Goal: Task Accomplishment & Management: Manage account settings

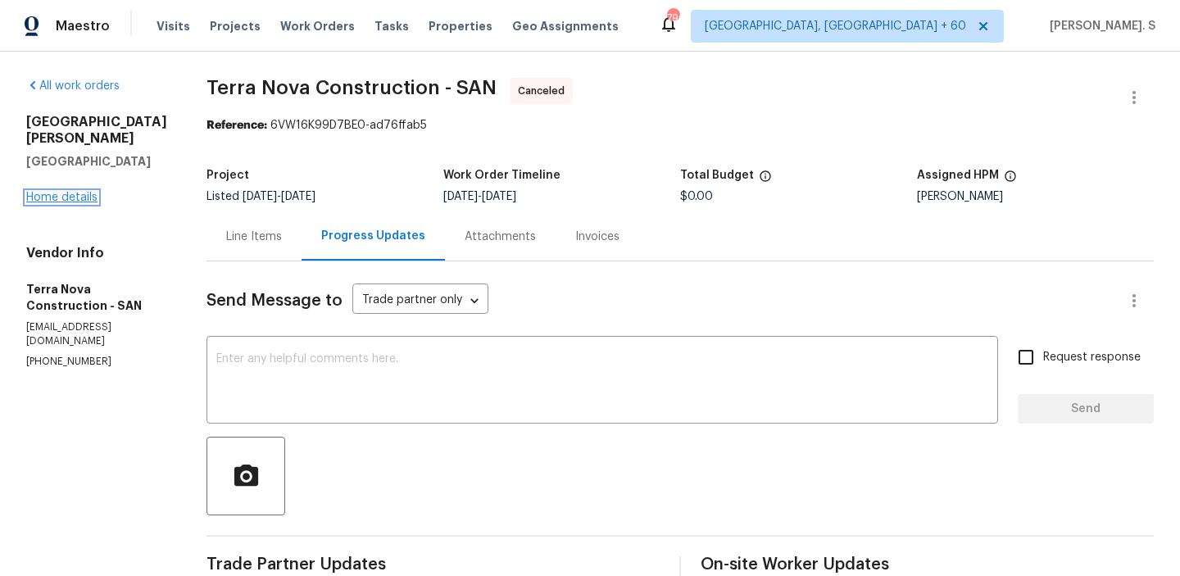
click at [74, 192] on link "Home details" at bounding box center [61, 197] width 71 height 11
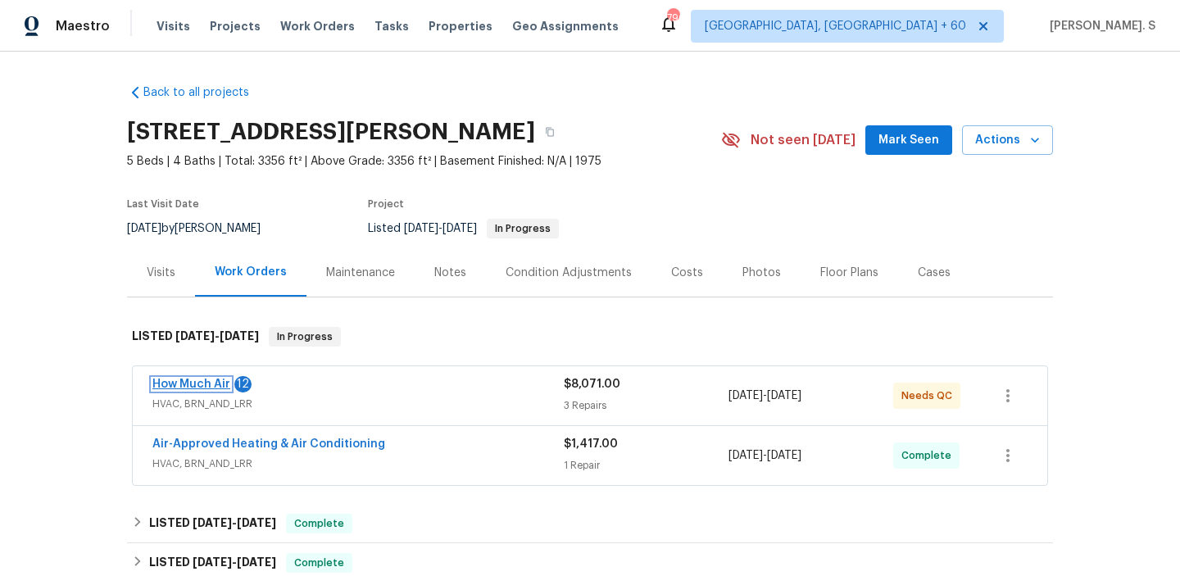
click at [213, 388] on link "How Much Air" at bounding box center [191, 384] width 78 height 11
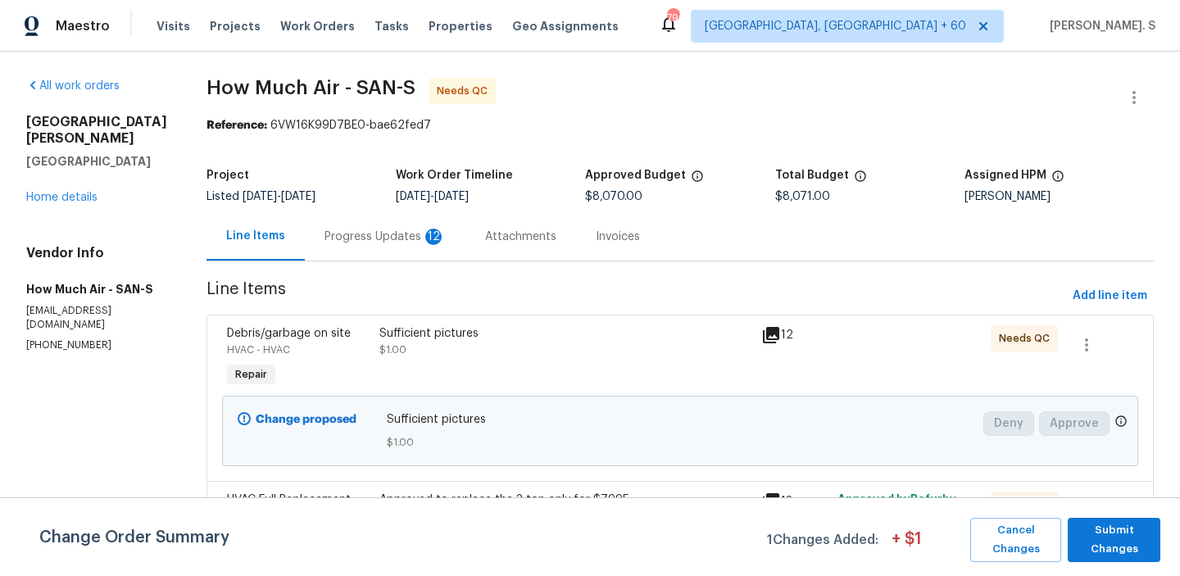
click at [487, 239] on div "Attachments" at bounding box center [520, 237] width 71 height 16
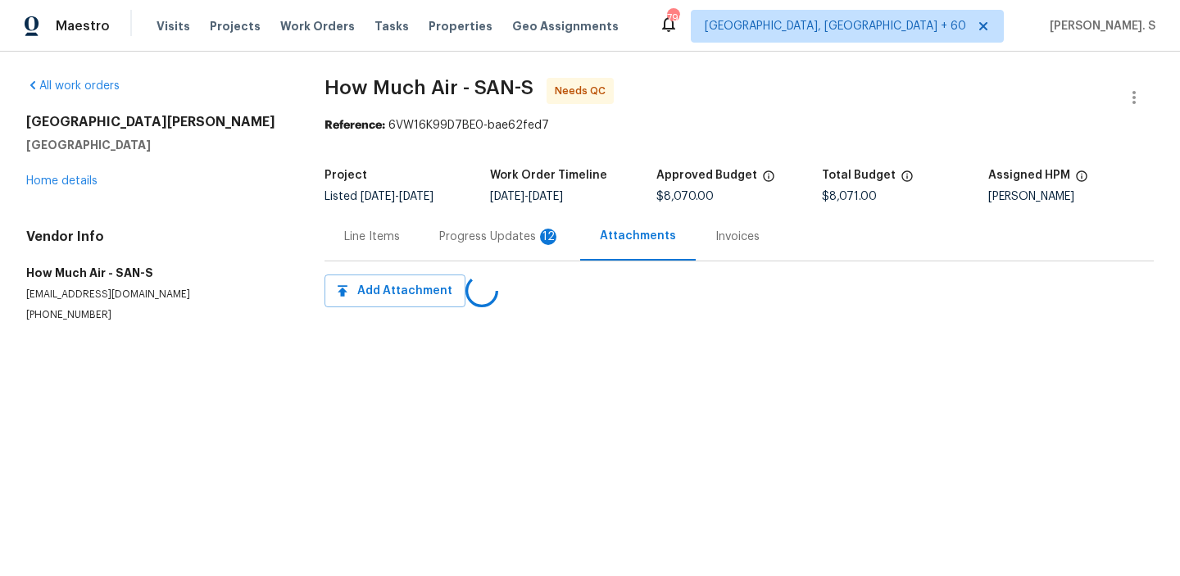
click at [487, 239] on div "Progress Updates 12" at bounding box center [499, 237] width 121 height 16
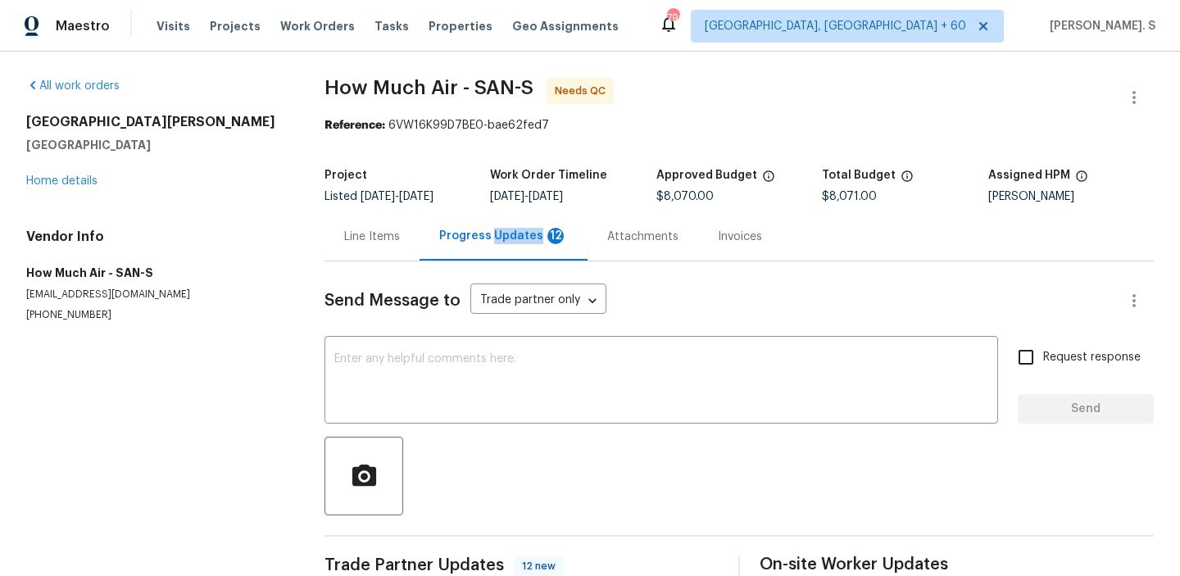
click at [487, 239] on div "Progress Updates 12" at bounding box center [503, 236] width 129 height 16
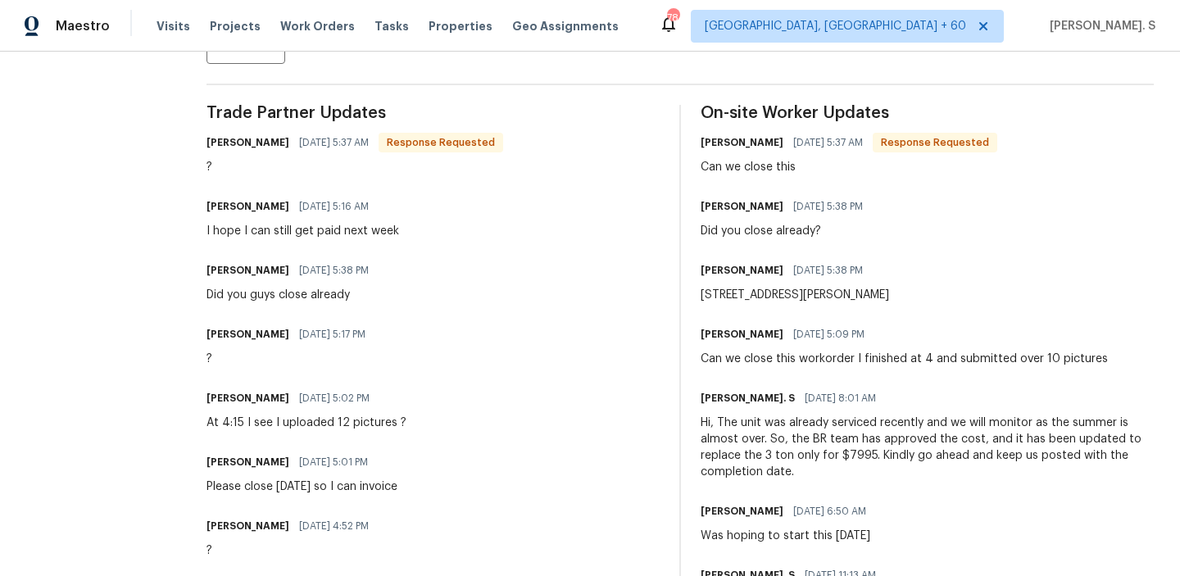
scroll to position [196, 0]
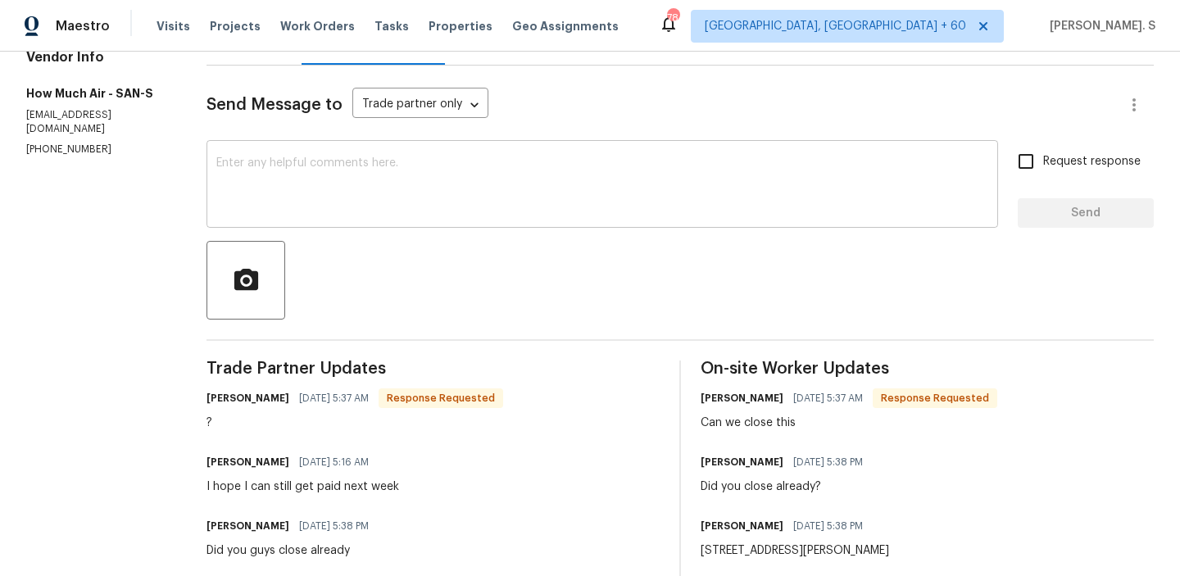
click at [452, 161] on textarea at bounding box center [602, 185] width 772 height 57
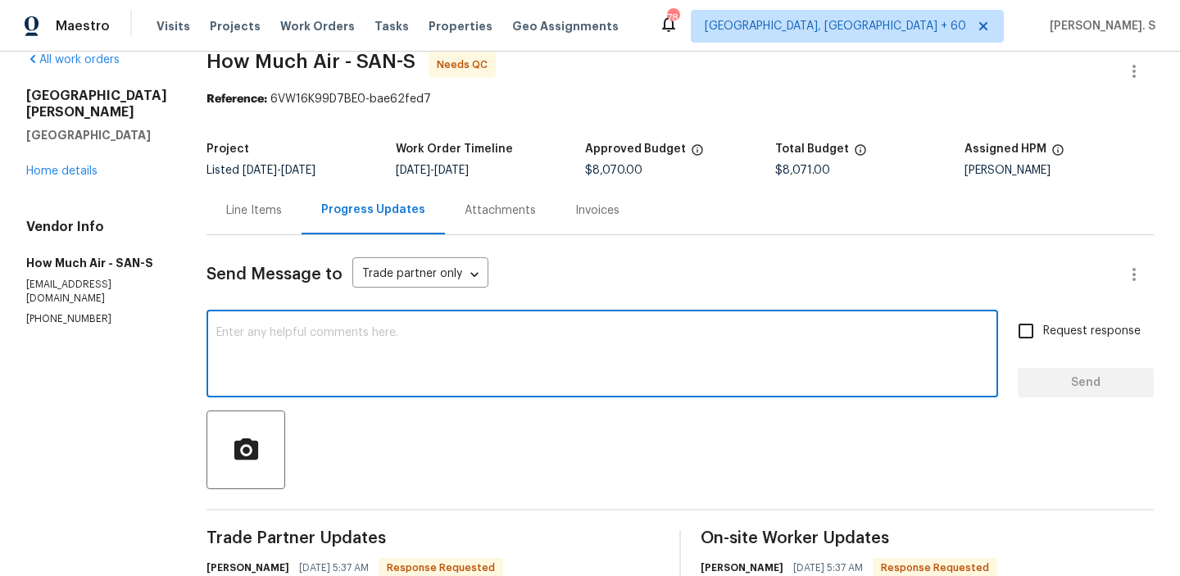
scroll to position [0, 0]
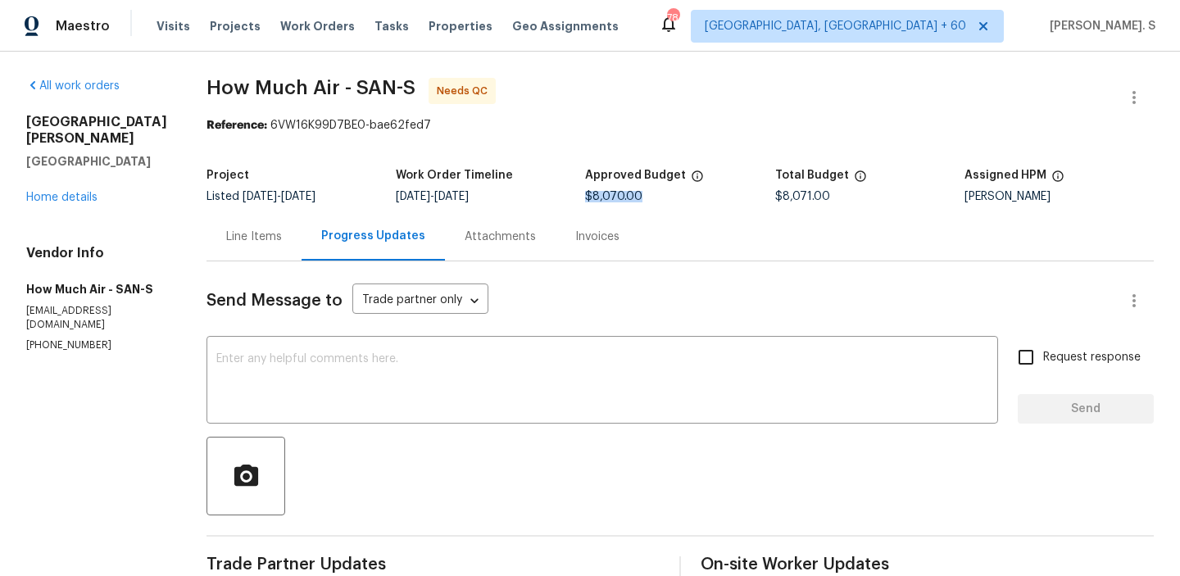
drag, startPoint x: 579, startPoint y: 192, endPoint x: 678, endPoint y: 191, distance: 99.2
click at [679, 192] on div "$8,070.00" at bounding box center [679, 196] width 189 height 11
click at [625, 214] on div "Line Items Progress Updates Attachments Invoices" at bounding box center [681, 236] width 948 height 49
click at [611, 204] on div "Project Listed 8/5/2025 - 8/18/2025 Work Order Timeline 8/14/2025 - 8/16/2025 A…" at bounding box center [681, 186] width 948 height 52
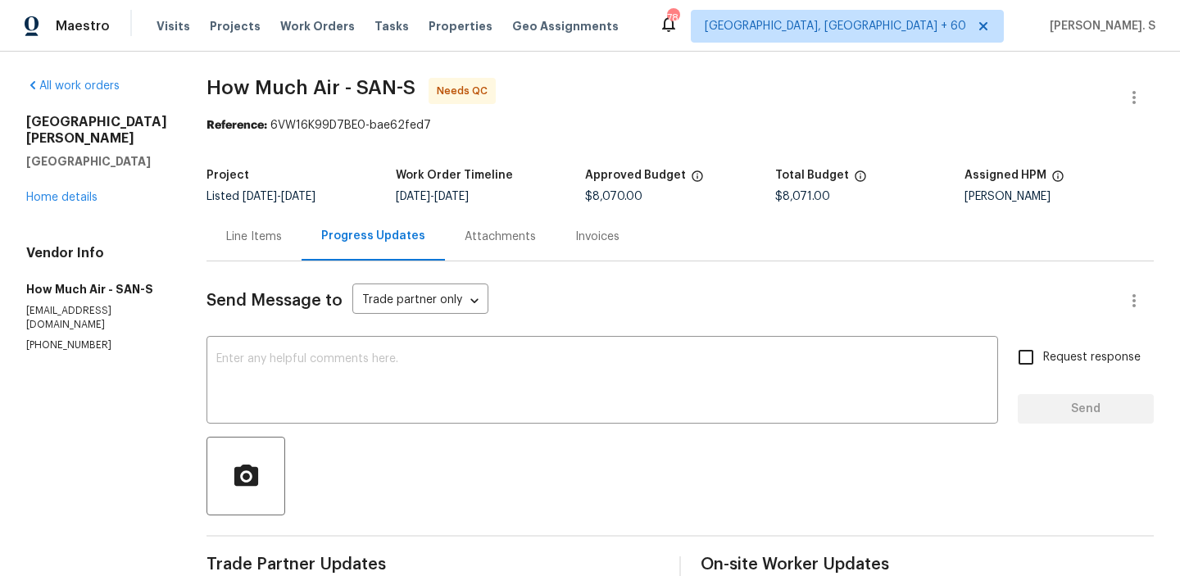
click at [611, 204] on div "Project Listed 8/5/2025 - 8/18/2025 Work Order Timeline 8/14/2025 - 8/16/2025 A…" at bounding box center [681, 186] width 948 height 52
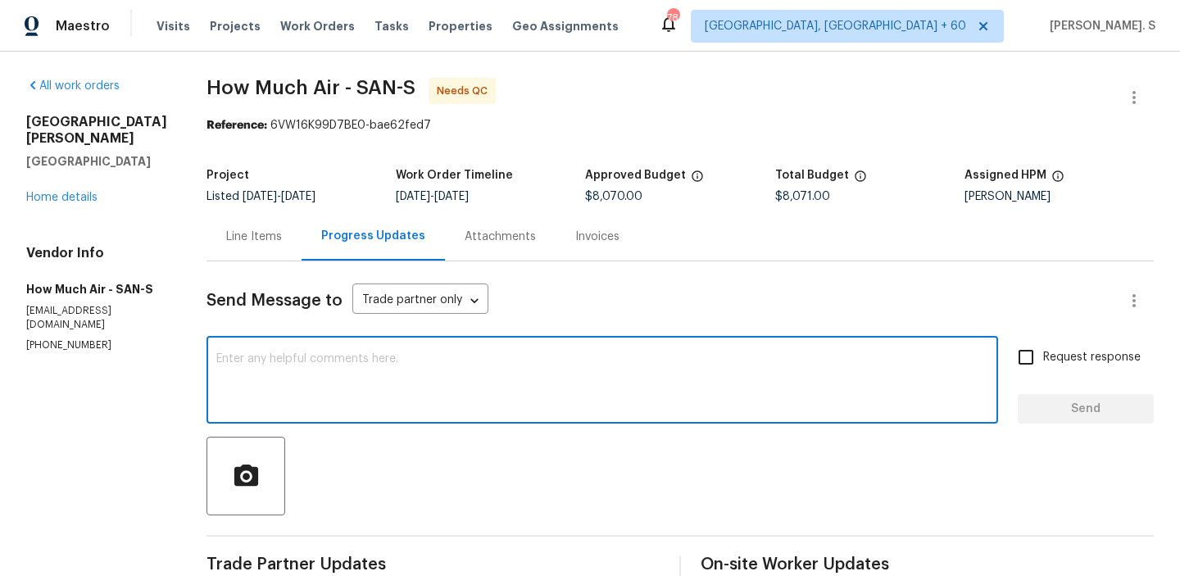
click at [216, 357] on textarea at bounding box center [602, 381] width 772 height 57
click at [256, 232] on div "Line Items" at bounding box center [254, 237] width 56 height 16
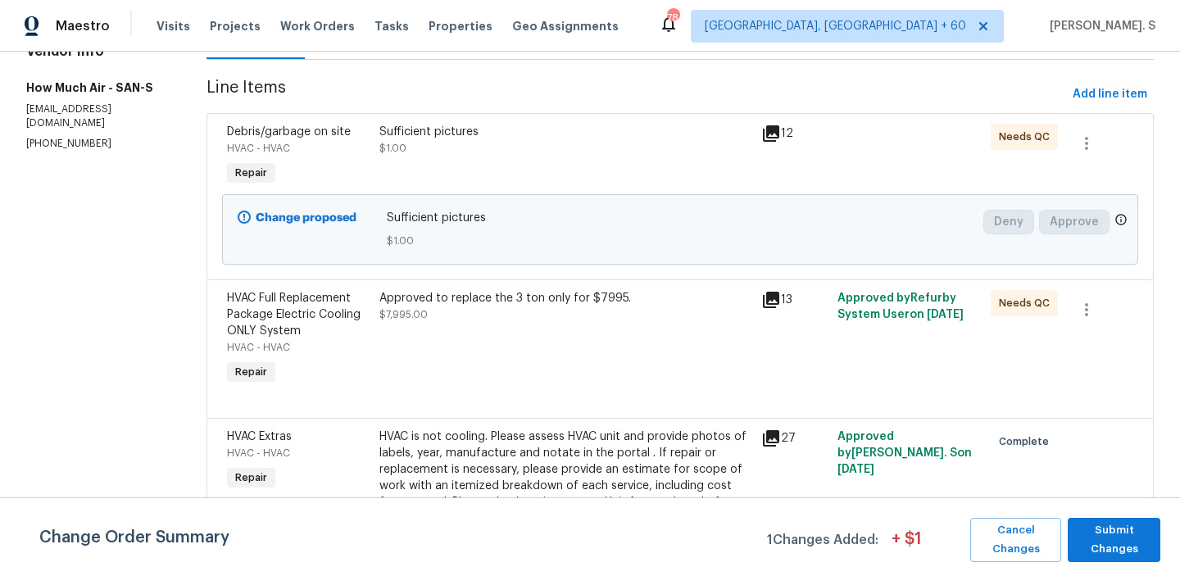
scroll to position [207, 0]
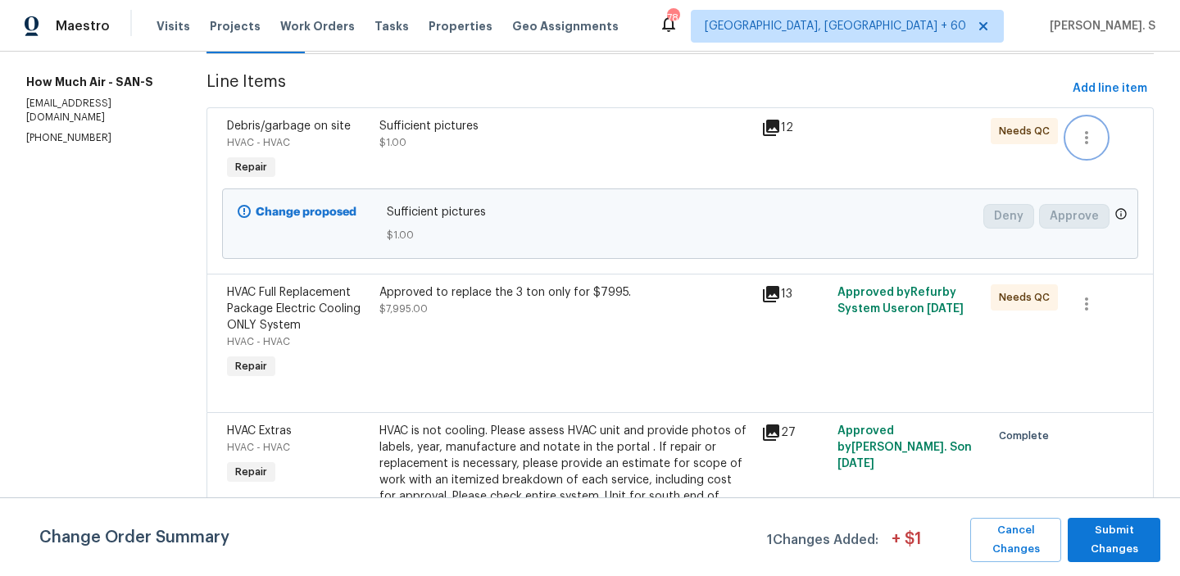
click at [1096, 132] on button "button" at bounding box center [1086, 137] width 39 height 39
click at [1100, 127] on li "Cancel" at bounding box center [1097, 137] width 63 height 27
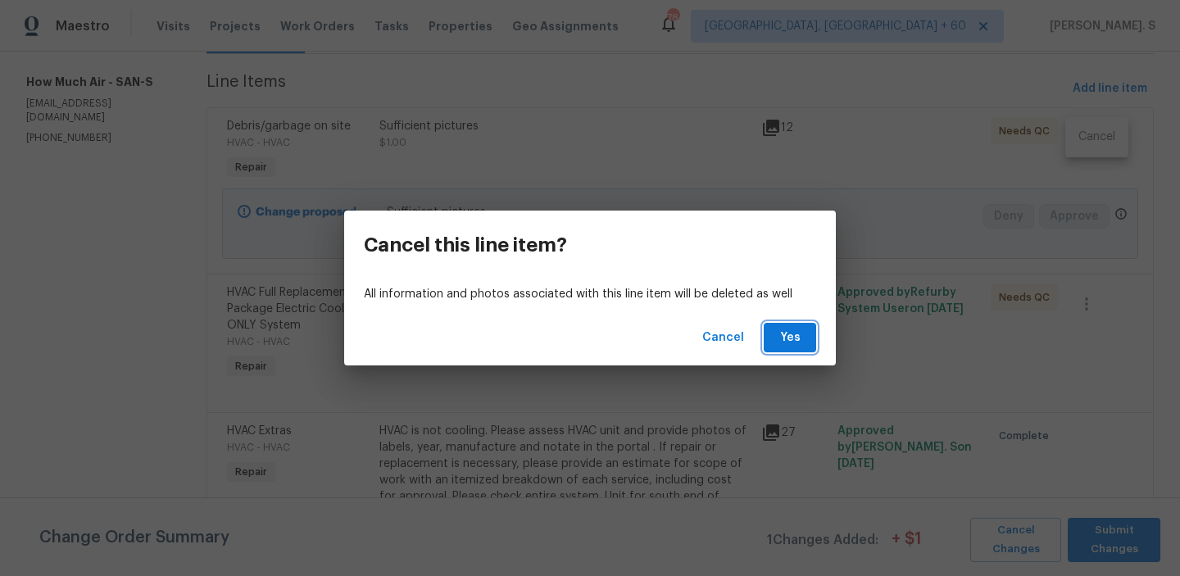
click at [786, 341] on span "Yes" at bounding box center [790, 338] width 26 height 20
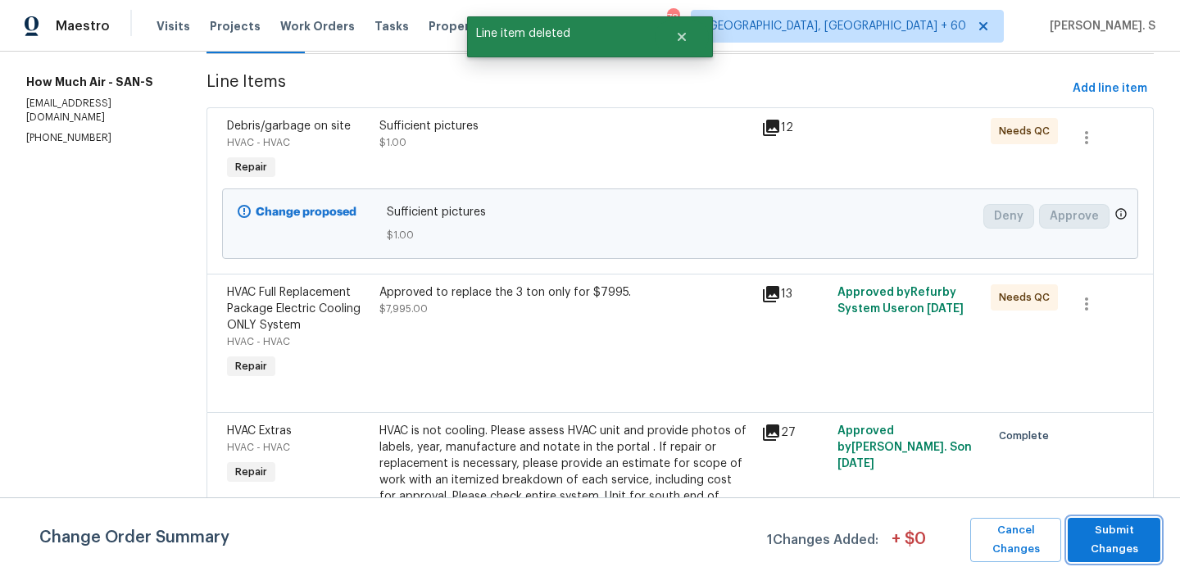
click at [1141, 533] on span "Submit Changes" at bounding box center [1114, 540] width 76 height 38
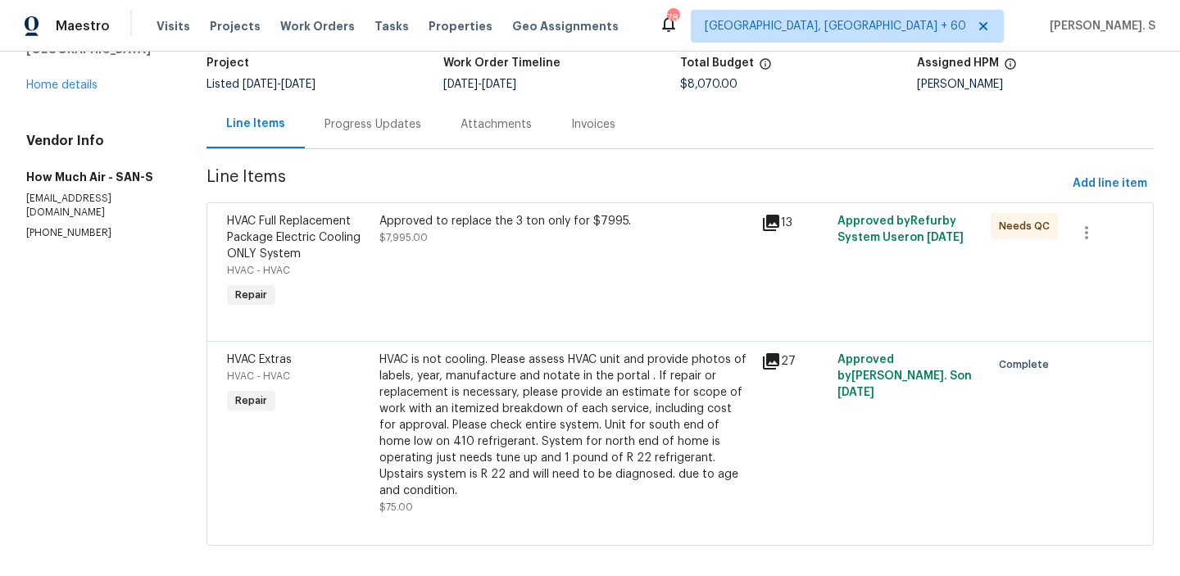
scroll to position [0, 0]
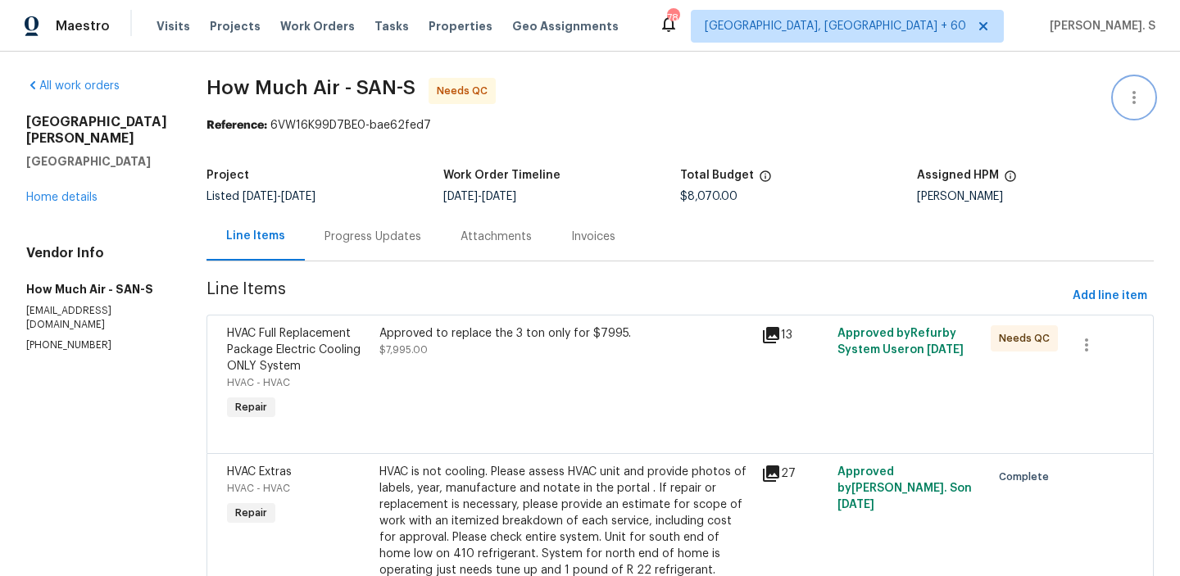
click at [1138, 88] on icon "button" at bounding box center [1135, 98] width 20 height 20
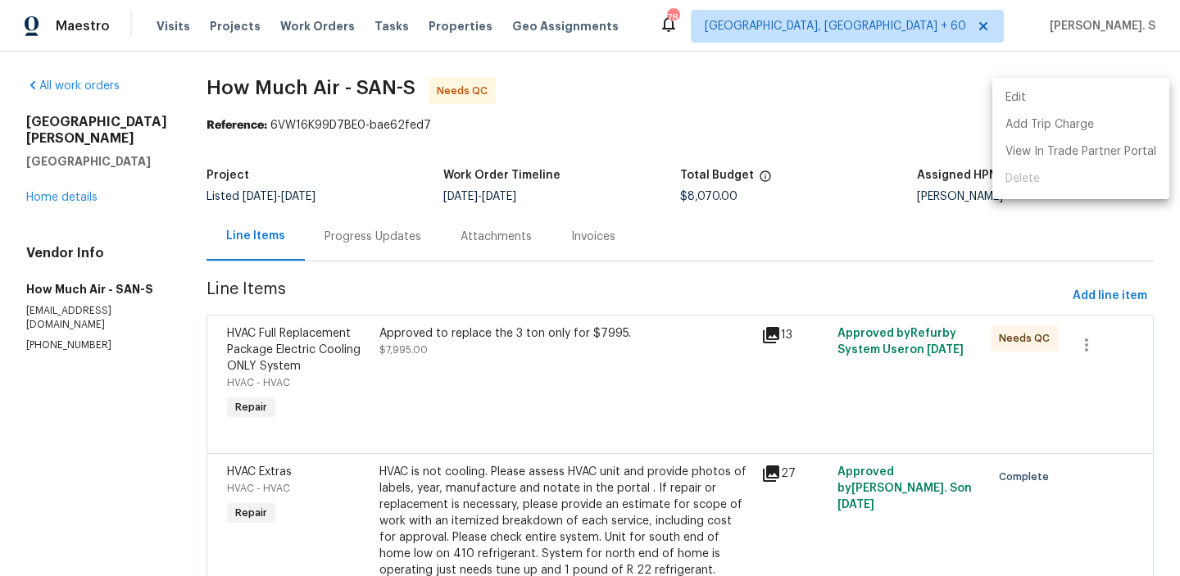
click at [1055, 104] on li "Edit" at bounding box center [1081, 97] width 177 height 27
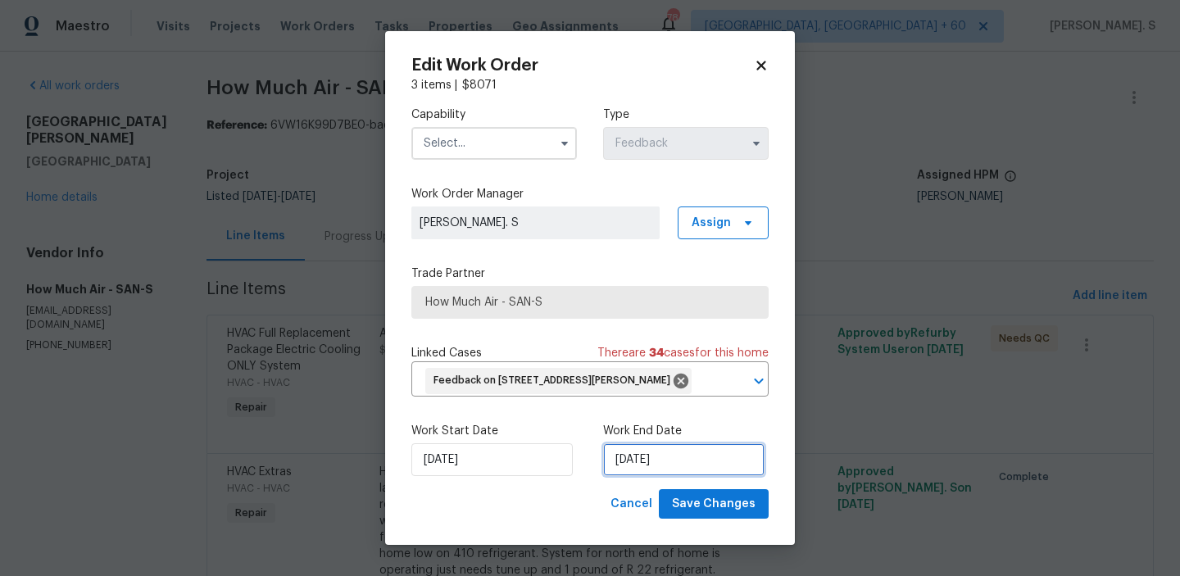
click at [643, 476] on input "8/16/2025" at bounding box center [683, 459] width 161 height 33
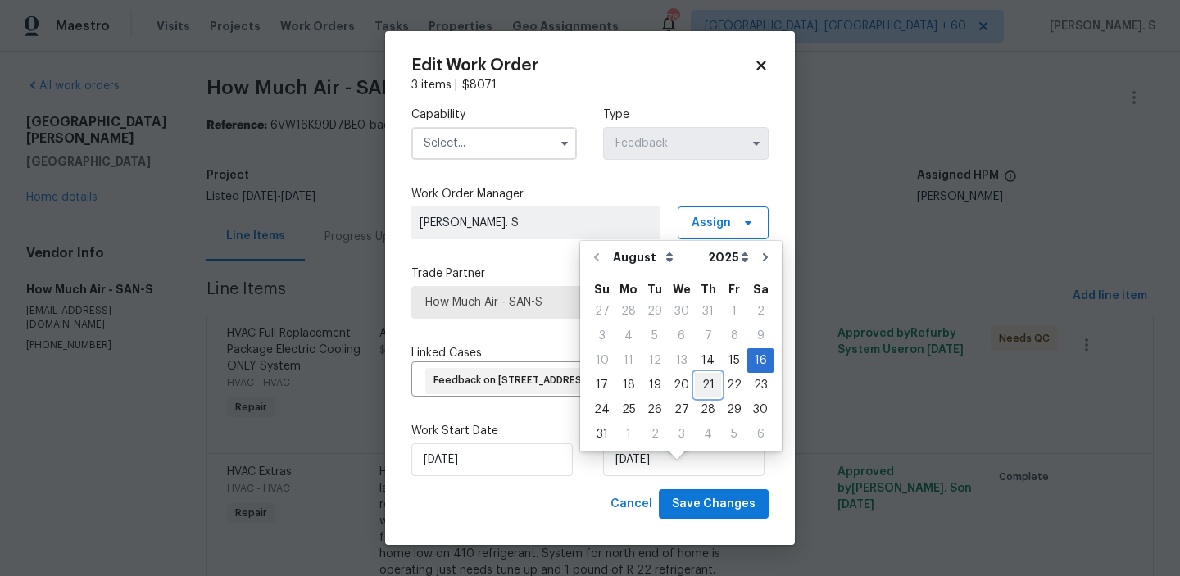
click at [706, 390] on div "21" at bounding box center [708, 385] width 26 height 23
type input "[DATE]"
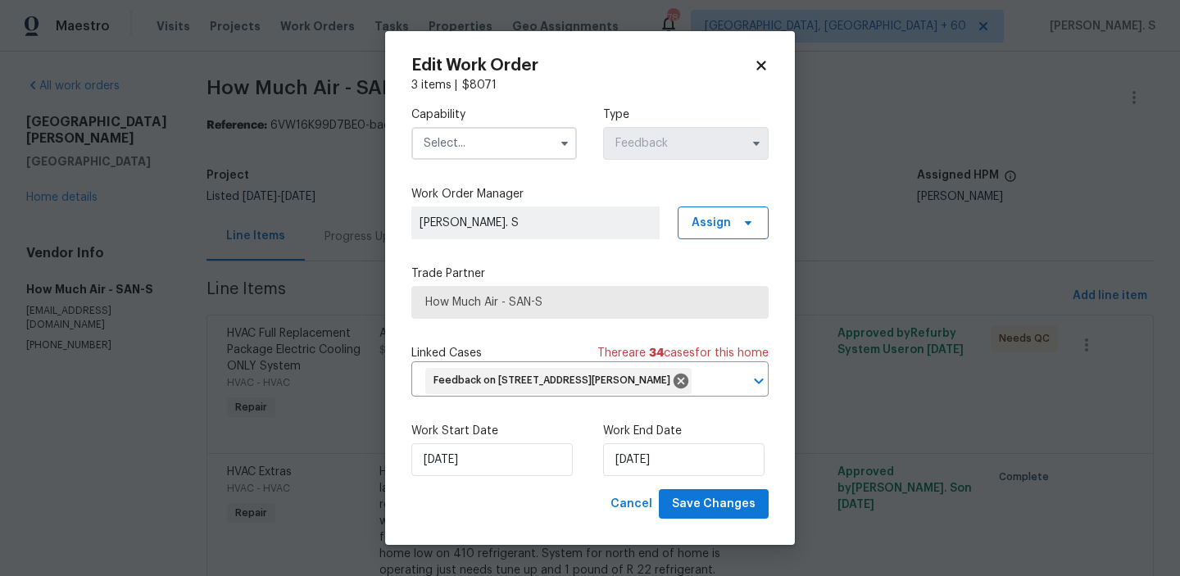
click at [503, 130] on input "text" at bounding box center [494, 143] width 166 height 33
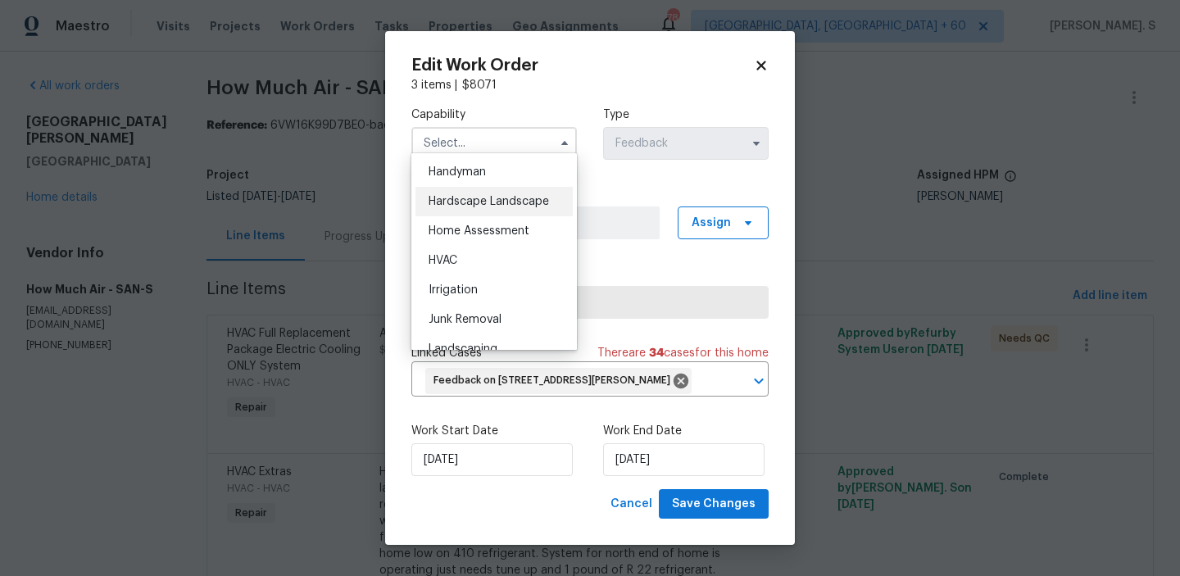
scroll to position [922, 0]
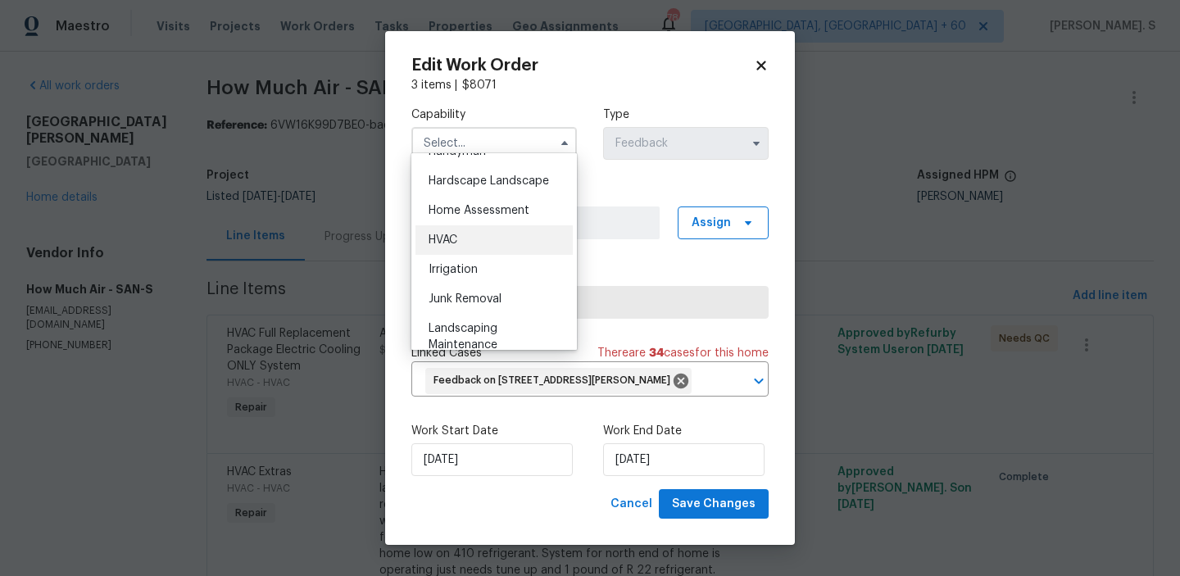
click at [474, 235] on div "HVAC" at bounding box center [494, 240] width 157 height 30
type input "HVAC"
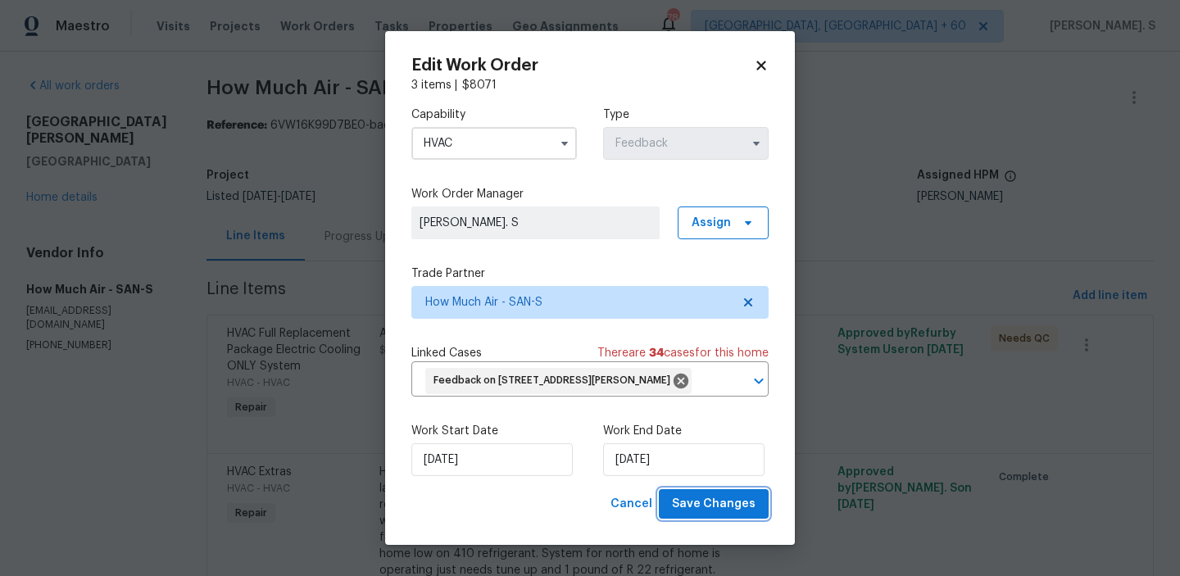
click at [707, 515] on span "Save Changes" at bounding box center [714, 504] width 84 height 20
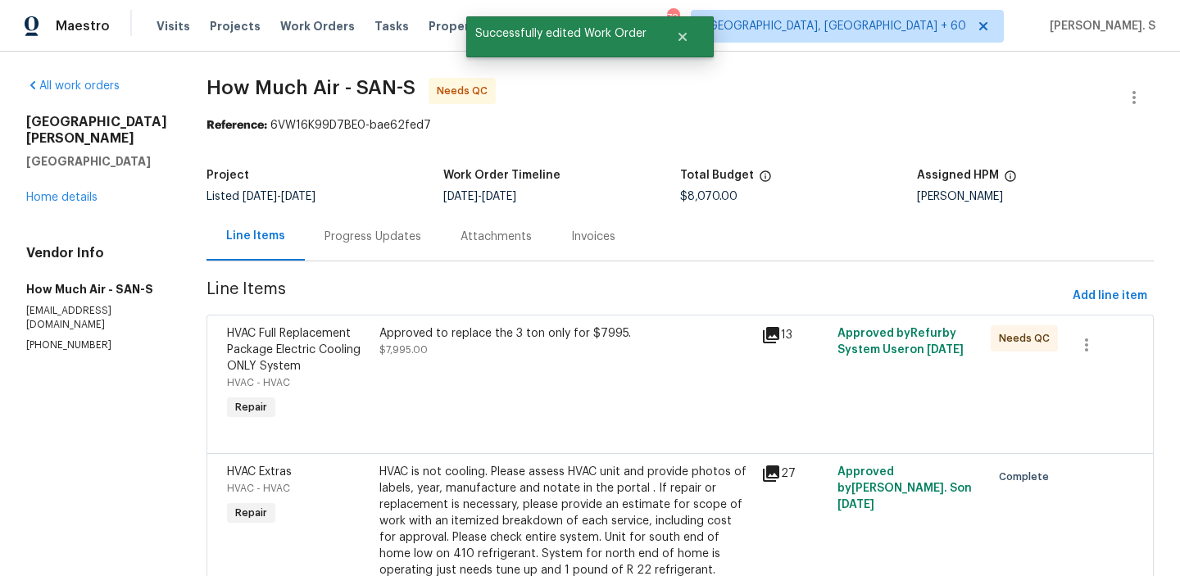
scroll to position [4, 0]
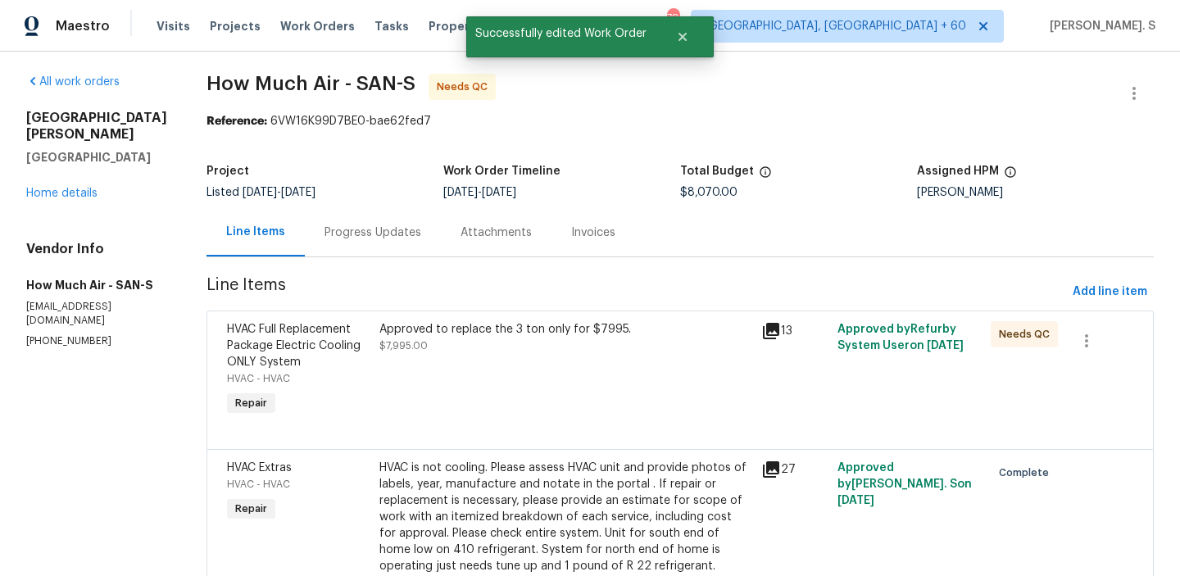
click at [493, 337] on div "Approved to replace the 3 ton only for $7995." at bounding box center [565, 329] width 372 height 16
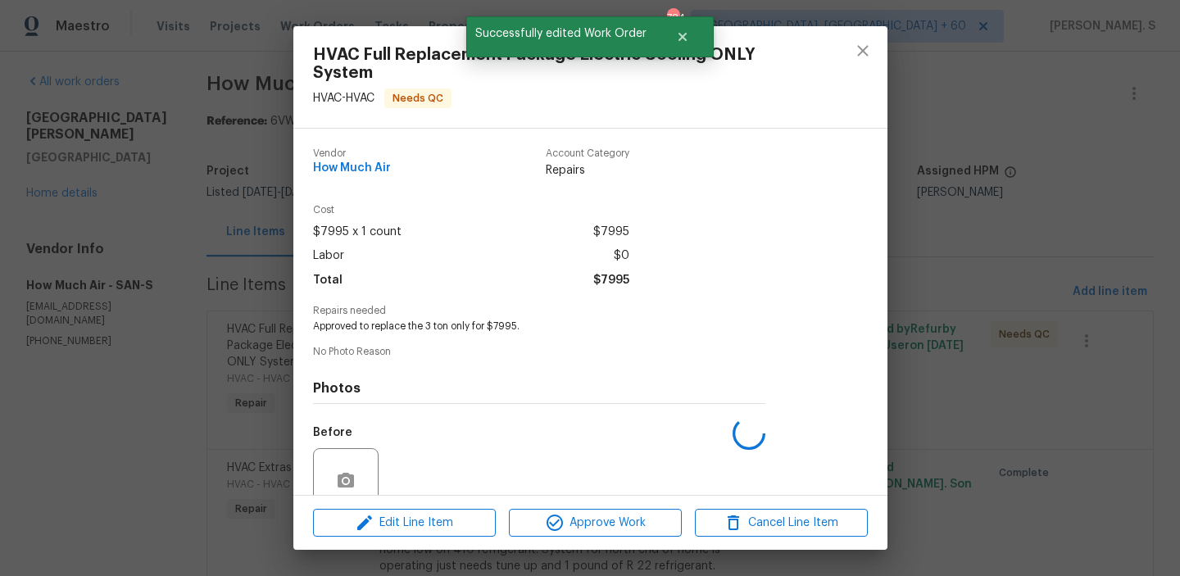
scroll to position [141, 0]
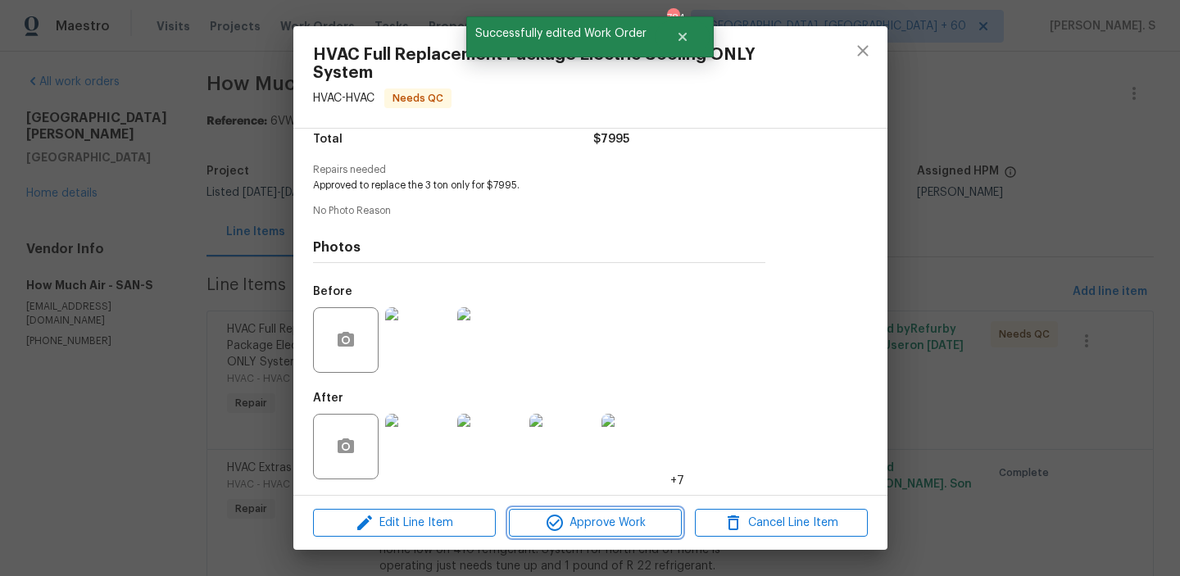
click at [588, 521] on span "Approve Work" at bounding box center [595, 523] width 163 height 20
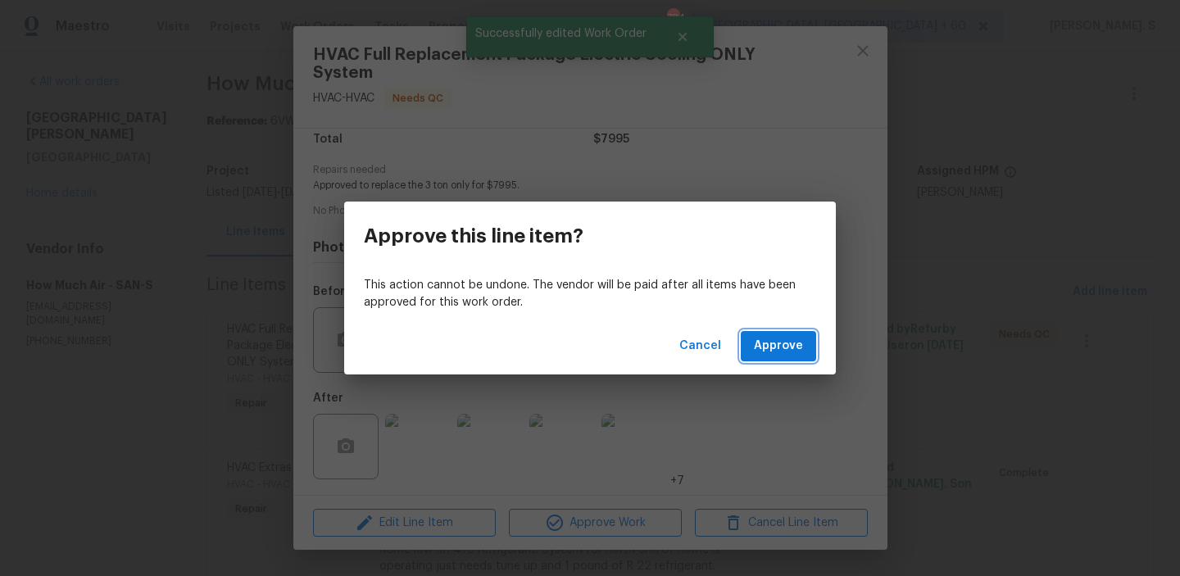
click at [773, 356] on span "Approve" at bounding box center [778, 346] width 49 height 20
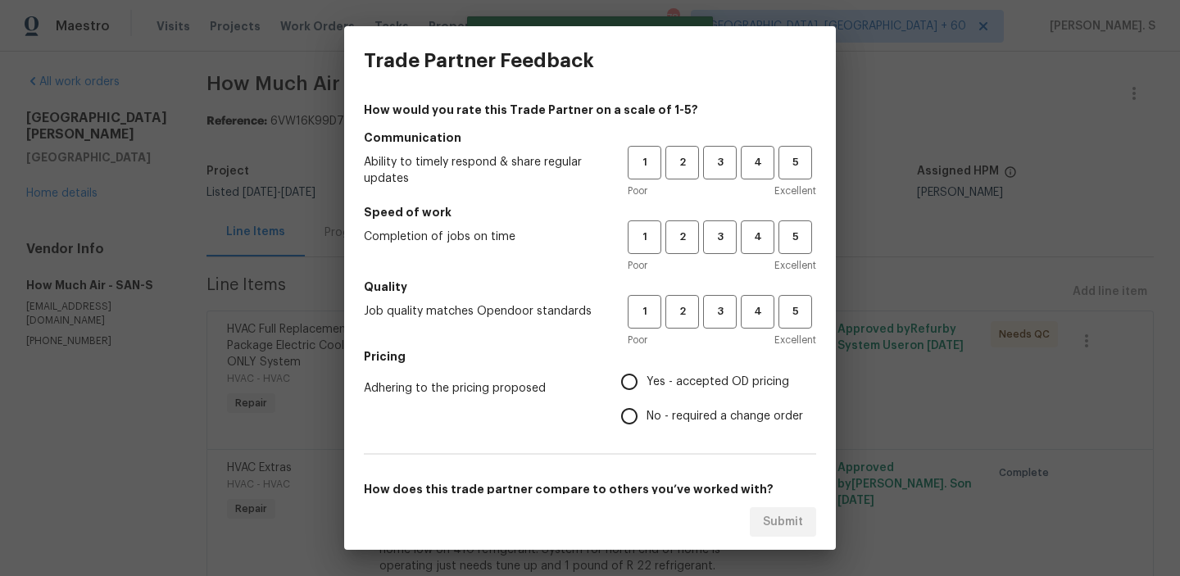
click at [724, 167] on span "3" at bounding box center [720, 162] width 30 height 19
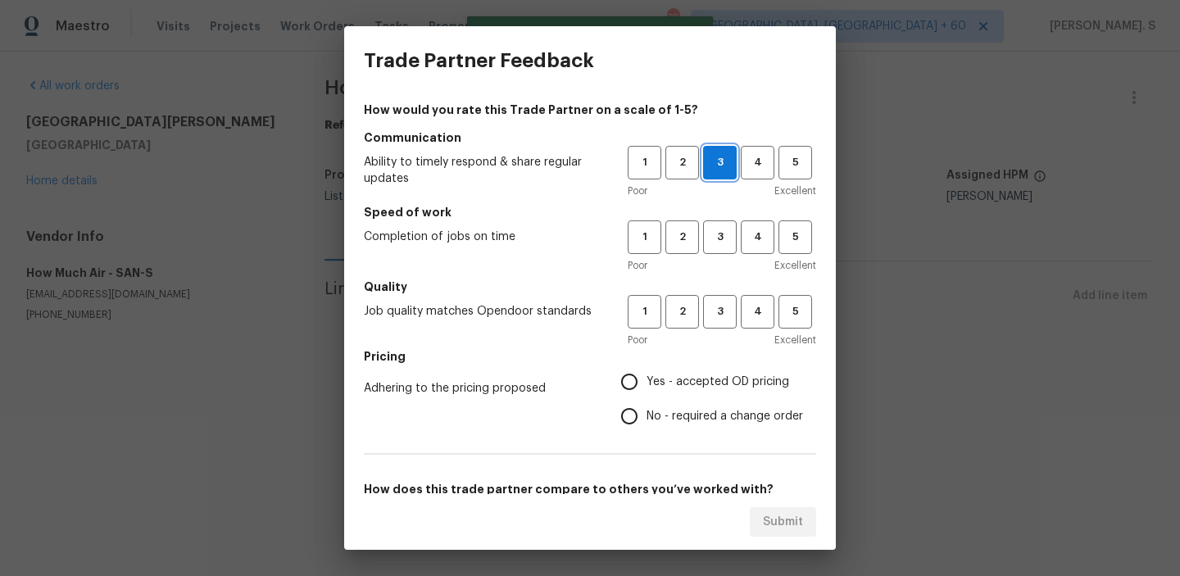
scroll to position [0, 0]
click at [711, 235] on span "3" at bounding box center [720, 237] width 30 height 19
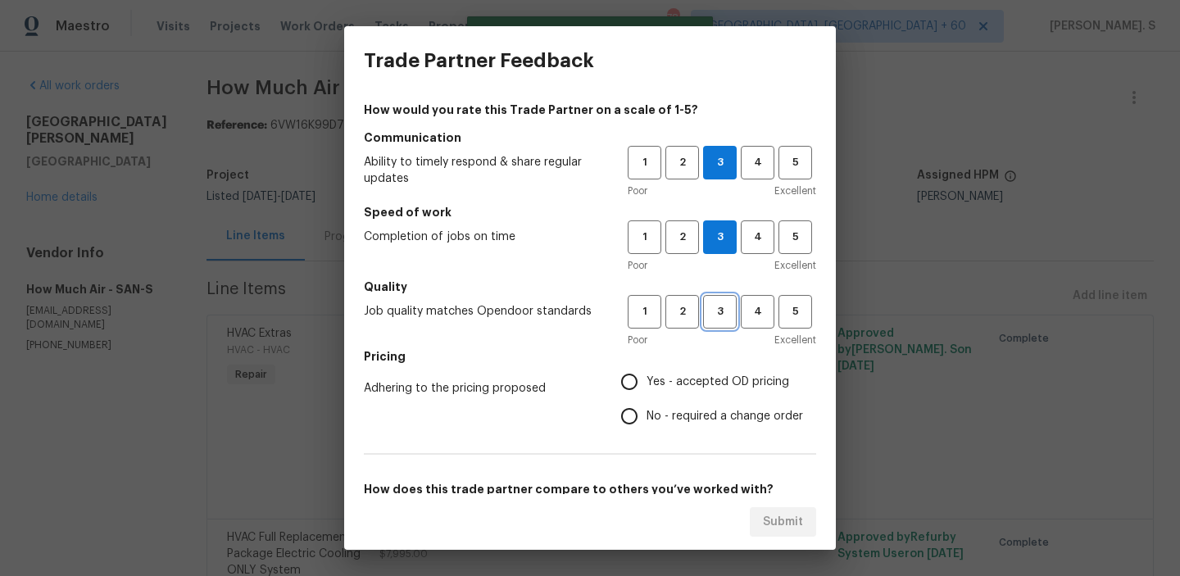
click at [721, 305] on span "3" at bounding box center [720, 311] width 30 height 19
click at [709, 408] on span "No - required a change order" at bounding box center [725, 416] width 157 height 17
click at [647, 407] on input "No - required a change order" at bounding box center [629, 416] width 34 height 34
radio input "true"
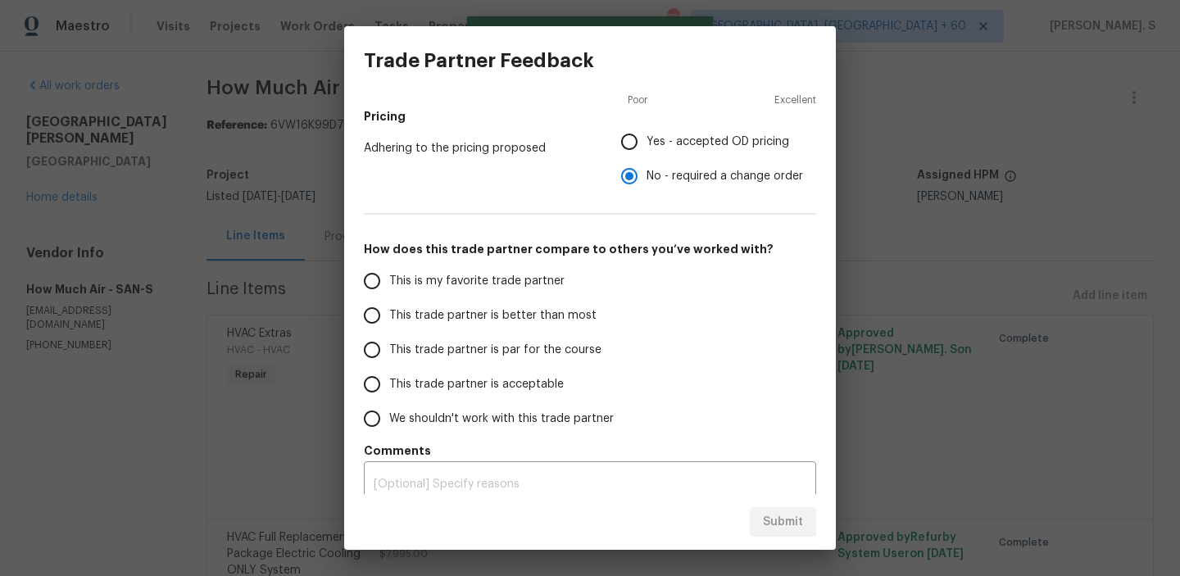
scroll to position [256, 0]
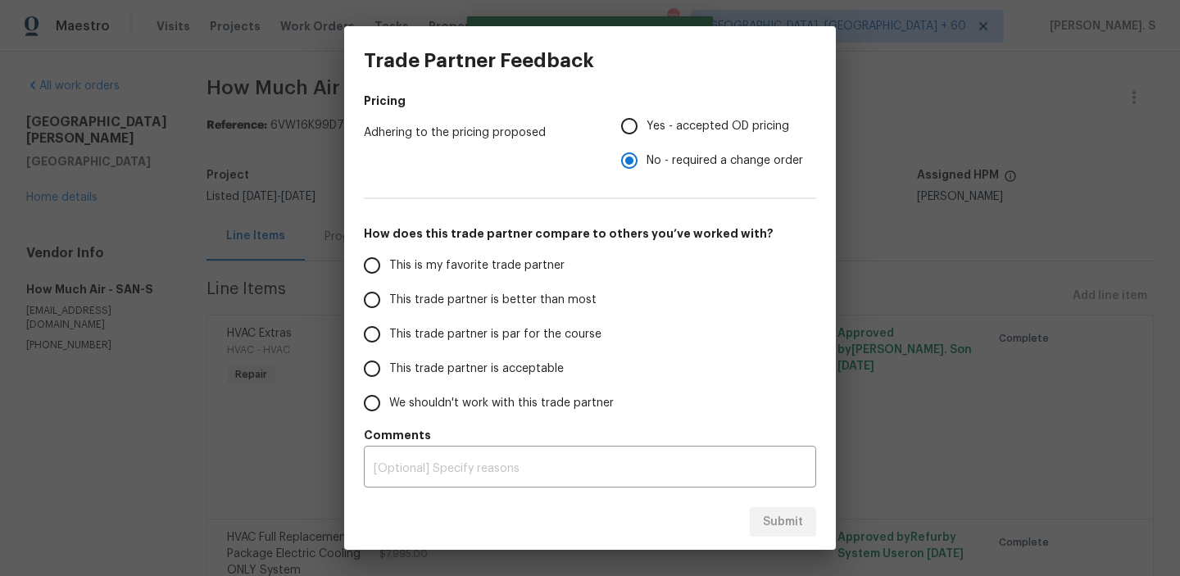
click at [552, 317] on label "This trade partner is par for the course" at bounding box center [484, 334] width 259 height 34
click at [389, 317] on input "This trade partner is par for the course" at bounding box center [372, 334] width 34 height 34
click at [779, 521] on span "Submit" at bounding box center [783, 522] width 40 height 20
radio input "true"
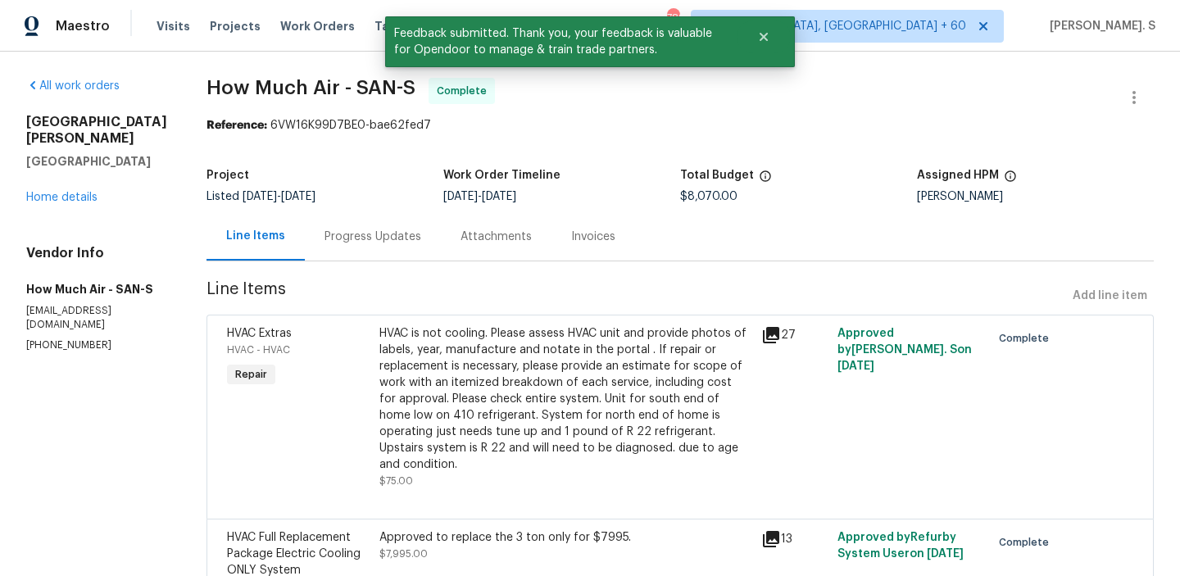
click at [326, 216] on div "Progress Updates" at bounding box center [373, 236] width 136 height 48
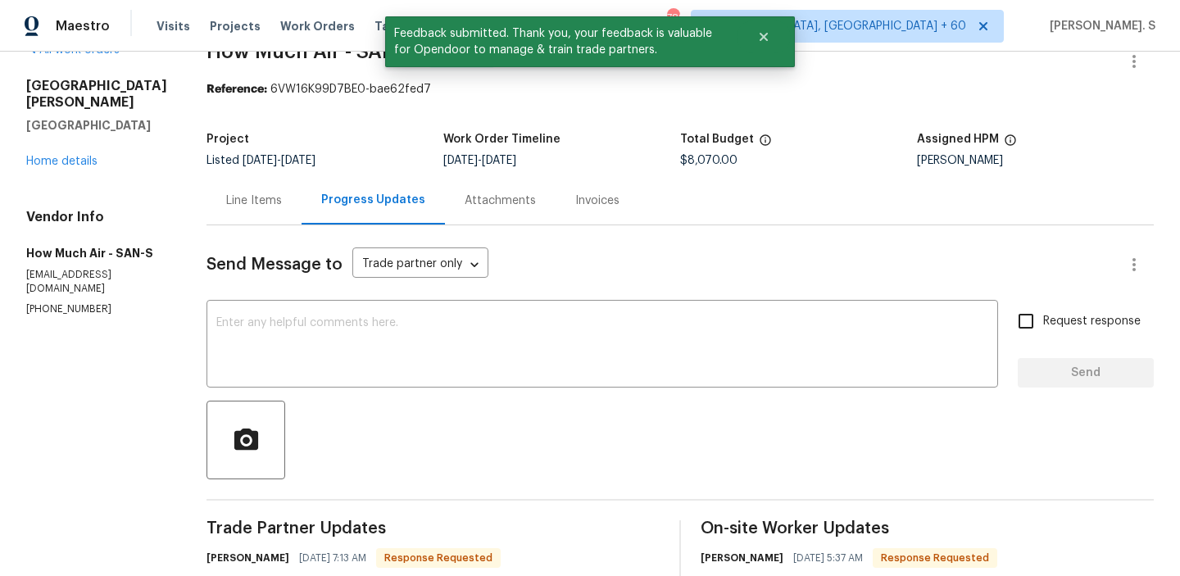
scroll to position [242, 0]
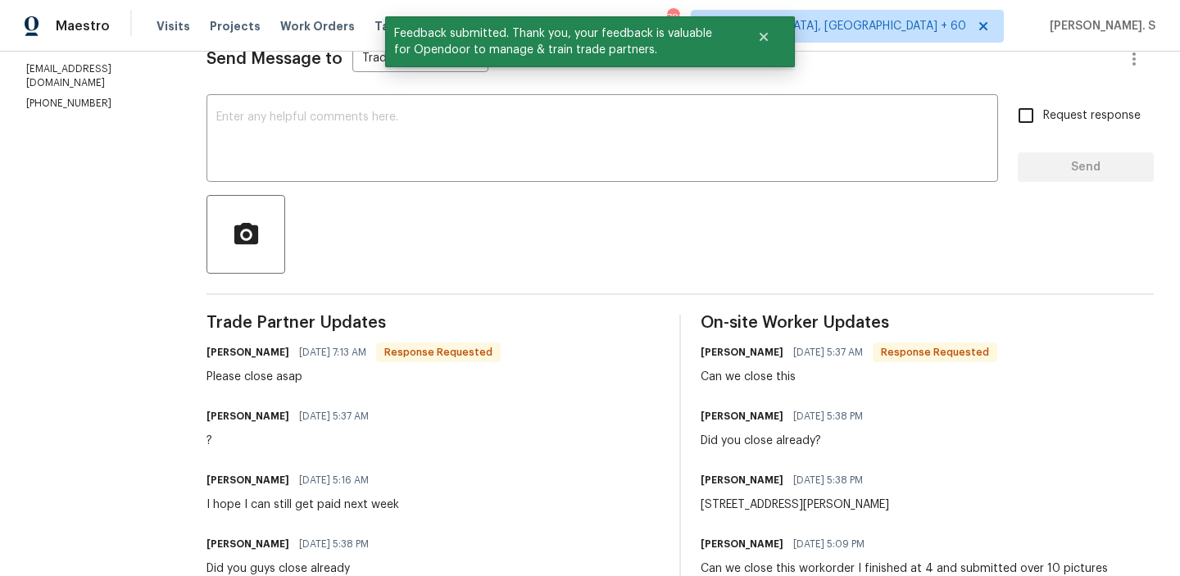
click at [372, 130] on textarea at bounding box center [602, 139] width 772 height 57
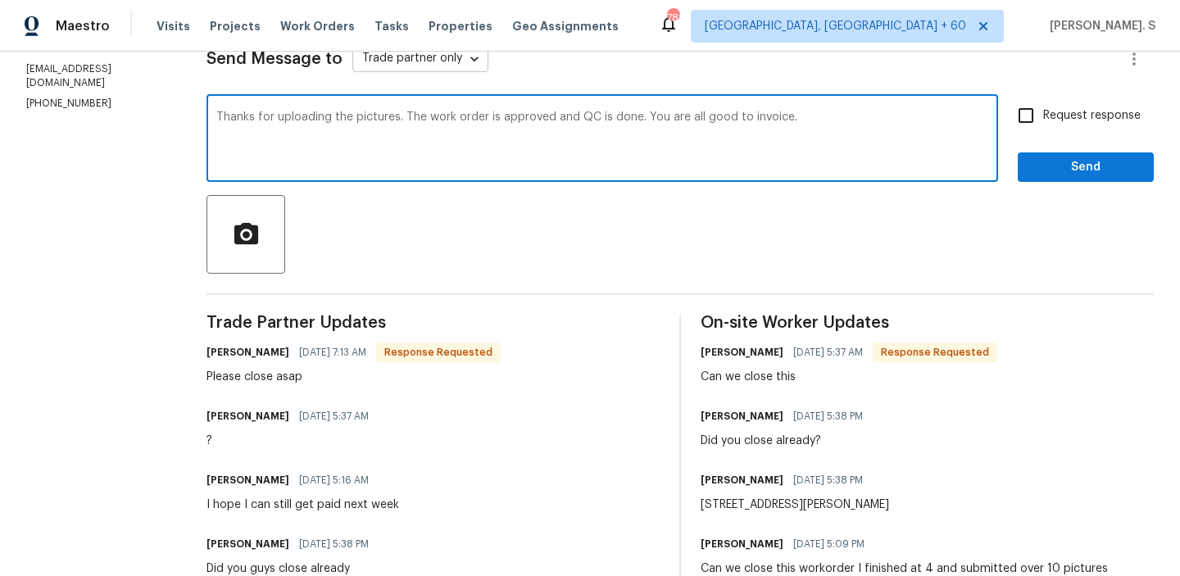
type textarea "Thanks for uploading the pictures. The work order is approved and QC is done. Y…"
click at [396, 68] on body "Maestro Visits Projects Work Orders Tasks Properties Geo Assignments 782 Albuqu…" at bounding box center [590, 288] width 1180 height 576
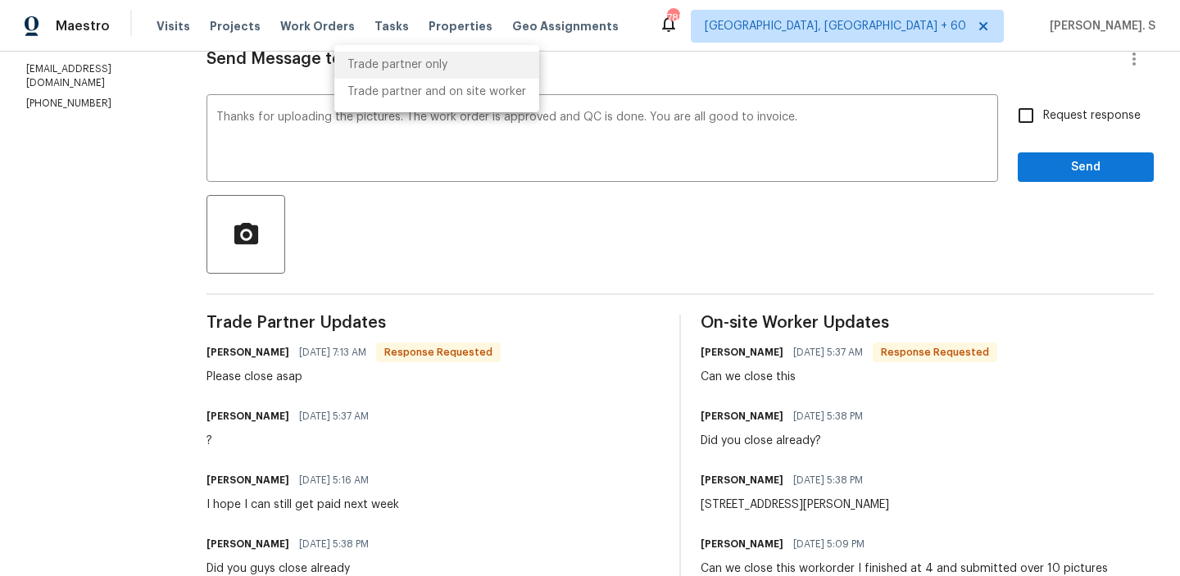
scroll to position [236, 0]
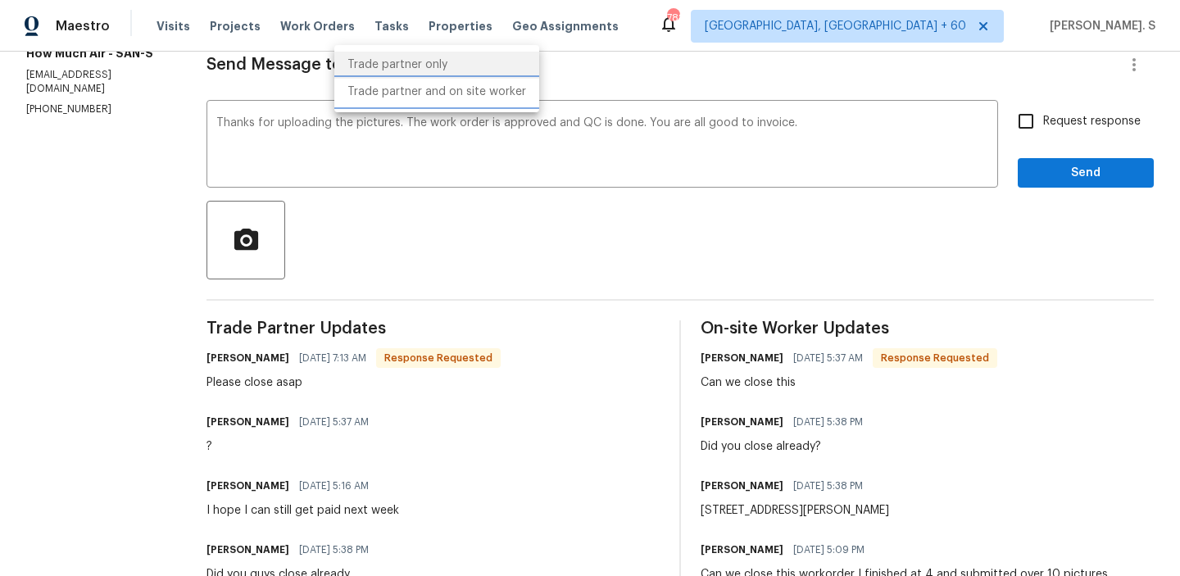
click at [398, 86] on li "Trade partner and on site worker" at bounding box center [436, 92] width 205 height 27
type input "Trade Partner and On-Site Worker"
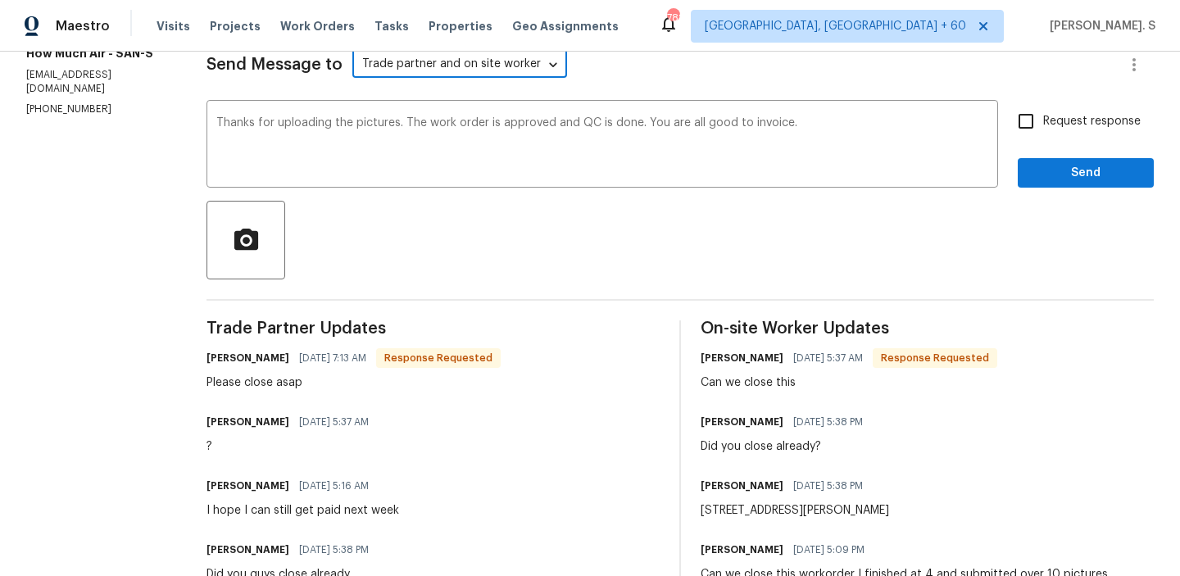
click at [1031, 117] on input "Request response" at bounding box center [1026, 121] width 34 height 34
checkbox input "true"
click at [1045, 184] on button "Send" at bounding box center [1086, 173] width 136 height 30
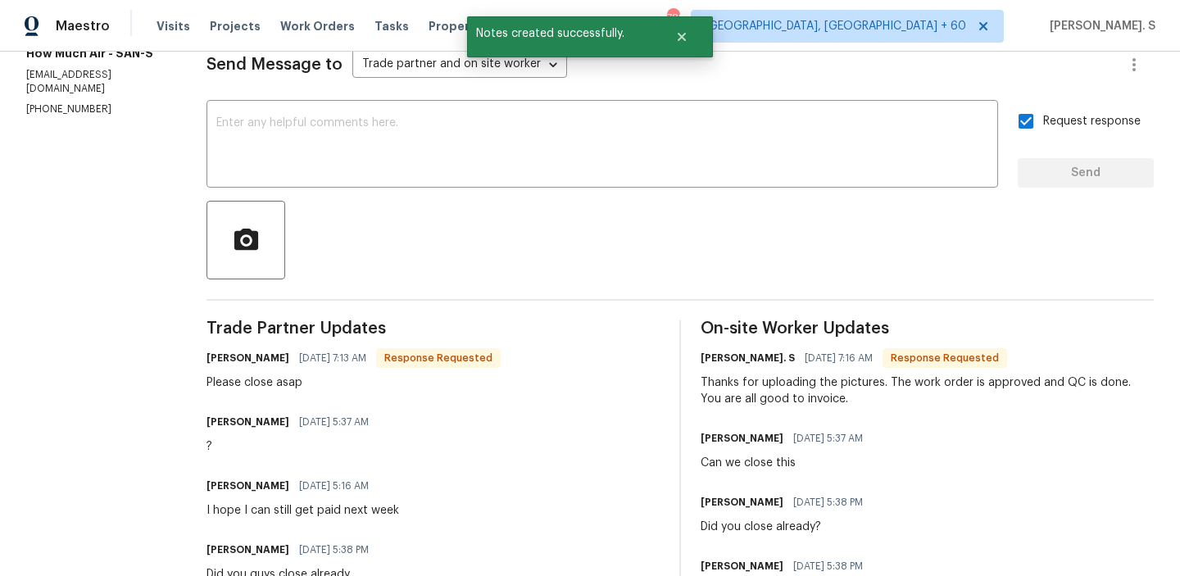
click at [710, 375] on div "Thanks for uploading the pictures. The work order is approved and QC is done. Y…" at bounding box center [927, 391] width 453 height 33
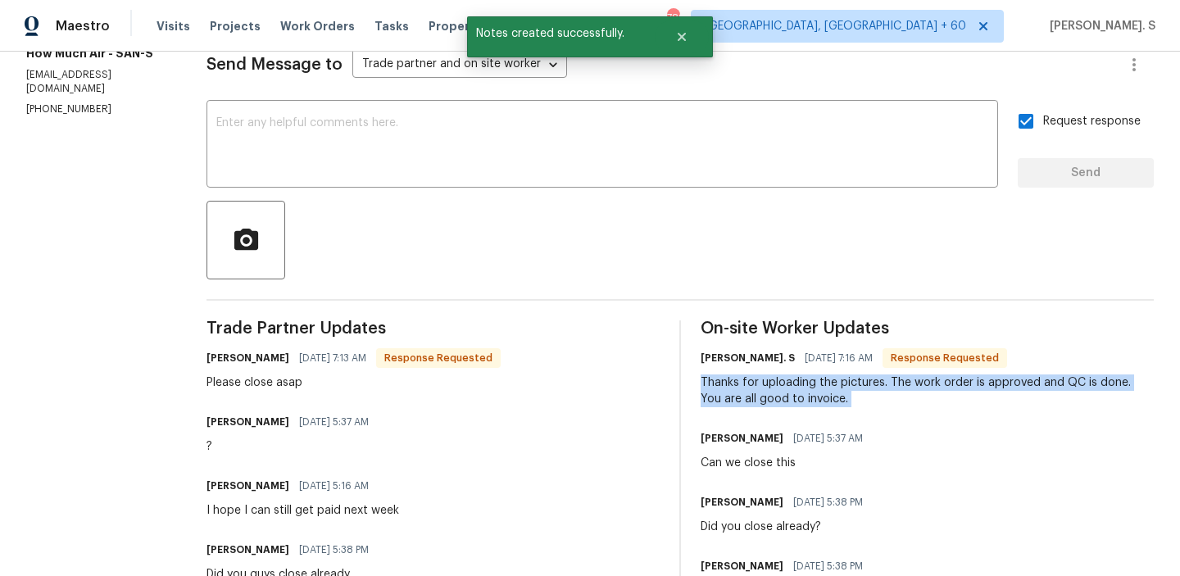
click at [710, 375] on div "Thanks for uploading the pictures. The work order is approved and QC is done. Y…" at bounding box center [927, 391] width 453 height 33
copy div "Thanks for uploading the pictures. The work order is approved and QC is done. Y…"
click at [582, 114] on div "x ​" at bounding box center [603, 146] width 792 height 84
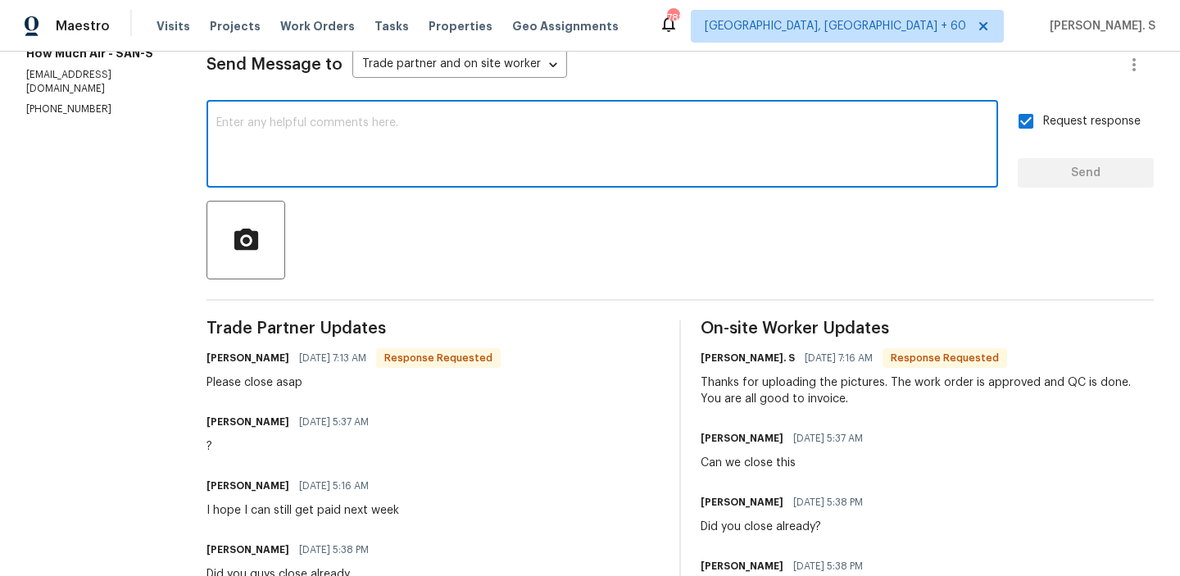
paste textarea "Thanks for uploading the pictures. The work order is approved and QC is done. Y…"
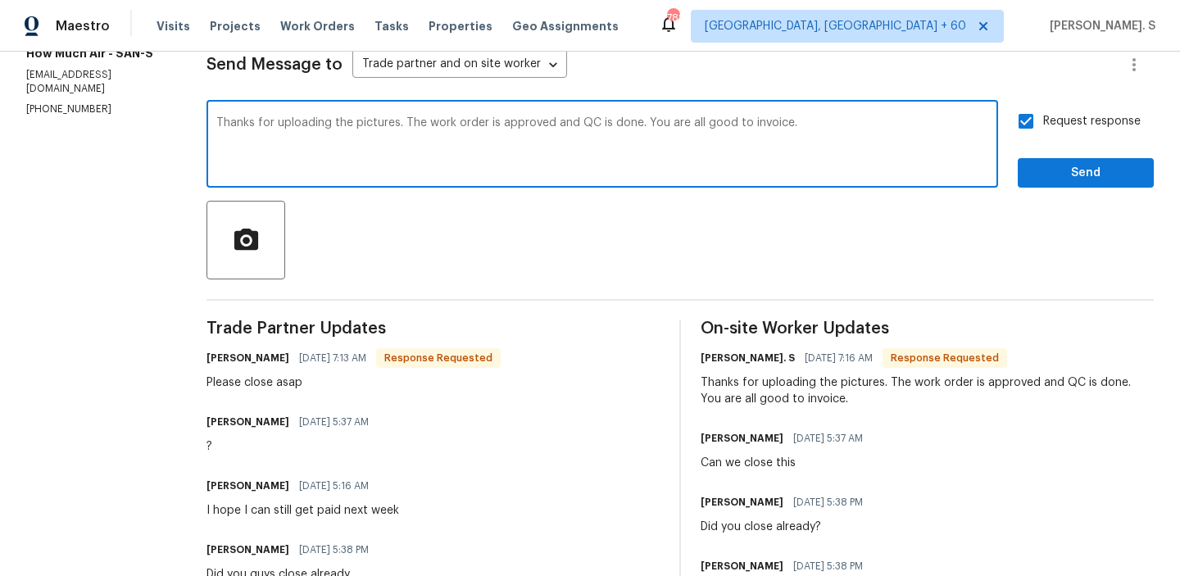
type textarea "Thanks for uploading the pictures. The work order is approved and QC is done. Y…"
click at [1064, 184] on button "Send" at bounding box center [1086, 173] width 136 height 30
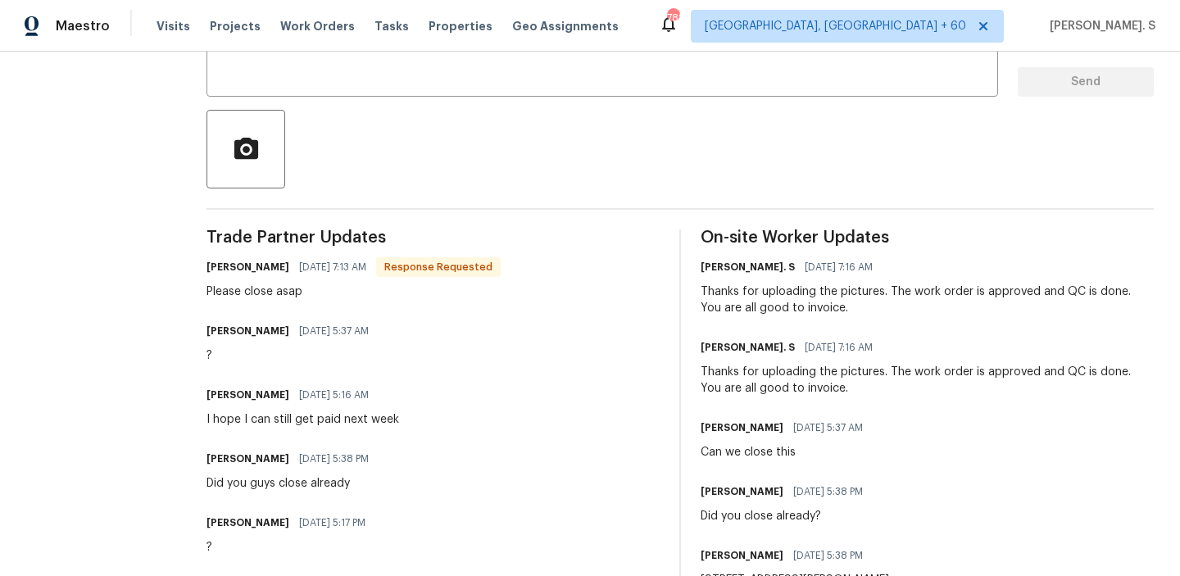
scroll to position [343, 0]
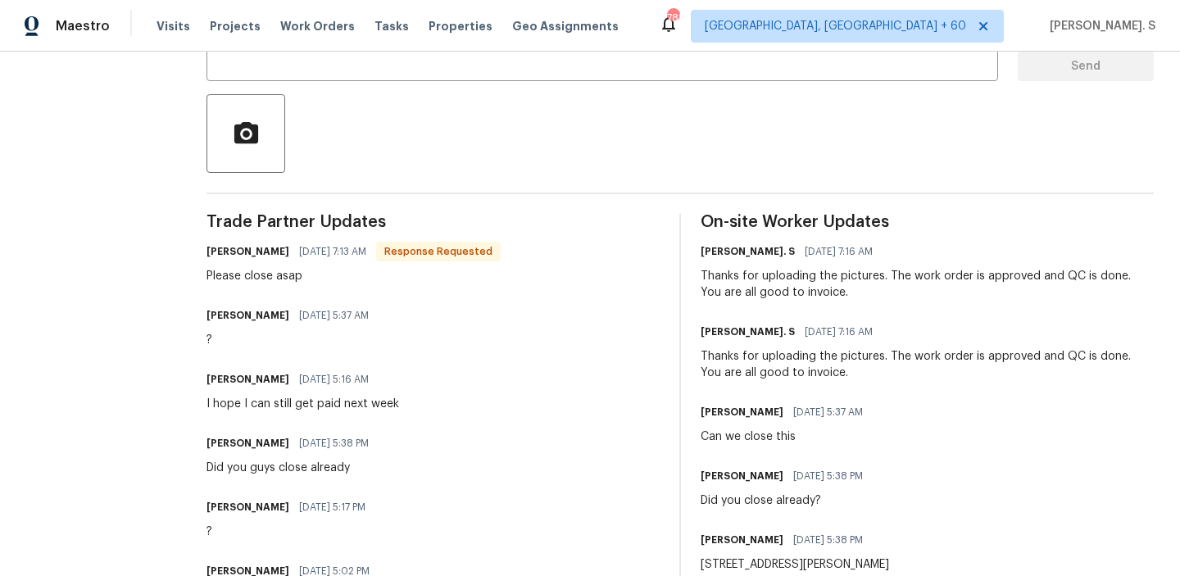
click at [845, 278] on div "Thanks for uploading the pictures. The work order is approved and QC is done. Y…" at bounding box center [927, 284] width 453 height 33
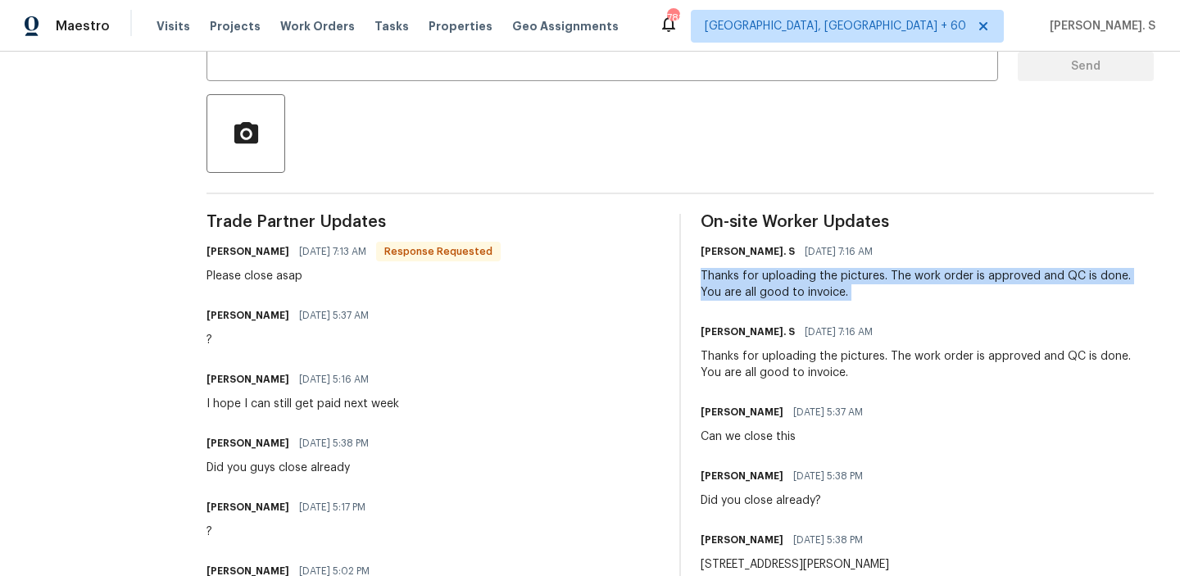
click at [845, 278] on div "Thanks for uploading the pictures. The work order is approved and QC is done. Y…" at bounding box center [927, 284] width 453 height 33
copy div "Thanks for uploading the pictures. The work order is approved and QC is done. Y…"
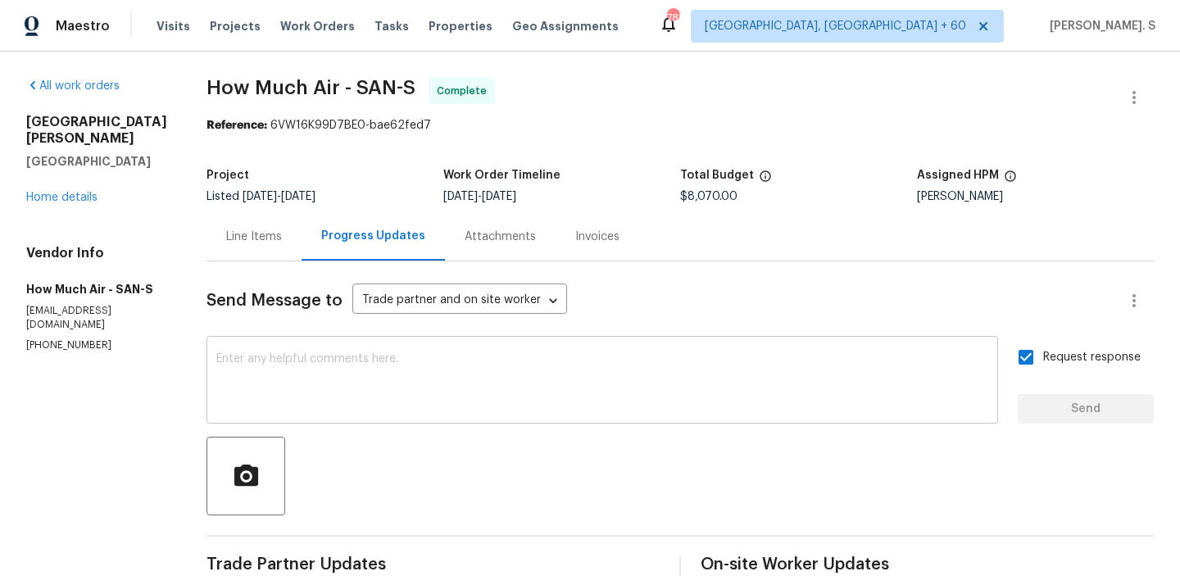
click at [470, 376] on textarea at bounding box center [602, 381] width 772 height 57
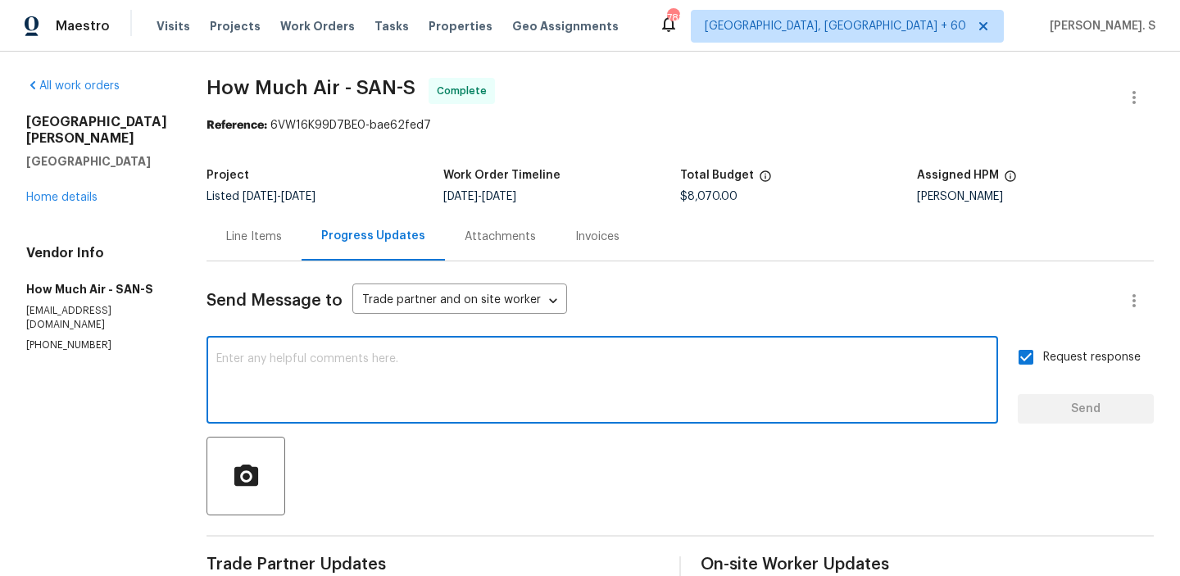
paste textarea "Thanks for uploading the pictures. The work order is approved and QC is done. Y…"
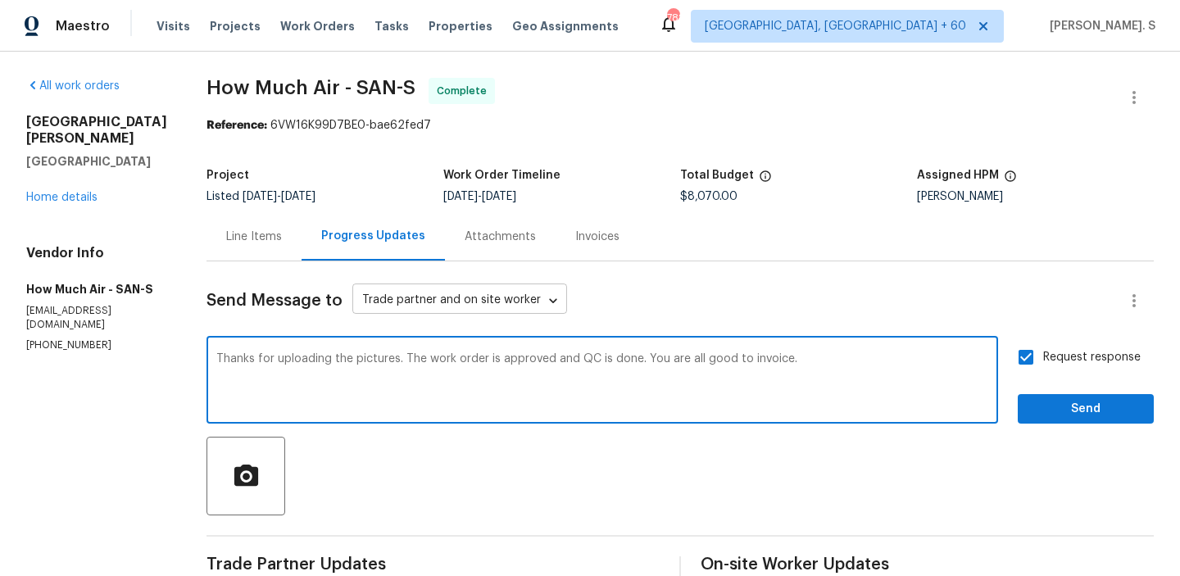
type textarea "Thanks for uploading the pictures. The work order is approved and QC is done. Y…"
click at [472, 301] on body "Maestro Visits Projects Work Orders Tasks Properties Geo Assignments 782 Albuqu…" at bounding box center [590, 288] width 1180 height 576
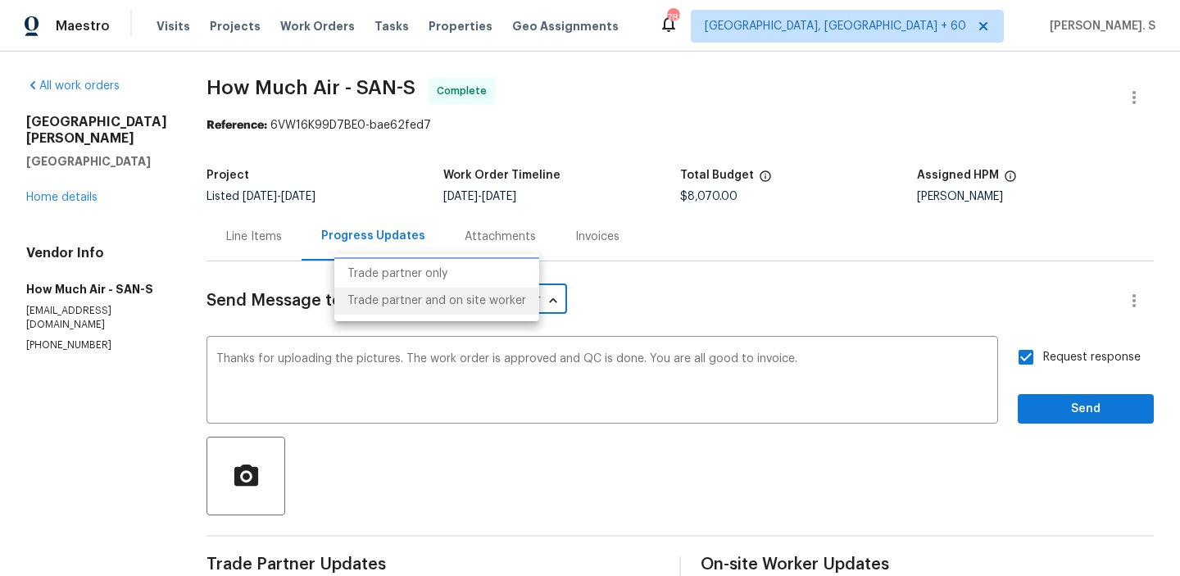
click at [435, 275] on li "Trade partner only" at bounding box center [436, 274] width 205 height 27
type input "Trade partner only"
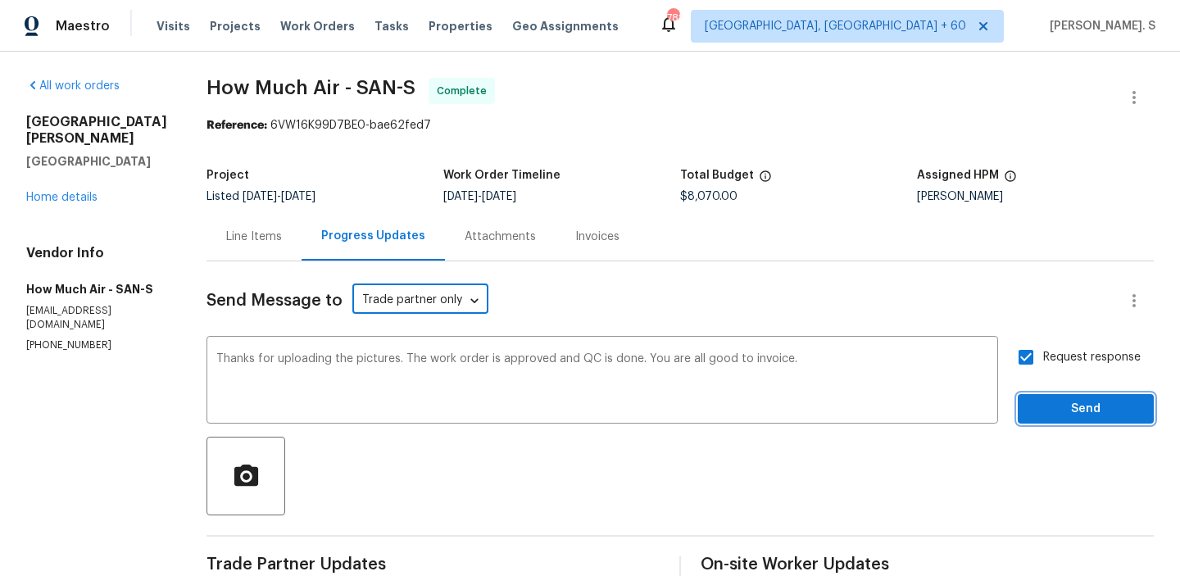
click at [1073, 407] on span "Send" at bounding box center [1086, 409] width 110 height 20
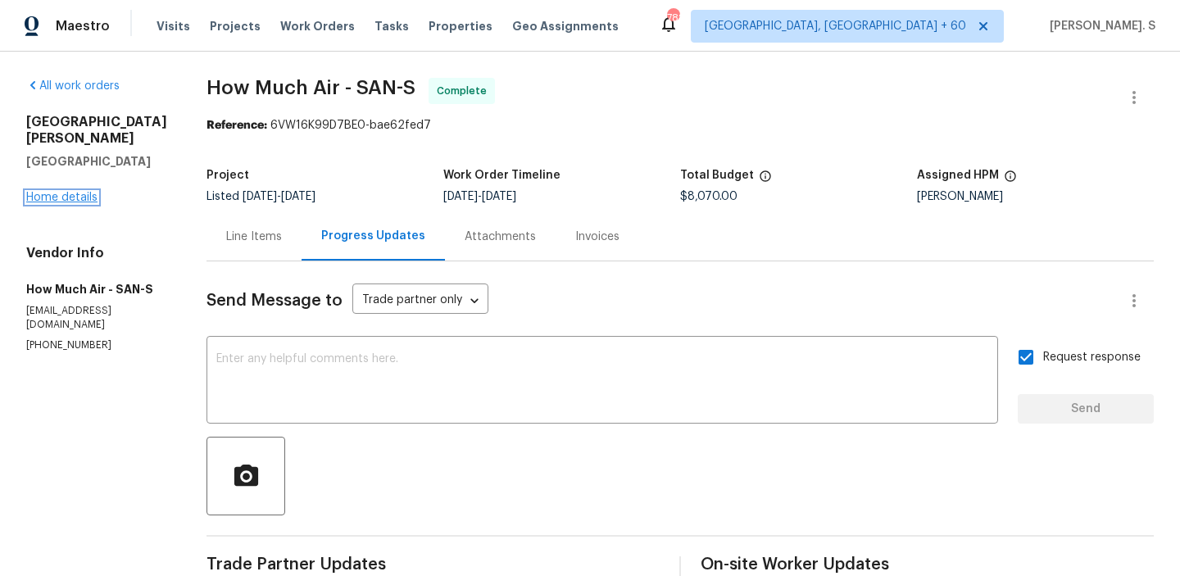
click at [76, 193] on link "Home details" at bounding box center [61, 197] width 71 height 11
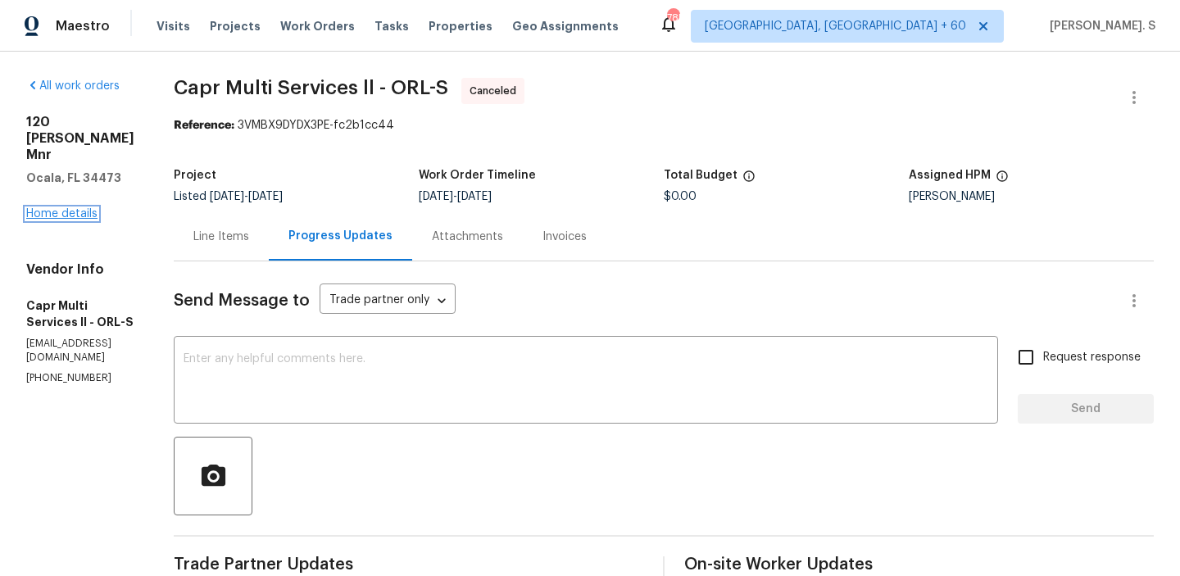
click at [61, 208] on link "Home details" at bounding box center [61, 213] width 71 height 11
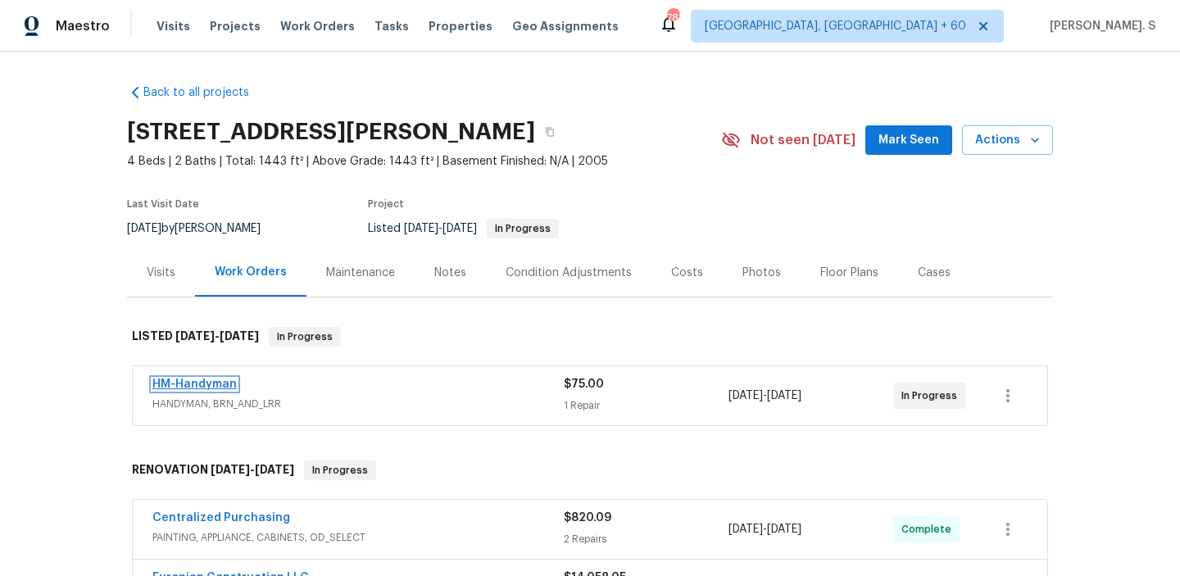
click at [219, 387] on link "HM-Handyman" at bounding box center [194, 384] width 84 height 11
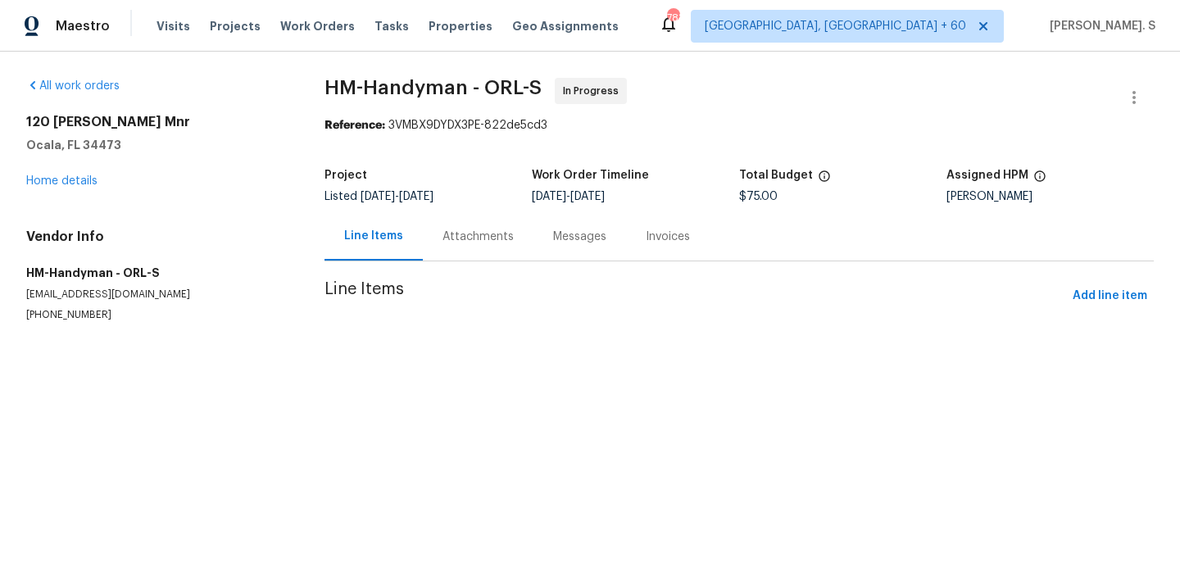
click at [475, 241] on div "Attachments" at bounding box center [478, 237] width 71 height 16
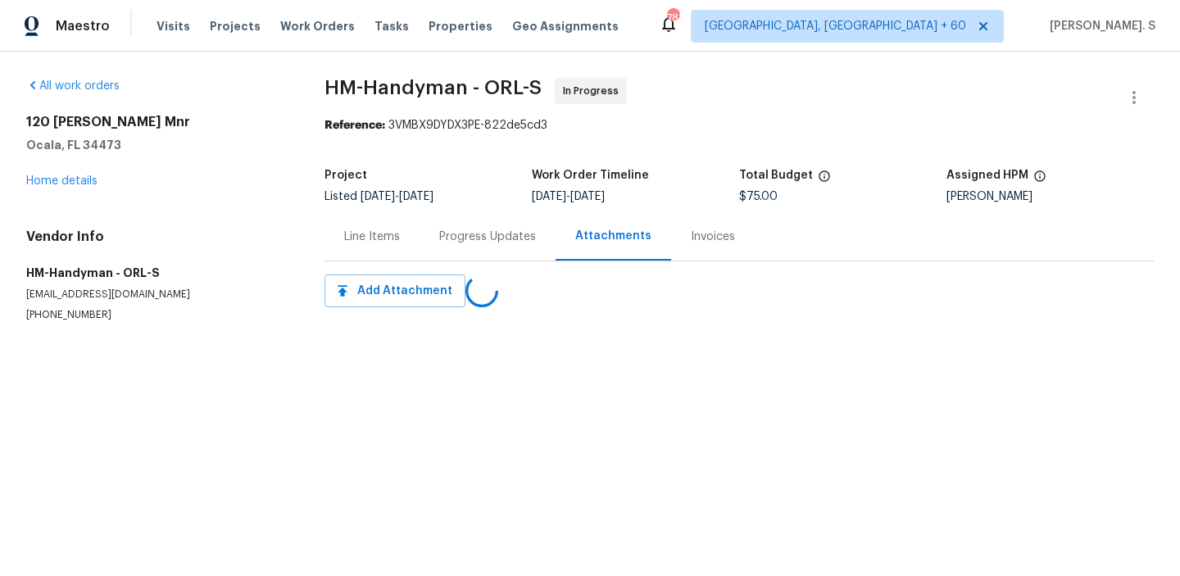
click at [475, 241] on div "Progress Updates" at bounding box center [487, 237] width 97 height 16
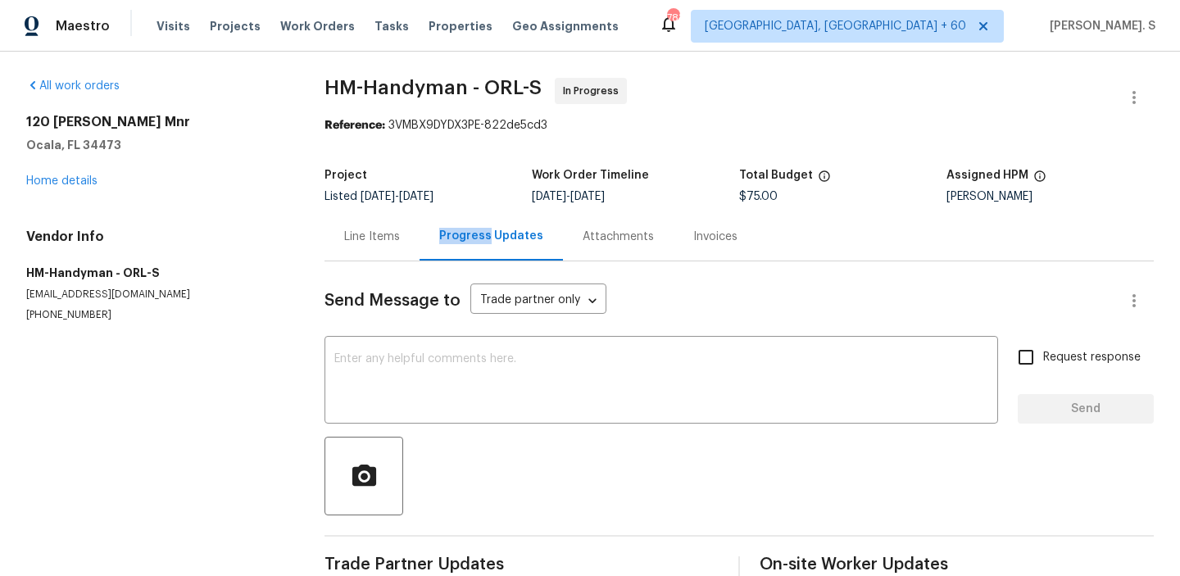
click at [475, 241] on div "Progress Updates" at bounding box center [491, 236] width 104 height 16
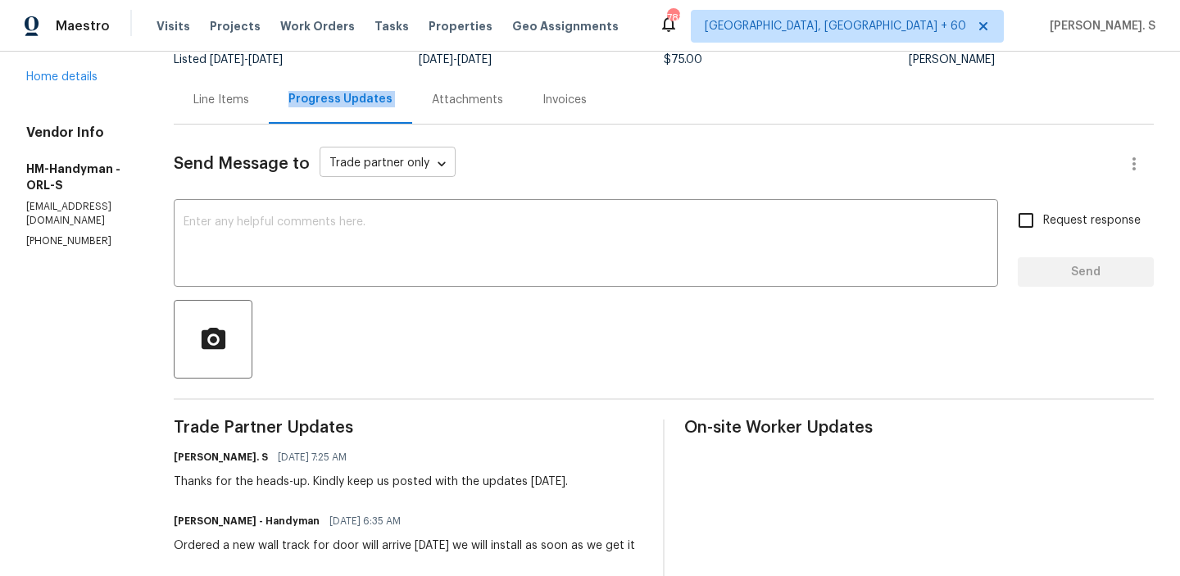
scroll to position [115, 0]
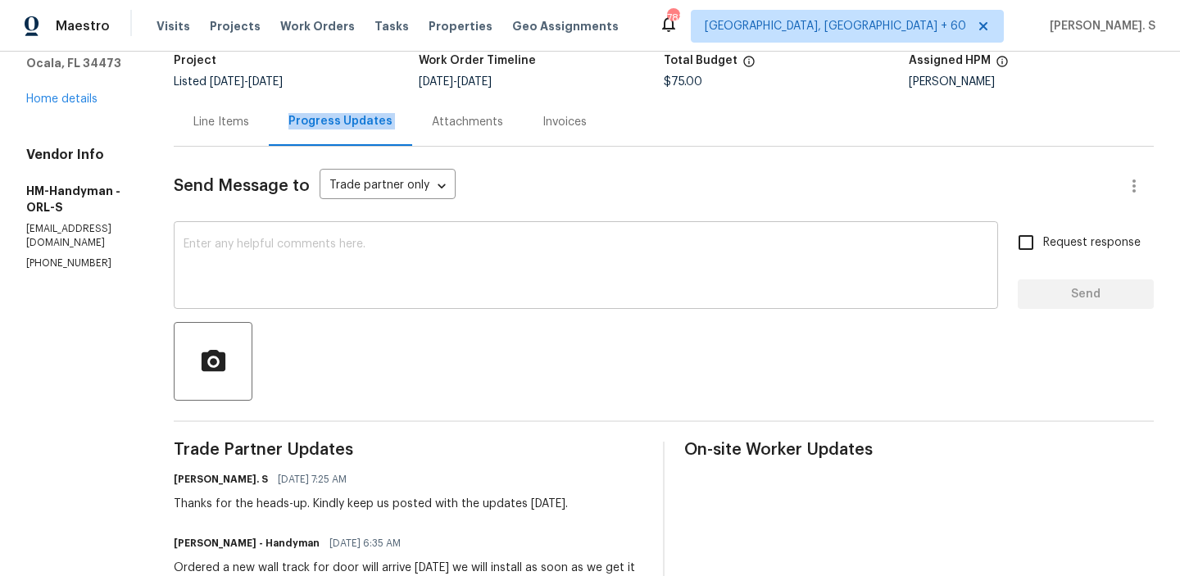
click at [387, 243] on textarea at bounding box center [586, 267] width 805 height 57
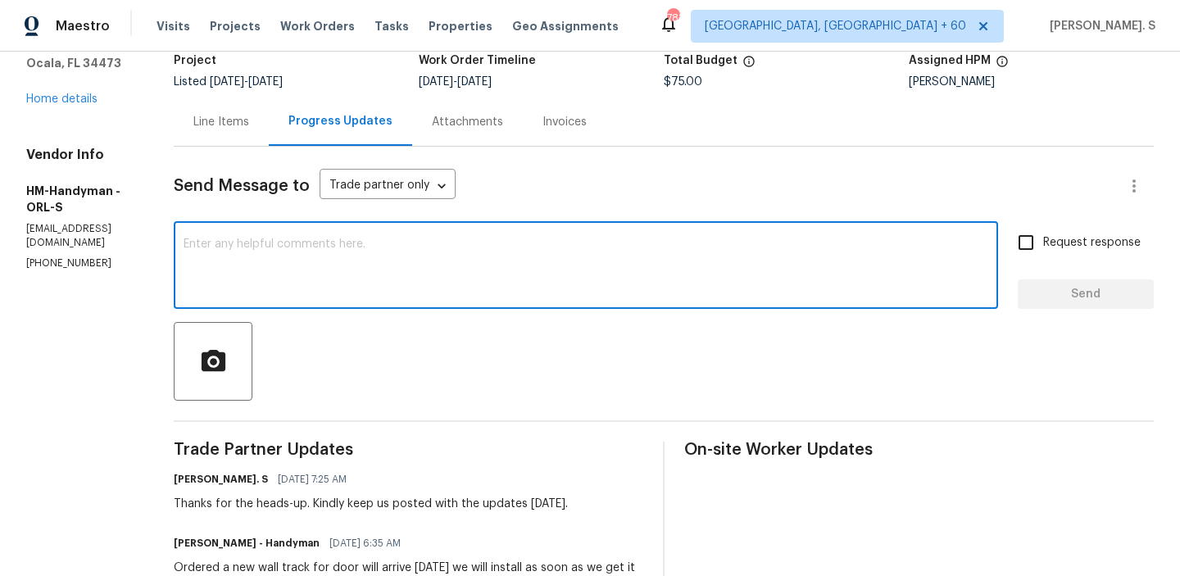
click at [364, 278] on textarea at bounding box center [586, 267] width 805 height 57
paste textarea "May we have an update on the progress of the work order?"
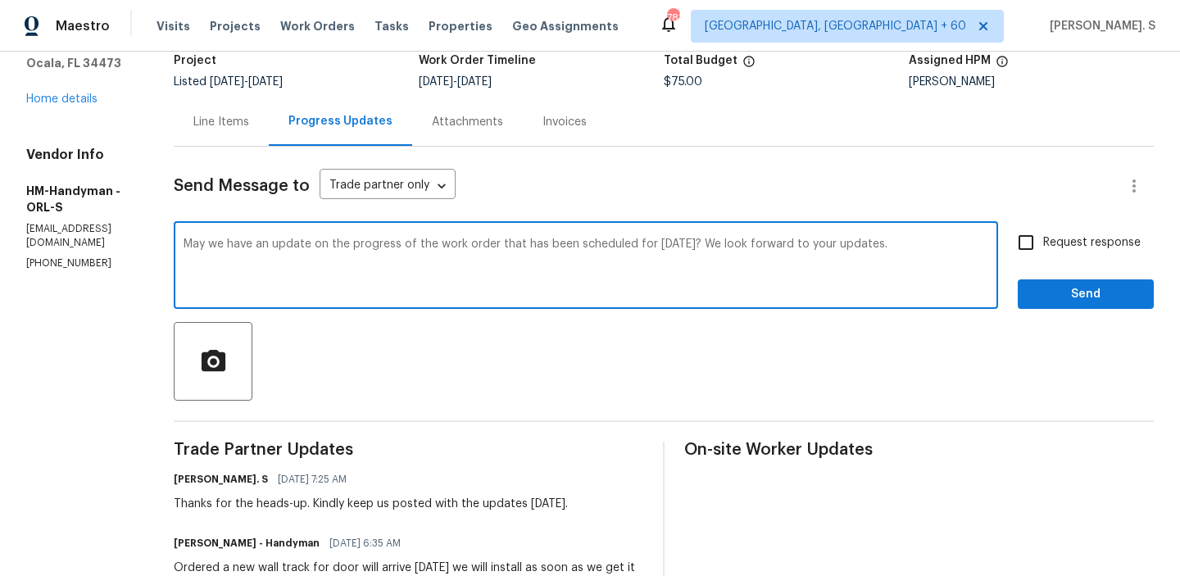
type textarea "May we have an update on the progress of the work order that has been scheduled…"
click at [1084, 280] on button "Send" at bounding box center [1086, 295] width 136 height 30
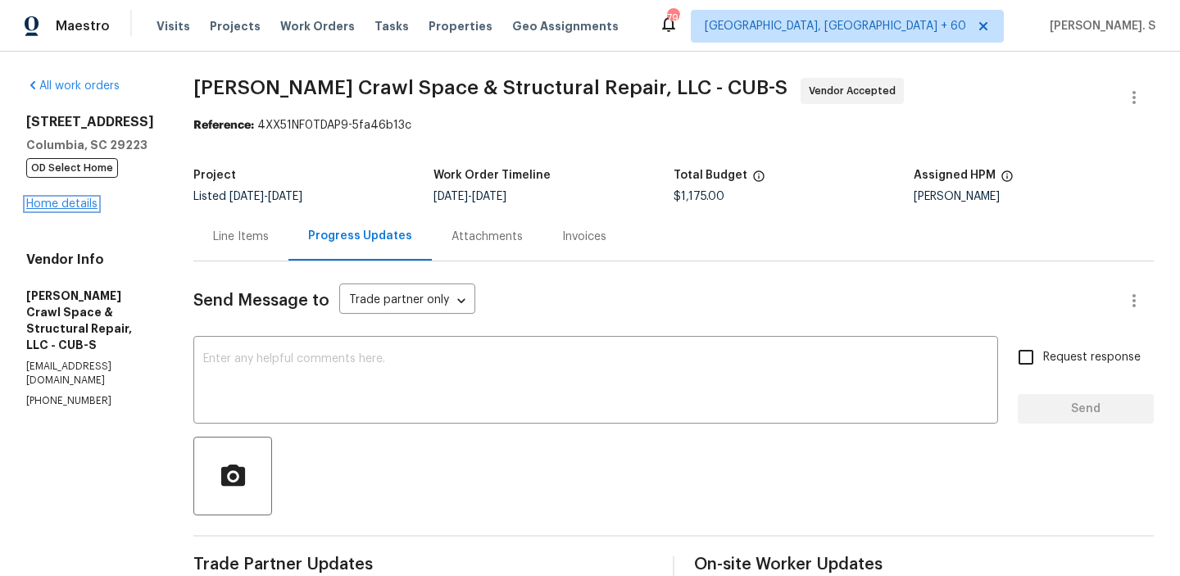
click at [85, 199] on link "Home details" at bounding box center [61, 203] width 71 height 11
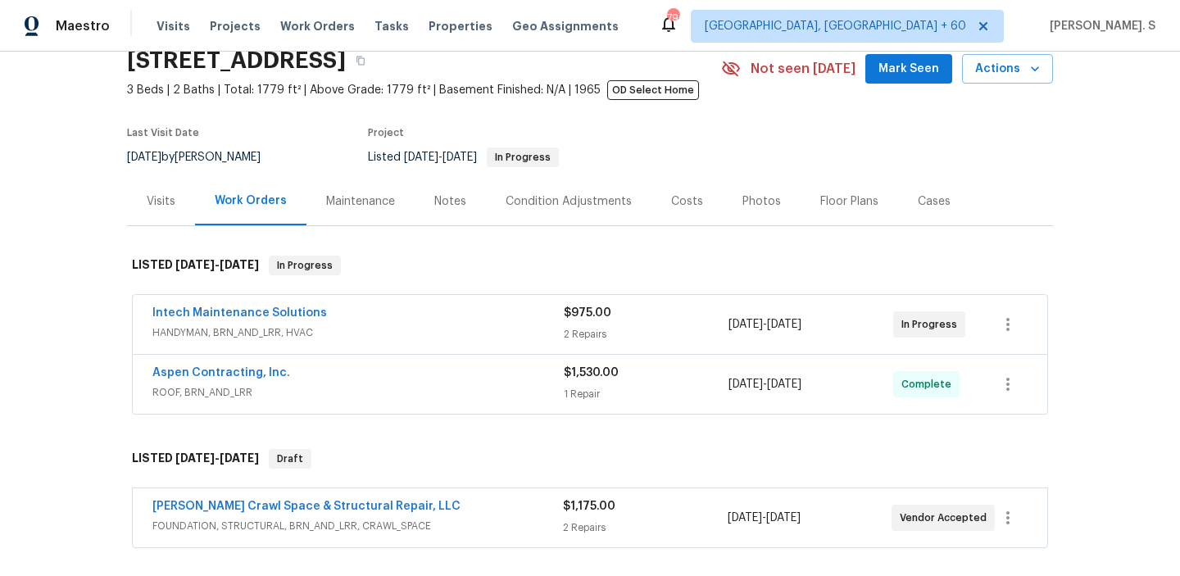
scroll to position [93, 0]
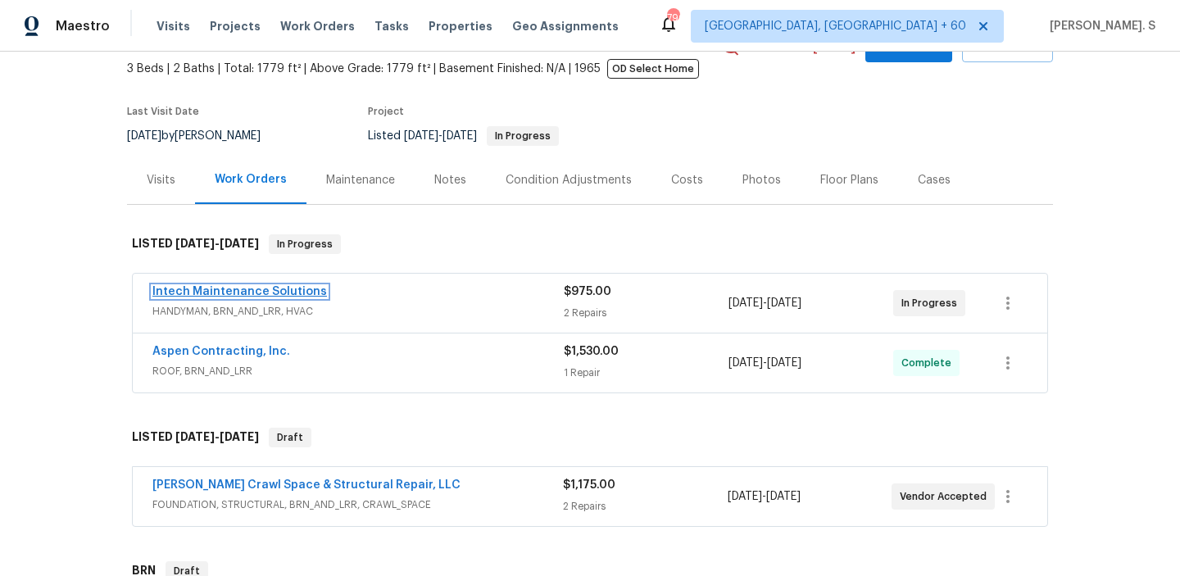
click at [269, 289] on link "Intech Maintenance Solutions" at bounding box center [239, 291] width 175 height 11
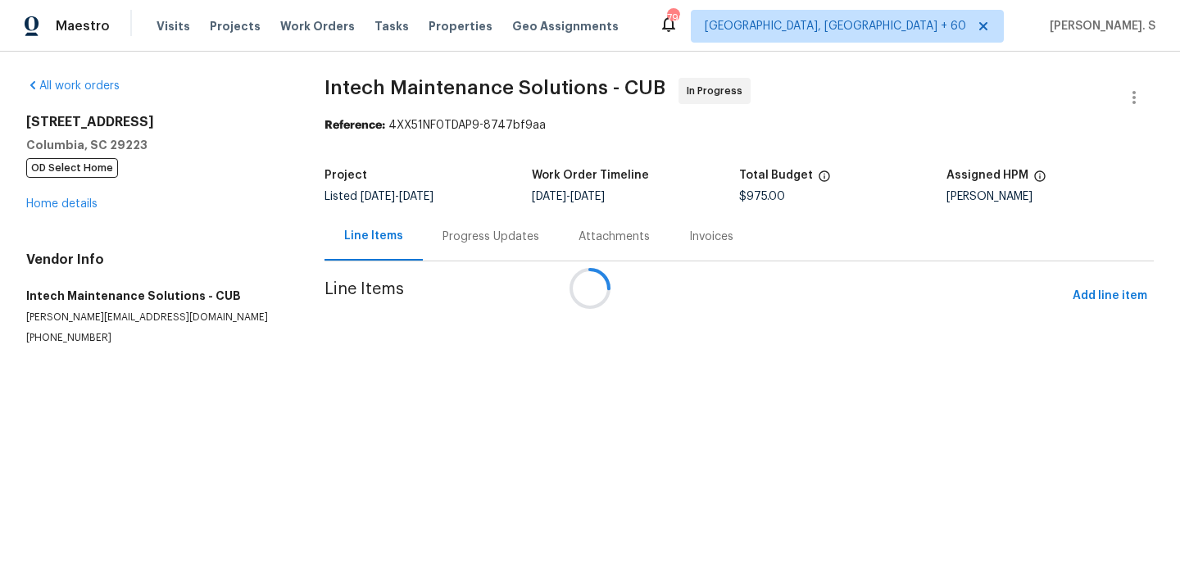
click at [493, 208] on div at bounding box center [590, 288] width 1180 height 576
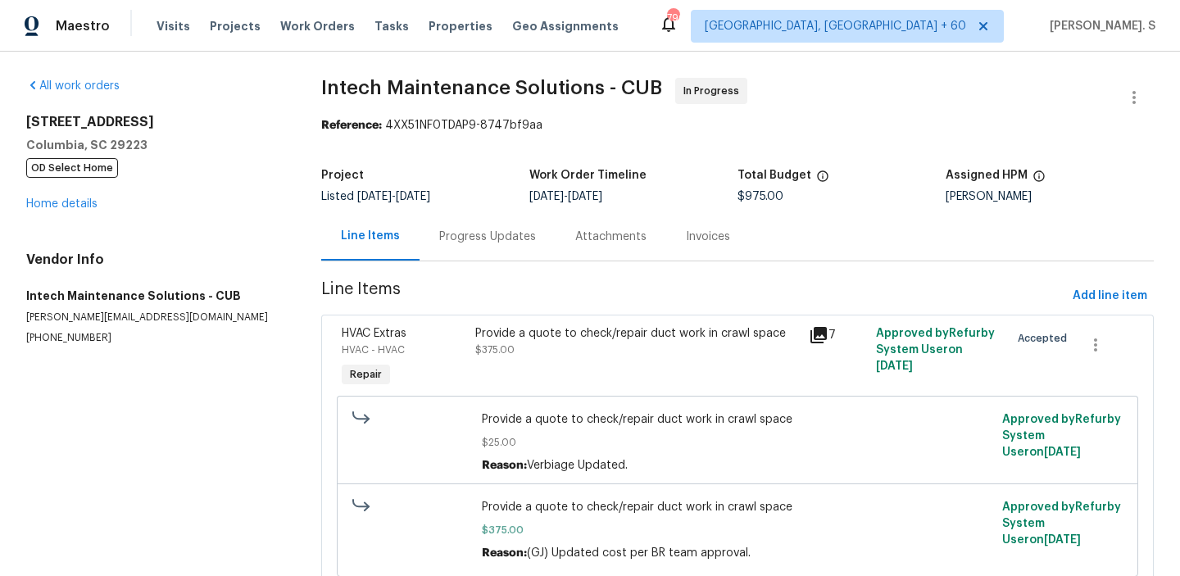
click at [490, 240] on div "Progress Updates" at bounding box center [487, 237] width 97 height 16
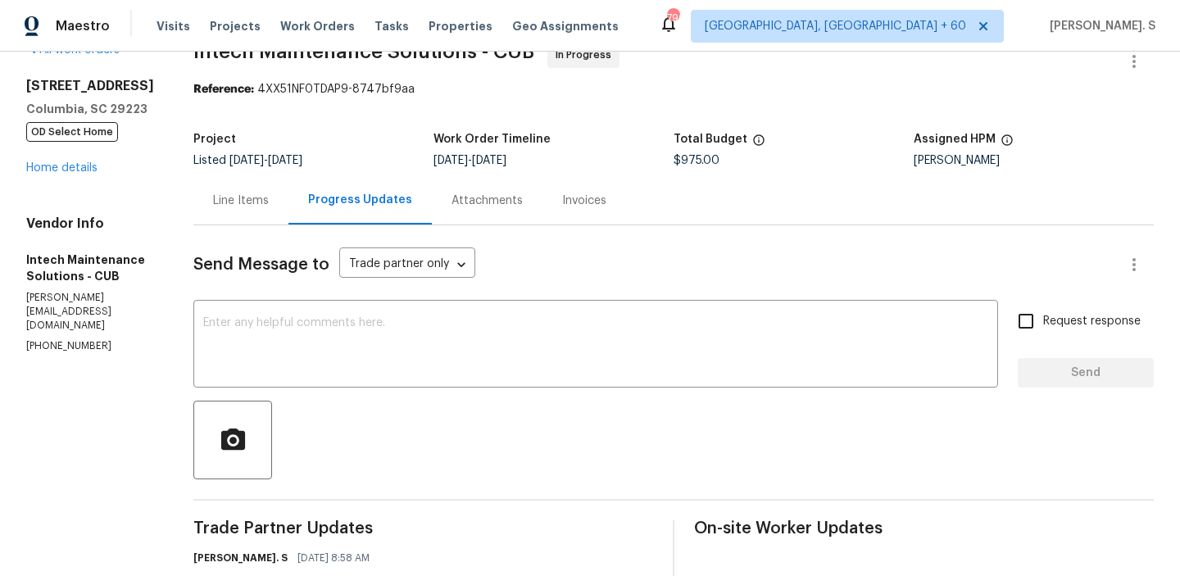
scroll to position [152, 0]
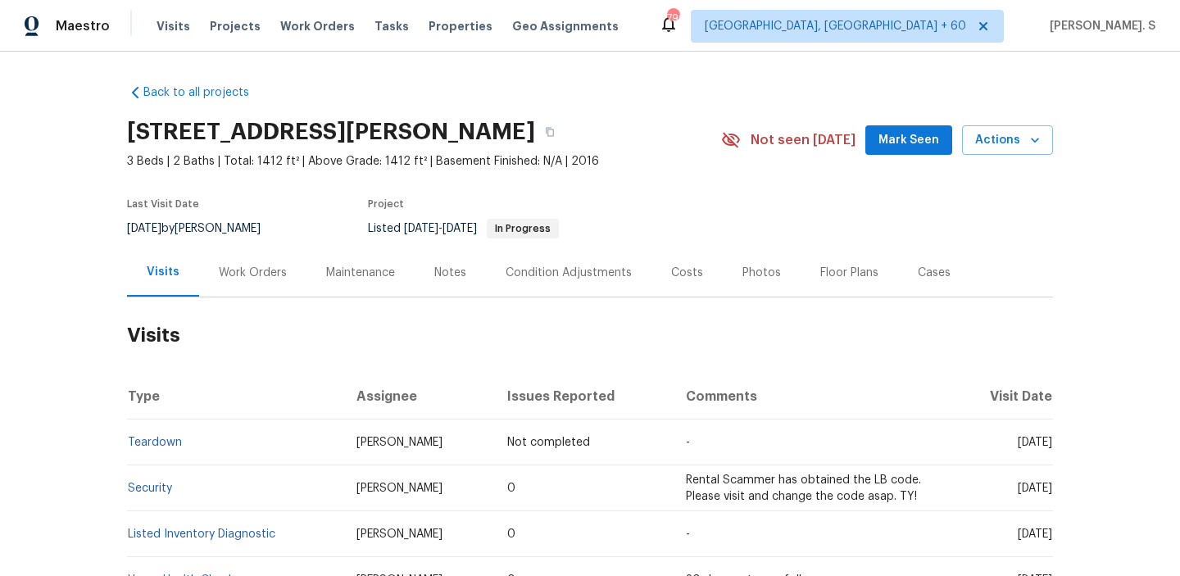
click at [257, 274] on div "Work Orders" at bounding box center [253, 273] width 68 height 16
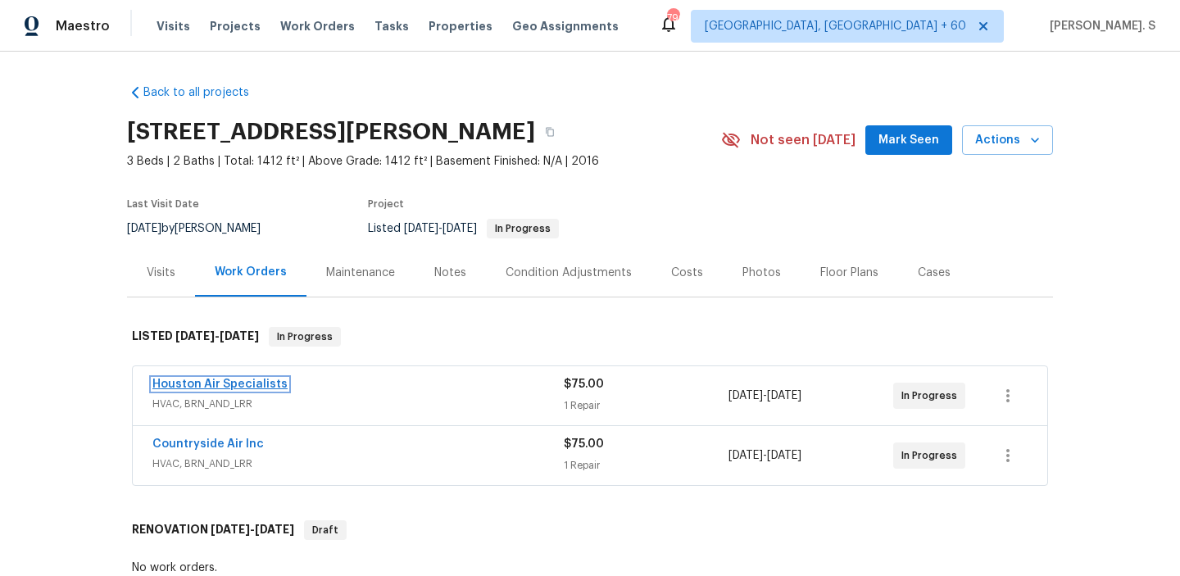
click at [234, 386] on link "Houston Air Specialists" at bounding box center [219, 384] width 135 height 11
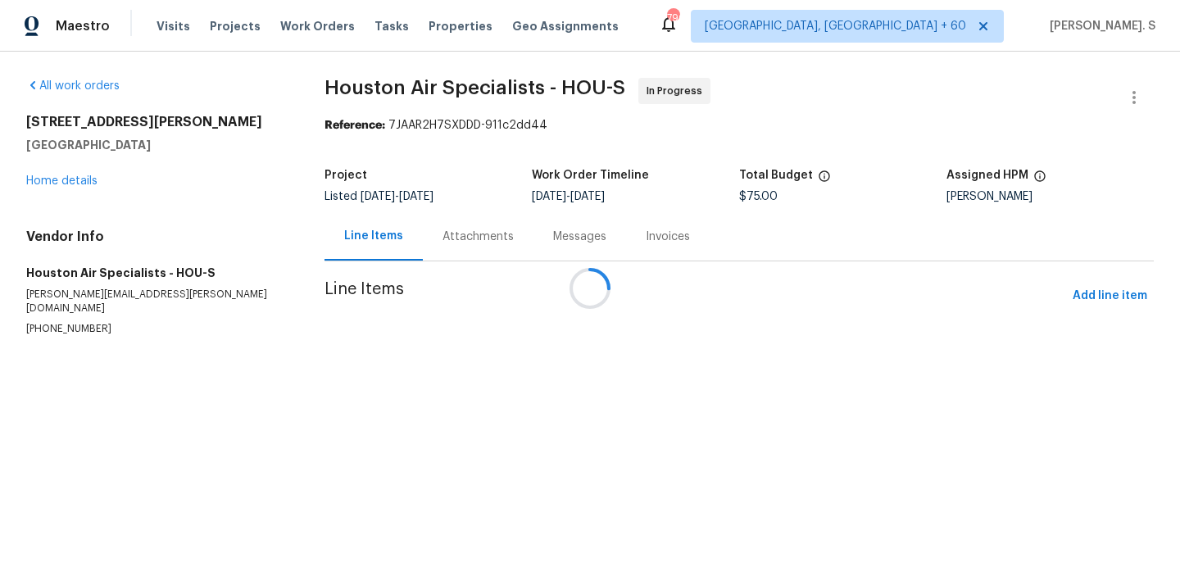
click at [470, 245] on div "Attachments" at bounding box center [478, 236] width 111 height 48
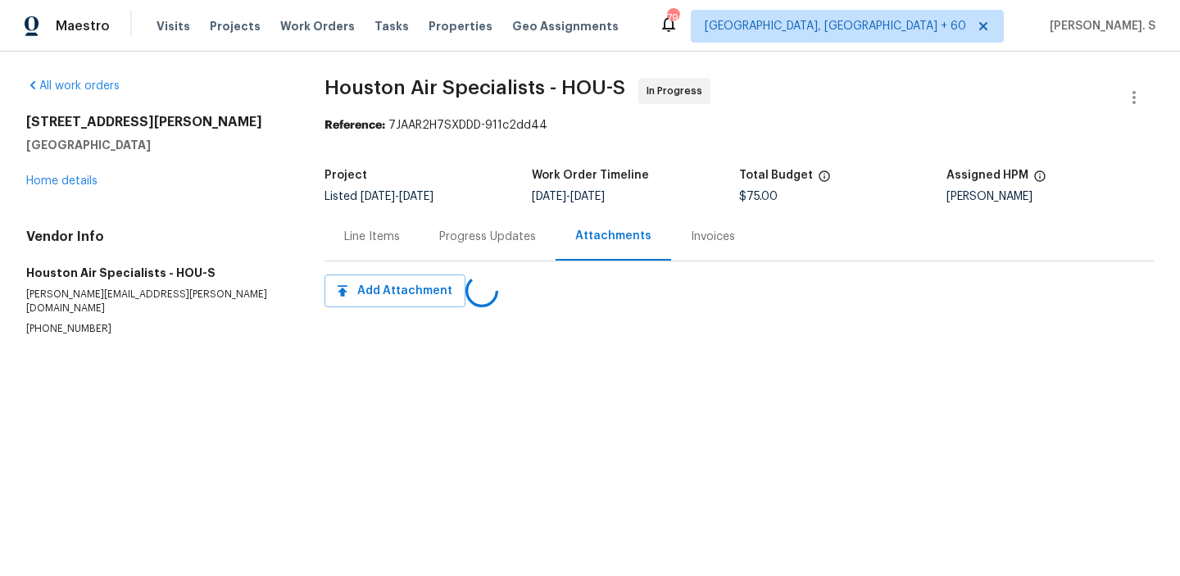
click at [470, 245] on div "Progress Updates" at bounding box center [488, 236] width 136 height 48
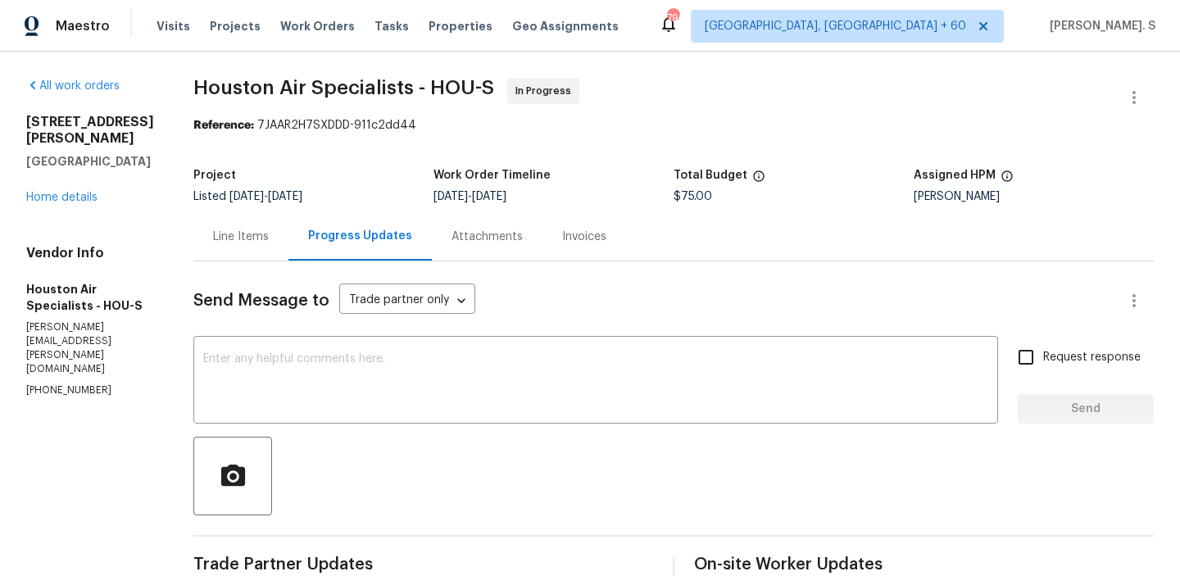
click at [266, 240] on div "Line Items" at bounding box center [241, 237] width 56 height 16
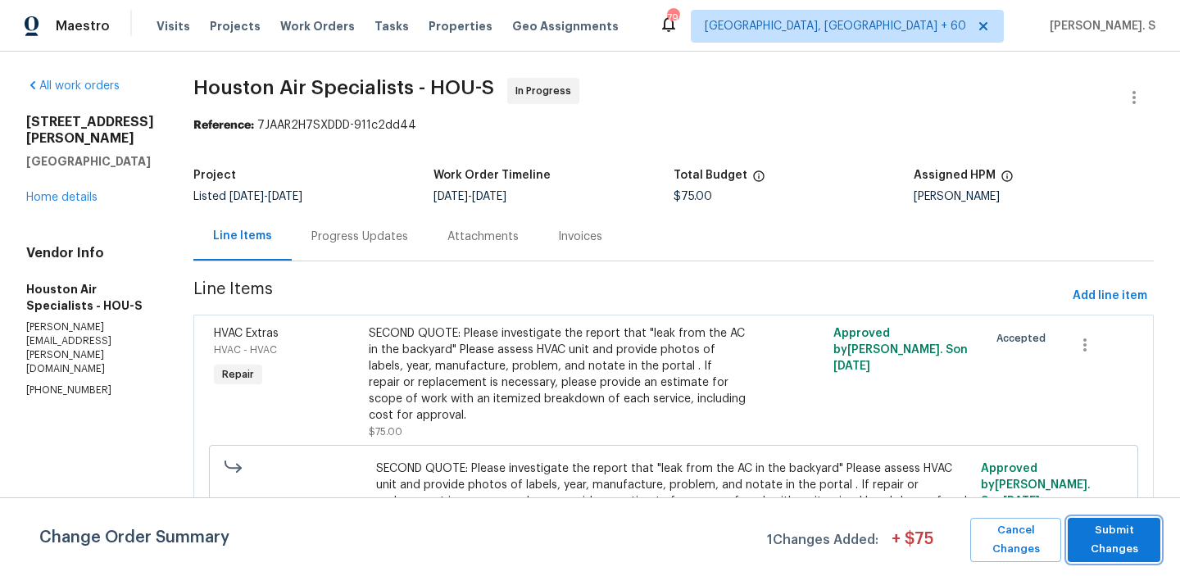
click at [1093, 535] on span "Submit Changes" at bounding box center [1114, 540] width 76 height 38
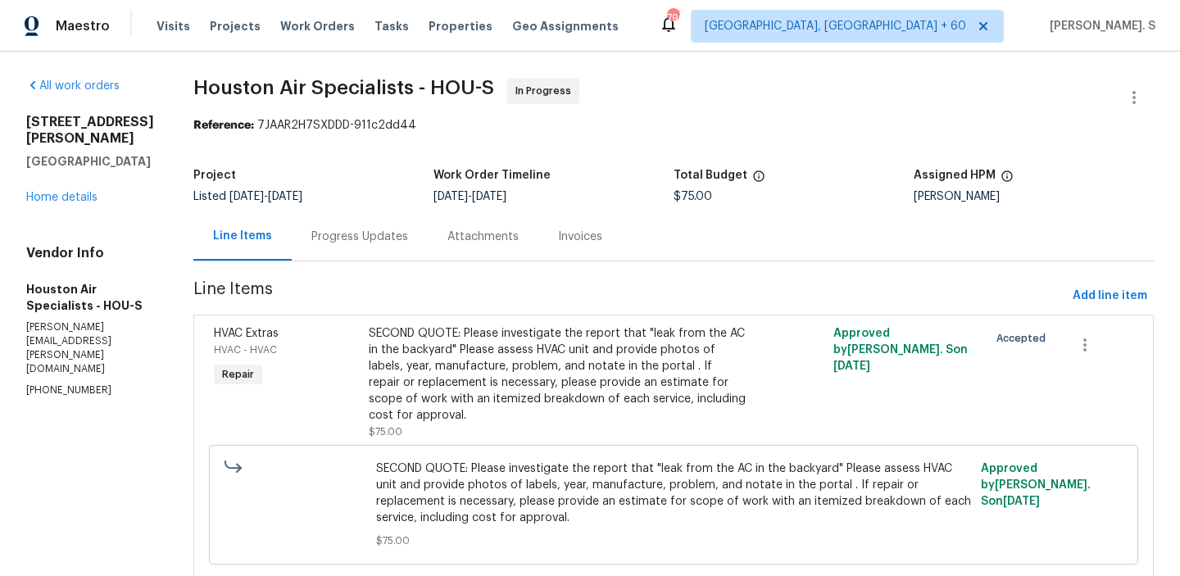
click at [346, 247] on div "Progress Updates" at bounding box center [360, 236] width 136 height 48
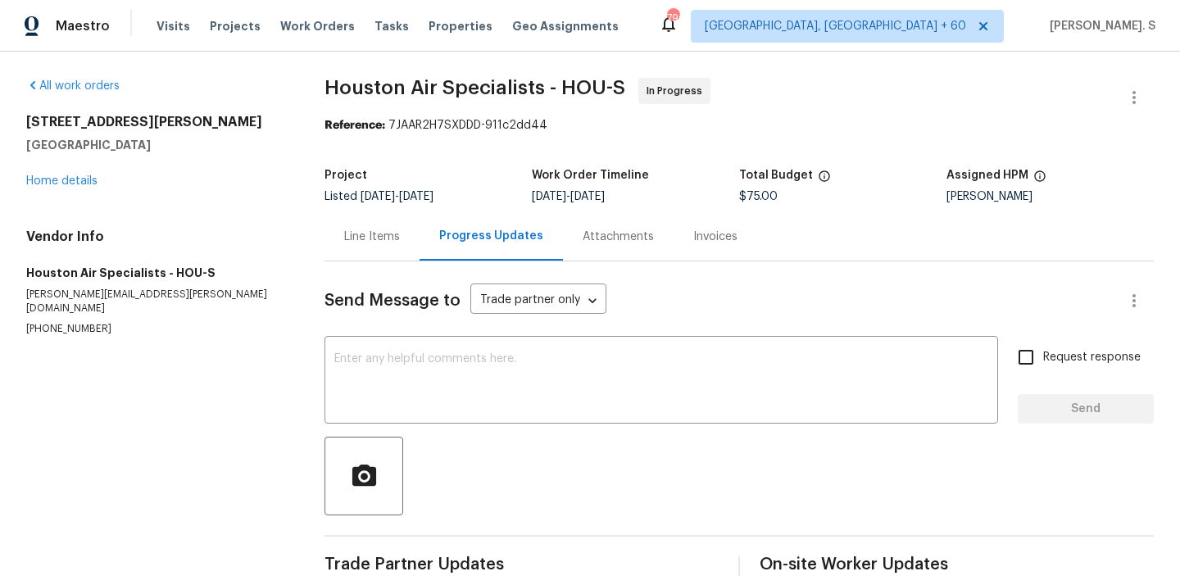
click at [381, 320] on div "Send Message to Trade partner only Trade partner only ​ x ​ Request response Se…" at bounding box center [739, 423] width 829 height 325
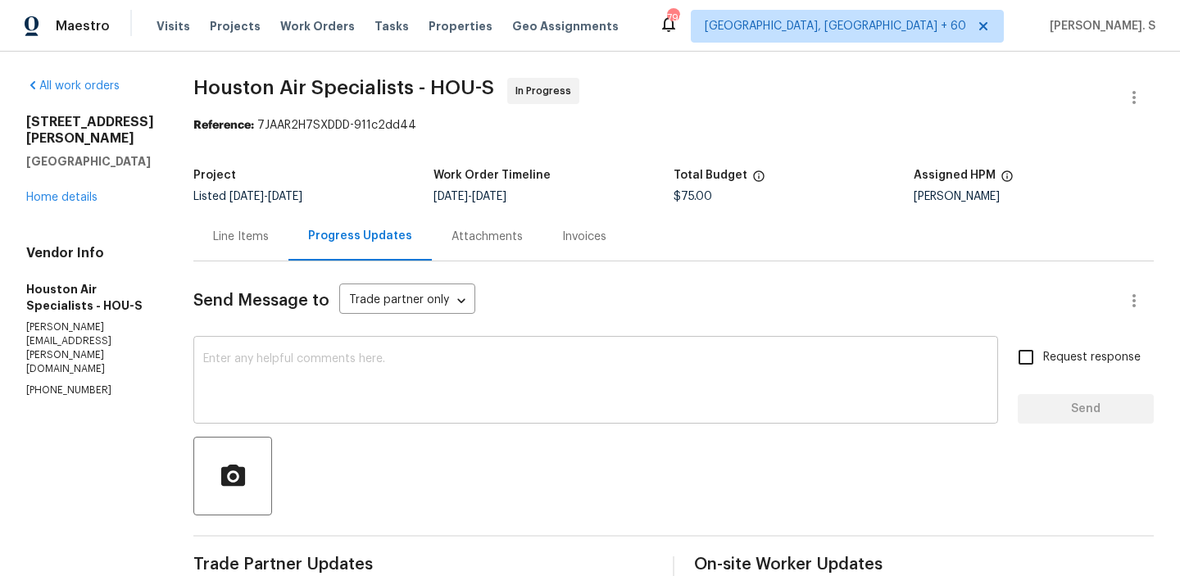
click at [381, 352] on div "x ​" at bounding box center [595, 382] width 805 height 84
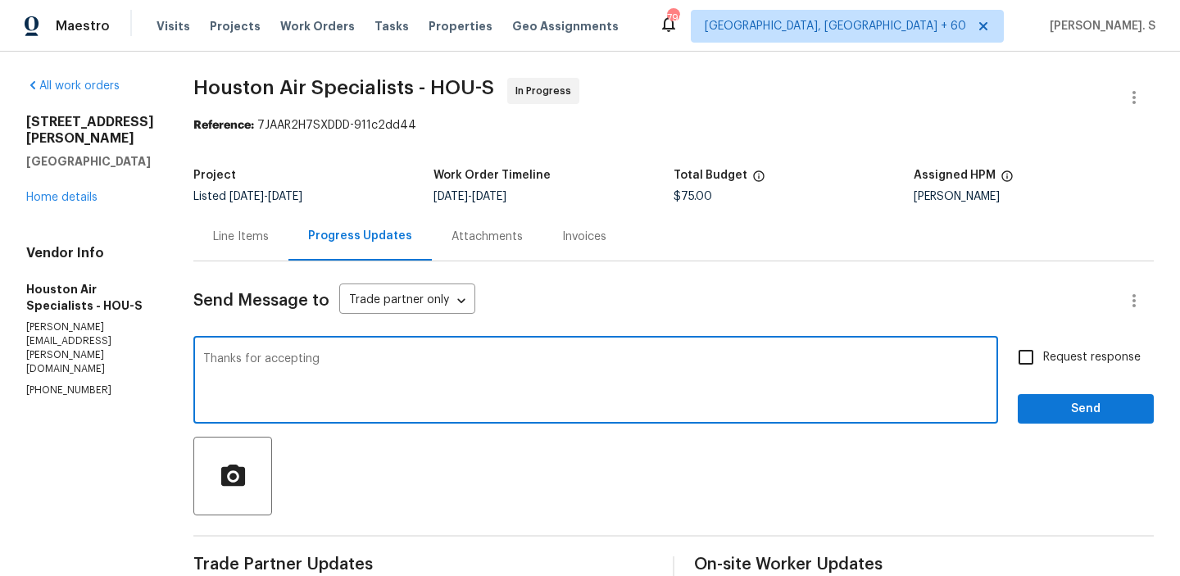
click at [343, 398] on textarea "Thanks for accepting" at bounding box center [595, 381] width 785 height 57
type textarea "Thanks for accepting the work order and could you please provide us with the sc…"
click at [1054, 361] on span "Request response" at bounding box center [1092, 357] width 98 height 17
click at [1043, 361] on input "Request response" at bounding box center [1026, 357] width 34 height 34
checkbox input "true"
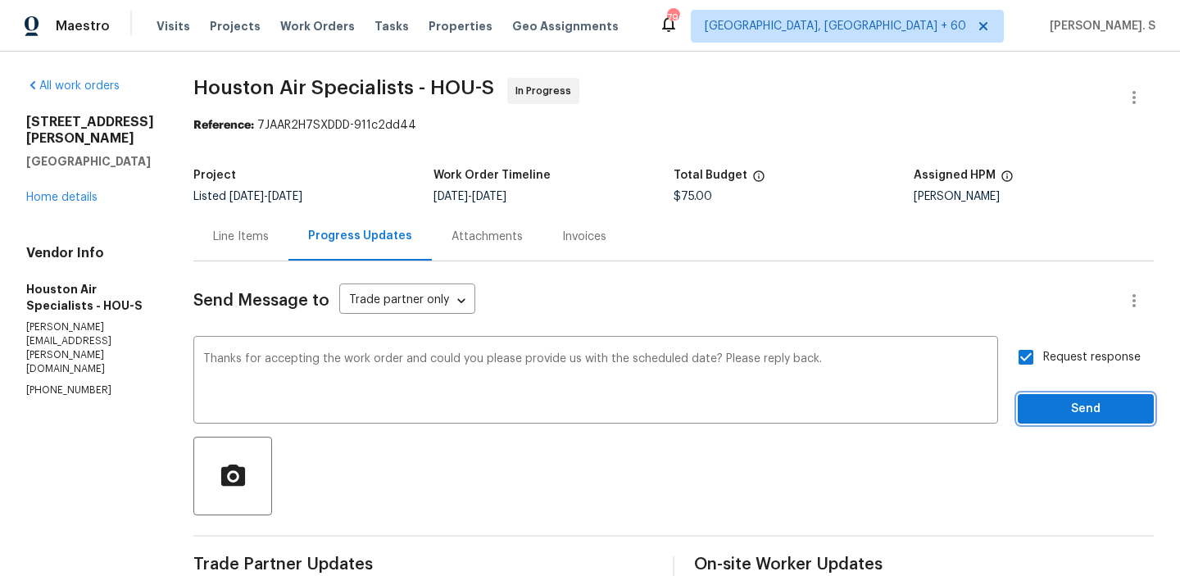
click at [1051, 410] on span "Send" at bounding box center [1086, 409] width 110 height 20
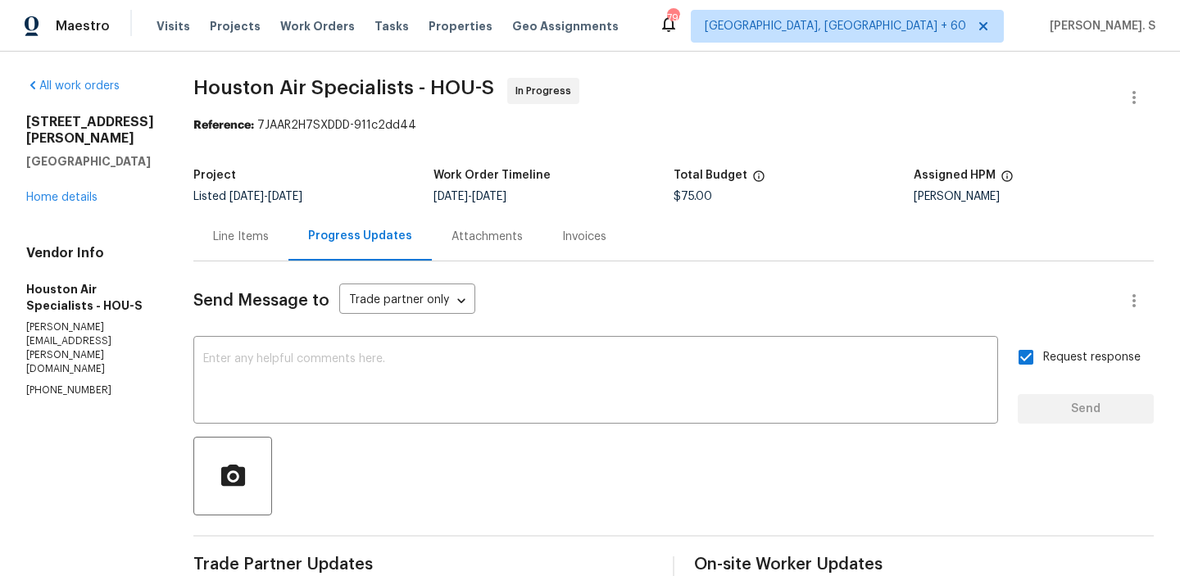
click at [79, 212] on div "All work orders 8839 Hazel Rose Sky Dr Humble, TX 77338 Home details Vendor Inf…" at bounding box center [90, 238] width 128 height 320
click at [80, 205] on div "8839 Hazel Rose Sky Dr Humble, TX 77338 Home details" at bounding box center [90, 160] width 128 height 92
click at [66, 194] on link "Home details" at bounding box center [61, 197] width 71 height 11
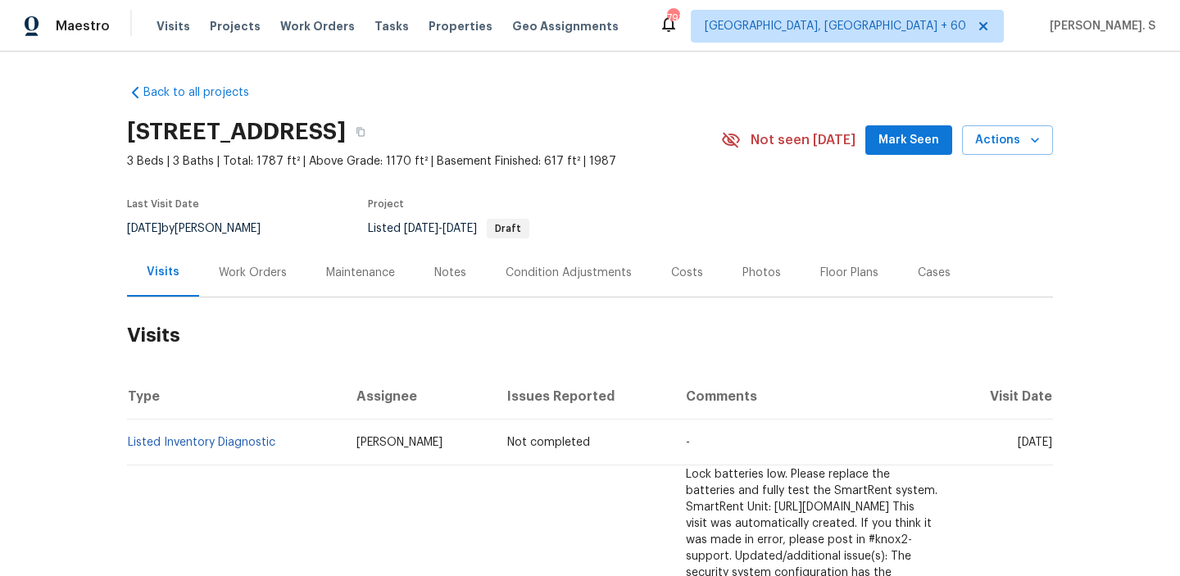
click at [229, 283] on div "Work Orders" at bounding box center [252, 272] width 107 height 48
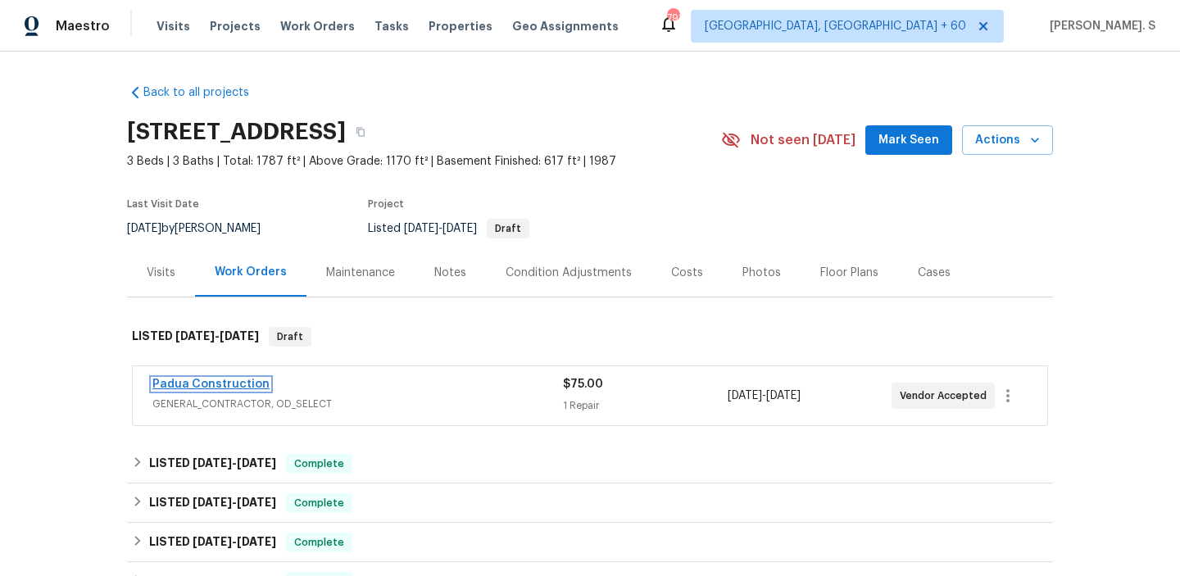
click at [222, 387] on link "Padua Construction" at bounding box center [210, 384] width 117 height 11
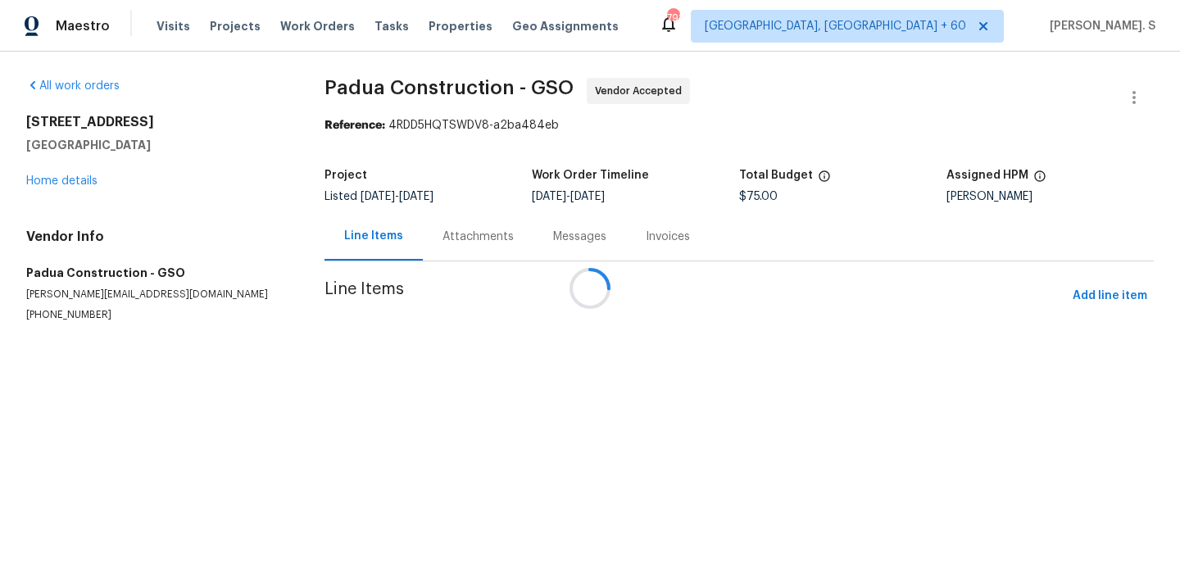
click at [474, 234] on div at bounding box center [590, 288] width 1180 height 576
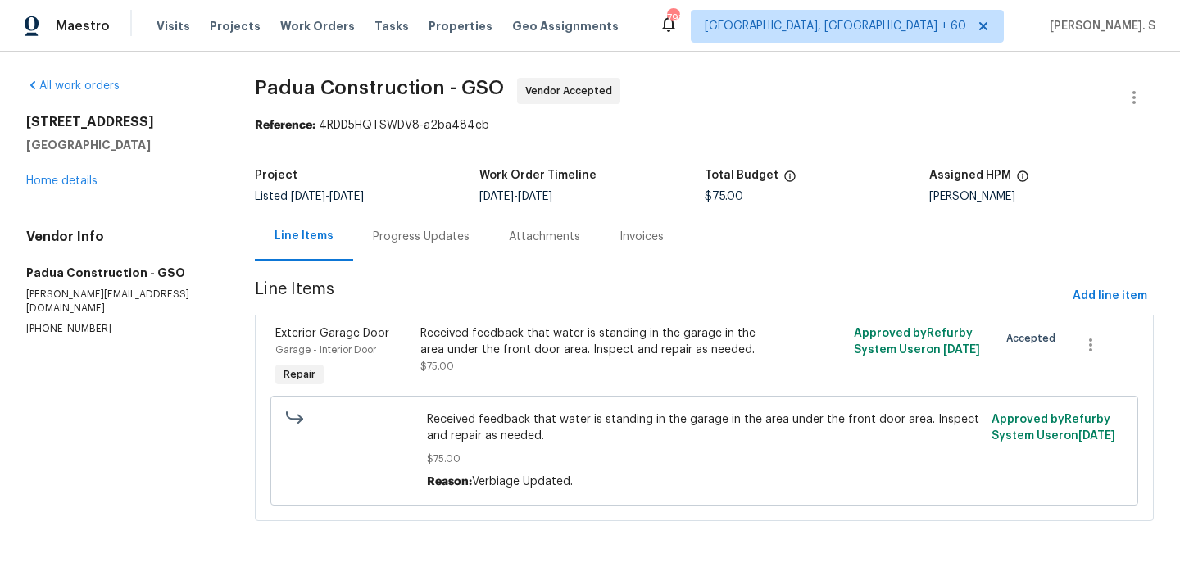
click at [474, 234] on div "Progress Updates" at bounding box center [421, 236] width 136 height 48
click at [470, 234] on div "Progress Updates" at bounding box center [421, 237] width 97 height 16
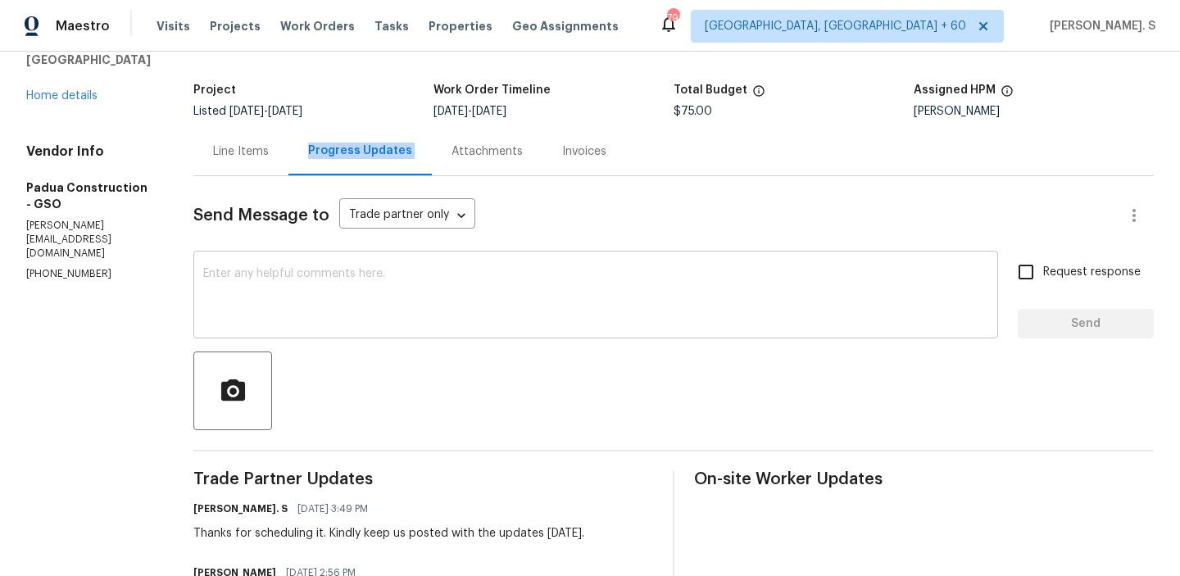
scroll to position [166, 0]
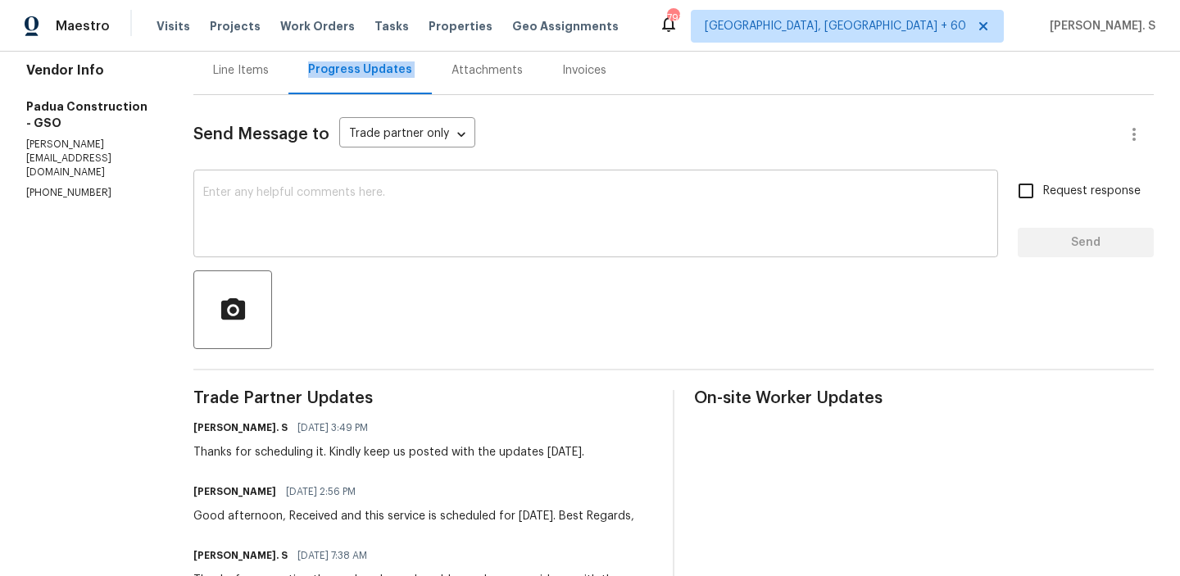
click at [415, 248] on div "x ​" at bounding box center [595, 216] width 805 height 84
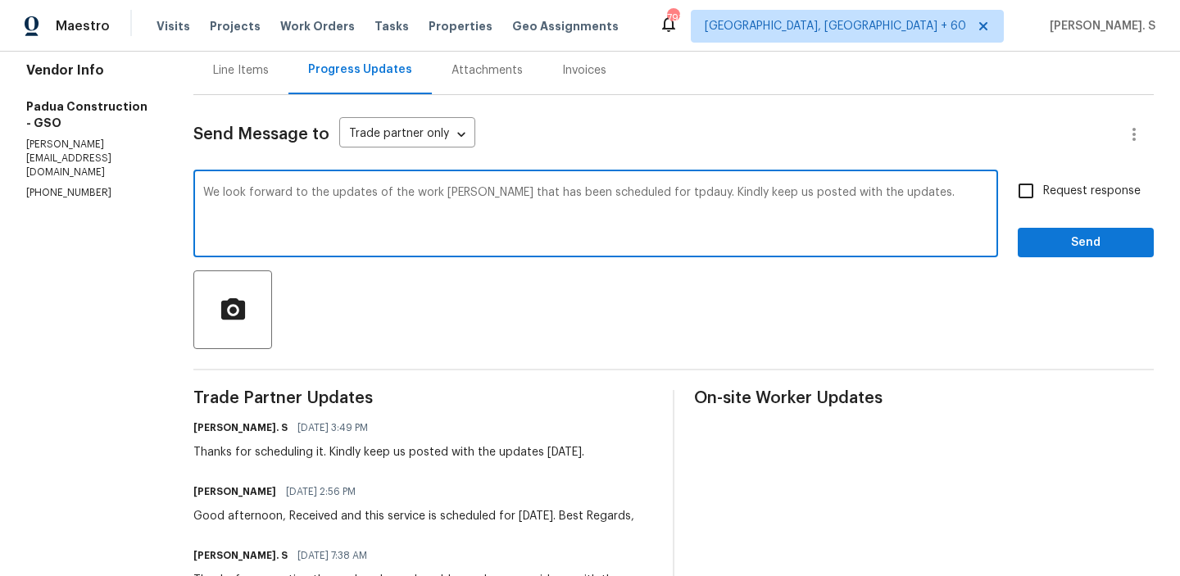
click at [0, 0] on div "Ignore" at bounding box center [0, 0] width 0 height 0
click at [0, 0] on div "today." at bounding box center [0, 0] width 0 height 0
click at [0, 0] on div "order" at bounding box center [0, 0] width 0 height 0
type textarea "We look forward to the updates of the work order that has been scheduled for to…"
click at [785, 179] on div "We look forward to the updates of the work order that has been scheduled for to…" at bounding box center [595, 216] width 805 height 84
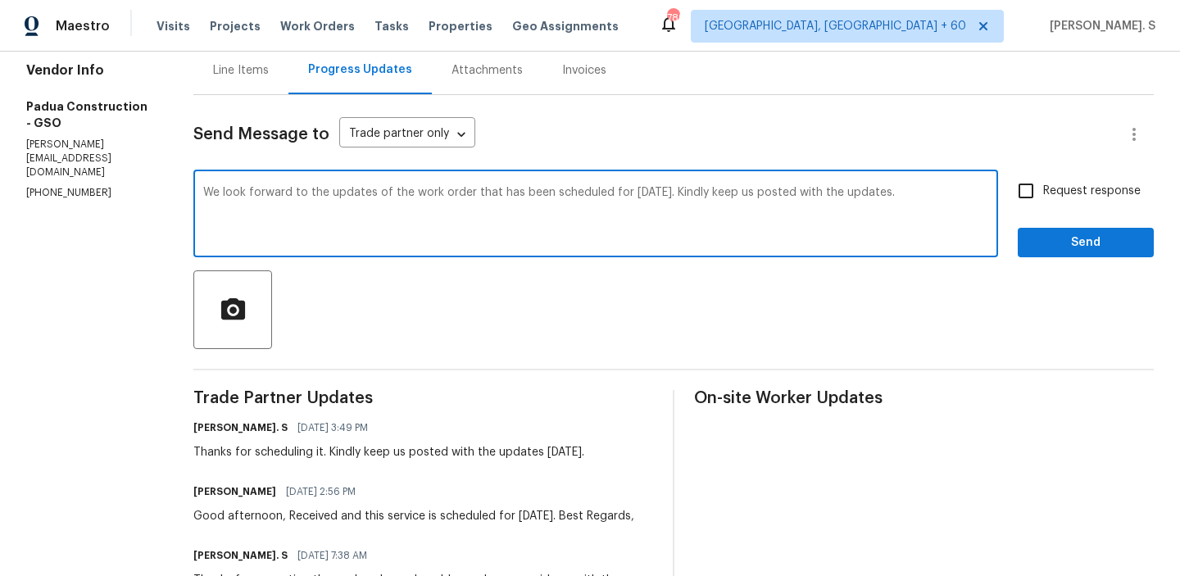
click at [785, 179] on div "We look forward to the updates of the work order that has been scheduled for to…" at bounding box center [595, 216] width 805 height 84
click at [844, 198] on textarea "We look forward to the updates of the work order that has been scheduled for to…" at bounding box center [595, 215] width 785 height 57
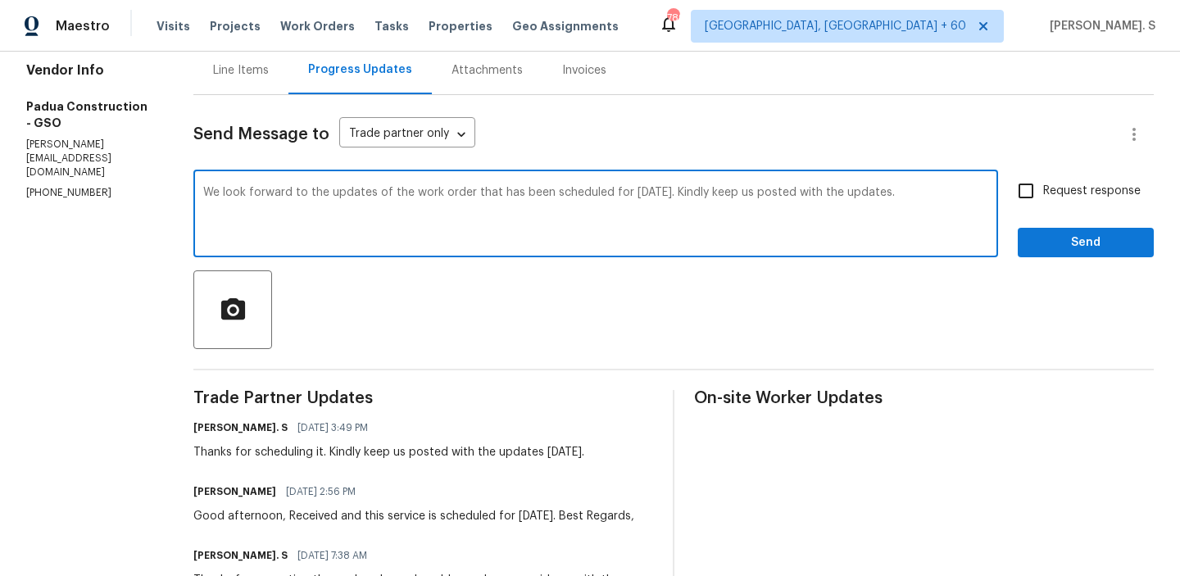
click at [1052, 197] on span "Request response" at bounding box center [1092, 191] width 98 height 17
click at [1043, 197] on input "Request response" at bounding box center [1026, 191] width 34 height 34
checkbox input "true"
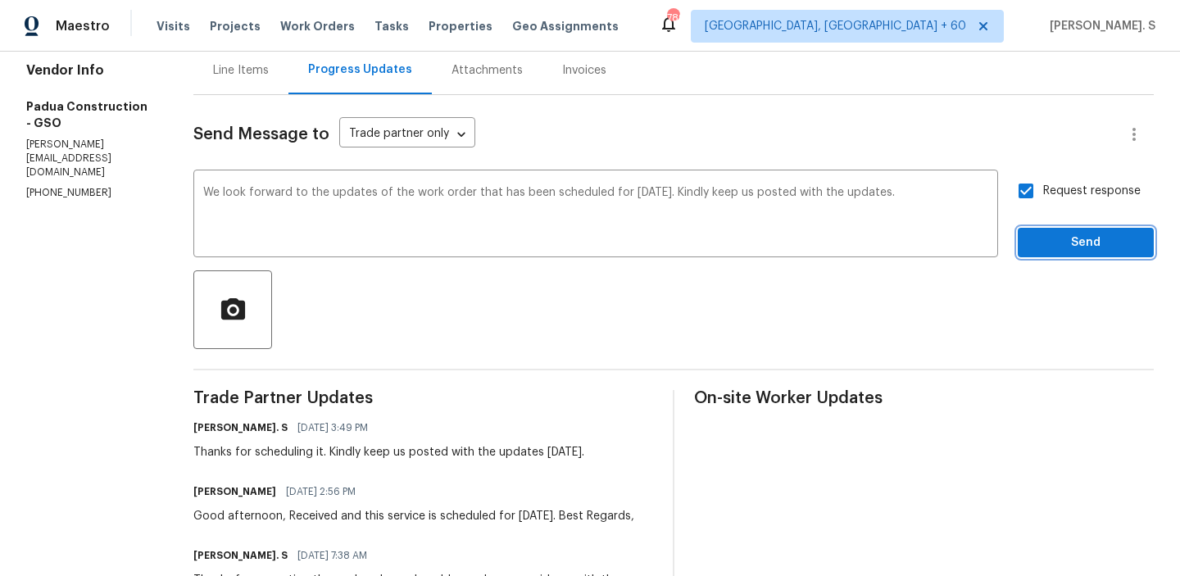
click at [1054, 251] on span "Send" at bounding box center [1086, 243] width 110 height 20
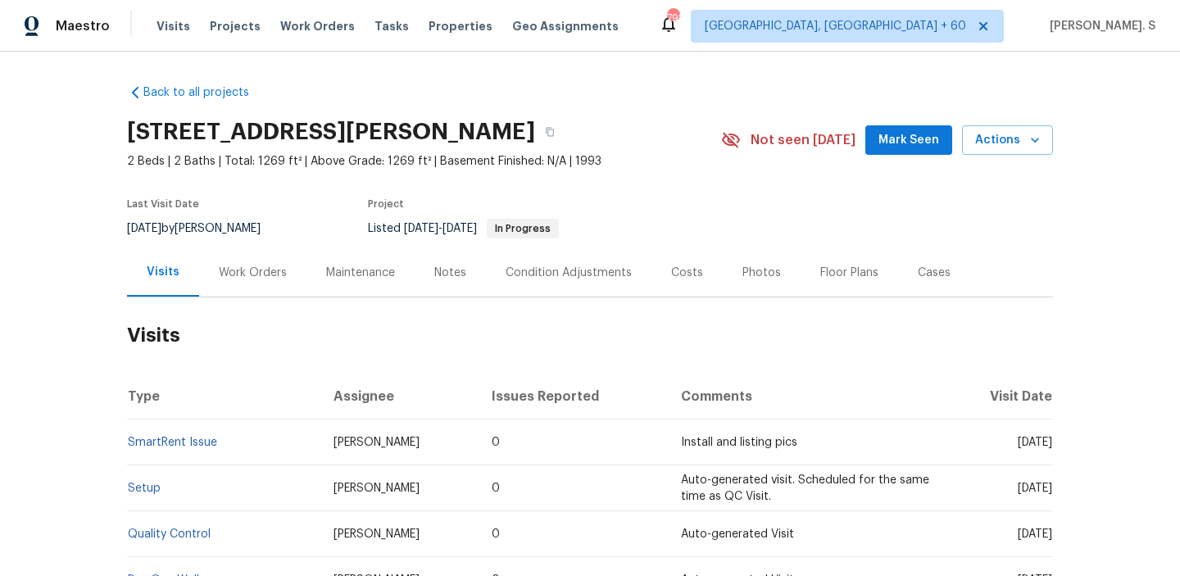
click at [254, 267] on div "Work Orders" at bounding box center [253, 273] width 68 height 16
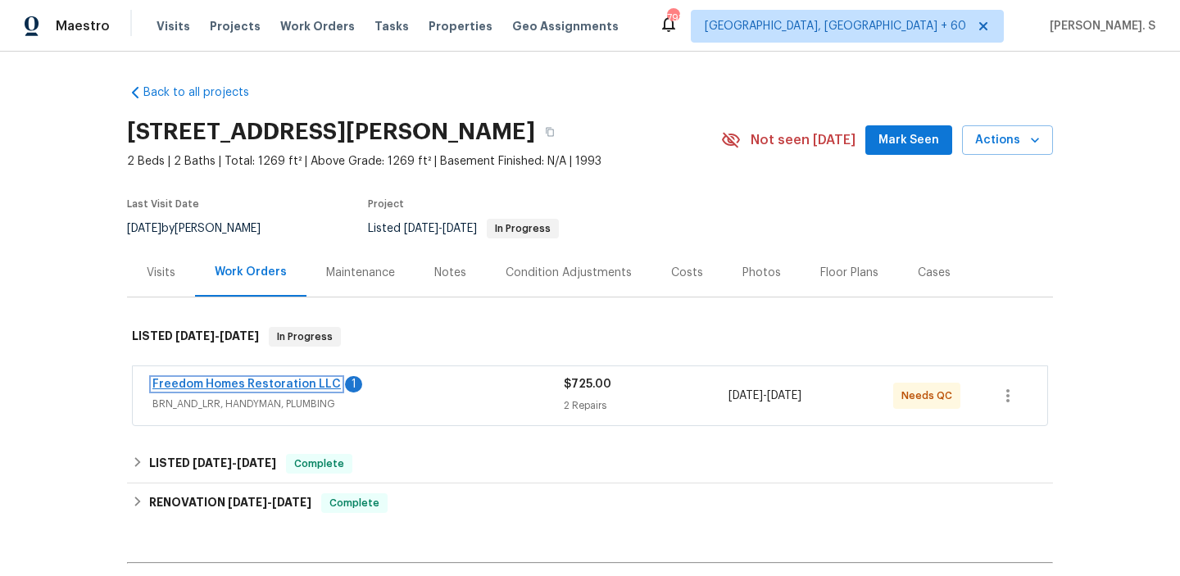
click at [279, 379] on link "Freedom Homes Restoration LLC" at bounding box center [246, 384] width 189 height 11
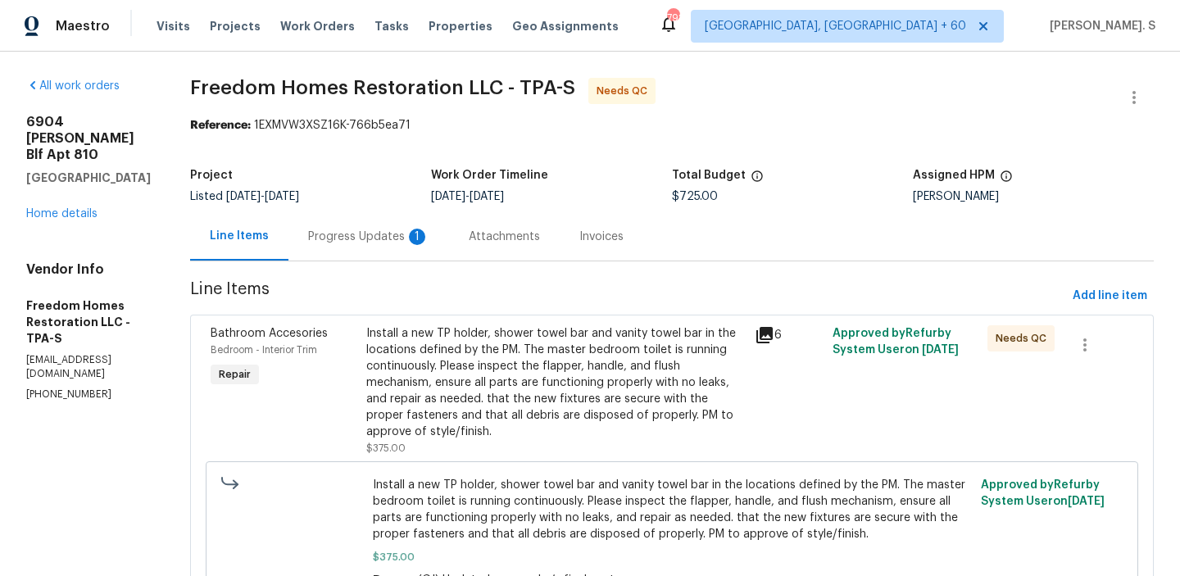
click at [394, 239] on div "Progress Updates 1" at bounding box center [368, 237] width 121 height 16
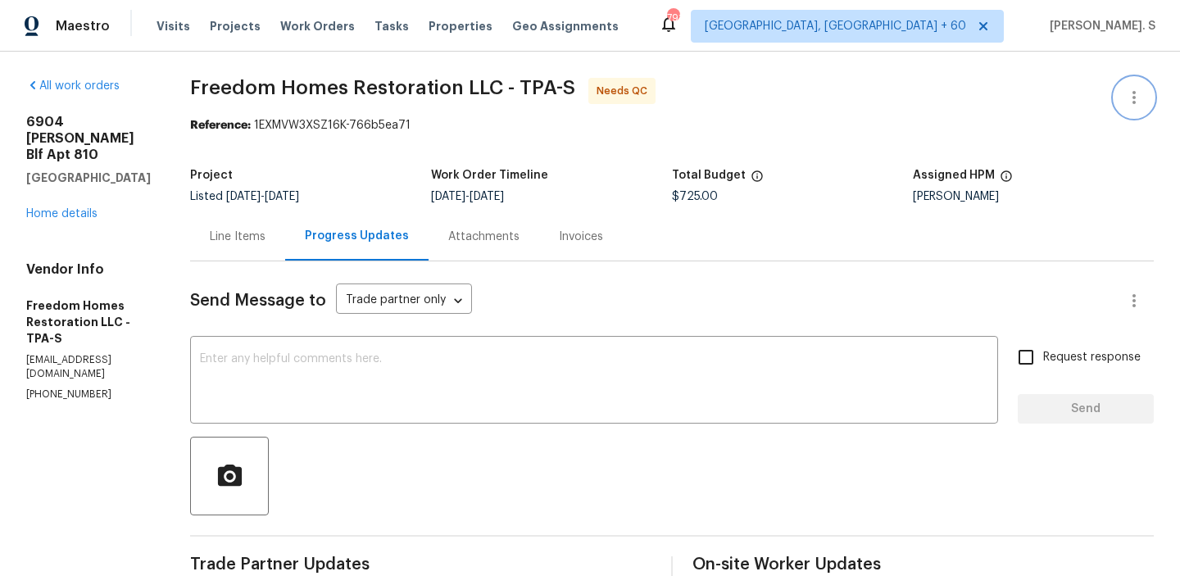
click at [1129, 99] on icon "button" at bounding box center [1135, 98] width 20 height 20
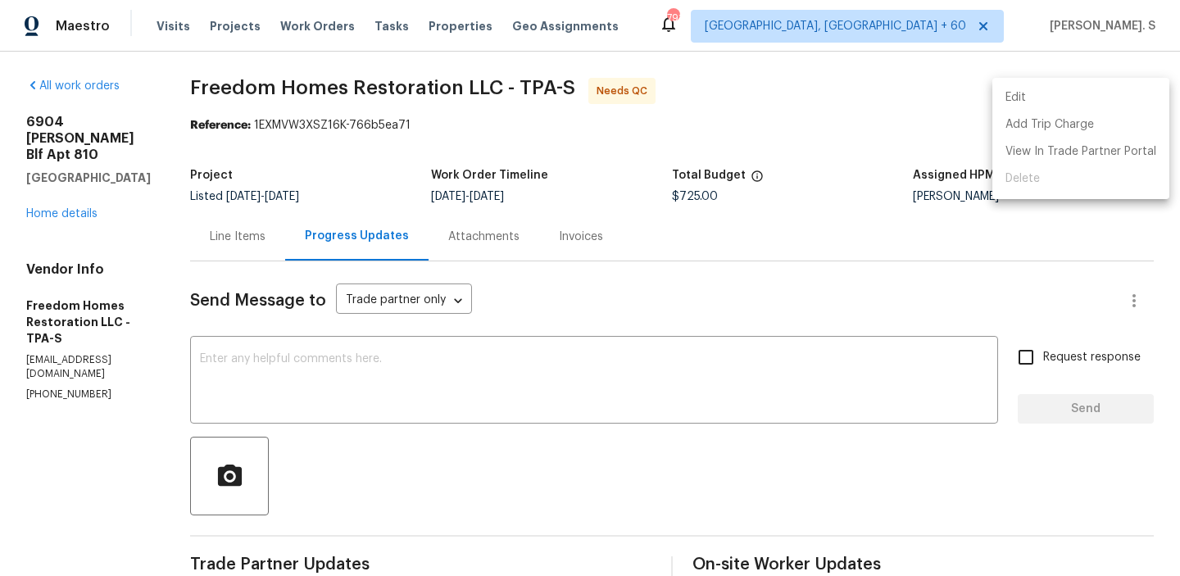
click at [1046, 98] on li "Edit" at bounding box center [1081, 97] width 177 height 27
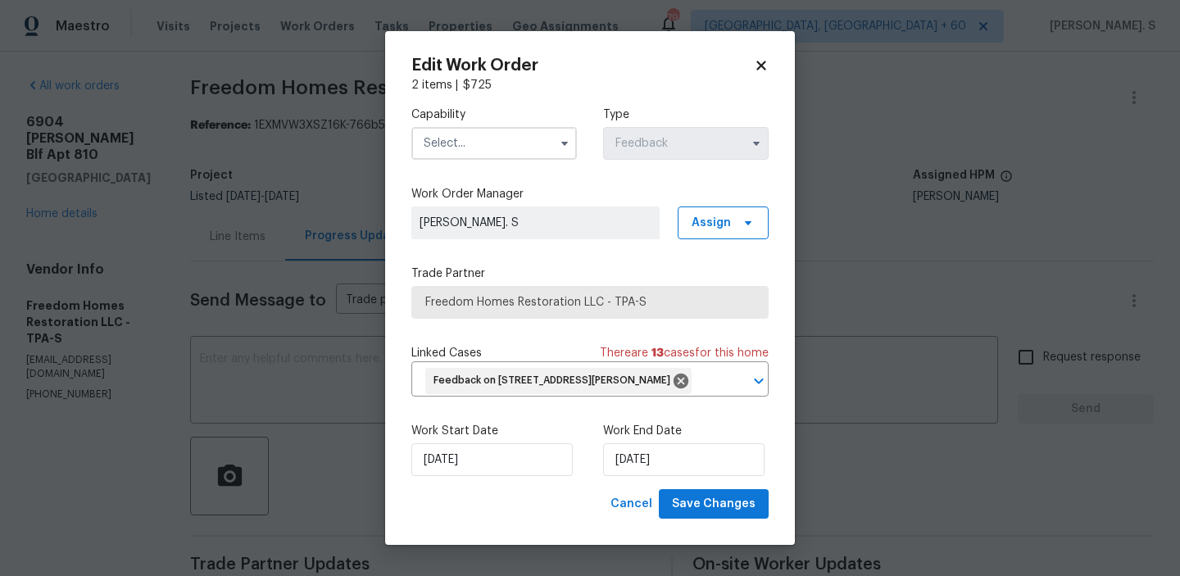
click at [490, 461] on div "Work Start Date [DATE]" at bounding box center [494, 449] width 166 height 53
click at [491, 476] on input "[DATE]" at bounding box center [491, 459] width 161 height 33
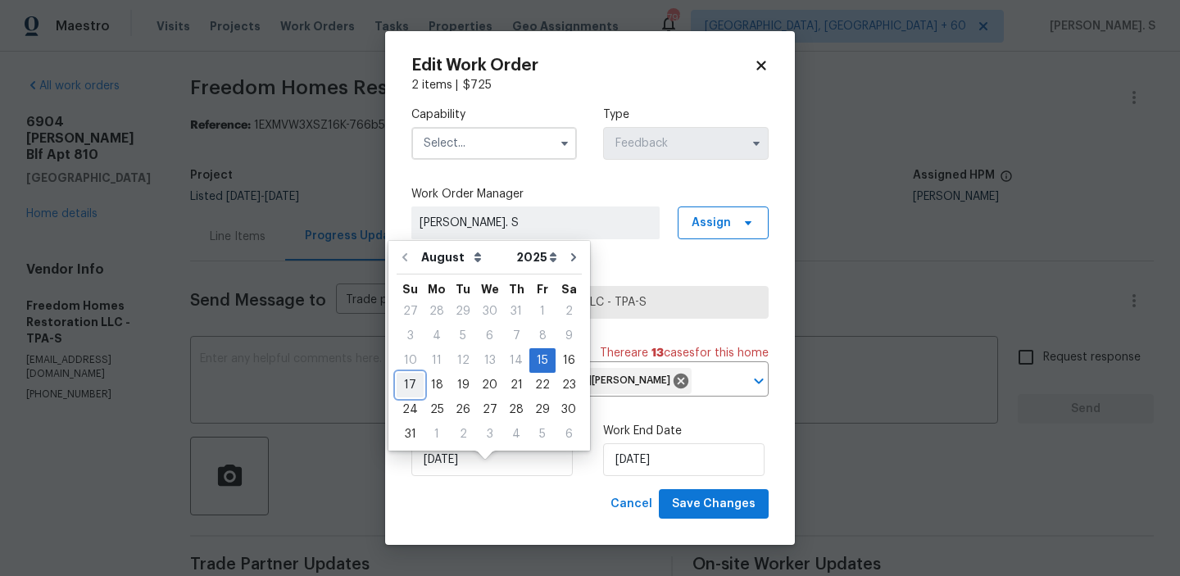
click at [415, 390] on div "17" at bounding box center [410, 385] width 27 height 23
type input "8/17/2025"
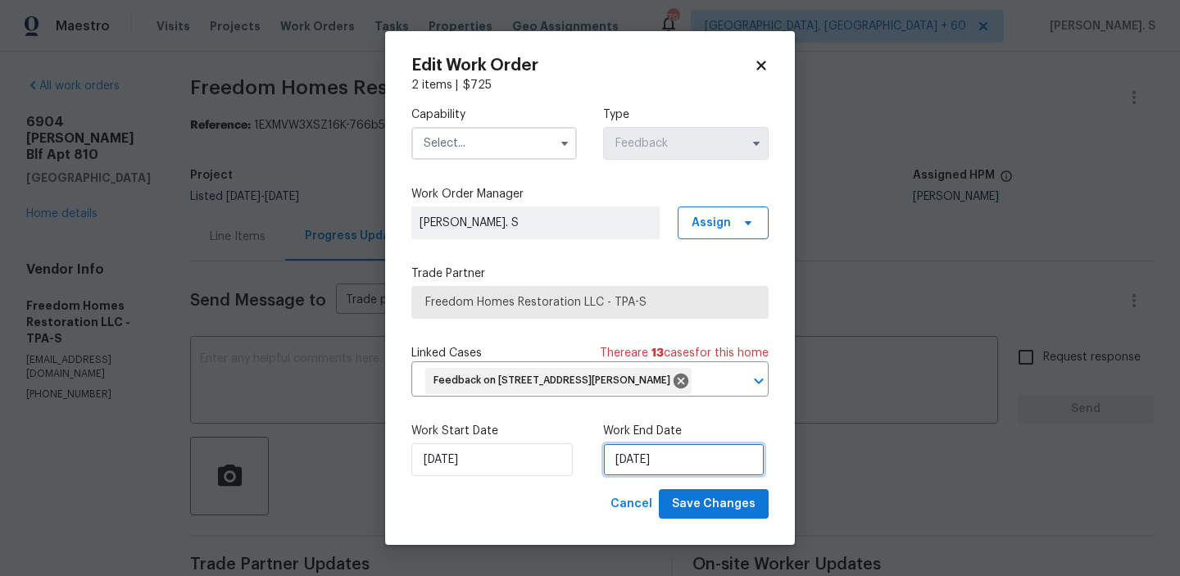
click at [684, 474] on input "[DATE]" at bounding box center [683, 459] width 161 height 33
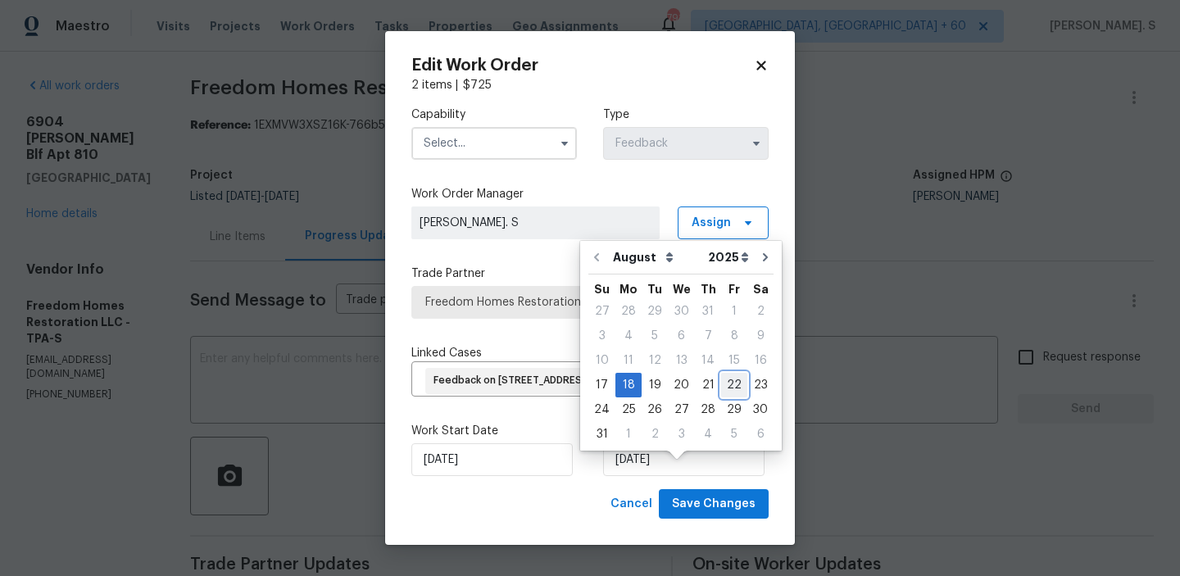
click at [725, 389] on div "22" at bounding box center [734, 385] width 26 height 23
type input "[DATE]"
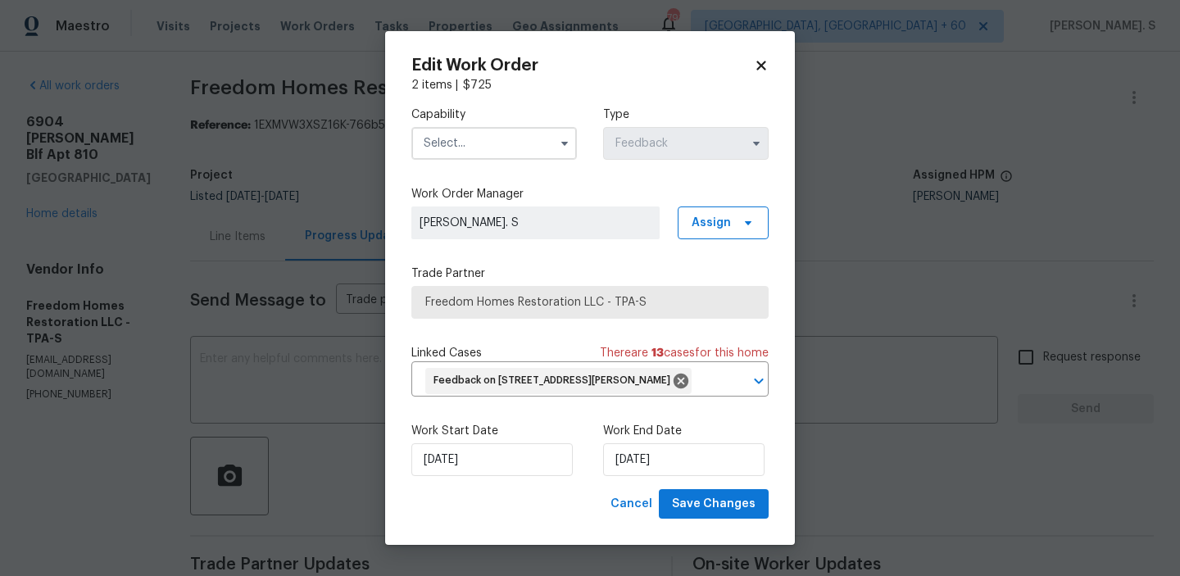
click at [490, 127] on input "text" at bounding box center [494, 143] width 166 height 33
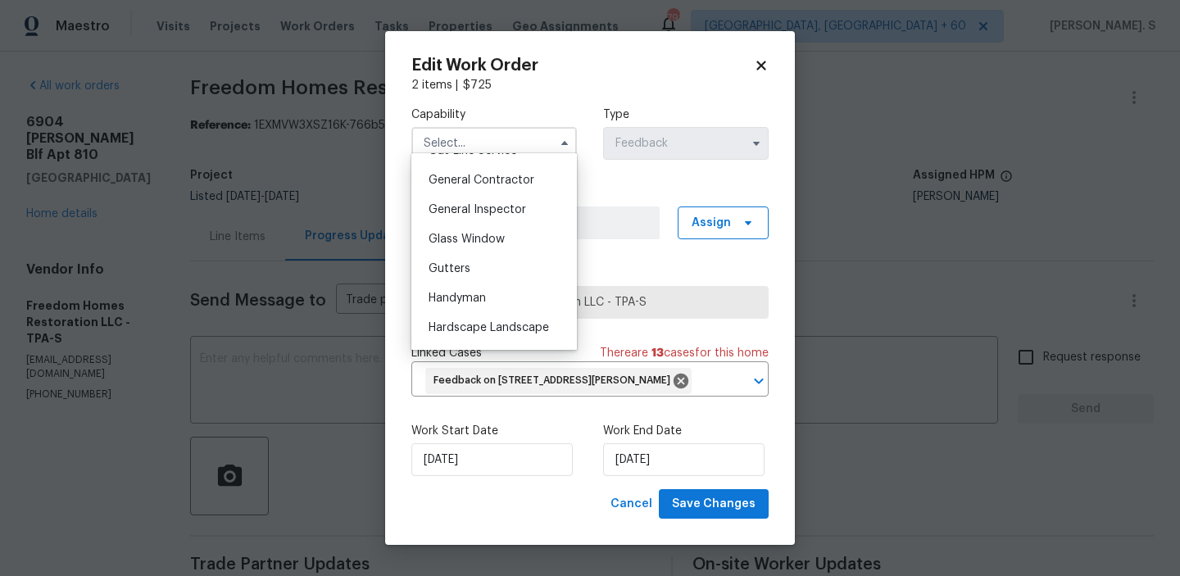
scroll to position [774, 0]
click at [455, 305] on span "Handyman" at bounding box center [457, 299] width 57 height 11
type input "Handyman"
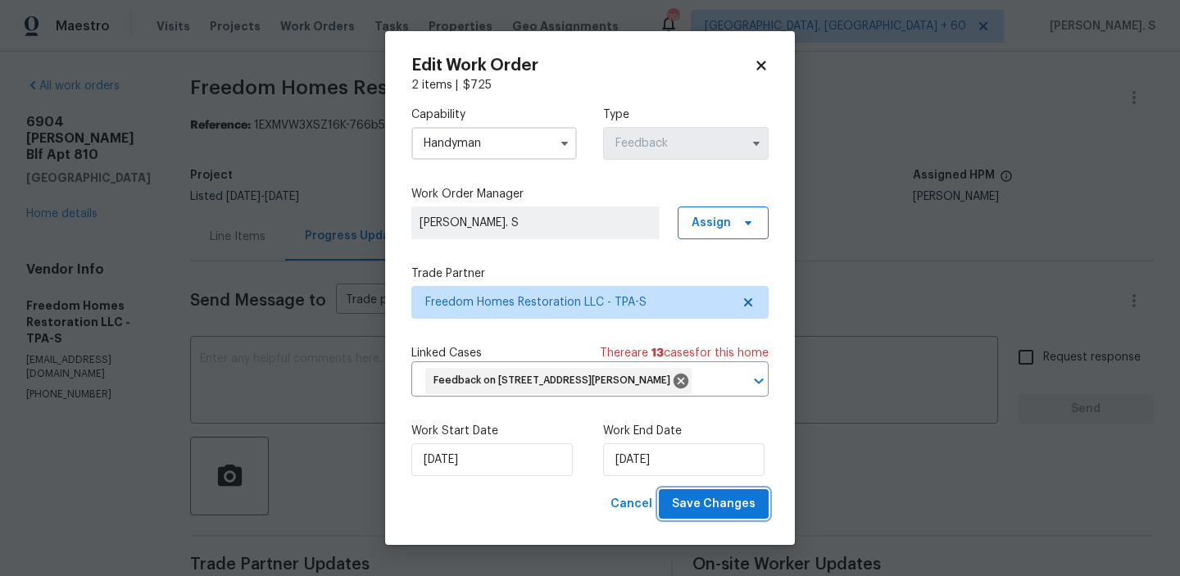
click at [703, 515] on span "Save Changes" at bounding box center [714, 504] width 84 height 20
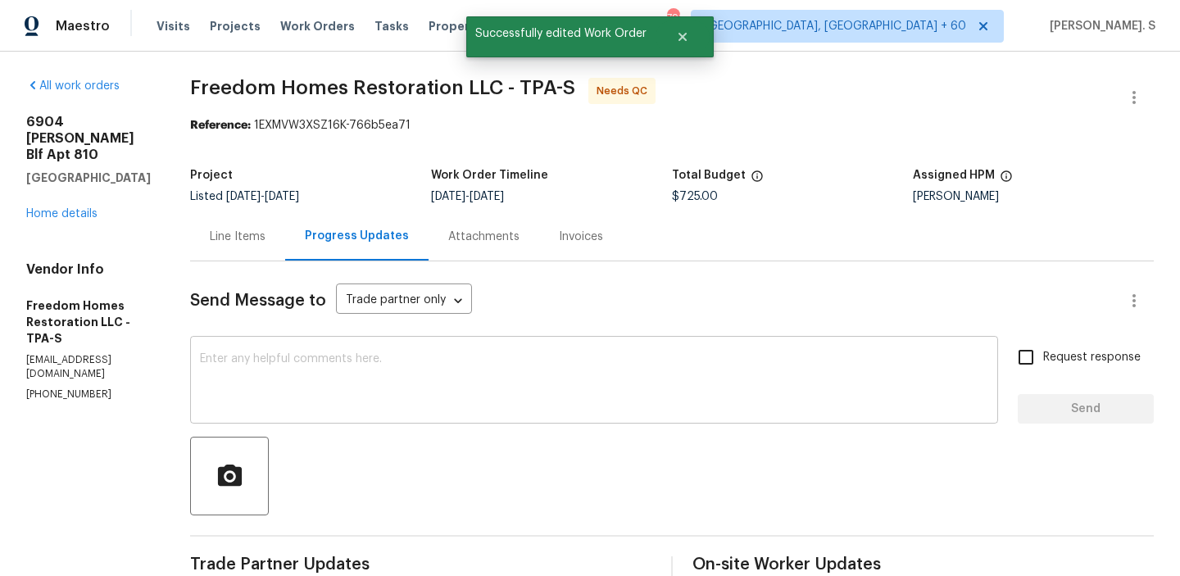
click at [379, 379] on textarea at bounding box center [594, 381] width 789 height 57
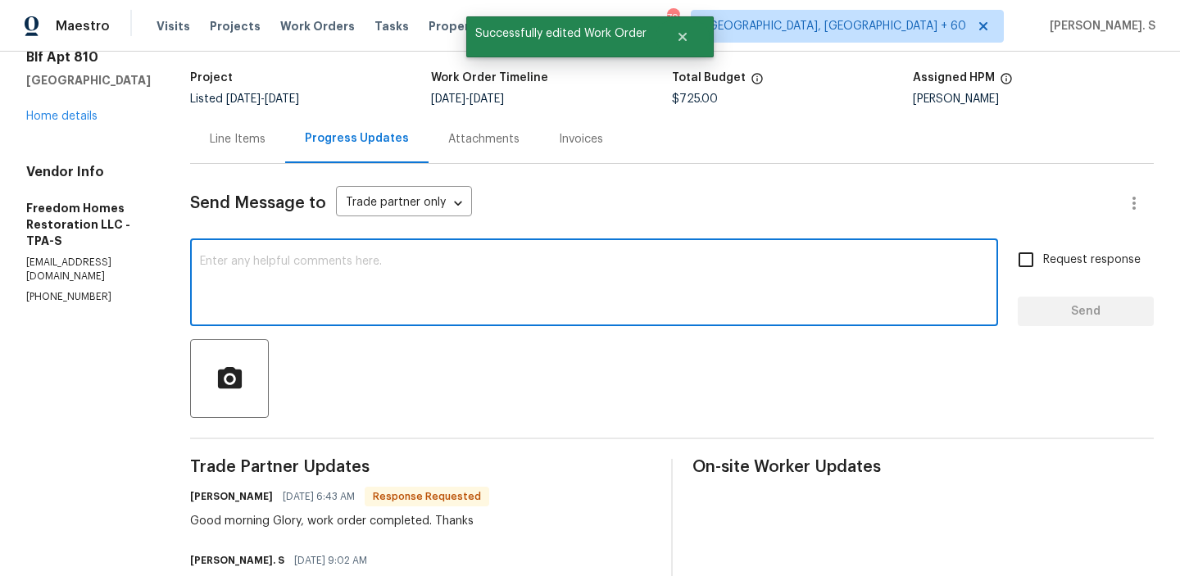
scroll to position [243, 0]
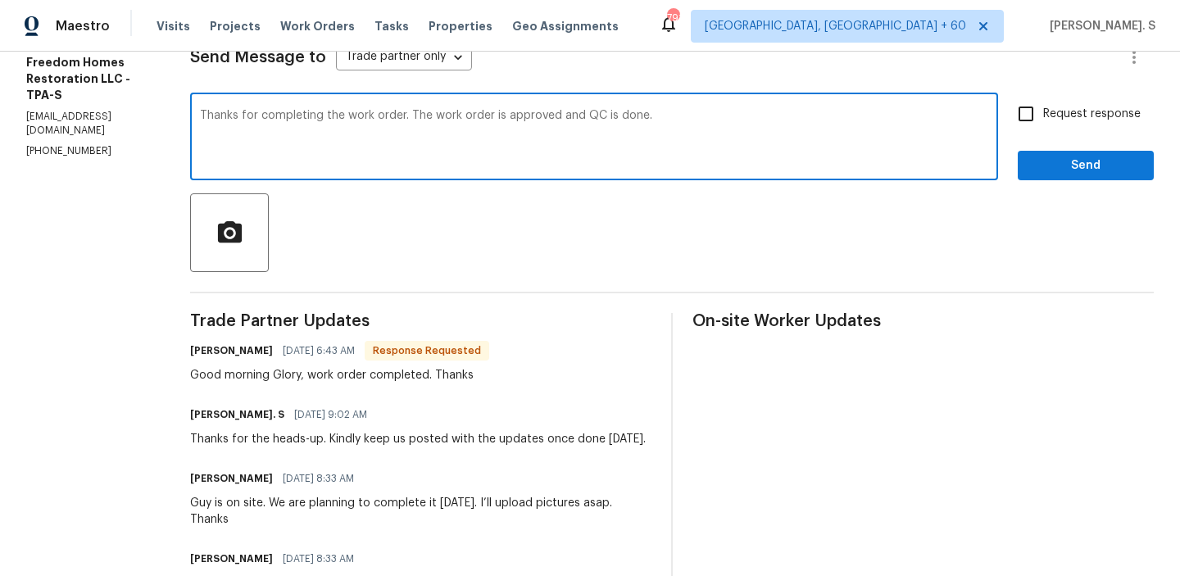
type textarea "Thanks for completing the work order. The work order is approved and QC is done."
click at [566, 115] on textarea "Thanks for completing the work order. The work order is approved and QC is done." at bounding box center [594, 138] width 789 height 57
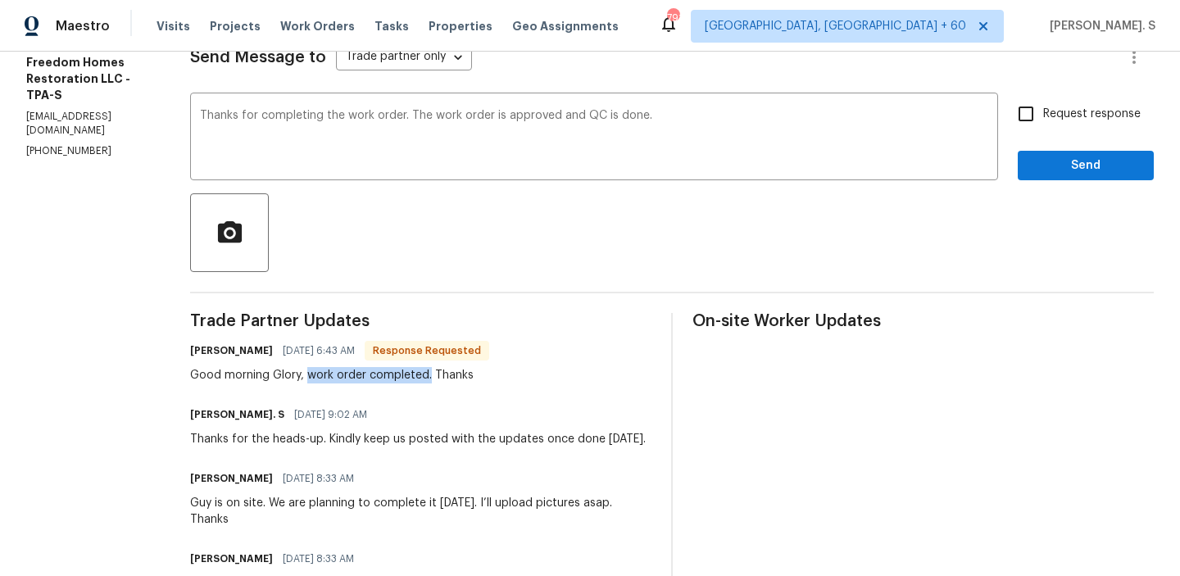
drag, startPoint x: 315, startPoint y: 375, endPoint x: 434, endPoint y: 372, distance: 119.7
click at [434, 372] on div "Good morning Glory, work order completed. Thanks" at bounding box center [339, 375] width 299 height 16
copy div "work order completed."
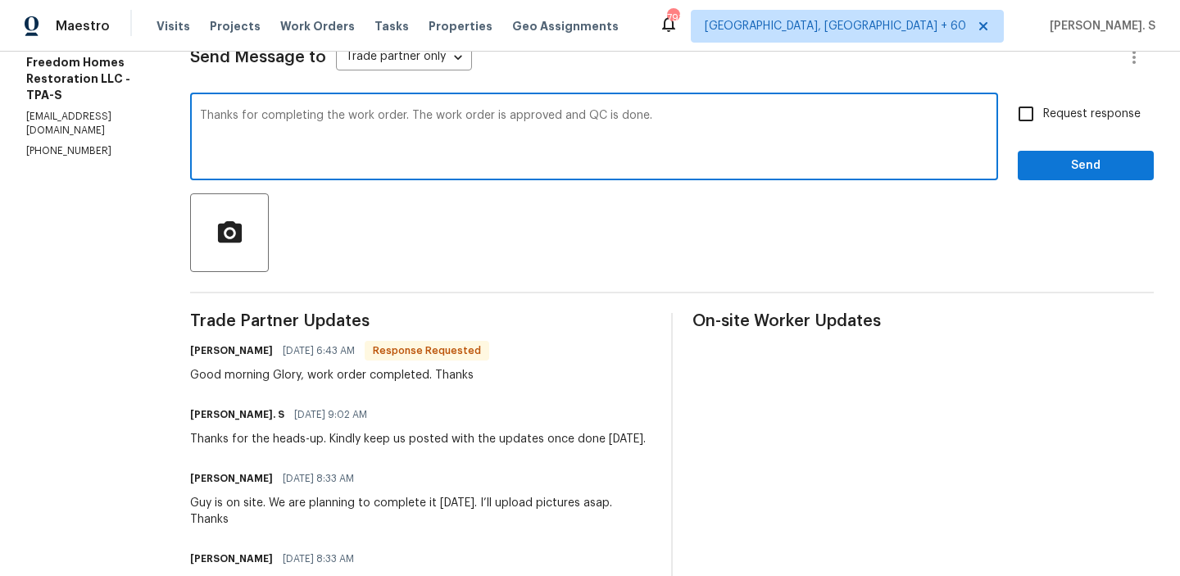
drag, startPoint x: 212, startPoint y: 116, endPoint x: 736, endPoint y: 139, distance: 524.2
click at [736, 139] on textarea "Thanks for completing the work order. The work order is approved and QC is done." at bounding box center [594, 138] width 789 height 57
click at [1035, 111] on input "Request response" at bounding box center [1026, 114] width 34 height 34
checkbox input "true"
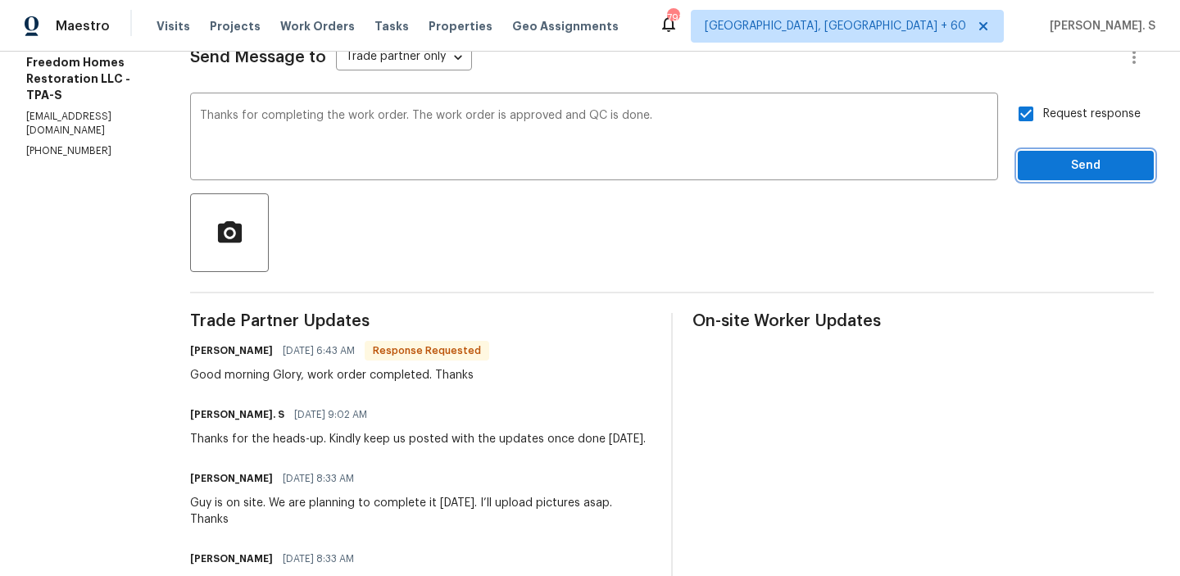
click at [1038, 179] on button "Send" at bounding box center [1086, 166] width 136 height 30
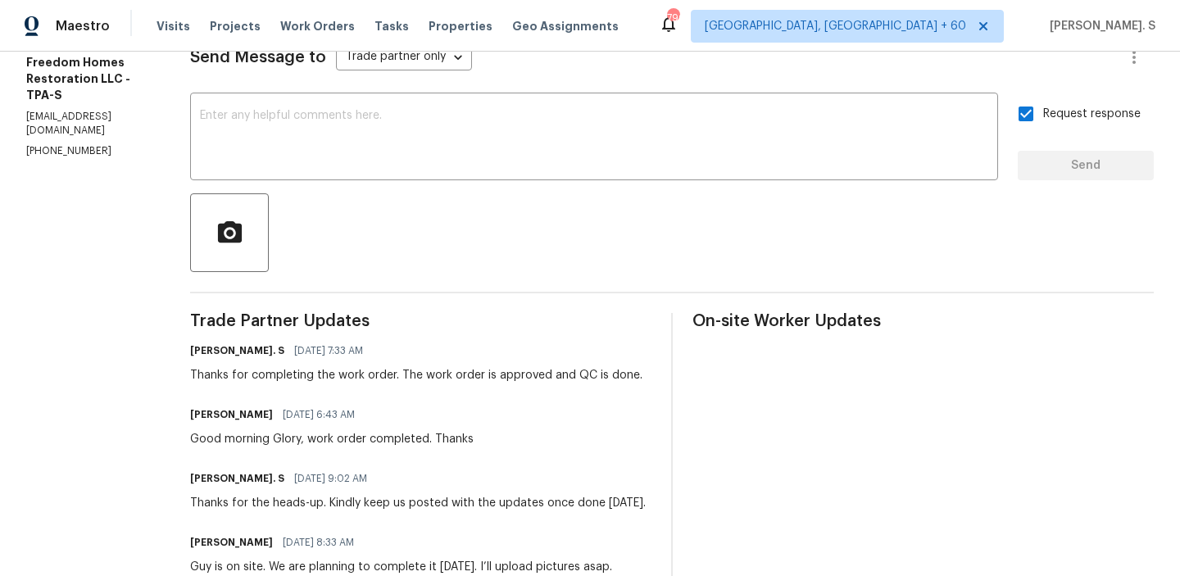
scroll to position [0, 0]
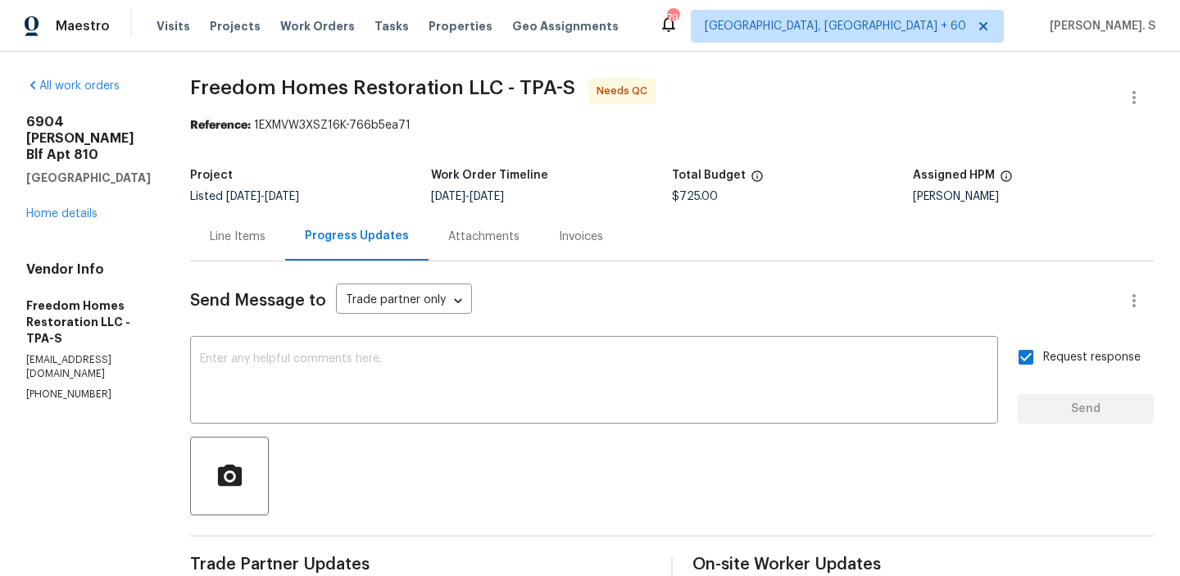
click at [247, 243] on div "Line Items" at bounding box center [238, 237] width 56 height 16
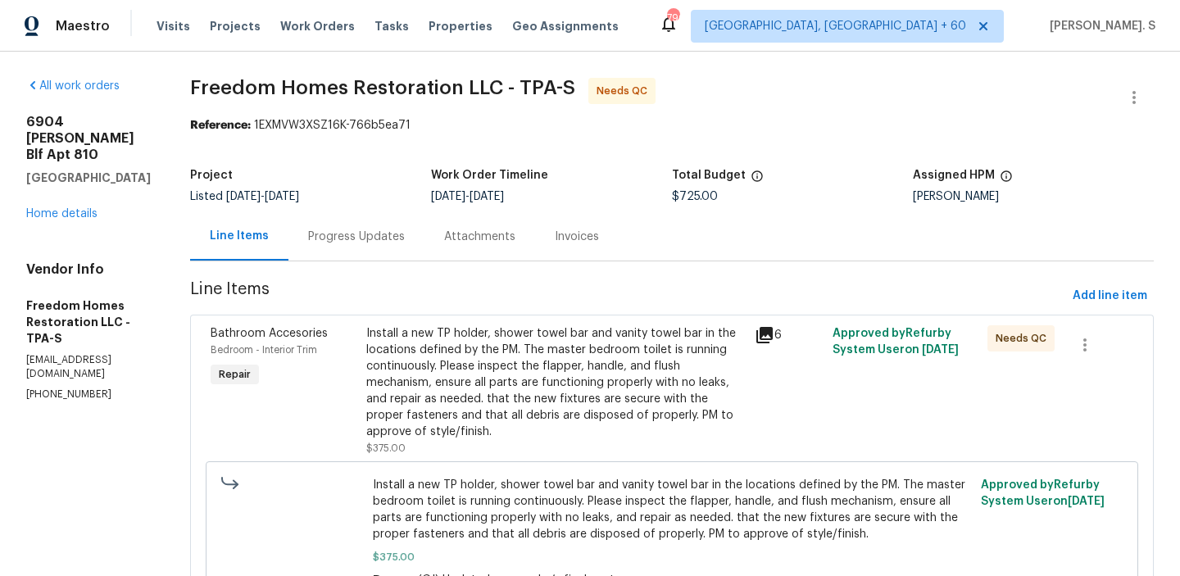
click at [475, 381] on div "Install a new TP holder, shower towel bar and vanity towel bar in the locations…" at bounding box center [555, 382] width 379 height 115
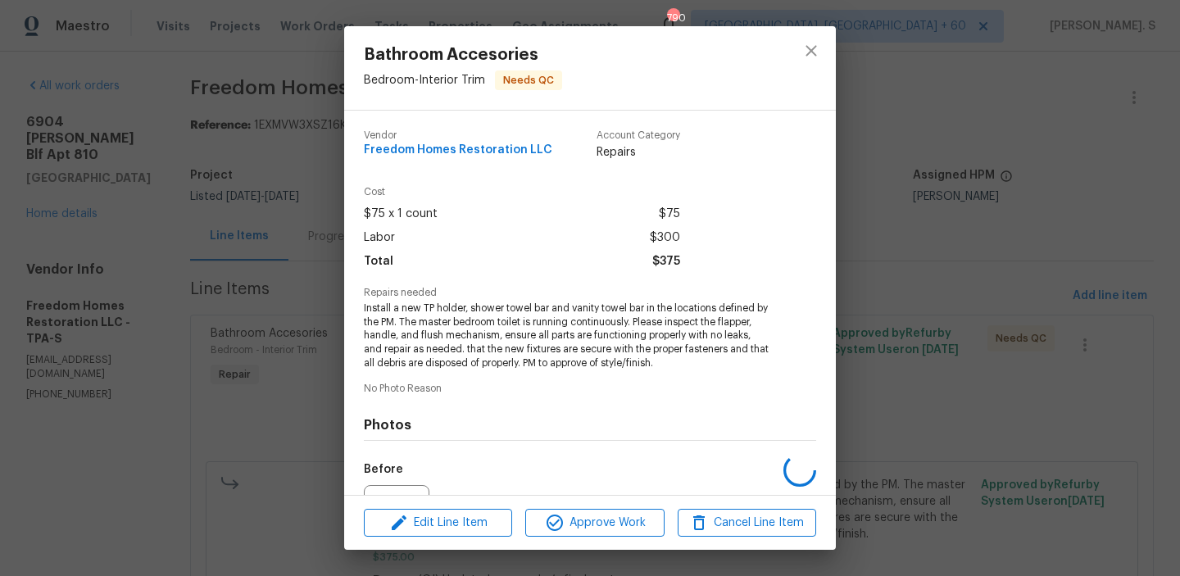
scroll to position [179, 0]
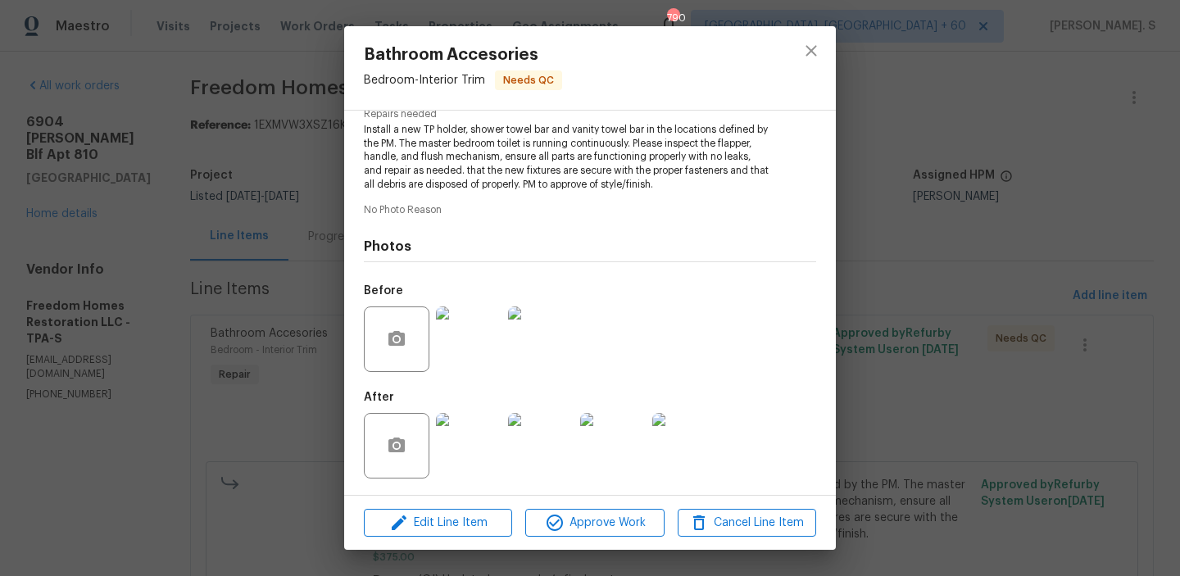
click at [477, 468] on img at bounding box center [469, 446] width 66 height 66
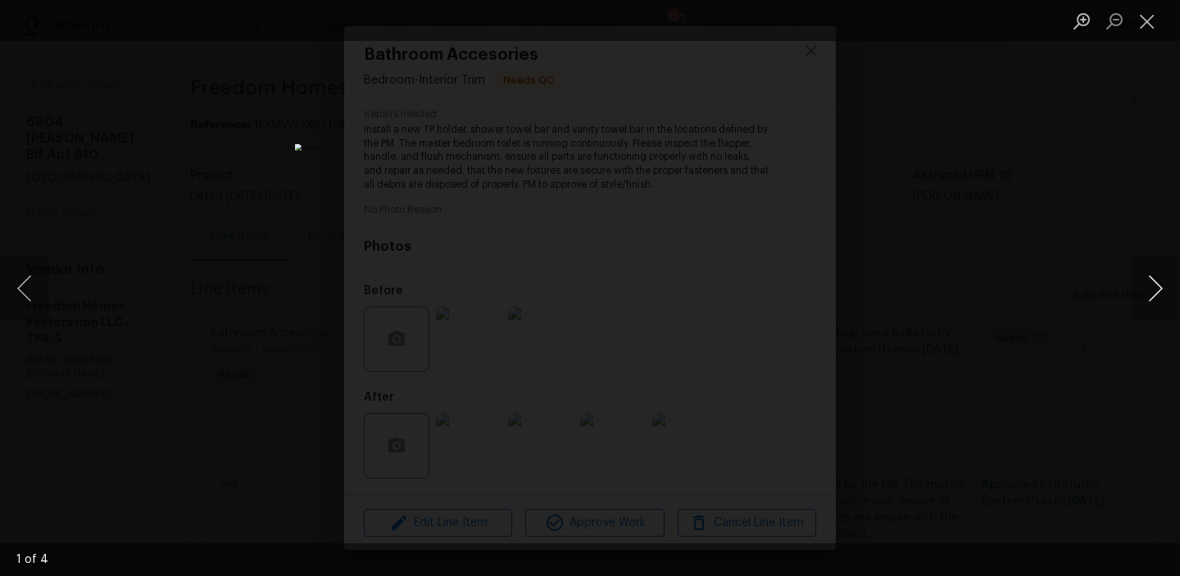
click at [1152, 286] on button "Next image" at bounding box center [1155, 289] width 49 height 66
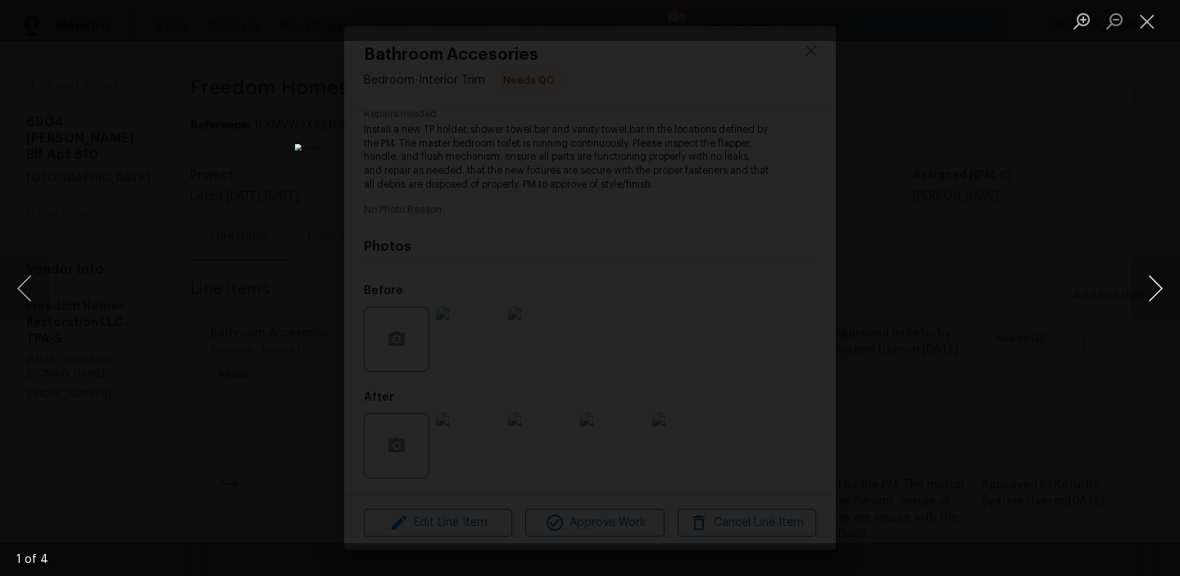
click at [1152, 286] on button "Next image" at bounding box center [1155, 289] width 49 height 66
click at [1152, 20] on button "Close lightbox" at bounding box center [1147, 21] width 33 height 29
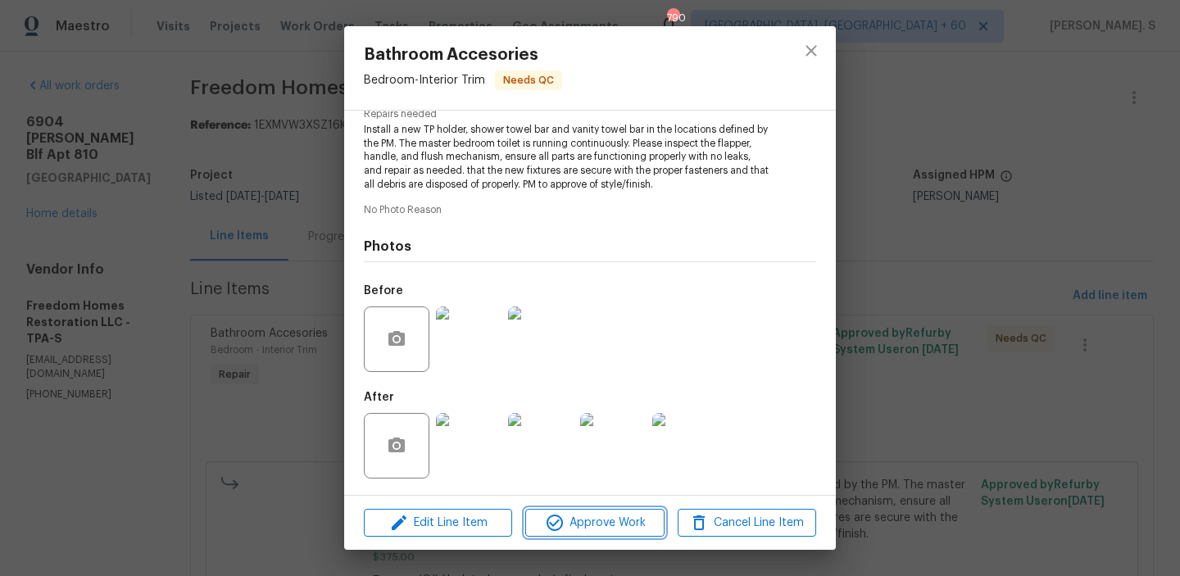
click at [628, 529] on span "Approve Work" at bounding box center [594, 523] width 129 height 20
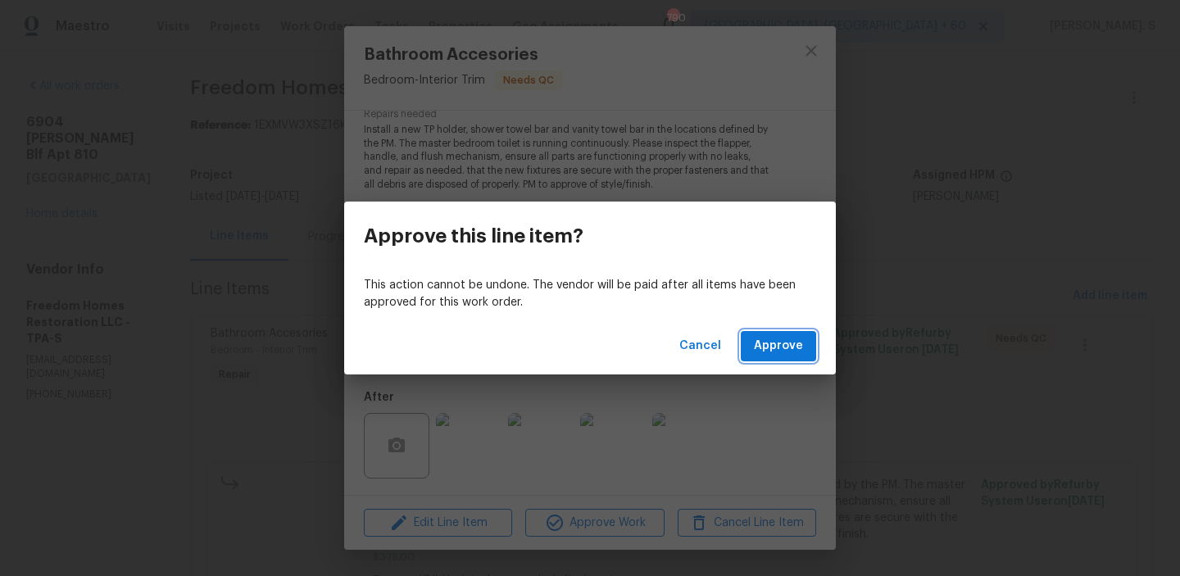
click at [753, 351] on button "Approve" at bounding box center [778, 346] width 75 height 30
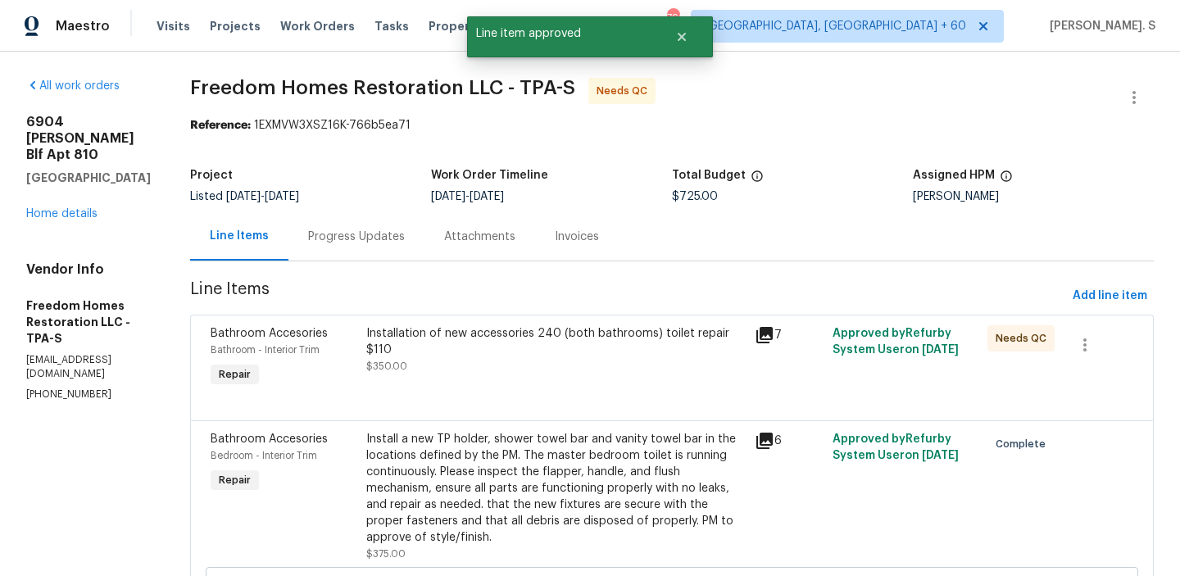
click at [446, 394] on div at bounding box center [672, 401] width 923 height 20
click at [467, 352] on div "Installation of new accessories 240 (both bathrooms) toilet repair $110" at bounding box center [555, 341] width 379 height 33
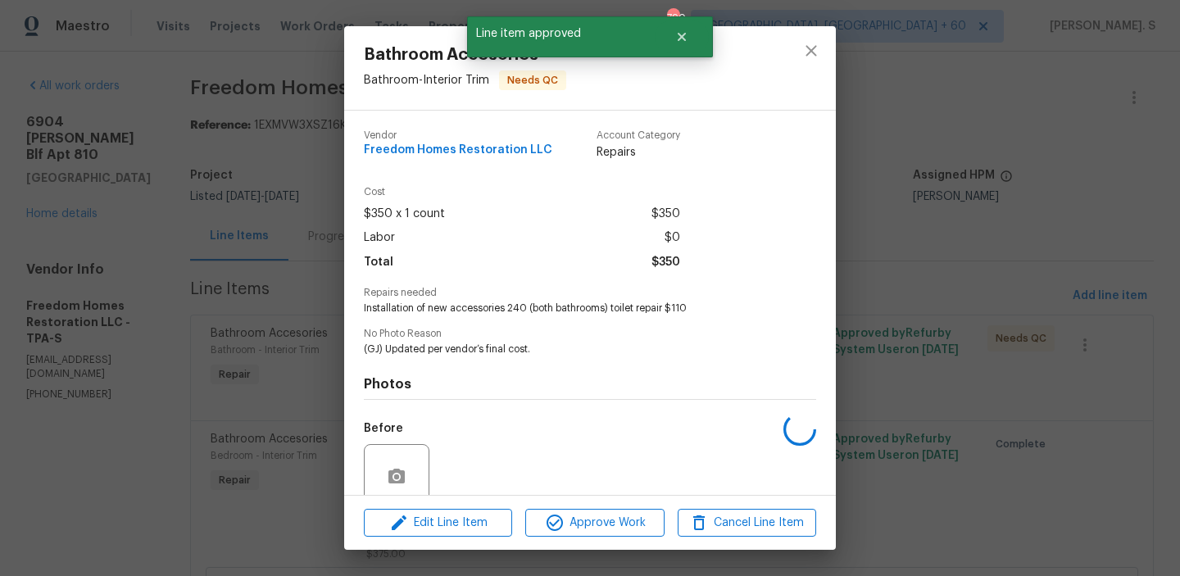
scroll to position [137, 0]
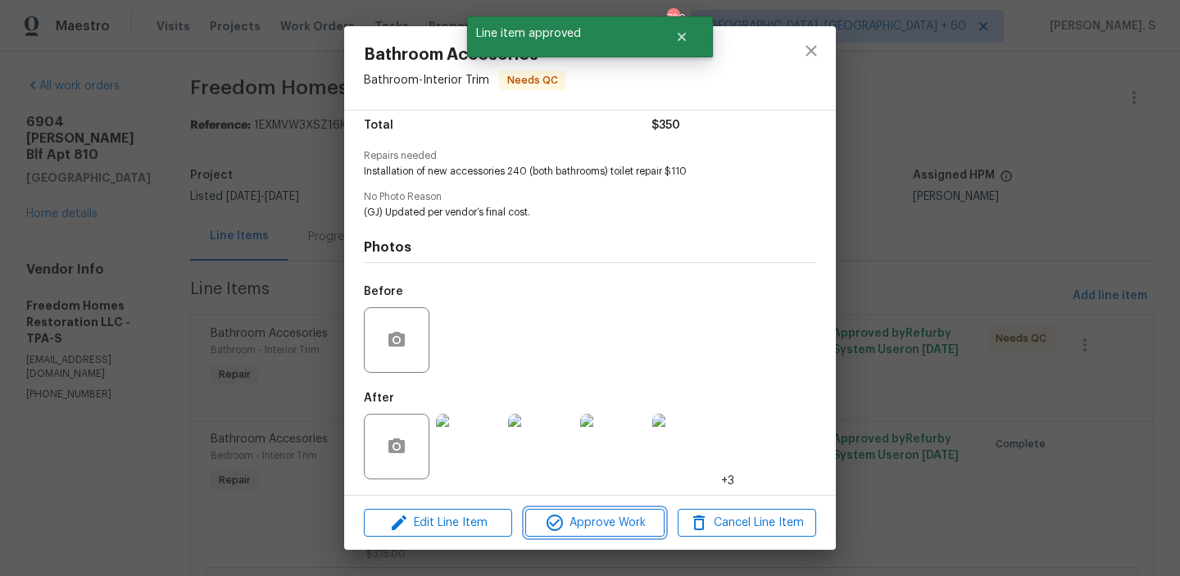
click at [574, 526] on span "Approve Work" at bounding box center [594, 523] width 129 height 20
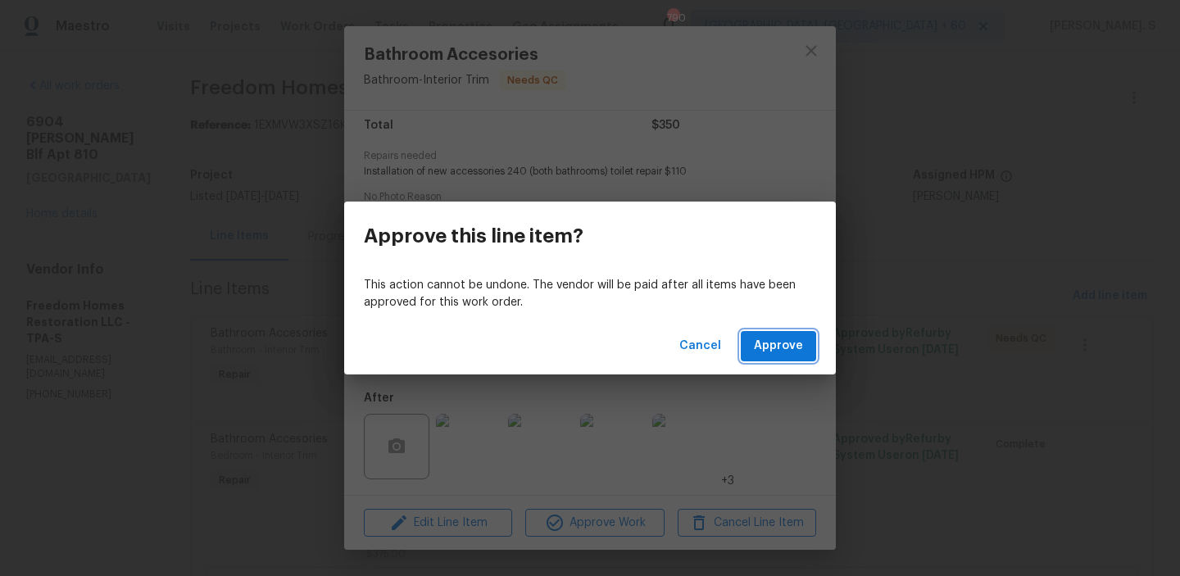
click at [767, 357] on button "Approve" at bounding box center [778, 346] width 75 height 30
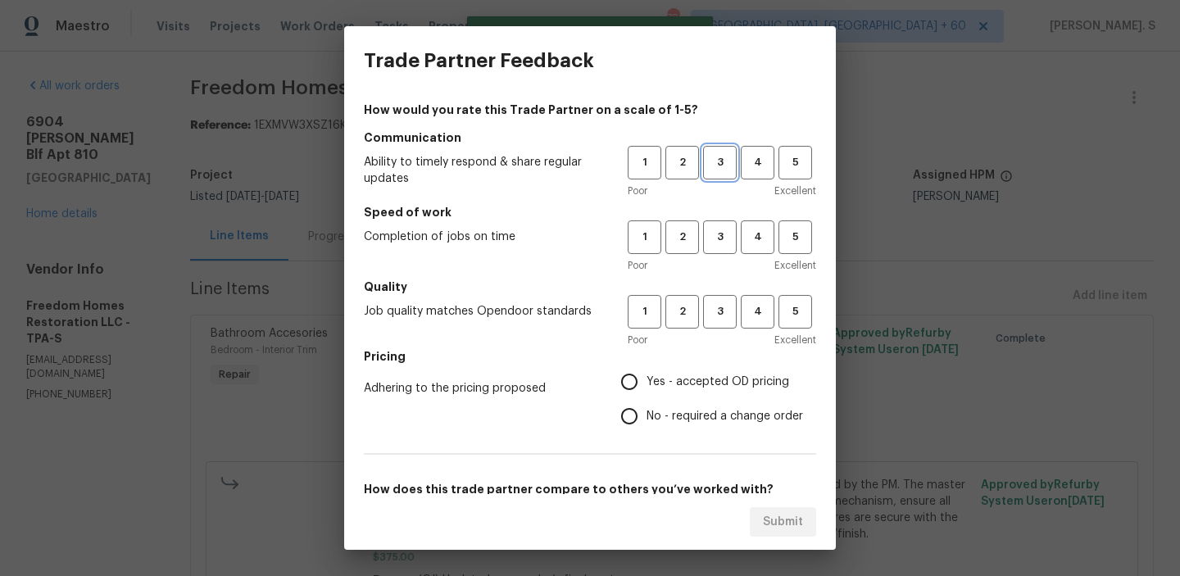
click at [727, 148] on button "3" at bounding box center [720, 163] width 34 height 34
click at [726, 254] on div "1 2 3 4 5 Poor Excellent" at bounding box center [722, 246] width 189 height 53
click at [725, 235] on span "3" at bounding box center [720, 237] width 30 height 19
click at [734, 342] on div "Poor Excellent" at bounding box center [722, 340] width 189 height 16
click at [708, 311] on span "3" at bounding box center [720, 311] width 30 height 19
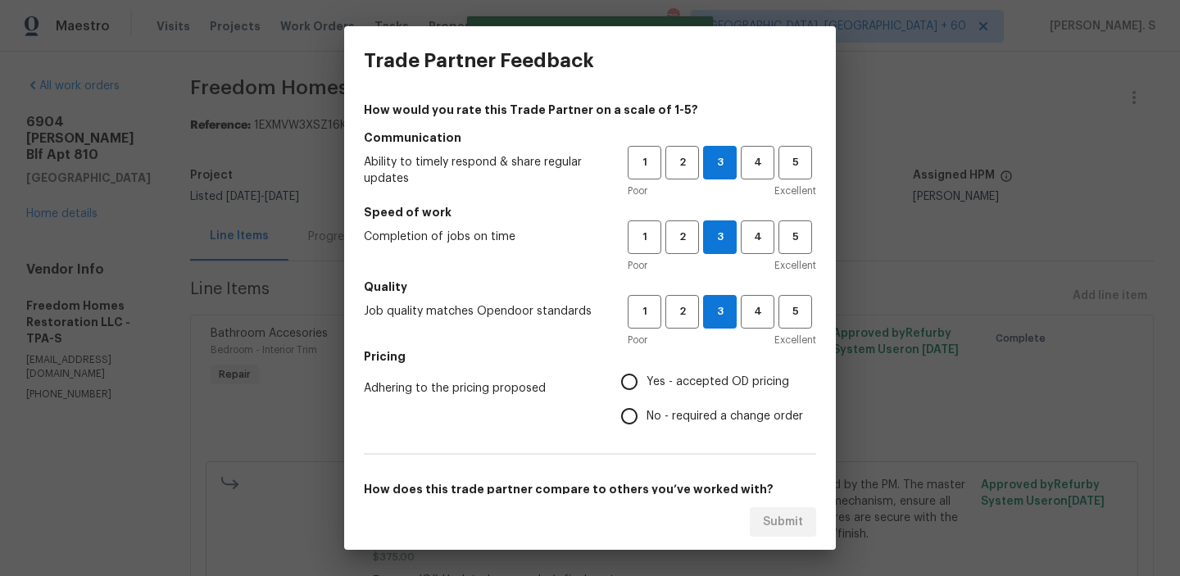
click at [707, 409] on span "No - required a change order" at bounding box center [725, 416] width 157 height 17
click at [647, 409] on input "No - required a change order" at bounding box center [629, 416] width 34 height 34
radio input "true"
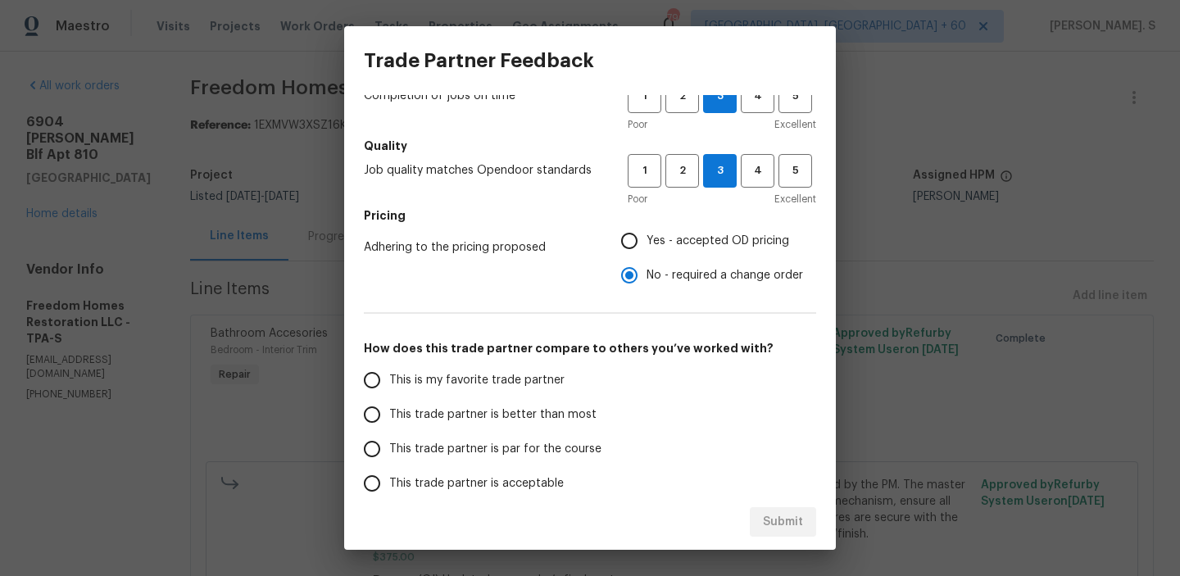
scroll to position [170, 0]
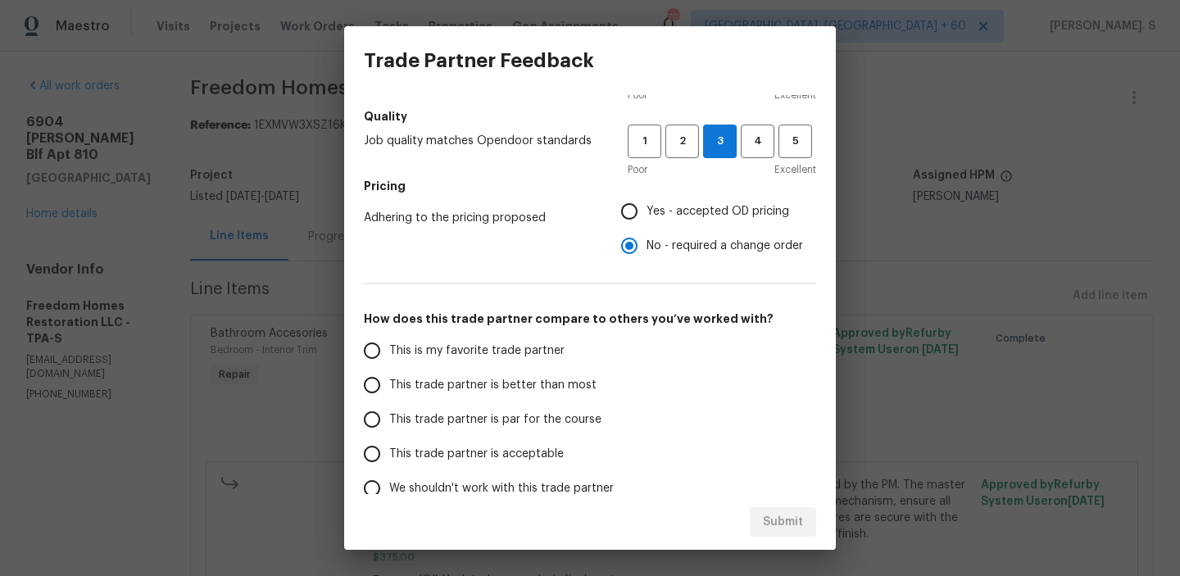
click at [512, 407] on label "This trade partner is par for the course" at bounding box center [484, 419] width 259 height 34
click at [389, 407] on input "This trade partner is par for the course" at bounding box center [372, 419] width 34 height 34
click at [800, 519] on span "Submit" at bounding box center [783, 522] width 40 height 20
radio input "true"
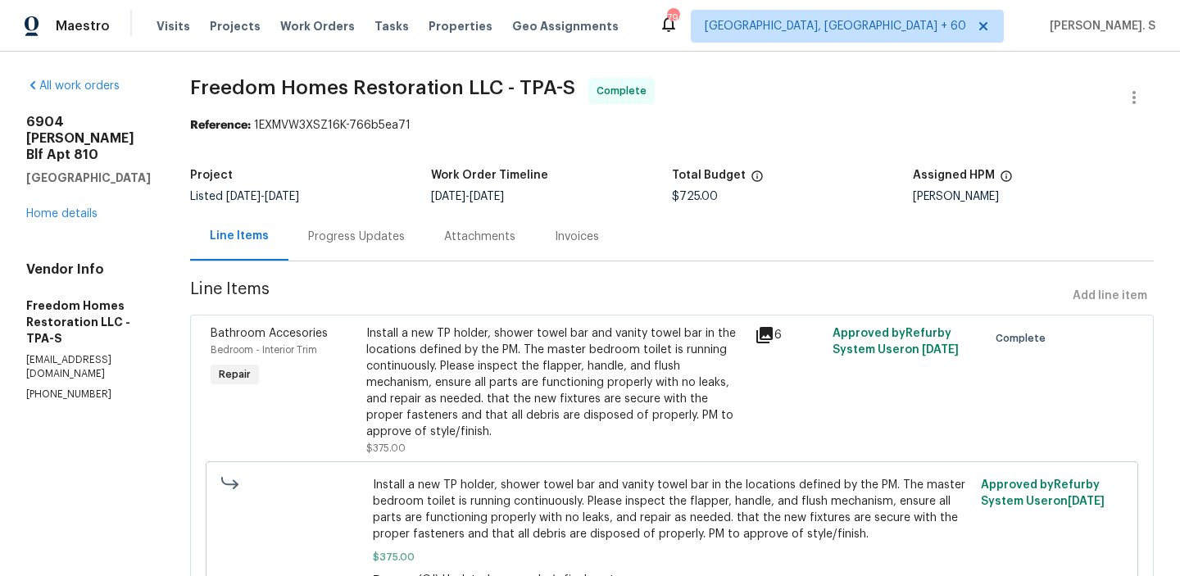
click at [373, 267] on section "Freedom Homes Restoration LLC - TPA-S Complete Reference: 1EXMVW3XSZ16K-766b5ea…" at bounding box center [672, 411] width 964 height 667
click at [389, 248] on div "Progress Updates" at bounding box center [357, 236] width 136 height 48
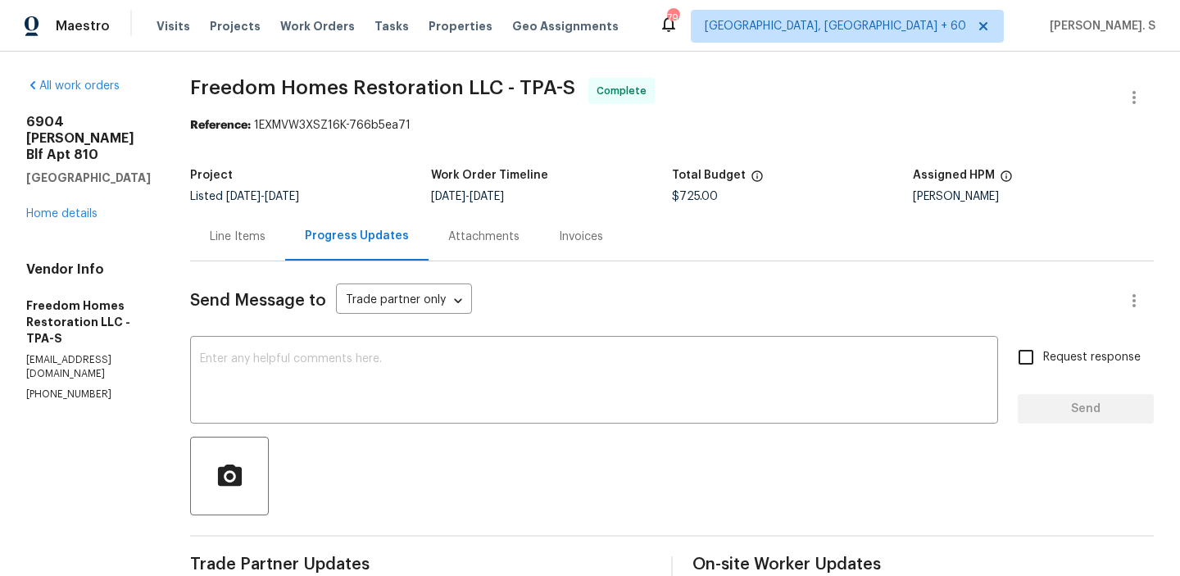
click at [248, 251] on div "Line Items" at bounding box center [237, 236] width 95 height 48
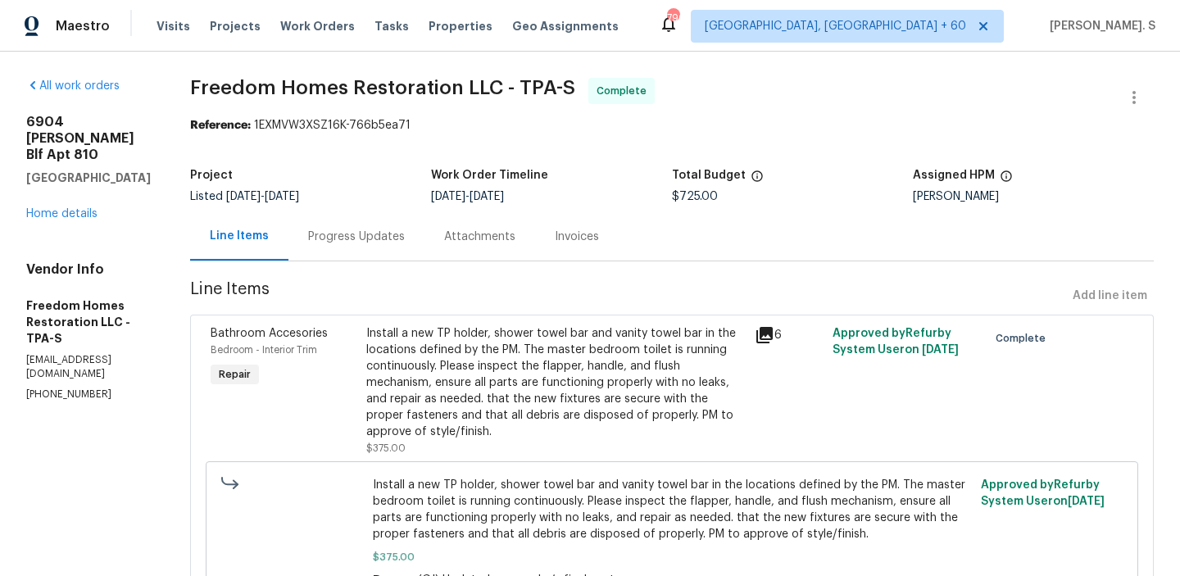
click at [549, 358] on div "Install a new TP holder, shower towel bar and vanity towel bar in the locations…" at bounding box center [555, 382] width 379 height 115
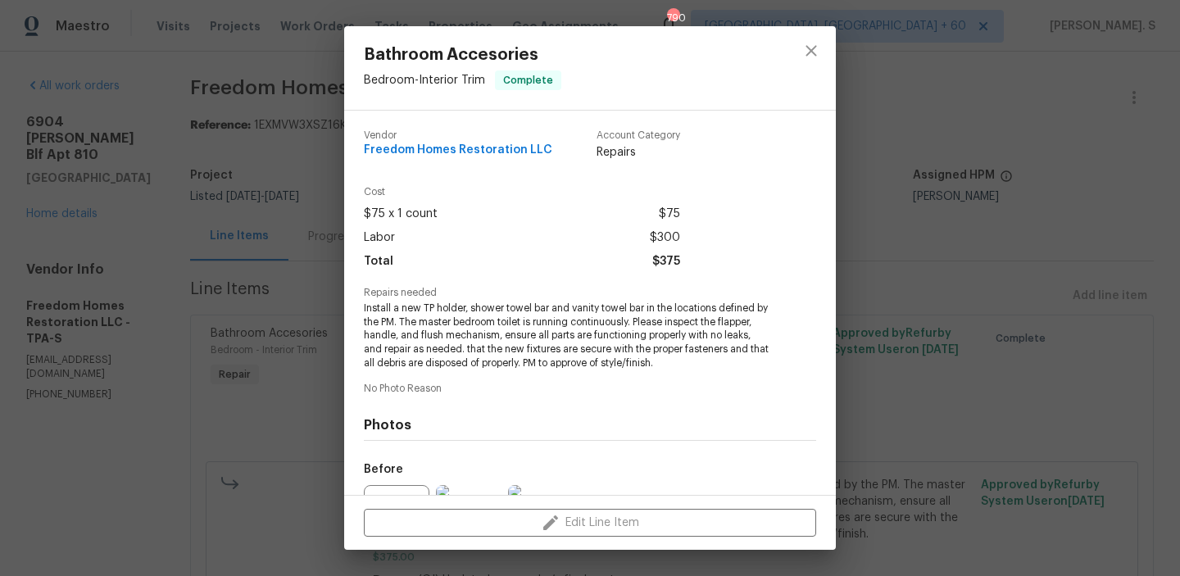
scroll to position [179, 0]
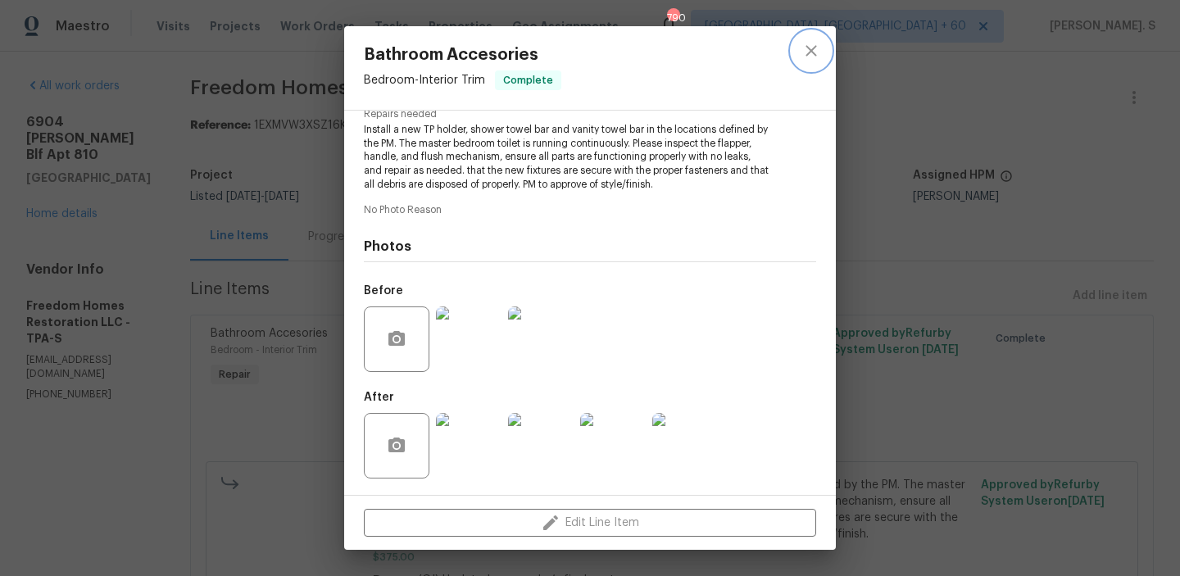
click at [814, 35] on button "close" at bounding box center [811, 50] width 39 height 39
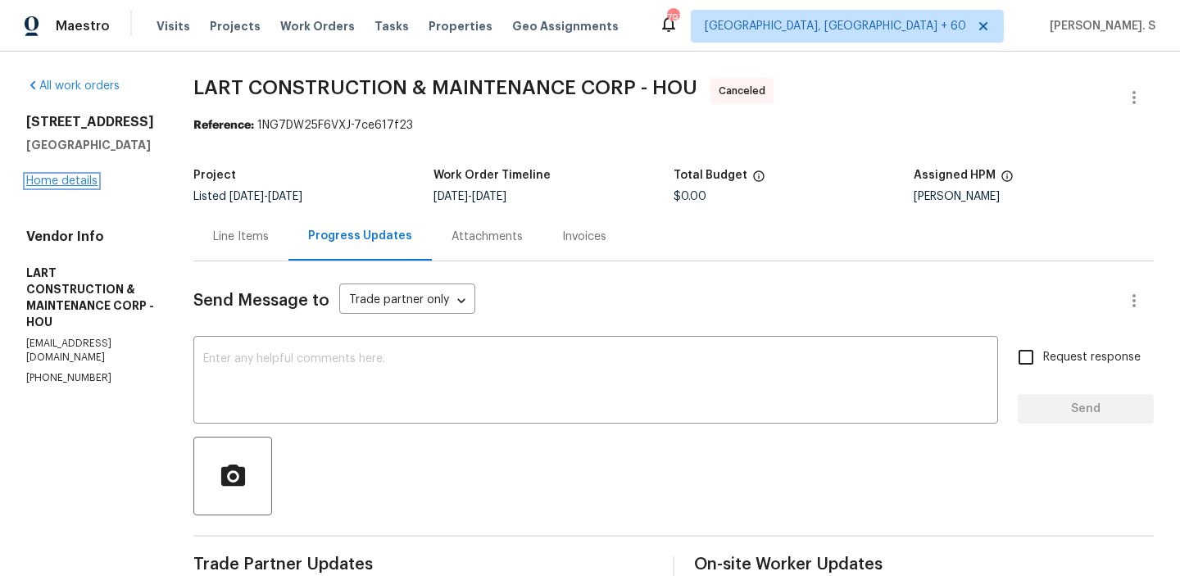
click at [77, 187] on link "Home details" at bounding box center [61, 180] width 71 height 11
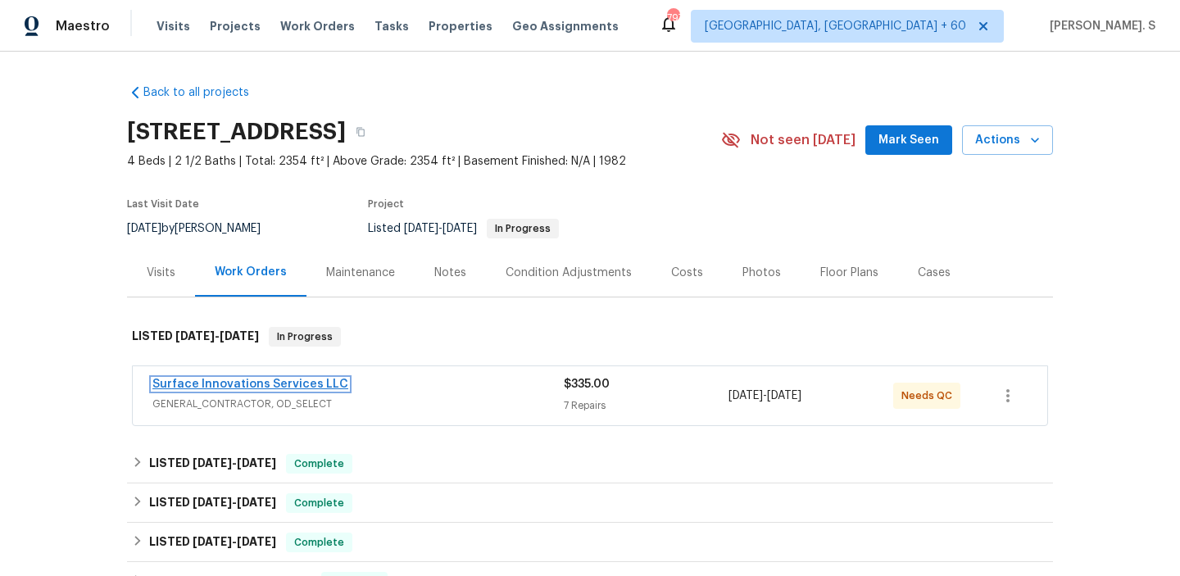
click at [238, 381] on link "Surface Innovations Services LLC" at bounding box center [250, 384] width 196 height 11
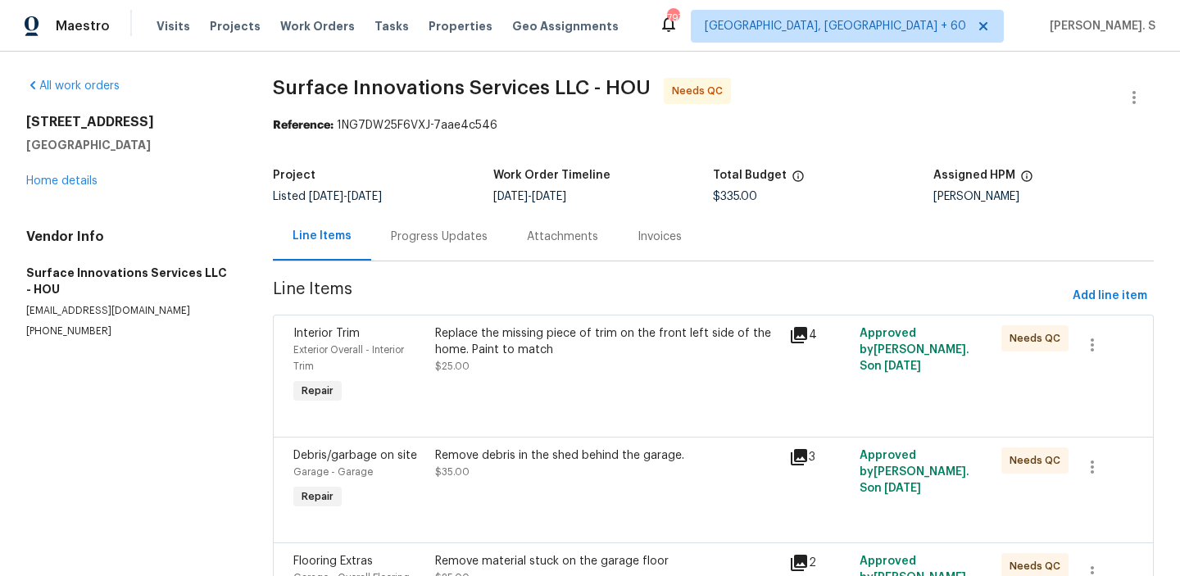
click at [548, 370] on div "Replace the missing piece of trim on the front left side of the home. Paint to …" at bounding box center [607, 349] width 344 height 49
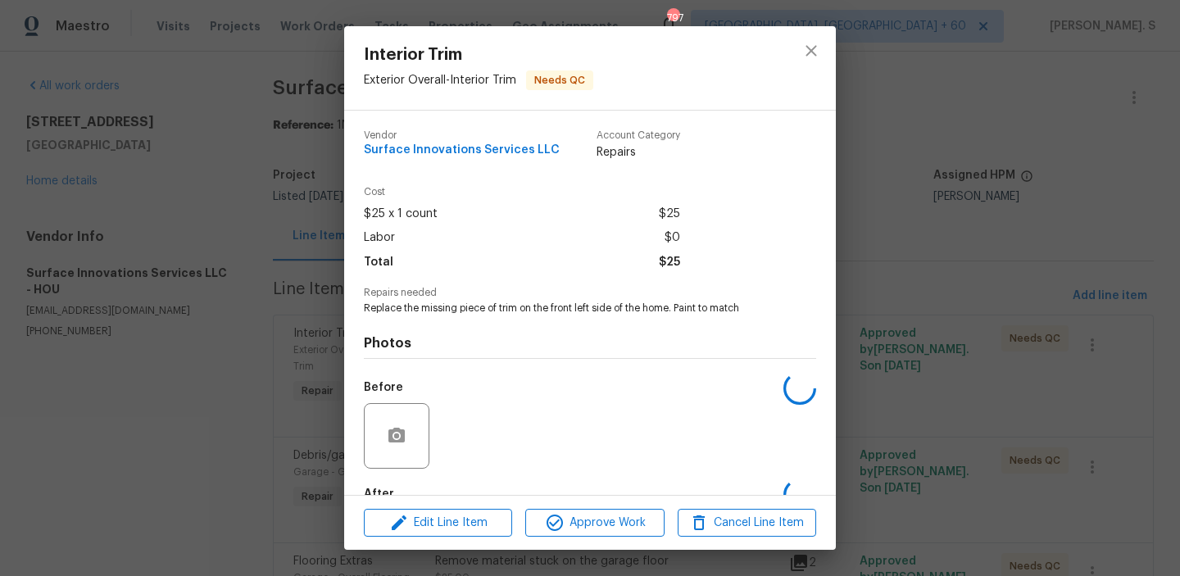
scroll to position [97, 0]
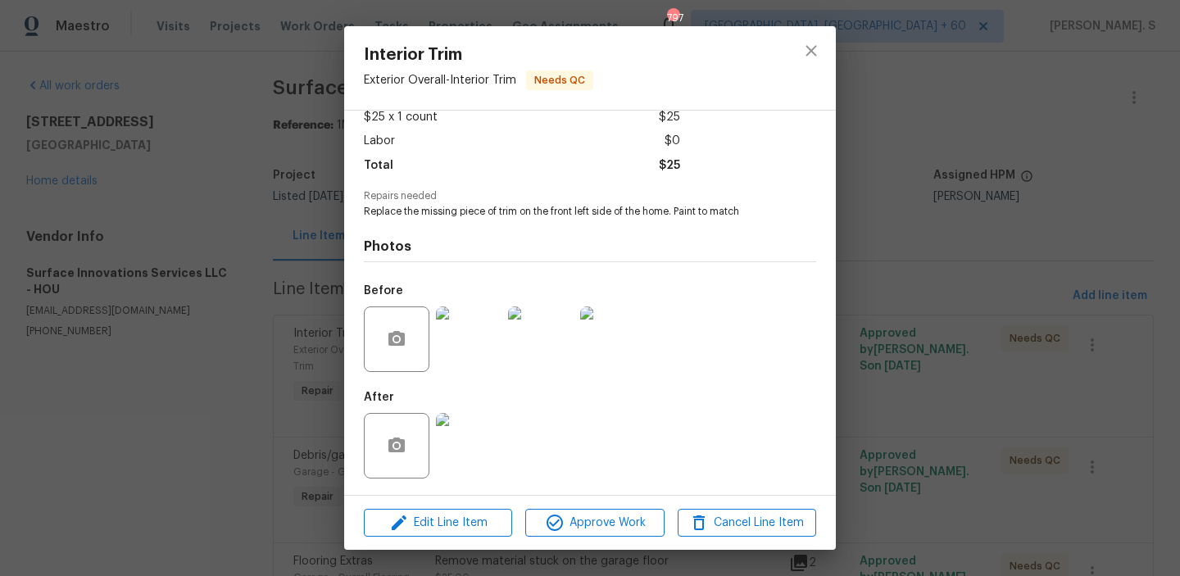
click at [466, 357] on img at bounding box center [469, 340] width 66 height 66
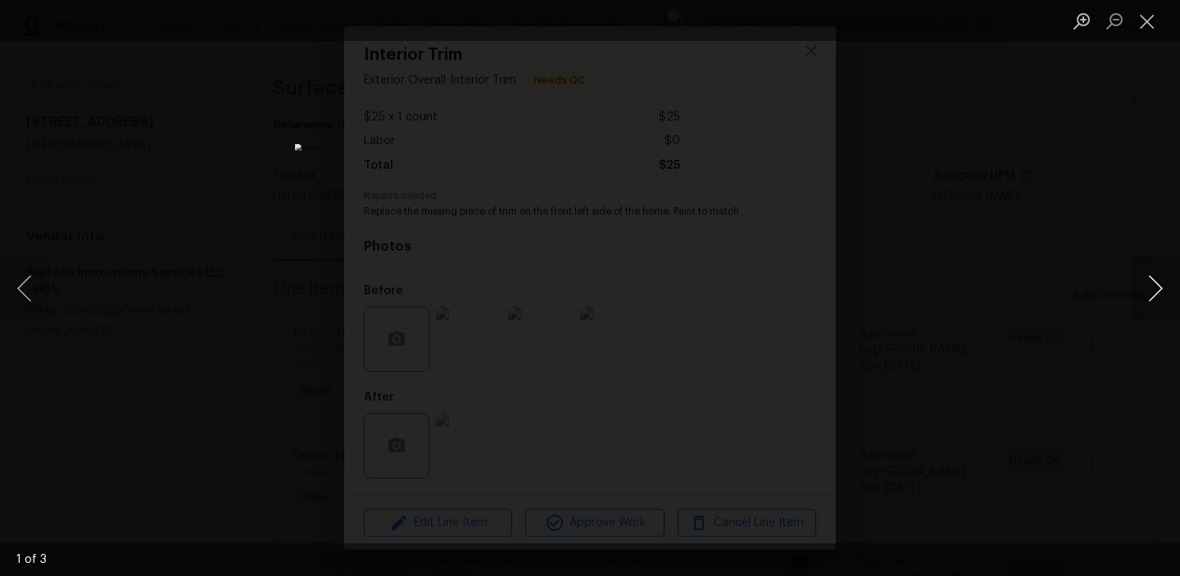
click at [1156, 288] on button "Next image" at bounding box center [1155, 289] width 49 height 66
click at [1147, 30] on button "Close lightbox" at bounding box center [1147, 21] width 33 height 29
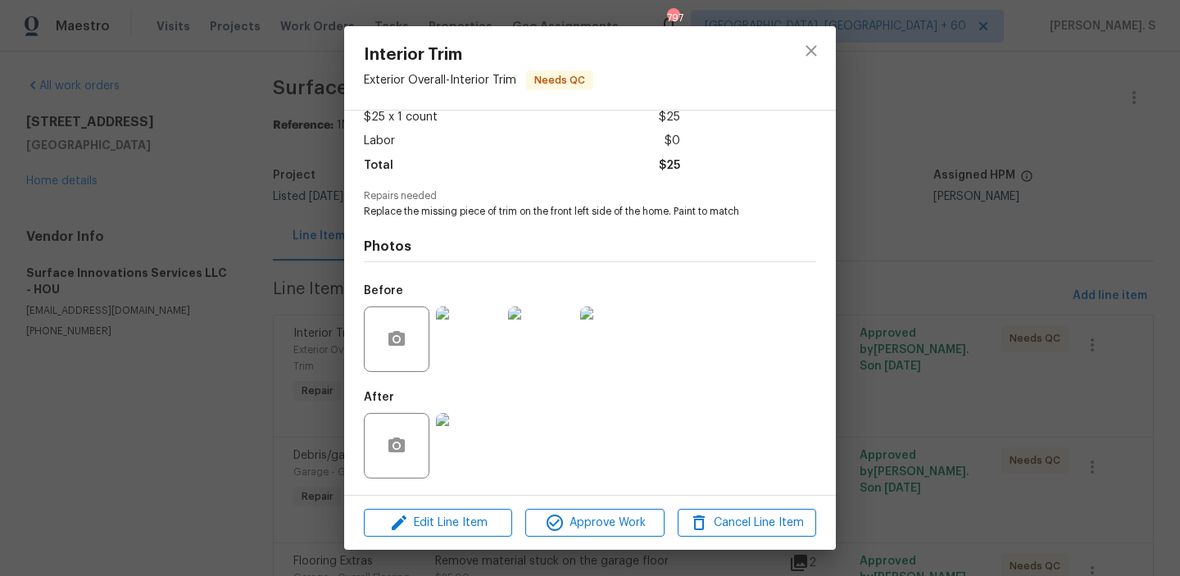
click at [467, 431] on img at bounding box center [469, 446] width 66 height 66
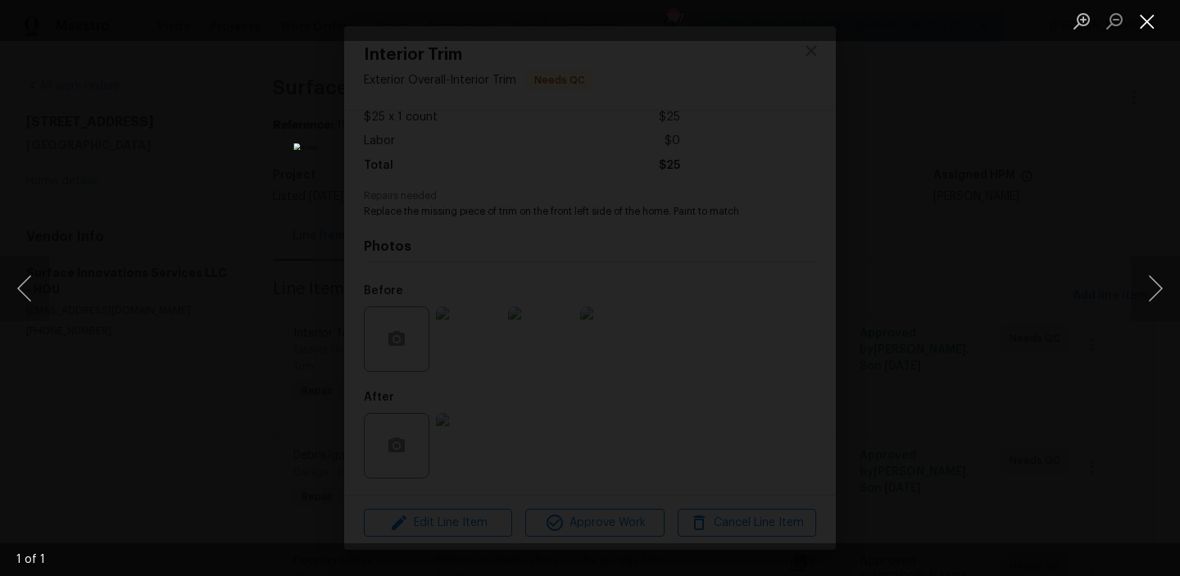
click at [1145, 23] on button "Close lightbox" at bounding box center [1147, 21] width 33 height 29
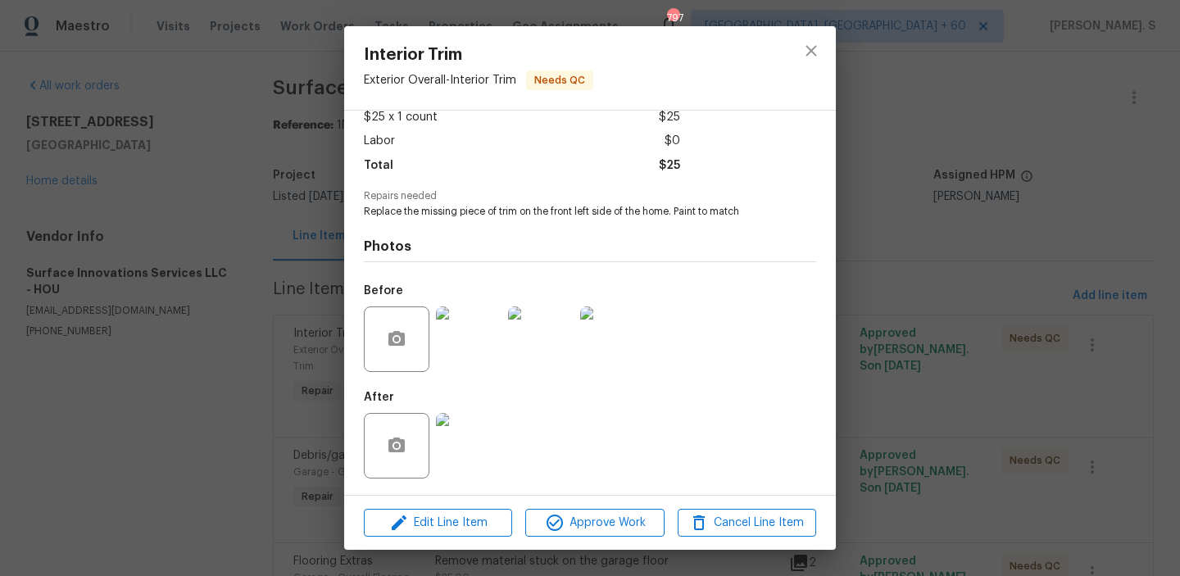
click at [617, 365] on img at bounding box center [613, 340] width 66 height 66
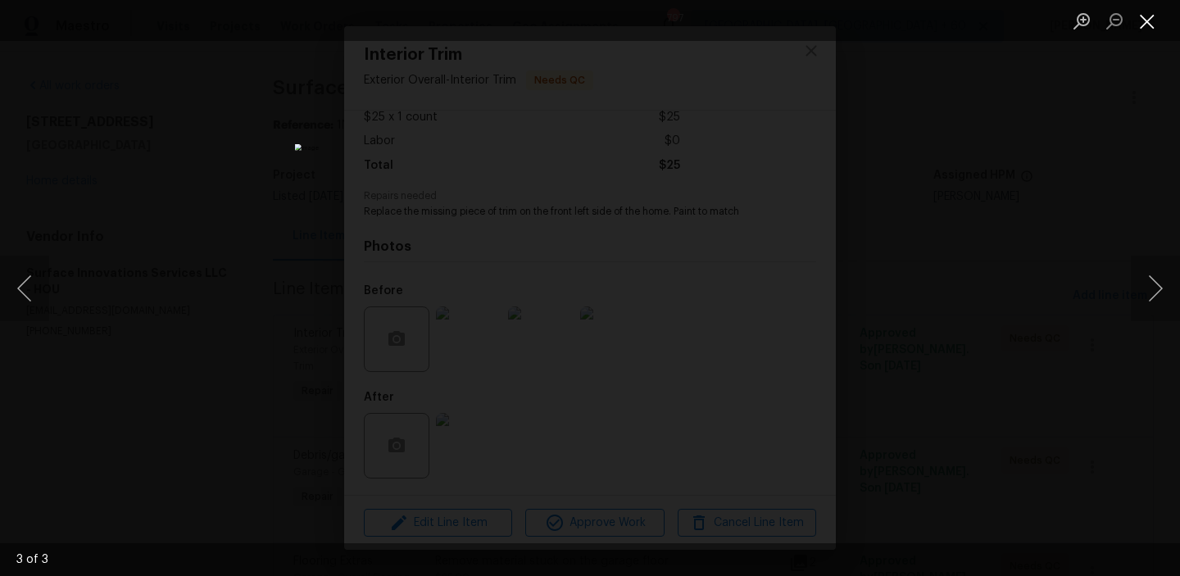
click at [1143, 33] on button "Close lightbox" at bounding box center [1147, 21] width 33 height 29
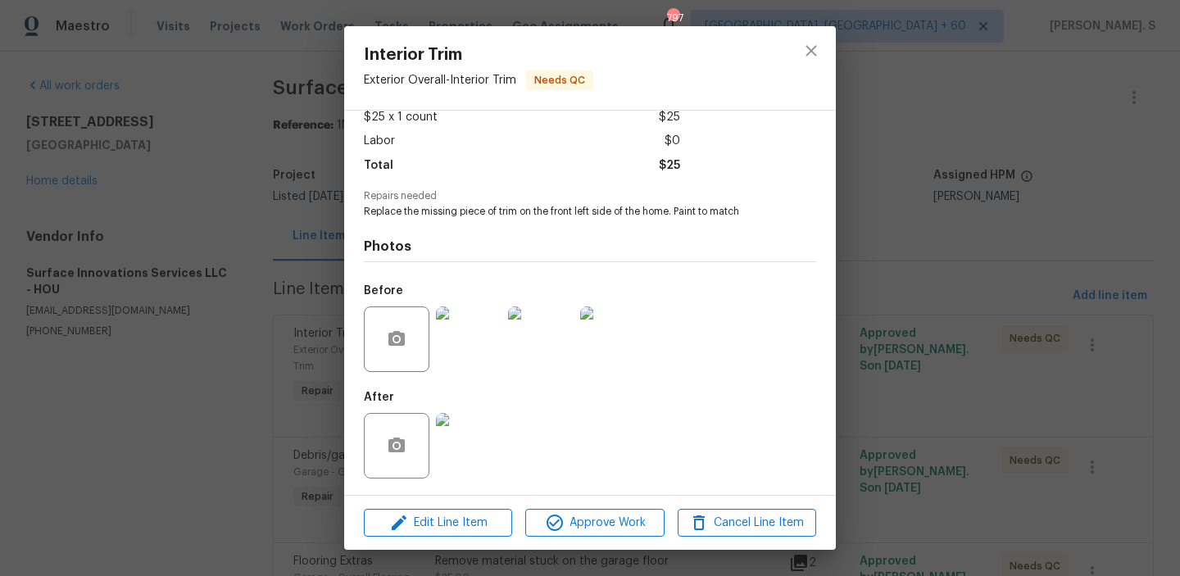
click at [458, 468] on img at bounding box center [469, 446] width 66 height 66
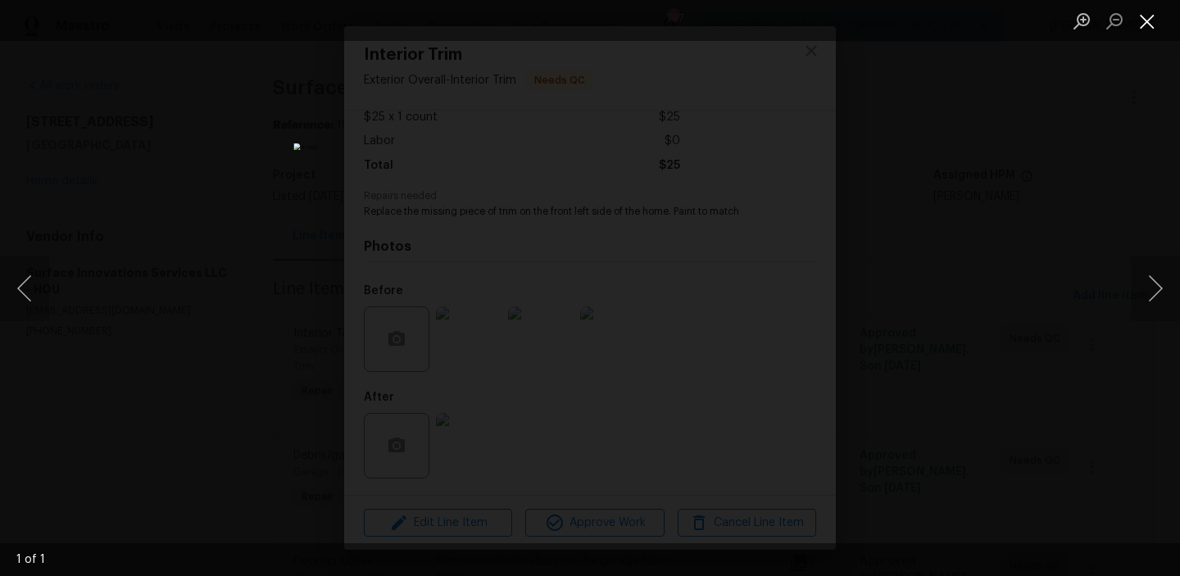
click at [1145, 26] on button "Close lightbox" at bounding box center [1147, 21] width 33 height 29
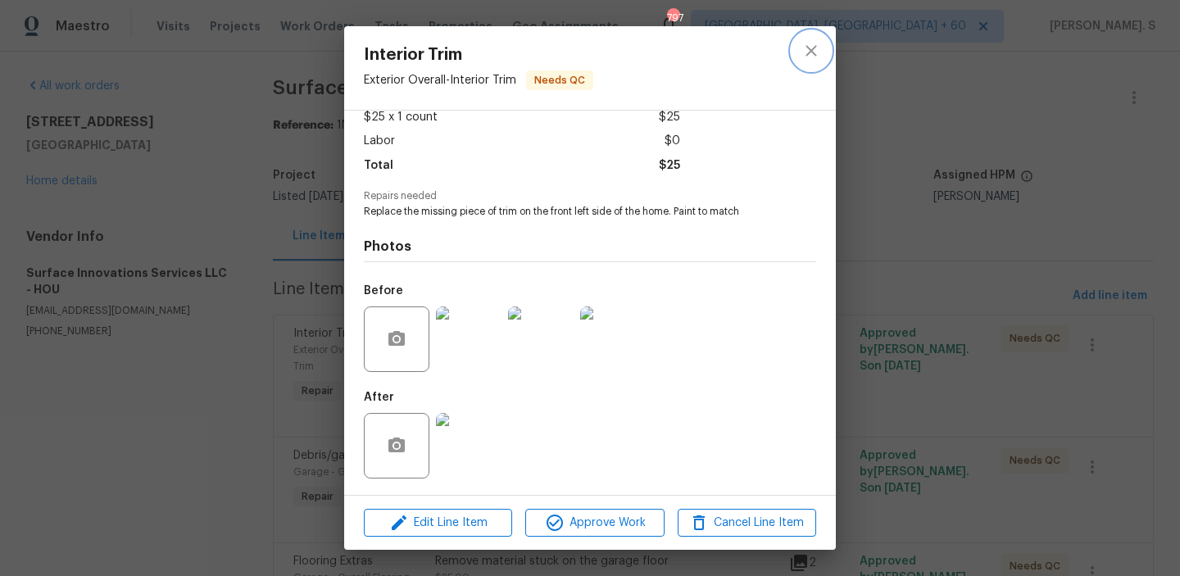
click at [819, 41] on icon "close" at bounding box center [812, 51] width 20 height 20
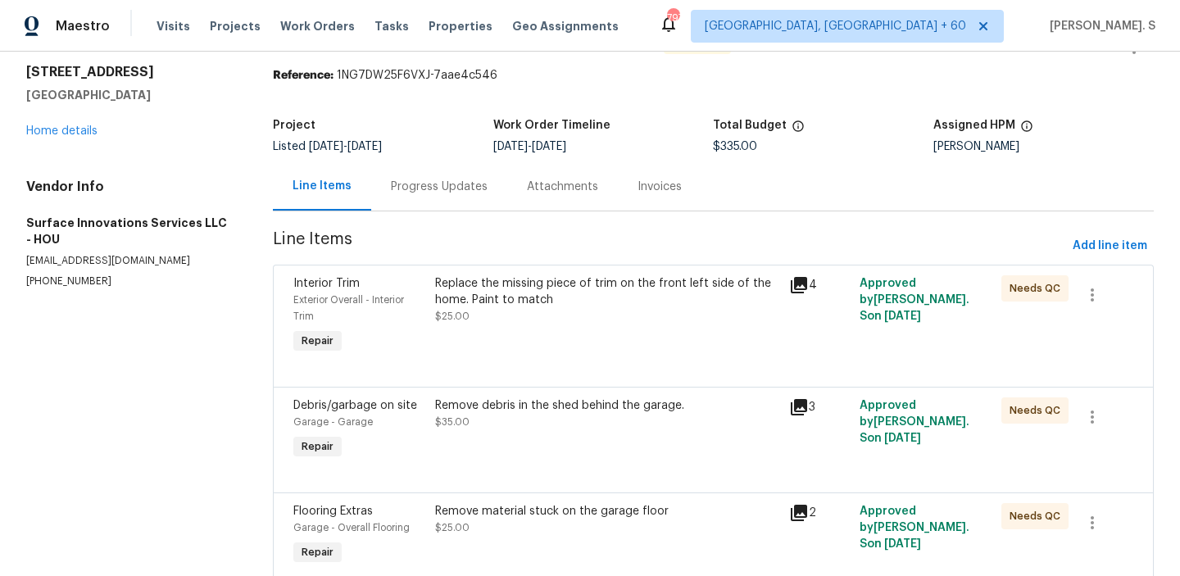
scroll to position [108, 0]
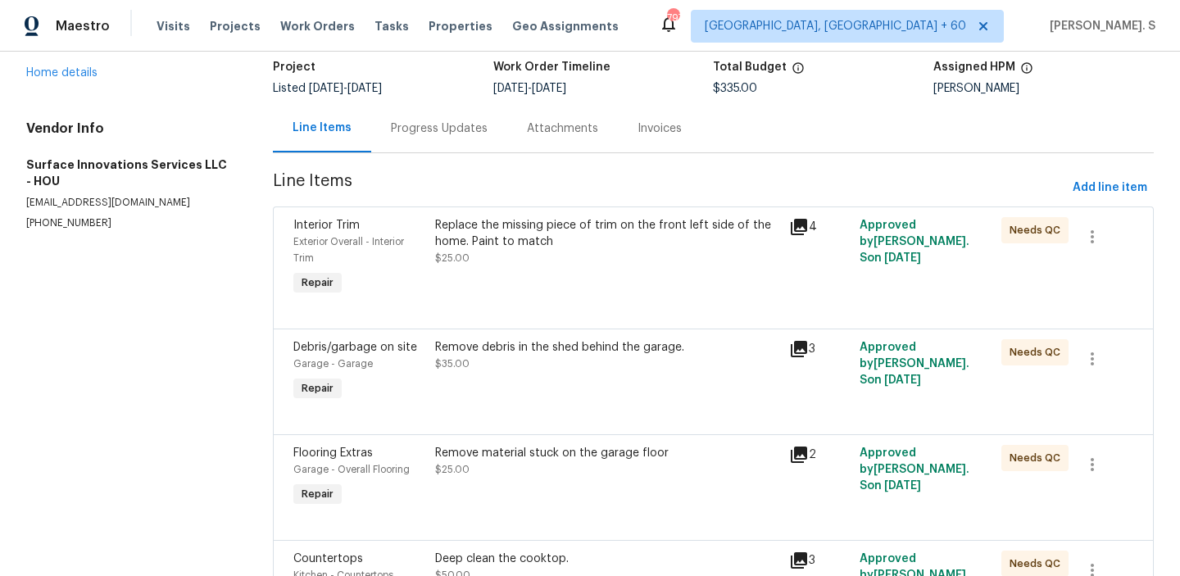
click at [559, 336] on div "Remove debris in the shed behind the garage. $35.00" at bounding box center [607, 371] width 354 height 75
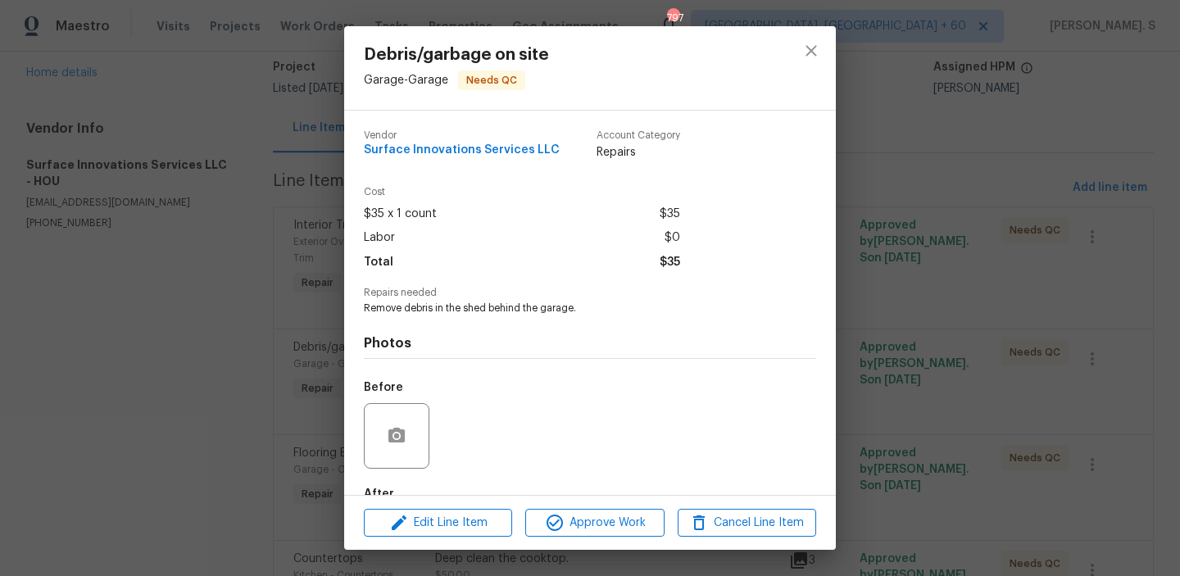
scroll to position [97, 0]
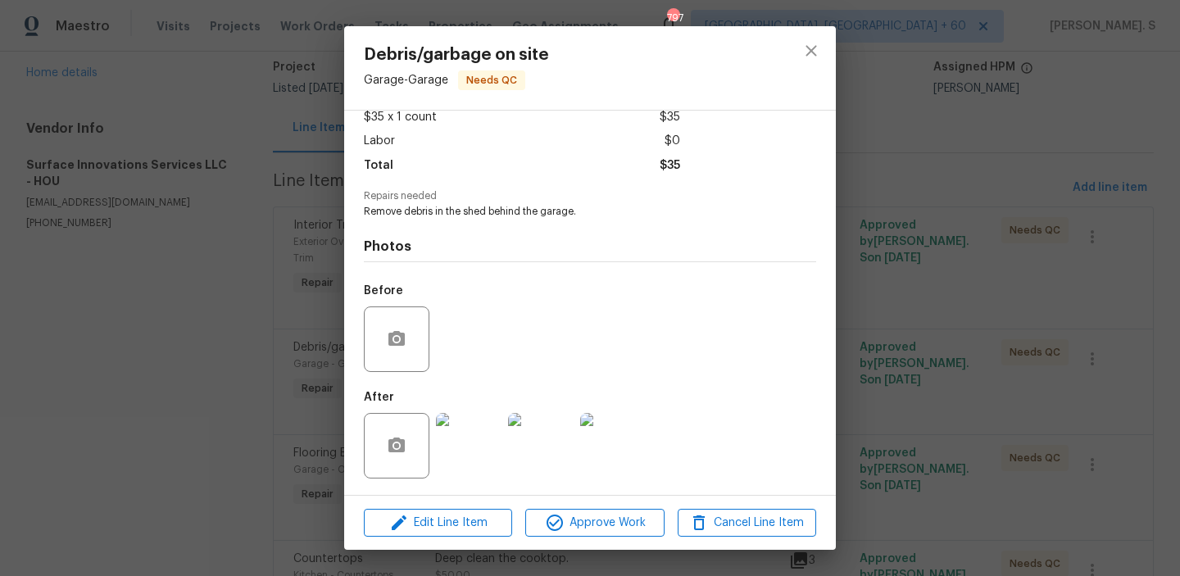
click at [475, 434] on img at bounding box center [469, 446] width 66 height 66
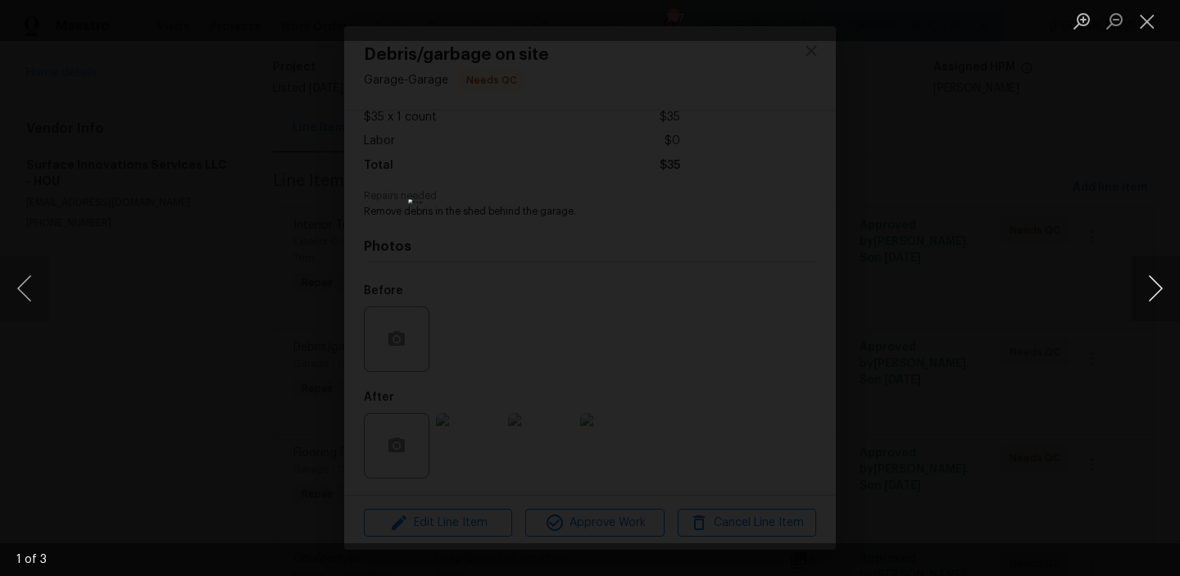
click at [1142, 299] on button "Next image" at bounding box center [1155, 289] width 49 height 66
click at [1141, 35] on li "Lightbox" at bounding box center [1147, 20] width 33 height 41
click at [1141, 25] on button "Close lightbox" at bounding box center [1147, 21] width 33 height 29
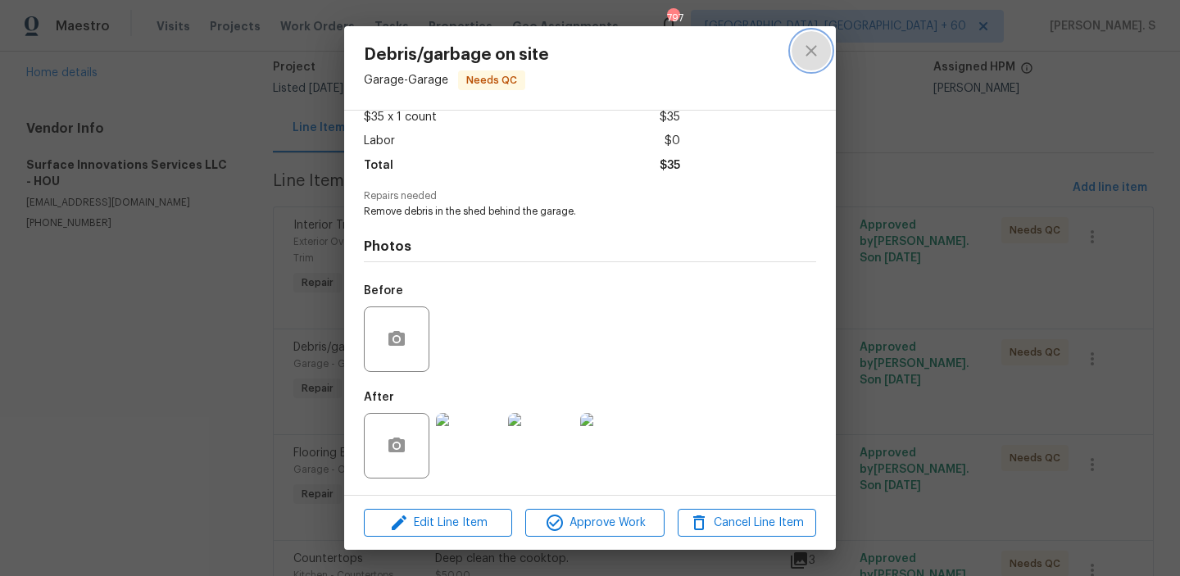
click at [811, 56] on icon "close" at bounding box center [812, 51] width 20 height 20
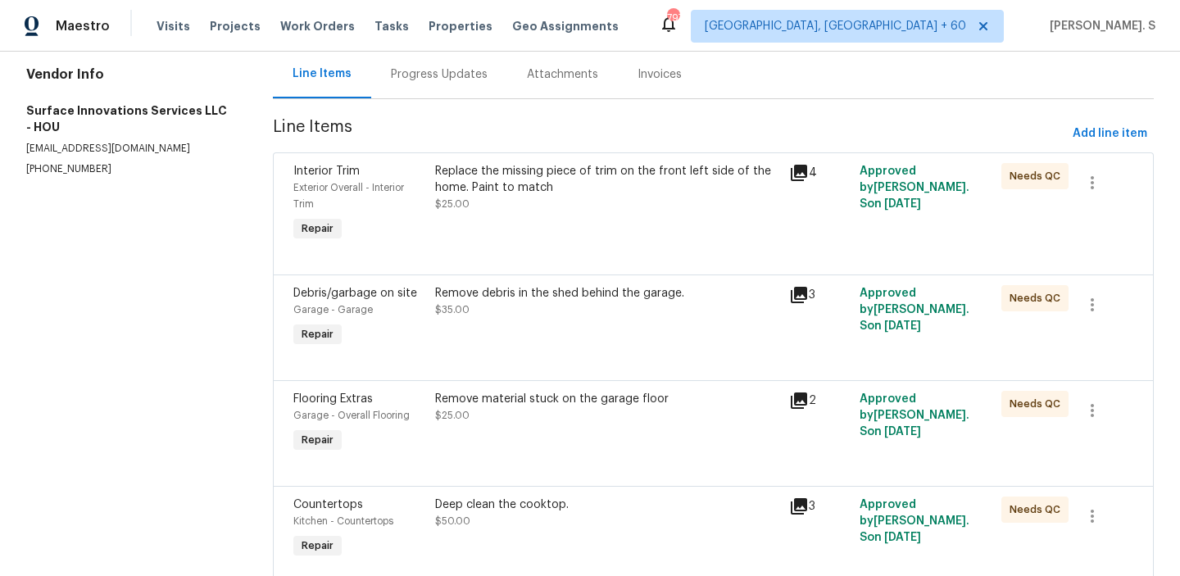
scroll to position [284, 0]
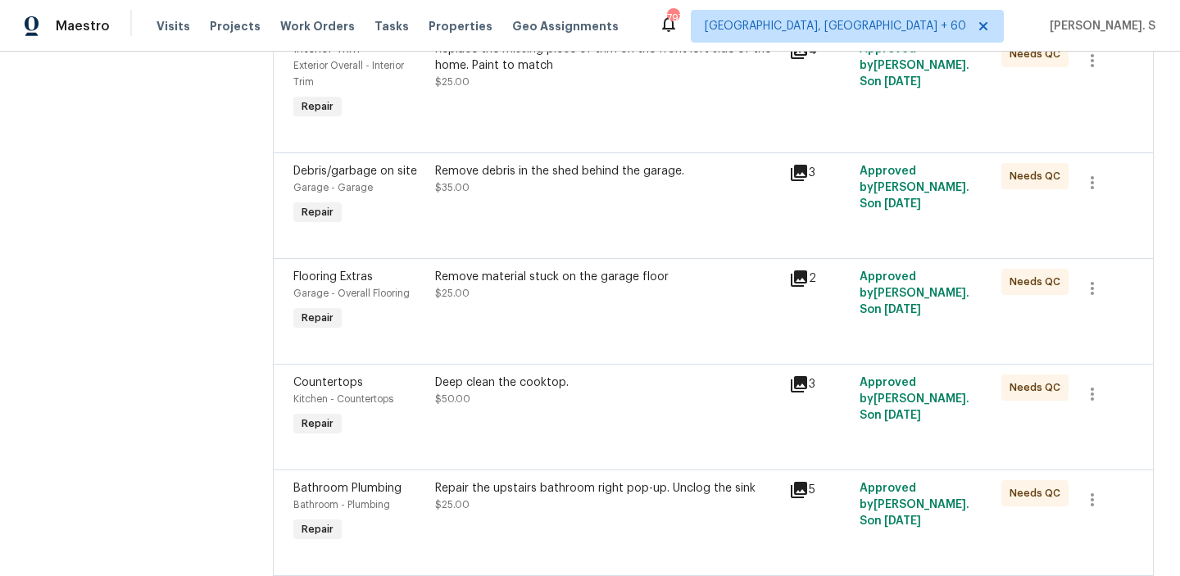
click at [602, 325] on div "Remove material stuck on the garage floor $25.00" at bounding box center [607, 301] width 354 height 75
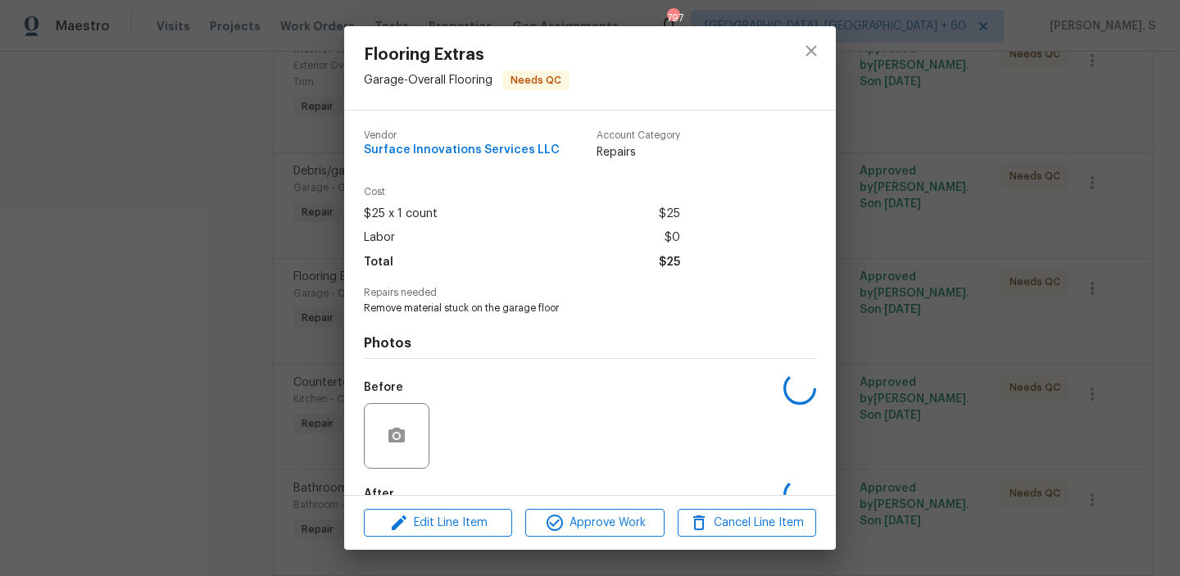
scroll to position [97, 0]
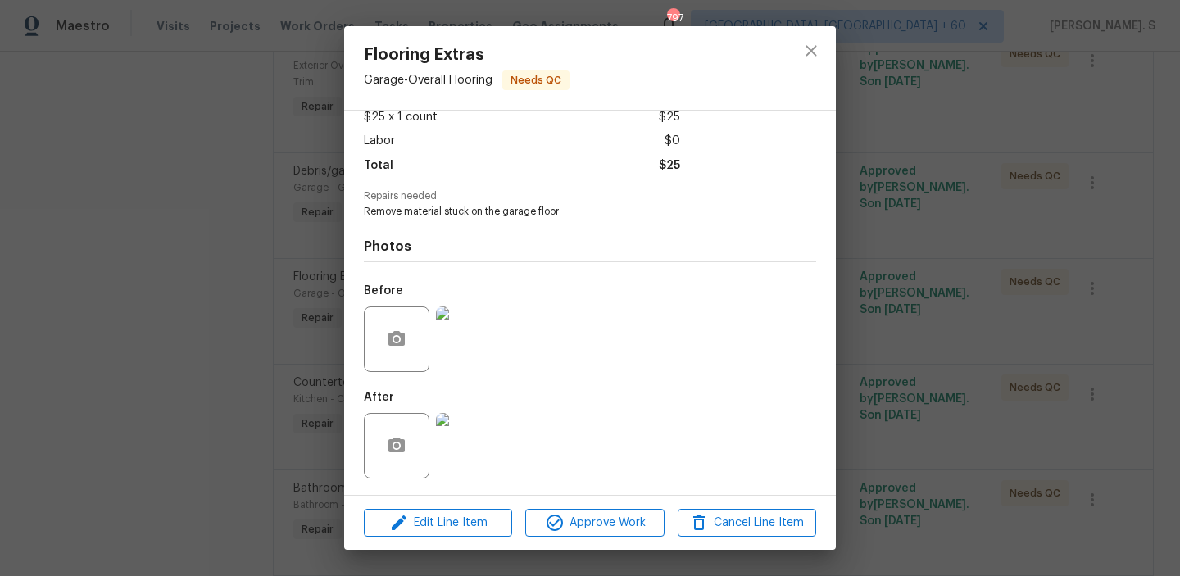
click at [457, 362] on img at bounding box center [469, 340] width 66 height 66
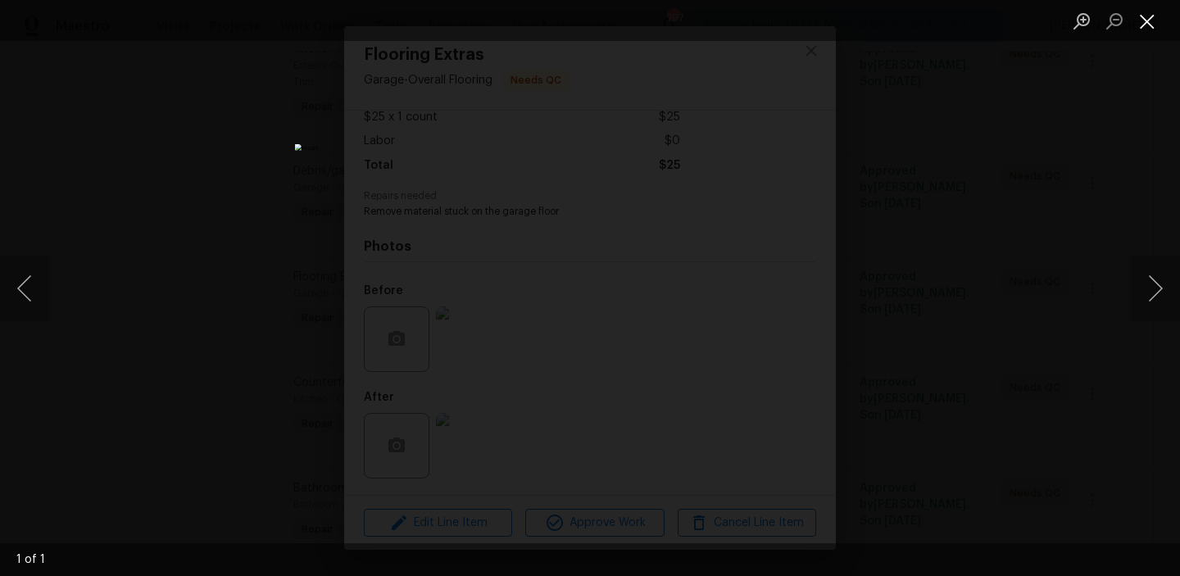
click at [1146, 26] on button "Close lightbox" at bounding box center [1147, 21] width 33 height 29
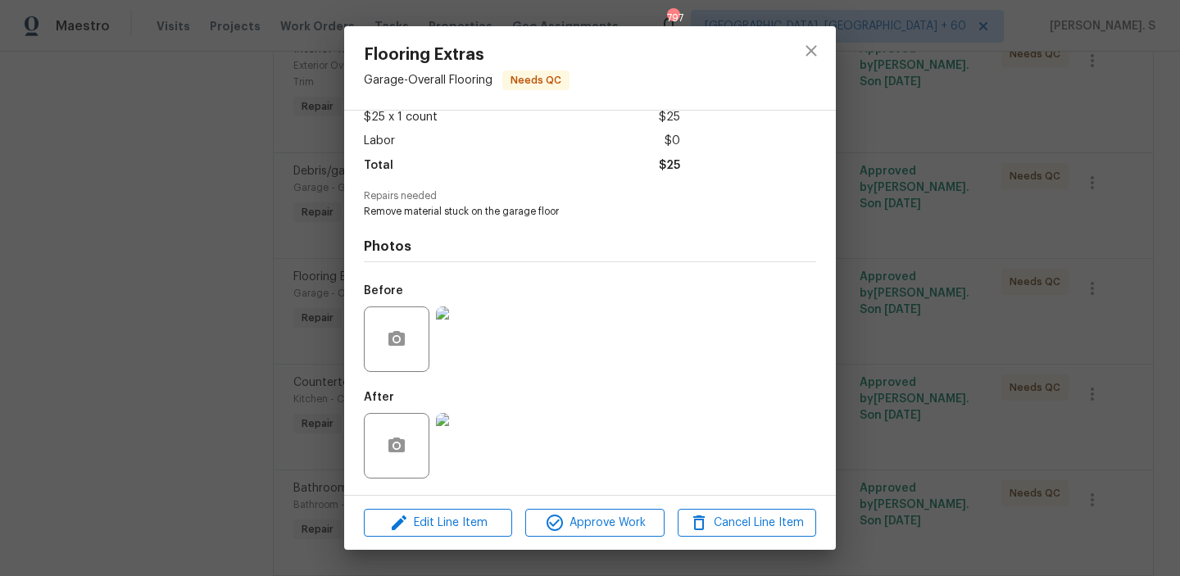
click at [475, 441] on img at bounding box center [469, 446] width 66 height 66
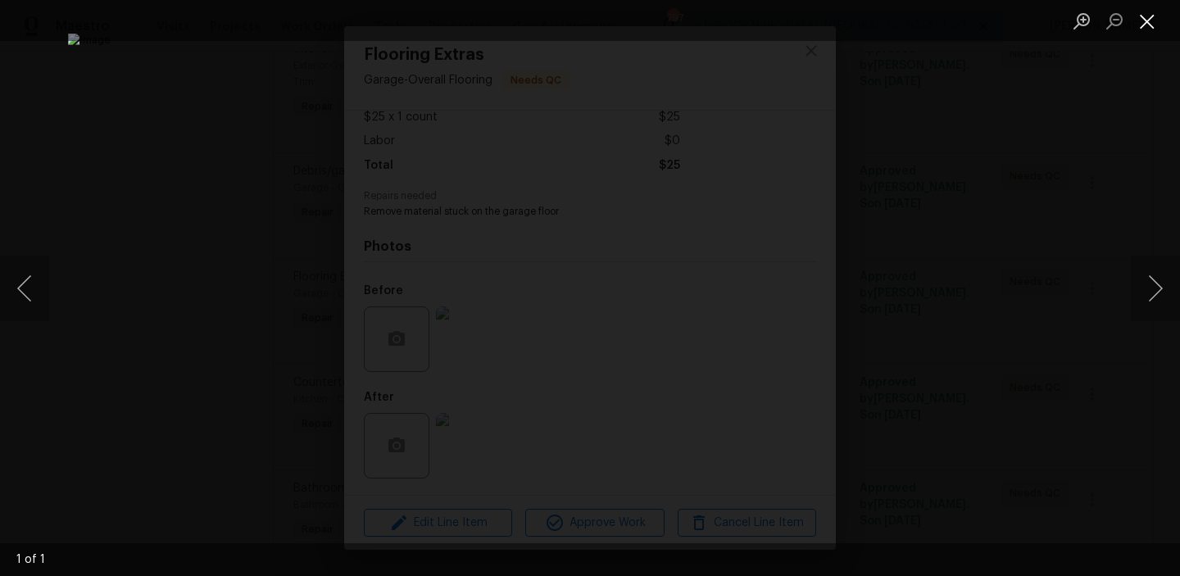
click at [1153, 20] on button "Close lightbox" at bounding box center [1147, 21] width 33 height 29
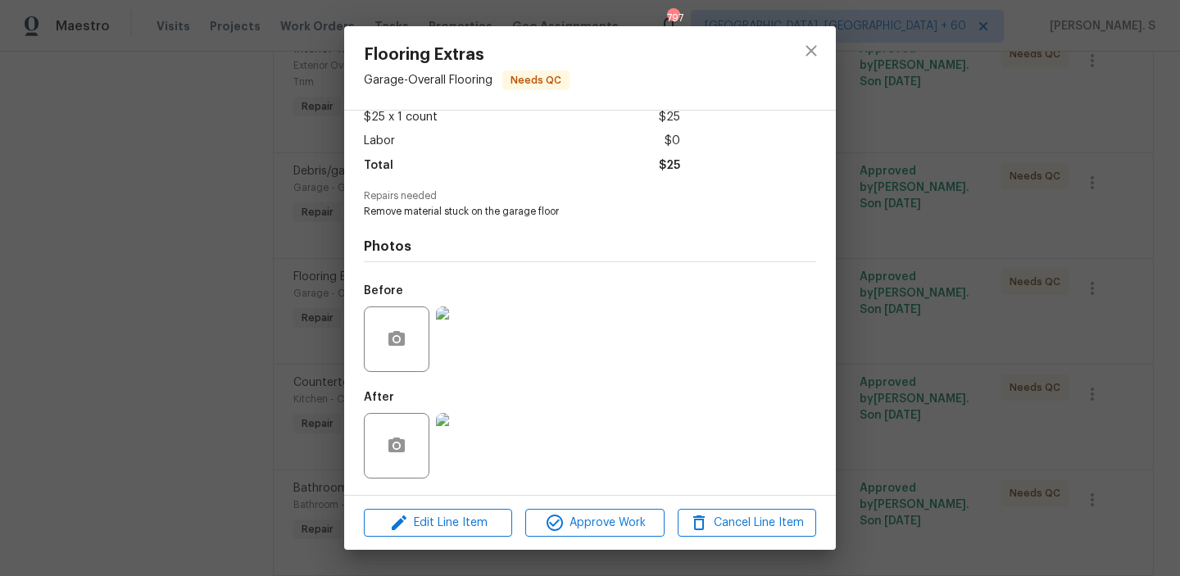
click at [836, 55] on div "Flooring Extras Garage - Overall Flooring Needs QC Vendor Surface Innovations S…" at bounding box center [590, 288] width 1180 height 576
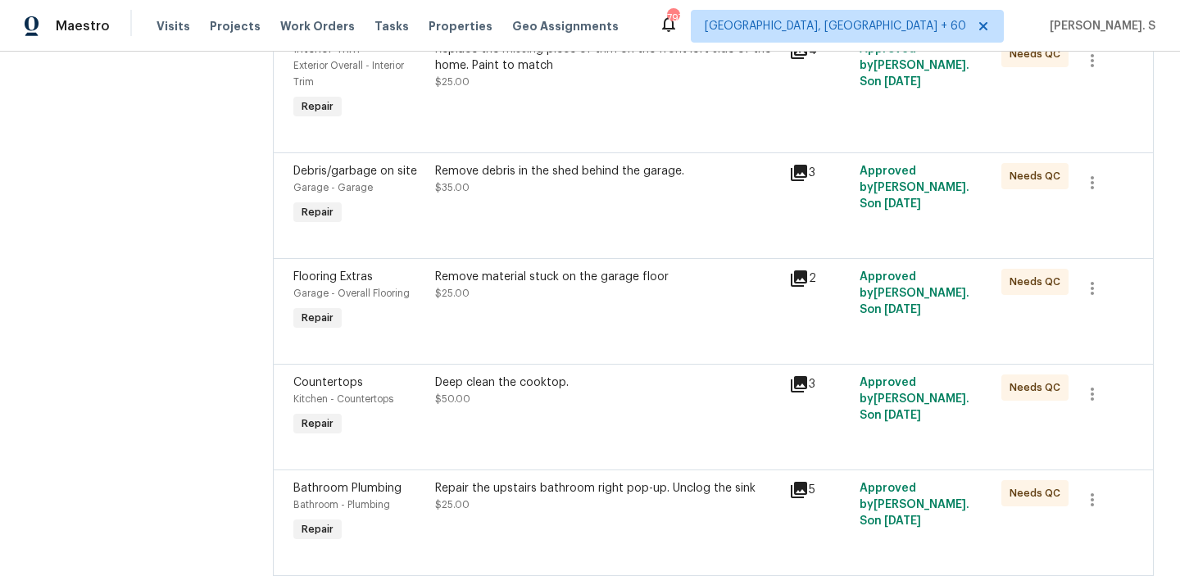
click at [812, 52] on div "4" at bounding box center [819, 51] width 61 height 20
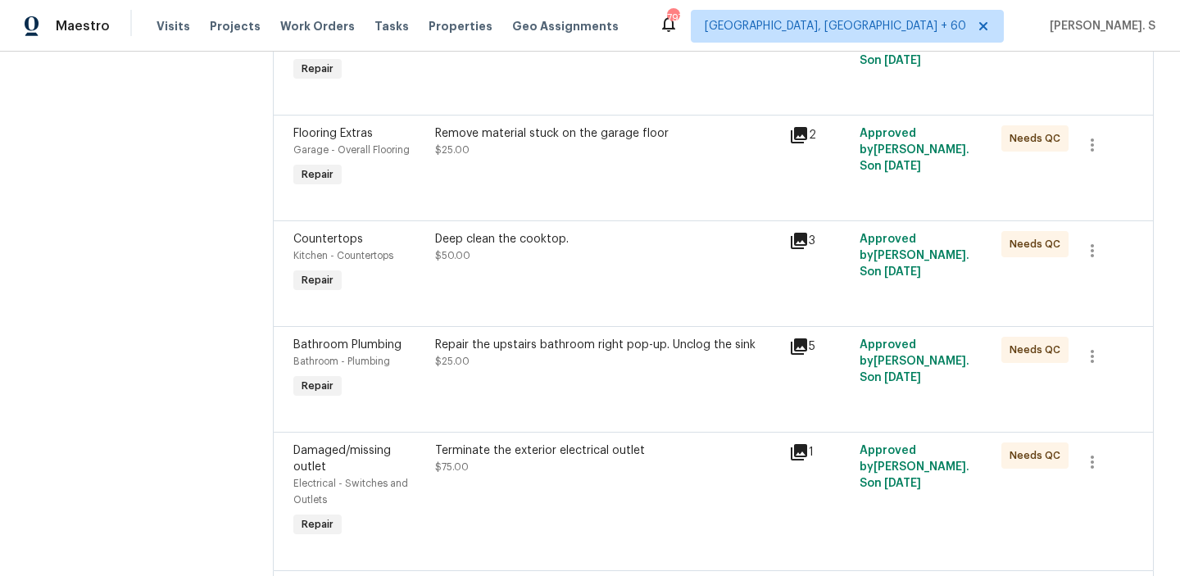
scroll to position [443, 0]
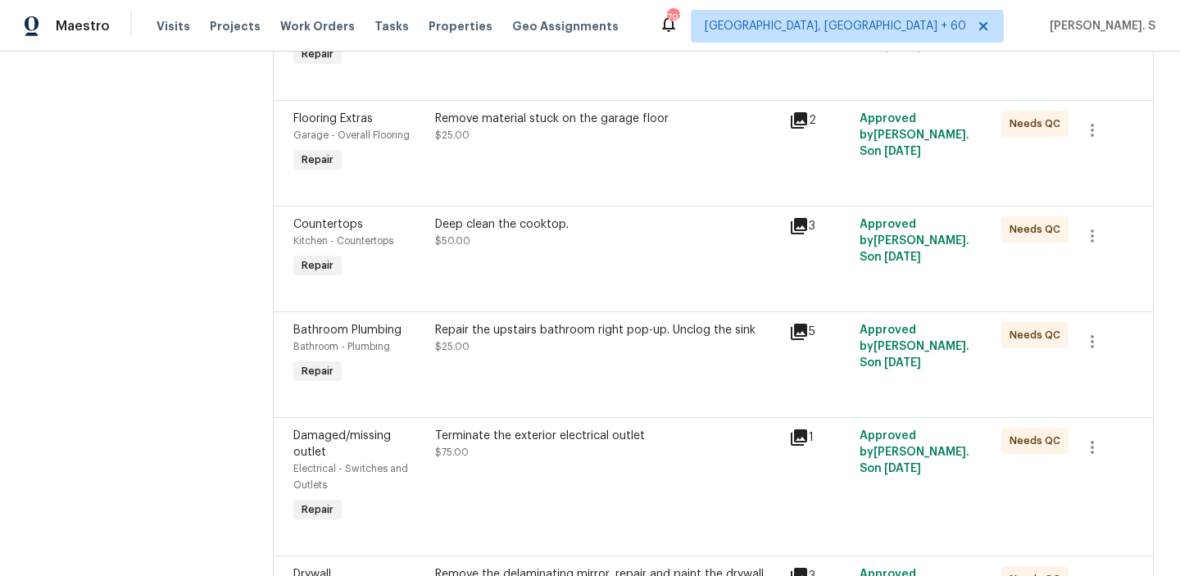
click at [589, 249] on div "Deep clean the cooktop. $50.00" at bounding box center [607, 232] width 344 height 33
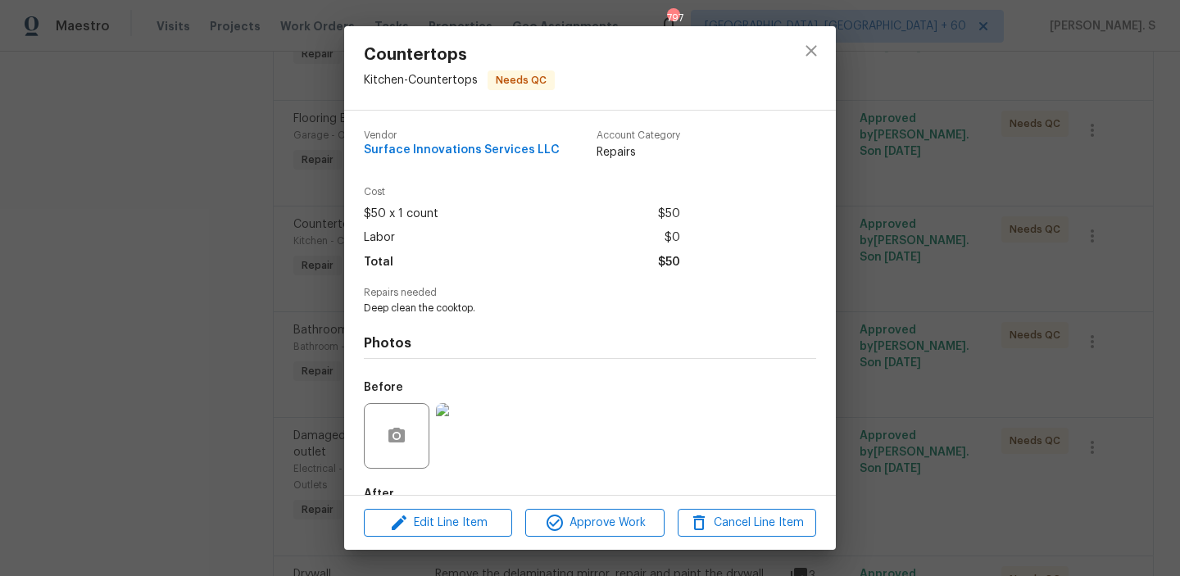
scroll to position [97, 0]
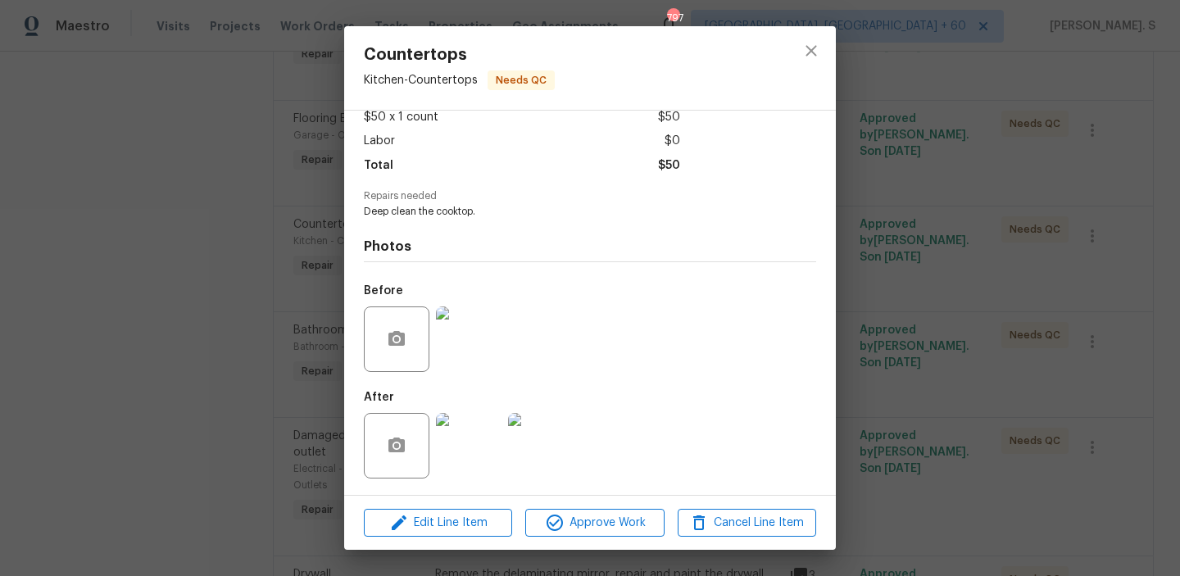
click at [483, 346] on img at bounding box center [469, 340] width 66 height 66
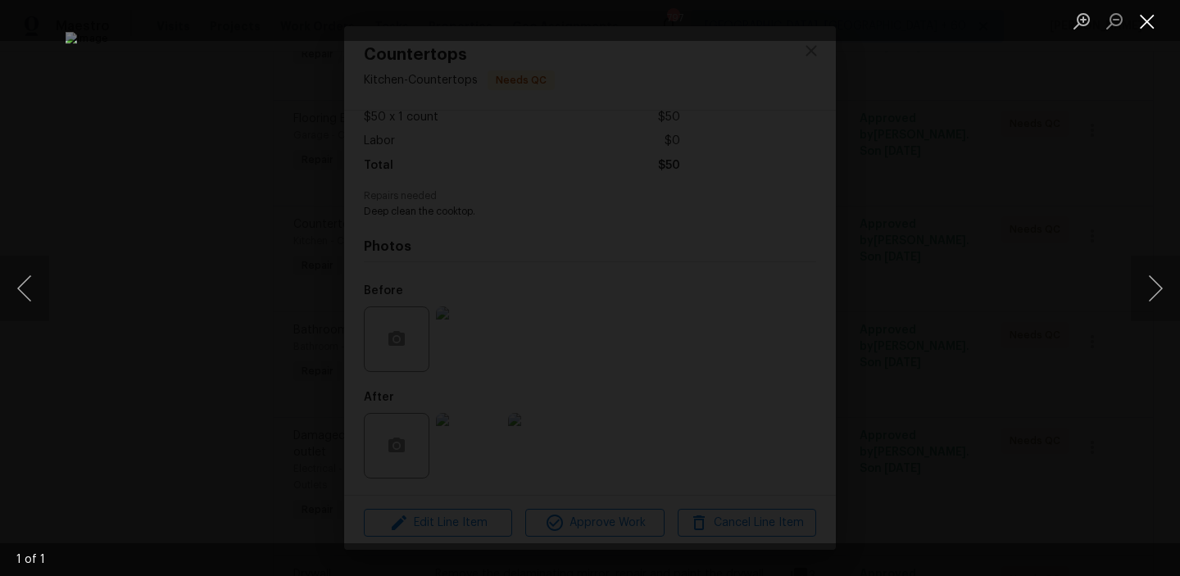
click at [1151, 27] on button "Close lightbox" at bounding box center [1147, 21] width 33 height 29
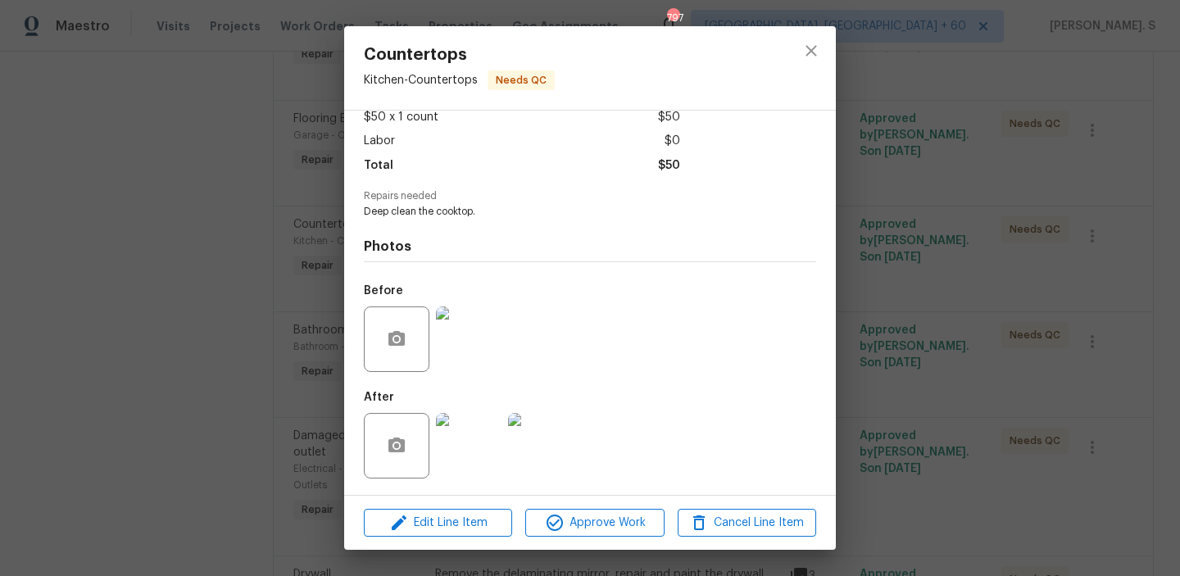
click at [473, 440] on img at bounding box center [469, 446] width 66 height 66
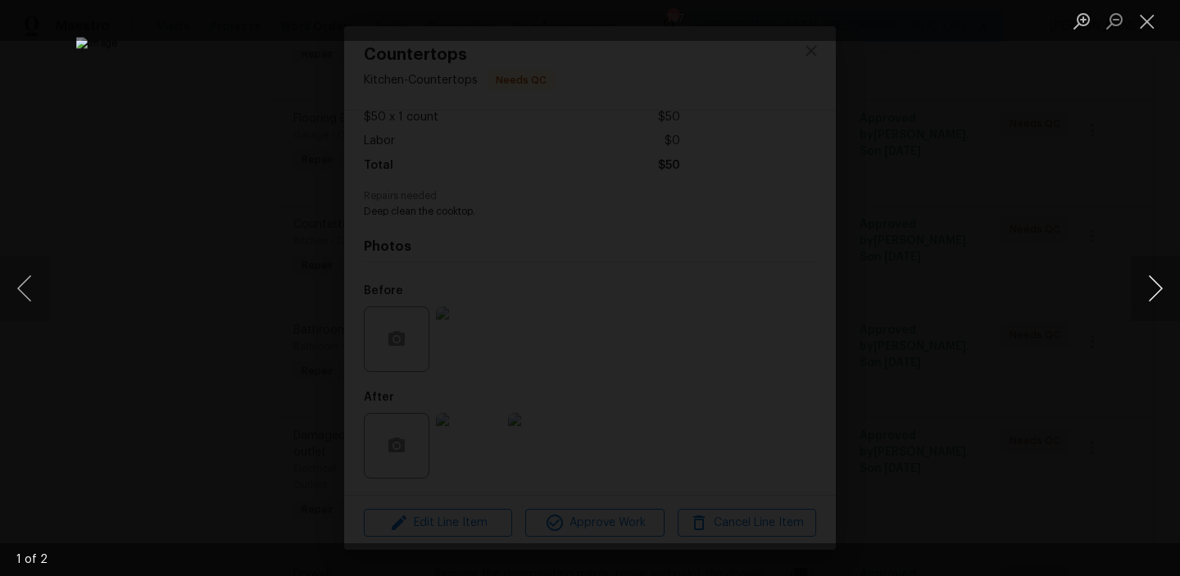
click at [1160, 289] on button "Next image" at bounding box center [1155, 289] width 49 height 66
click at [1140, 23] on button "Close lightbox" at bounding box center [1147, 21] width 33 height 29
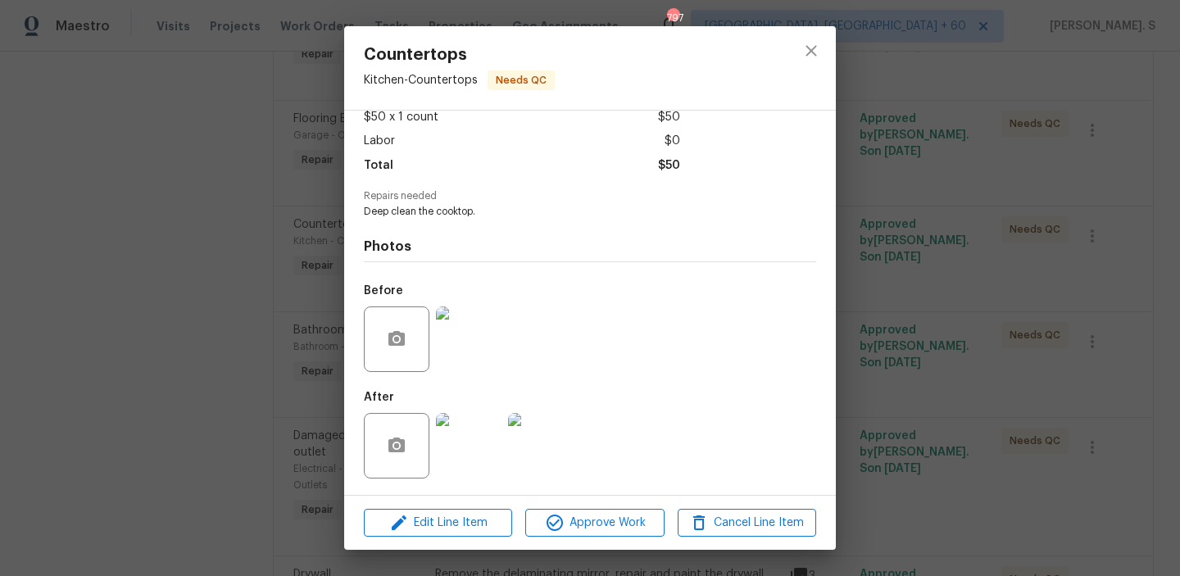
click at [934, 199] on div "Countertops Kitchen - Countertops Needs QC Vendor Surface Innovations Services …" at bounding box center [590, 288] width 1180 height 576
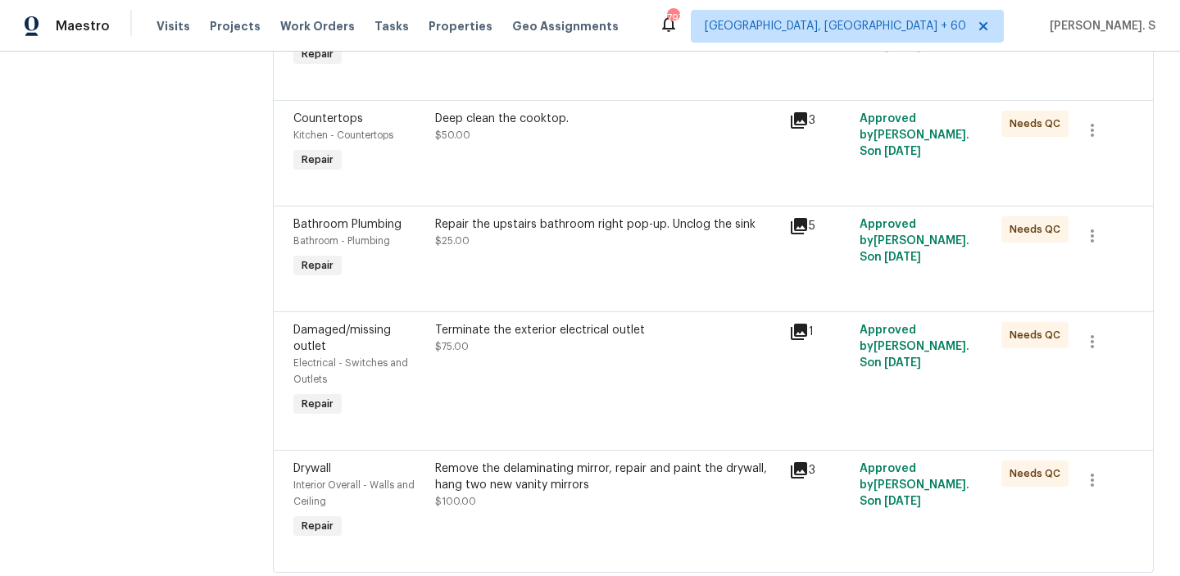
scroll to position [579, 0]
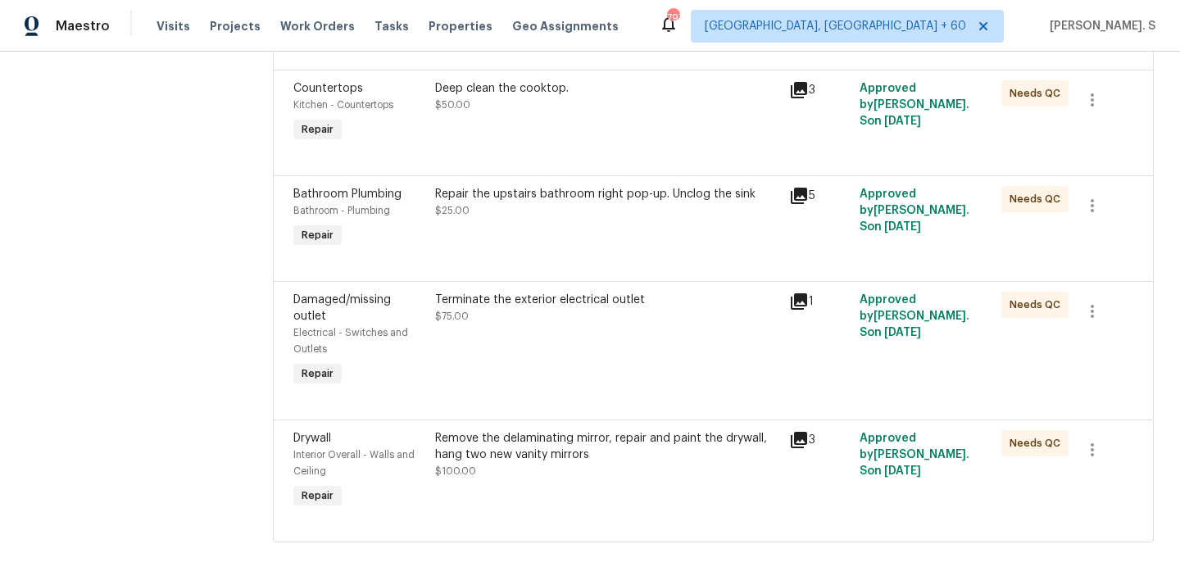
click at [563, 209] on div "Repair the upstairs bathroom right pop-up. Unclog the sink $25.00" at bounding box center [607, 202] width 344 height 33
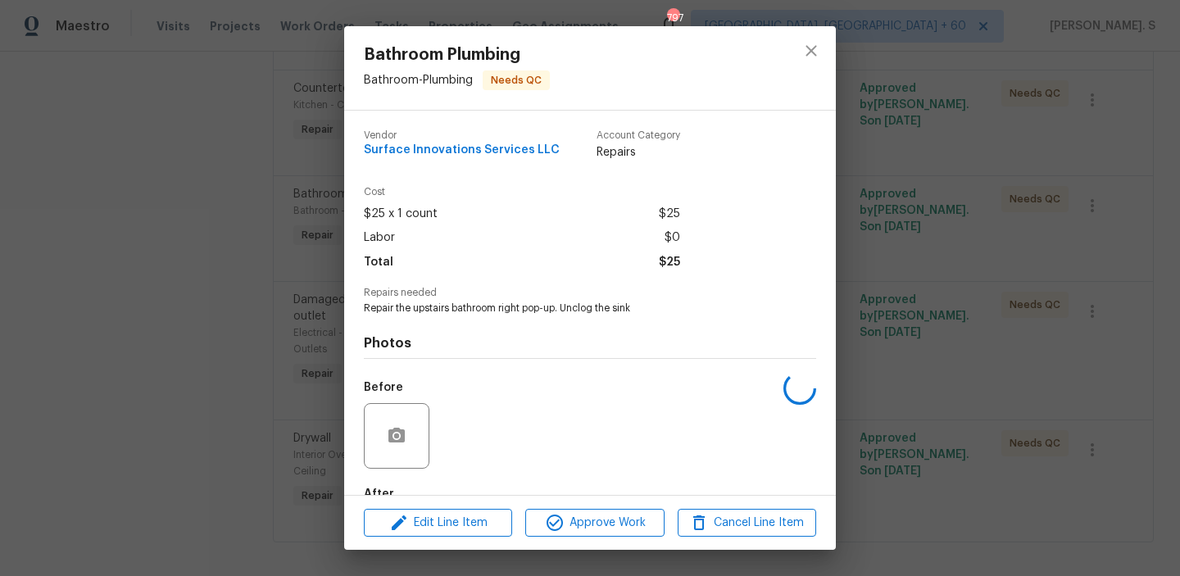
scroll to position [97, 0]
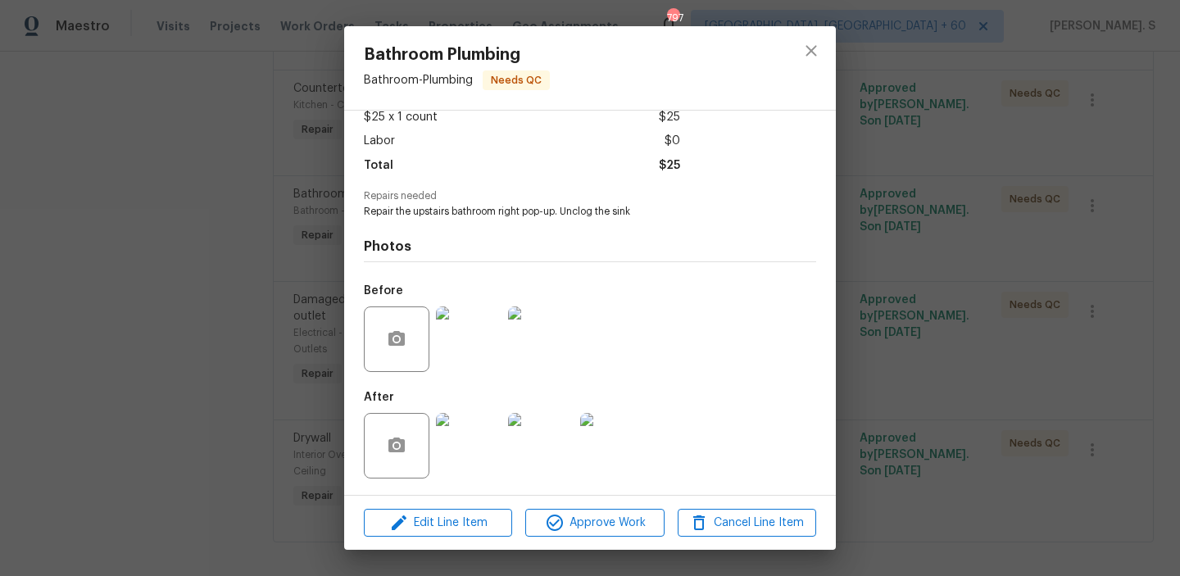
click at [475, 425] on img at bounding box center [469, 446] width 66 height 66
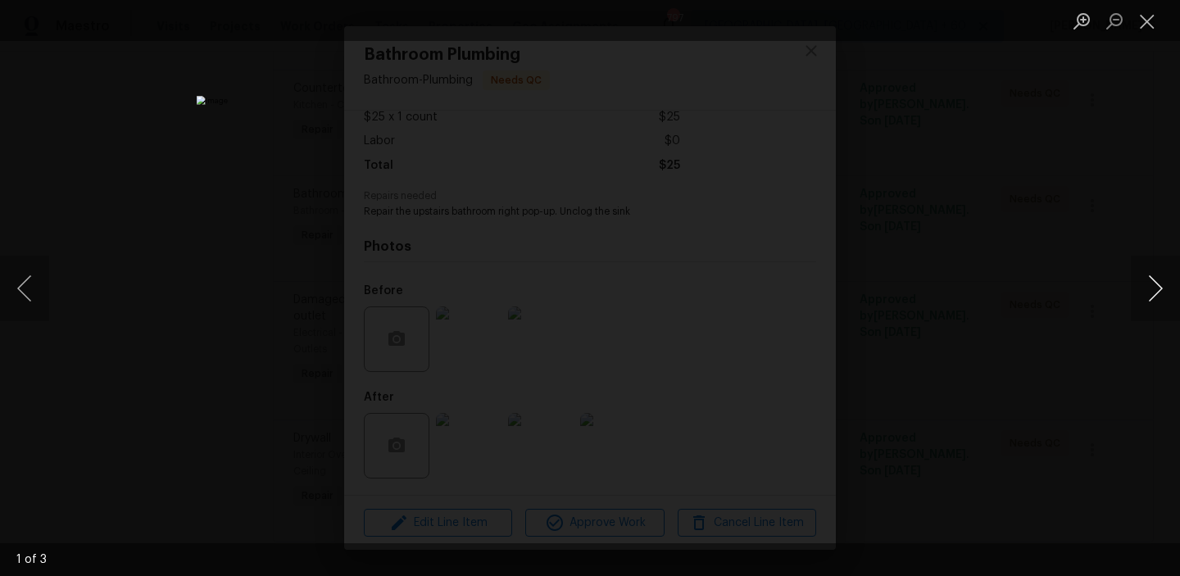
click at [1151, 286] on button "Next image" at bounding box center [1155, 289] width 49 height 66
click at [1148, 35] on li "Lightbox" at bounding box center [1147, 20] width 33 height 41
click at [1145, 16] on button "Close lightbox" at bounding box center [1147, 21] width 33 height 29
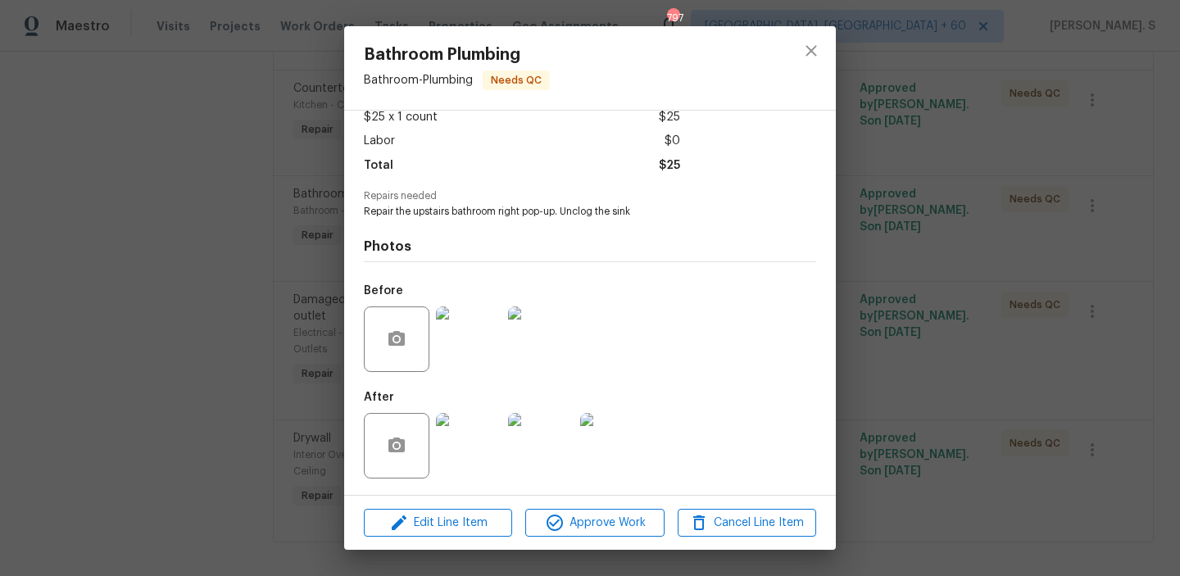
click at [961, 223] on div "Bathroom Plumbing Bathroom - Plumbing Needs QC Vendor Surface Innovations Servi…" at bounding box center [590, 288] width 1180 height 576
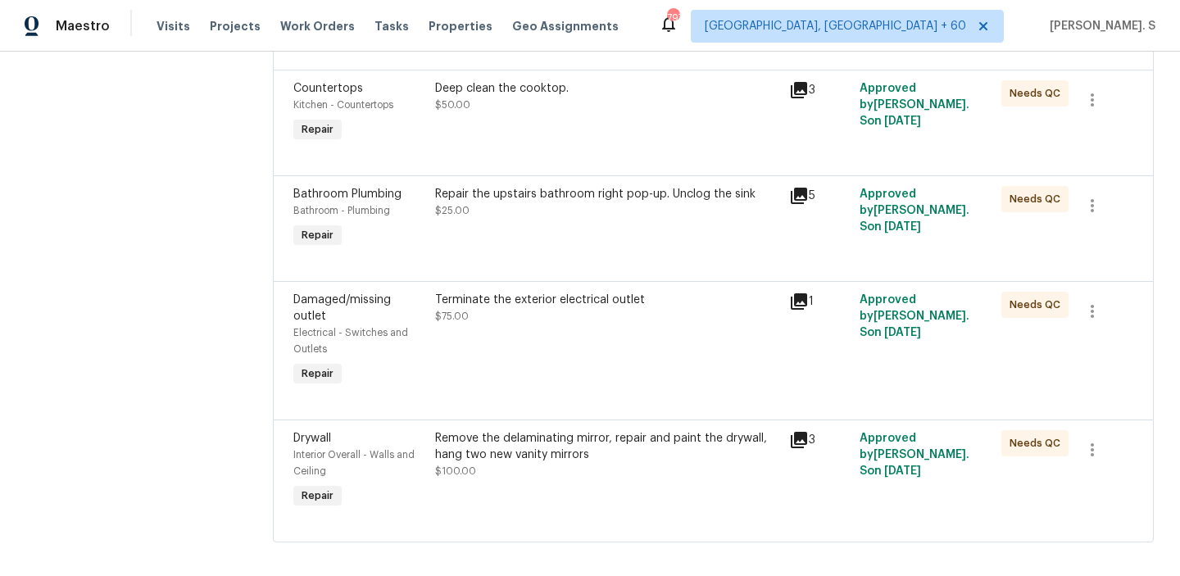
click at [564, 357] on div "Terminate the exterior electrical outlet $75.00" at bounding box center [607, 341] width 354 height 108
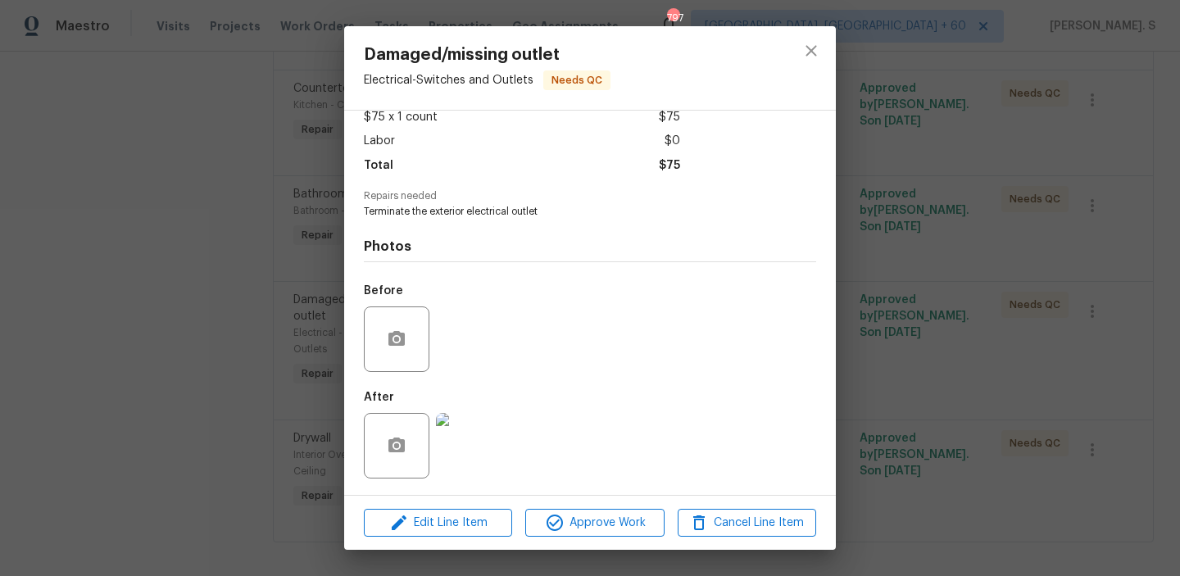
click at [1131, 230] on div "Damaged/missing outlet Electrical - Switches and Outlets Needs QC Vendor Surfac…" at bounding box center [590, 288] width 1180 height 576
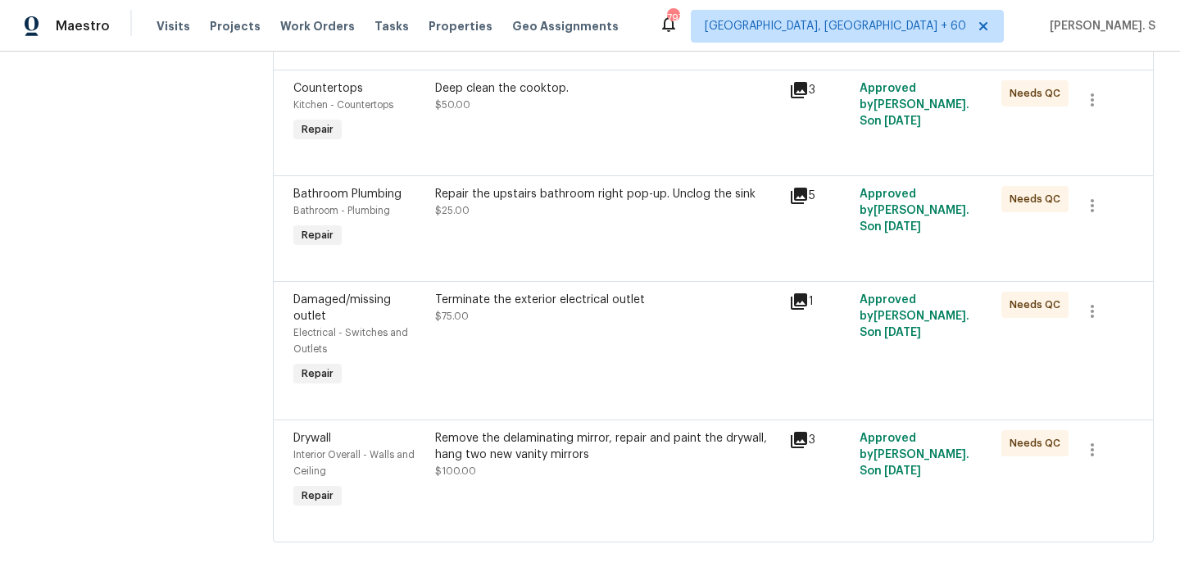
click at [457, 366] on div "Terminate the exterior electrical outlet $75.00" at bounding box center [607, 341] width 354 height 108
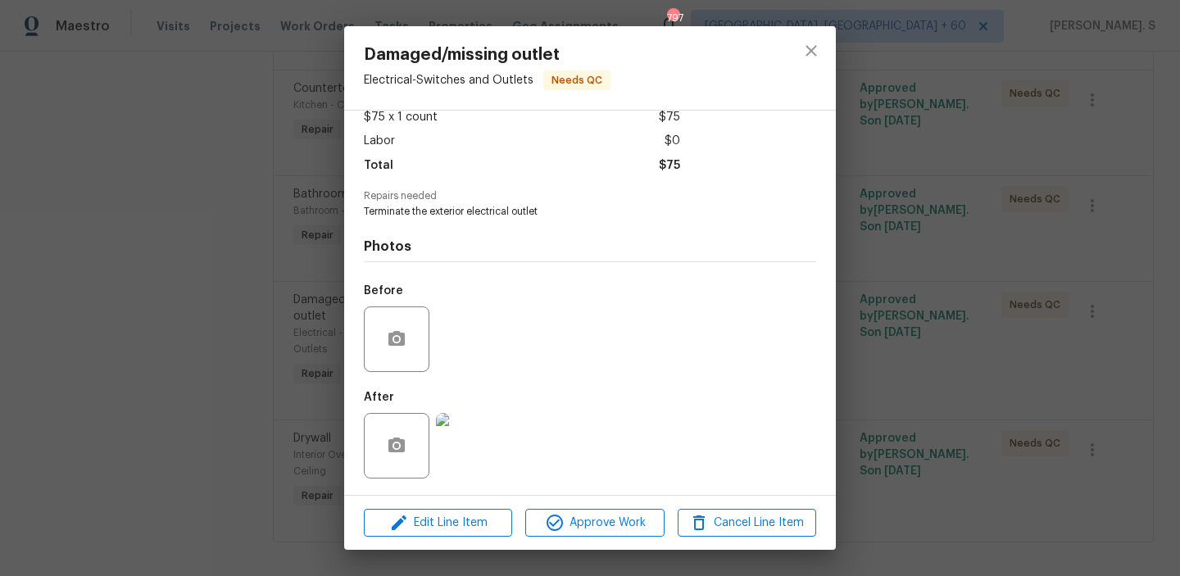
click at [461, 400] on div "After" at bounding box center [434, 435] width 141 height 107
click at [466, 427] on img at bounding box center [469, 446] width 66 height 66
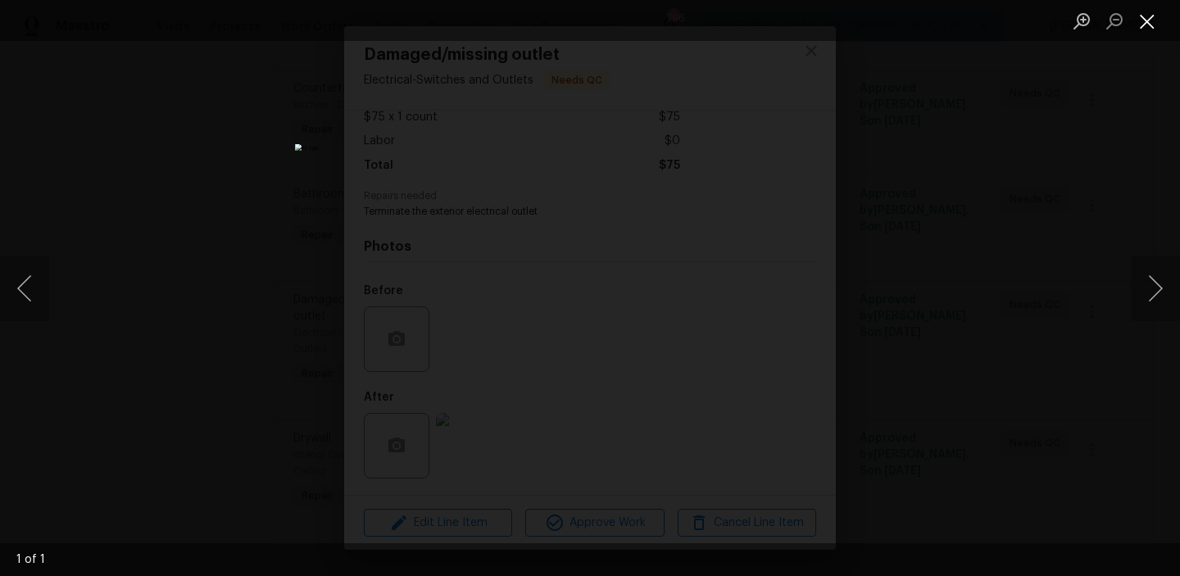
click at [1143, 24] on button "Close lightbox" at bounding box center [1147, 21] width 33 height 29
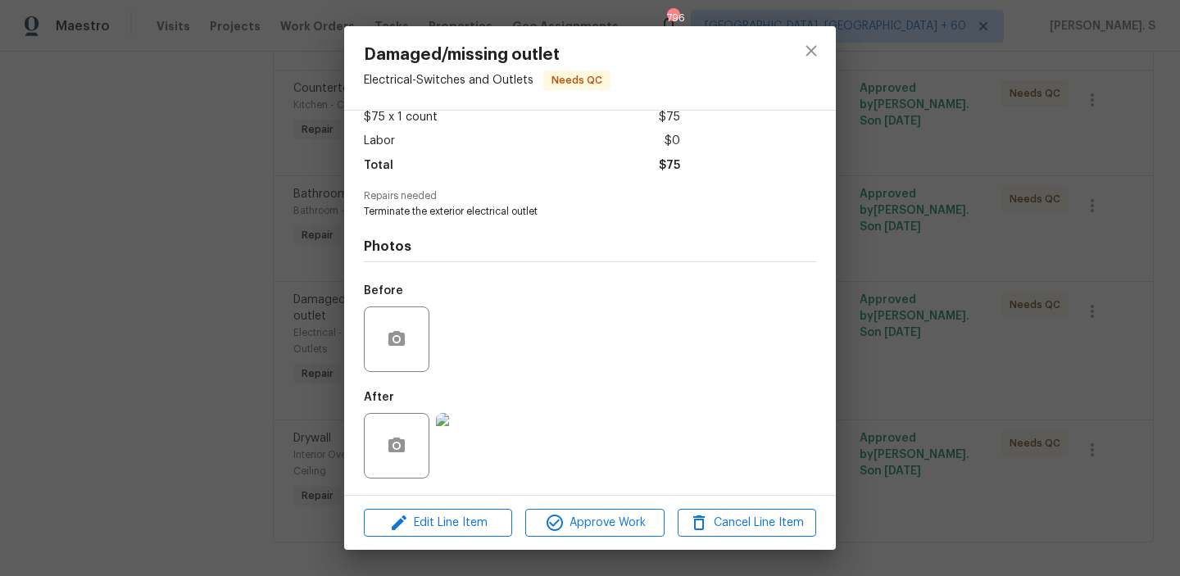
click at [938, 134] on div "Damaged/missing outlet Electrical - Switches and Outlets Needs QC Vendor Surfac…" at bounding box center [590, 288] width 1180 height 576
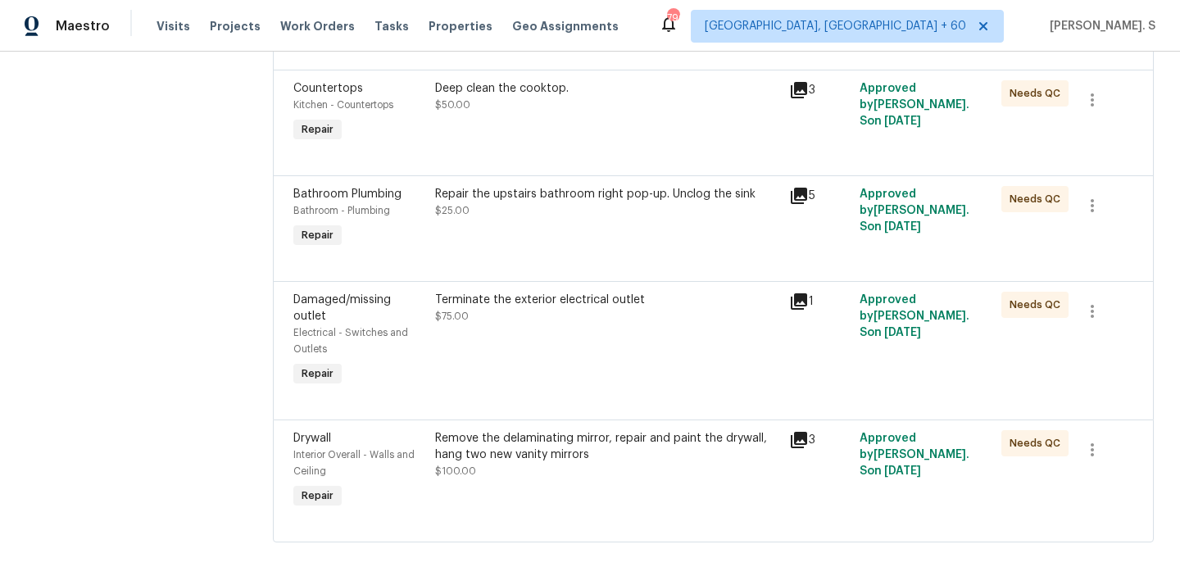
click at [520, 456] on div "Remove the delaminating mirror, repair and paint the drywall, hang two new vani…" at bounding box center [607, 454] width 344 height 49
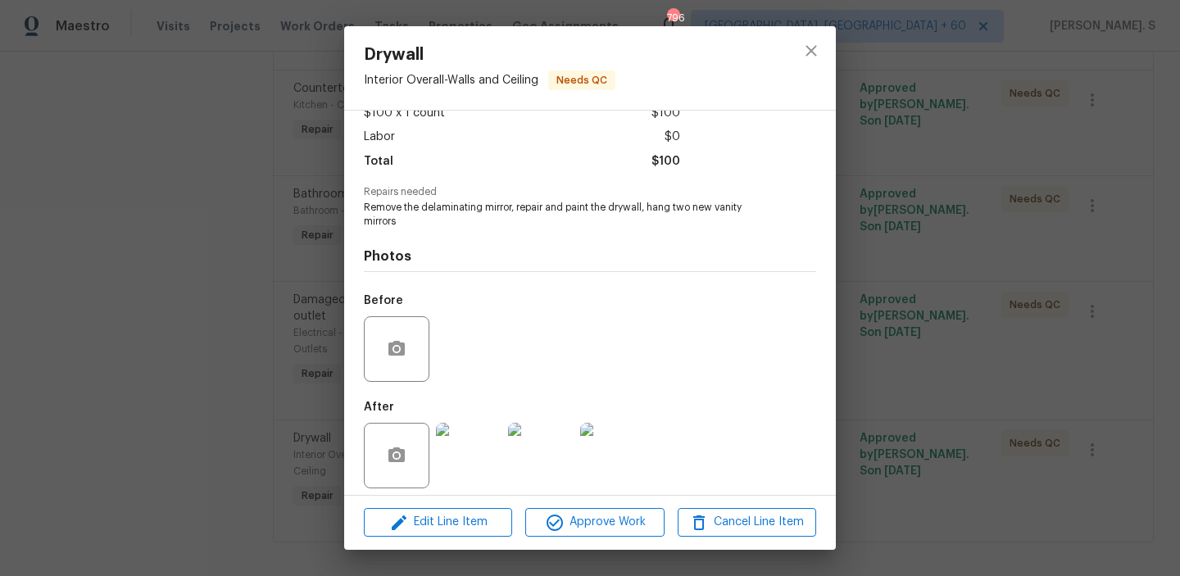
scroll to position [111, 0]
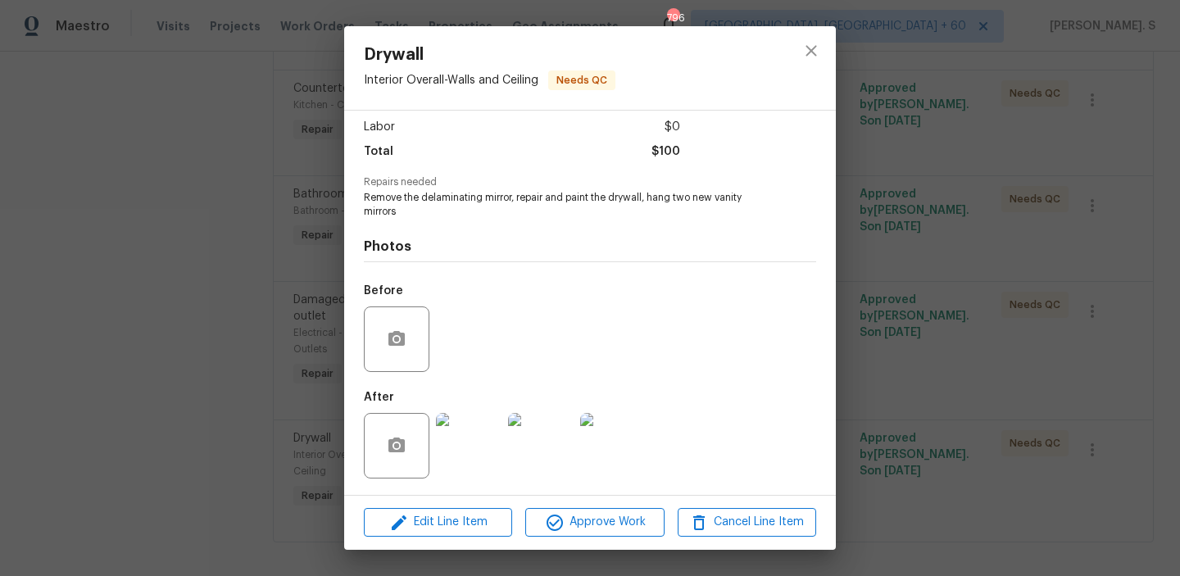
click at [462, 452] on img at bounding box center [469, 446] width 66 height 66
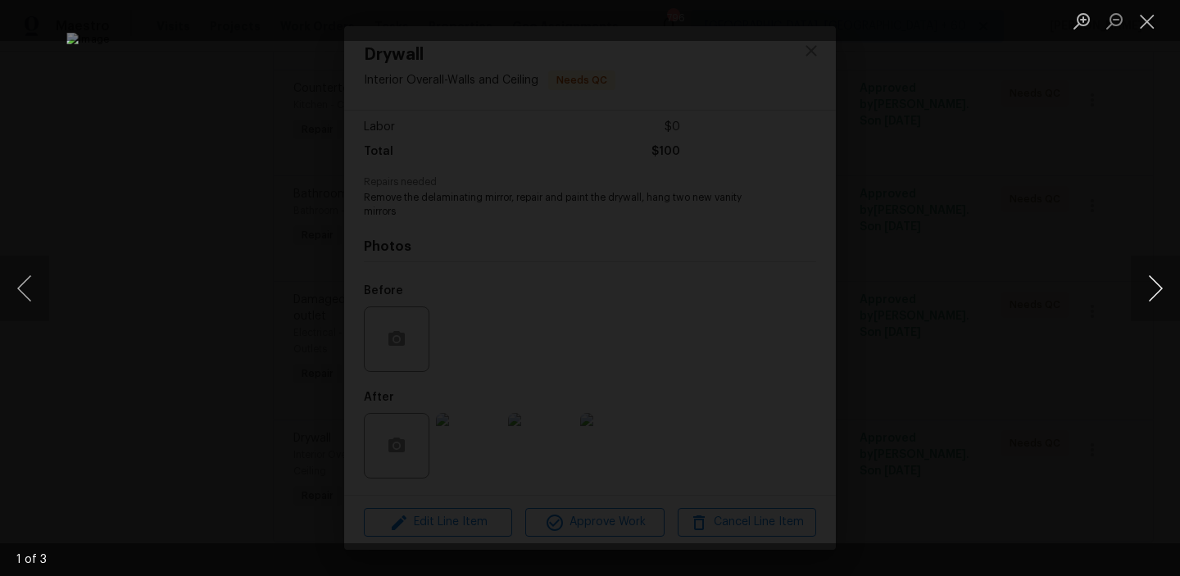
click at [1161, 285] on button "Next image" at bounding box center [1155, 289] width 49 height 66
click at [1146, 20] on button "Close lightbox" at bounding box center [1147, 21] width 33 height 29
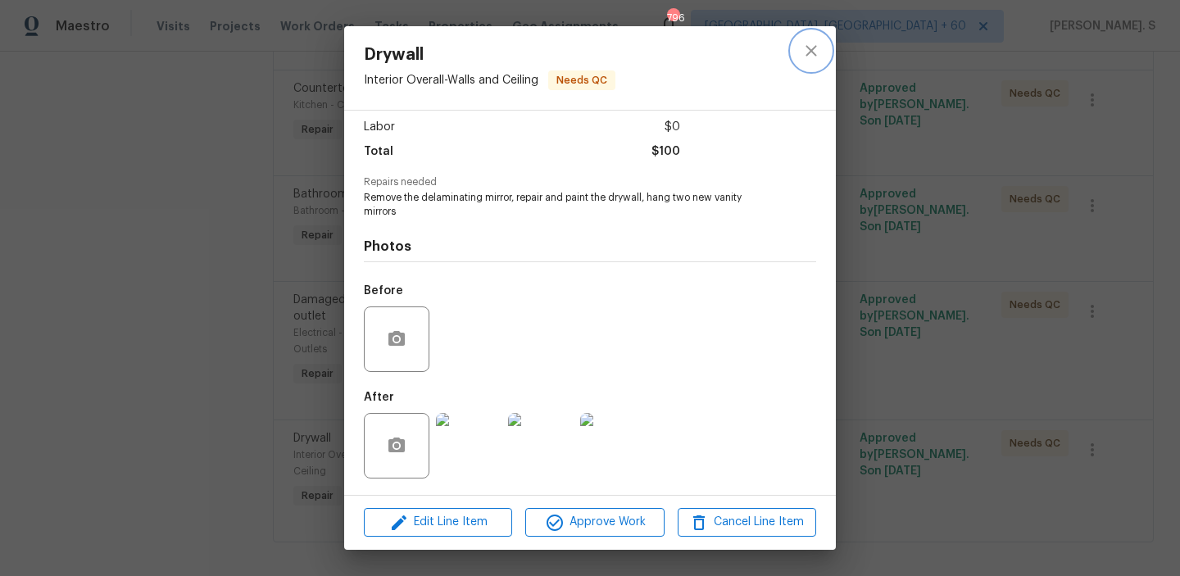
click at [808, 51] on icon "close" at bounding box center [812, 51] width 20 height 20
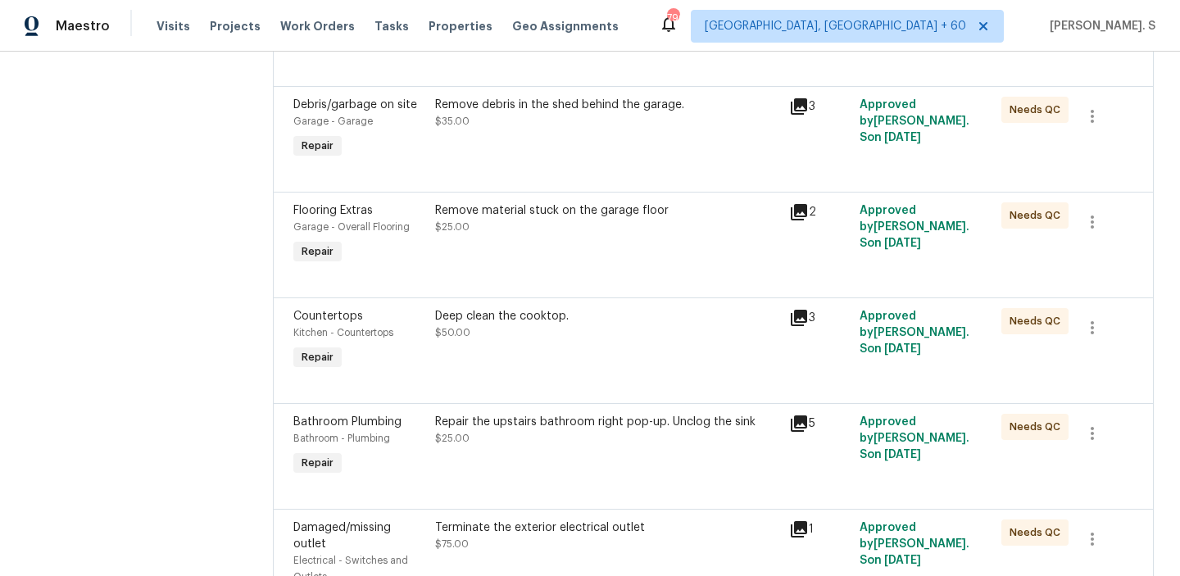
scroll to position [0, 0]
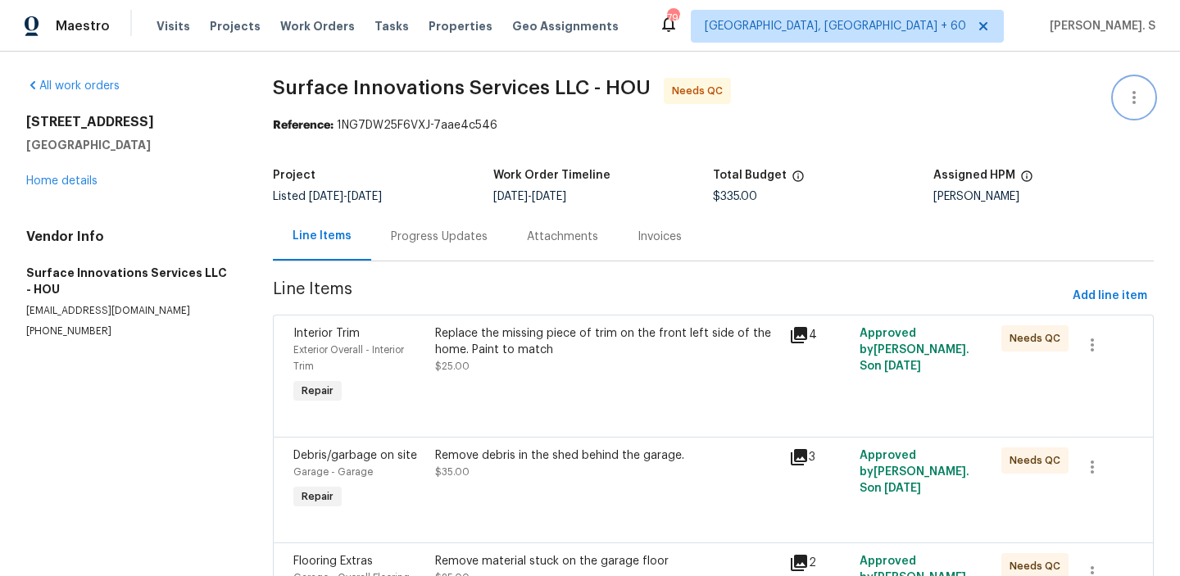
click at [1120, 95] on button "button" at bounding box center [1134, 97] width 39 height 39
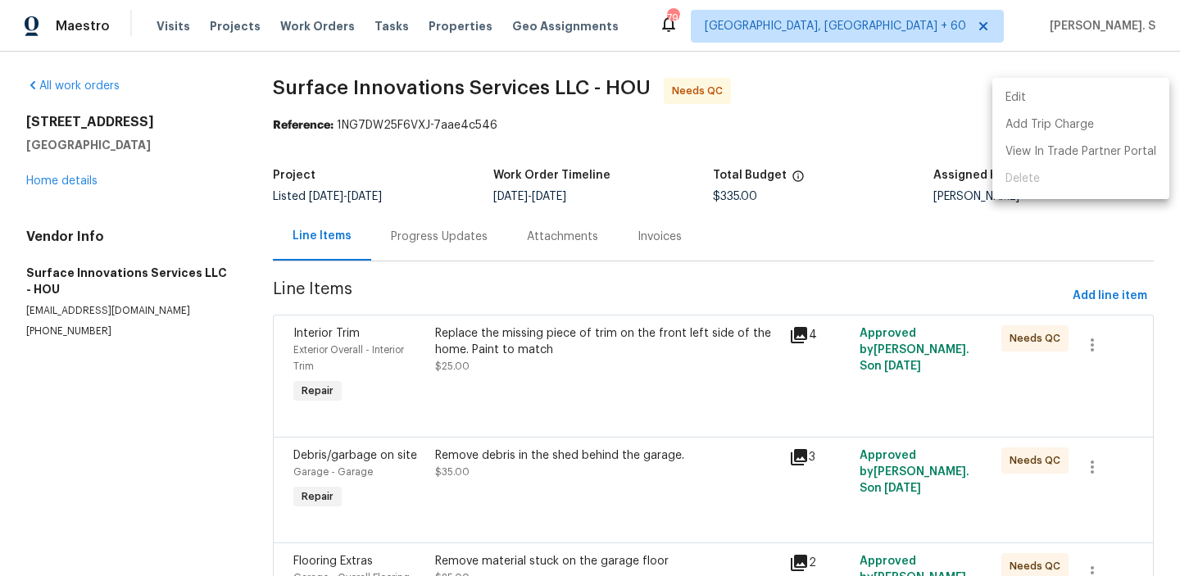
click at [1043, 94] on li "Edit" at bounding box center [1081, 97] width 177 height 27
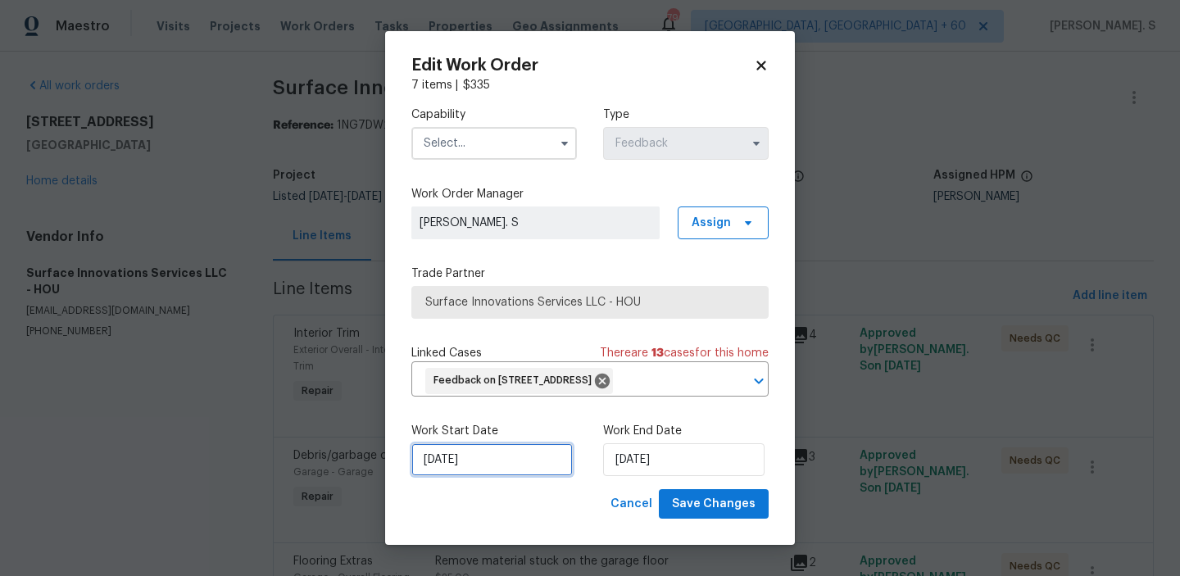
click at [511, 474] on input "8/19/2025" at bounding box center [491, 459] width 161 height 33
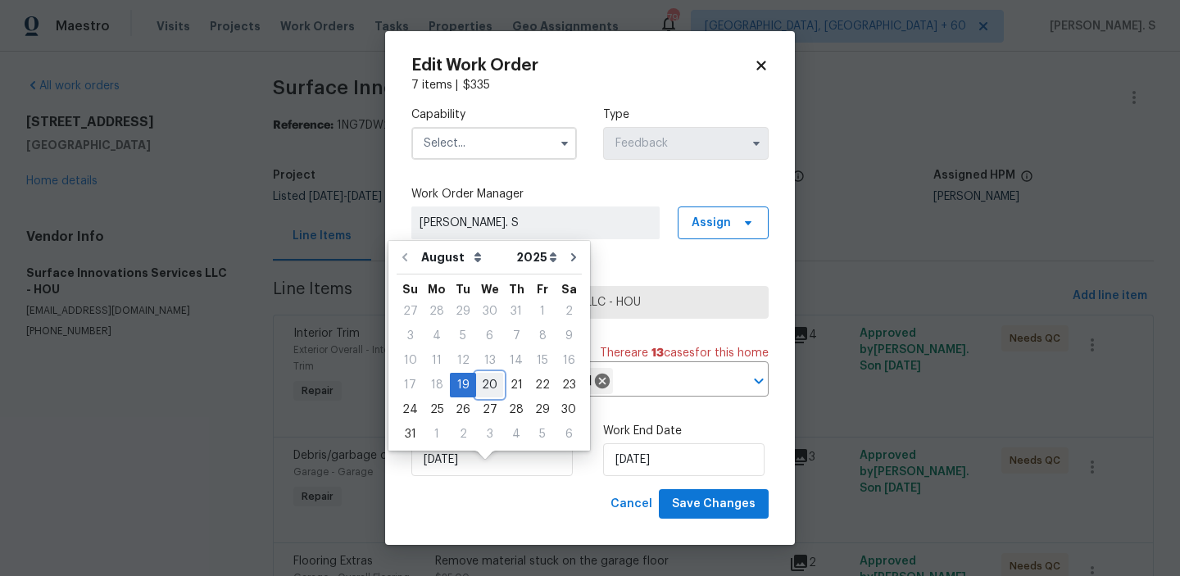
click at [483, 379] on div "20" at bounding box center [489, 385] width 27 height 23
type input "[DATE]"
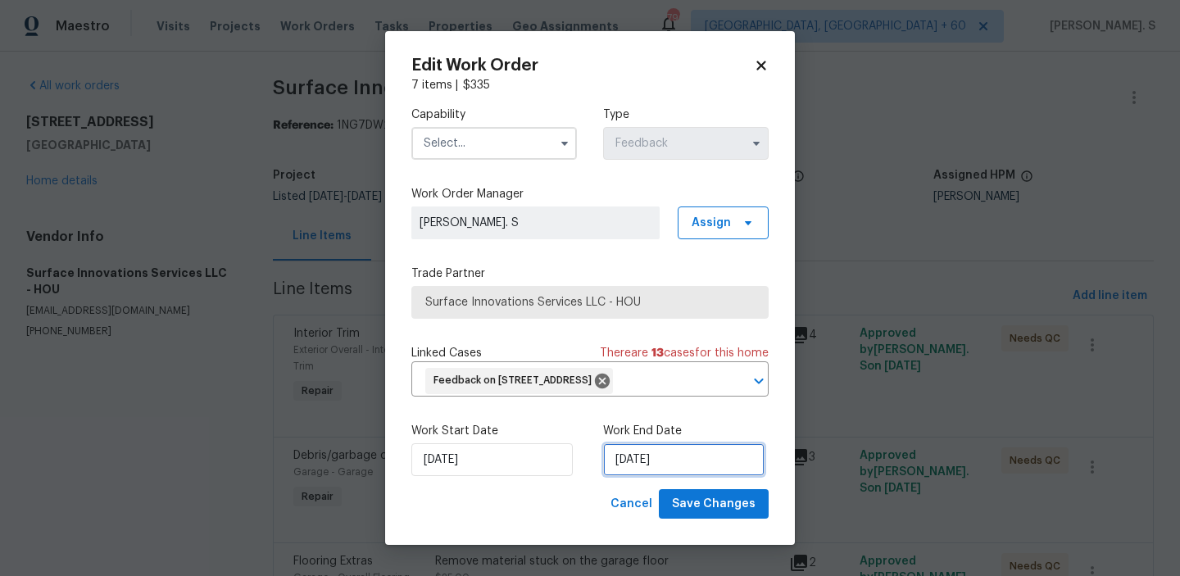
click at [674, 470] on input "8/21/2025" at bounding box center [683, 459] width 161 height 33
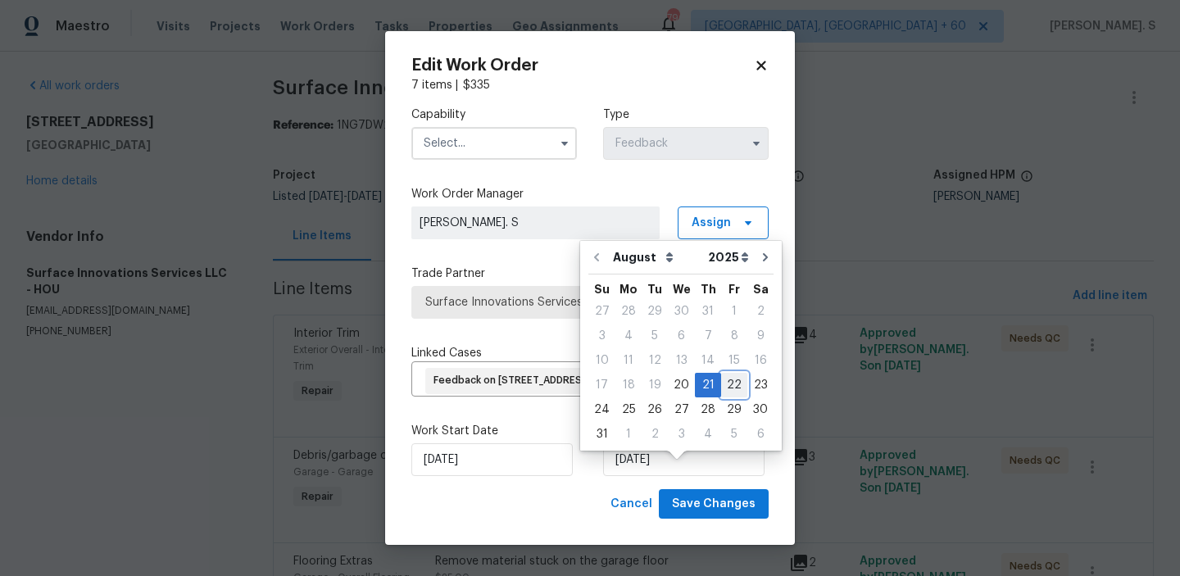
click at [730, 379] on div "22" at bounding box center [734, 385] width 26 height 23
type input "[DATE]"
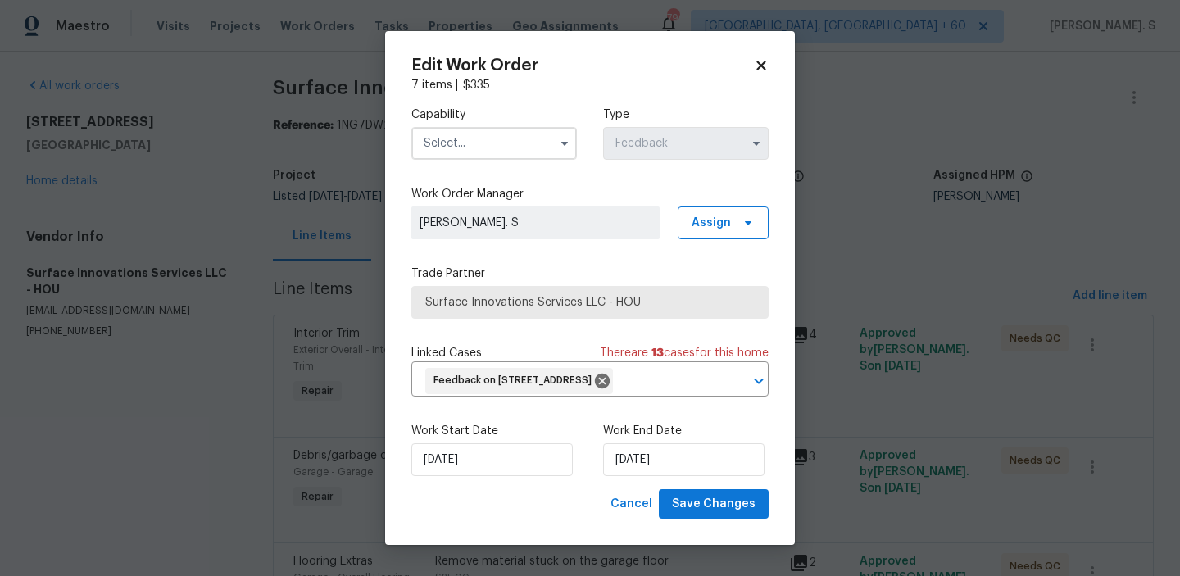
click at [461, 137] on input "text" at bounding box center [494, 143] width 166 height 33
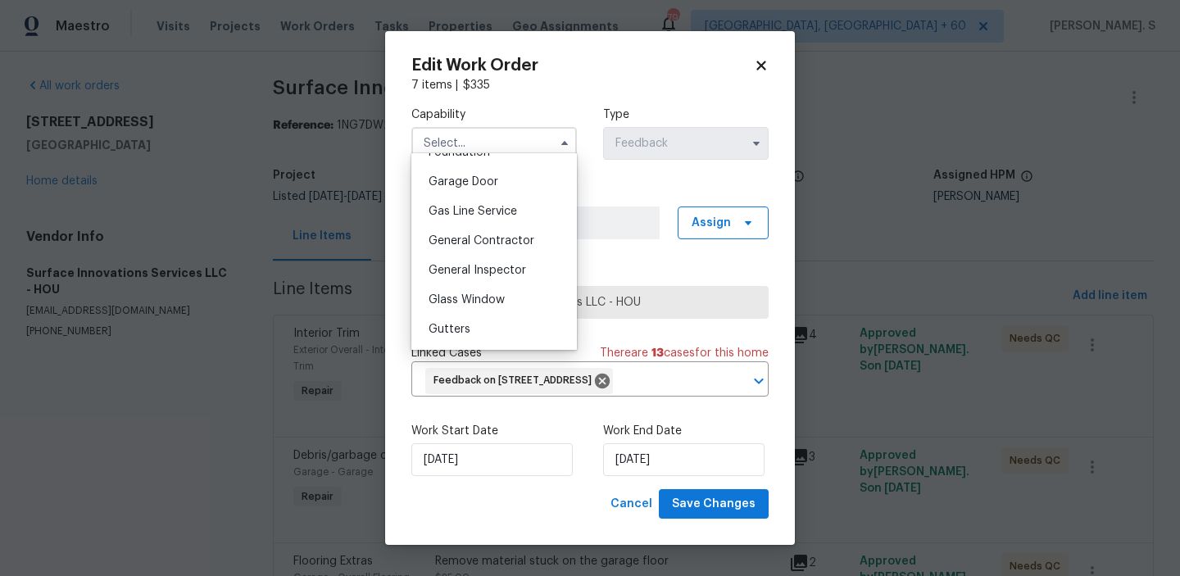
scroll to position [799, 0]
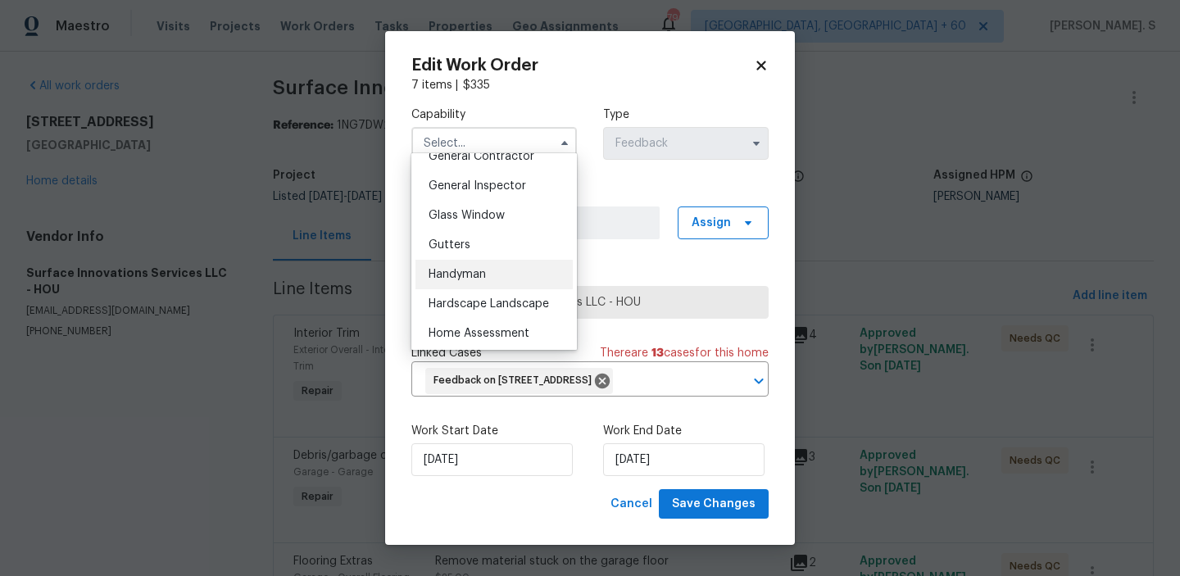
click at [493, 273] on div "Handyman" at bounding box center [494, 275] width 157 height 30
type input "Handyman"
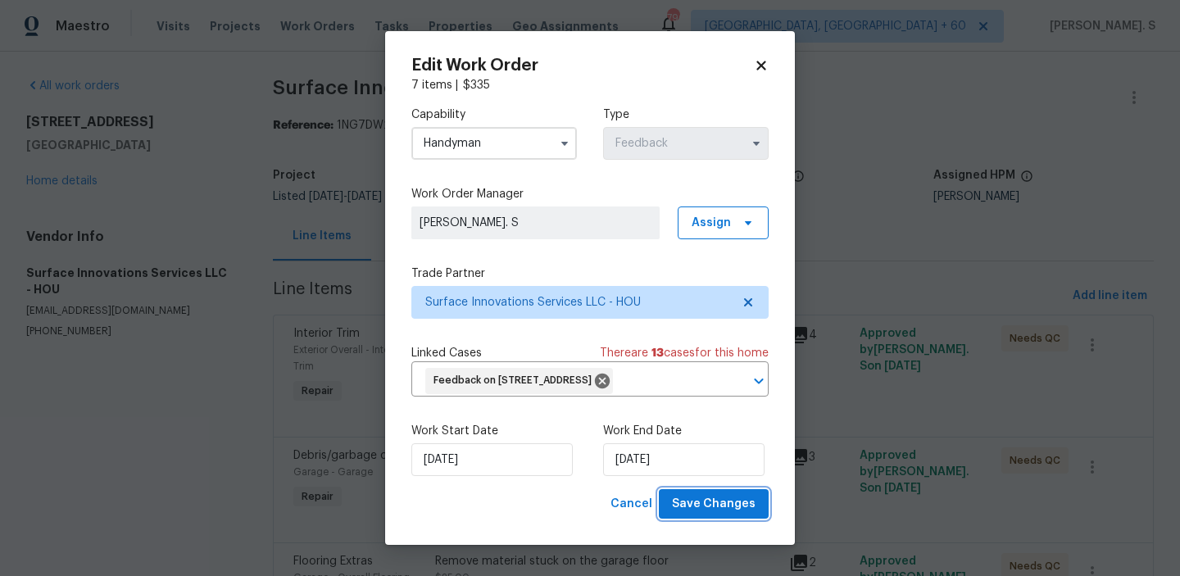
click at [710, 515] on span "Save Changes" at bounding box center [714, 504] width 84 height 20
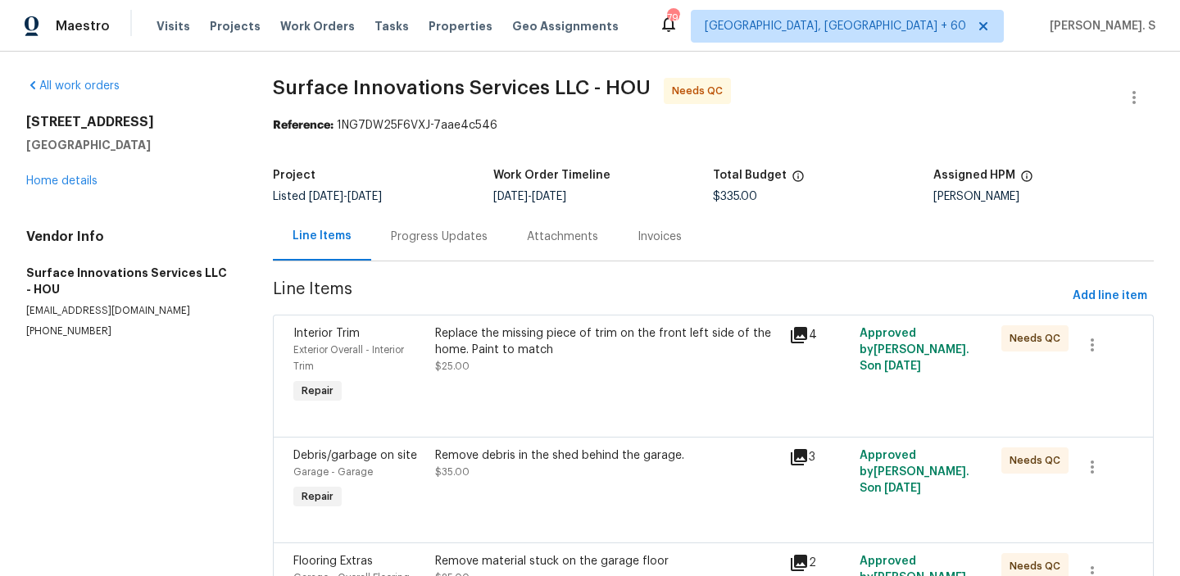
click at [418, 233] on div "Progress Updates" at bounding box center [439, 237] width 97 height 16
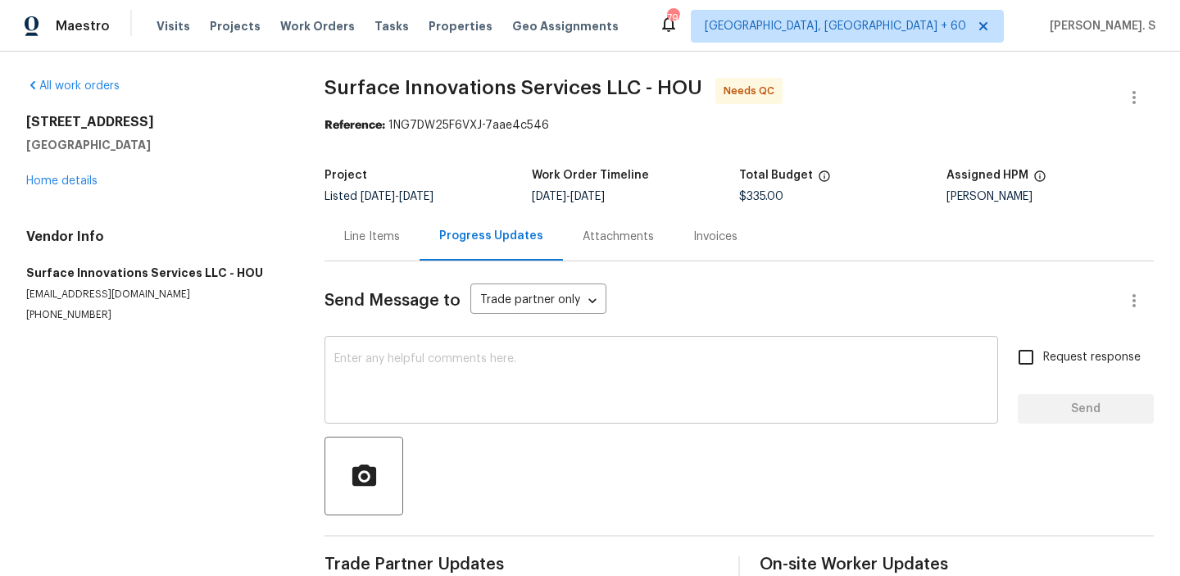
click at [514, 367] on textarea at bounding box center [661, 381] width 654 height 57
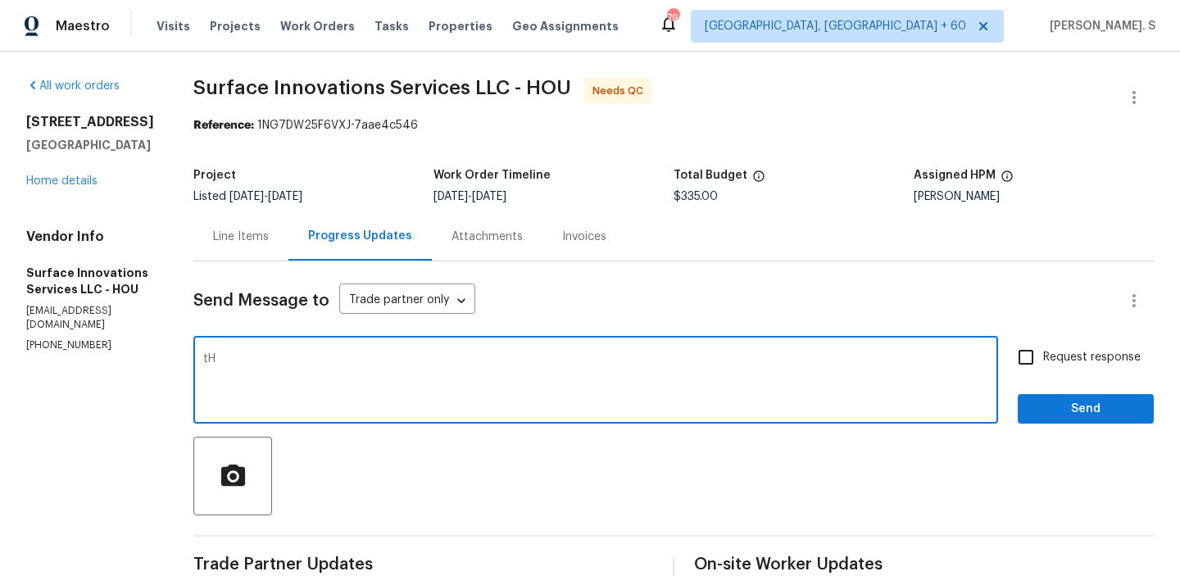
type textarea "t"
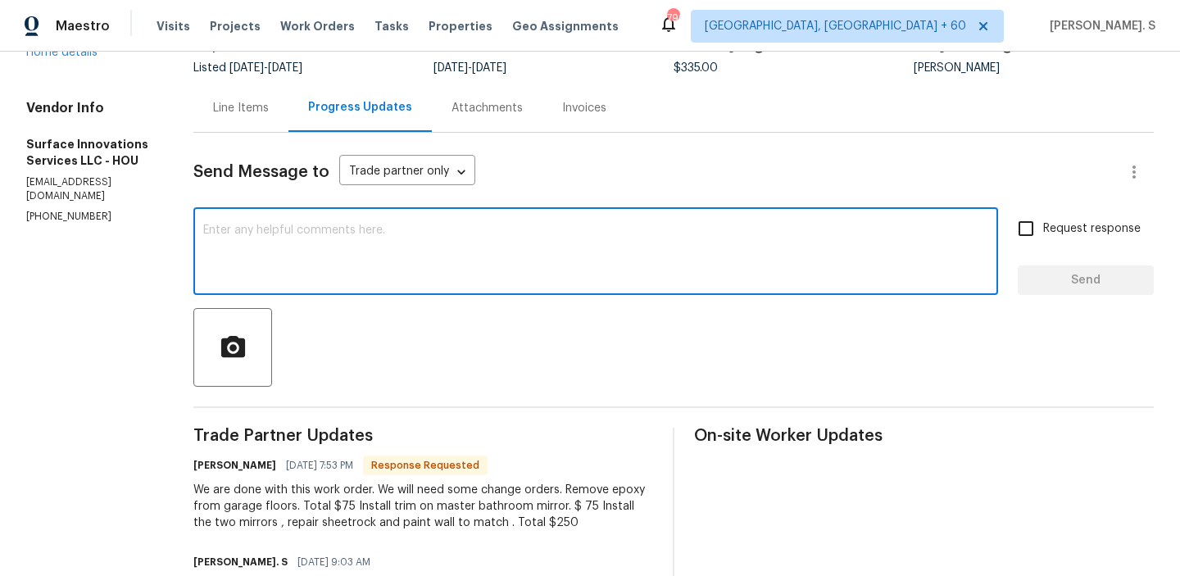
scroll to position [132, 0]
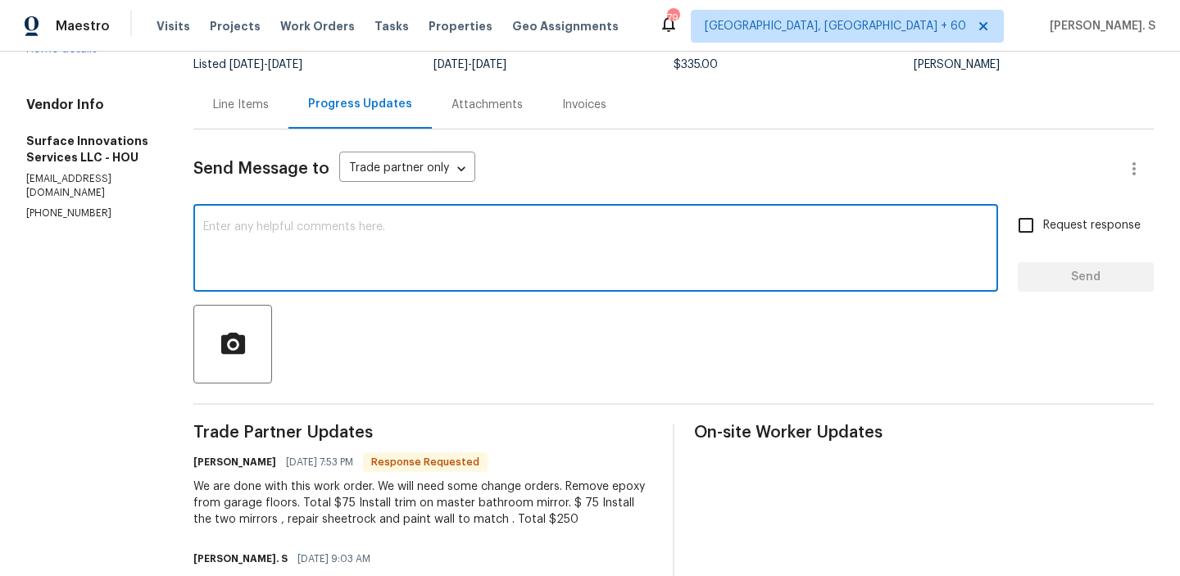
click at [67, 189] on div "Vendor Info Surface Innovations Services LLC - HOU contact@surfaceinnovationser…" at bounding box center [90, 159] width 128 height 124
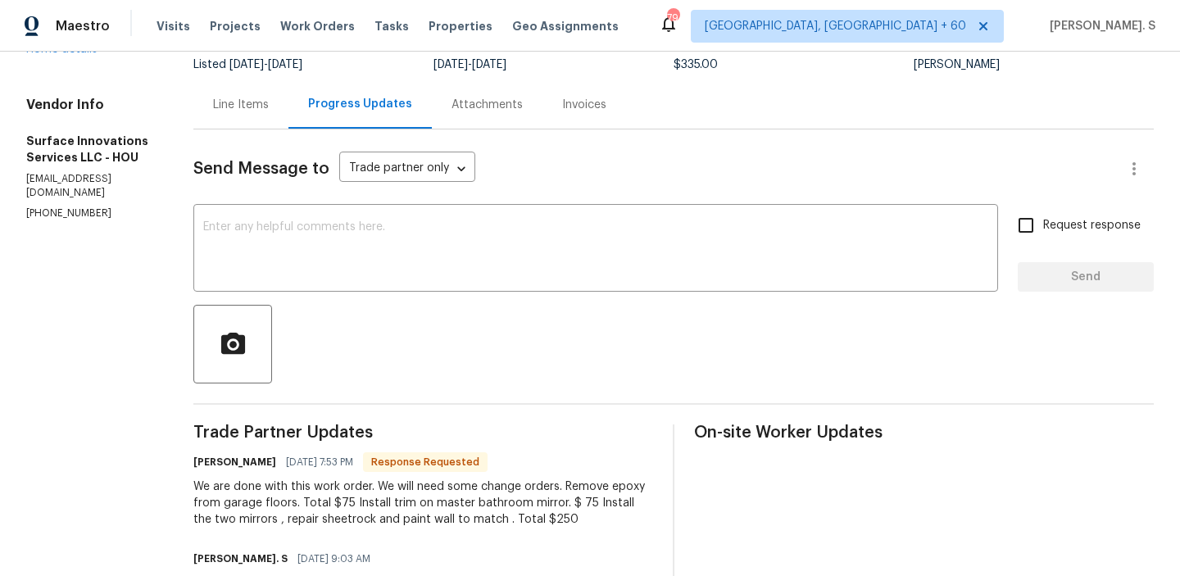
click at [67, 189] on div "Vendor Info Surface Innovations Services LLC - HOU contact@surfaceinnovationser…" at bounding box center [90, 159] width 128 height 124
copy p "(832) 212-3987"
click at [392, 480] on div "We are done with this work order. We will need some change orders. Remove epoxy…" at bounding box center [423, 503] width 460 height 49
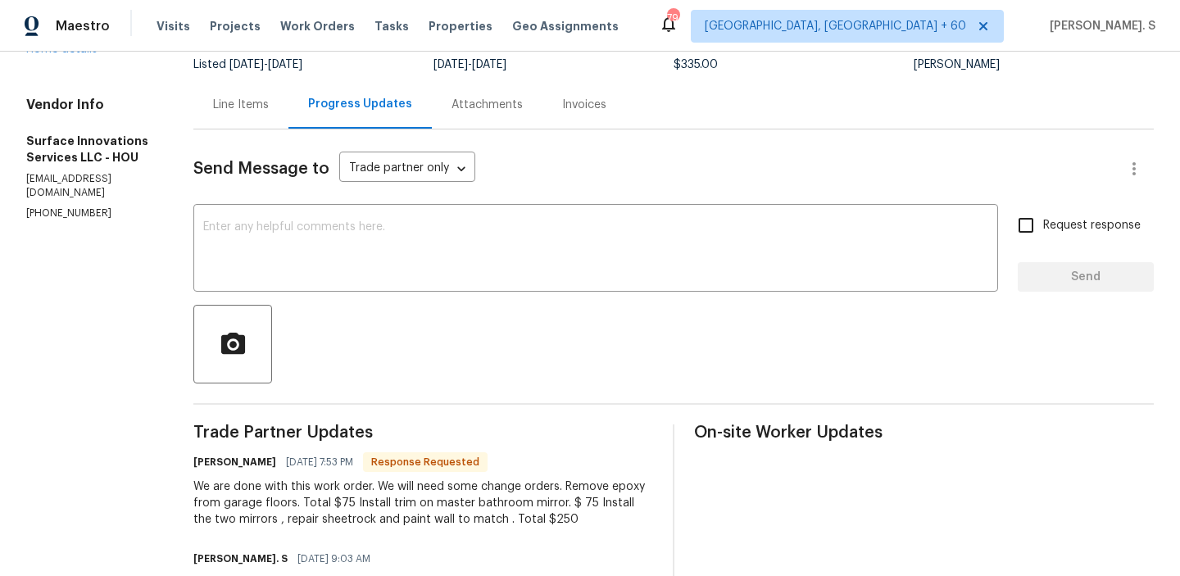
click at [392, 480] on div "We are done with this work order. We will need some change orders. Remove epoxy…" at bounding box center [423, 503] width 460 height 49
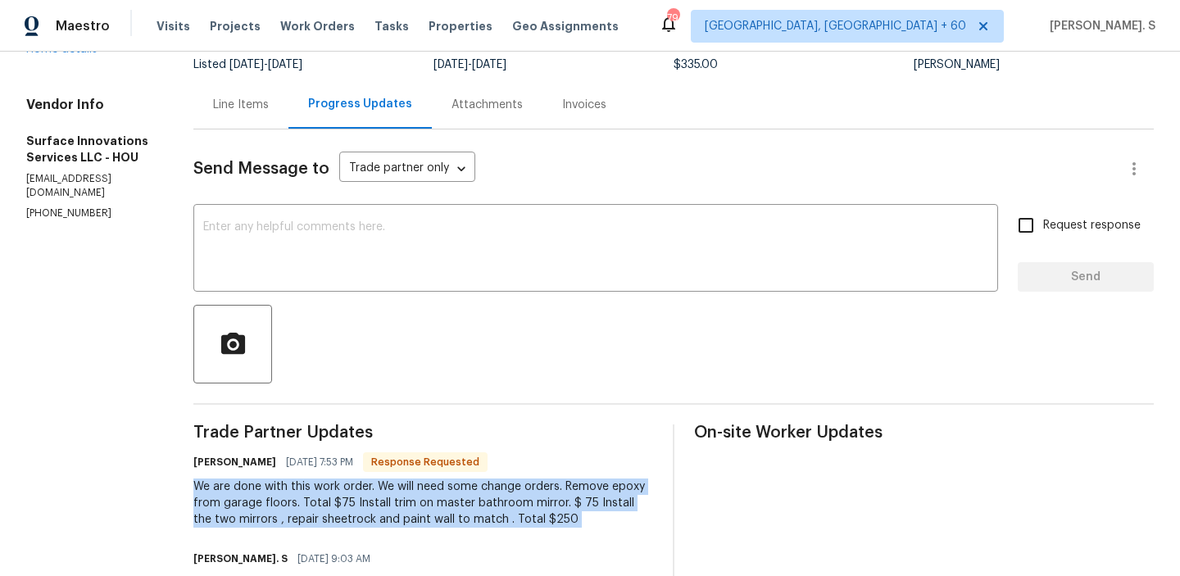
copy div "We are done with this work order. We will need some change orders. Remove epoxy…"
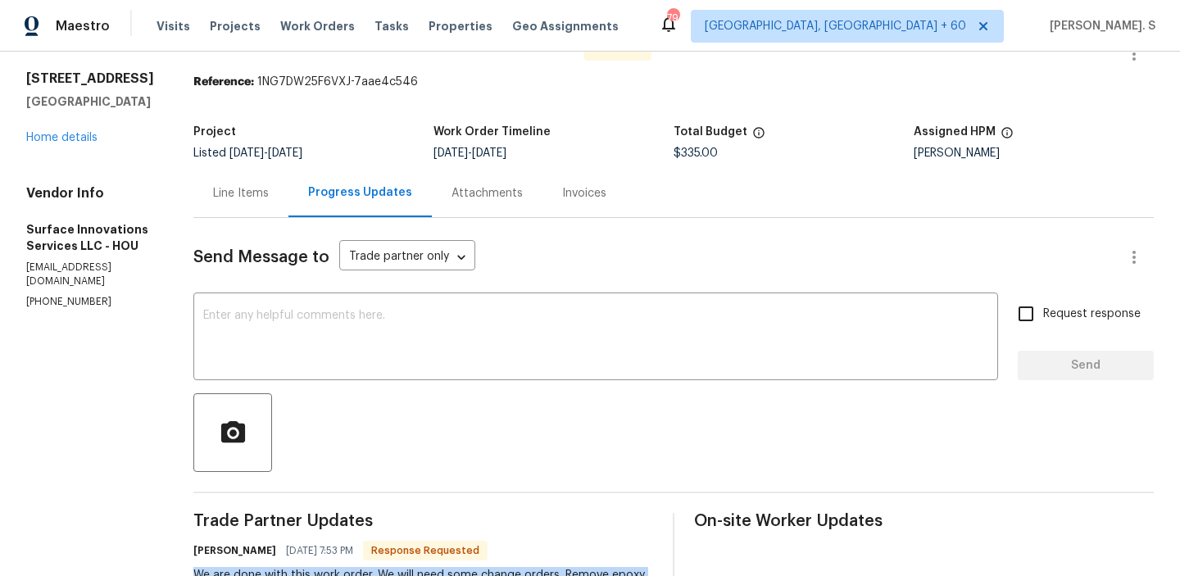
scroll to position [0, 0]
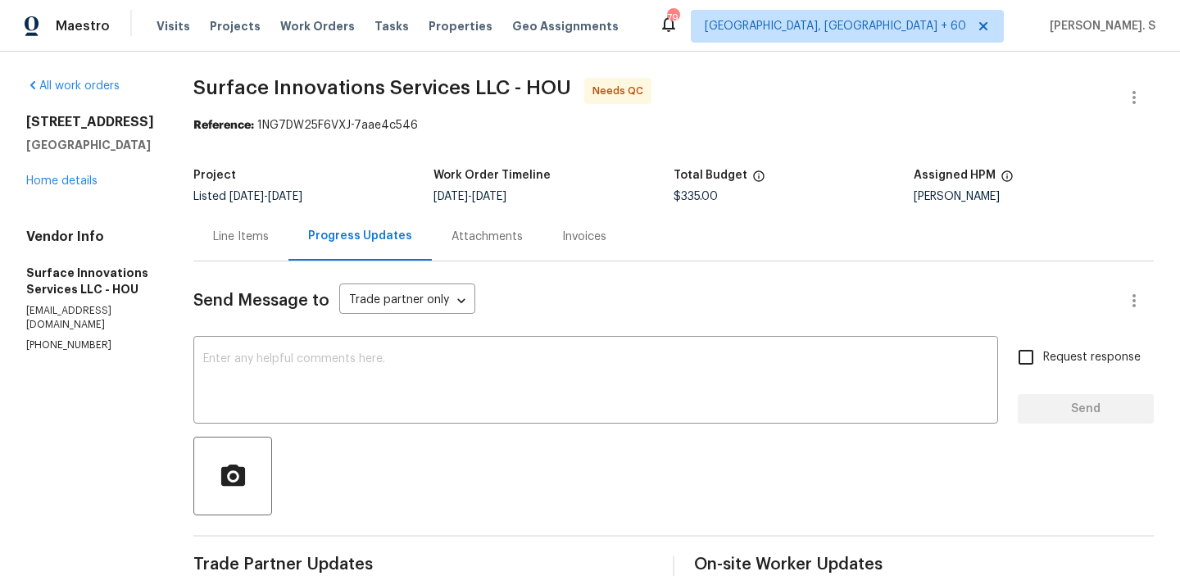
click at [421, 83] on span "Surface Innovations Services LLC - HOU" at bounding box center [382, 88] width 378 height 20
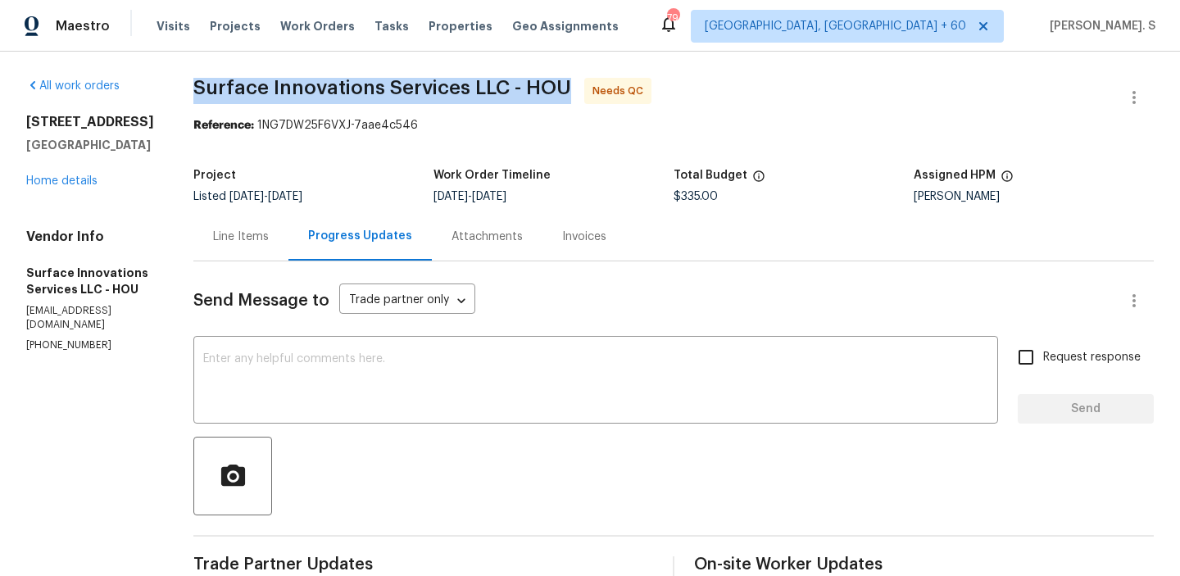
click at [421, 83] on span "Surface Innovations Services LLC - HOU" at bounding box center [382, 88] width 378 height 20
copy span "Surface Innovations Services LLC - HOU"
click at [269, 229] on div "Line Items" at bounding box center [241, 237] width 56 height 16
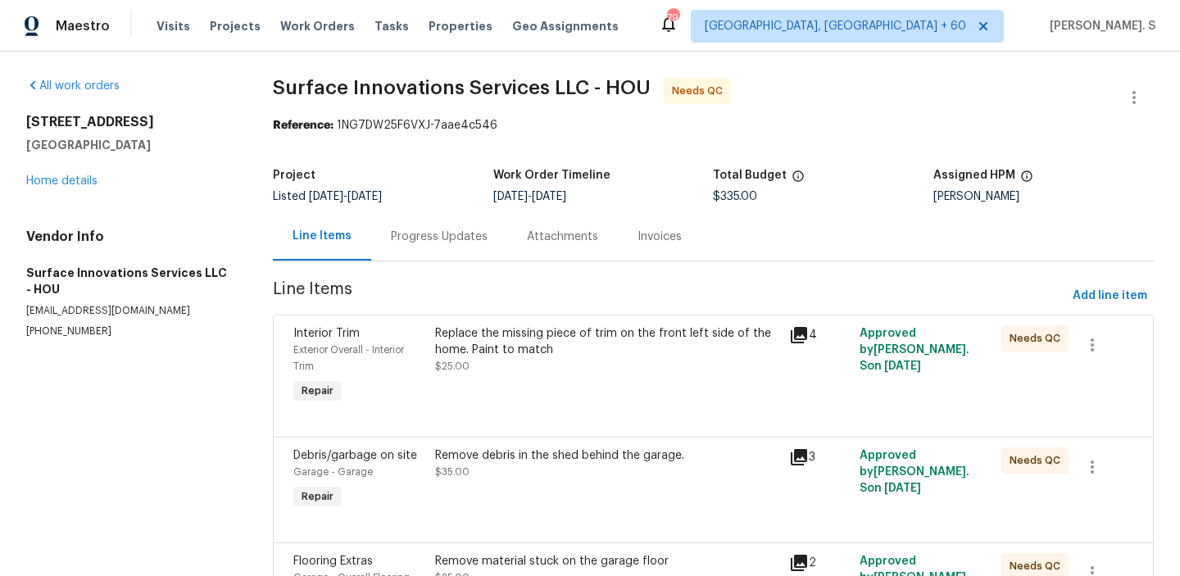
click at [569, 357] on div "Replace the missing piece of trim on the front left side of the home. Paint to …" at bounding box center [607, 341] width 344 height 33
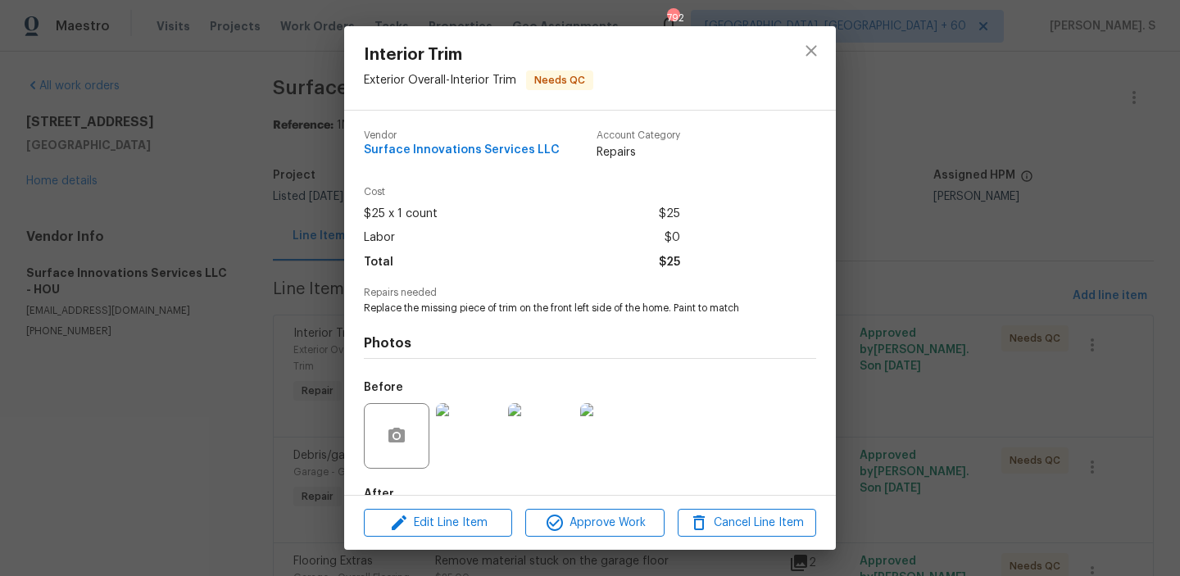
click at [539, 311] on span "Replace the missing piece of trim on the front left side of the home. Paint to …" at bounding box center [567, 309] width 407 height 14
copy span "Replace the missing piece of trim on the front left side of the home. Paint to …"
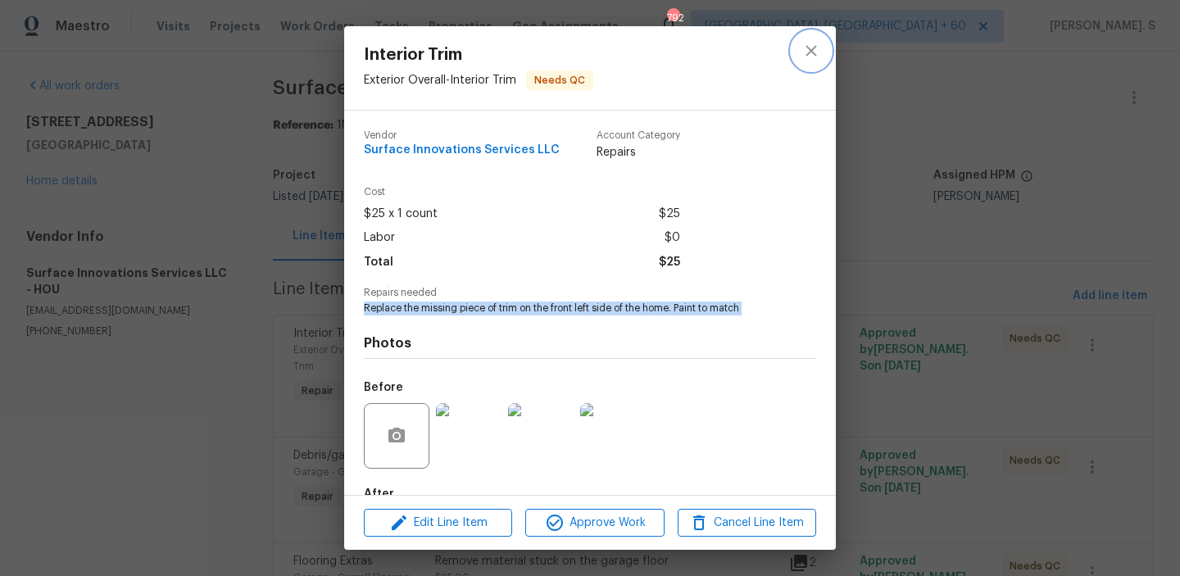
click at [800, 51] on button "close" at bounding box center [811, 50] width 39 height 39
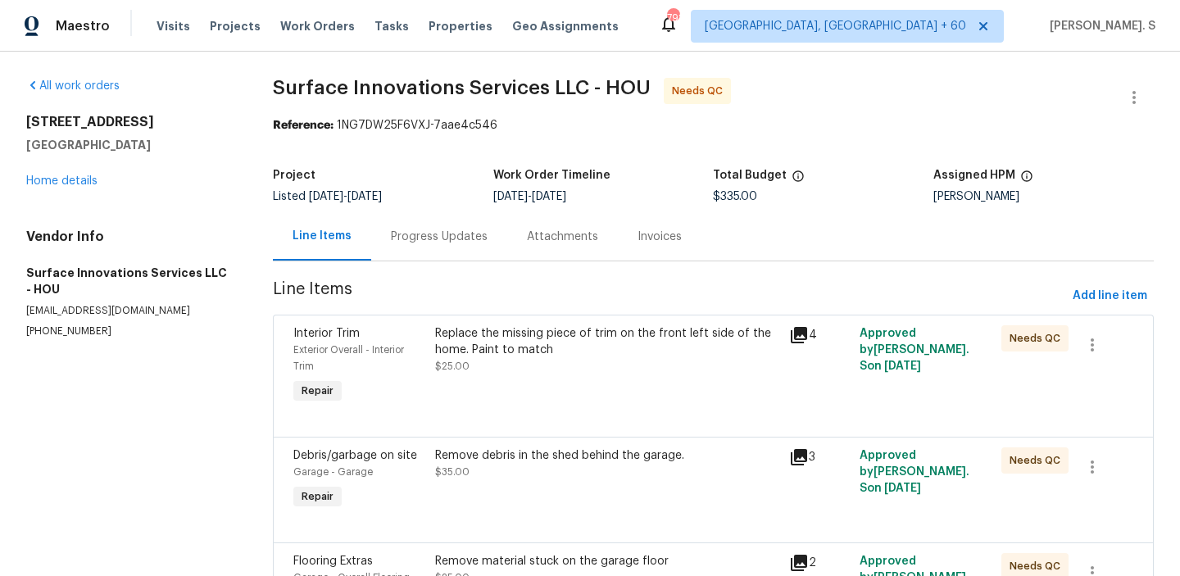
click at [398, 99] on span "Surface Innovations Services LLC - HOU Needs QC" at bounding box center [694, 97] width 842 height 39
click at [443, 230] on div "Progress Updates" at bounding box center [439, 237] width 97 height 16
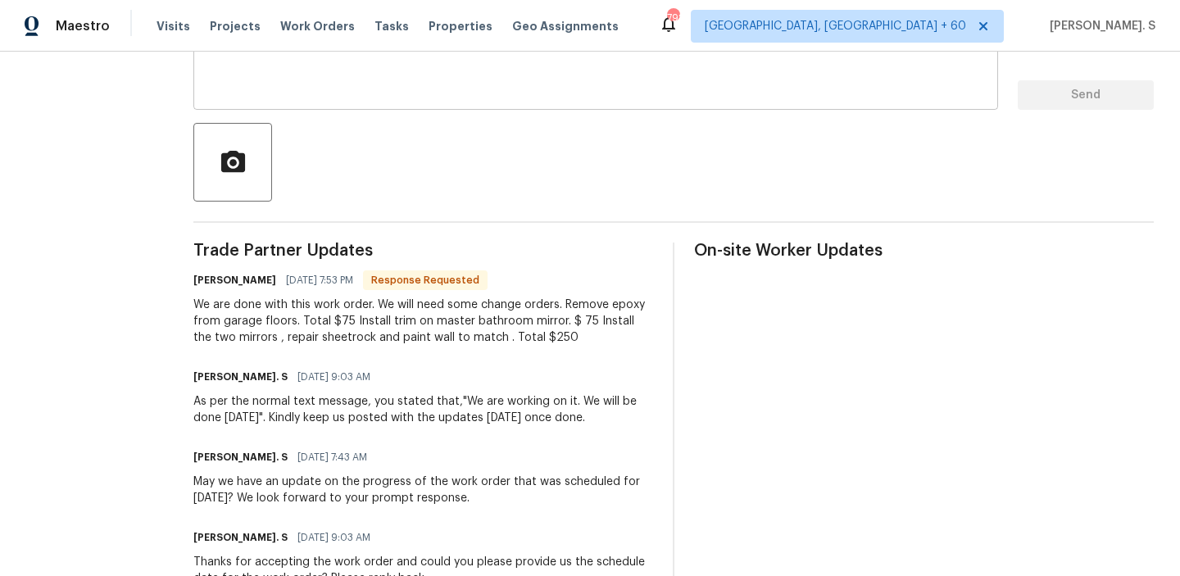
scroll to position [102, 0]
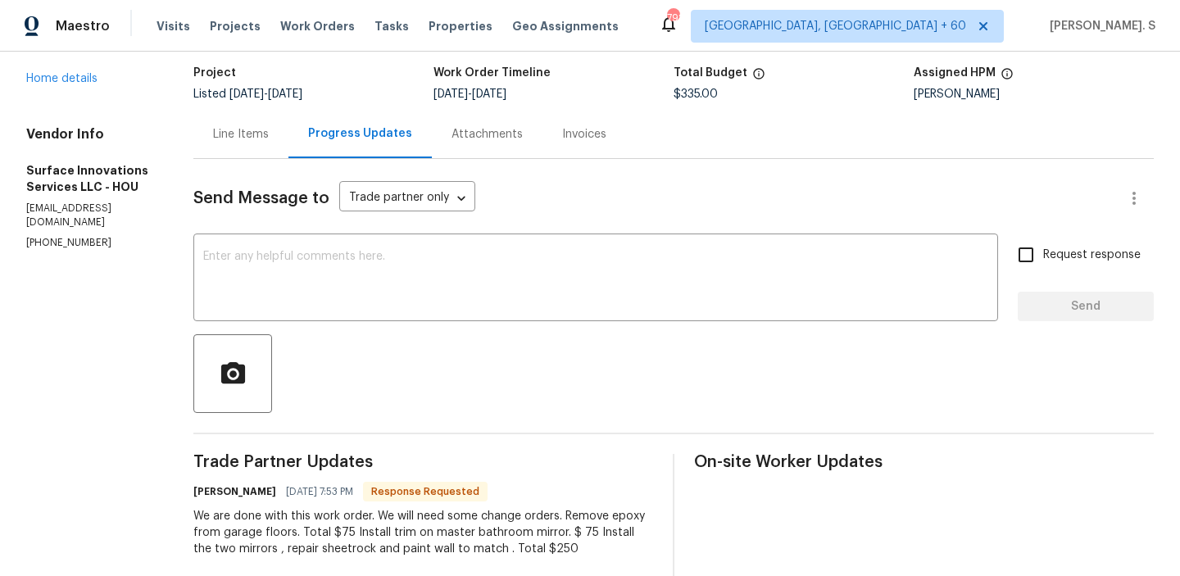
click at [289, 146] on div "Line Items" at bounding box center [240, 134] width 95 height 48
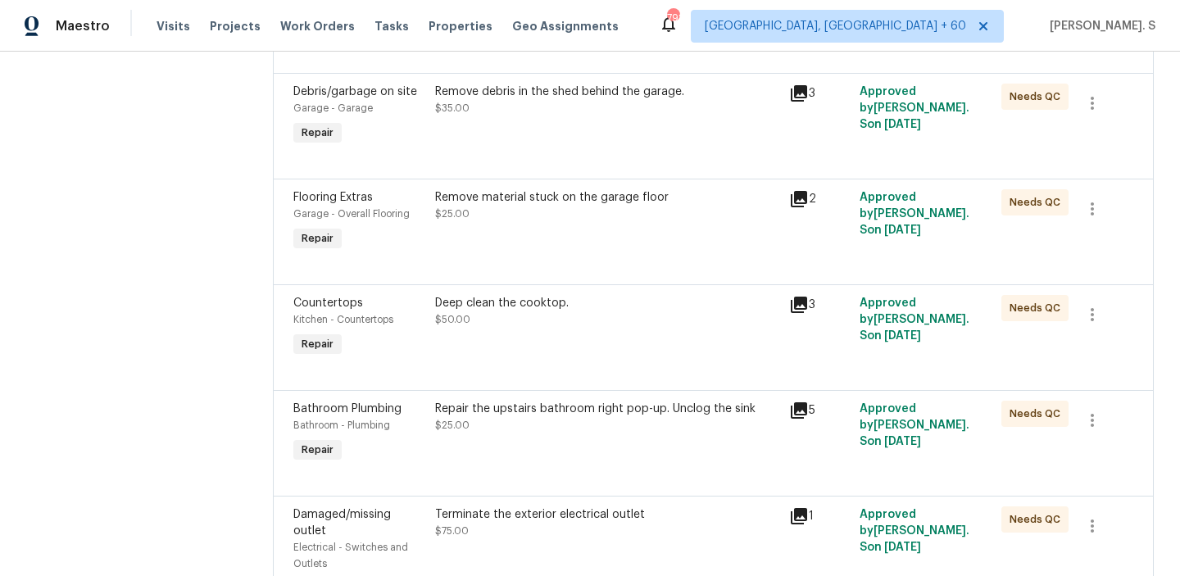
scroll to position [579, 0]
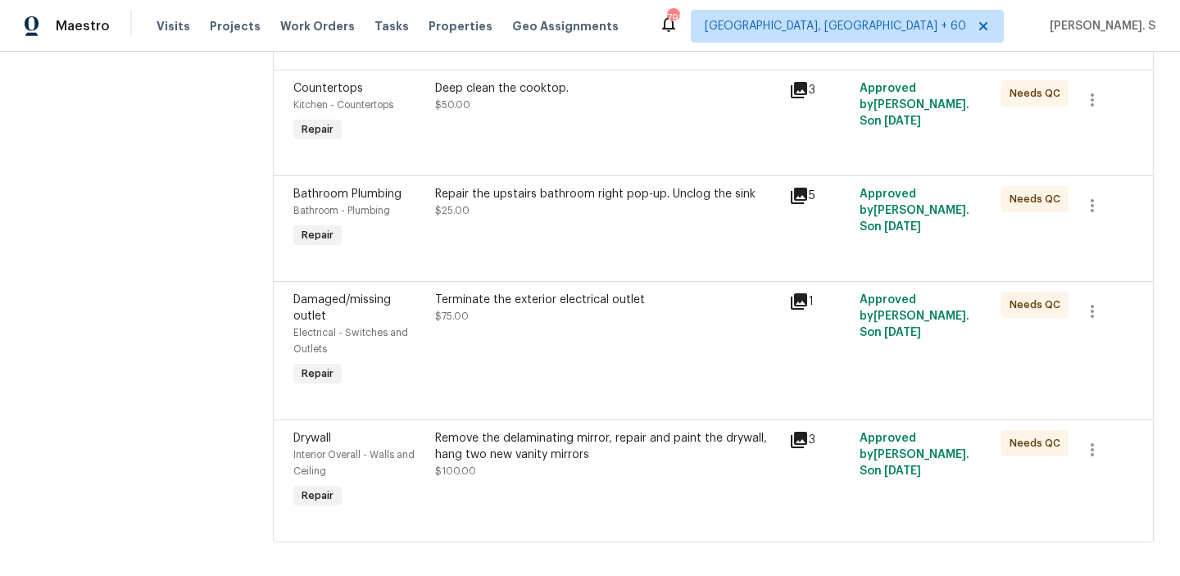
click at [537, 430] on div "Remove the delaminating mirror, repair and paint the drywall, hang two new vani…" at bounding box center [607, 446] width 344 height 33
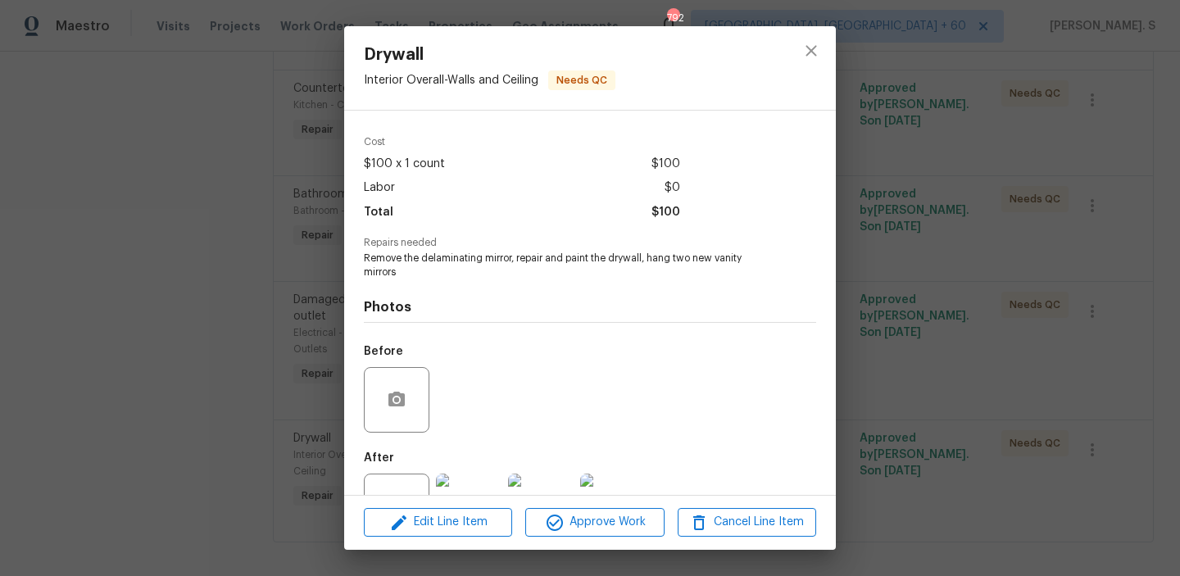
scroll to position [52, 0]
click at [485, 526] on span "Edit Line Item" at bounding box center [438, 522] width 139 height 20
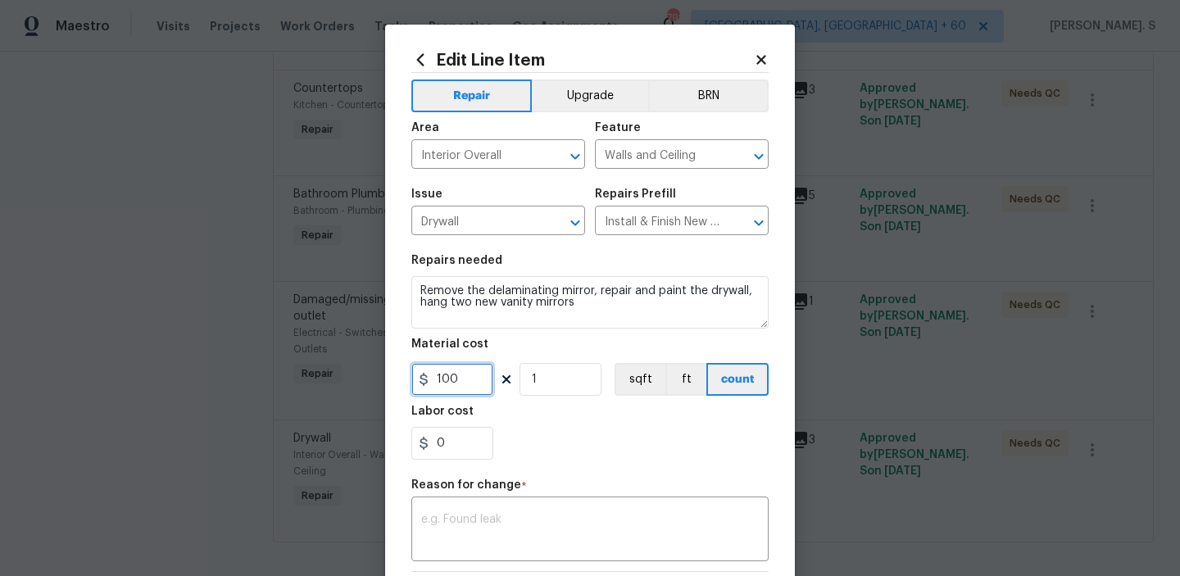
click at [466, 379] on input "100" at bounding box center [452, 379] width 82 height 33
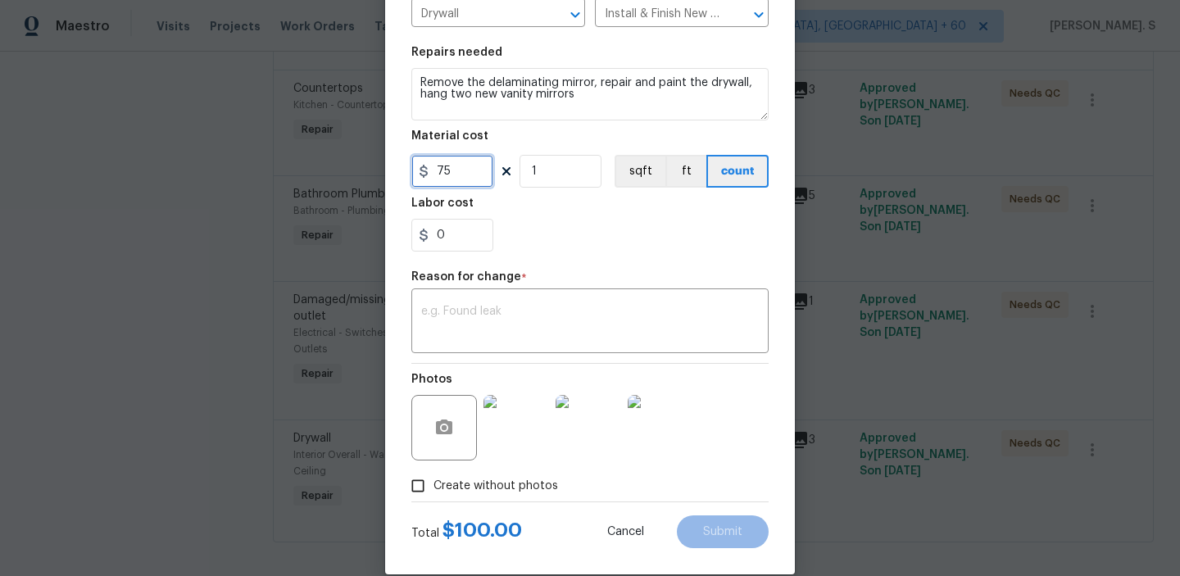
scroll to position [232, 0]
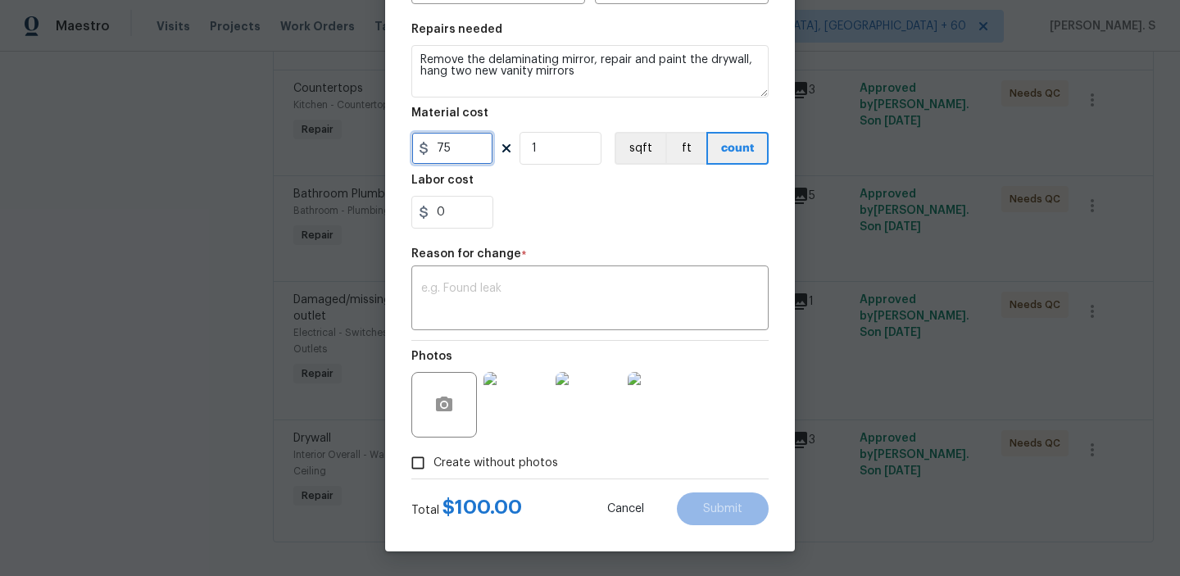
type input "75"
click at [865, 286] on body "Maestro Visits Projects Work Orders Tasks Properties Geo Assignments 792 Albuqu…" at bounding box center [590, 288] width 1180 height 576
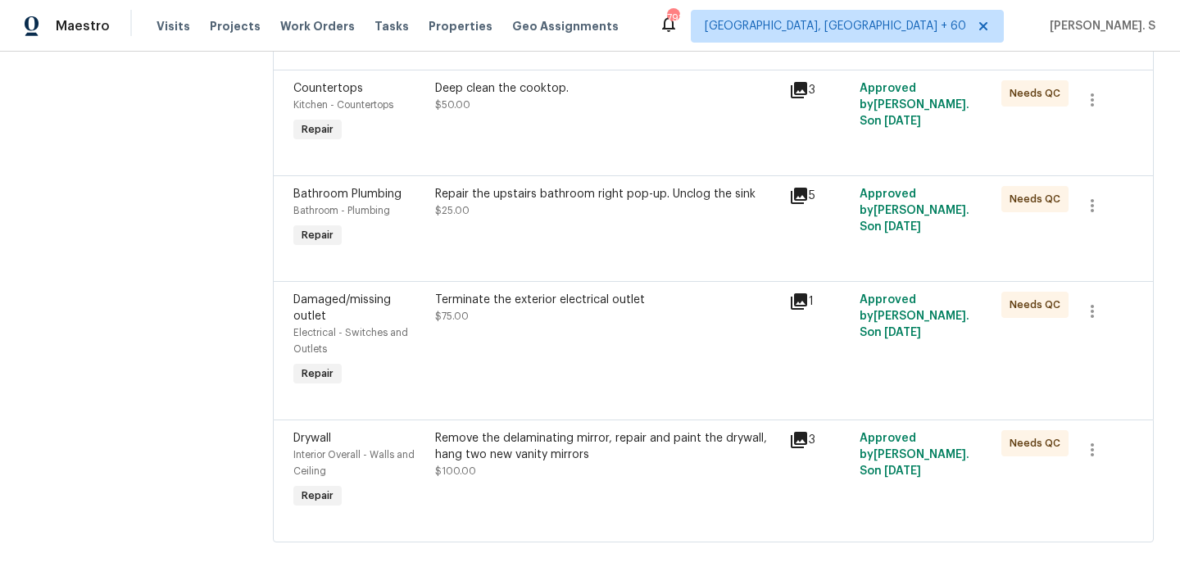
scroll to position [0, 0]
click at [573, 466] on div "Remove the delaminating mirror, repair and paint the drywall, hang two new vani…" at bounding box center [607, 454] width 344 height 49
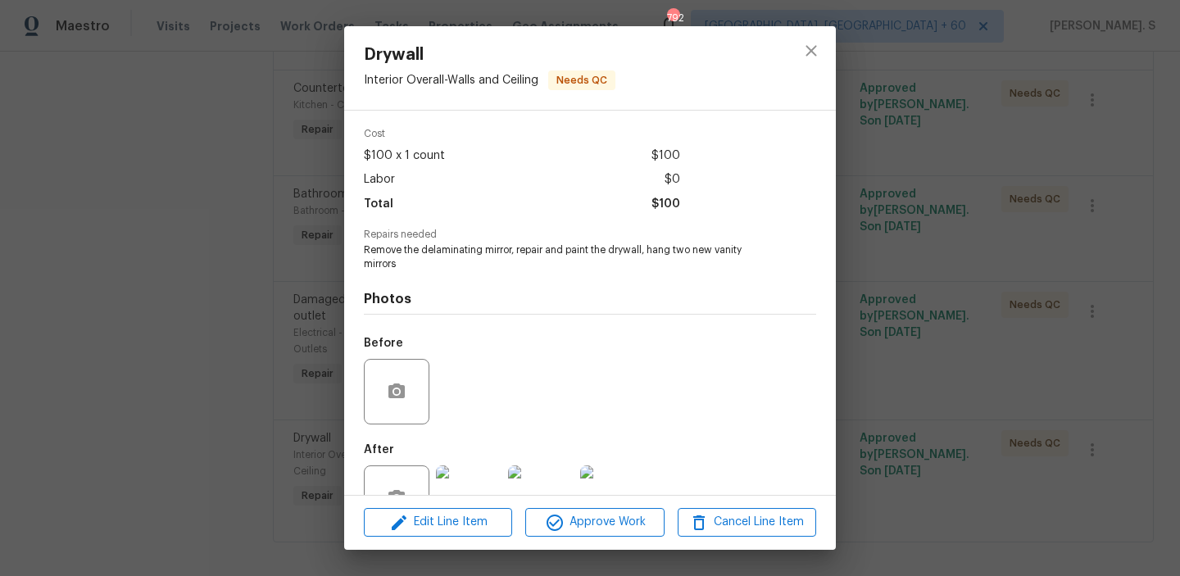
scroll to position [111, 0]
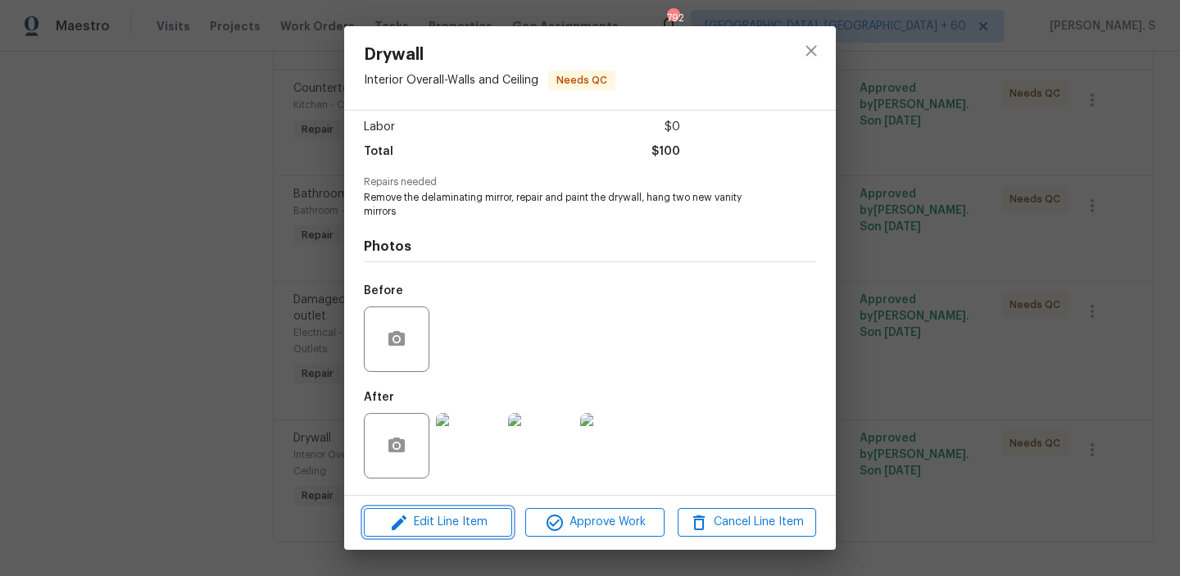
click at [475, 514] on span "Edit Line Item" at bounding box center [438, 522] width 139 height 20
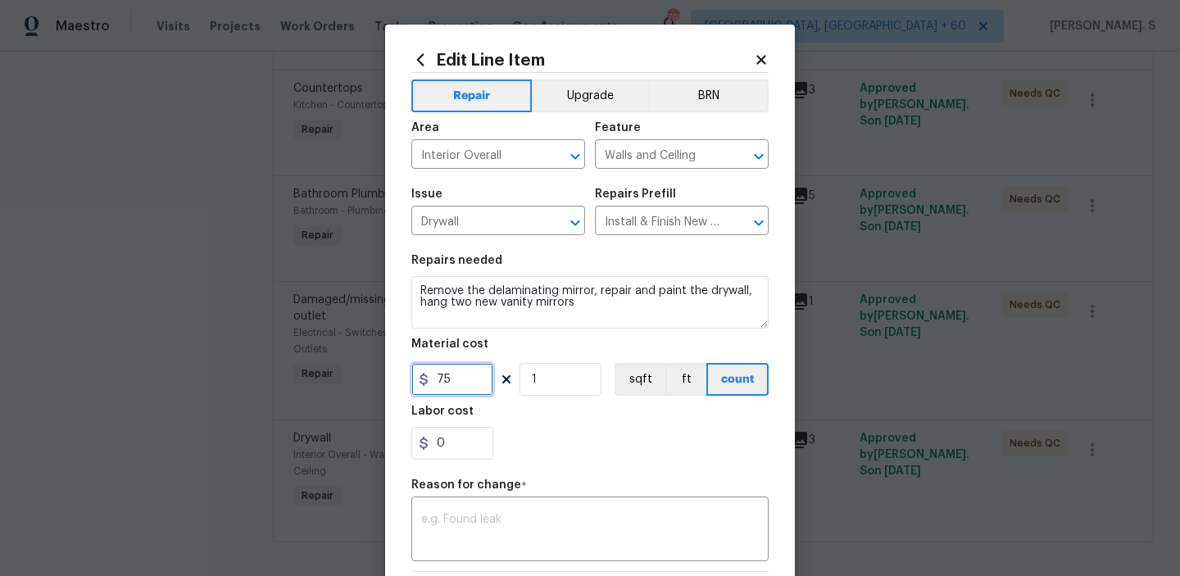
click at [451, 388] on input "75" at bounding box center [452, 379] width 82 height 33
click at [501, 527] on textarea at bounding box center [590, 531] width 338 height 34
paste textarea "(GJ) Updated per vendor’s final cost"
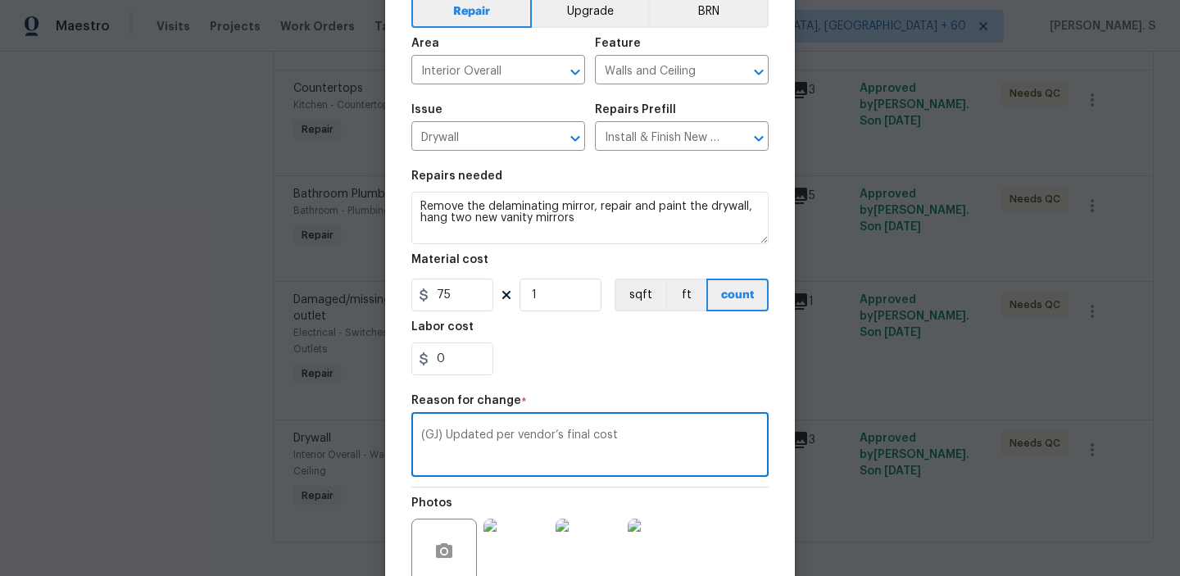
scroll to position [232, 0]
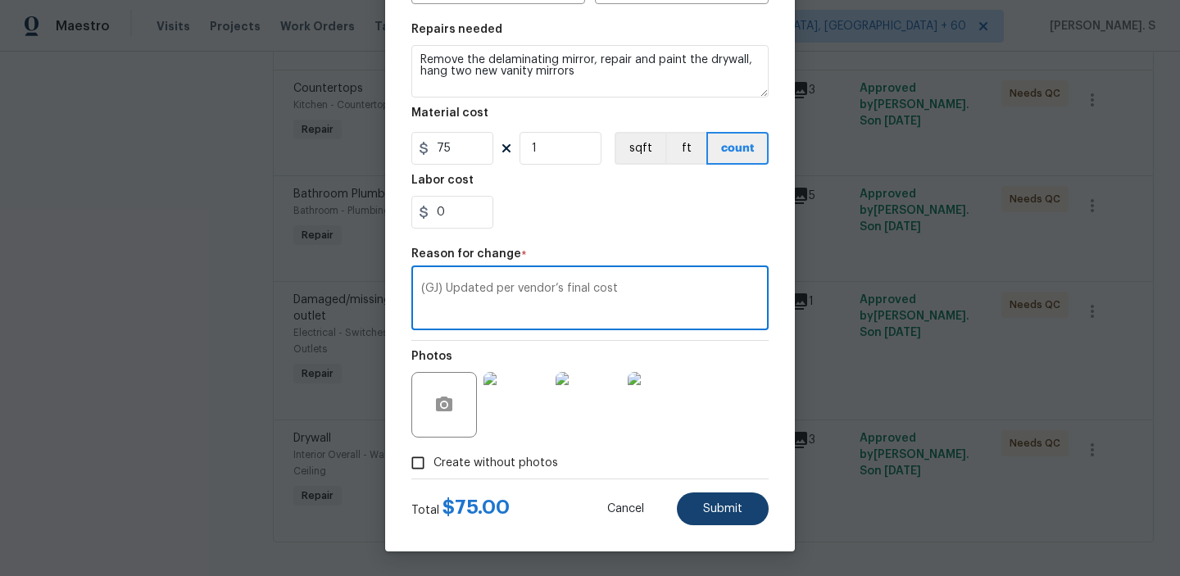
type textarea "(GJ) Updated per vendor’s final cost"
click at [752, 503] on button "Submit" at bounding box center [723, 509] width 92 height 33
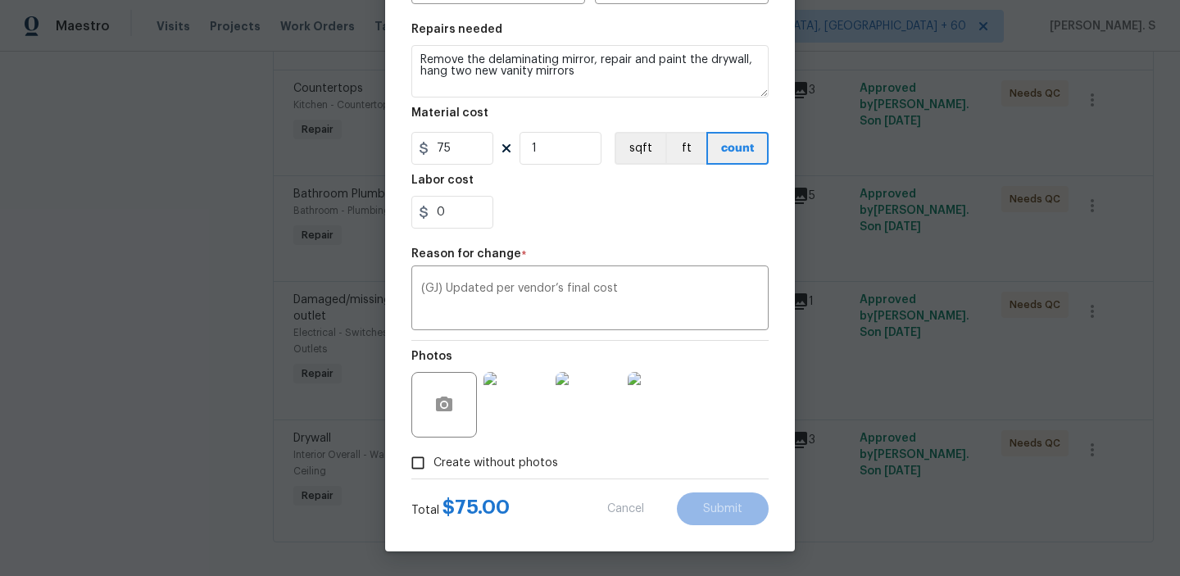
type input "100"
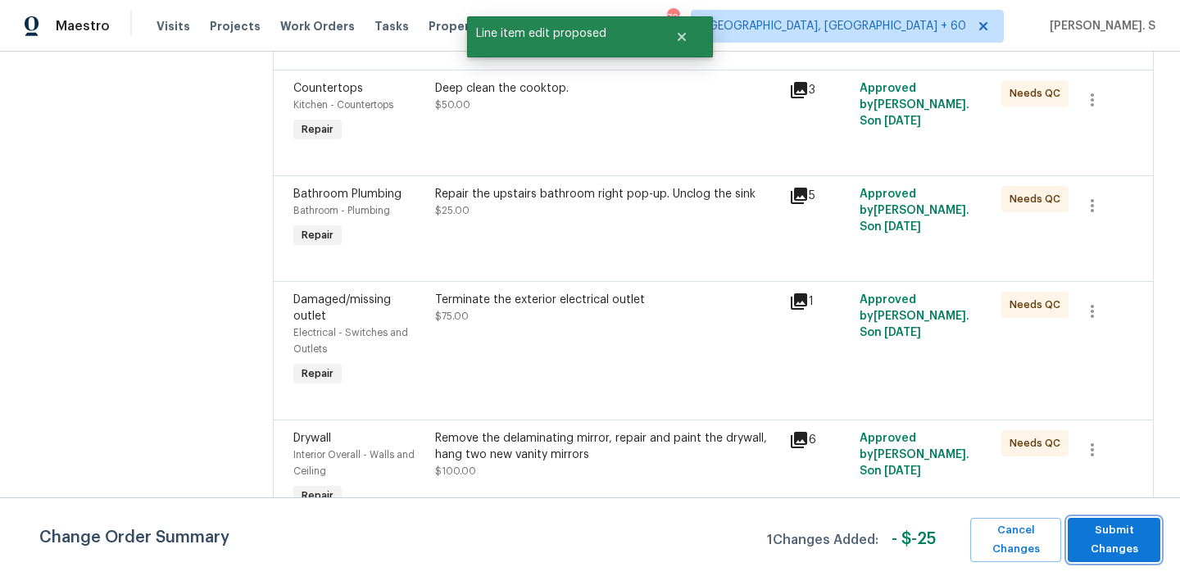
click at [1111, 540] on span "Submit Changes" at bounding box center [1114, 540] width 76 height 38
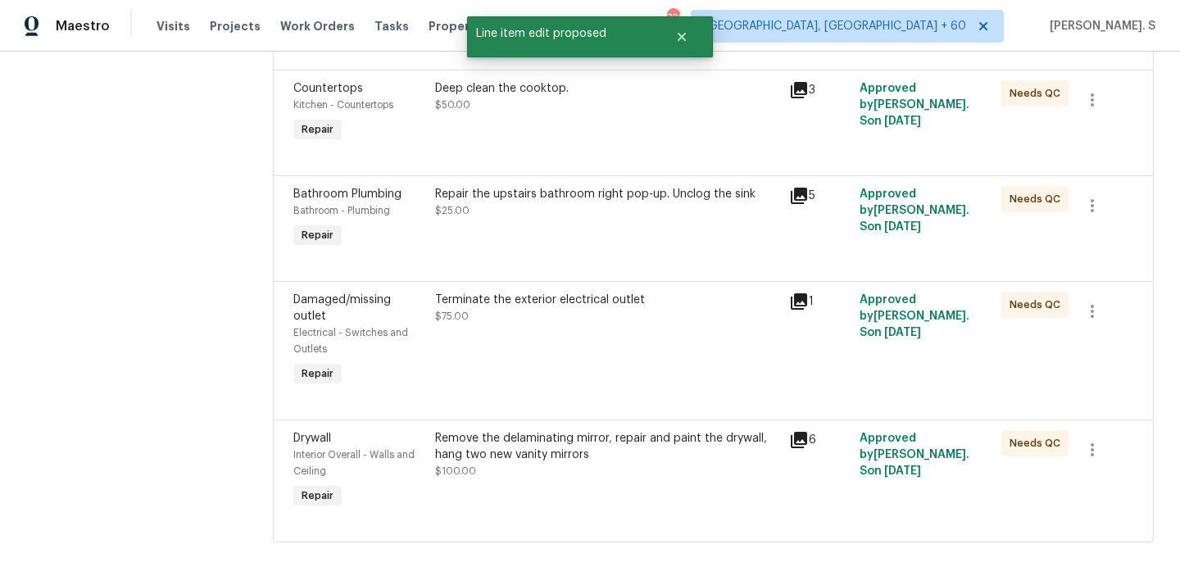
scroll to position [0, 0]
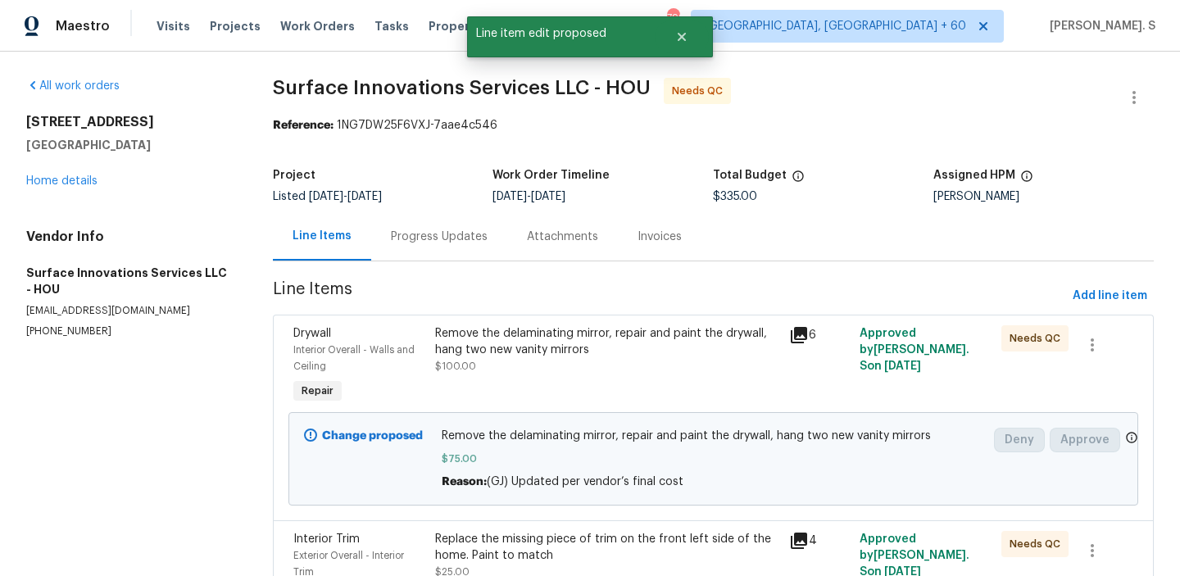
click at [486, 252] on div "Progress Updates" at bounding box center [439, 236] width 136 height 48
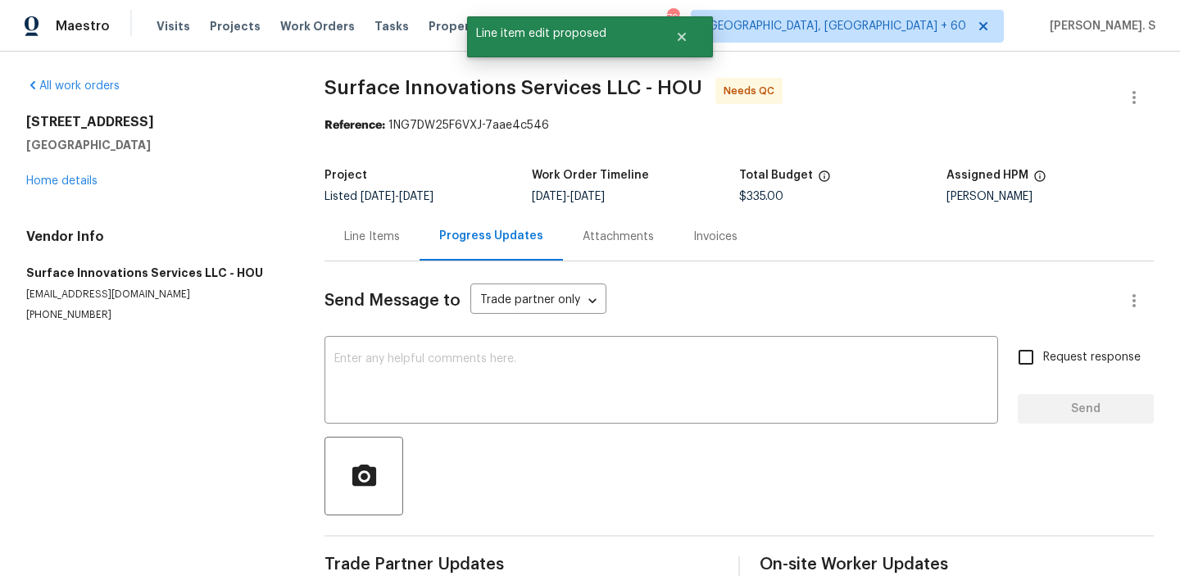
click at [486, 252] on div "Progress Updates" at bounding box center [491, 236] width 143 height 48
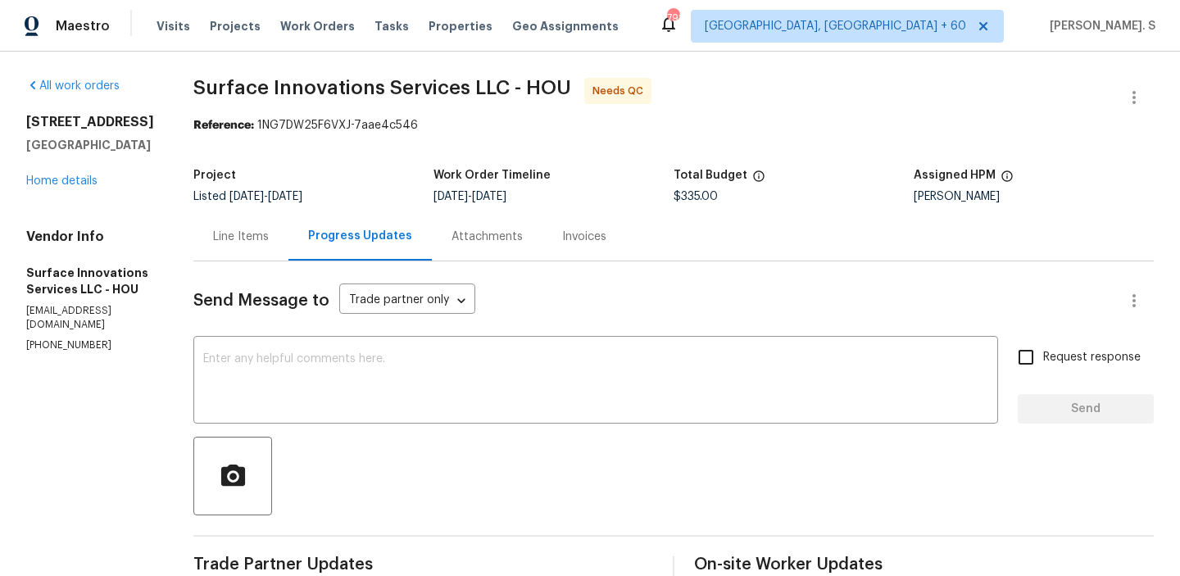
click at [289, 248] on div "Line Items" at bounding box center [240, 236] width 95 height 48
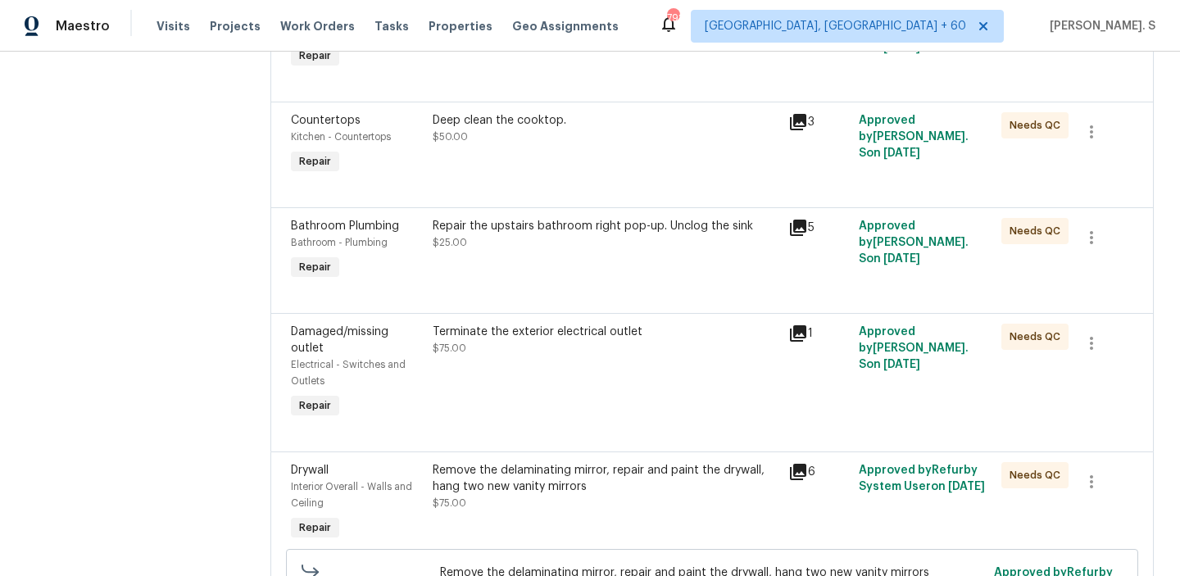
scroll to position [662, 0]
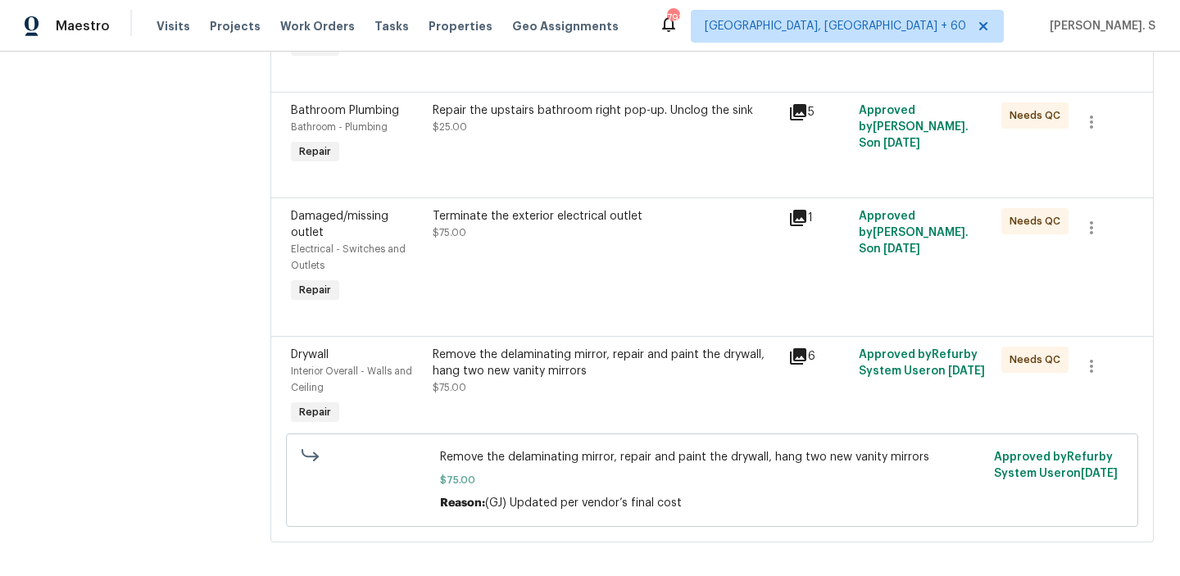
click at [527, 368] on div "Remove the delaminating mirror, repair and paint the drywall, hang two new vani…" at bounding box center [605, 371] width 345 height 49
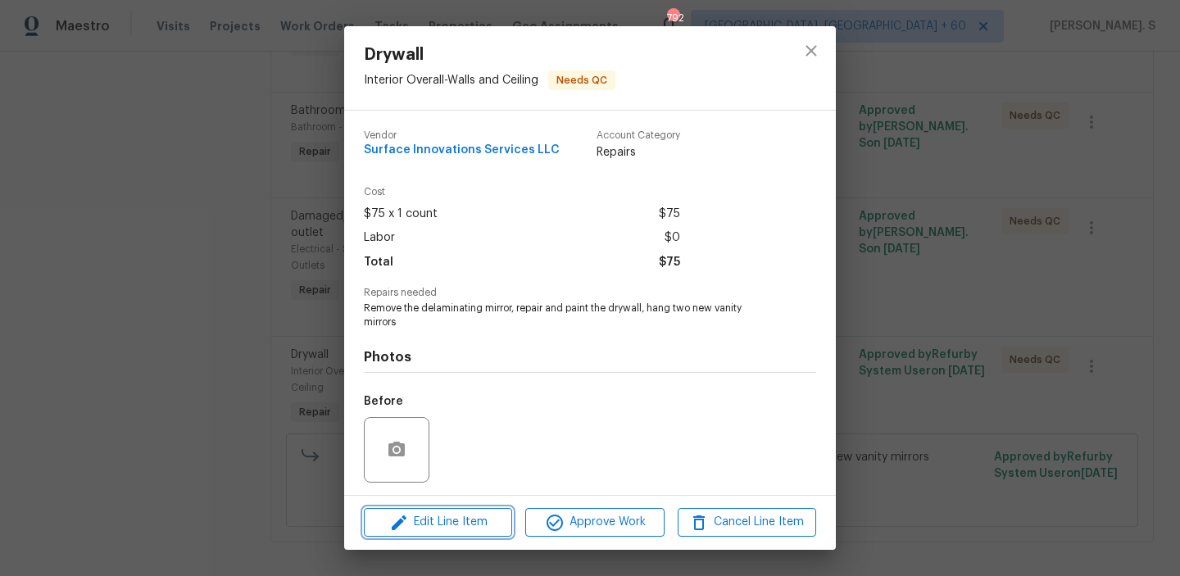
click at [475, 511] on button "Edit Line Item" at bounding box center [438, 522] width 148 height 29
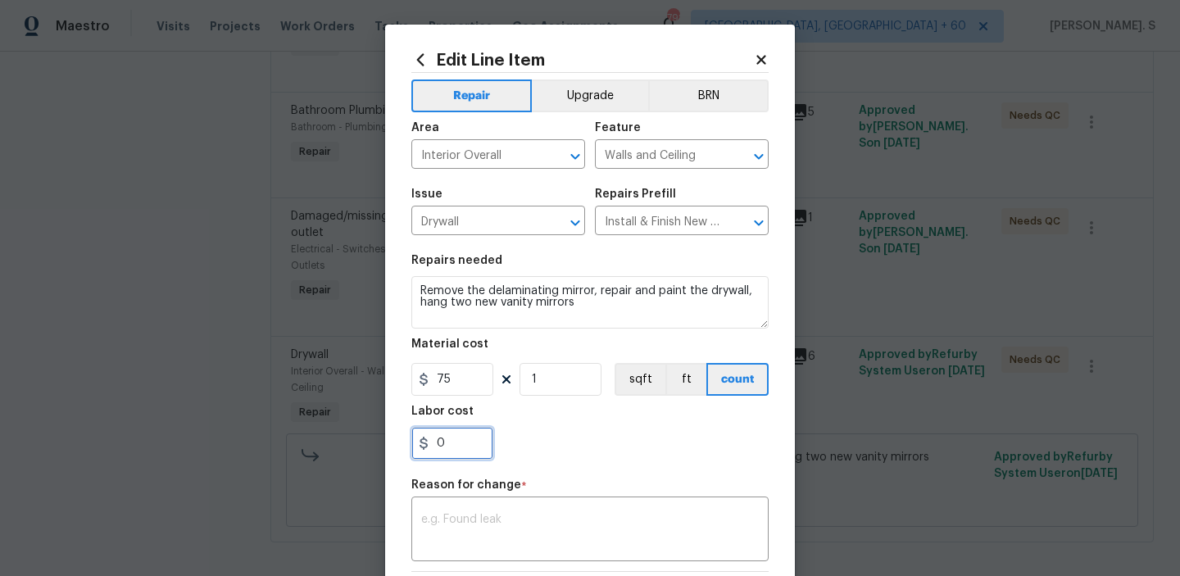
click at [457, 441] on input "0" at bounding box center [452, 443] width 82 height 33
type input "5"
type input "75"
click at [452, 539] on textarea at bounding box center [590, 531] width 338 height 34
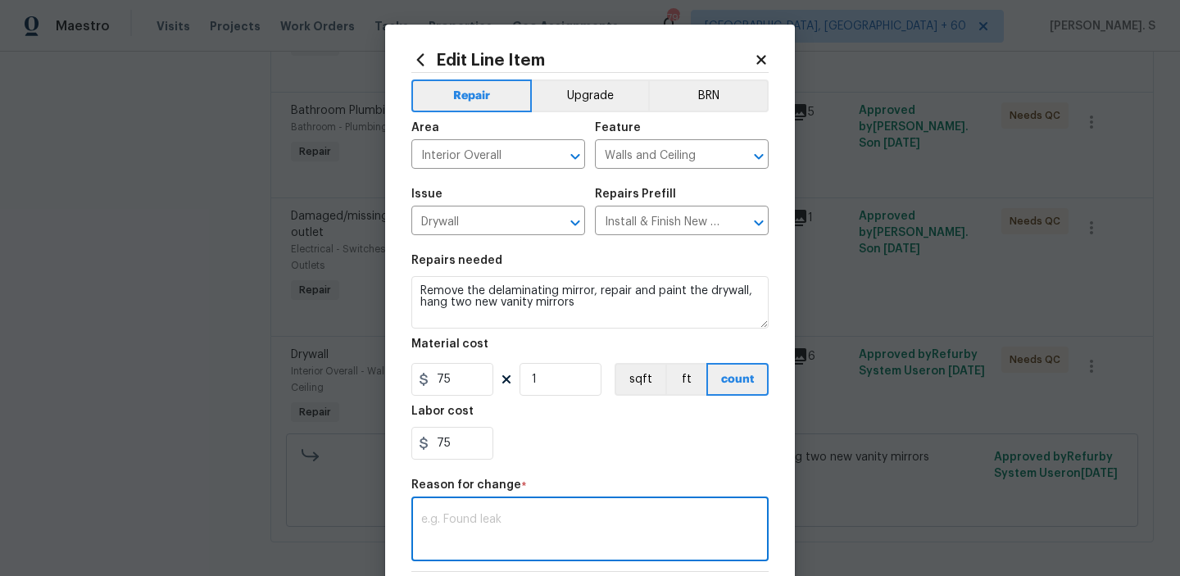
paste textarea "(GJ) Updated per vendor’s final cost"
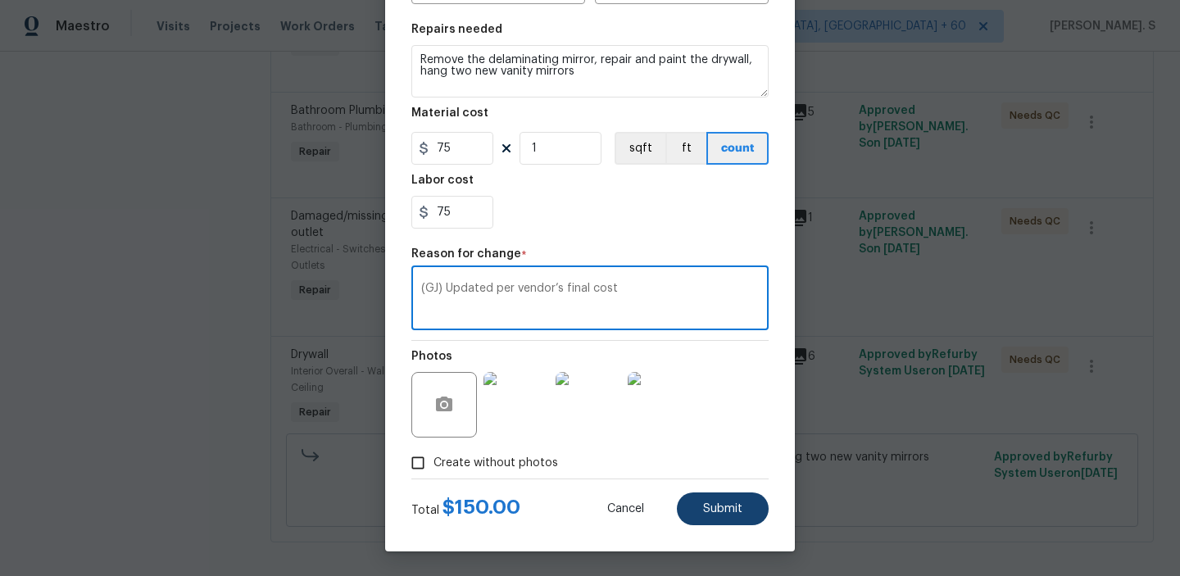
type textarea "(GJ) Updated per vendor’s final cost"
click at [713, 507] on span "Submit" at bounding box center [722, 509] width 39 height 12
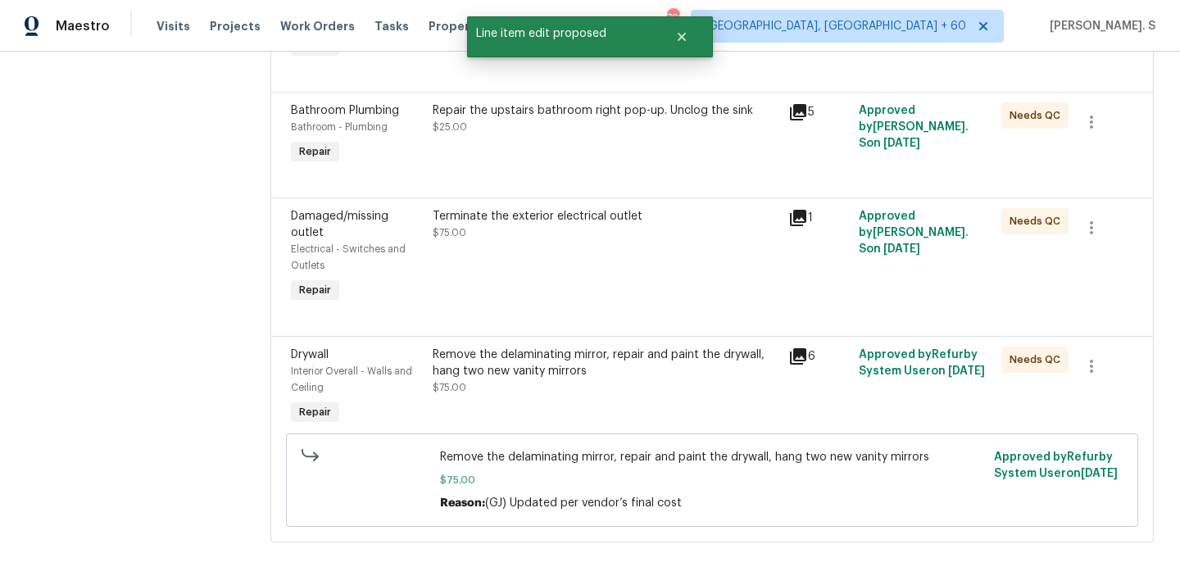
scroll to position [0, 0]
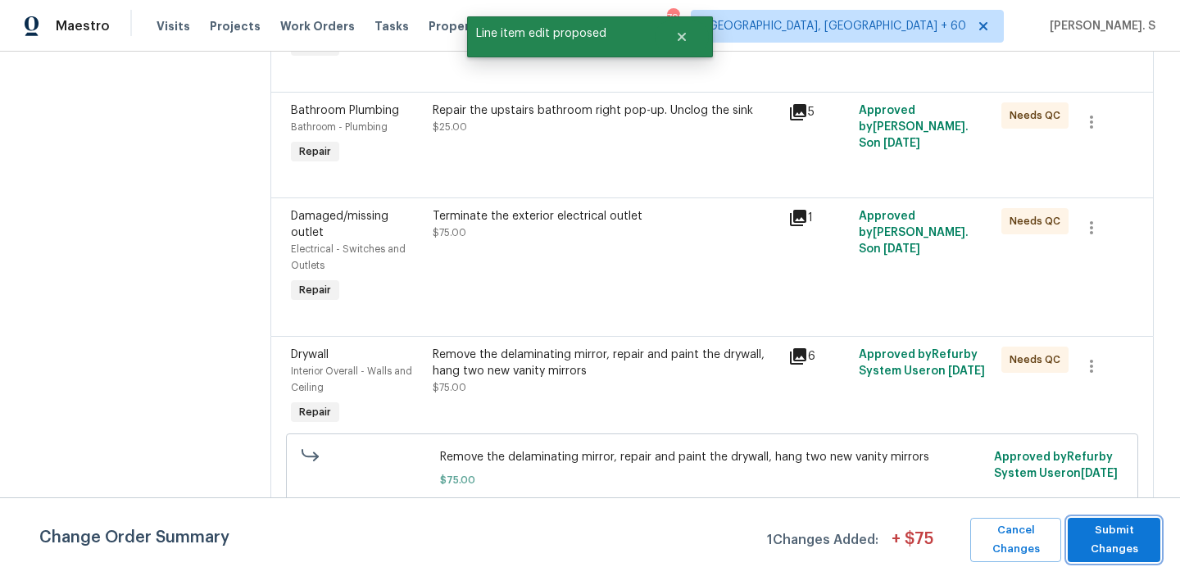
click at [1108, 547] on span "Submit Changes" at bounding box center [1114, 540] width 76 height 38
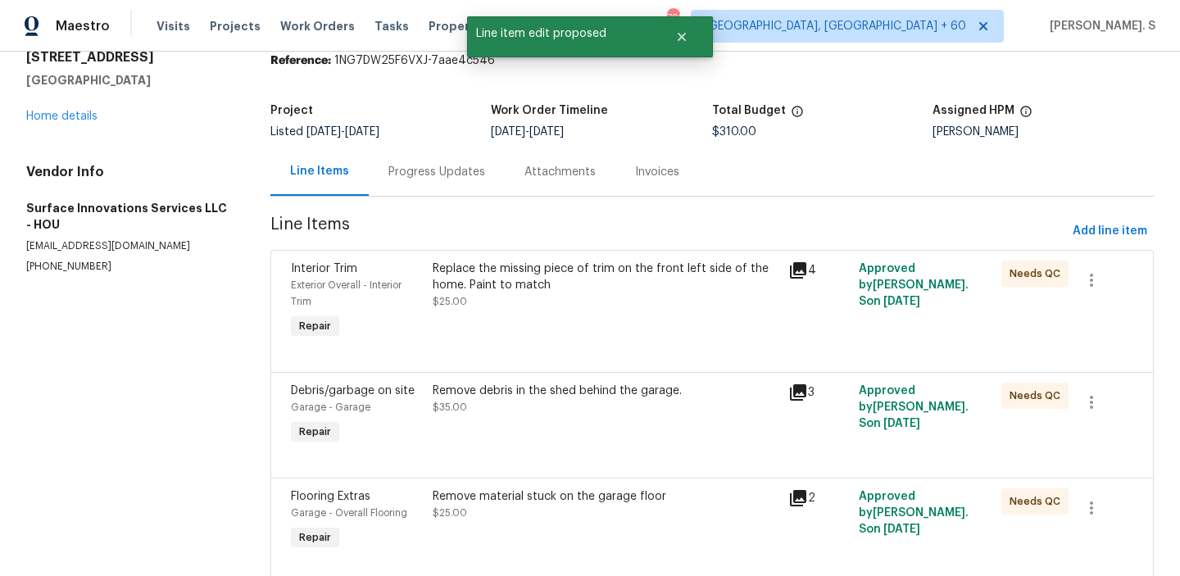
scroll to position [44, 0]
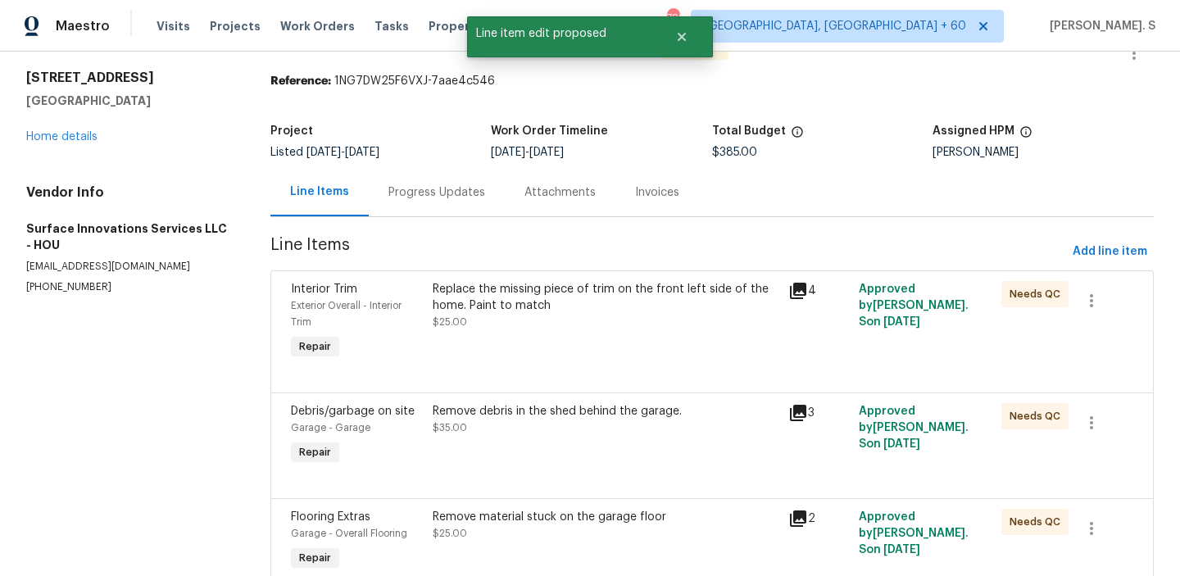
click at [433, 180] on div "Progress Updates" at bounding box center [437, 192] width 136 height 48
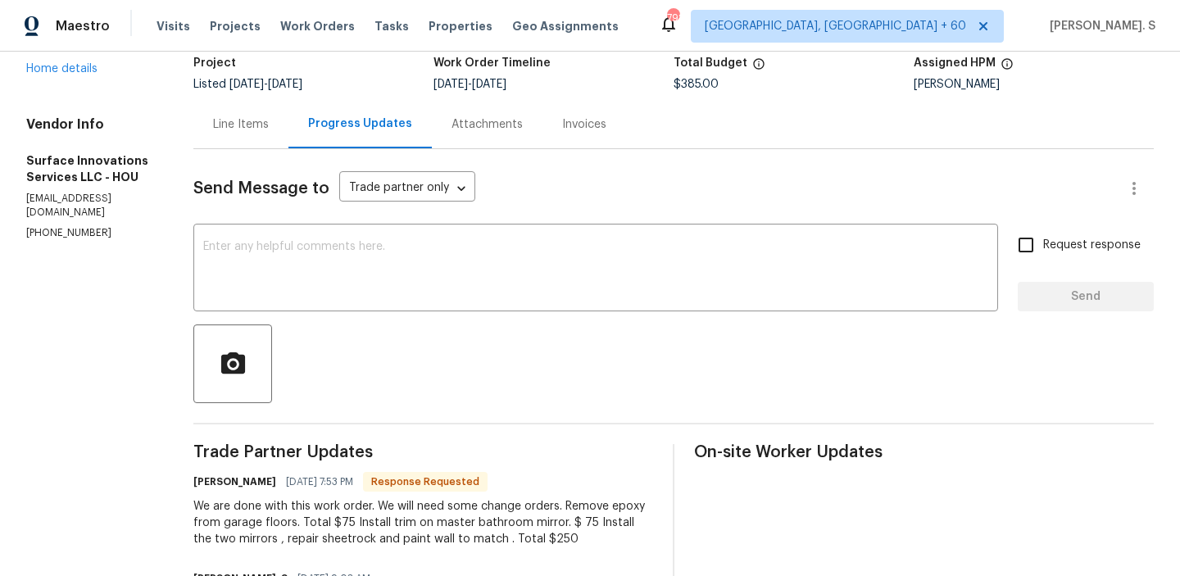
scroll to position [193, 0]
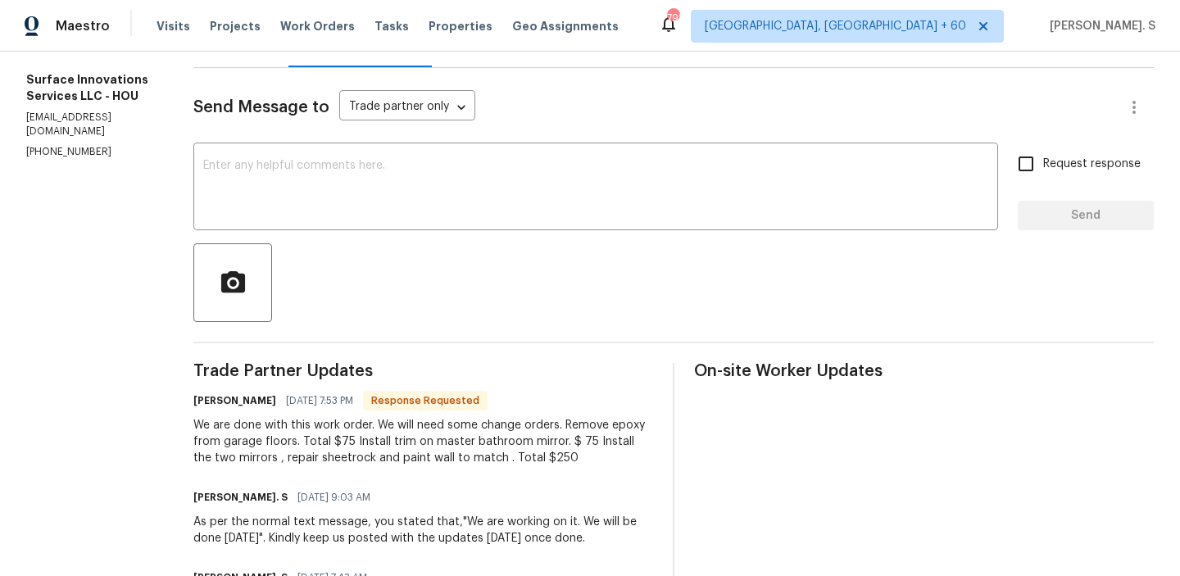
click at [408, 567] on div "Glory Joyce. S 08/21/2025 7:43 AM" at bounding box center [423, 577] width 460 height 23
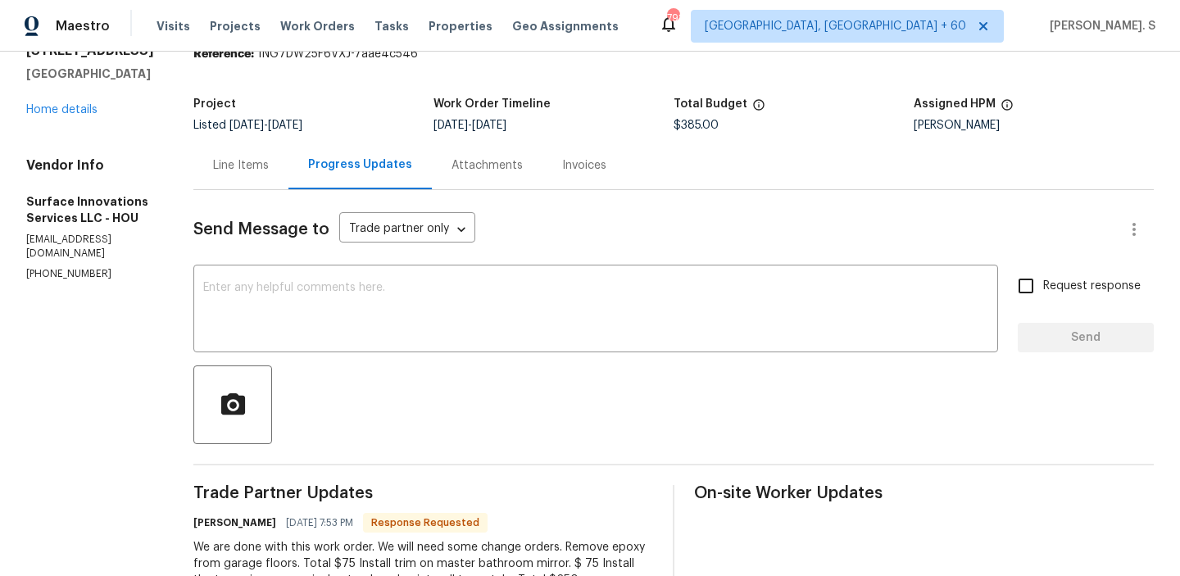
scroll to position [0, 0]
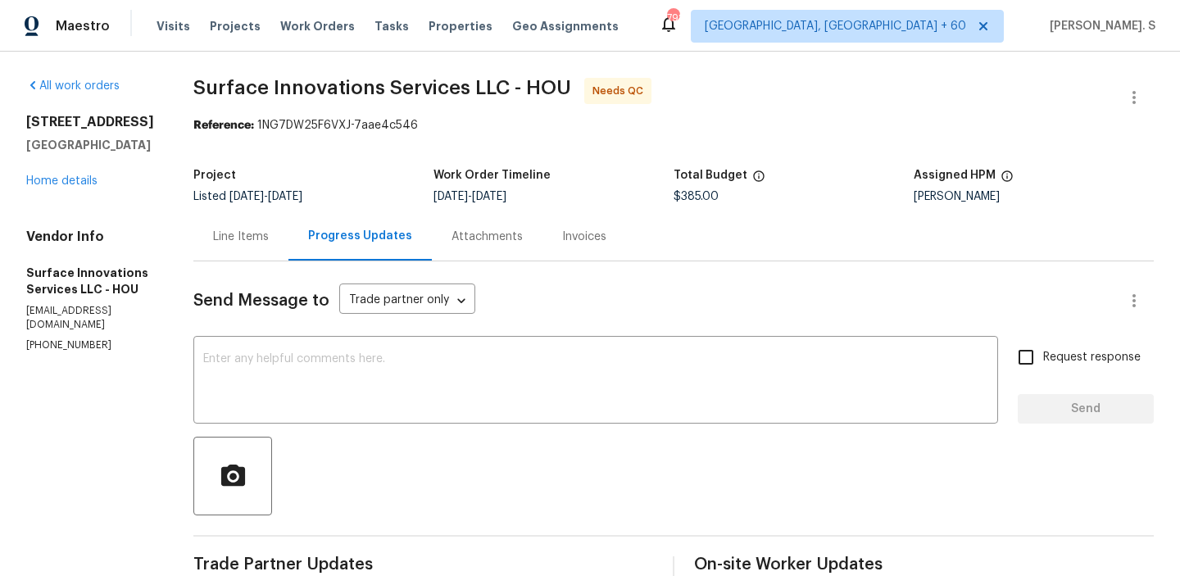
click at [269, 234] on div "Line Items" at bounding box center [241, 237] width 56 height 16
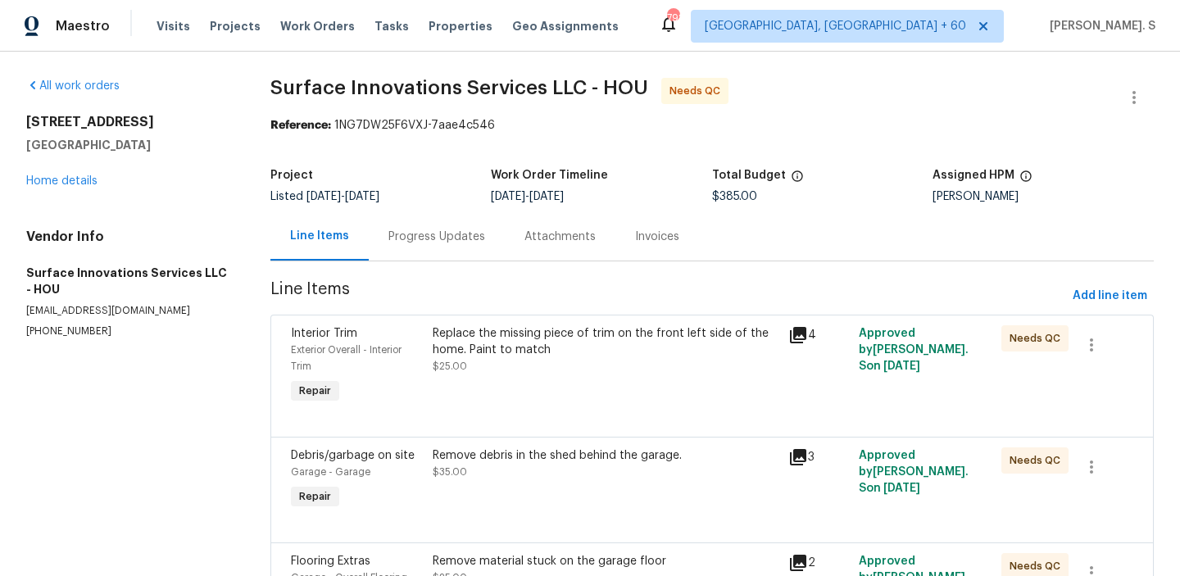
click at [443, 232] on div "Progress Updates" at bounding box center [437, 237] width 97 height 16
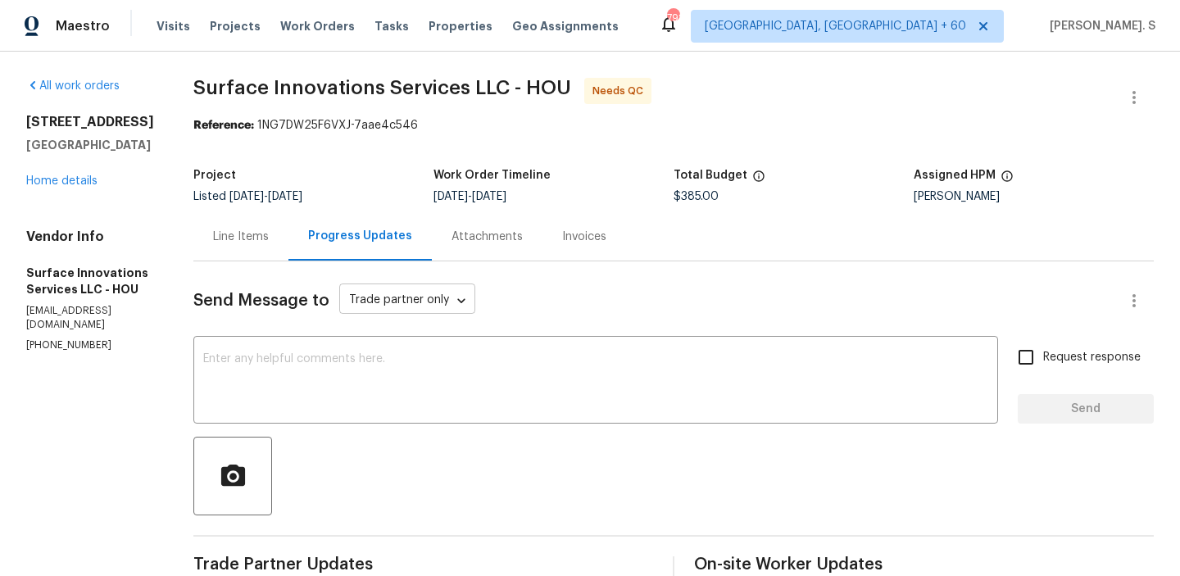
scroll to position [276, 0]
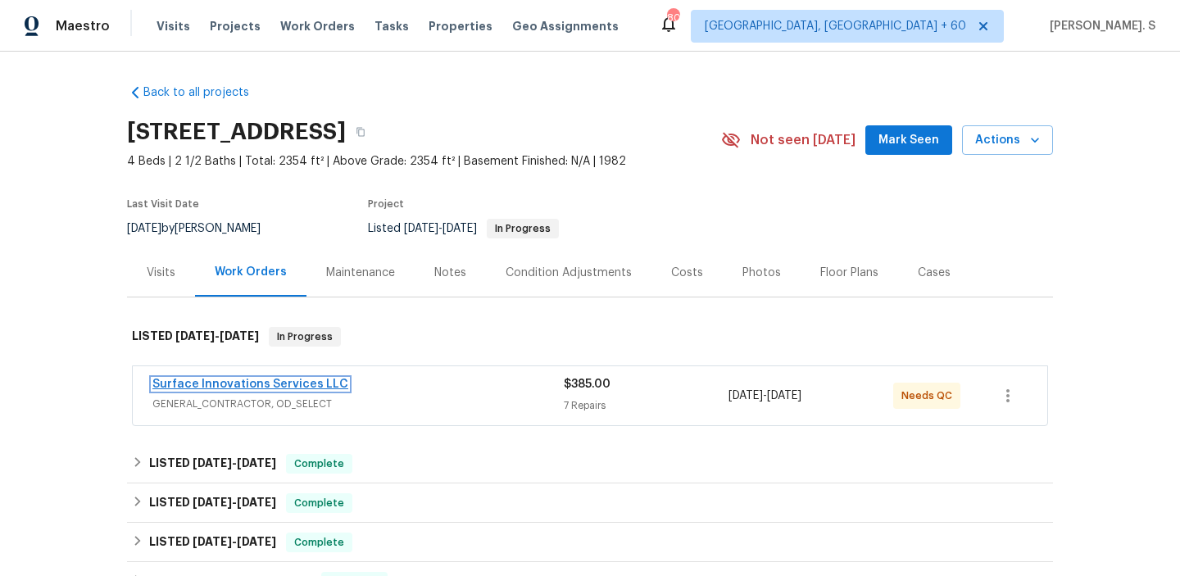
click at [293, 384] on link "Surface Innovations Services LLC" at bounding box center [250, 384] width 196 height 11
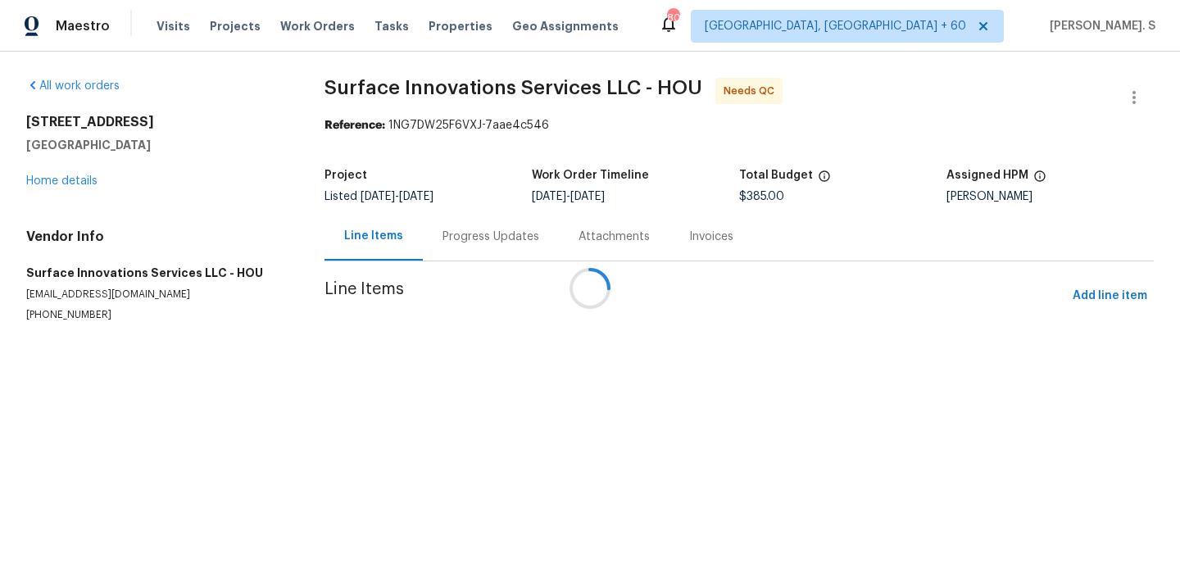
click at [454, 245] on div "Progress Updates" at bounding box center [491, 236] width 136 height 48
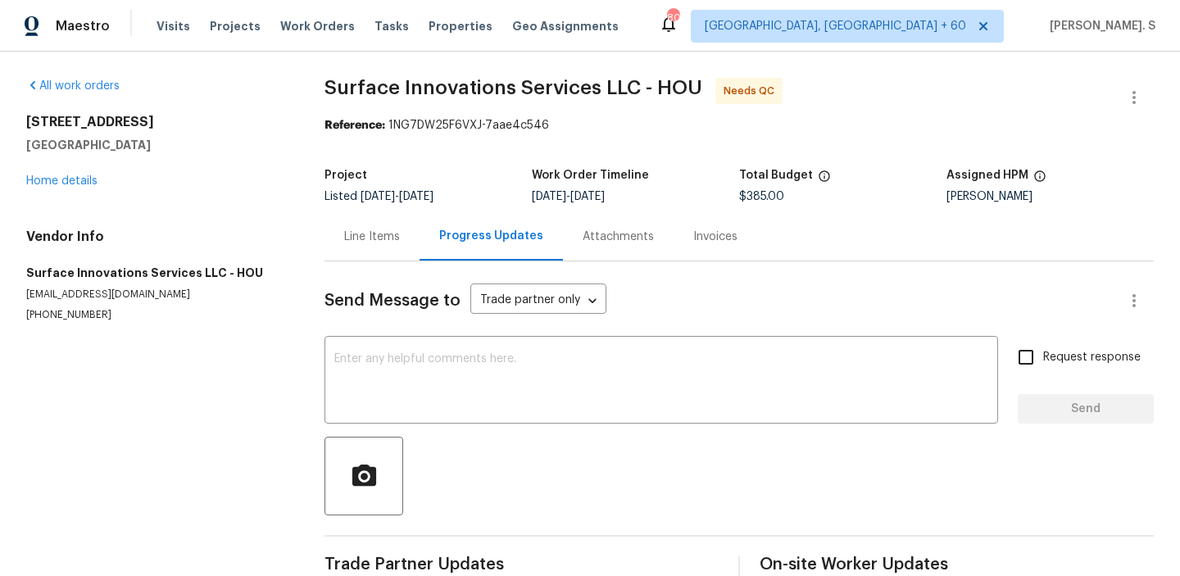
click at [454, 245] on div "Progress Updates" at bounding box center [491, 236] width 143 height 48
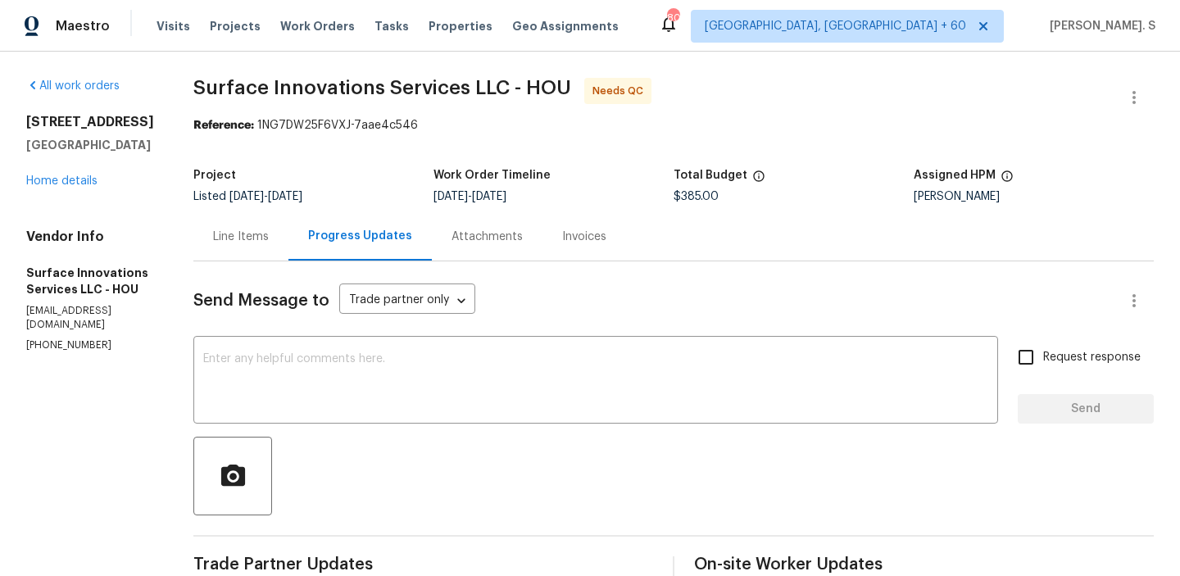
click at [289, 216] on div "Line Items" at bounding box center [240, 236] width 95 height 48
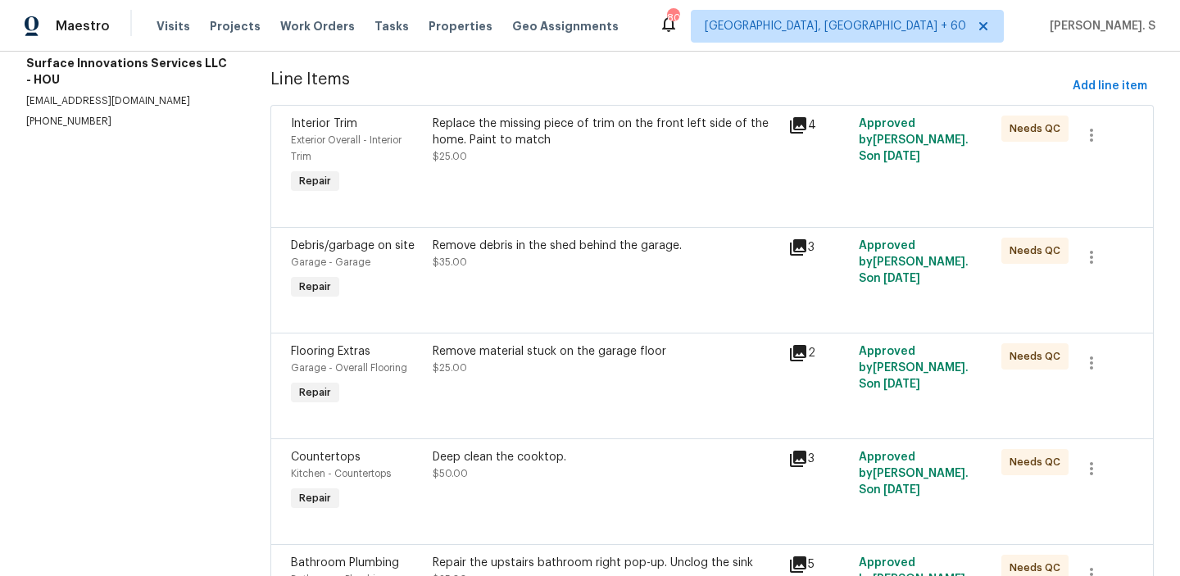
scroll to position [169, 0]
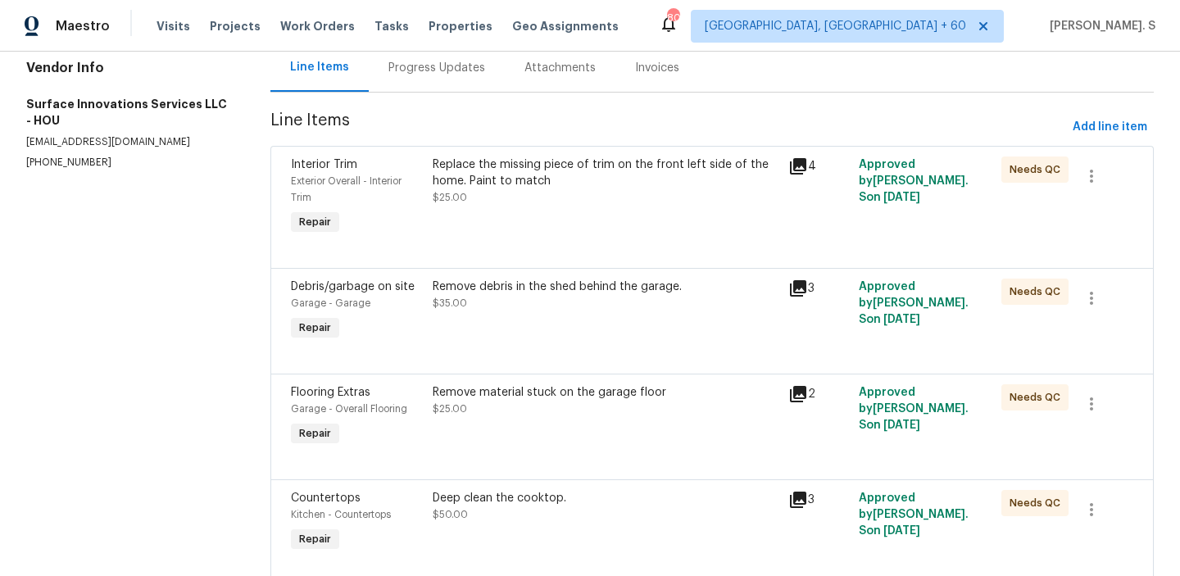
click at [425, 65] on div "Progress Updates" at bounding box center [437, 68] width 97 height 16
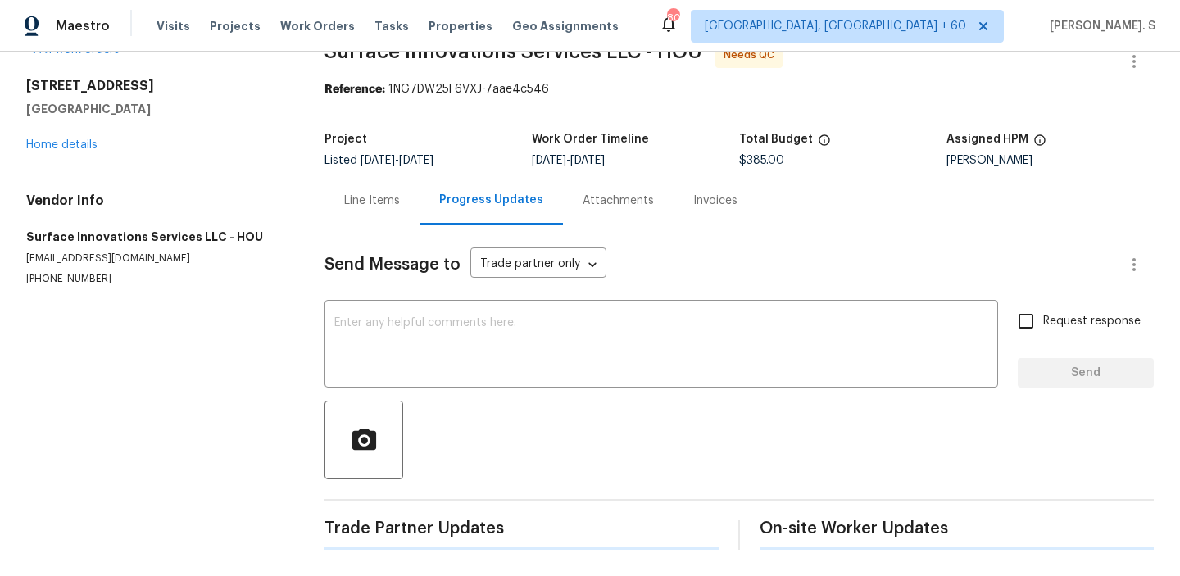
click at [425, 65] on span "Surface Innovations Services LLC - HOU Needs QC" at bounding box center [720, 61] width 790 height 39
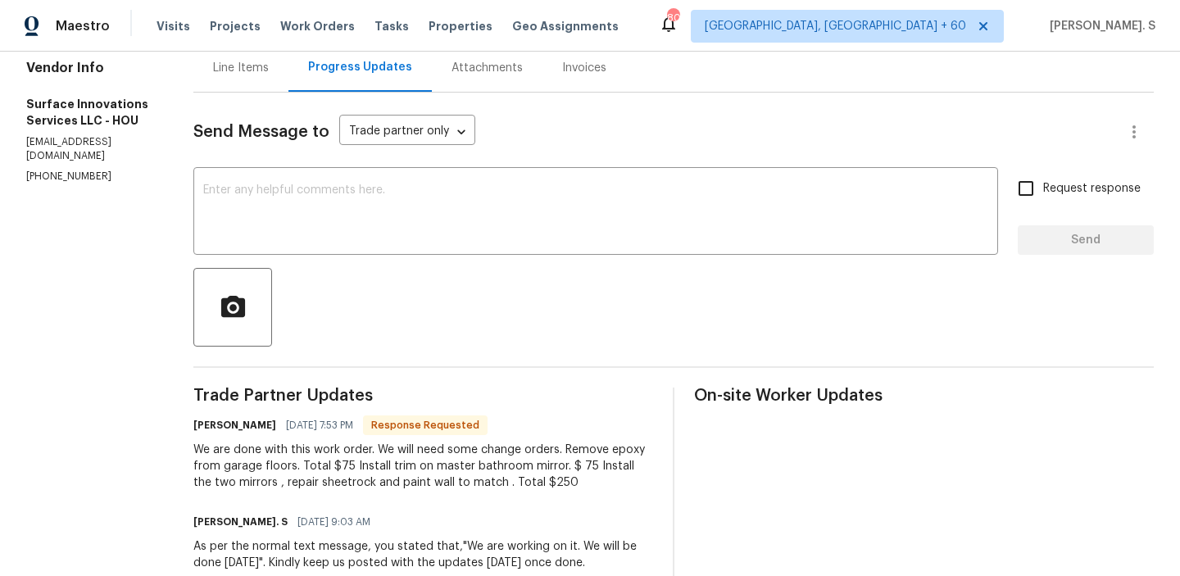
click at [269, 75] on div "Line Items" at bounding box center [241, 68] width 56 height 16
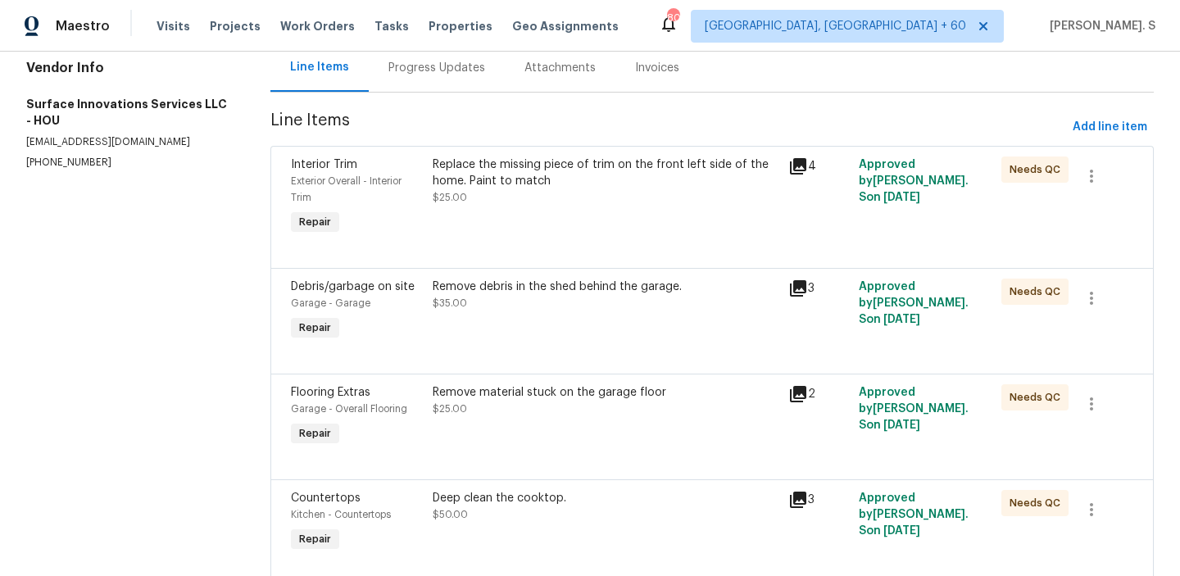
click at [411, 88] on div "Progress Updates" at bounding box center [437, 67] width 136 height 48
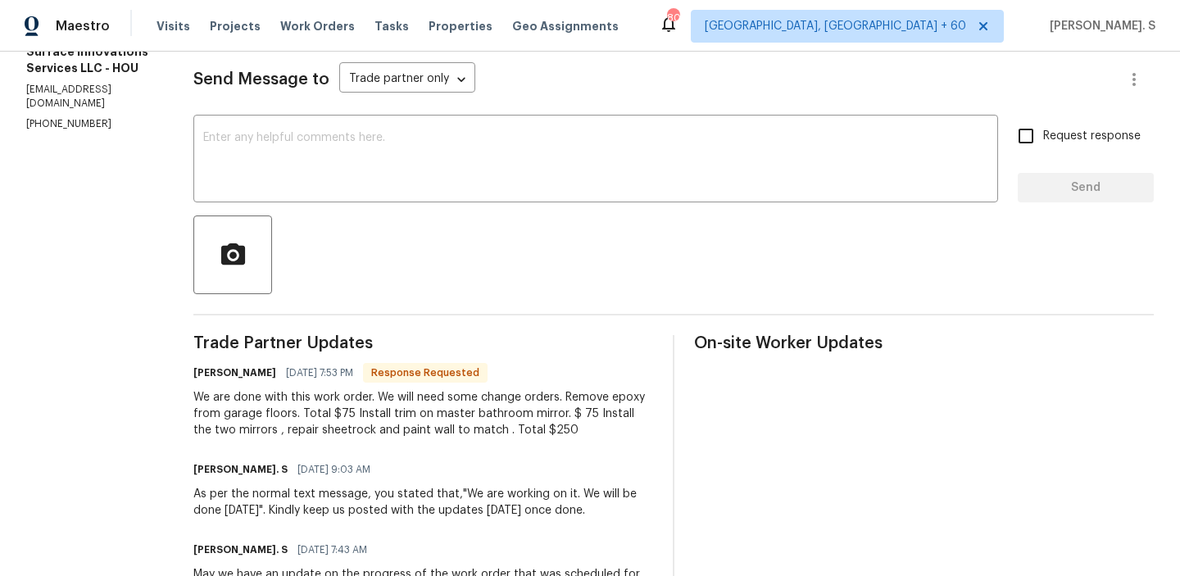
scroll to position [252, 0]
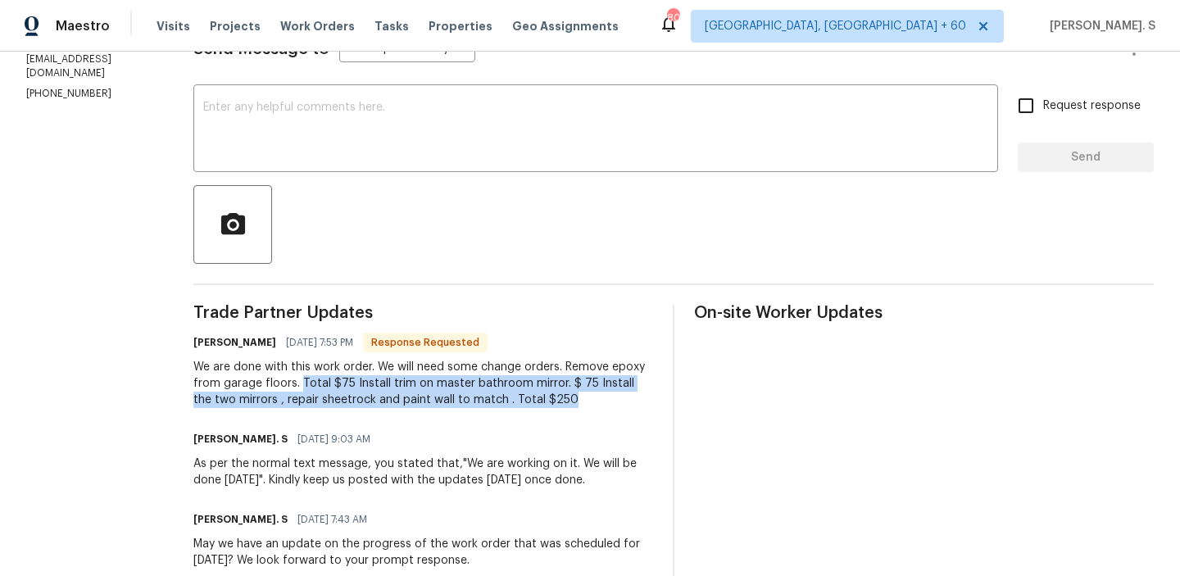
drag, startPoint x: 396, startPoint y: 383, endPoint x: 681, endPoint y: 395, distance: 285.5
click at [653, 395] on div "We are done with this work order. We will need some change orders. Remove epoxy…" at bounding box center [423, 383] width 460 height 49
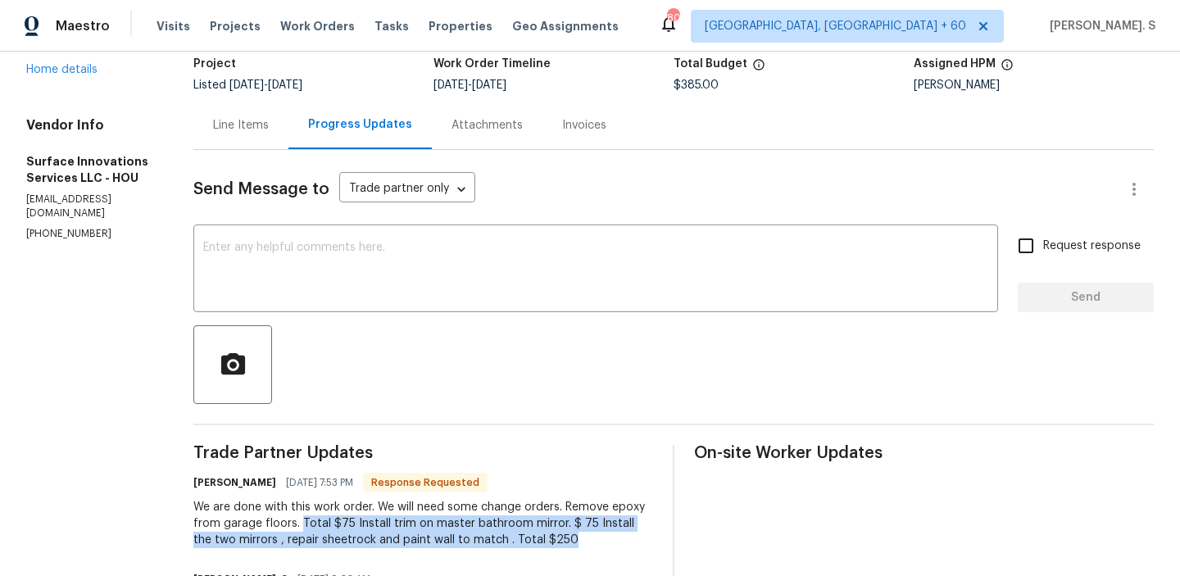
scroll to position [0, 0]
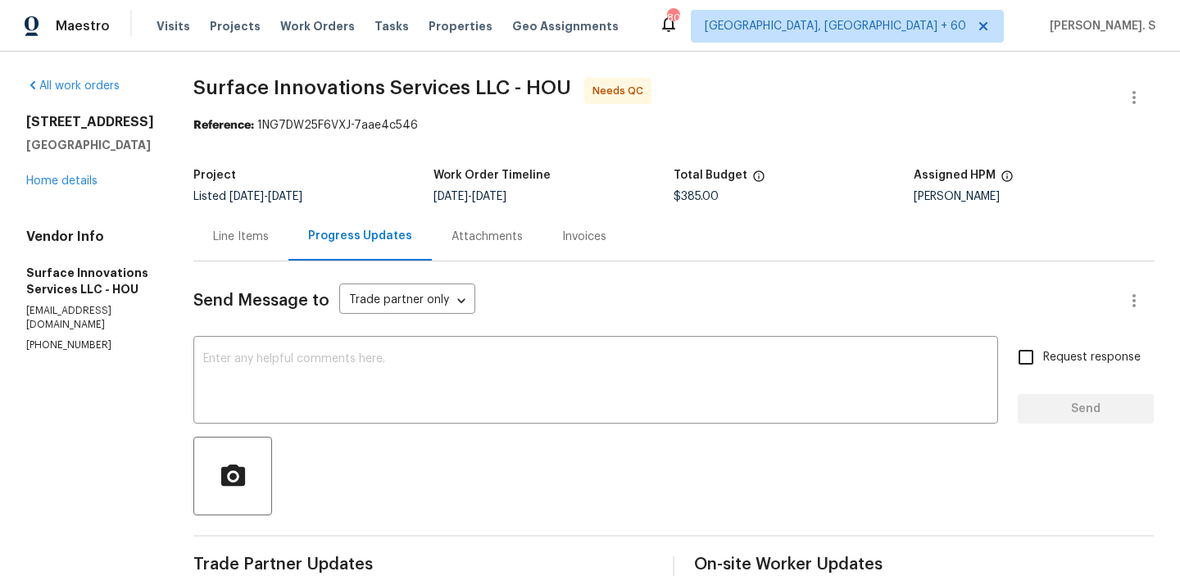
click at [289, 246] on div "Line Items" at bounding box center [240, 236] width 95 height 48
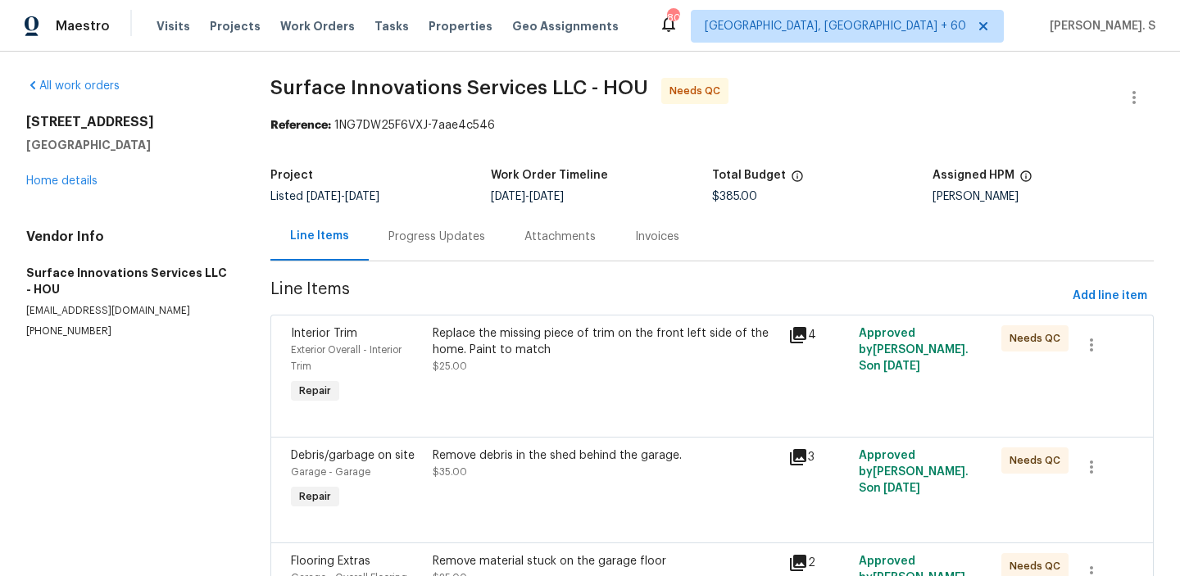
click at [440, 245] on div "Progress Updates" at bounding box center [437, 236] width 136 height 48
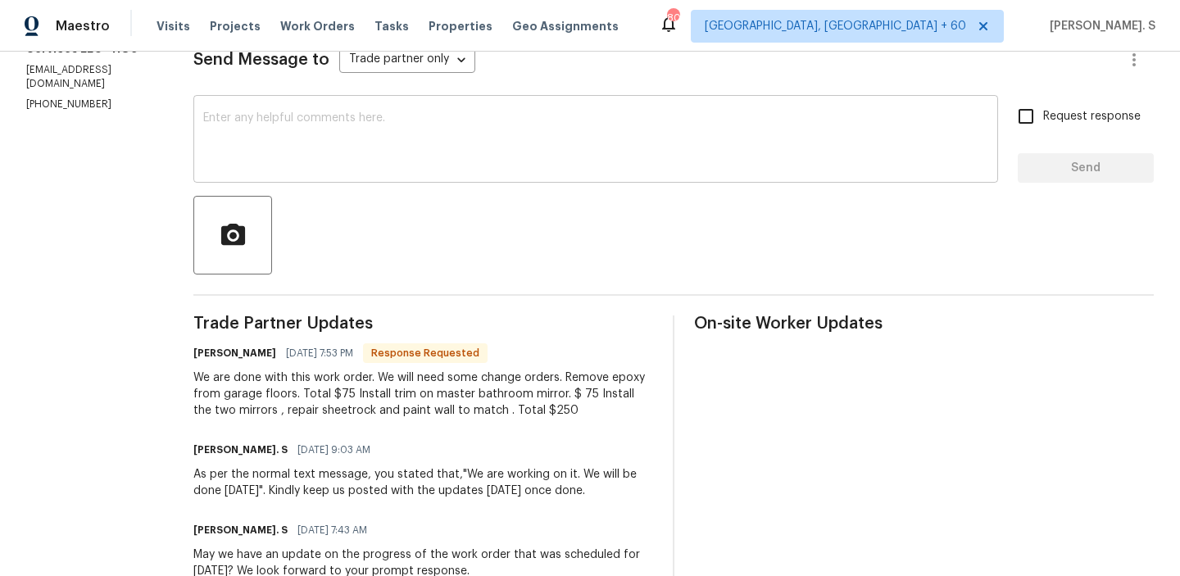
scroll to position [333, 0]
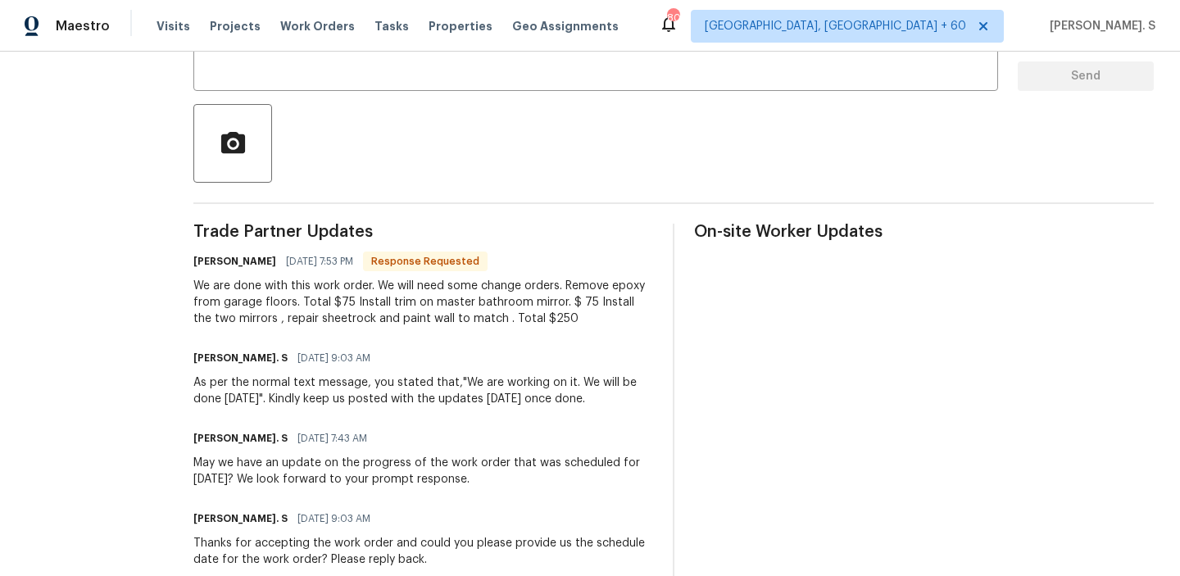
click at [636, 325] on div "We are done with this work order. We will need some change orders. Remove epoxy…" at bounding box center [423, 302] width 460 height 49
click at [386, 312] on div "We are done with this work order. We will need some change orders. Remove epoxy…" at bounding box center [423, 302] width 460 height 49
drag, startPoint x: 380, startPoint y: 316, endPoint x: 552, endPoint y: 300, distance: 172.8
click at [554, 300] on div "We are done with this work order. We will need some change orders. Remove epoxy…" at bounding box center [423, 302] width 460 height 49
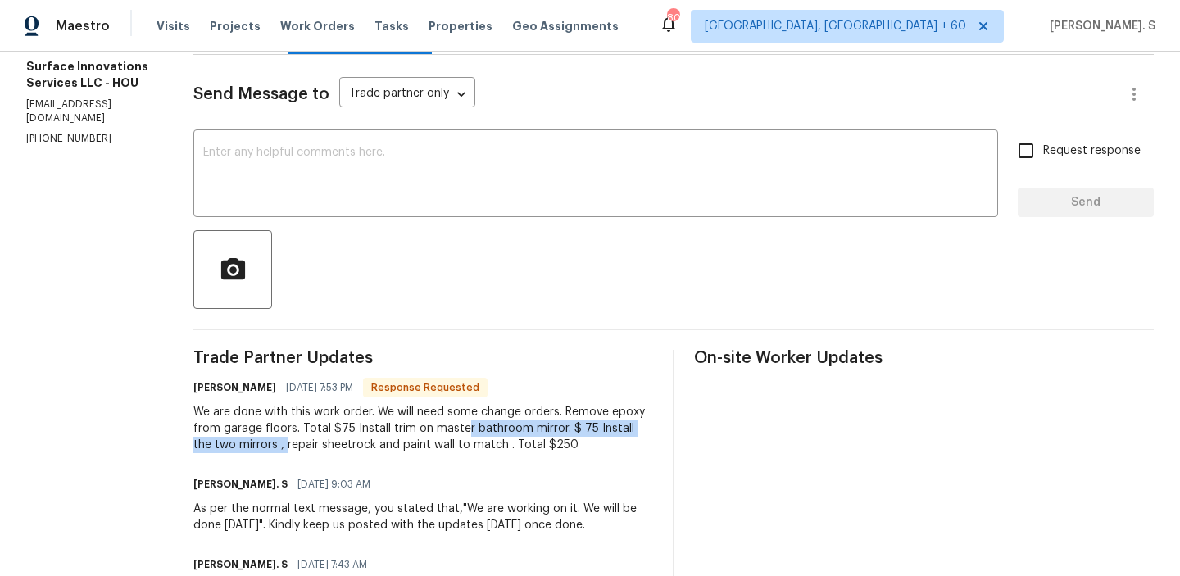
scroll to position [107, 0]
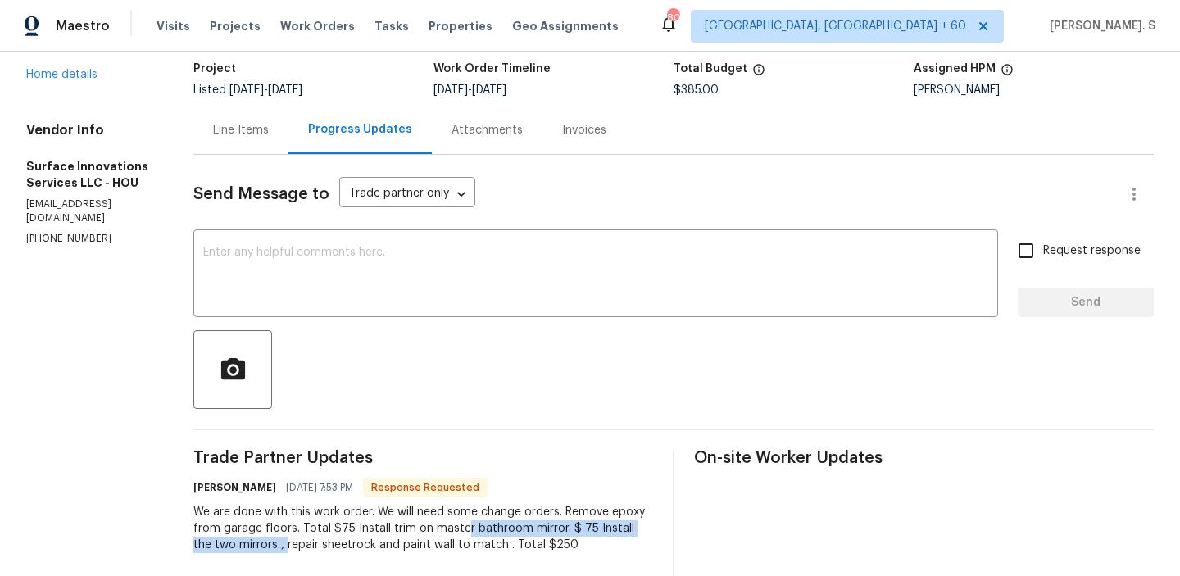
click at [269, 135] on div "Line Items" at bounding box center [241, 130] width 56 height 16
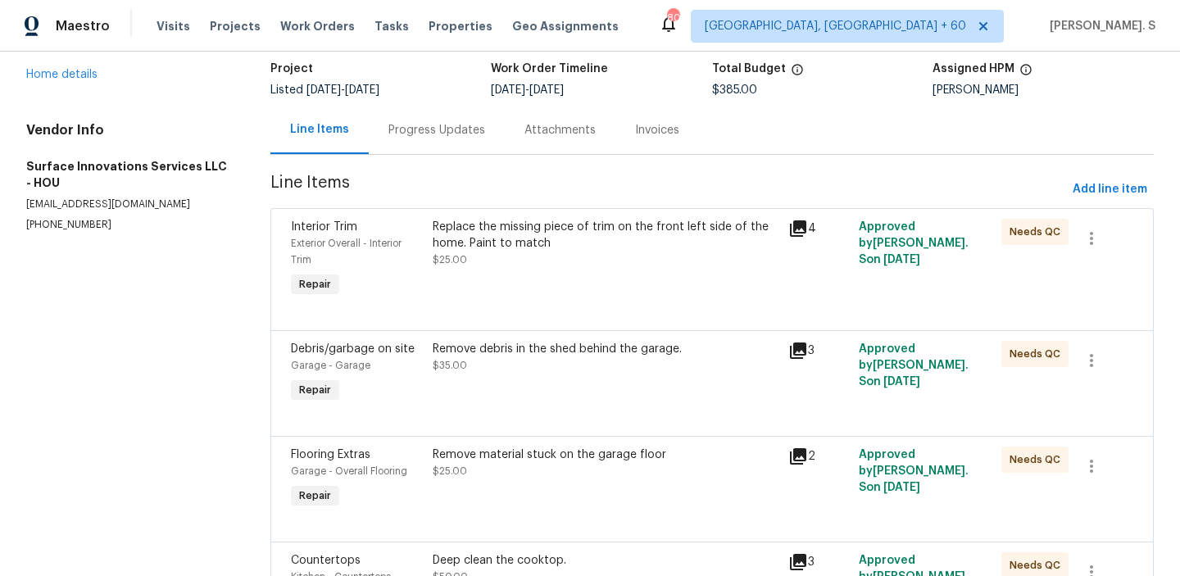
click at [532, 276] on div "Replace the missing piece of trim on the front left side of the home. Paint to …" at bounding box center [605, 260] width 355 height 92
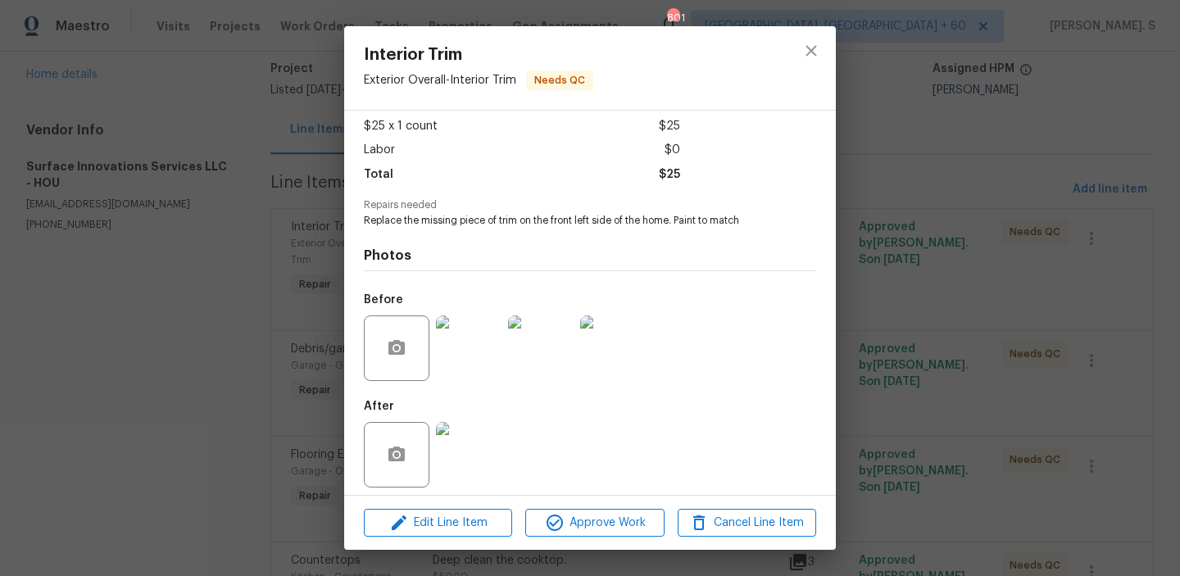
scroll to position [97, 0]
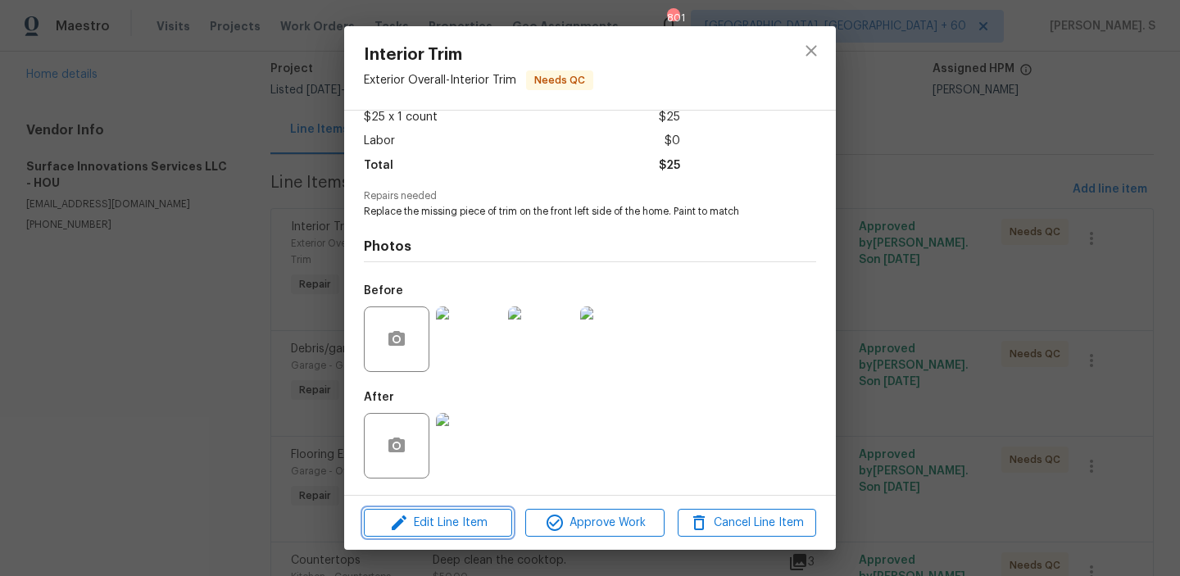
click at [471, 518] on span "Edit Line Item" at bounding box center [438, 523] width 139 height 20
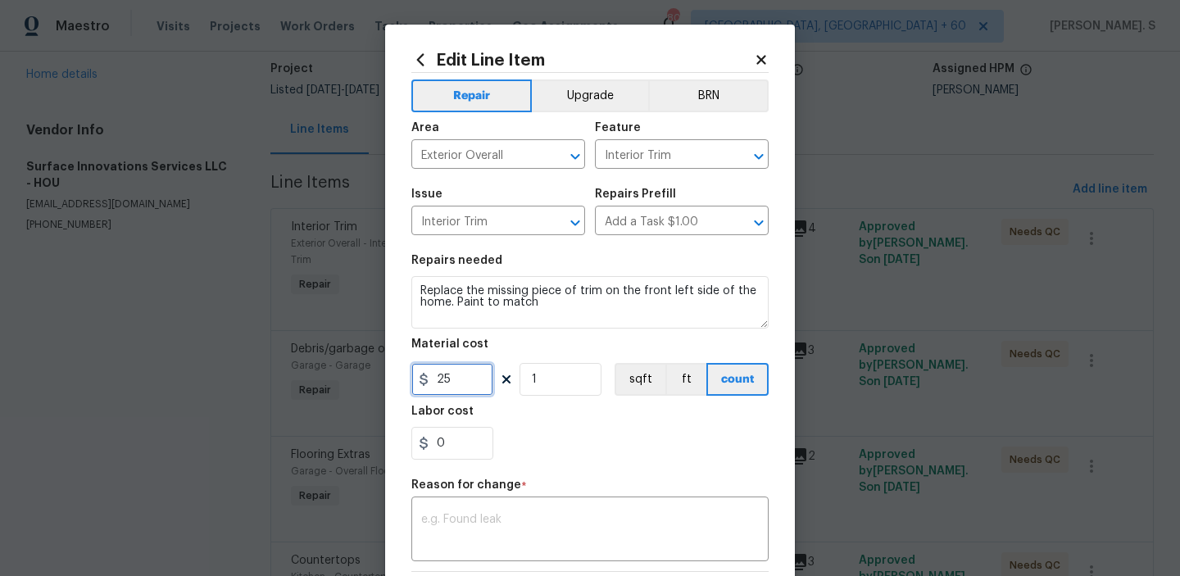
click at [469, 366] on input "25" at bounding box center [452, 379] width 82 height 33
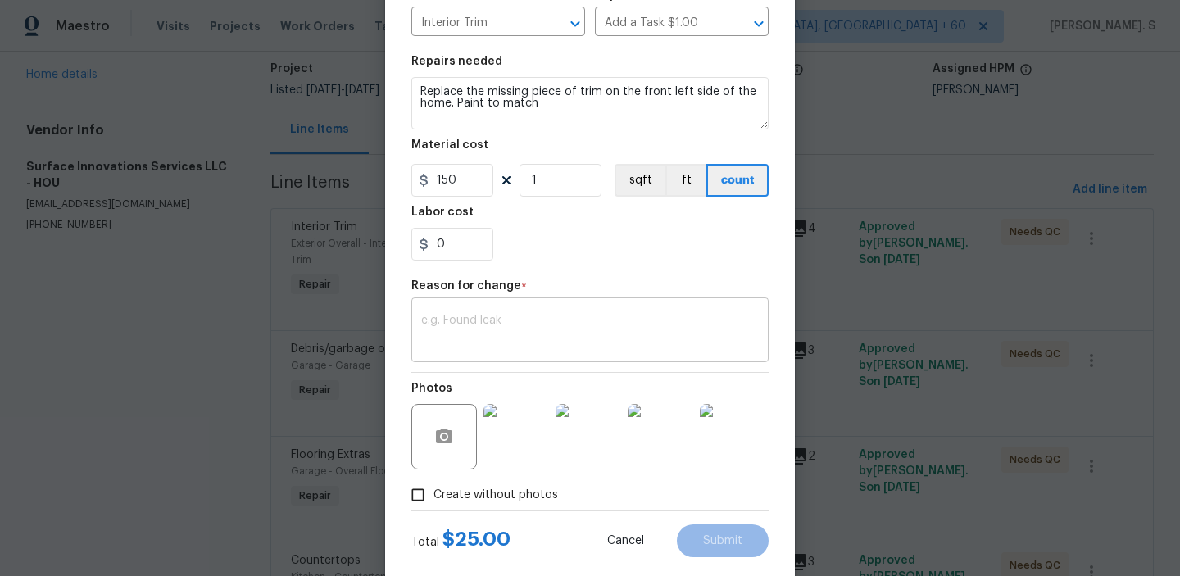
click at [474, 334] on textarea at bounding box center [590, 332] width 338 height 34
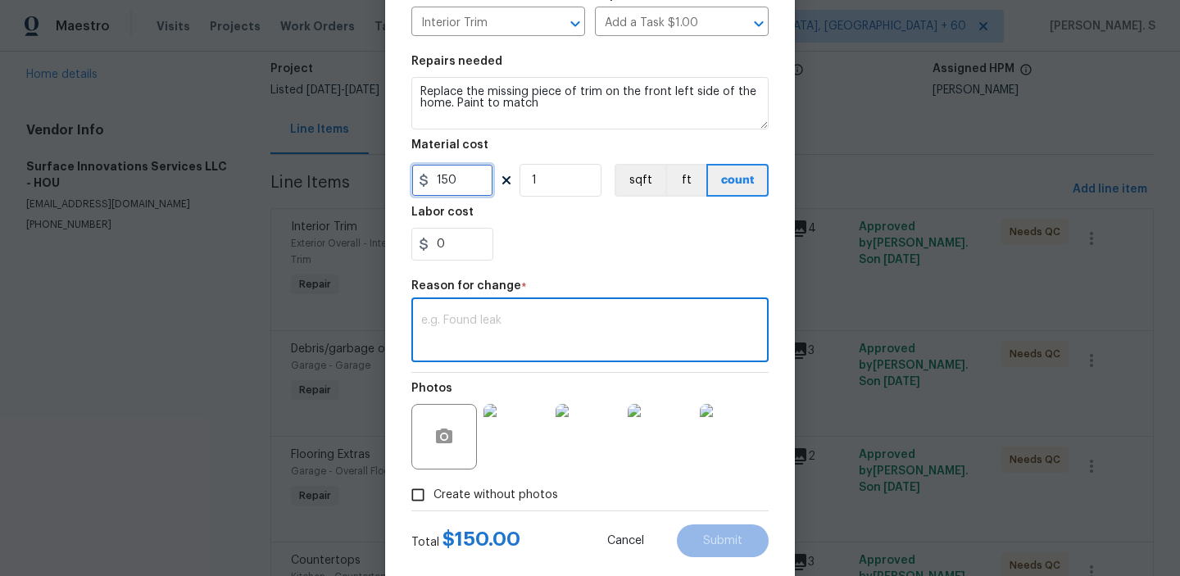
click at [459, 174] on input "150" at bounding box center [452, 180] width 82 height 33
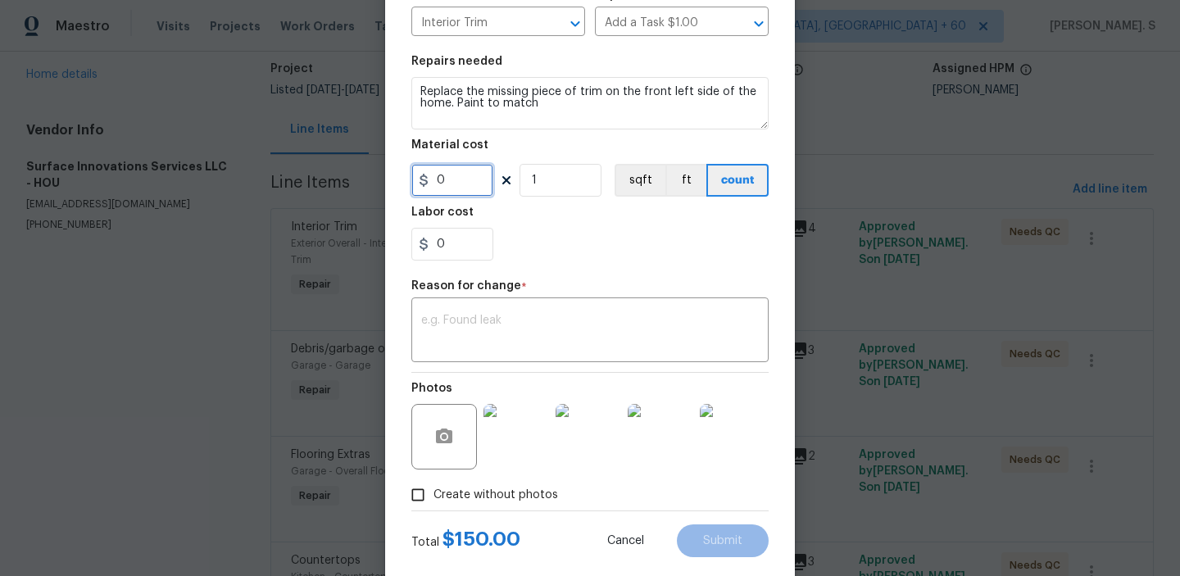
type input "0"
click at [225, 263] on body "Maestro Visits Projects Work Orders Tasks Properties Geo Assignments 801 [GEOGR…" at bounding box center [590, 288] width 1180 height 576
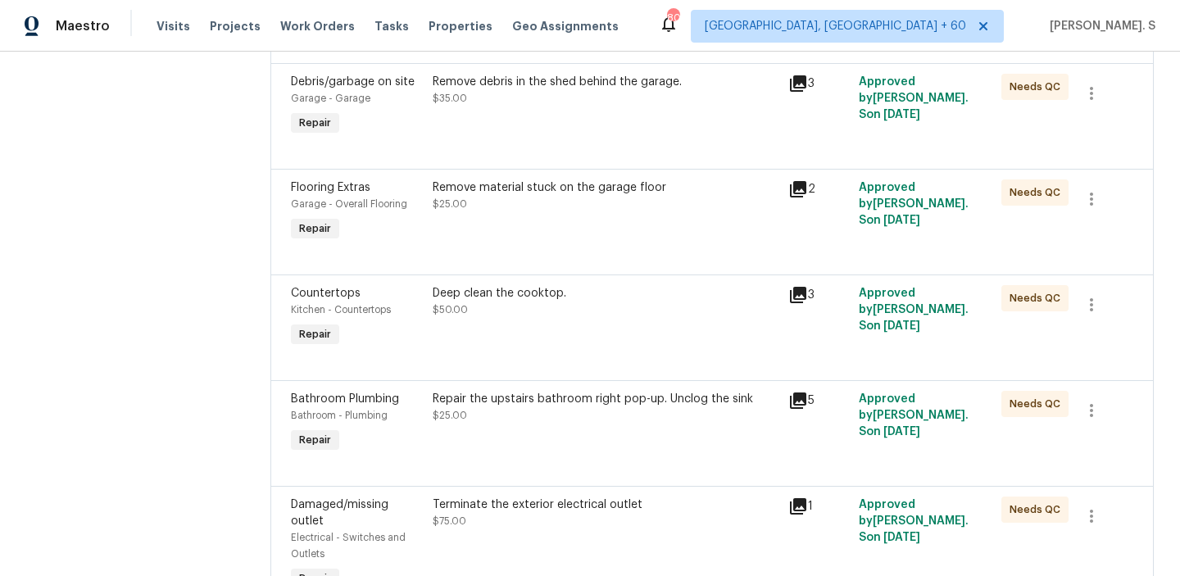
scroll to position [209, 0]
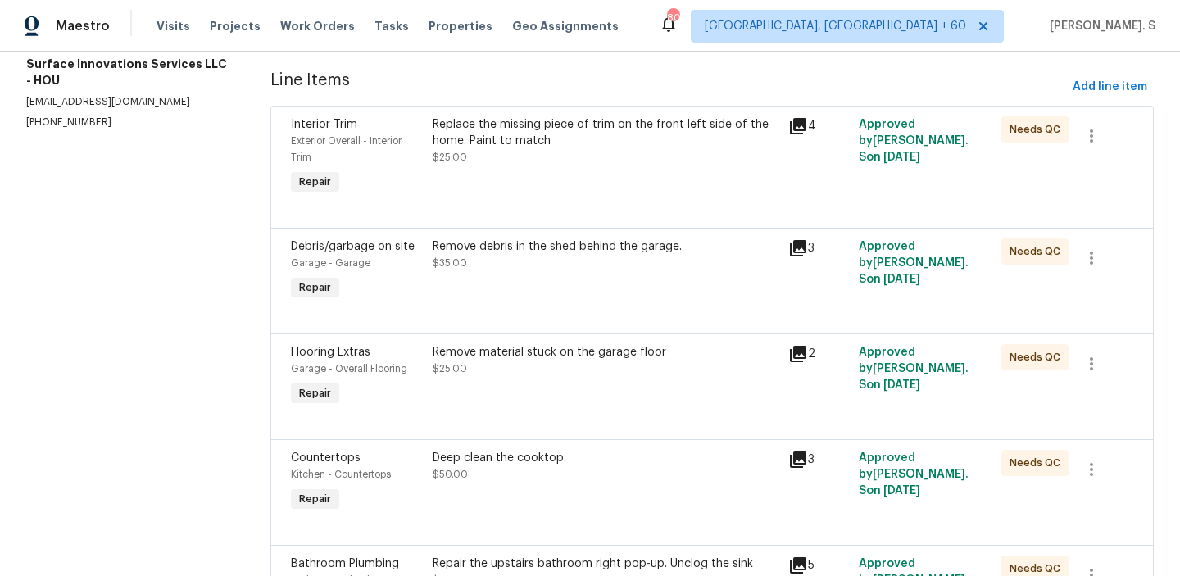
click at [448, 129] on div "Replace the missing piece of trim on the front left side of the home. Paint to …" at bounding box center [605, 132] width 345 height 33
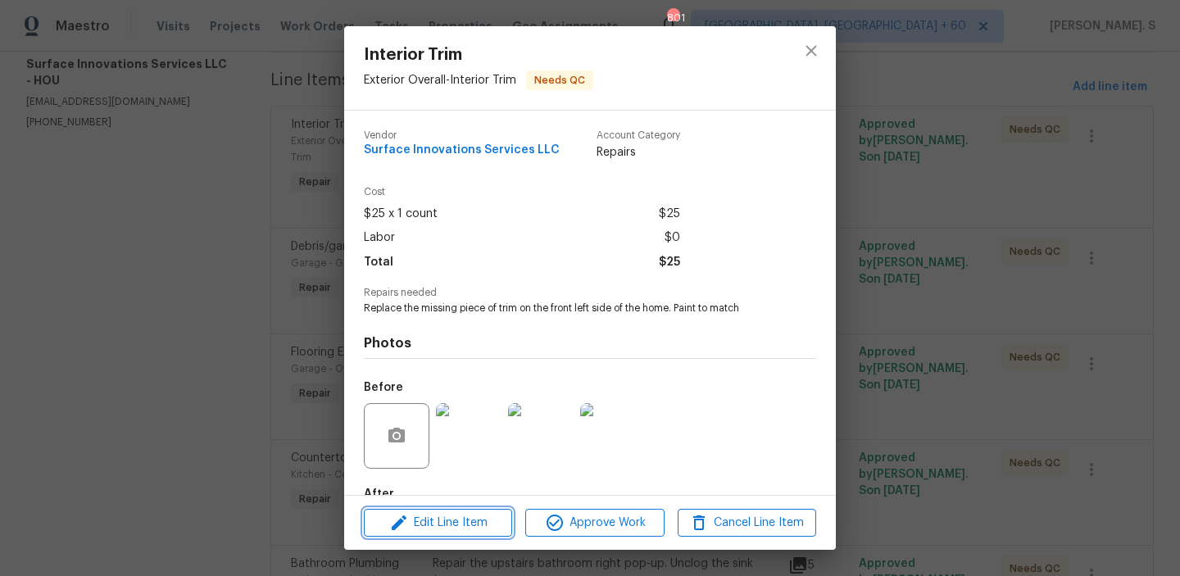
click at [458, 533] on button "Edit Line Item" at bounding box center [438, 523] width 148 height 29
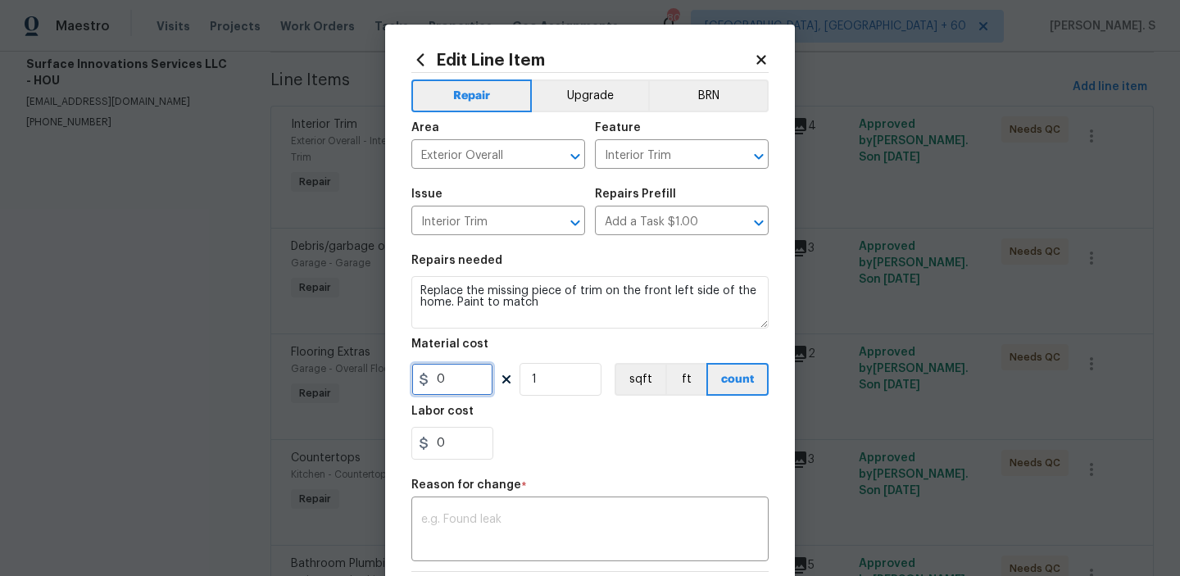
click at [458, 389] on input "0" at bounding box center [452, 379] width 82 height 33
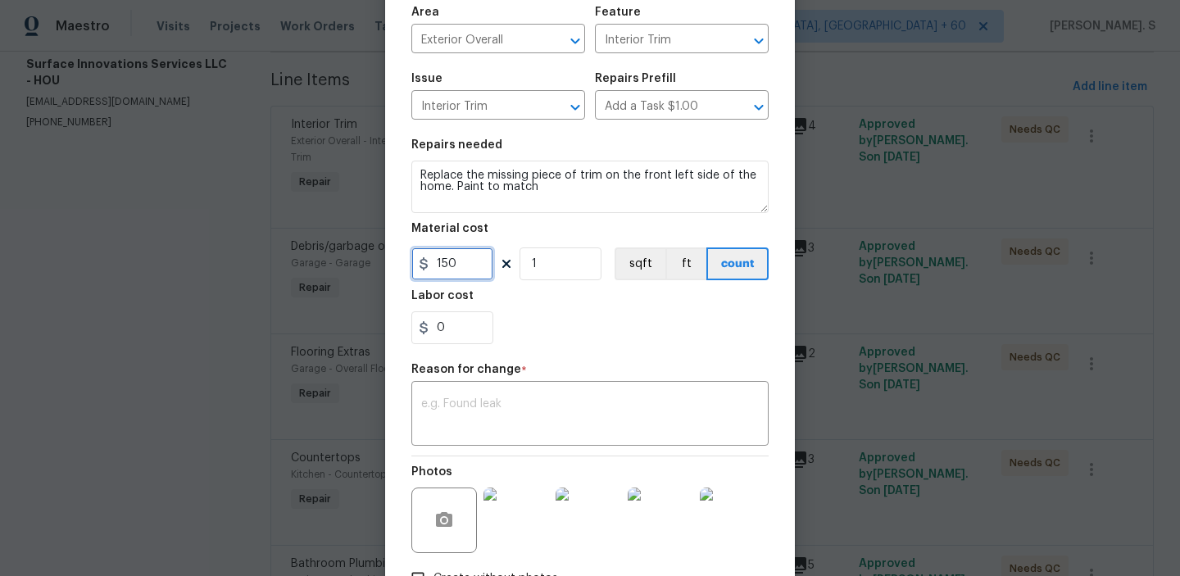
scroll to position [232, 0]
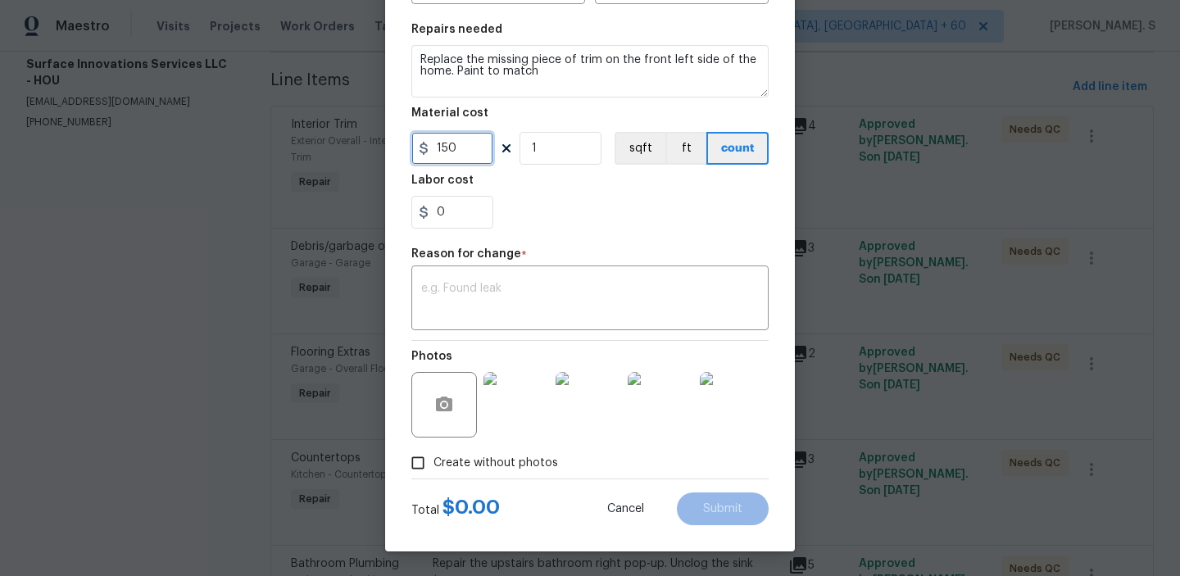
type input "150"
click at [475, 247] on div "Repair Upgrade BRN Area Exterior Overall ​ Feature Interior Trim ​ Issue Interi…" at bounding box center [589, 160] width 357 height 637
click at [478, 298] on textarea at bounding box center [590, 300] width 338 height 34
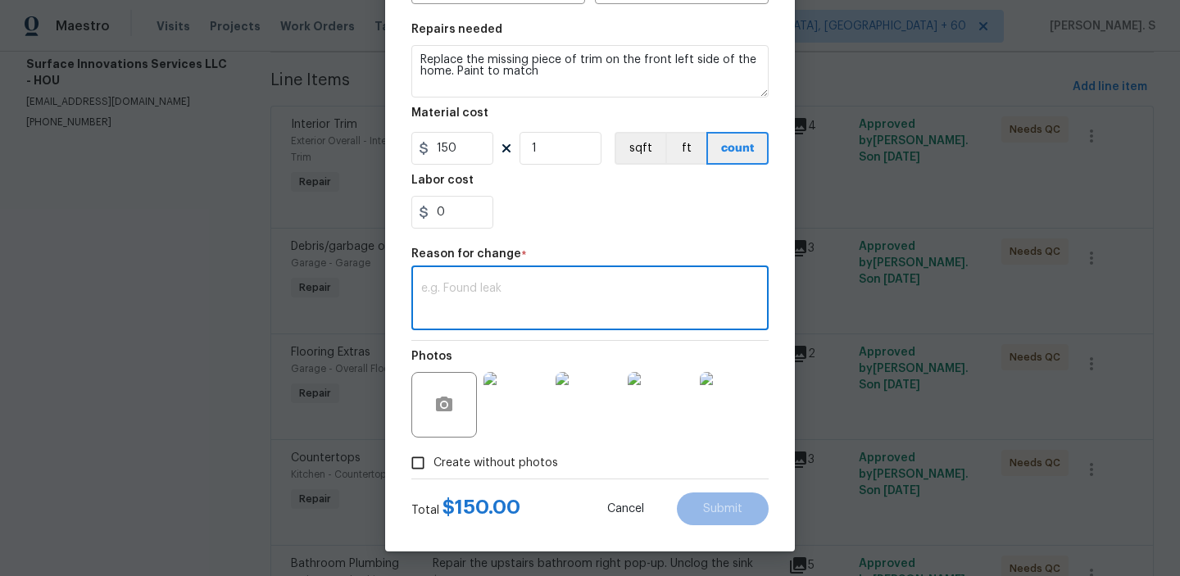
click at [540, 311] on textarea at bounding box center [590, 300] width 338 height 34
paste textarea "(GJ) Updated per vendor’s final cost"
type textarea "(GJ) Updated per vendor’s final cost"
click at [729, 511] on span "Submit" at bounding box center [722, 509] width 39 height 12
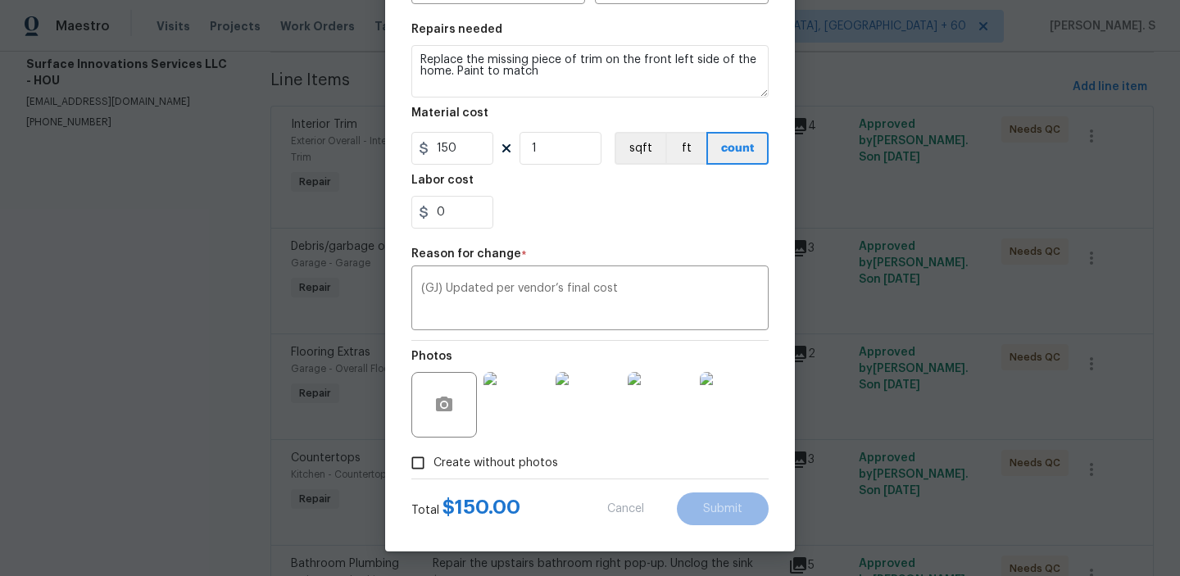
type input "25"
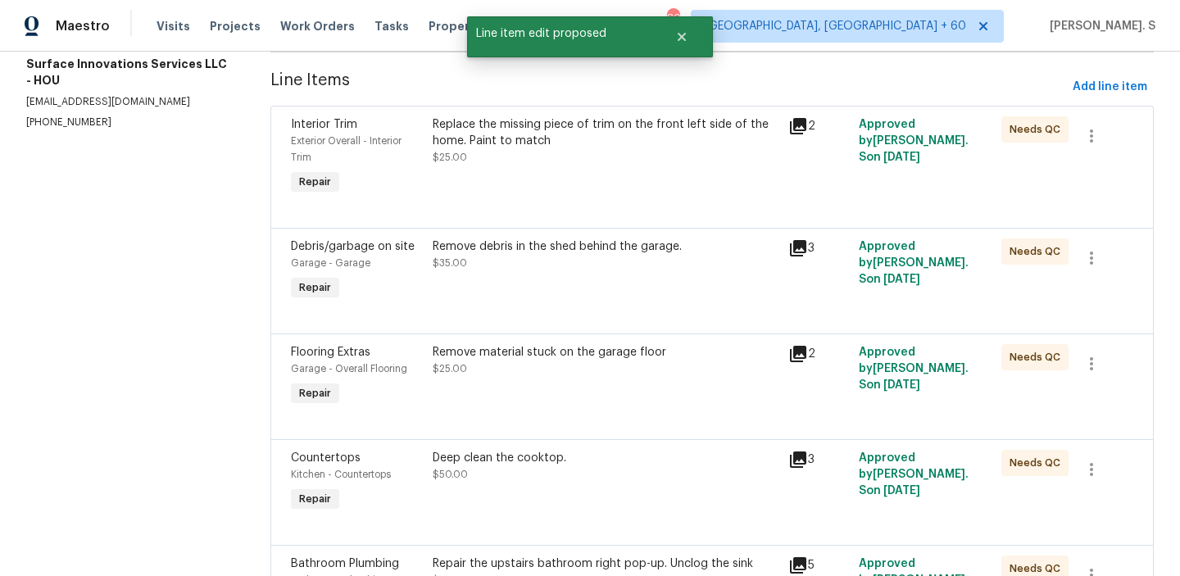
scroll to position [0, 0]
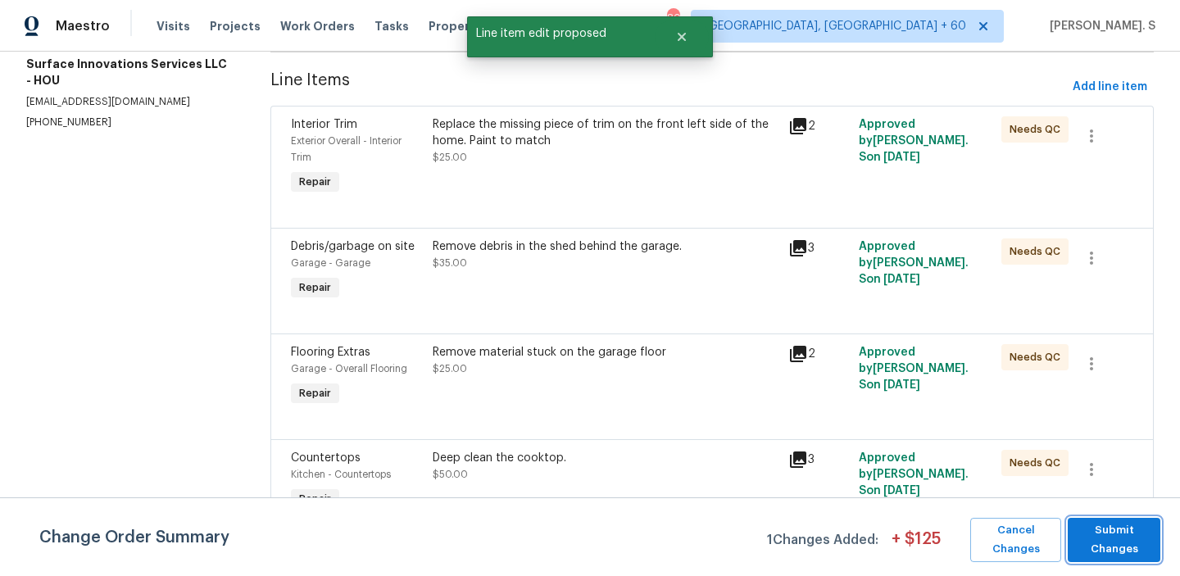
click at [1087, 531] on span "Submit Changes" at bounding box center [1114, 540] width 76 height 38
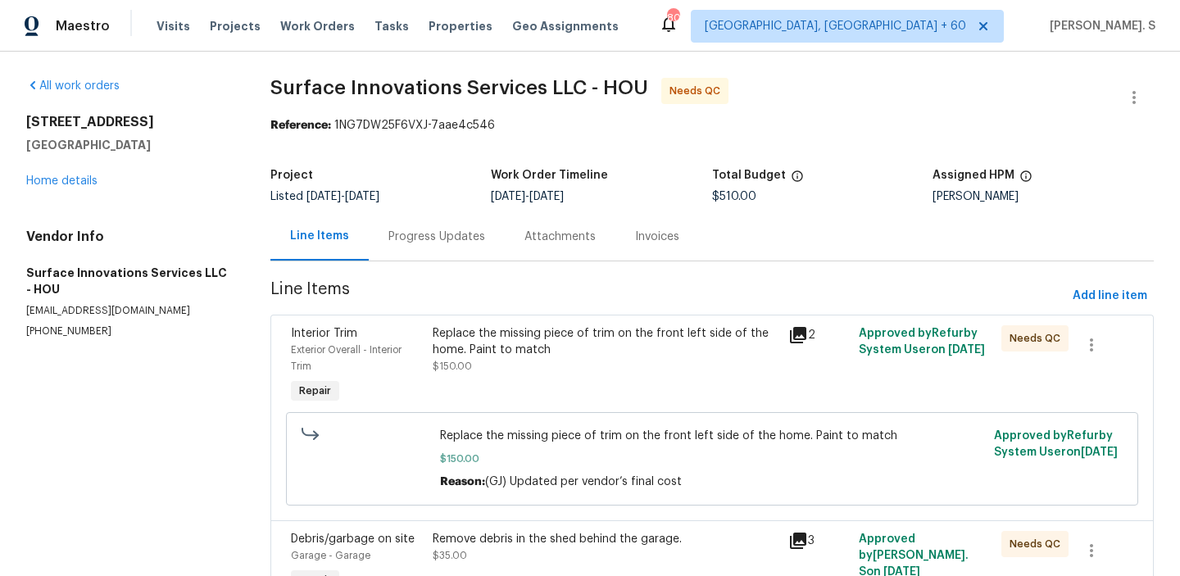
click at [461, 220] on div "Progress Updates" at bounding box center [437, 236] width 136 height 48
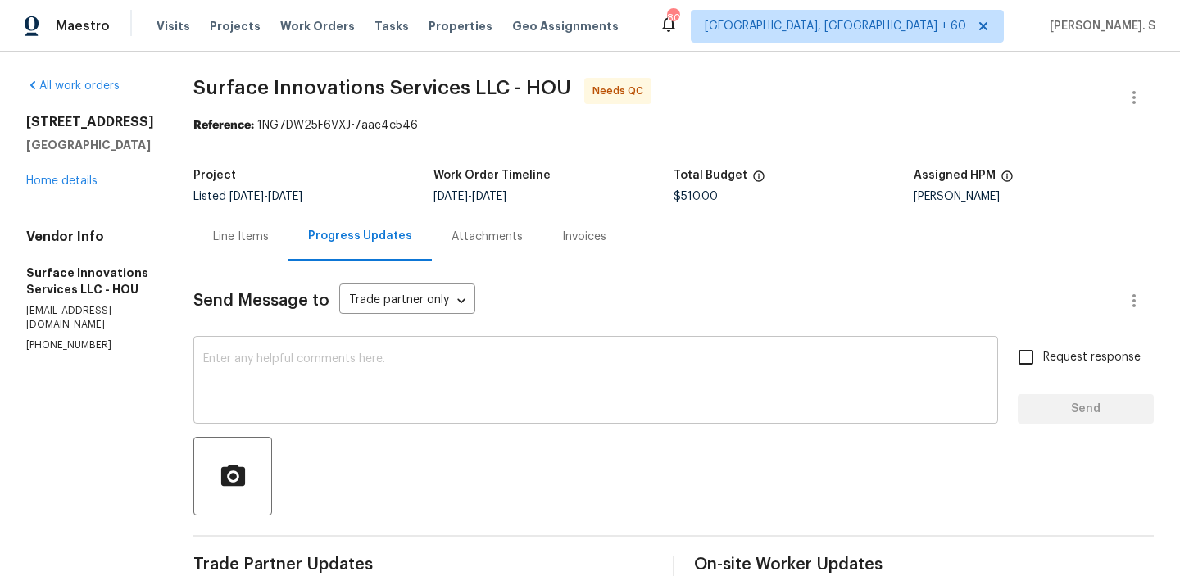
click at [397, 365] on textarea at bounding box center [595, 381] width 785 height 57
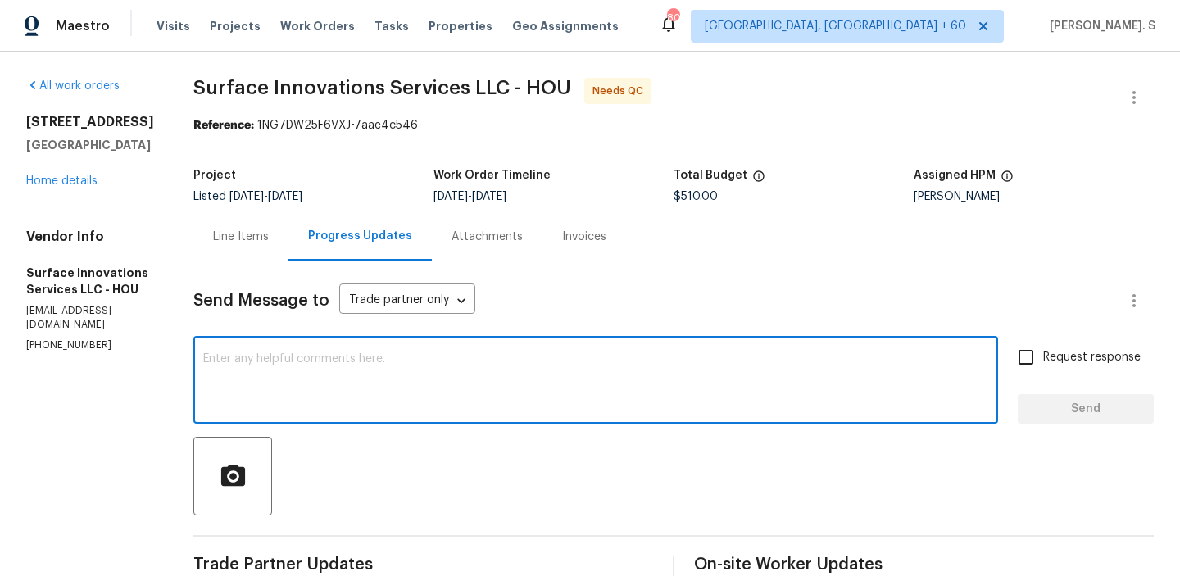
click at [269, 237] on div "Line Items" at bounding box center [241, 237] width 56 height 16
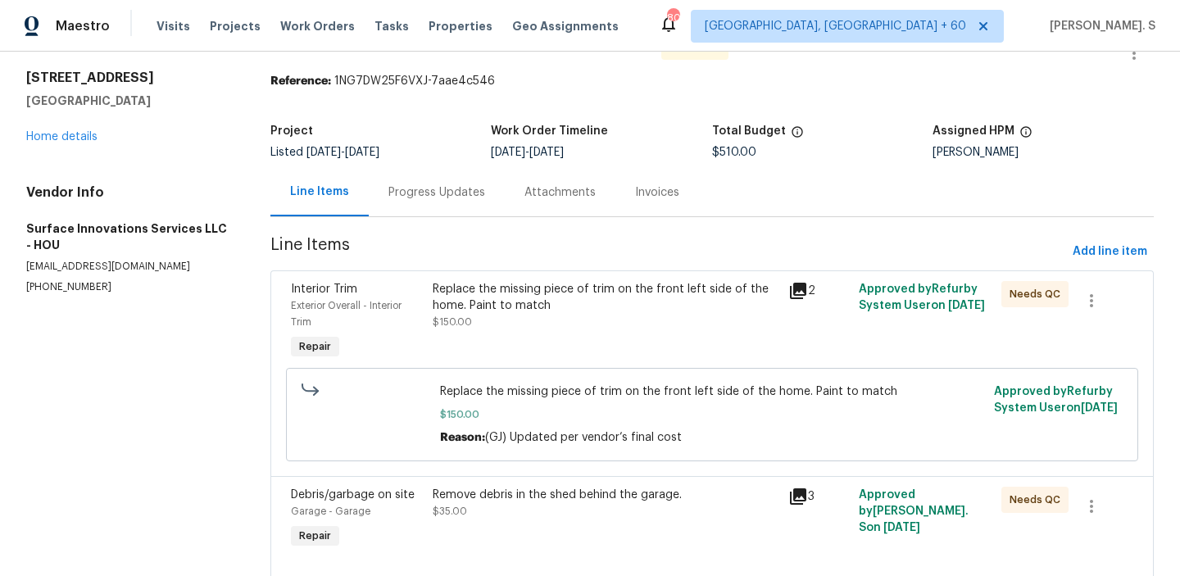
scroll to position [47, 0]
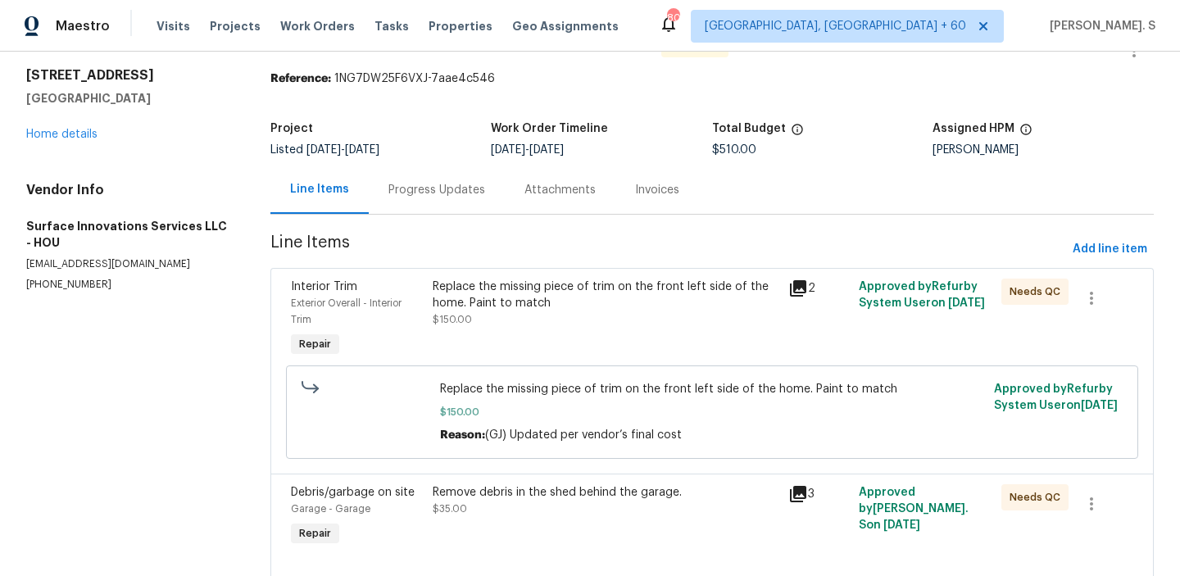
click at [486, 323] on div "Replace the missing piece of trim on the front left side of the home. Paint to …" at bounding box center [605, 303] width 345 height 49
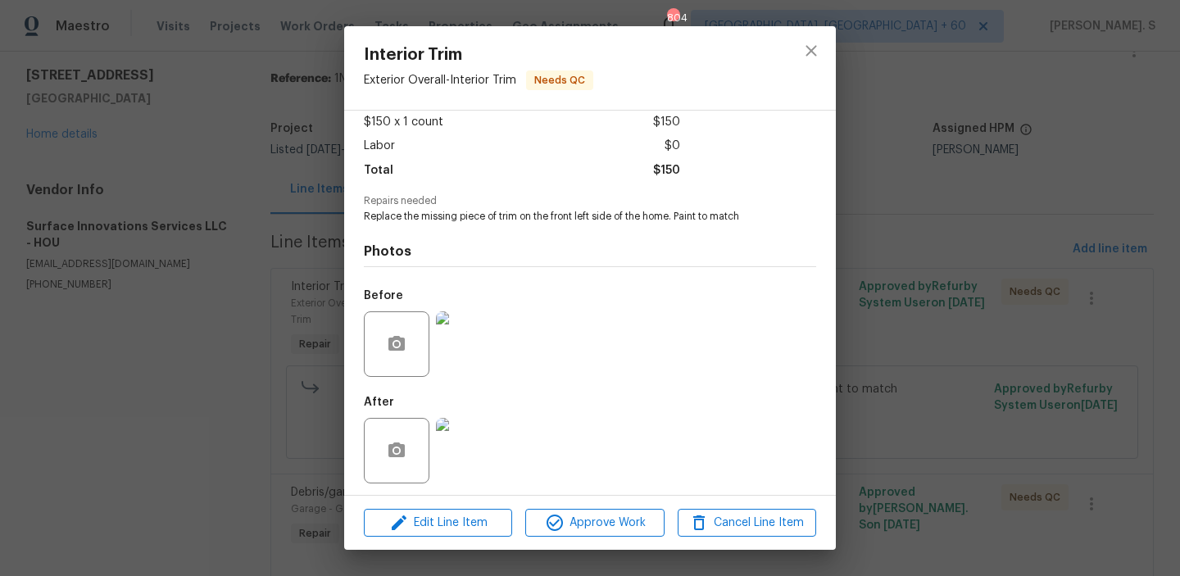
scroll to position [97, 0]
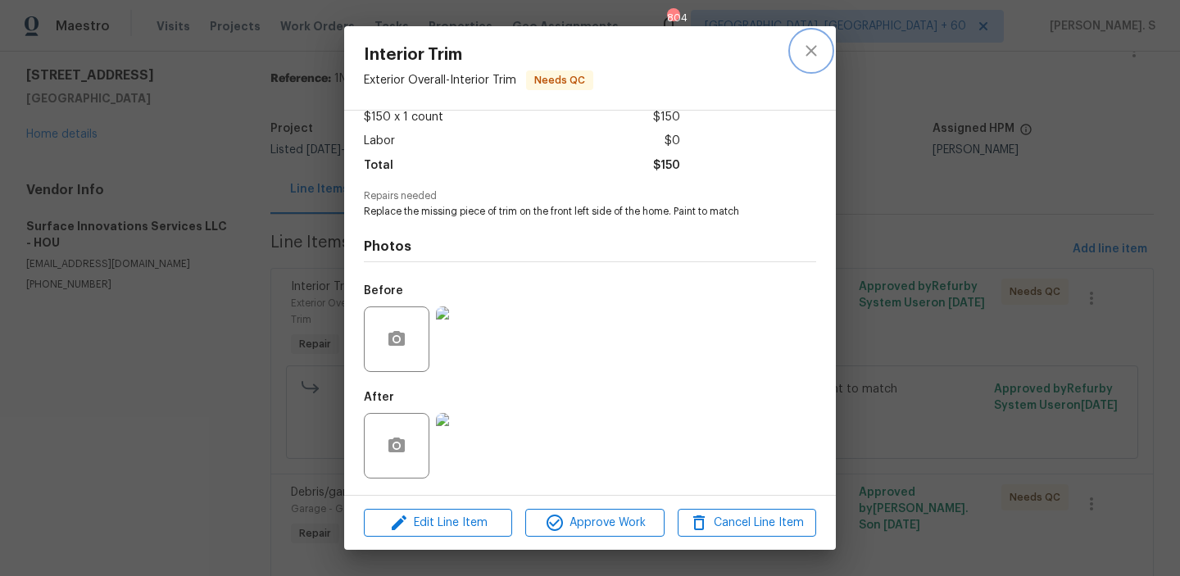
click at [816, 52] on icon "close" at bounding box center [812, 51] width 20 height 20
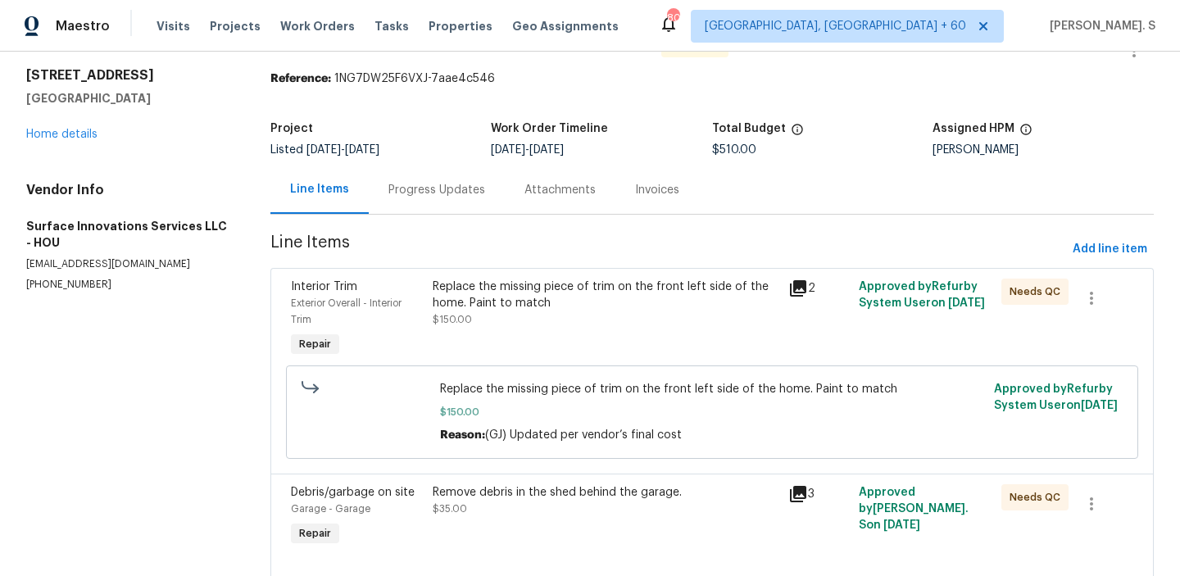
click at [481, 332] on div "Replace the missing piece of trim on the front left side of the home. Paint to …" at bounding box center [605, 320] width 355 height 92
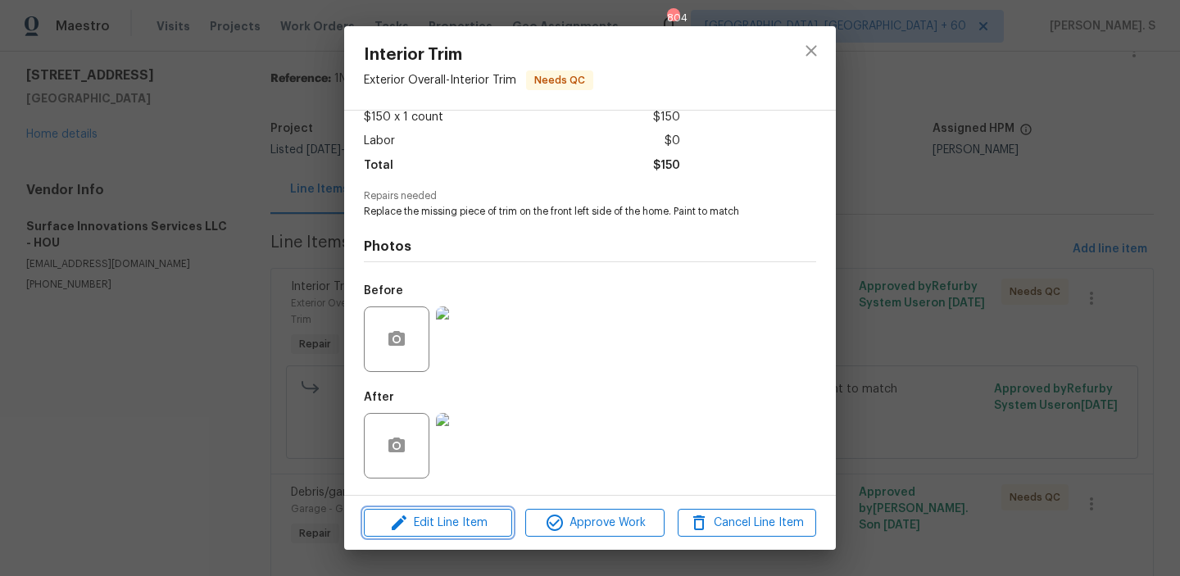
click at [475, 525] on span "Edit Line Item" at bounding box center [438, 523] width 139 height 20
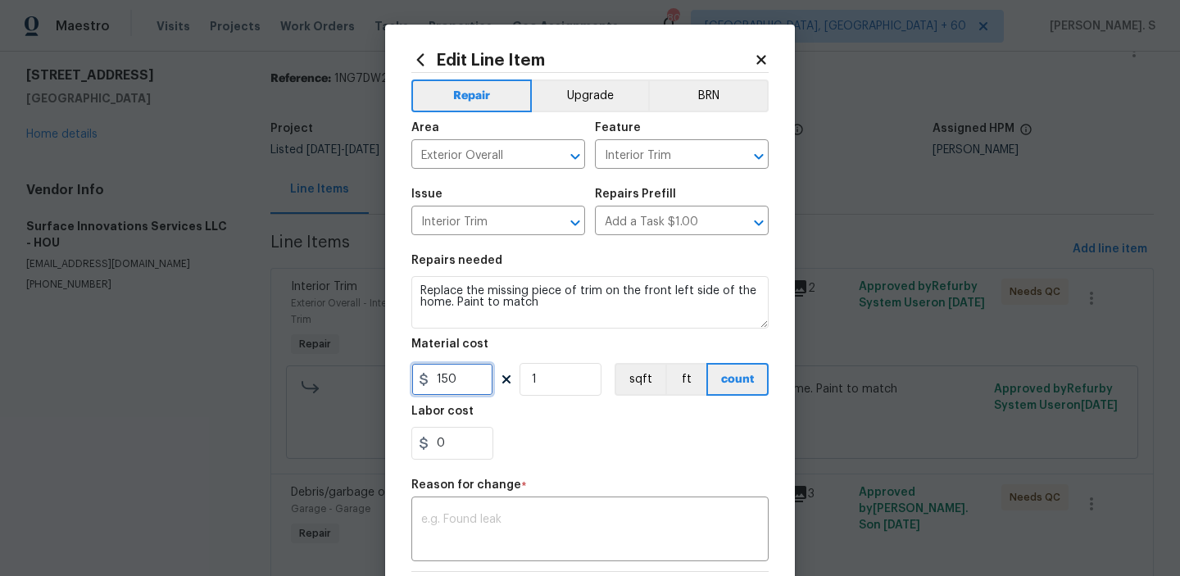
click at [478, 379] on input "150" at bounding box center [452, 379] width 82 height 33
click at [761, 53] on icon at bounding box center [761, 59] width 15 height 15
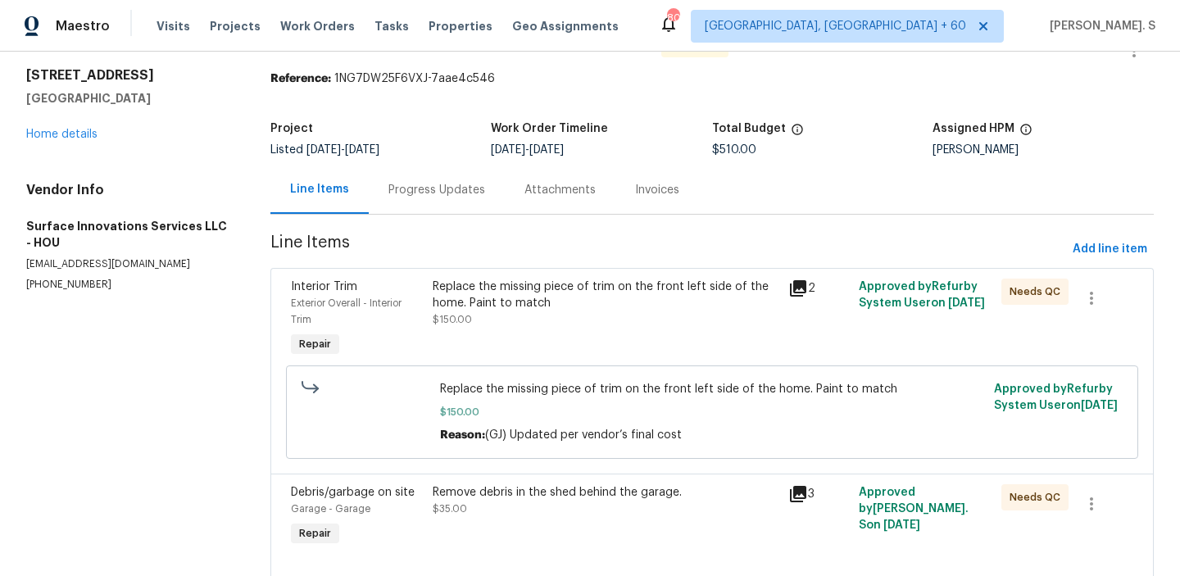
click at [700, 252] on span "Line Items" at bounding box center [668, 249] width 796 height 30
click at [401, 192] on div "Progress Updates" at bounding box center [437, 190] width 97 height 16
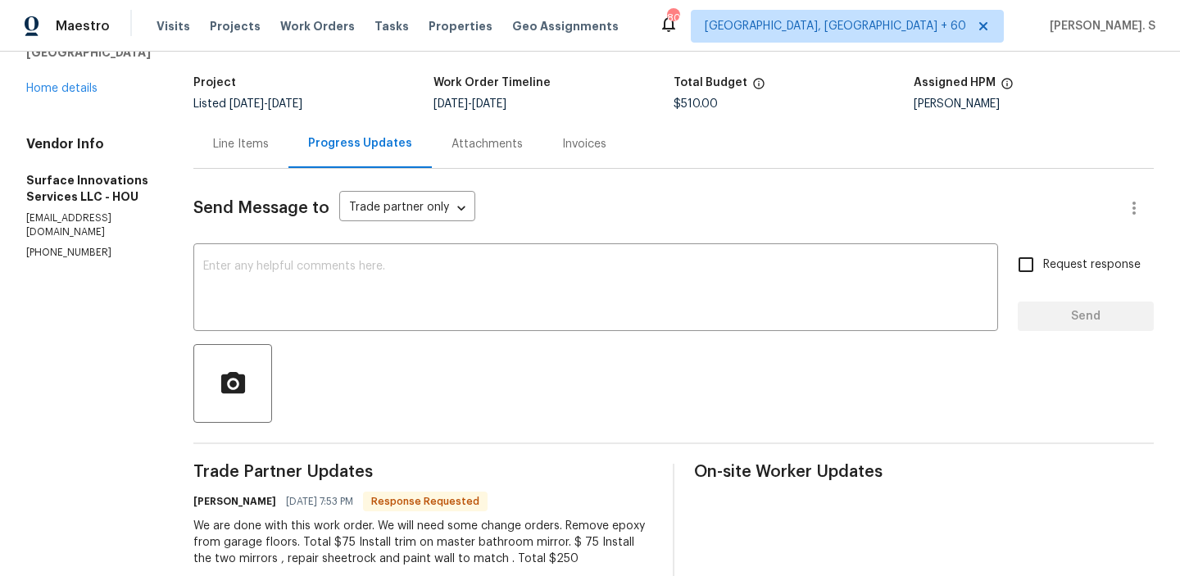
scroll to position [61, 0]
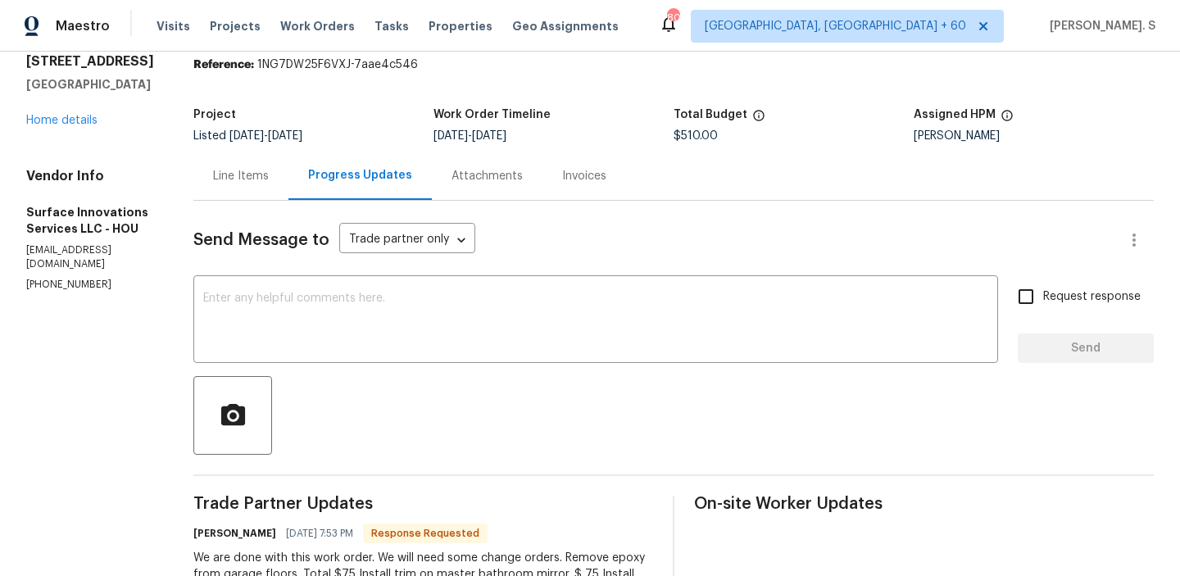
click at [289, 176] on div "Line Items" at bounding box center [240, 176] width 95 height 48
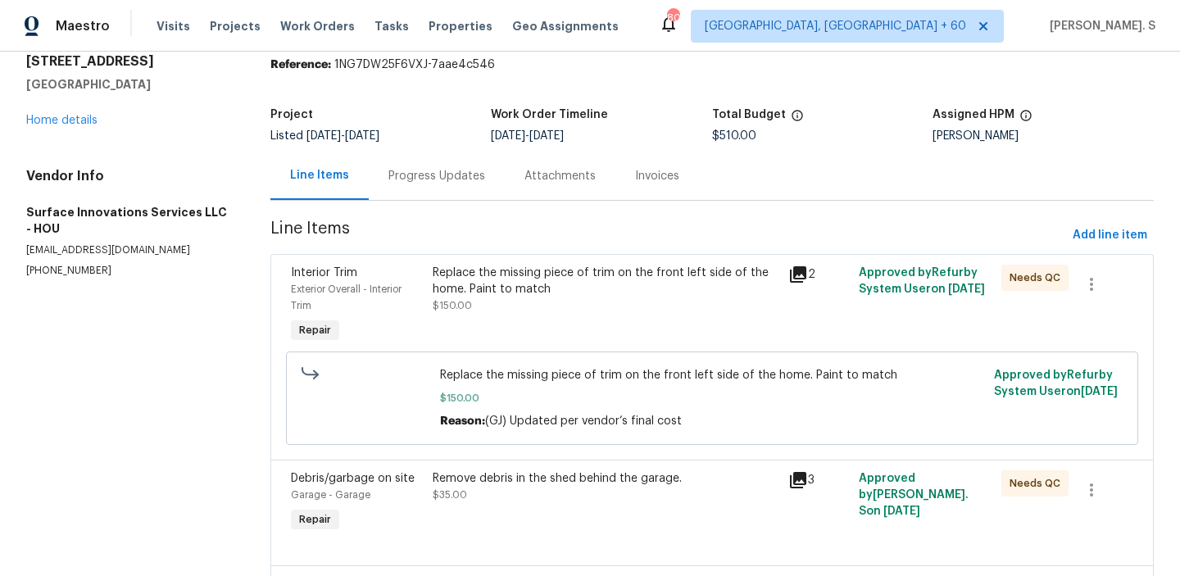
click at [530, 325] on div "Replace the missing piece of trim on the front left side of the home. Paint to …" at bounding box center [605, 306] width 355 height 92
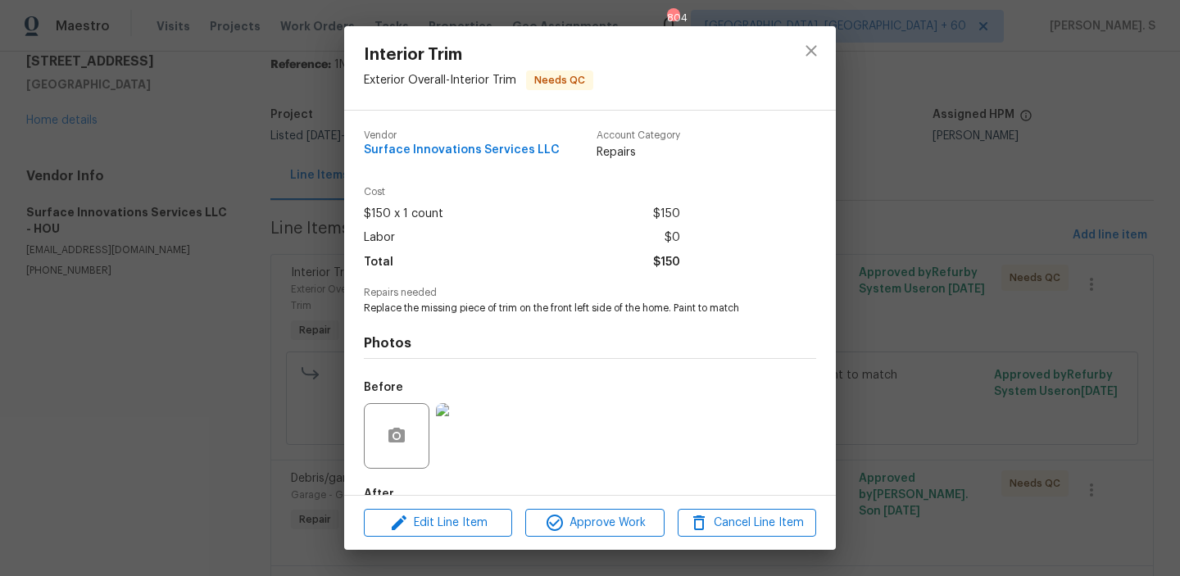
scroll to position [97, 0]
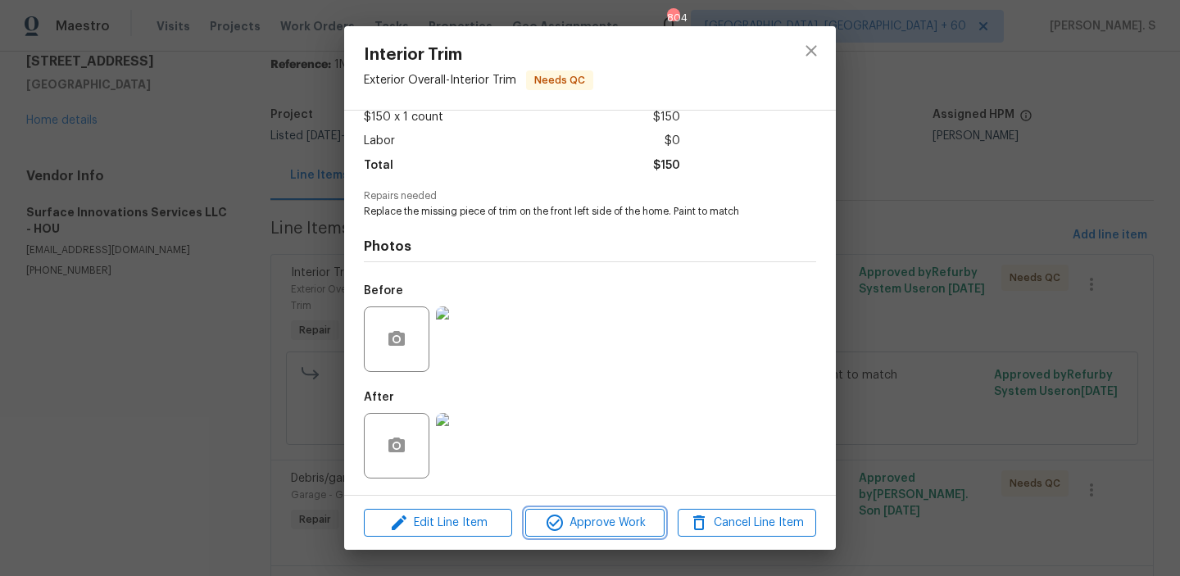
click at [587, 528] on span "Approve Work" at bounding box center [594, 523] width 129 height 20
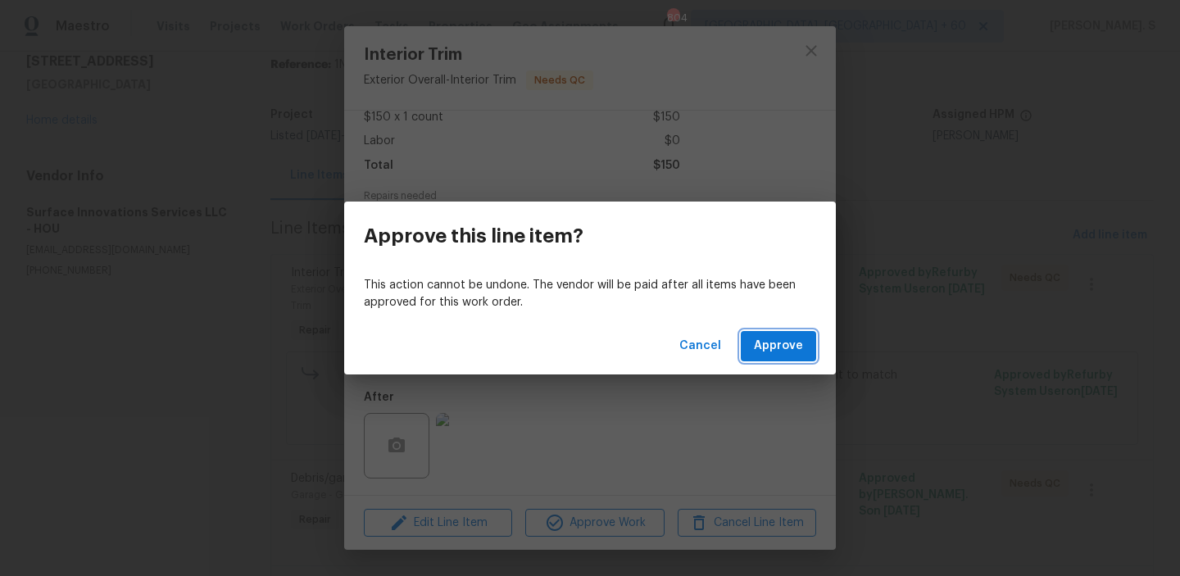
click at [779, 360] on button "Approve" at bounding box center [778, 346] width 75 height 30
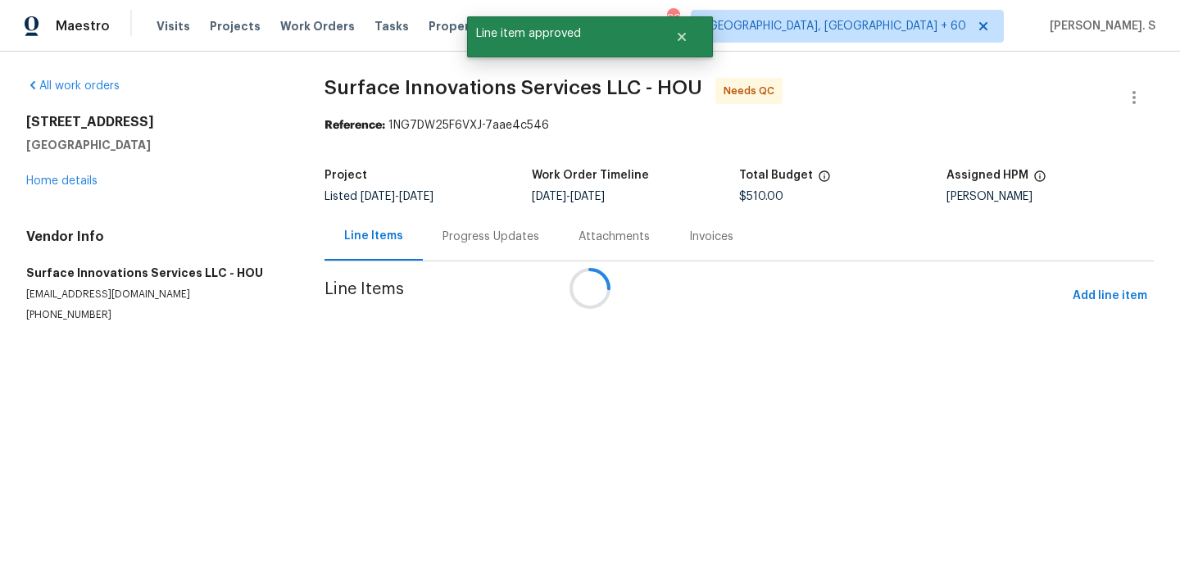
scroll to position [0, 0]
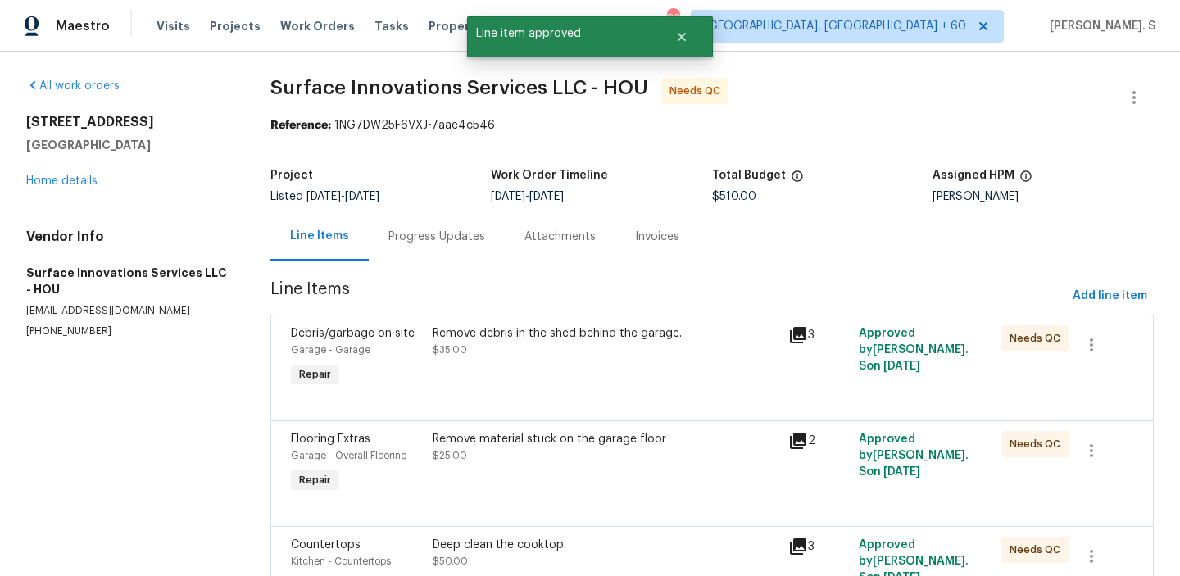
click at [543, 339] on div "Remove debris in the shed behind the garage." at bounding box center [605, 333] width 345 height 16
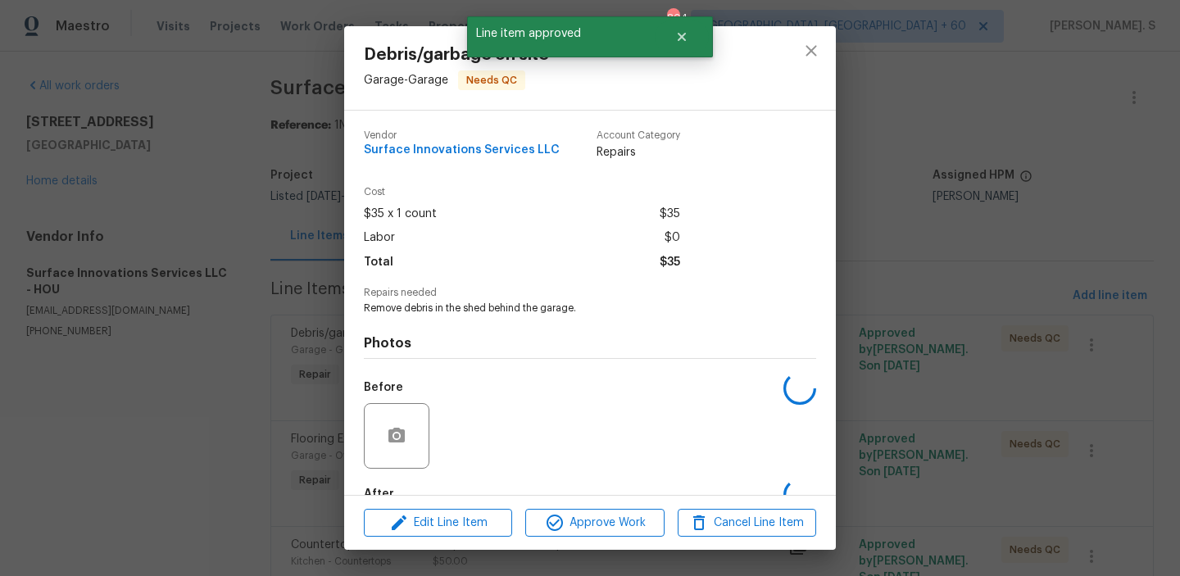
scroll to position [97, 0]
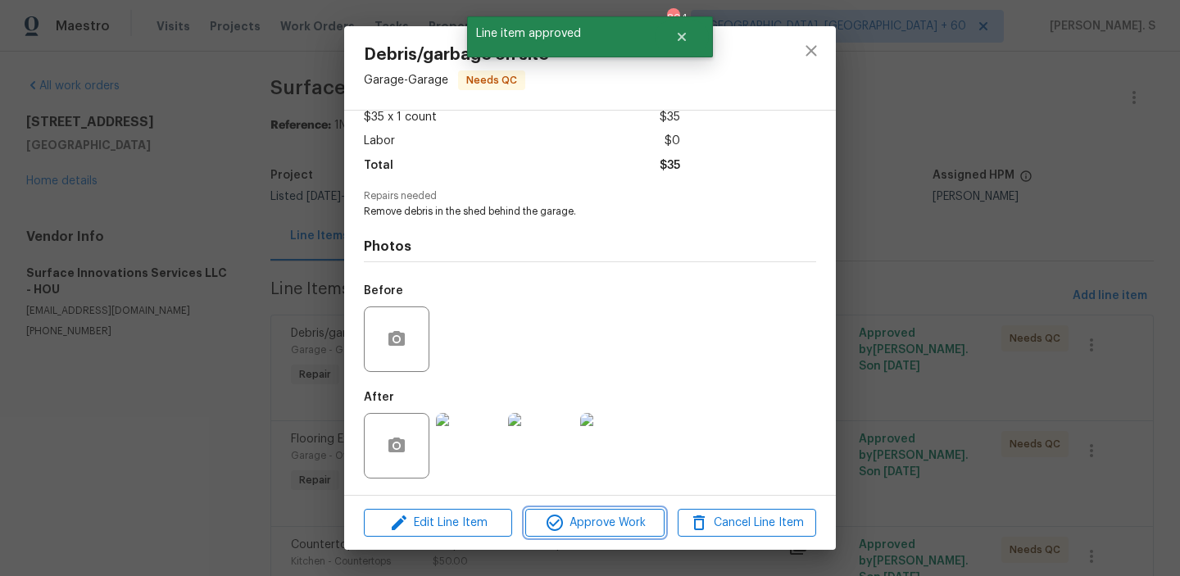
click at [576, 515] on span "Approve Work" at bounding box center [594, 523] width 129 height 20
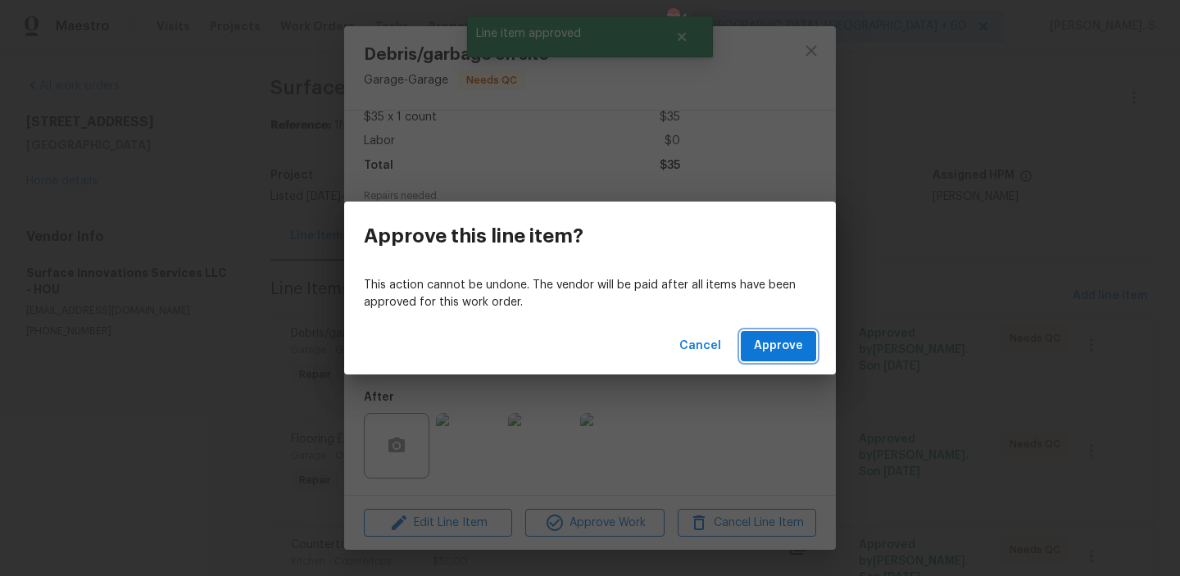
click at [793, 344] on span "Approve" at bounding box center [778, 346] width 49 height 20
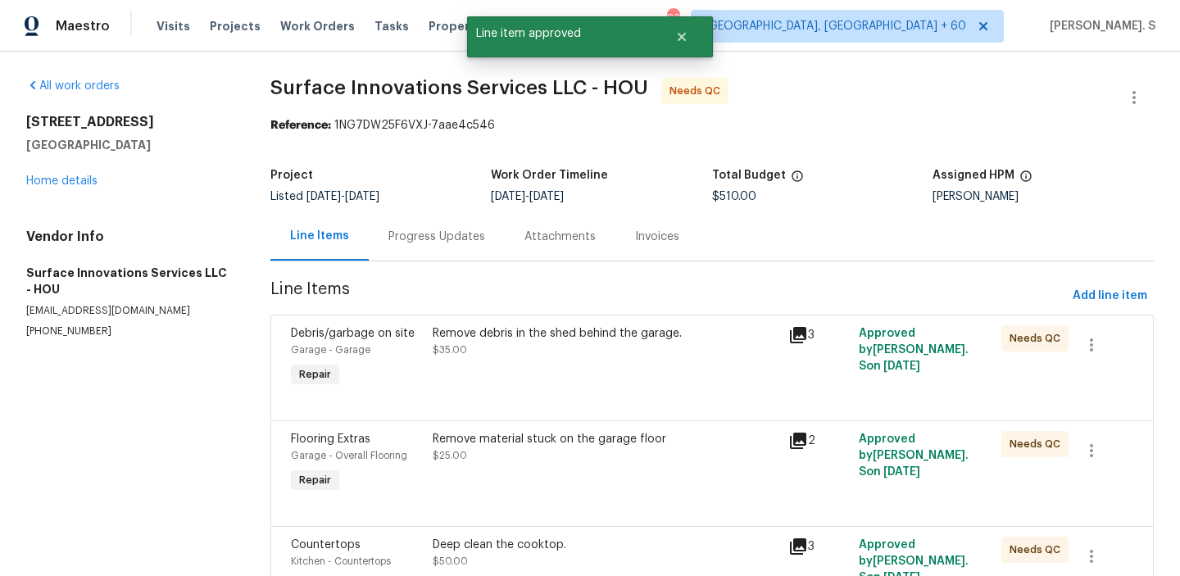
click at [516, 348] on div "Remove debris in the shed behind the garage. $35.00" at bounding box center [605, 341] width 345 height 33
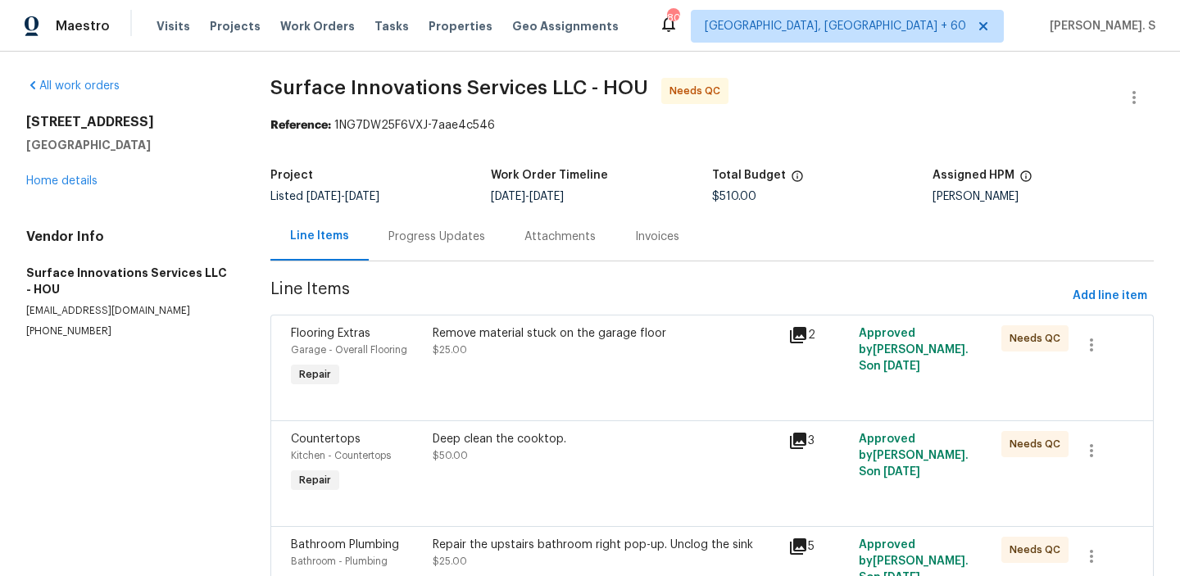
click at [525, 395] on div at bounding box center [712, 401] width 843 height 20
click at [528, 321] on div "Remove material stuck on the garage floor $25.00" at bounding box center [605, 357] width 355 height 75
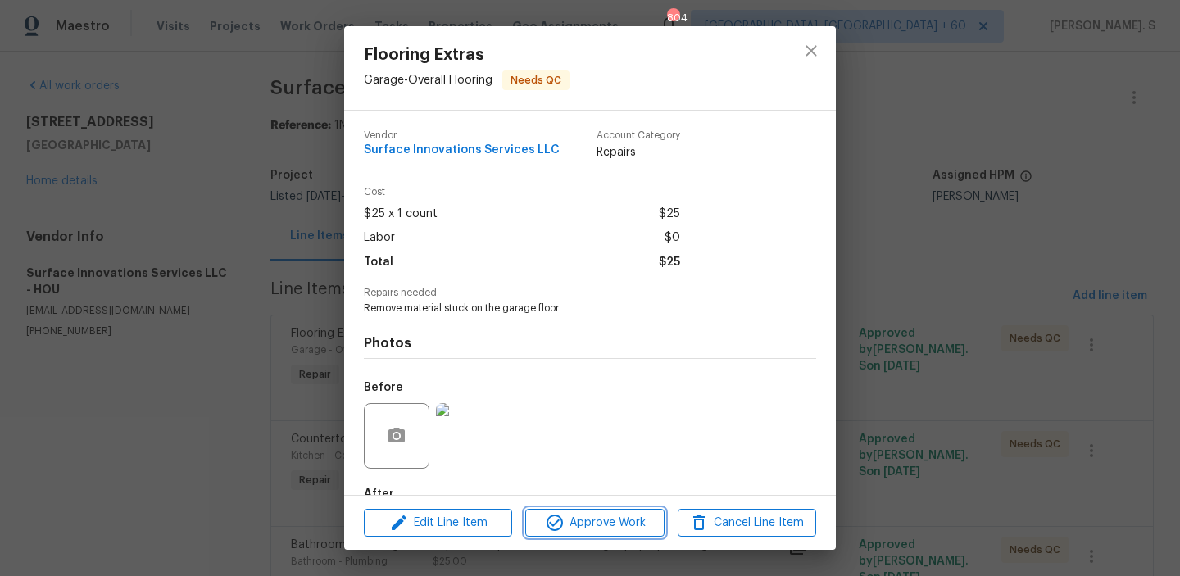
click at [571, 516] on span "Approve Work" at bounding box center [594, 523] width 129 height 20
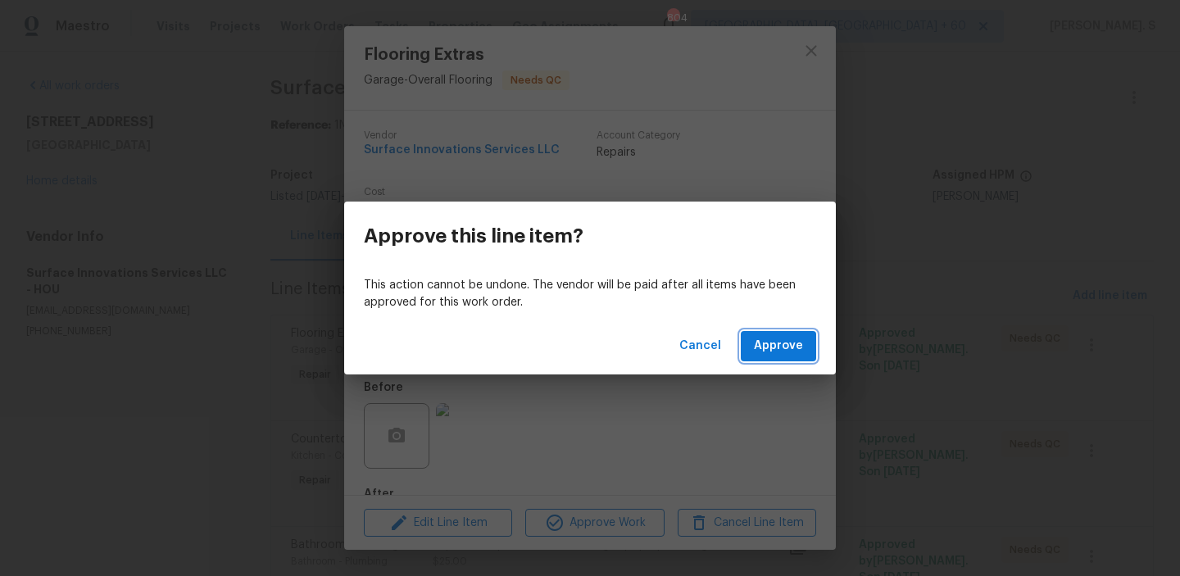
click at [783, 346] on span "Approve" at bounding box center [778, 346] width 49 height 20
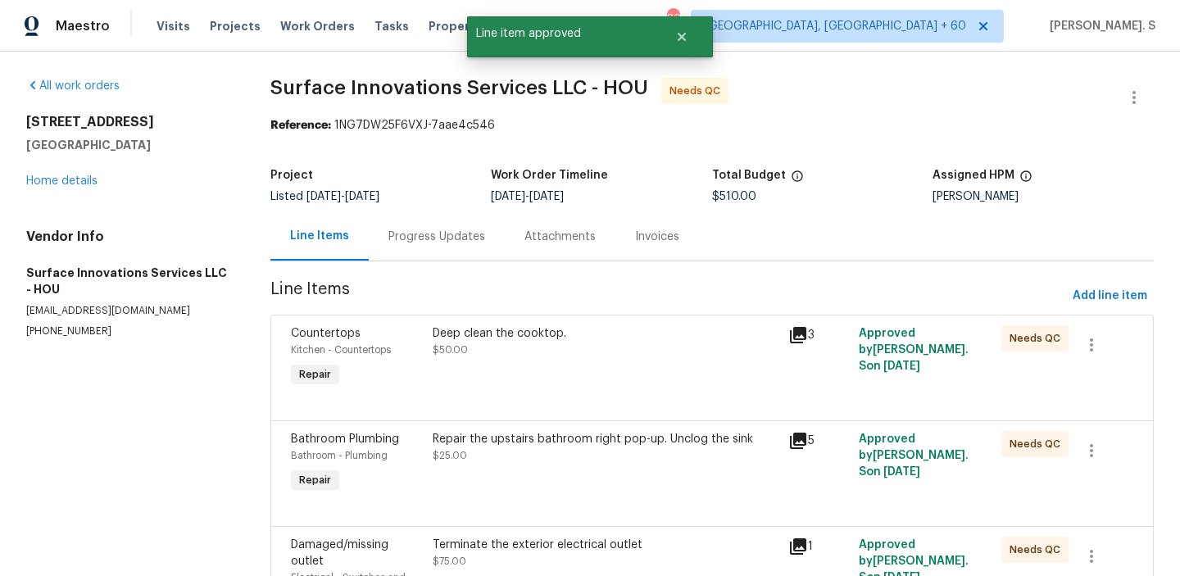
click at [509, 351] on div "Deep clean the cooktop. $50.00" at bounding box center [605, 341] width 345 height 33
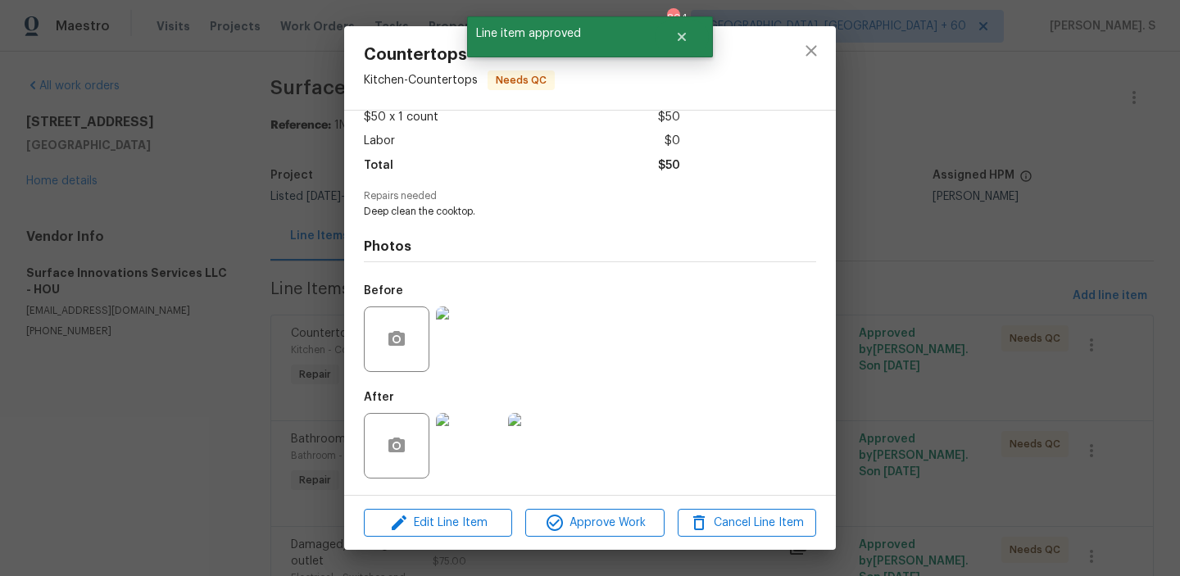
click at [565, 504] on div "Edit Line Item Approve Work Cancel Line Item" at bounding box center [590, 523] width 492 height 55
click at [567, 511] on button "Approve Work" at bounding box center [594, 523] width 139 height 29
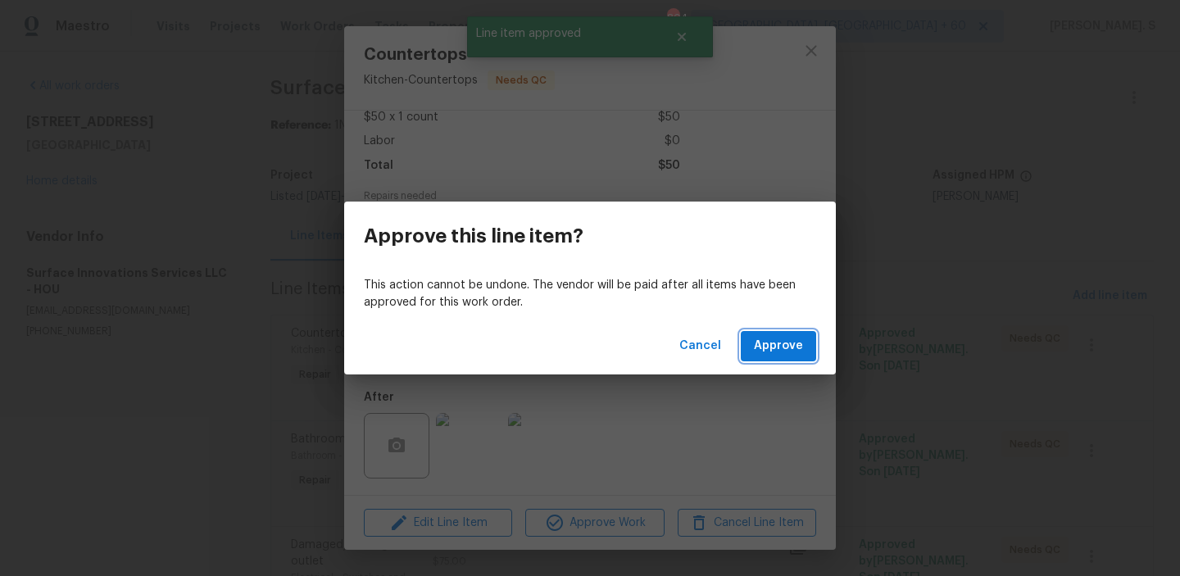
click at [761, 353] on span "Approve" at bounding box center [778, 346] width 49 height 20
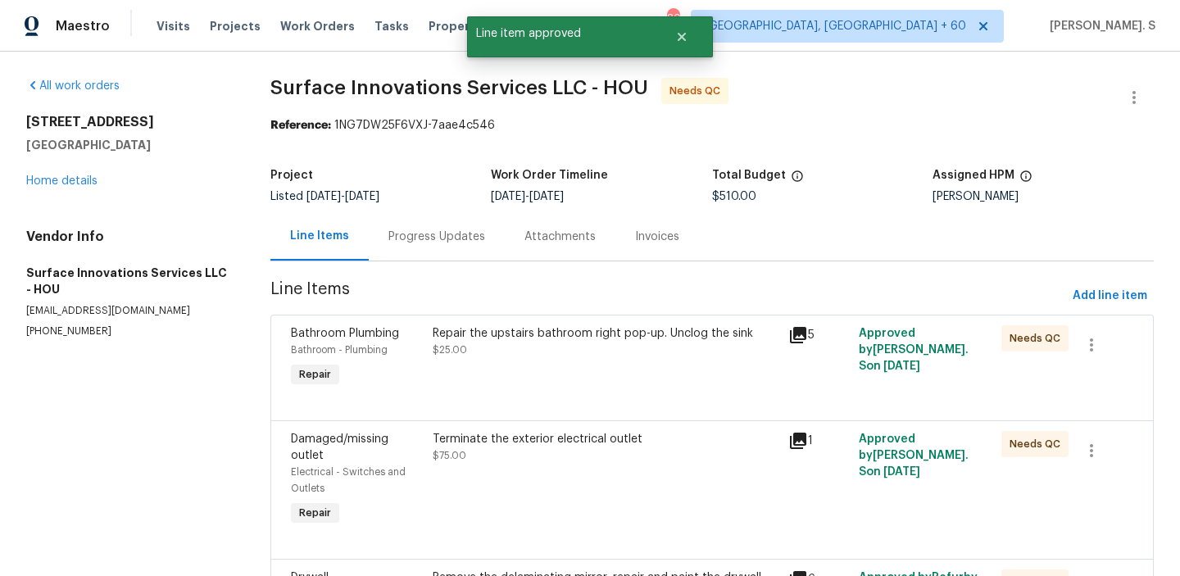
click at [527, 356] on div "Repair the upstairs bathroom right pop-up. Unclog the sink $25.00" at bounding box center [605, 341] width 345 height 33
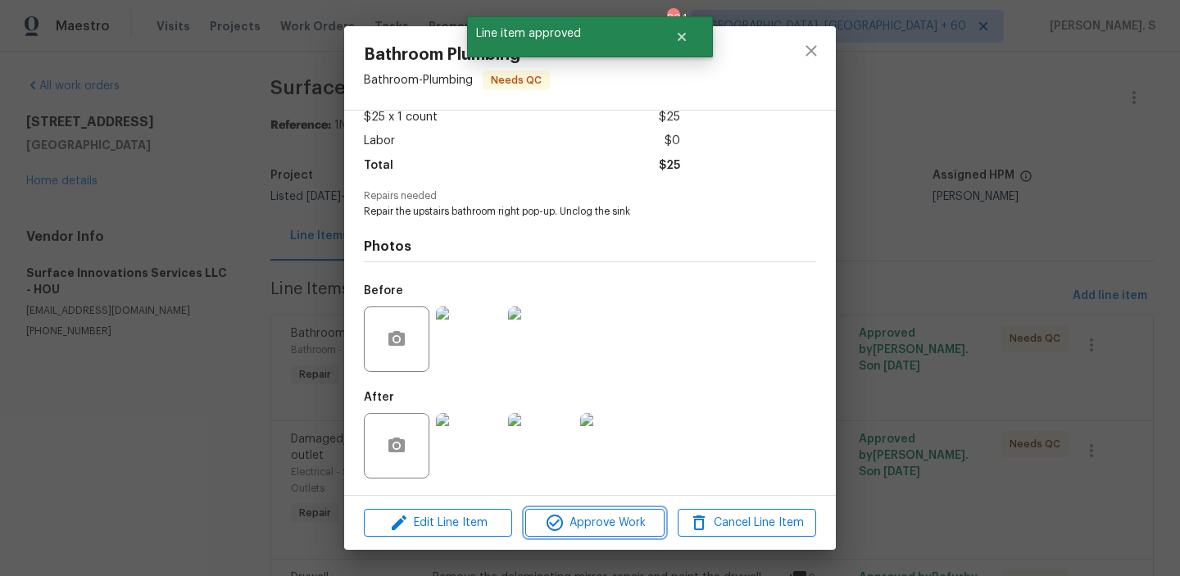
click at [569, 534] on button "Approve Work" at bounding box center [594, 523] width 139 height 29
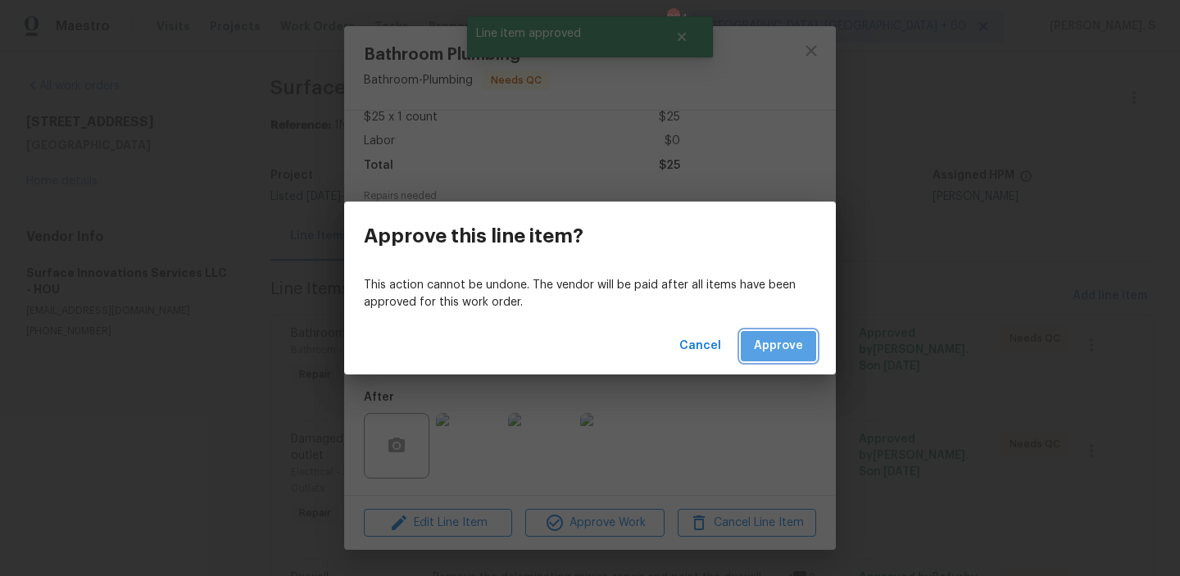
click at [762, 359] on button "Approve" at bounding box center [778, 346] width 75 height 30
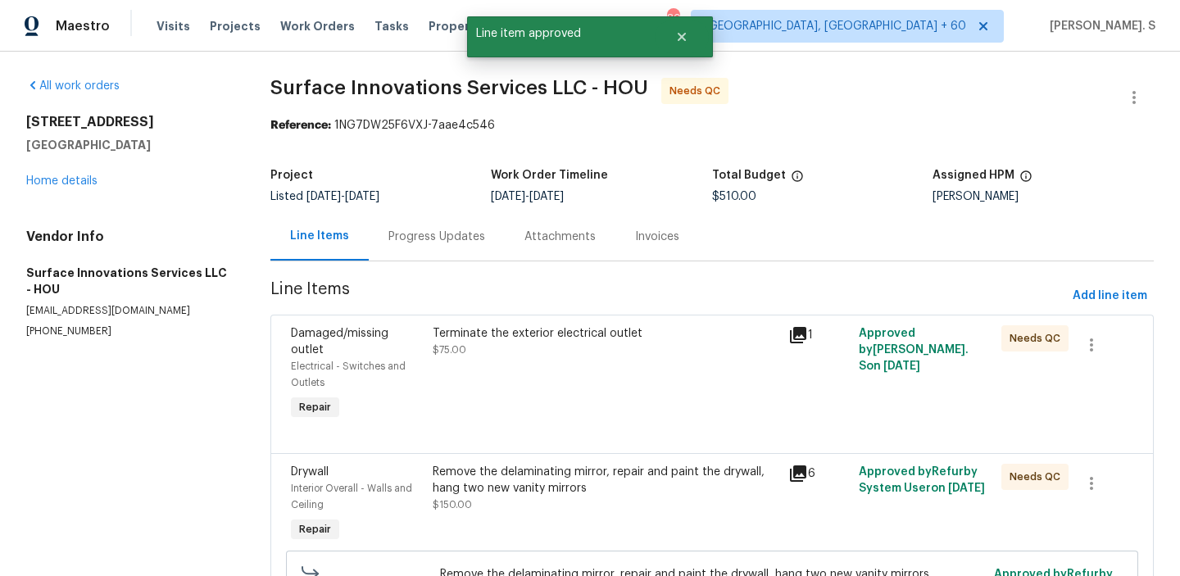
click at [520, 373] on div "Terminate the exterior electrical outlet $75.00" at bounding box center [605, 374] width 355 height 108
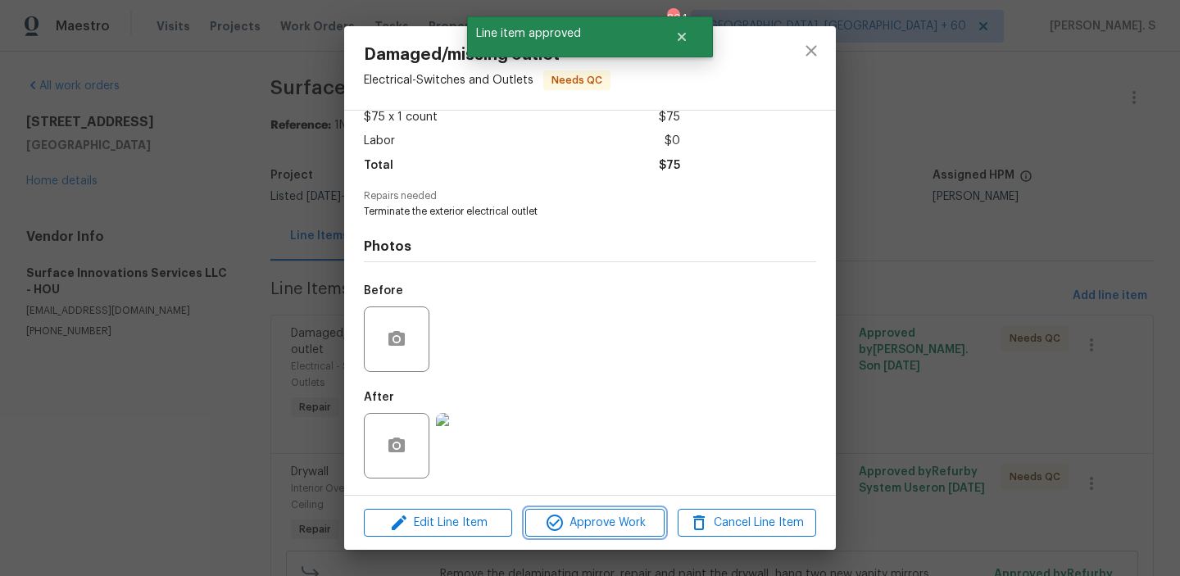
click at [579, 532] on span "Approve Work" at bounding box center [594, 523] width 129 height 20
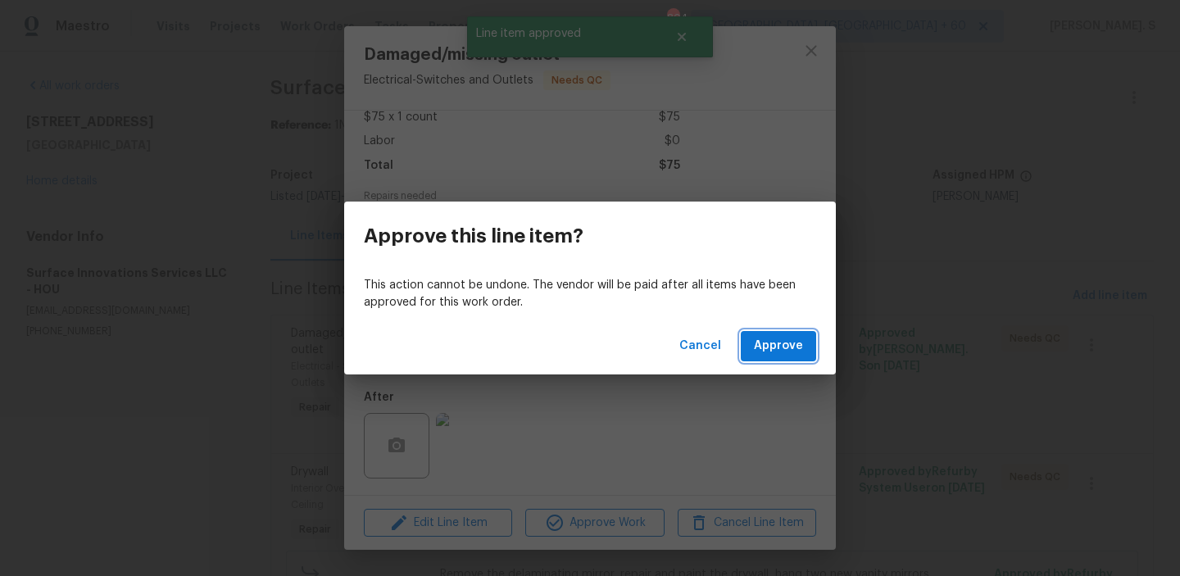
click at [784, 354] on span "Approve" at bounding box center [778, 346] width 49 height 20
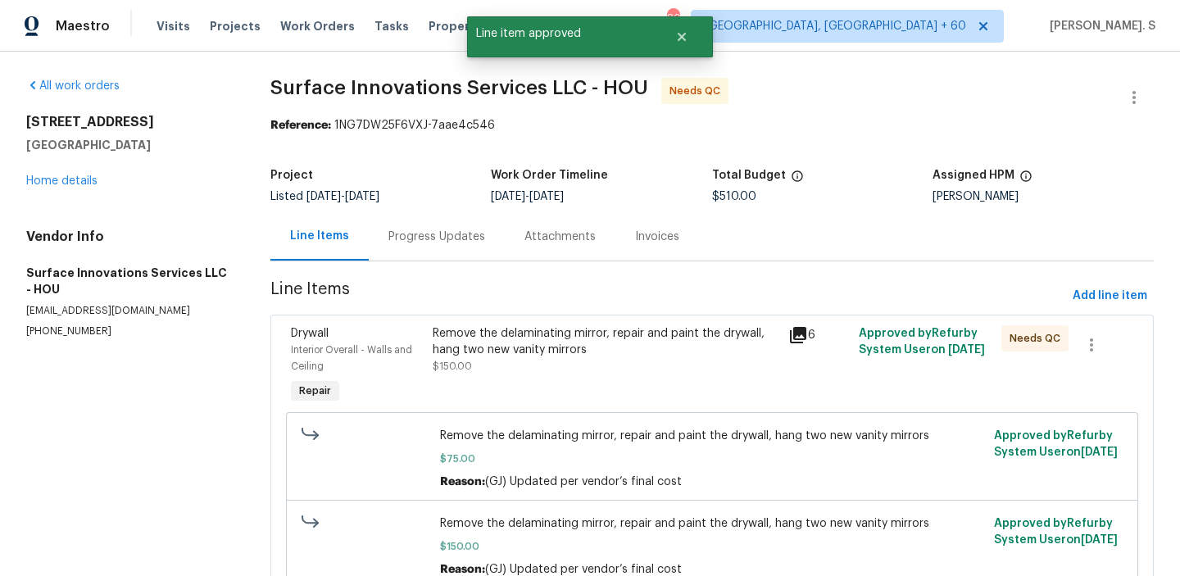
click at [509, 397] on div "Remove the delaminating mirror, repair and paint the drywall, hang two new vani…" at bounding box center [605, 366] width 355 height 92
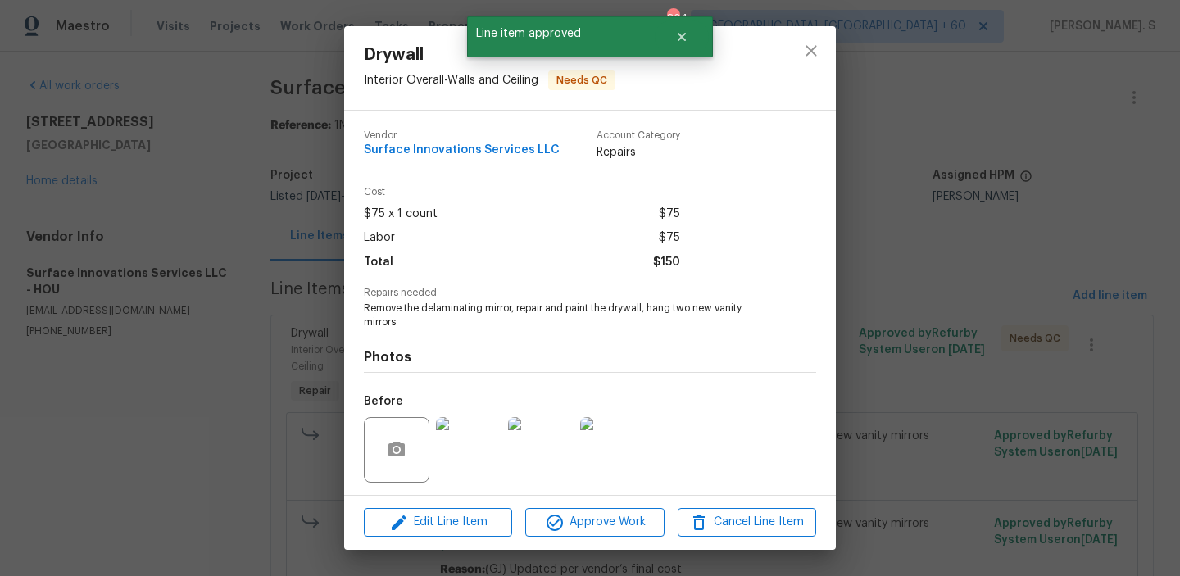
scroll to position [111, 0]
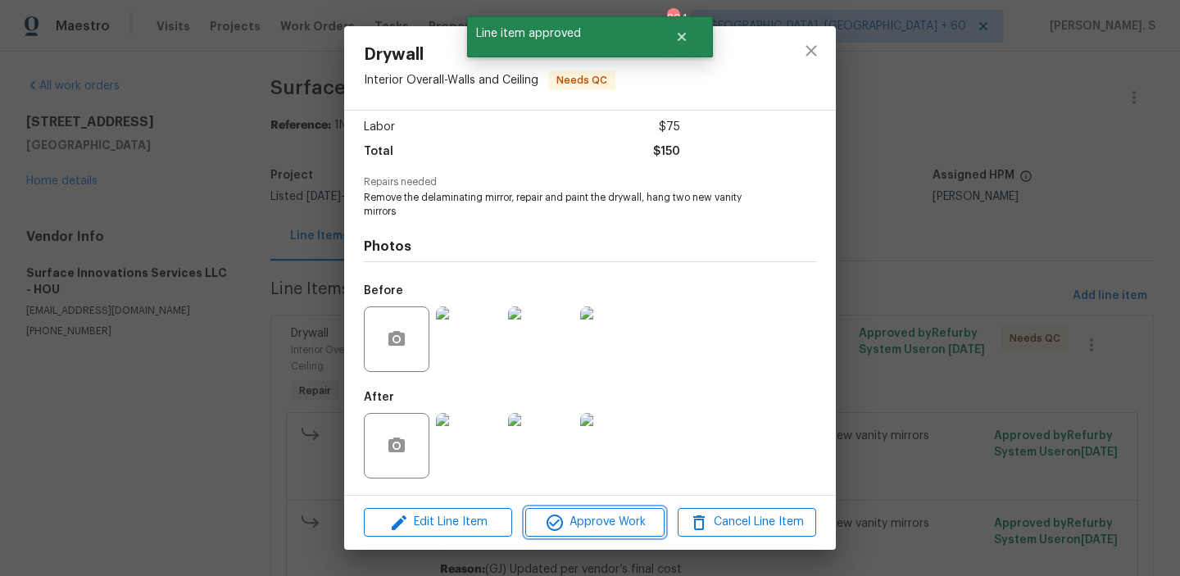
click at [576, 524] on span "Approve Work" at bounding box center [594, 522] width 129 height 20
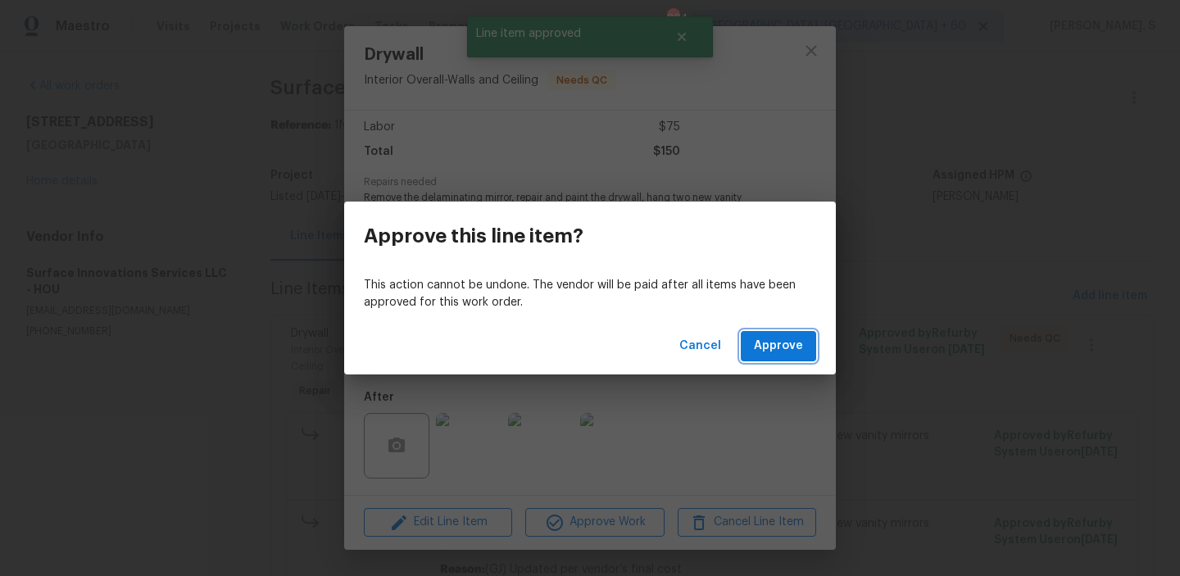
click at [809, 352] on button "Approve" at bounding box center [778, 346] width 75 height 30
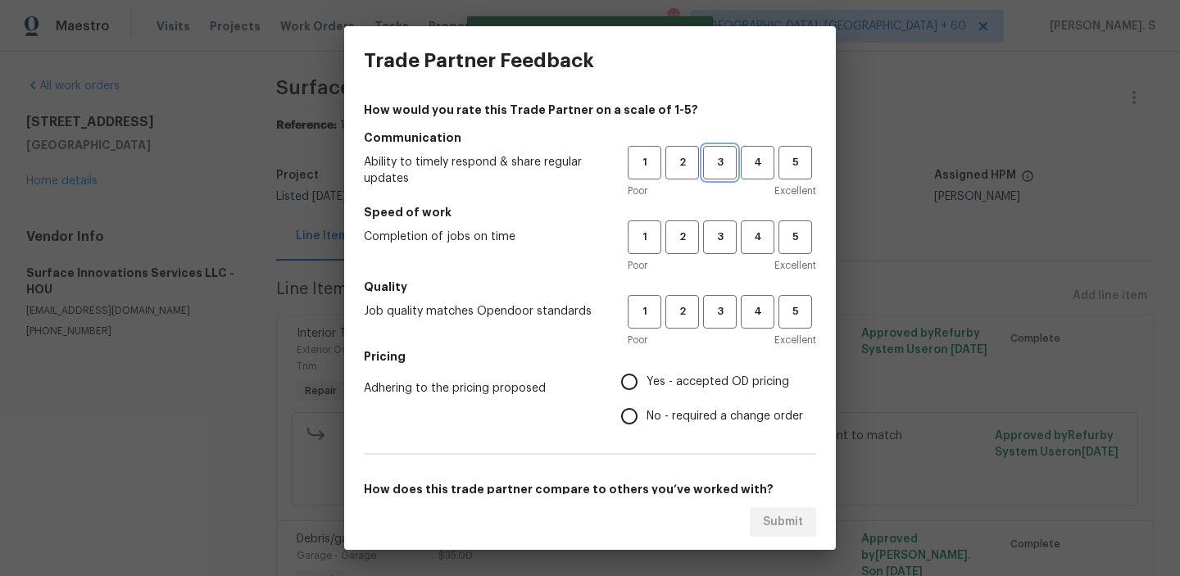
click at [716, 165] on span "3" at bounding box center [720, 162] width 30 height 19
click at [723, 241] on span "3" at bounding box center [720, 237] width 30 height 19
click at [722, 304] on span "3" at bounding box center [720, 311] width 30 height 19
click at [709, 412] on span "No - required a change order" at bounding box center [725, 416] width 157 height 17
click at [647, 412] on input "No - required a change order" at bounding box center [629, 416] width 34 height 34
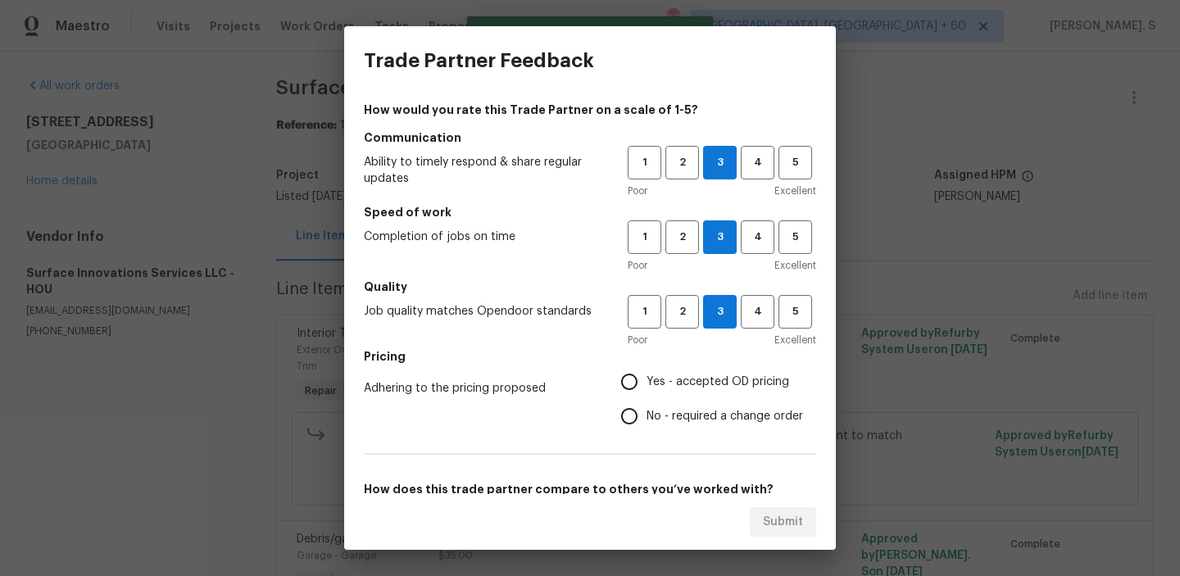
radio input "true"
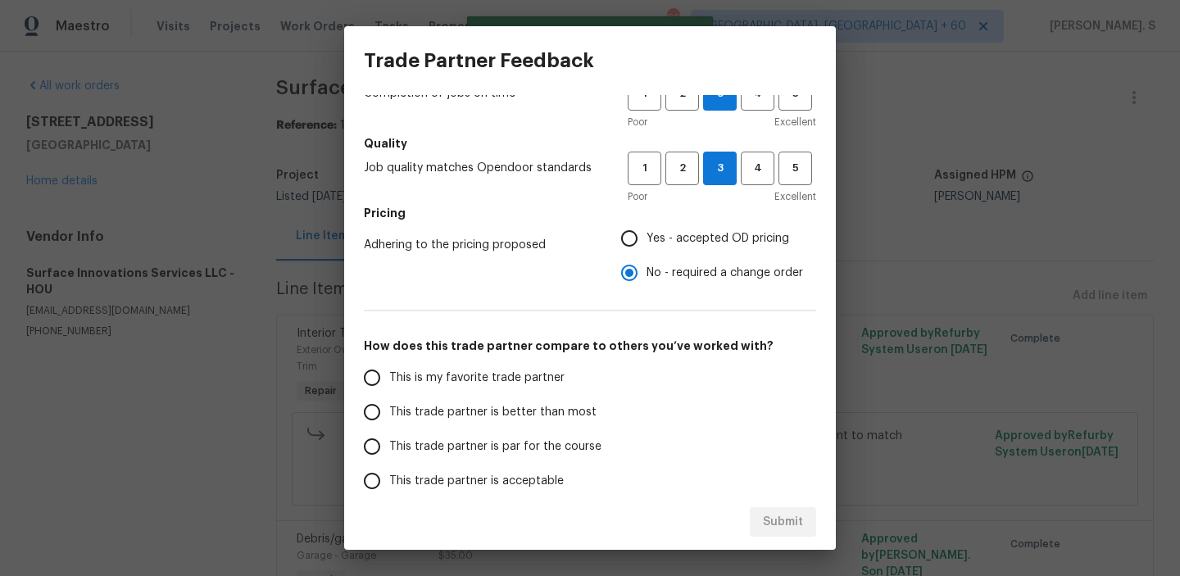
click at [570, 439] on span "This trade partner is par for the course" at bounding box center [495, 447] width 212 height 17
click at [389, 438] on input "This trade partner is par for the course" at bounding box center [372, 446] width 34 height 34
click at [793, 521] on span "Submit" at bounding box center [783, 522] width 40 height 20
radio input "true"
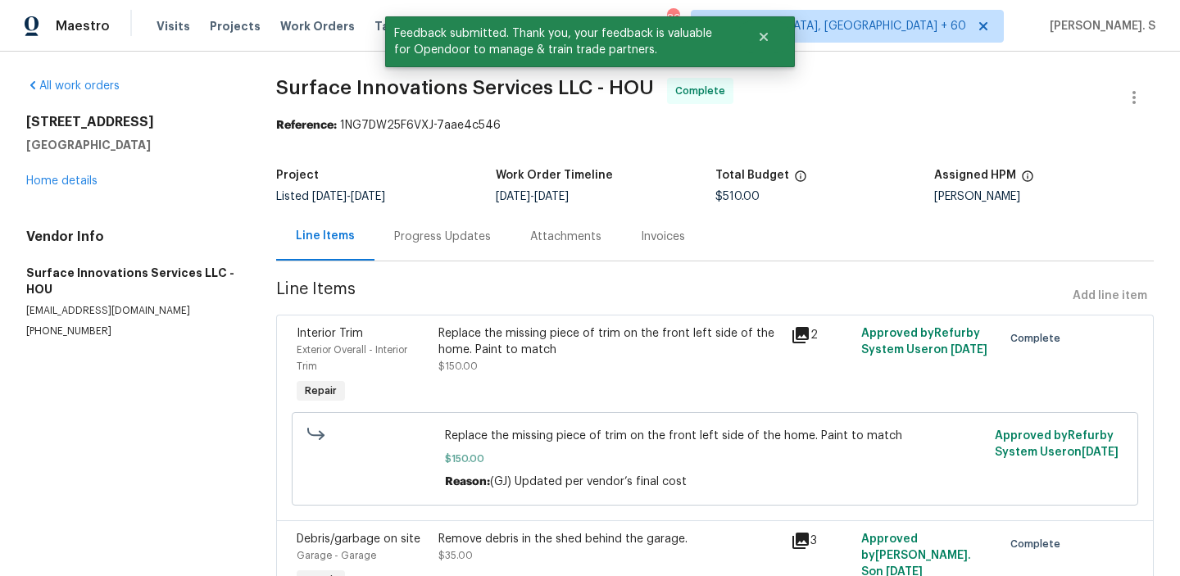
click at [420, 204] on div "Project Listed 8/18/2025 - 8/22/2025 Work Order Timeline 8/20/2025 - 8/22/2025 …" at bounding box center [715, 186] width 878 height 52
click at [416, 220] on div "Progress Updates" at bounding box center [443, 236] width 136 height 48
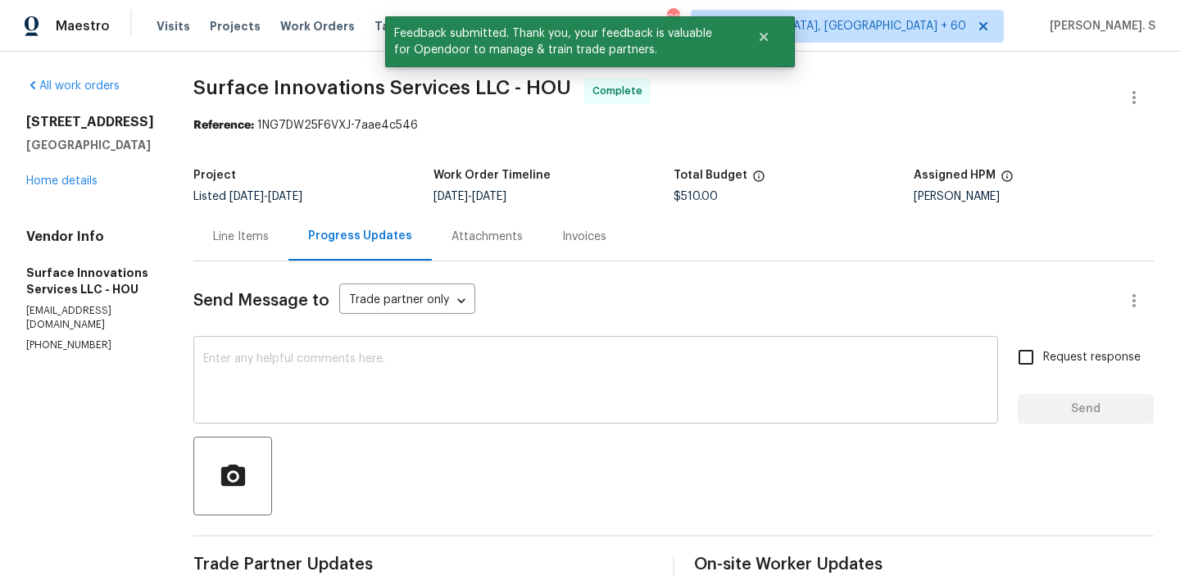
click at [434, 352] on div "x ​" at bounding box center [595, 382] width 805 height 84
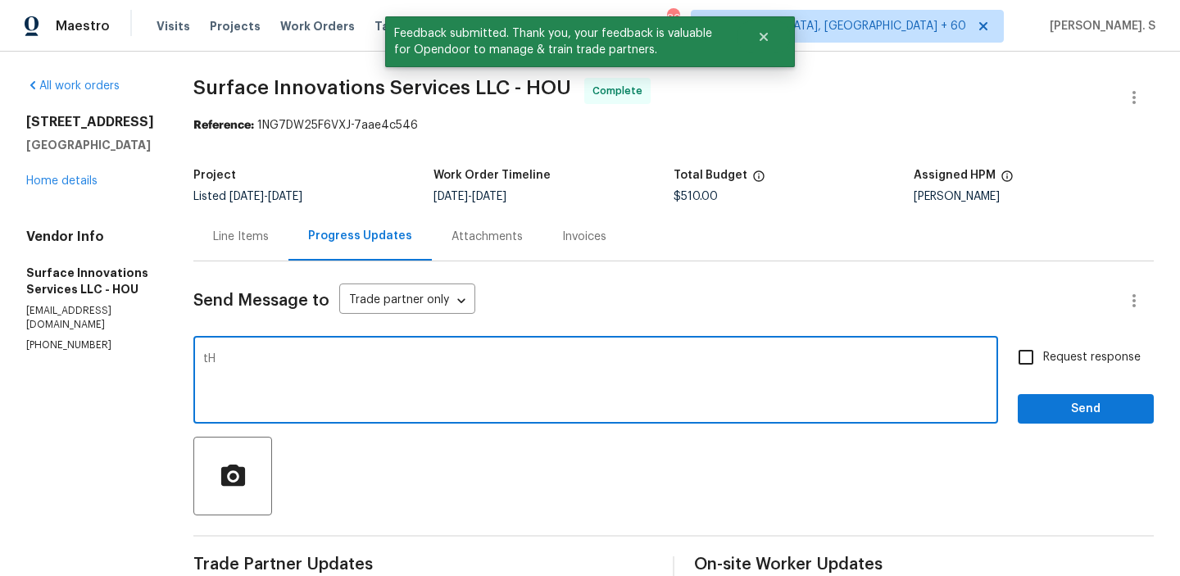
type textarea "t"
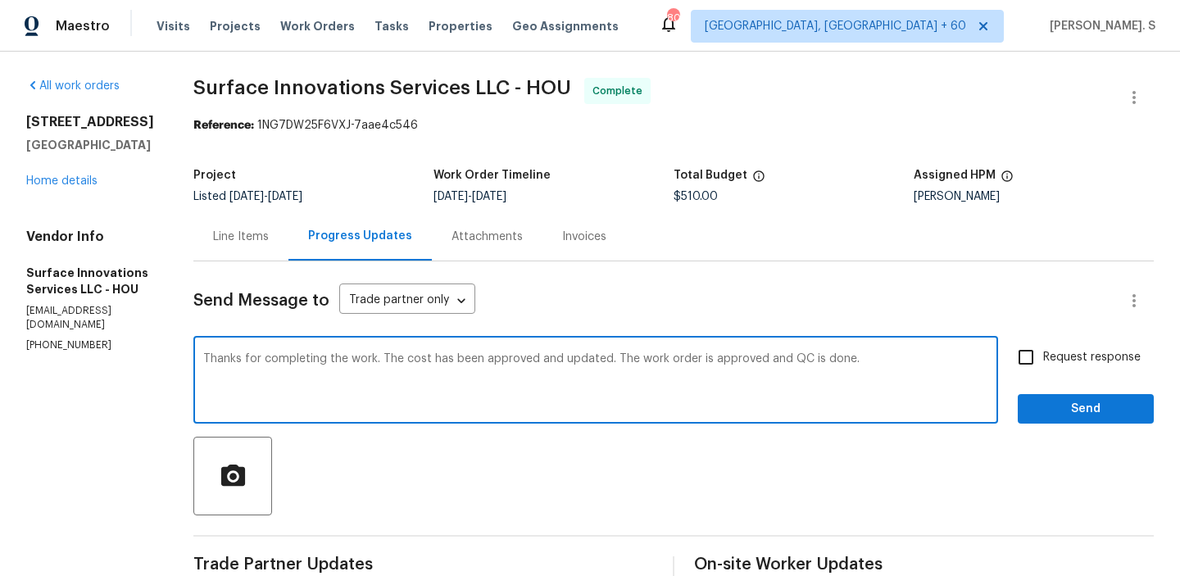
type textarea "Thanks for completing the work. The cost has been approved and updated. The wor…"
click at [434, 352] on div "Thanks for completing the work. The cost has been approved and updated. The wor…" at bounding box center [595, 382] width 805 height 84
click at [535, 360] on textarea "Thanks for completing the work. The cost has been approved and updated. The wor…" at bounding box center [595, 381] width 785 height 57
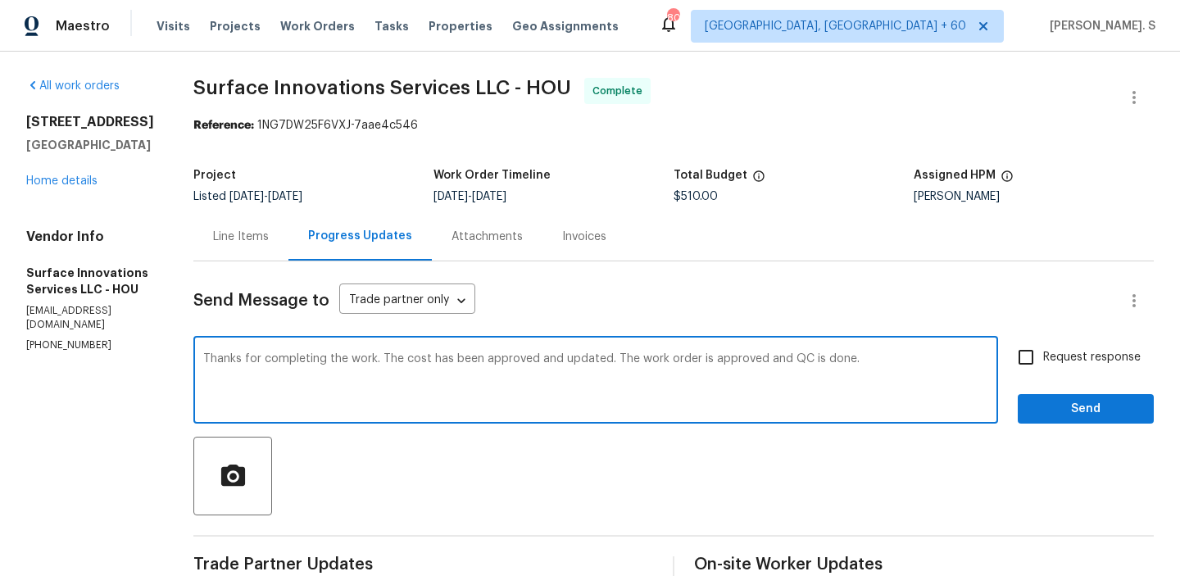
click at [535, 360] on textarea "Thanks for completing the work. The cost has been approved and updated. The wor…" at bounding box center [595, 381] width 785 height 57
click at [1054, 366] on label "Request response" at bounding box center [1075, 357] width 132 height 34
click at [1043, 366] on input "Request response" at bounding box center [1026, 357] width 34 height 34
checkbox input "true"
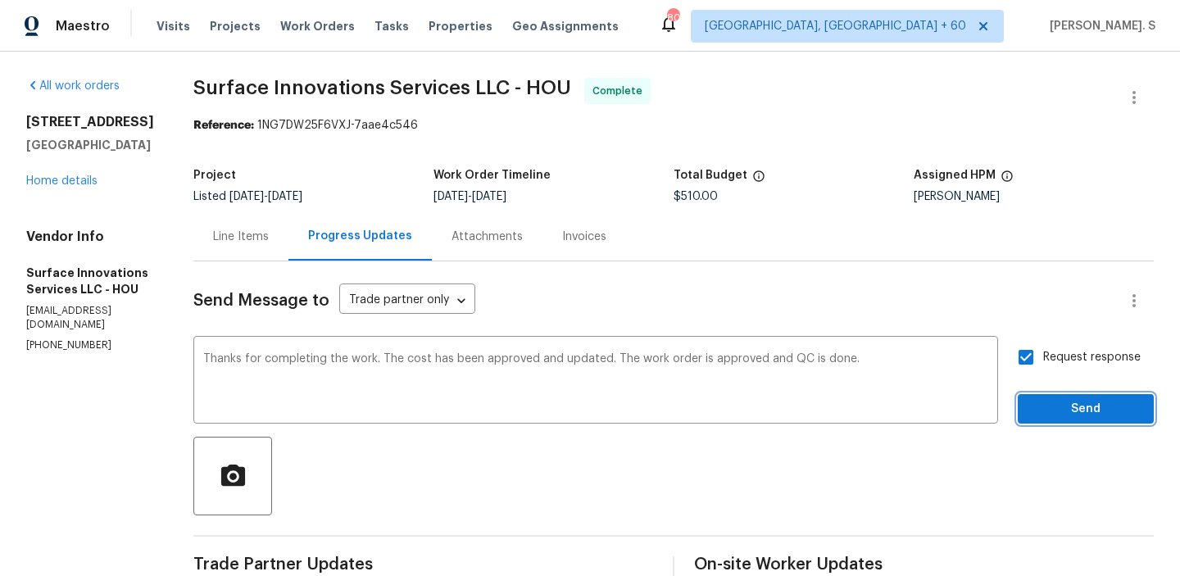
click at [1053, 402] on span "Send" at bounding box center [1086, 409] width 110 height 20
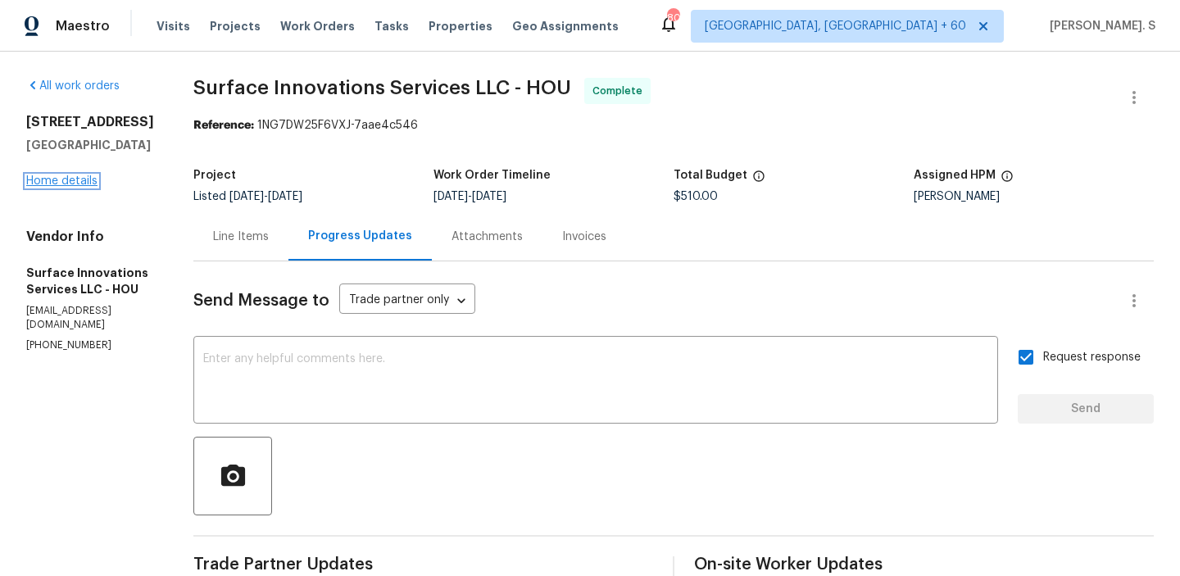
click at [66, 185] on link "Home details" at bounding box center [61, 180] width 71 height 11
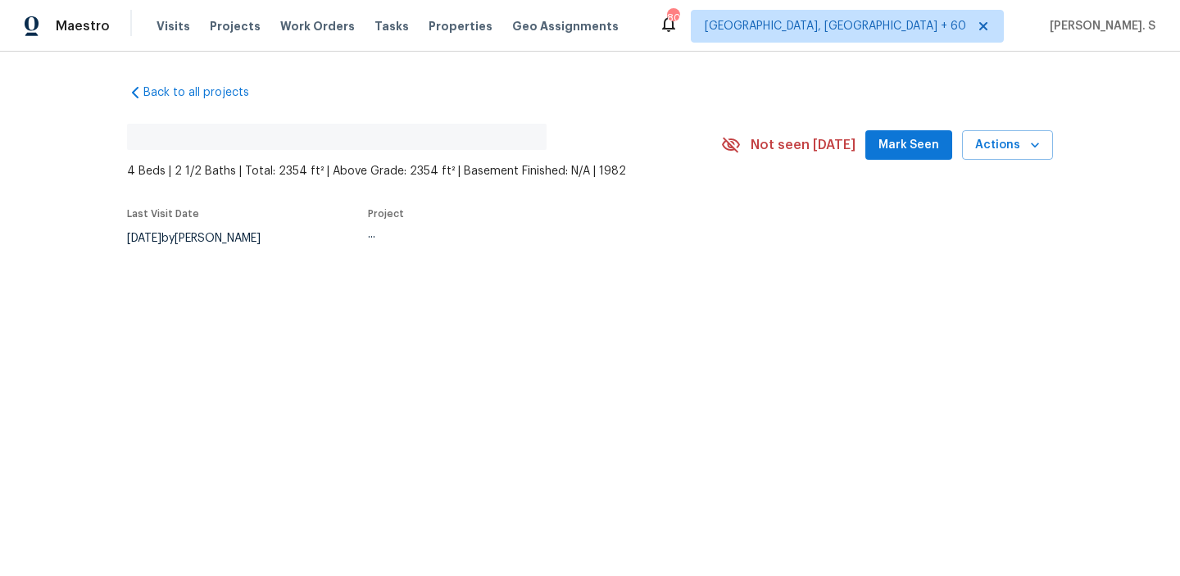
click at [643, 258] on div "Back to all projects No address found 4 Beds | 2 1/2 Baths | Total: 2354 ft² | …" at bounding box center [590, 204] width 1180 height 305
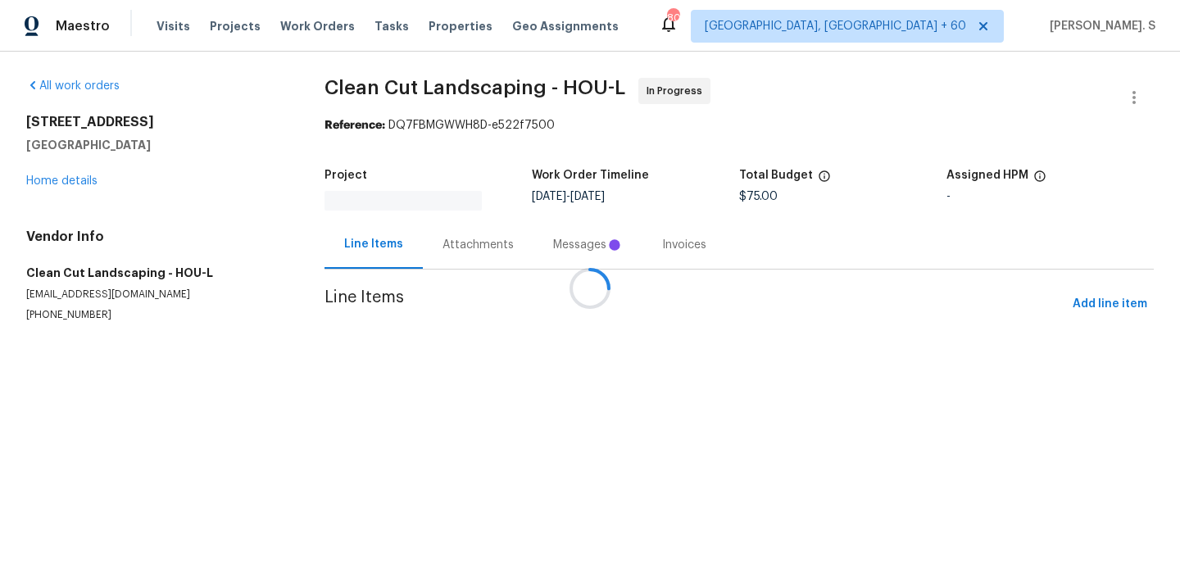
click at [534, 233] on div "Messages" at bounding box center [588, 244] width 109 height 48
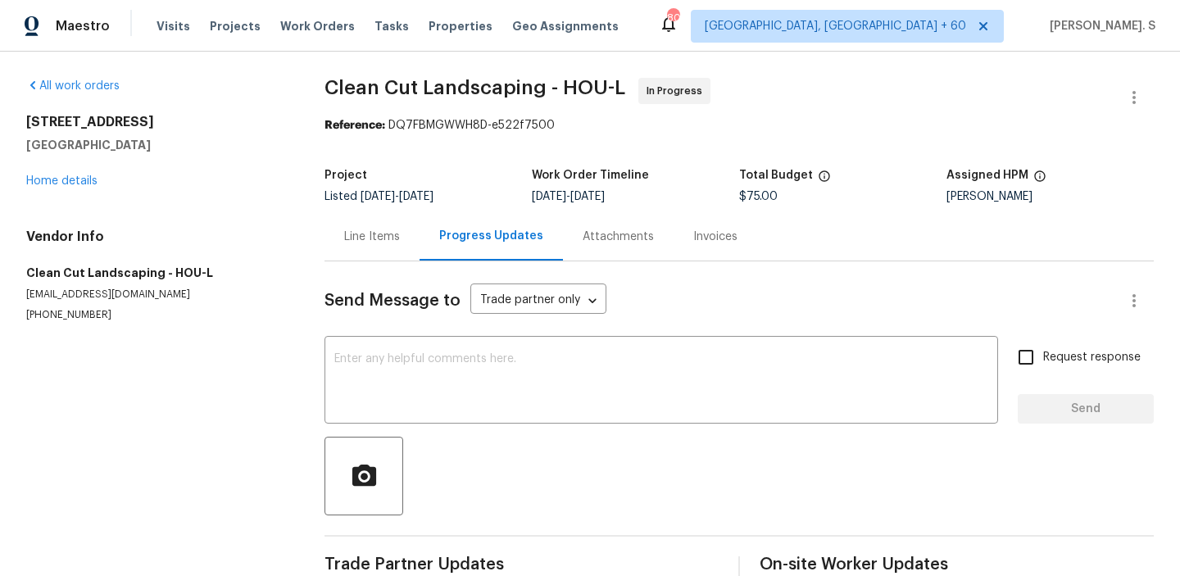
click at [442, 233] on div "Progress Updates" at bounding box center [491, 236] width 104 height 16
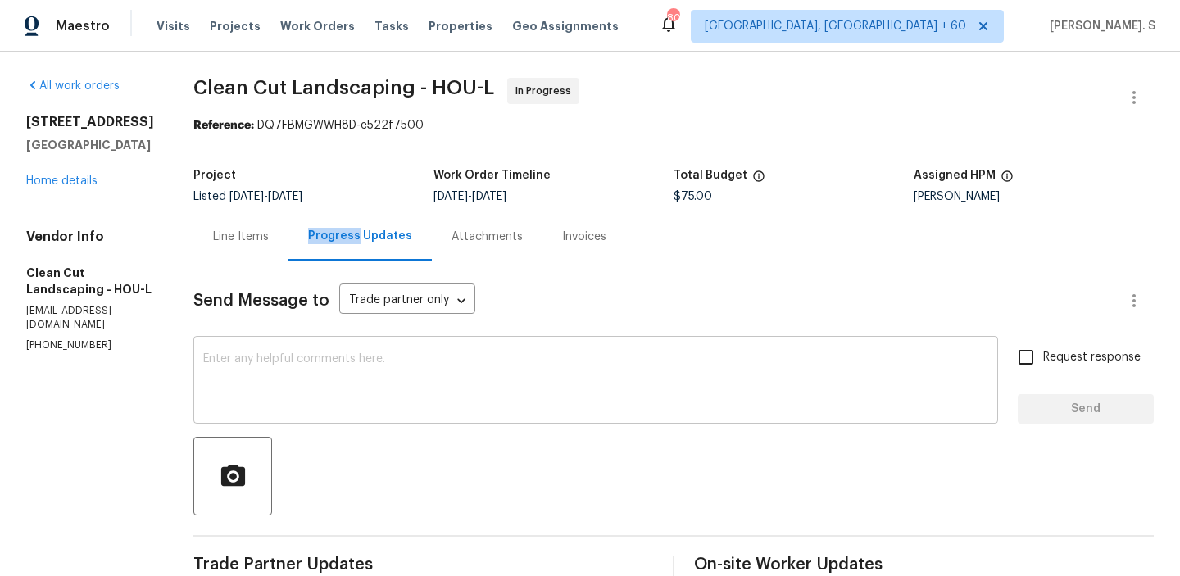
scroll to position [222, 0]
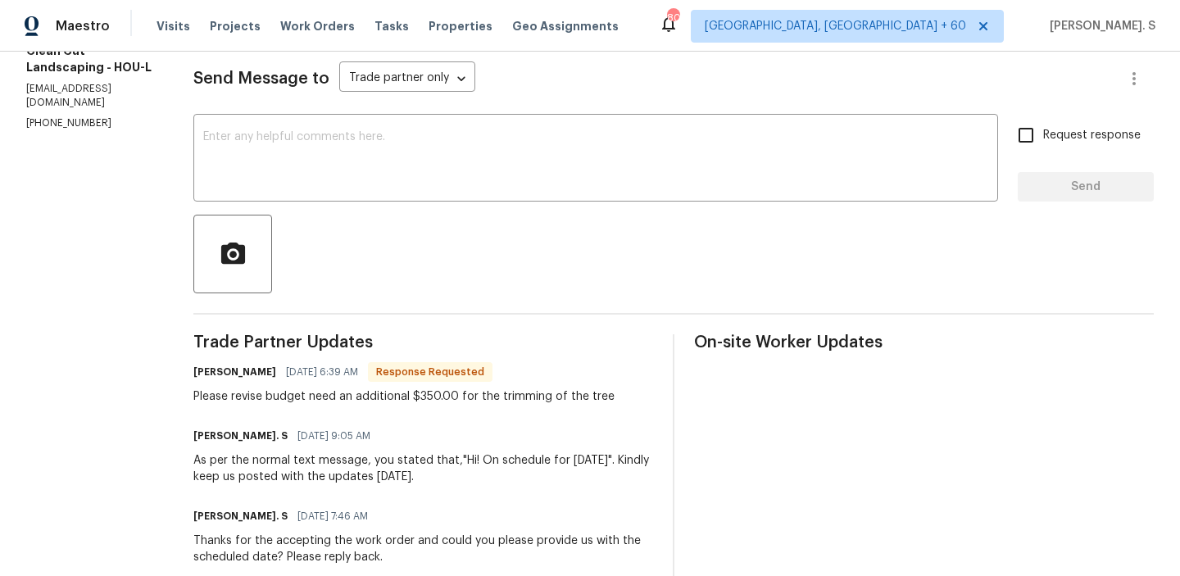
click at [375, 389] on div "Please revise budget need an additional $350.00 for the trimming of the tree" at bounding box center [403, 397] width 421 height 16
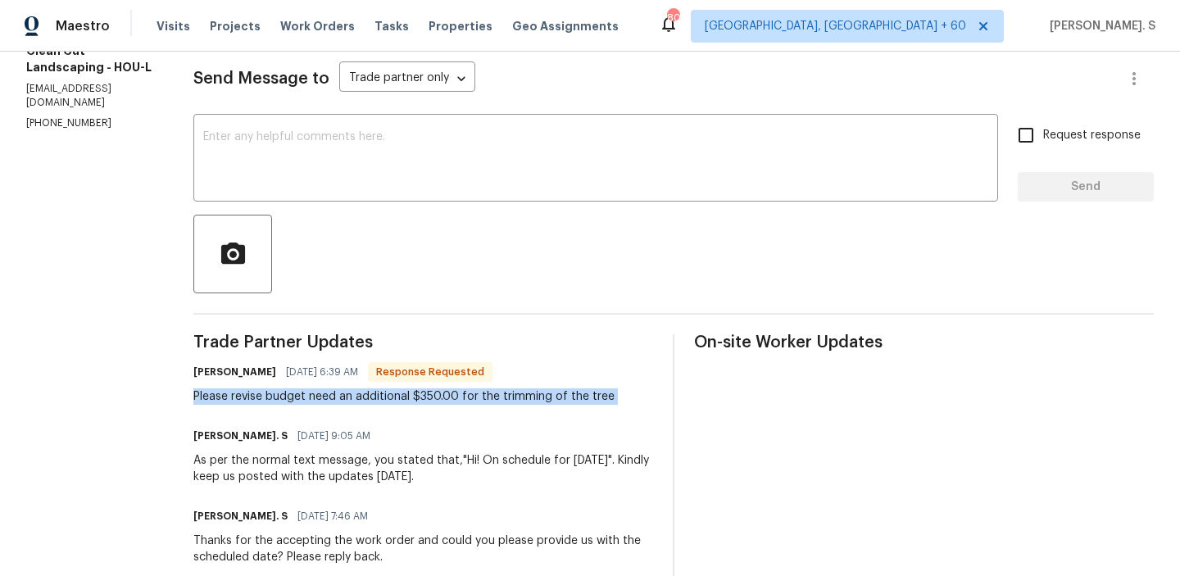
click at [375, 389] on div "Please revise budget need an additional $350.00 for the trimming of the tree" at bounding box center [403, 397] width 421 height 16
copy div "Please revise budget need an additional $350.00 for the trimming of the tree"
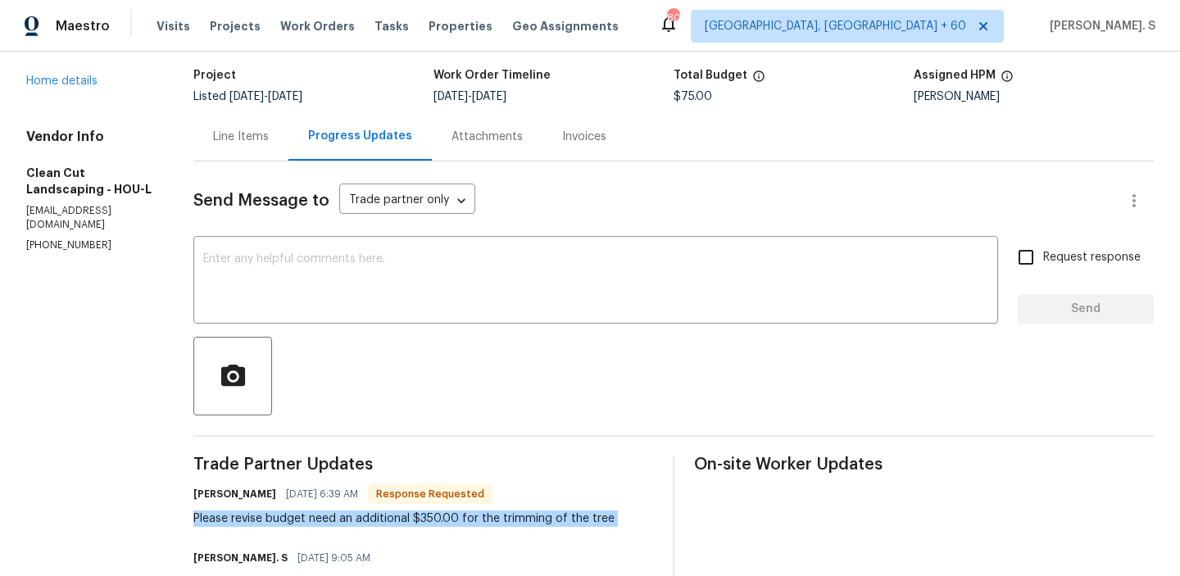
scroll to position [0, 0]
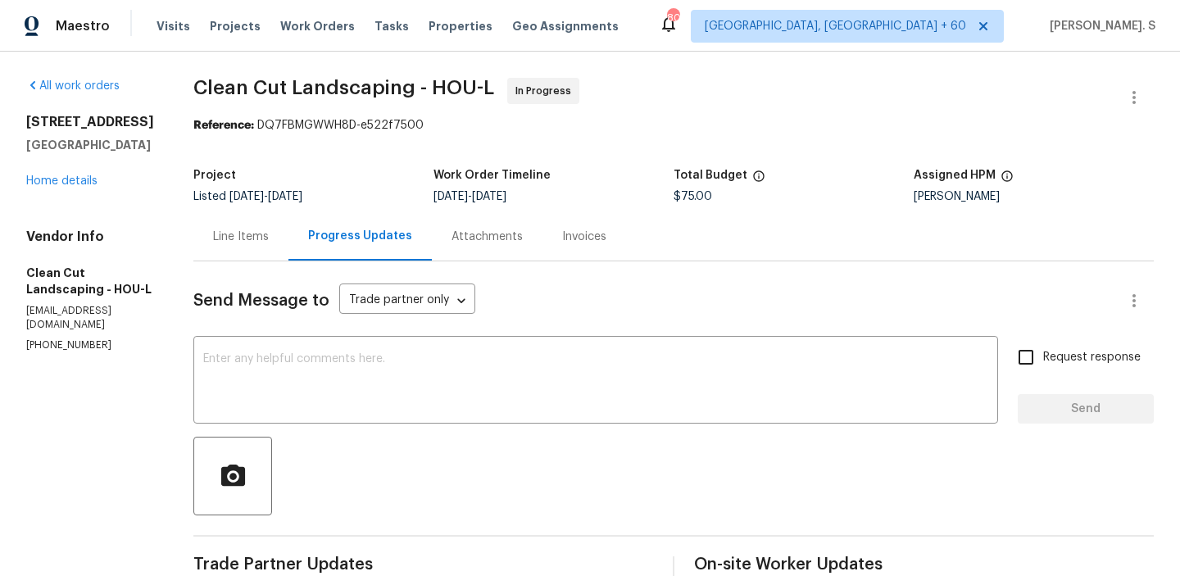
click at [337, 84] on span "Clean Cut Landscaping - HOU-L" at bounding box center [343, 88] width 301 height 20
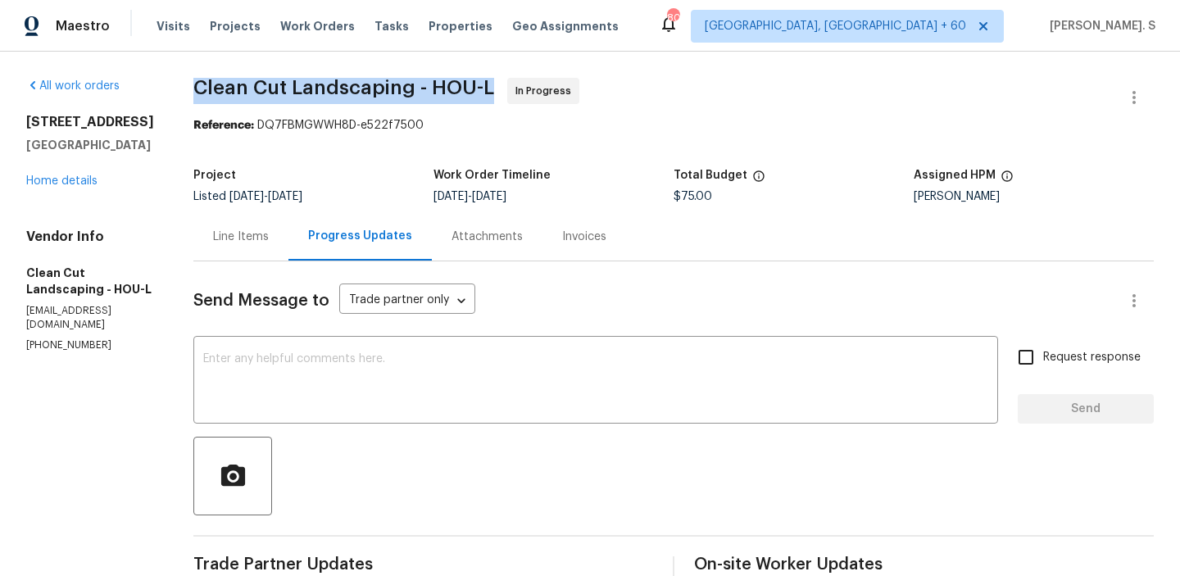
copy span "Clean Cut Landscaping - HOU-L"
click at [269, 237] on div "Line Items" at bounding box center [241, 237] width 56 height 16
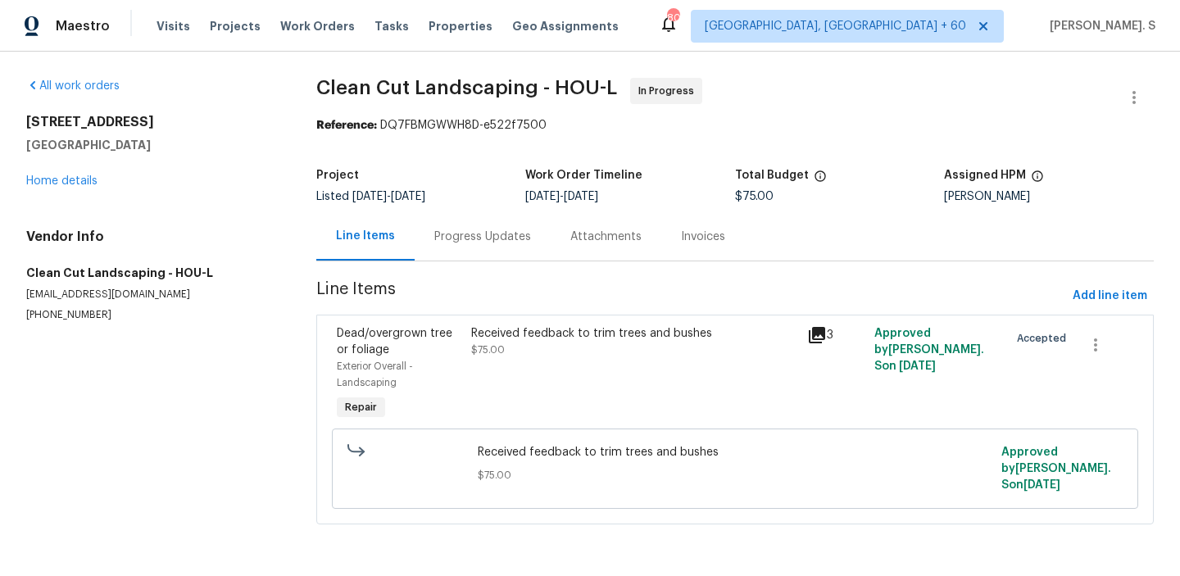
click at [618, 454] on span "Received feedback to trim trees and bushes" at bounding box center [735, 452] width 514 height 16
copy span "Received feedback to trim trees and bushes"
click at [475, 220] on div "Progress Updates" at bounding box center [483, 236] width 136 height 48
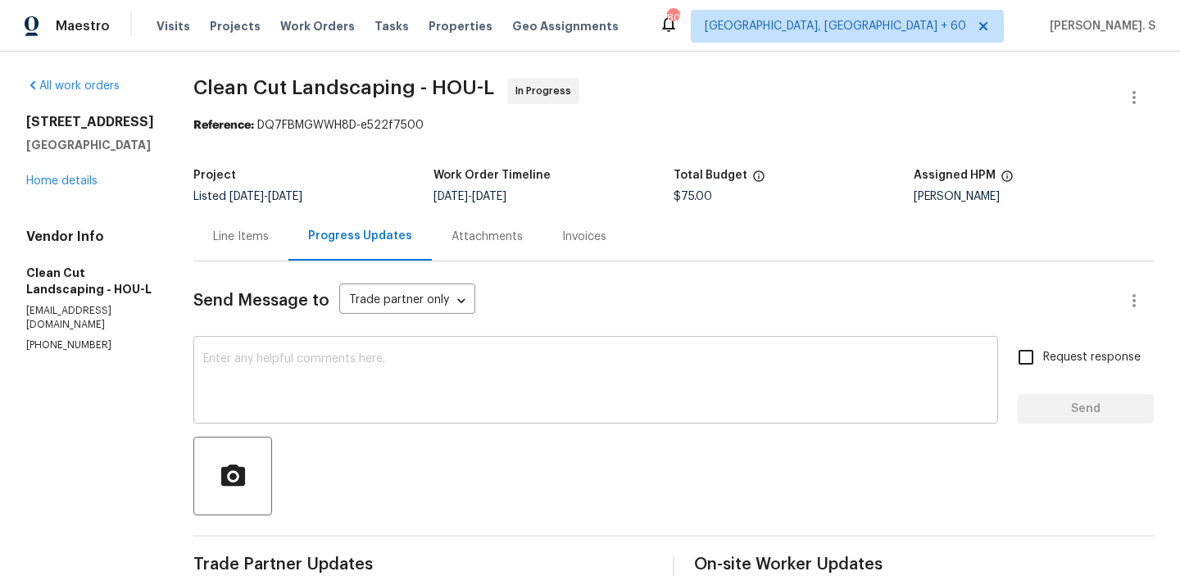
click at [494, 362] on textarea at bounding box center [595, 381] width 785 height 57
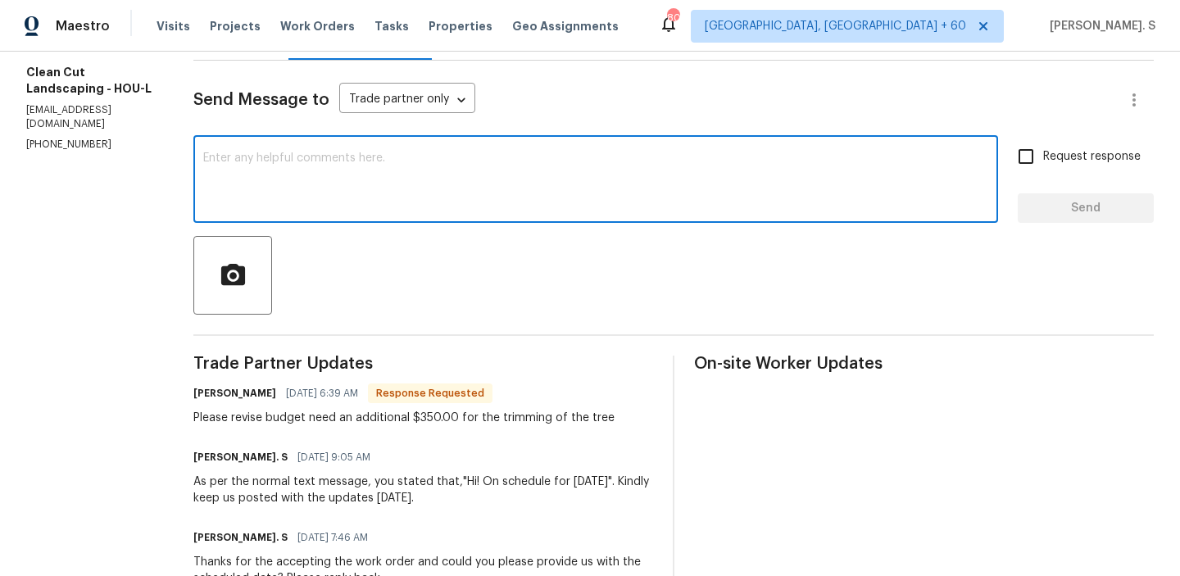
scroll to position [206, 0]
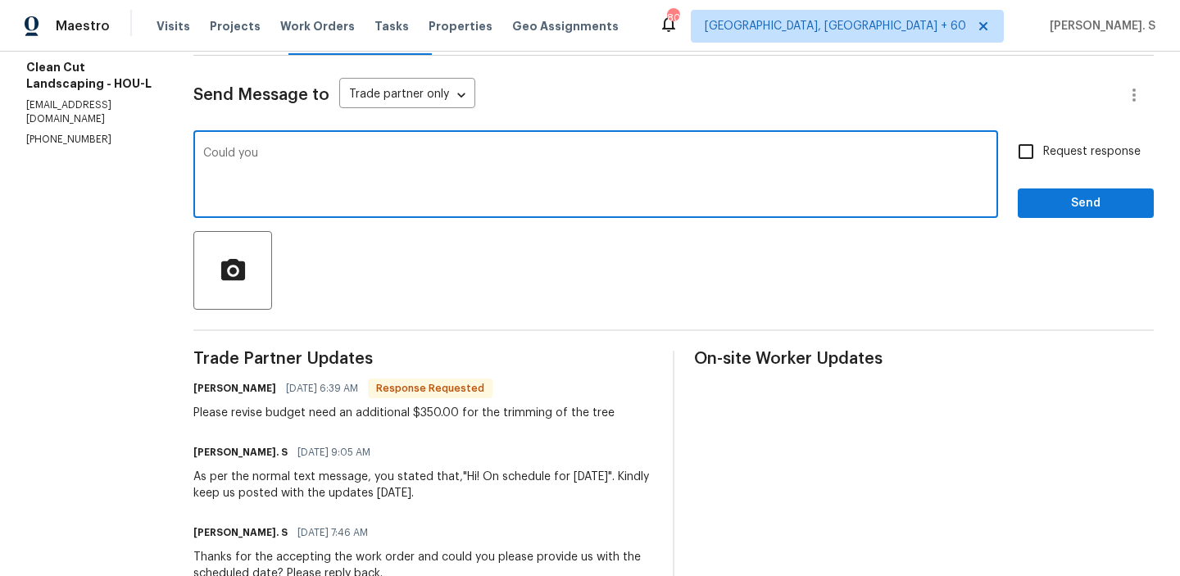
type textarea "Could you"
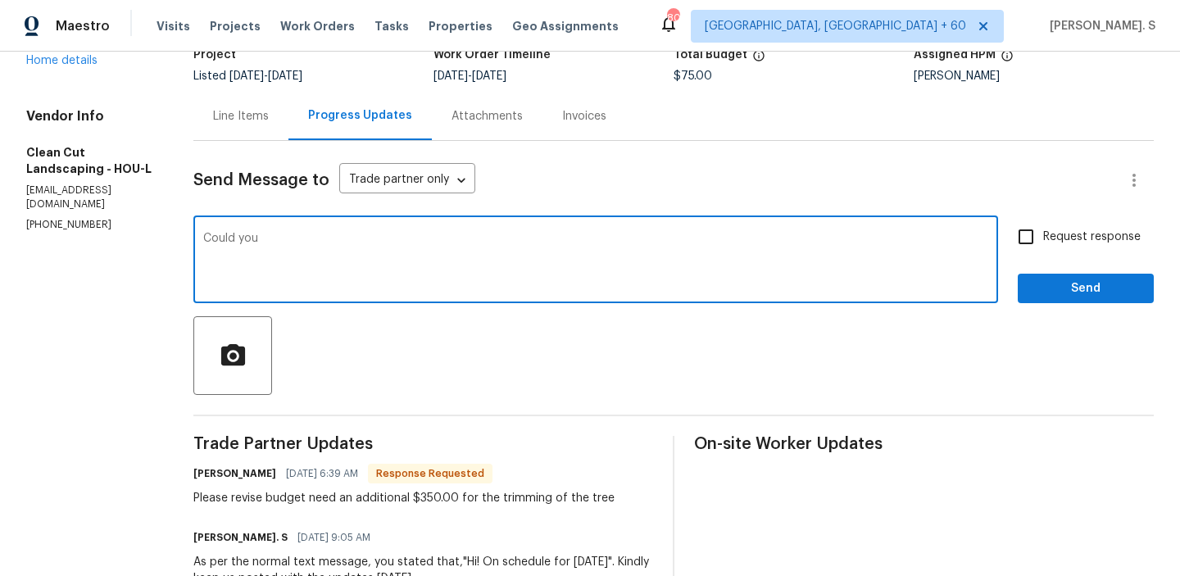
scroll to position [0, 0]
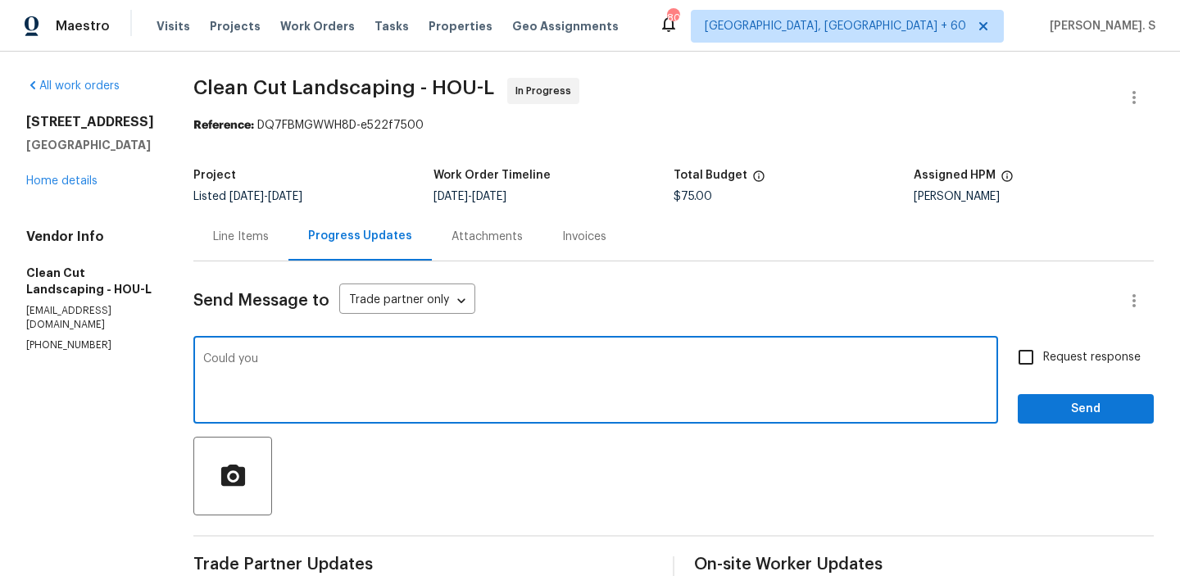
click at [253, 247] on div "Line Items" at bounding box center [240, 236] width 95 height 48
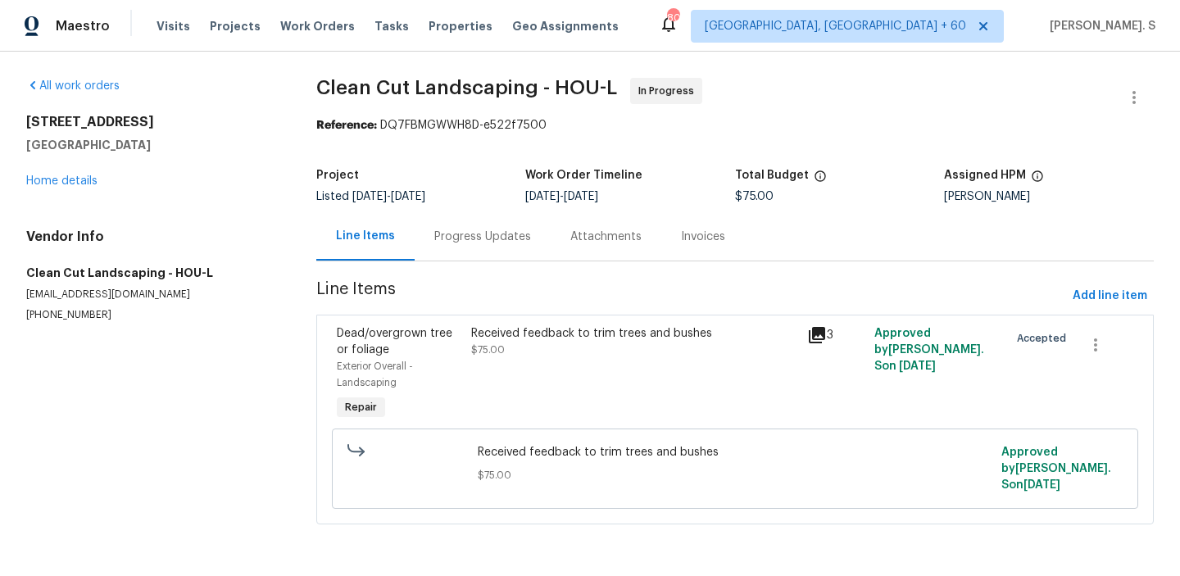
click at [567, 352] on div "Received feedback to trim trees and bushes $75.00" at bounding box center [634, 341] width 326 height 33
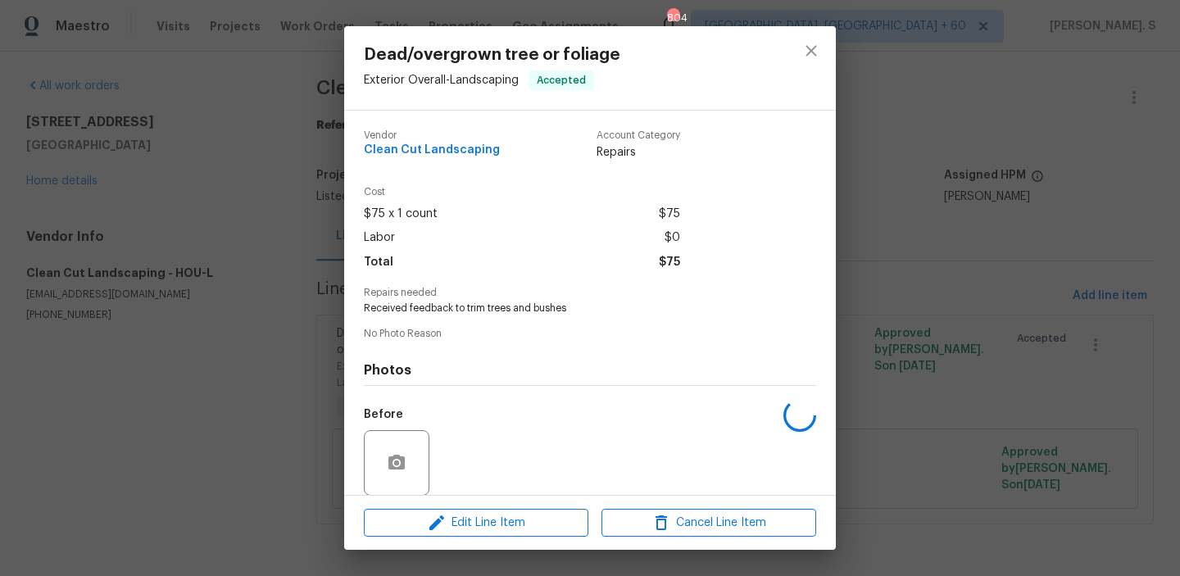
scroll to position [123, 0]
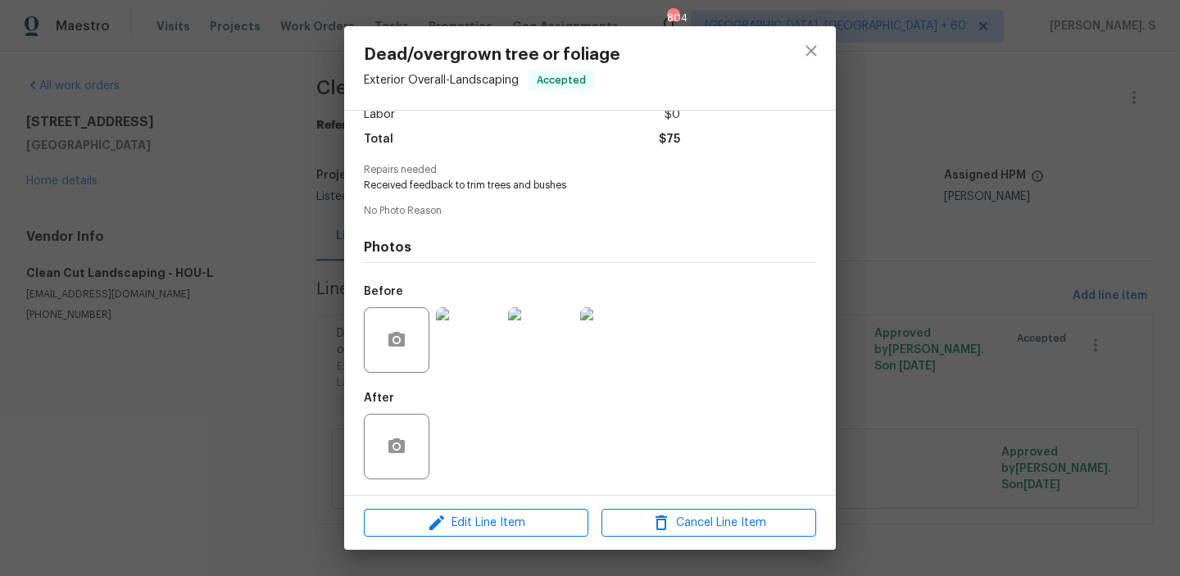
click at [459, 346] on img at bounding box center [469, 340] width 66 height 66
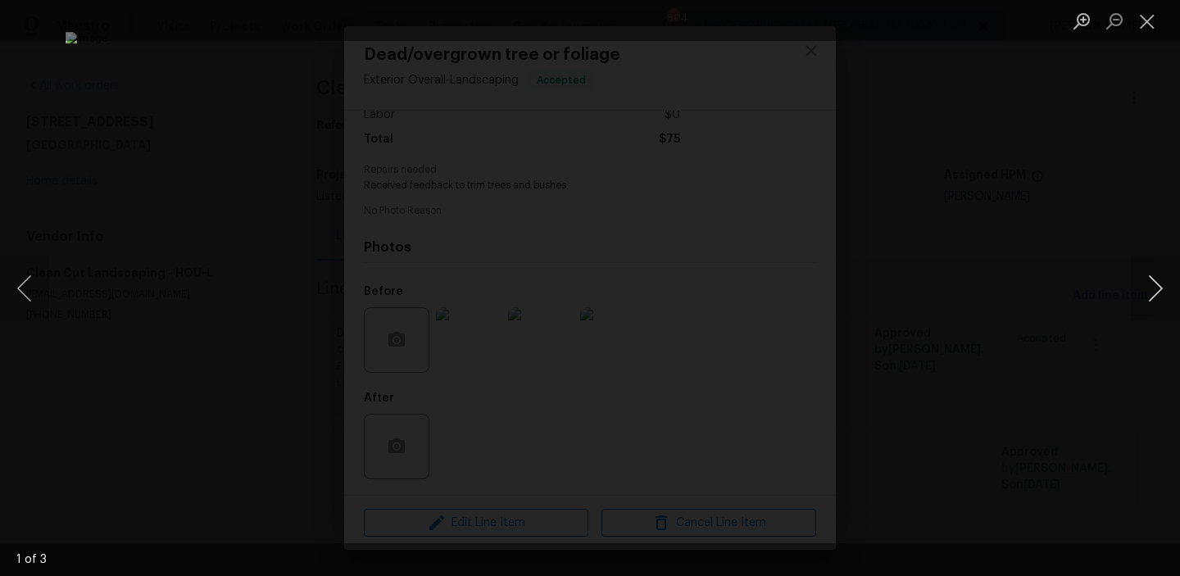
click at [1149, 294] on button "Next image" at bounding box center [1155, 289] width 49 height 66
click at [1150, 16] on button "Close lightbox" at bounding box center [1147, 21] width 33 height 29
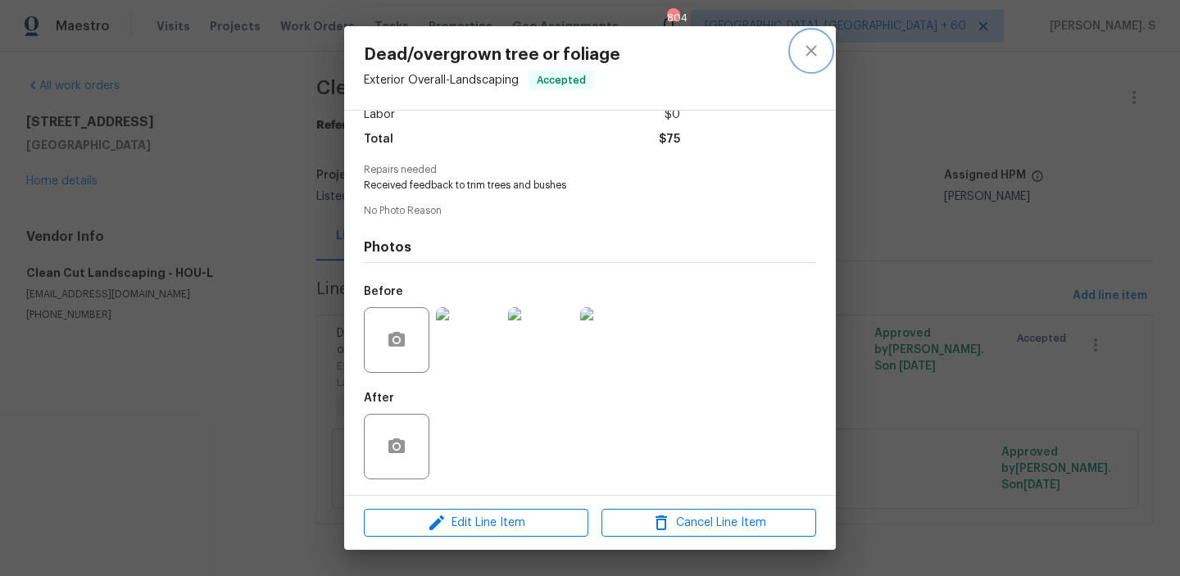
click at [817, 37] on button "close" at bounding box center [811, 50] width 39 height 39
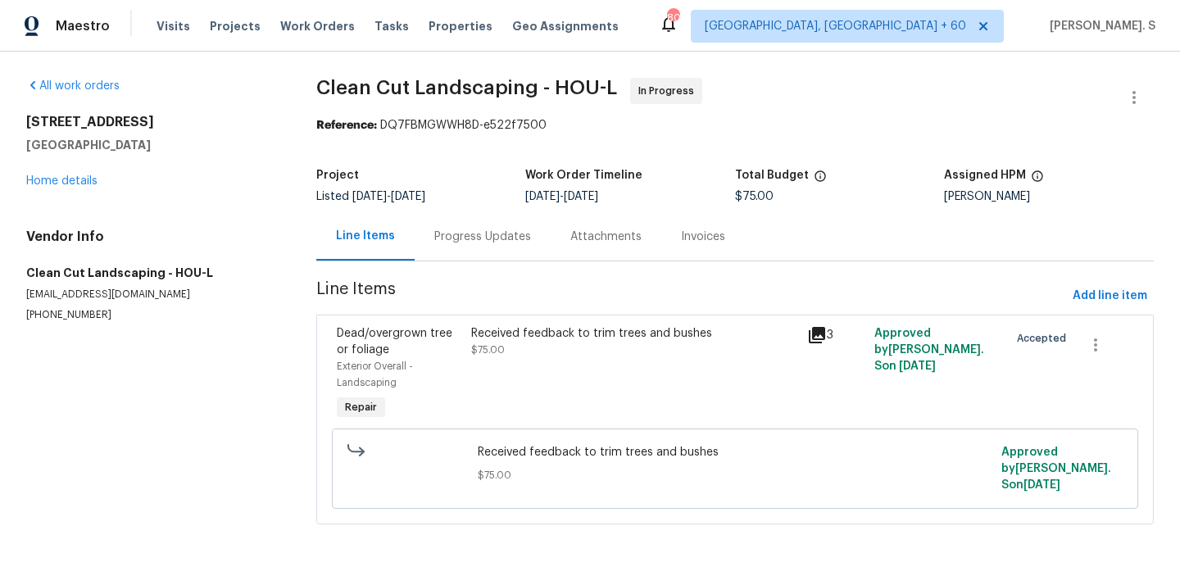
click at [476, 231] on div "Progress Updates" at bounding box center [482, 237] width 97 height 16
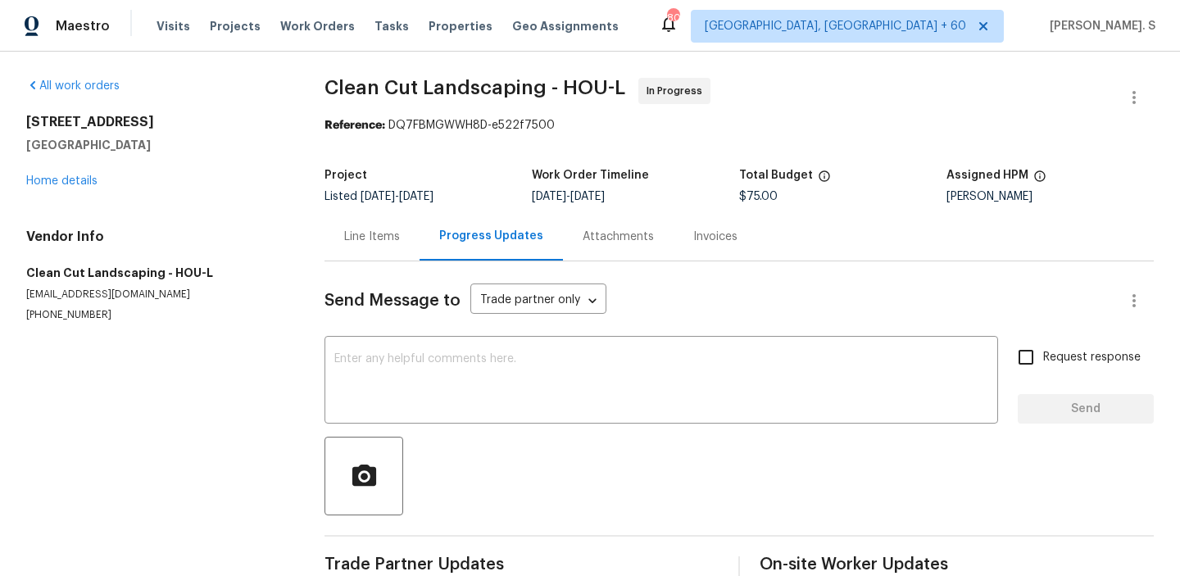
click at [470, 432] on div "Send Message to Trade partner only Trade partner only ​ x ​ Request response Se…" at bounding box center [739, 423] width 829 height 325
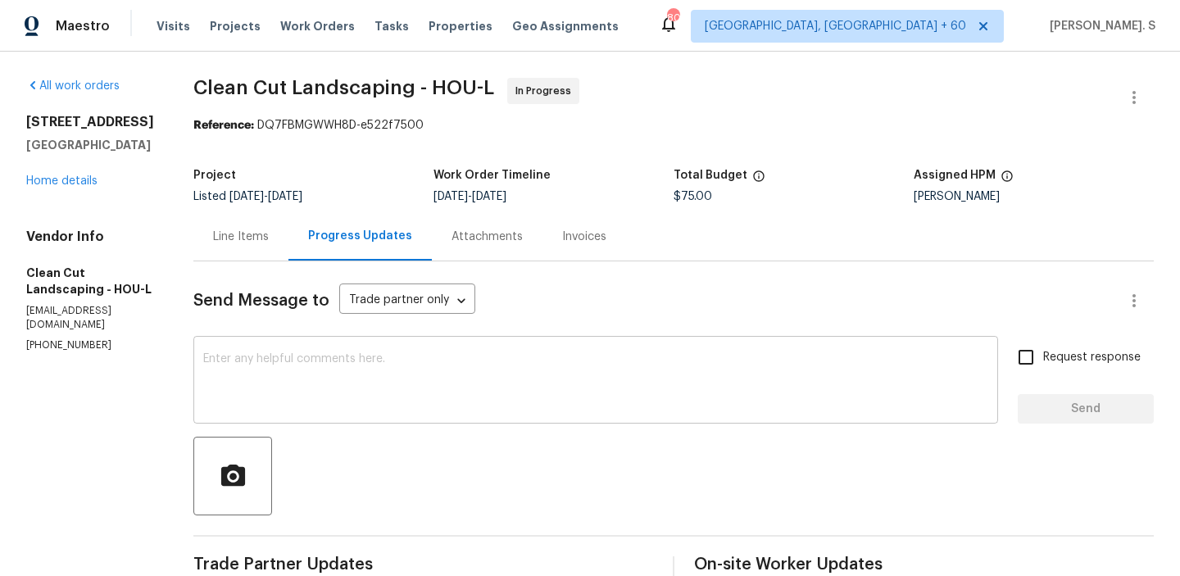
click at [468, 370] on textarea at bounding box center [595, 381] width 785 height 57
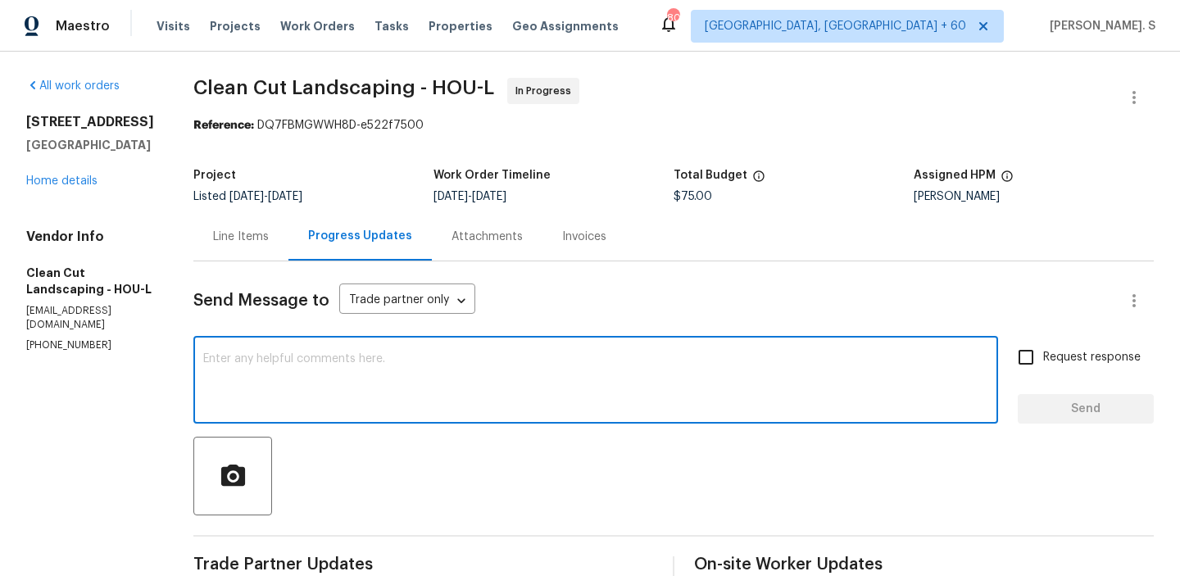
type textarea "c"
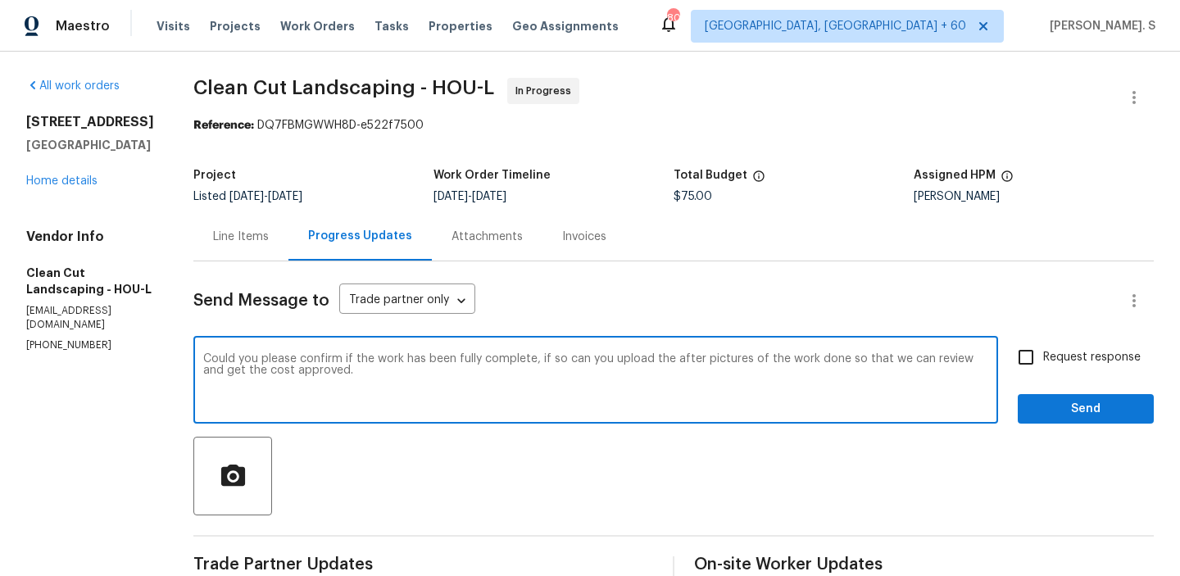
click at [0, 0] on div "a f t e r ?" at bounding box center [0, 0] width 0 height 0
click at [690, 391] on textarea "Could you please confirm if the work has been fully complete, if so can you upl…" at bounding box center [595, 381] width 785 height 57
click at [657, 365] on textarea "Could you please confirm if the work has been fully complete, if so can you upl…" at bounding box center [595, 381] width 785 height 57
click at [0, 0] on div "Add a question mark" at bounding box center [0, 0] width 0 height 0
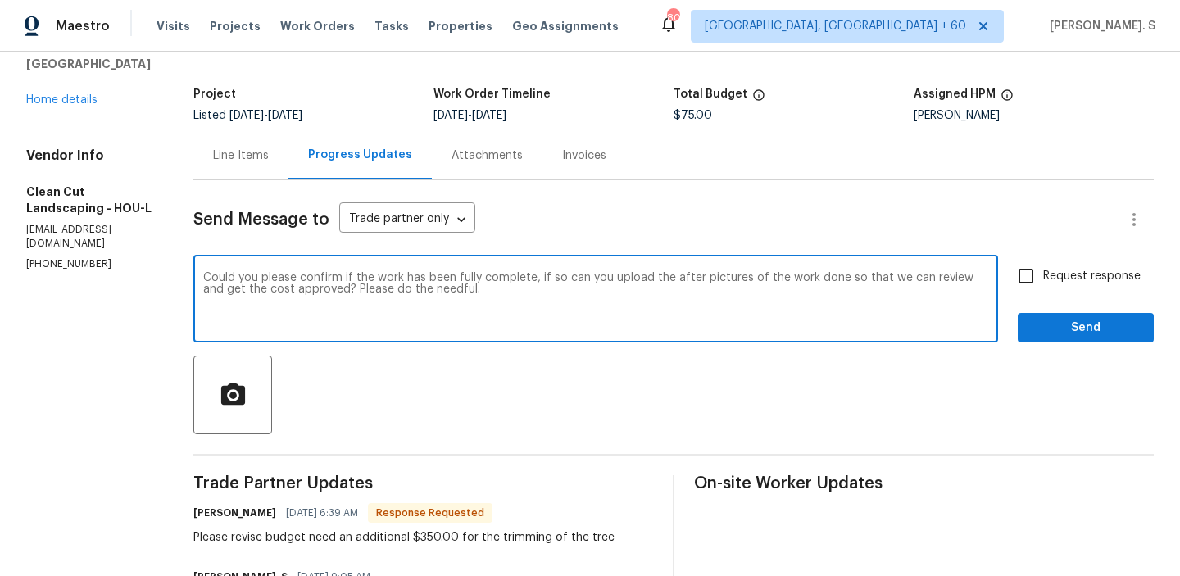
scroll to position [177, 0]
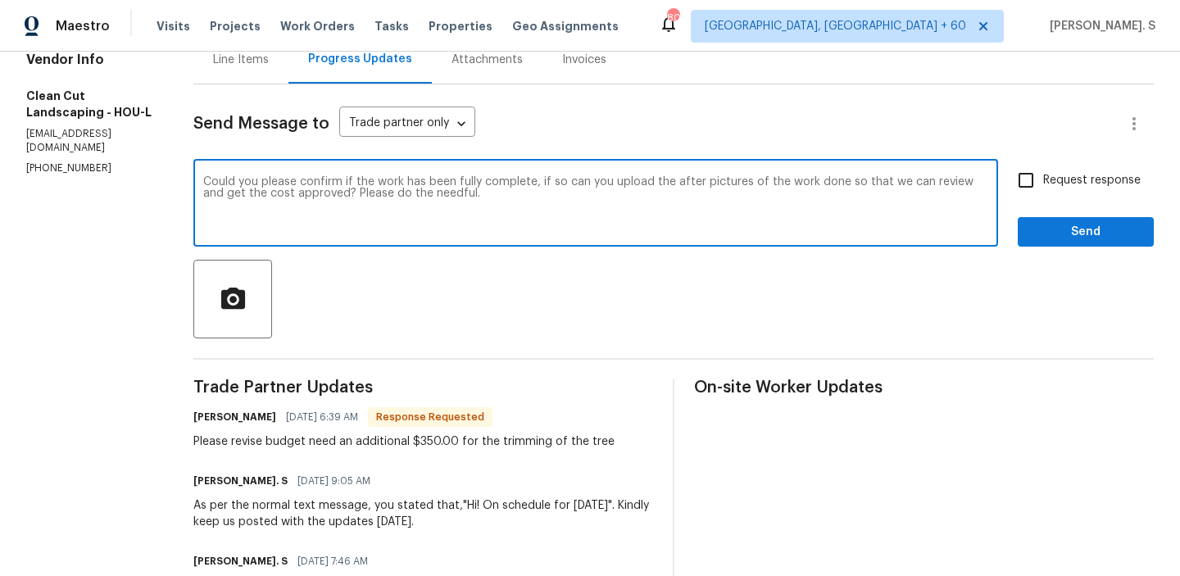
type textarea "Could you please confirm if the work has been fully complete, if so can you upl…"
click at [409, 443] on div "Please revise budget need an additional $350.00 for the trimming of the tree" at bounding box center [403, 442] width 421 height 16
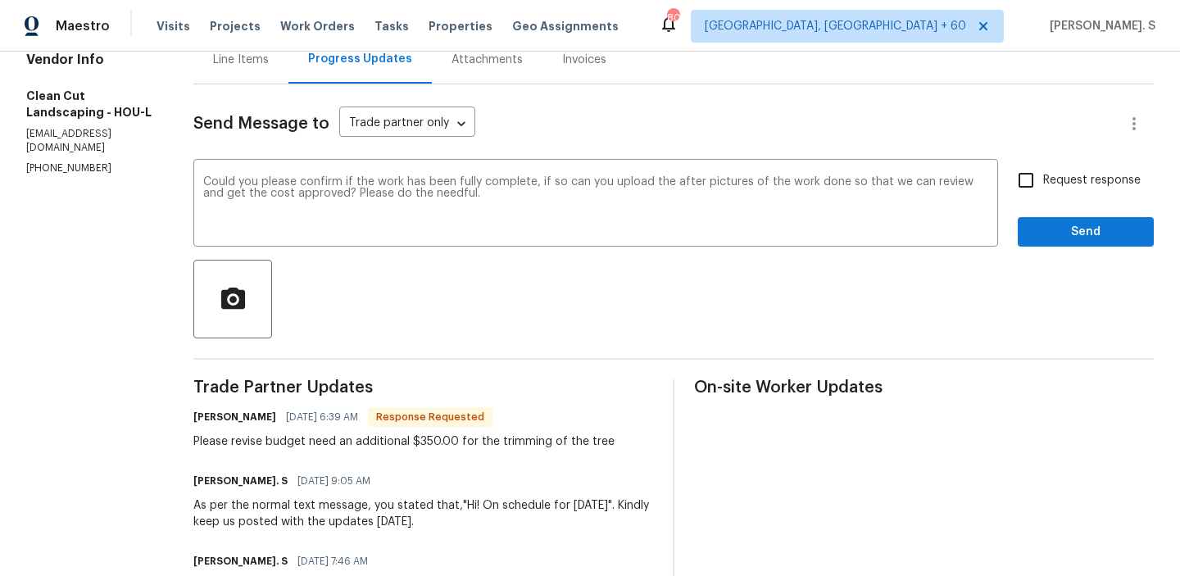
click at [409, 443] on div "Please revise budget need an additional $350.00 for the trimming of the tree" at bounding box center [403, 442] width 421 height 16
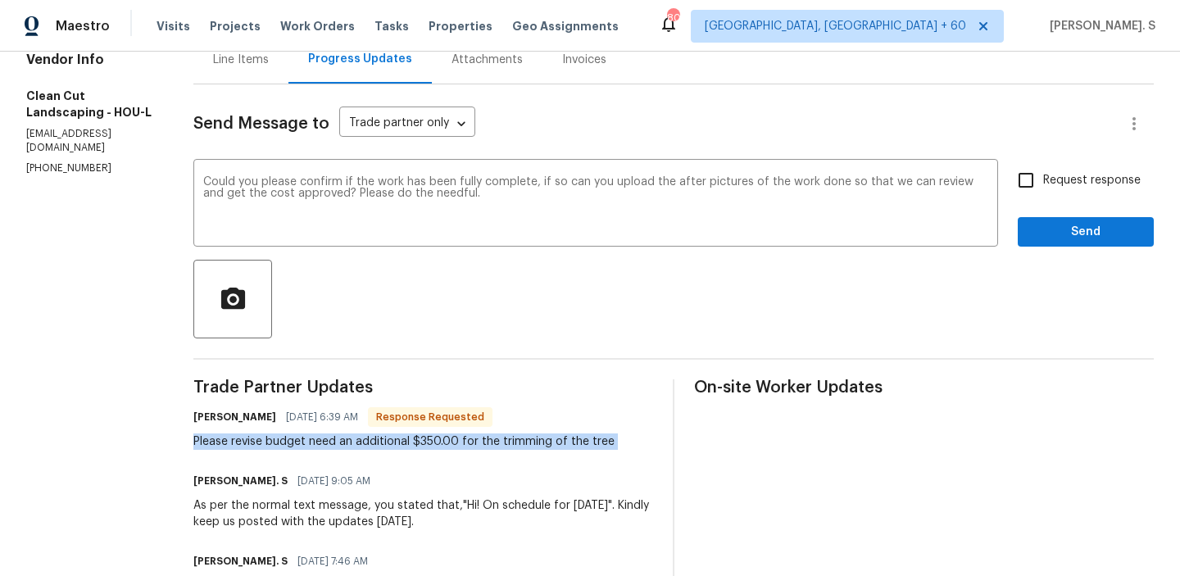
copy div "Please revise budget need an additional $350.00 for the trimming of the tree"
click at [1051, 175] on span "Request response" at bounding box center [1092, 180] width 98 height 17
click at [1043, 175] on input "Request response" at bounding box center [1026, 180] width 34 height 34
checkbox input "true"
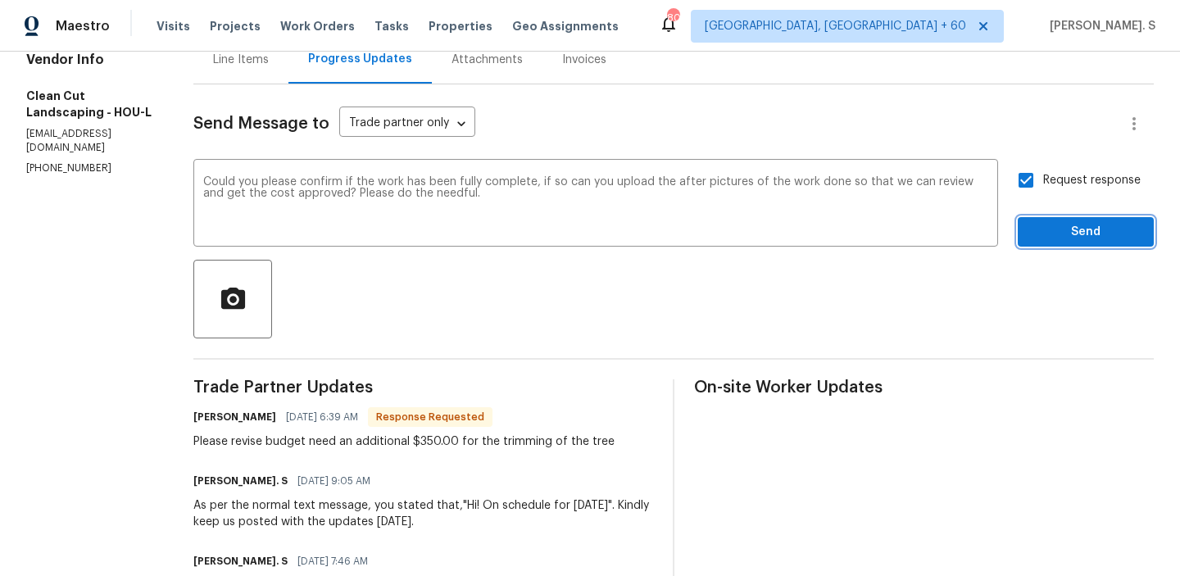
click at [1045, 225] on span "Send" at bounding box center [1086, 232] width 110 height 20
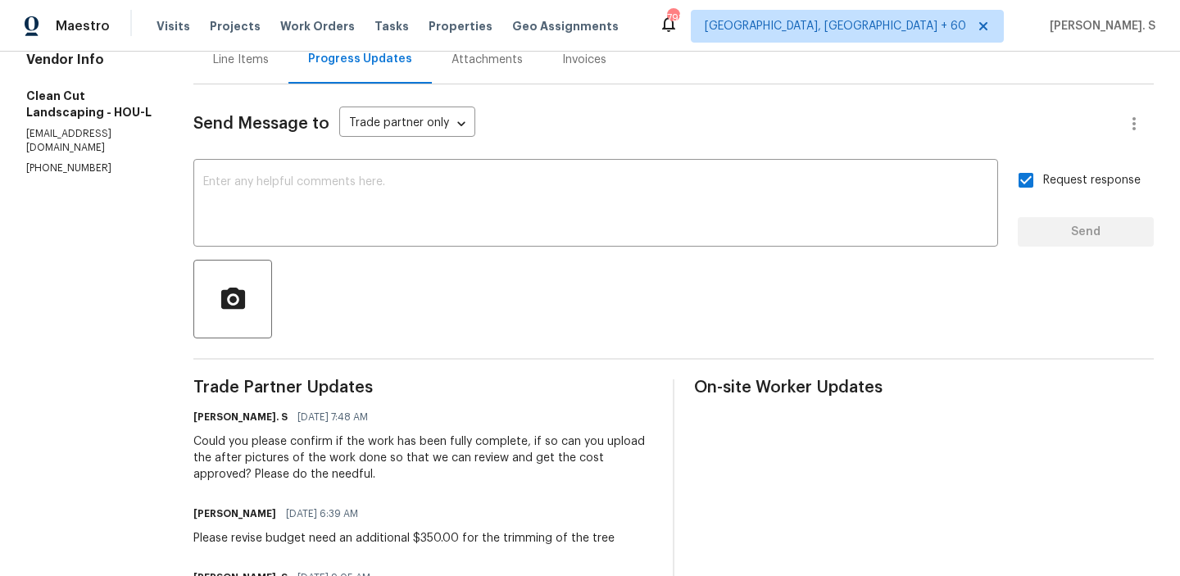
scroll to position [0, 0]
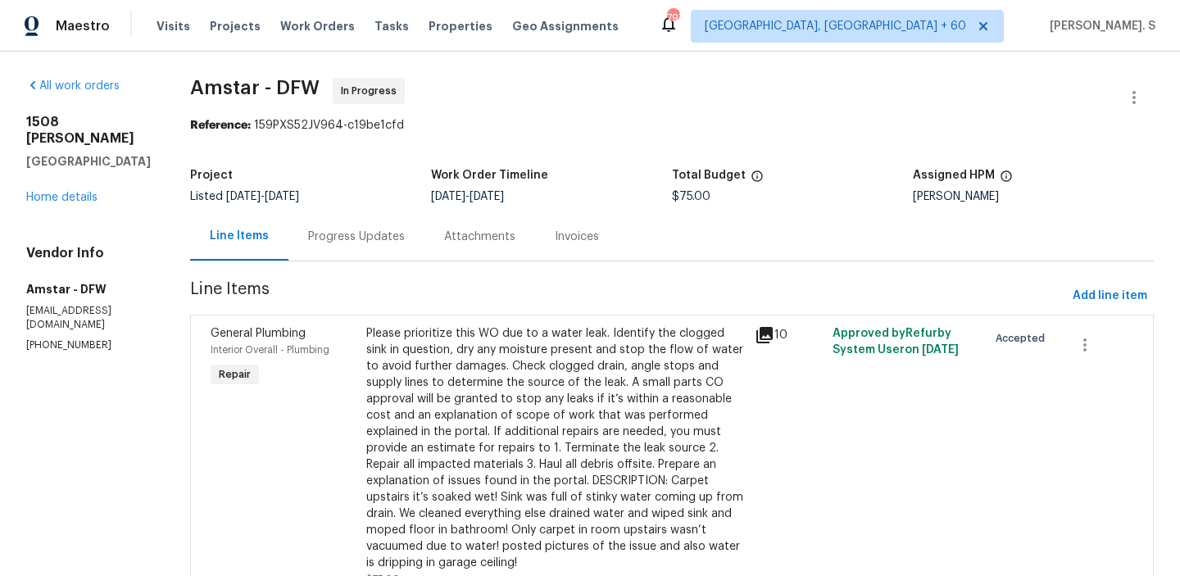
click at [457, 230] on div "Attachments" at bounding box center [479, 237] width 71 height 16
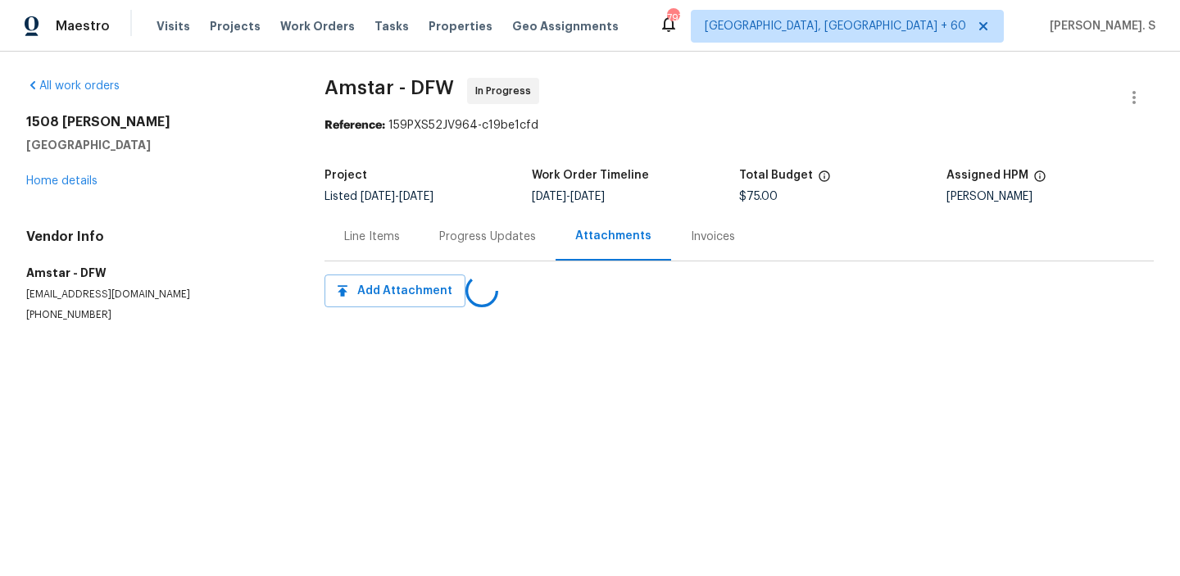
click at [457, 230] on div "Progress Updates" at bounding box center [487, 237] width 97 height 16
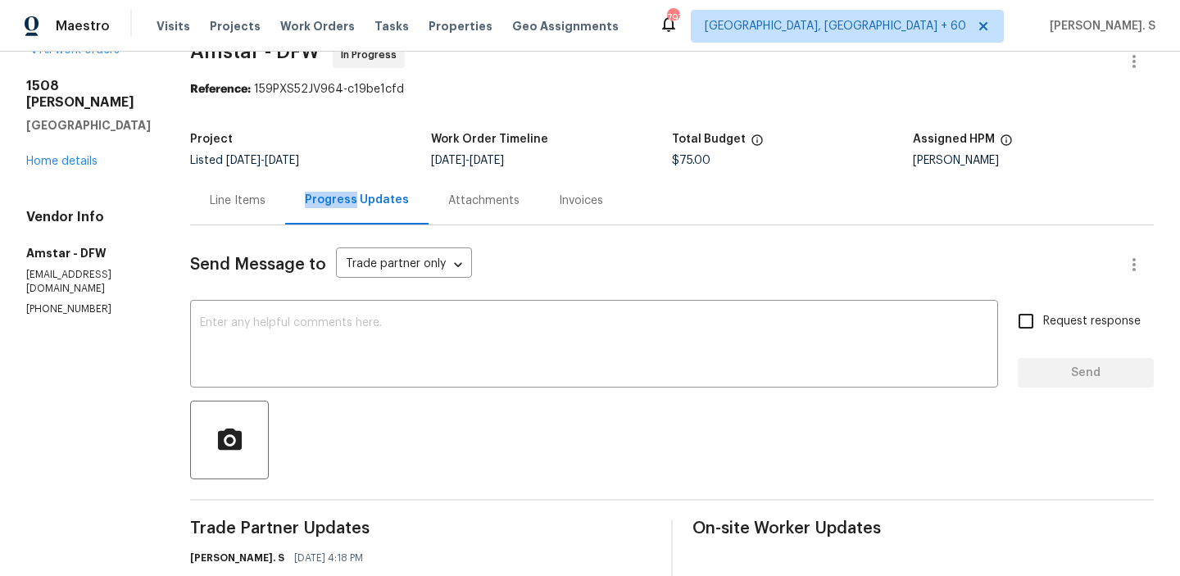
scroll to position [68, 0]
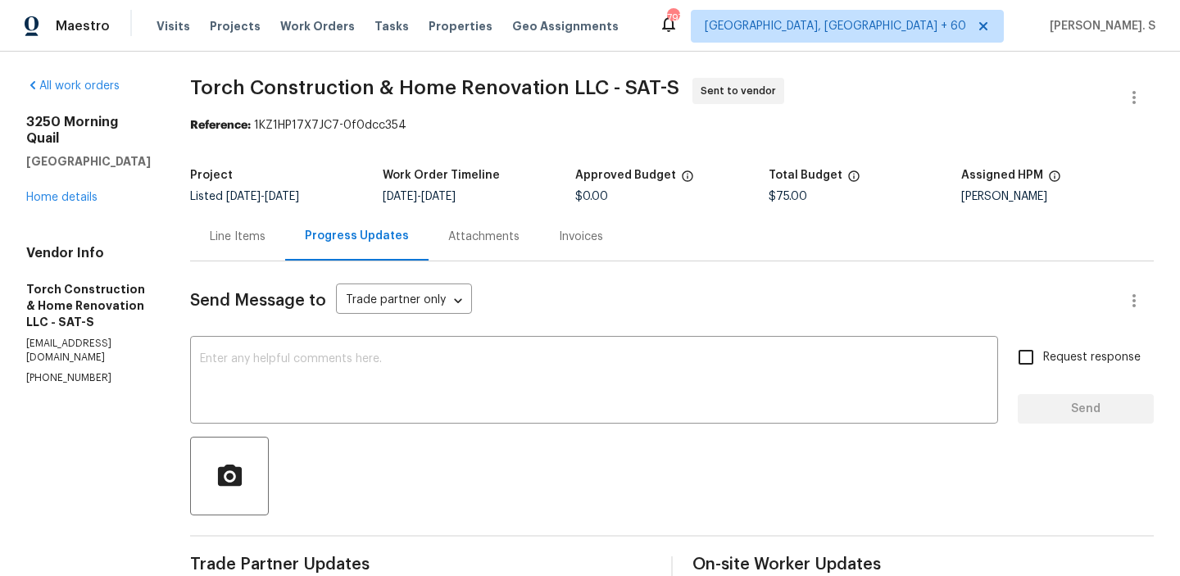
click at [86, 371] on p "[PHONE_NUMBER]" at bounding box center [88, 378] width 125 height 14
copy p "[PHONE_NUMBER]"
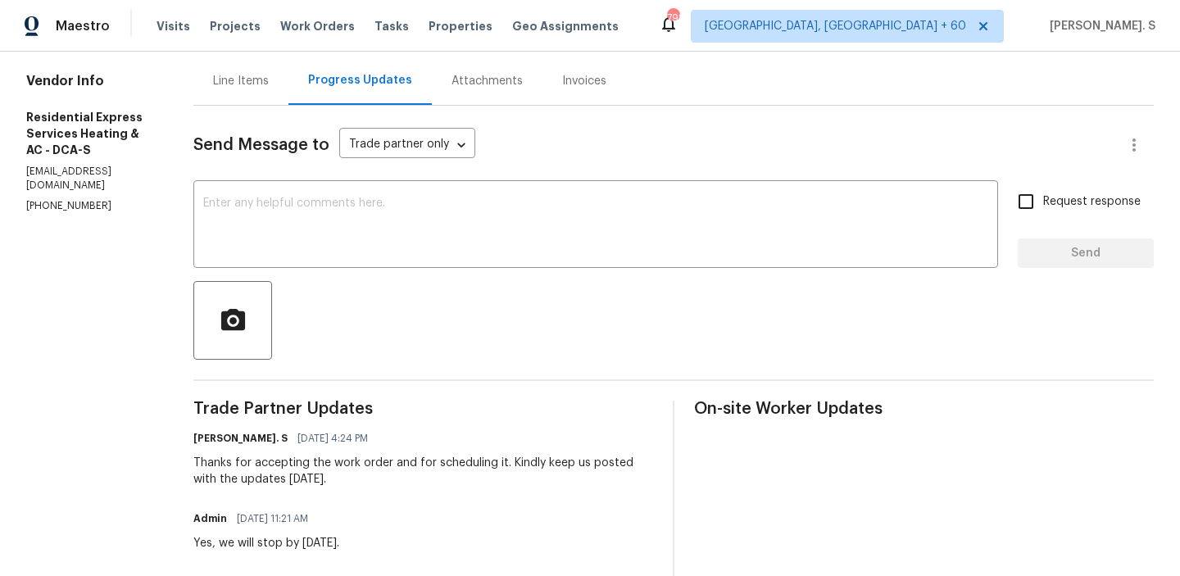
scroll to position [164, 0]
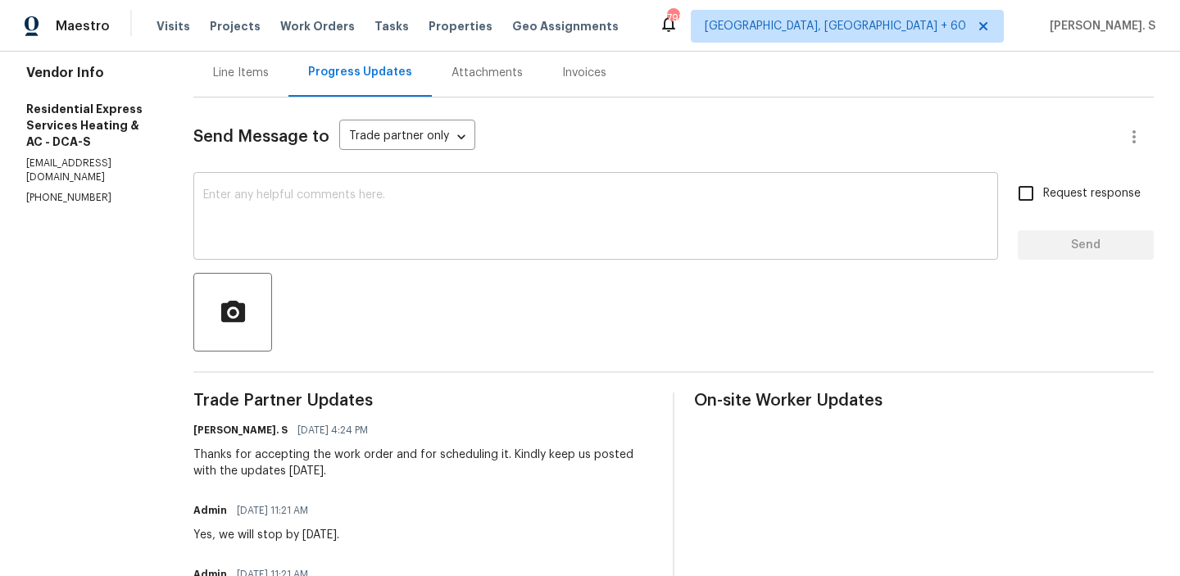
click at [439, 209] on textarea at bounding box center [595, 217] width 785 height 57
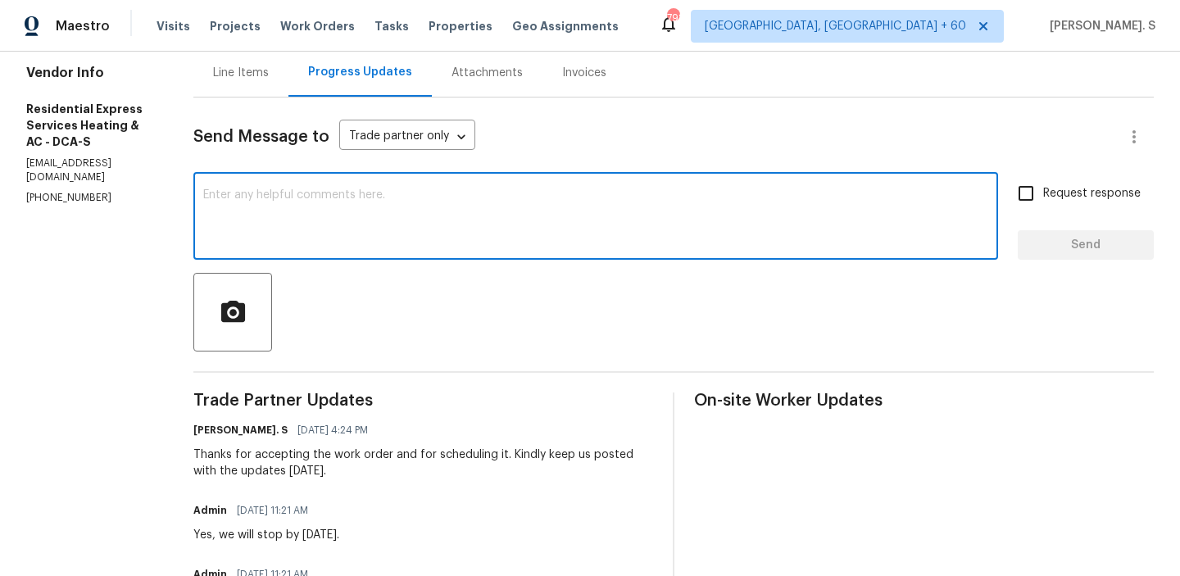
paste textarea "May we have an update on the progress of the work order?"
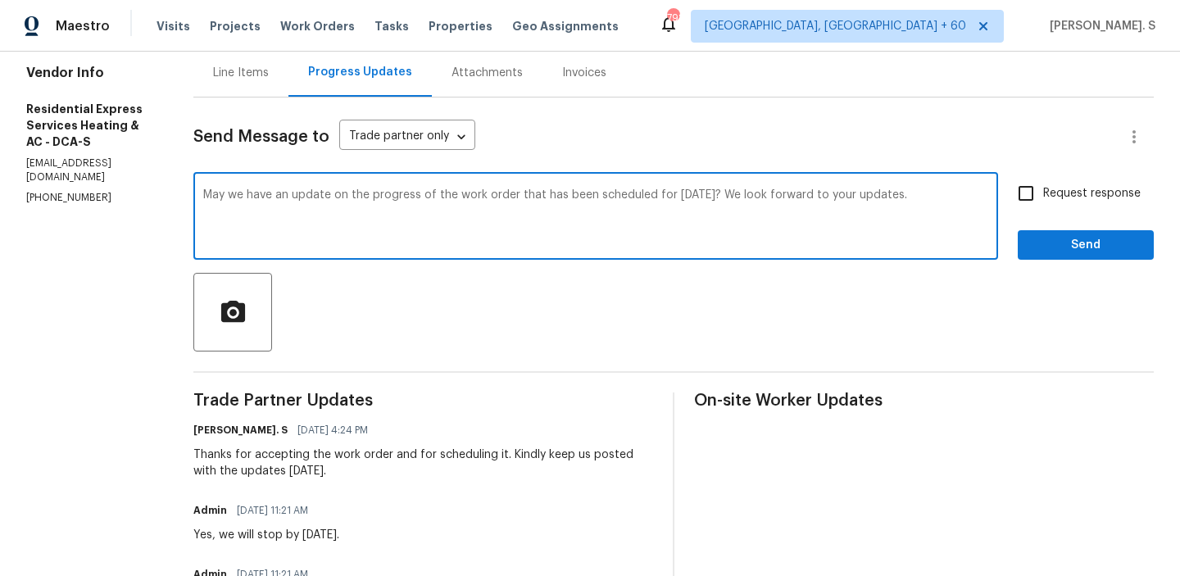
type textarea "May we have an update on the progress of the work order that has been scheduled…"
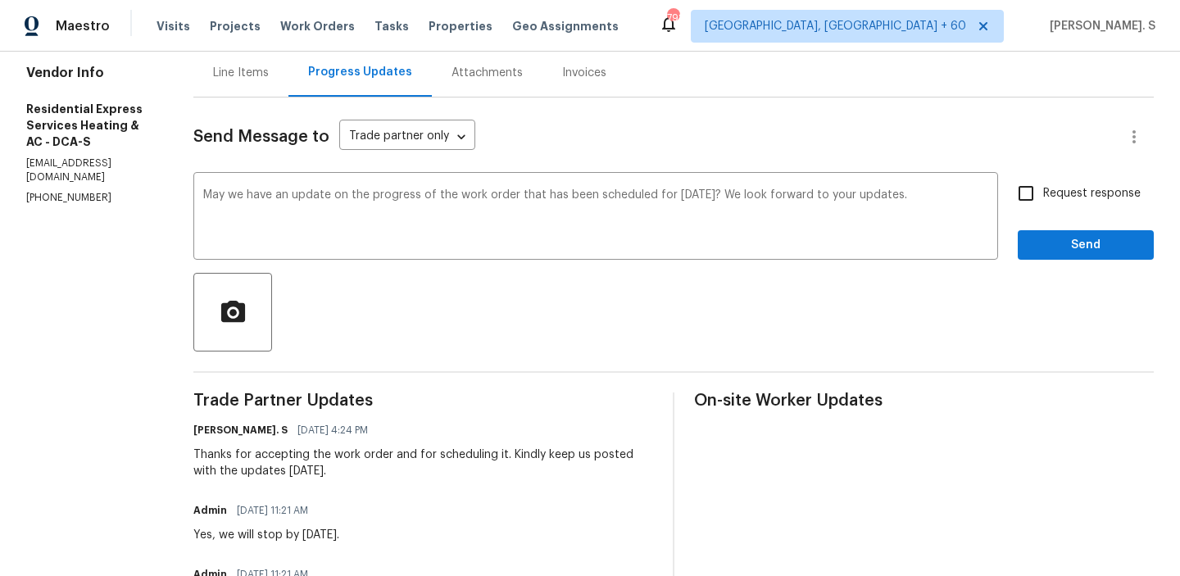
click at [1060, 208] on label "Request response" at bounding box center [1075, 193] width 132 height 34
click at [1043, 208] on input "Request response" at bounding box center [1026, 193] width 34 height 34
checkbox input "true"
click at [1060, 245] on span "Send" at bounding box center [1086, 245] width 110 height 20
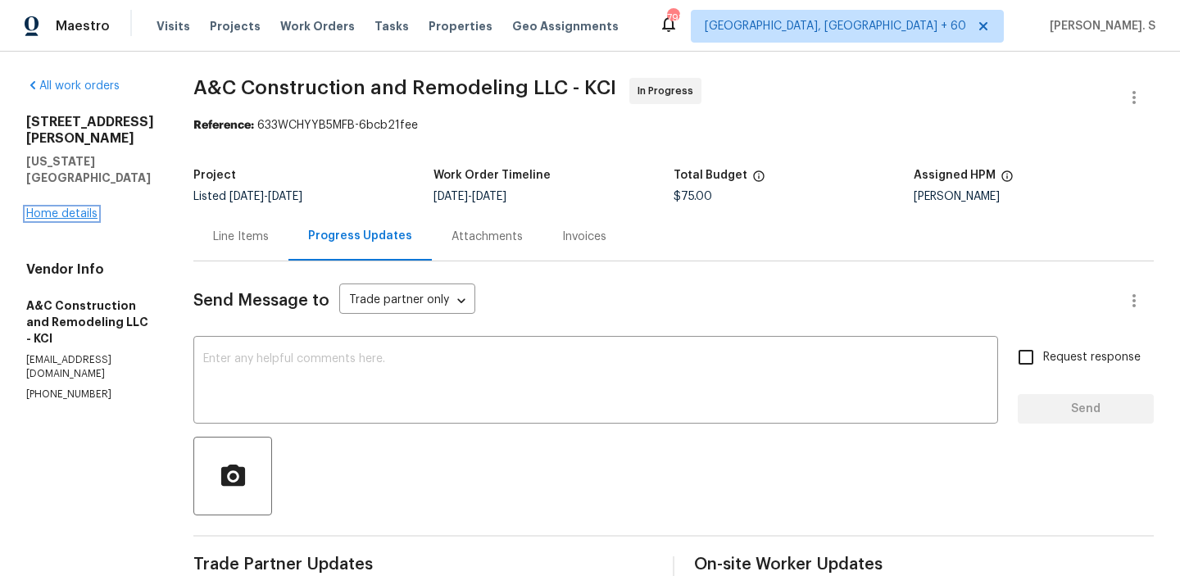
click at [87, 208] on link "Home details" at bounding box center [61, 213] width 71 height 11
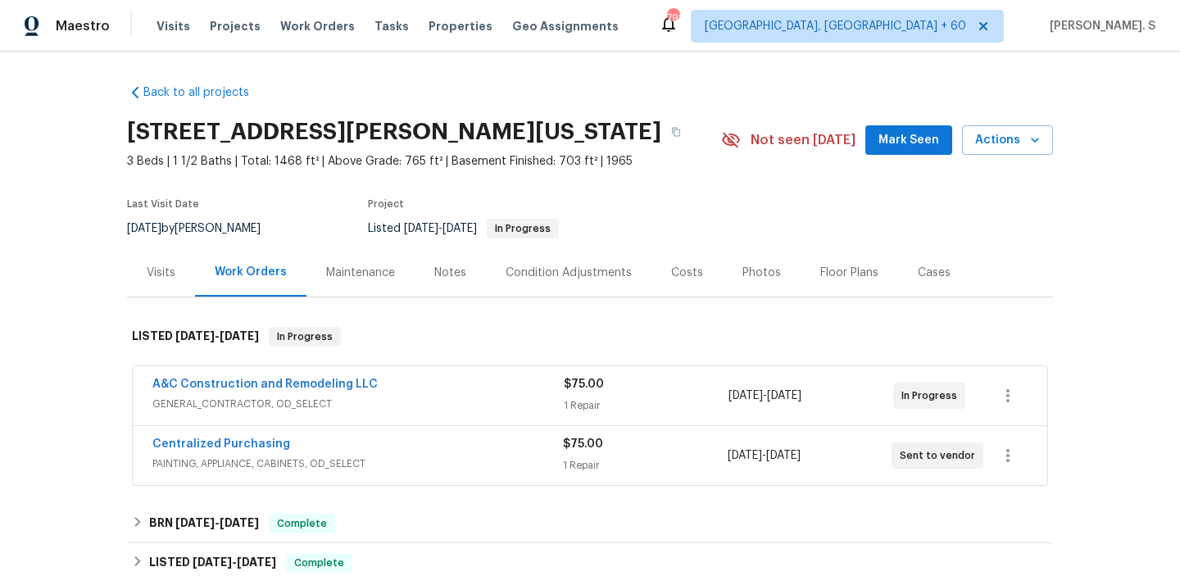
click at [260, 458] on span "PAINTING, APPLIANCE, CABINETS, OD_SELECT" at bounding box center [357, 464] width 411 height 16
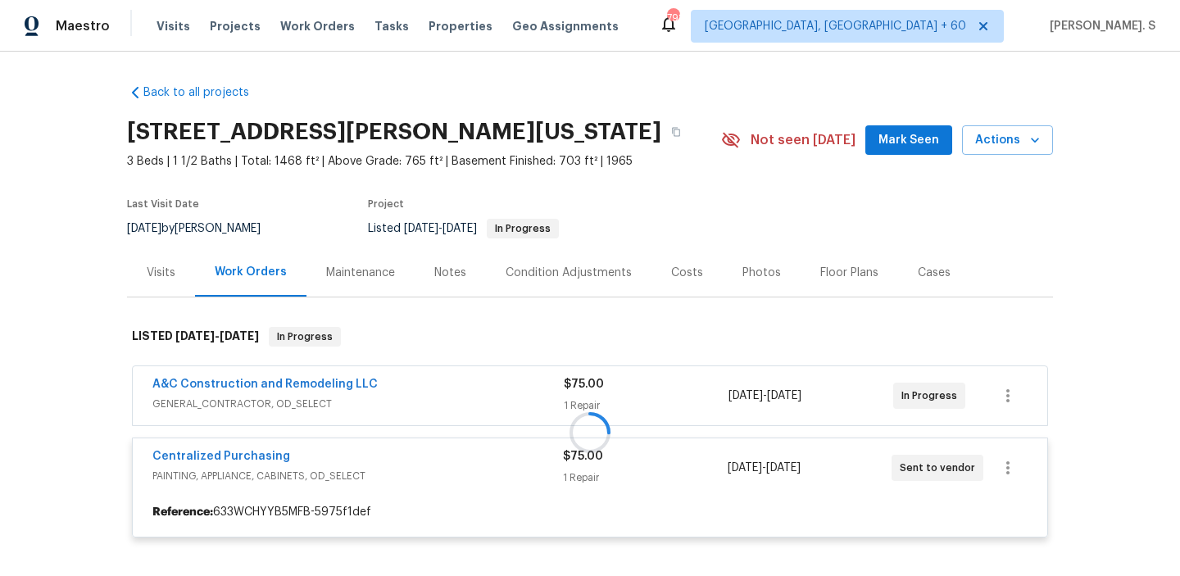
click at [249, 453] on div at bounding box center [590, 432] width 926 height 243
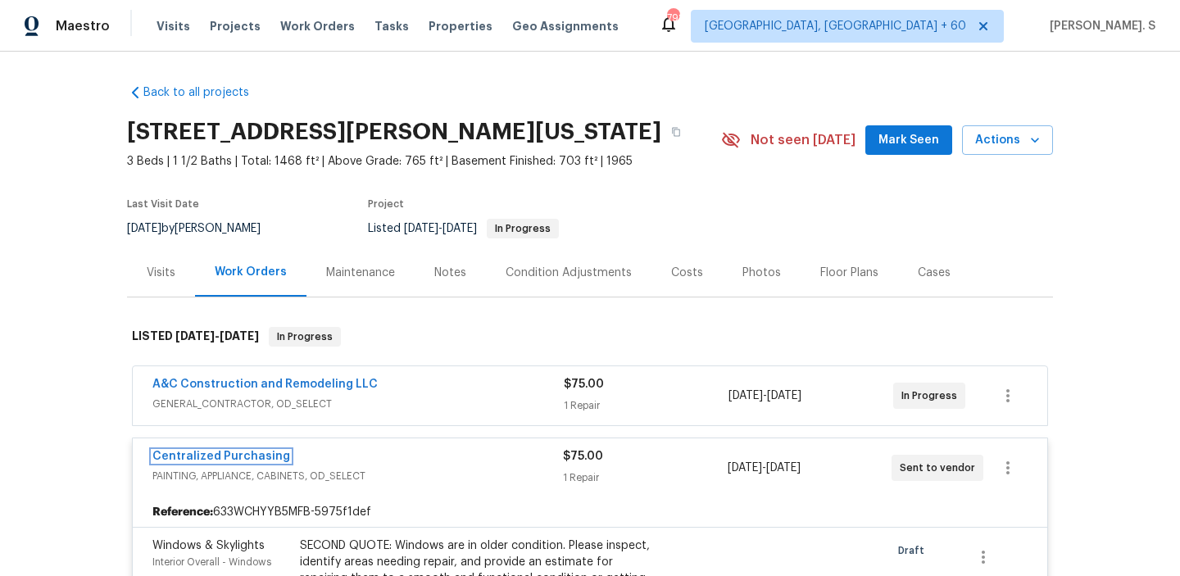
click at [249, 453] on link "Centralized Purchasing" at bounding box center [221, 456] width 138 height 11
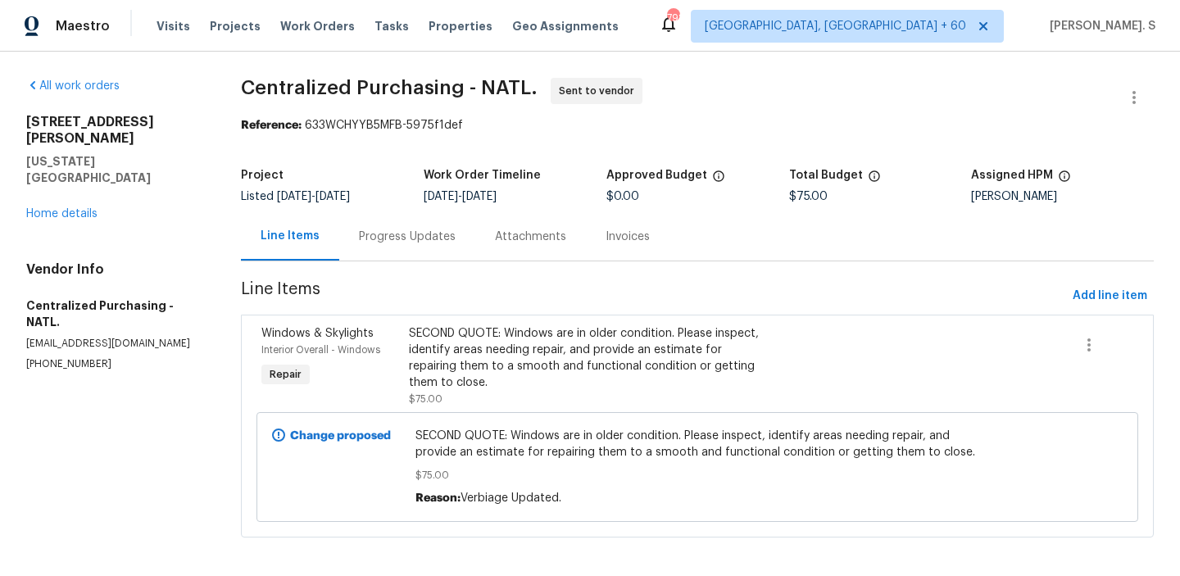
click at [58, 357] on p "[PHONE_NUMBER]" at bounding box center [113, 364] width 175 height 14
copy p "[PHONE_NUMBER]"
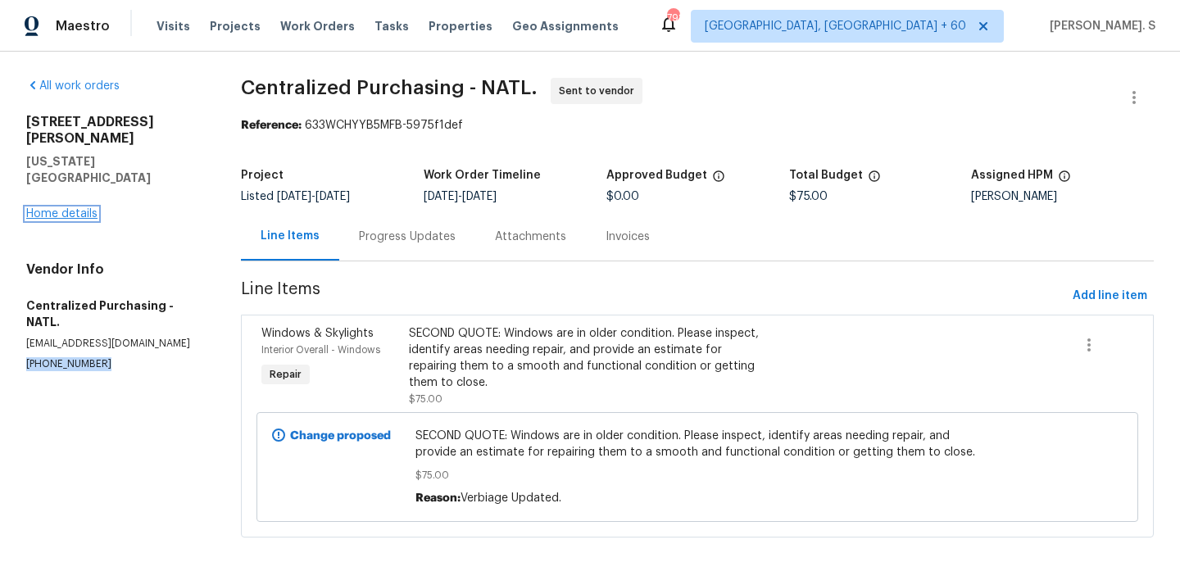
click at [78, 208] on link "Home details" at bounding box center [61, 213] width 71 height 11
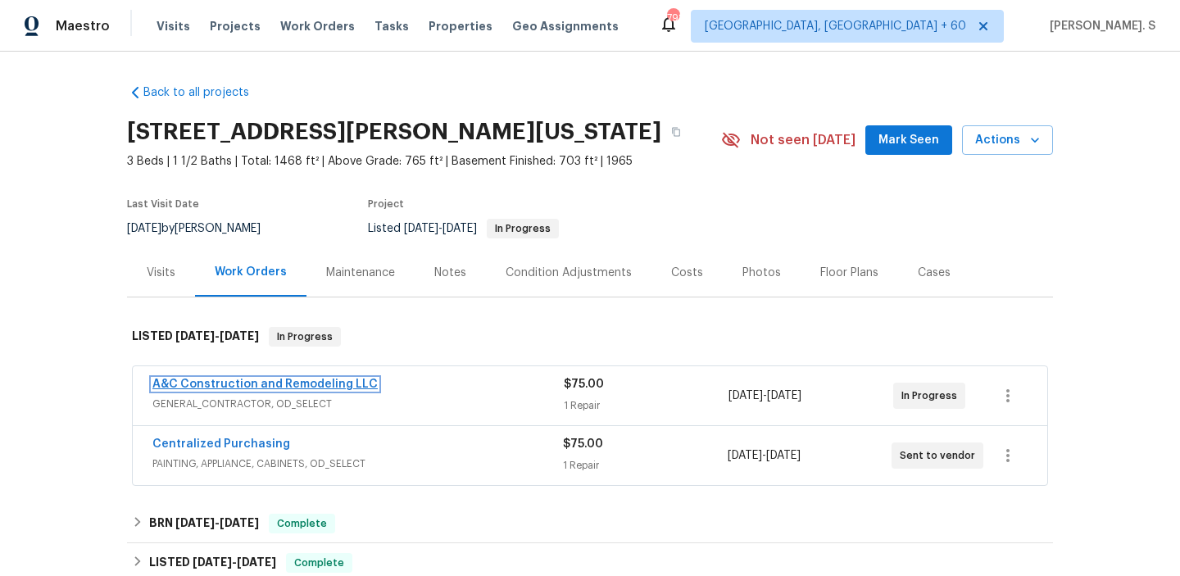
click at [184, 385] on link "A&C Construction and Remodeling LLC" at bounding box center [264, 384] width 225 height 11
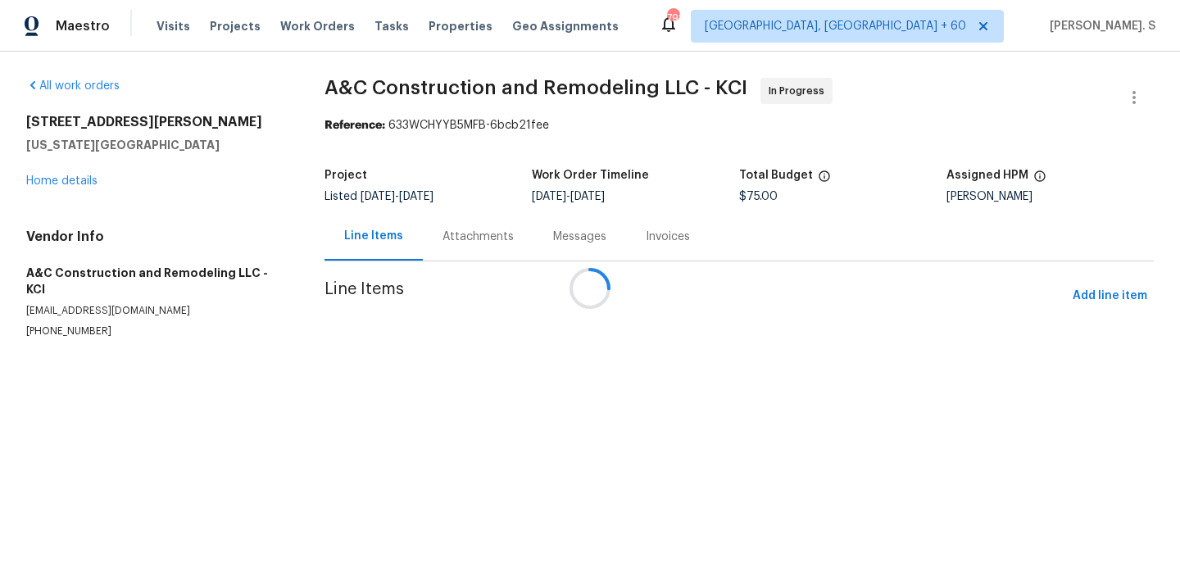
click at [497, 229] on div at bounding box center [590, 288] width 1180 height 576
click at [579, 229] on div "Attachments" at bounding box center [614, 237] width 71 height 16
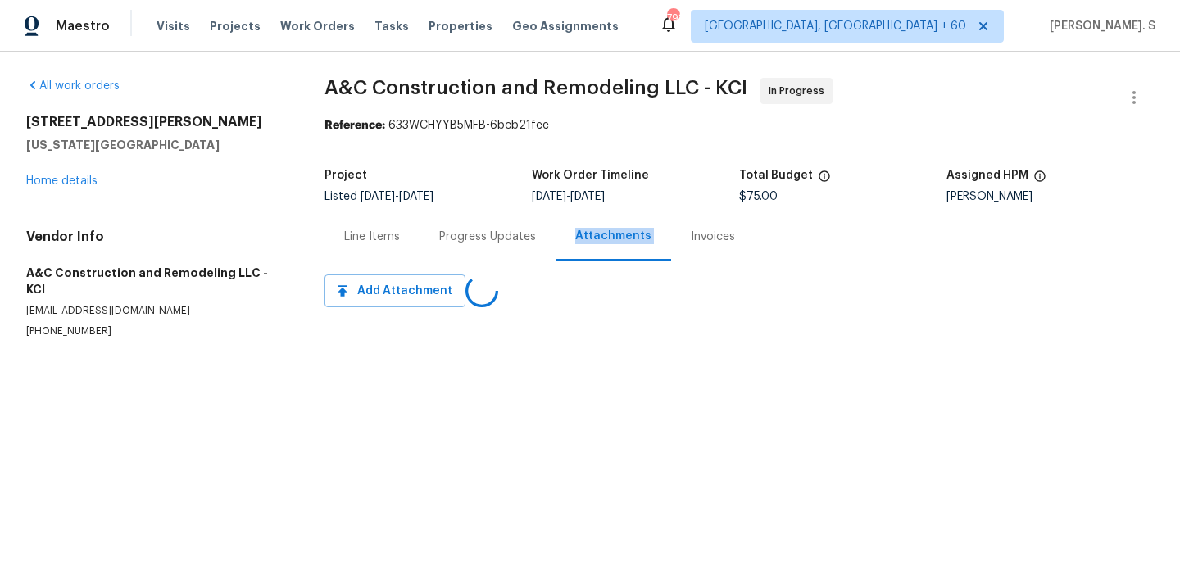
click at [495, 229] on div "Progress Updates" at bounding box center [487, 237] width 97 height 16
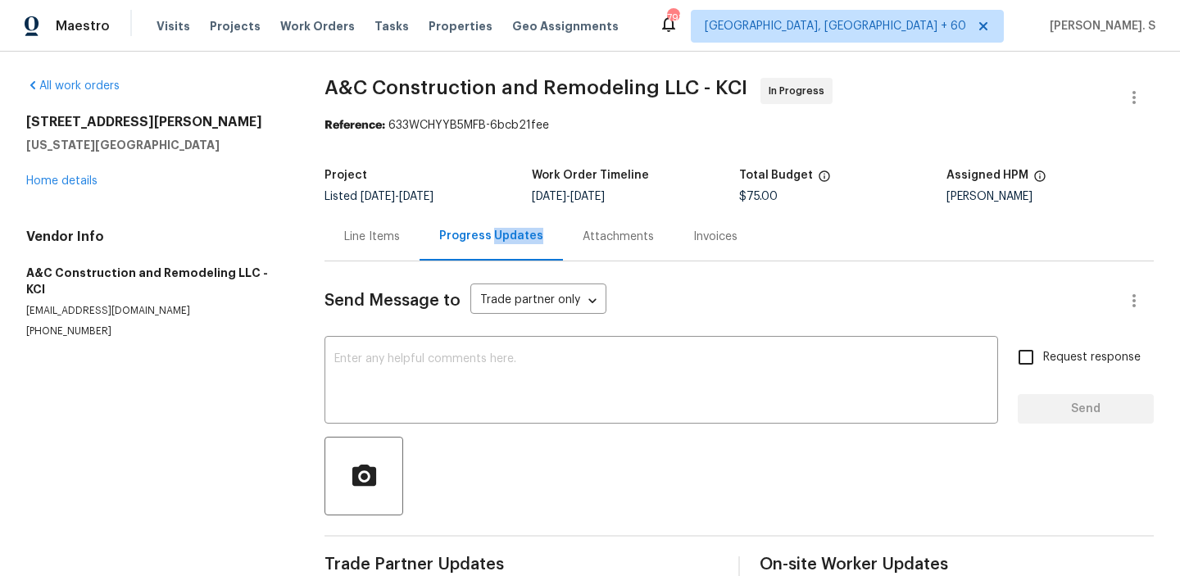
click at [495, 229] on div "Progress Updates" at bounding box center [491, 236] width 104 height 16
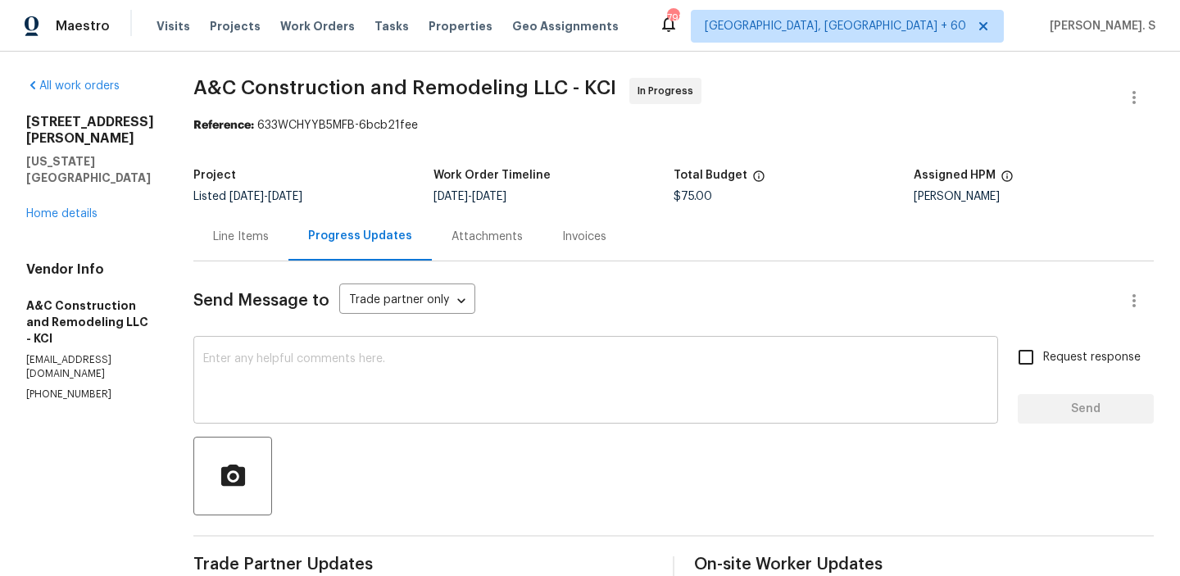
click at [456, 398] on textarea at bounding box center [595, 381] width 785 height 57
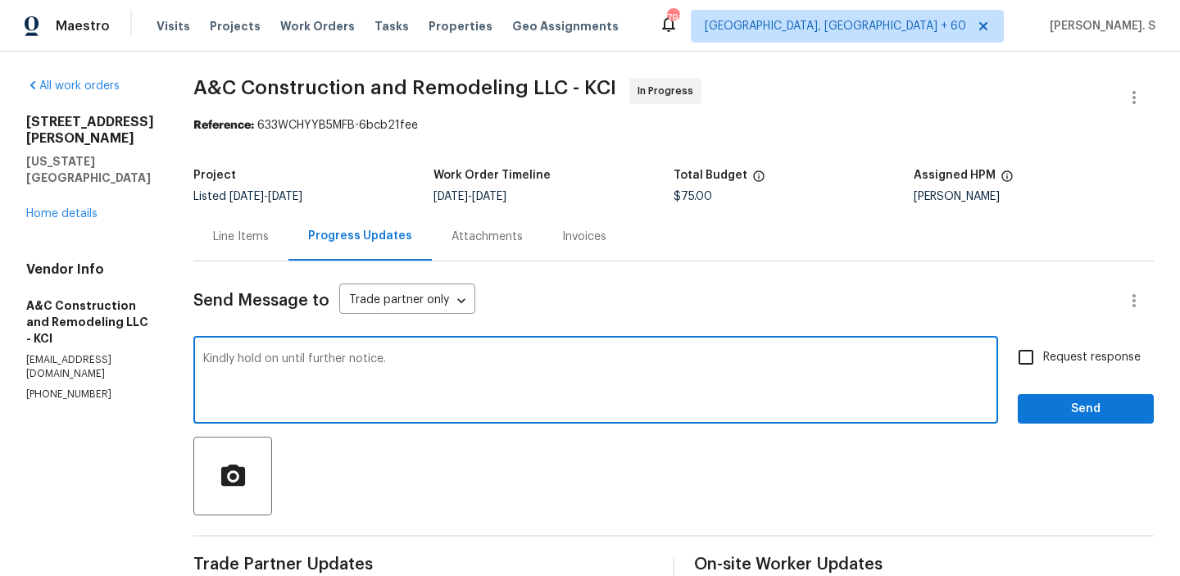
click at [456, 398] on textarea "Kindly hold on until further notice." at bounding box center [595, 381] width 785 height 57
type textarea "Kindly hold on until further notice."
click at [1068, 358] on span "Request response" at bounding box center [1092, 357] width 98 height 17
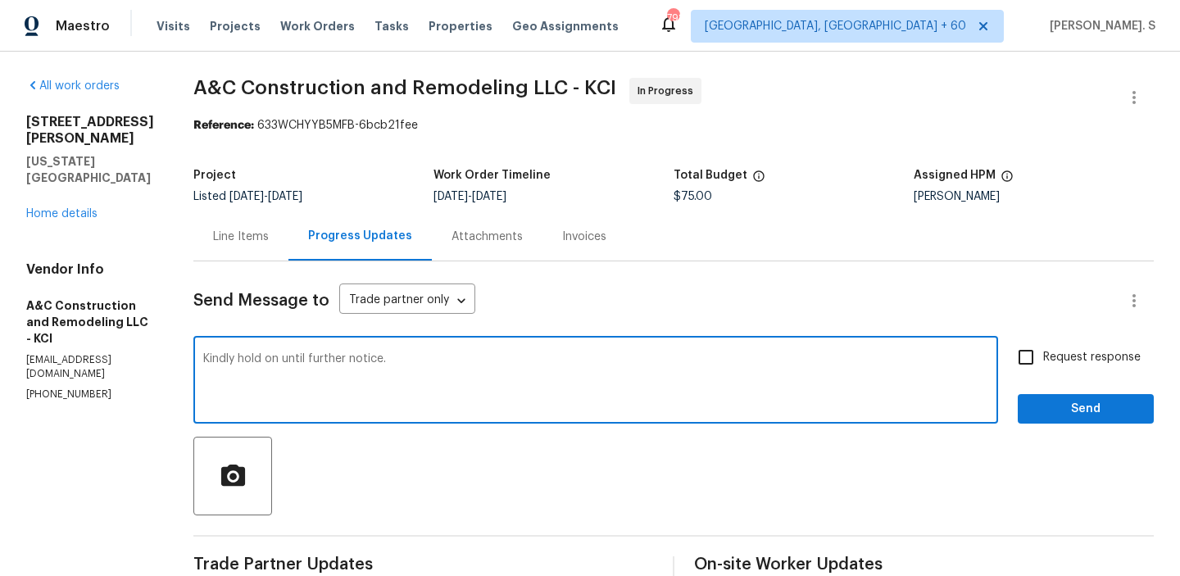
click at [1043, 358] on input "Request response" at bounding box center [1026, 357] width 34 height 34
checkbox input "true"
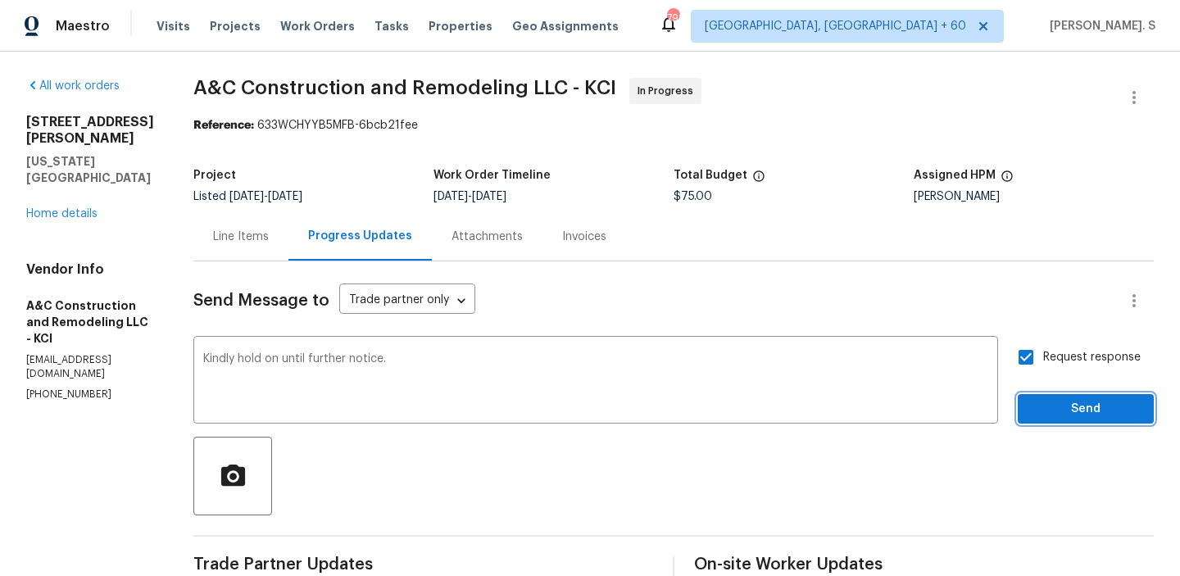
click at [1066, 418] on span "Send" at bounding box center [1086, 409] width 110 height 20
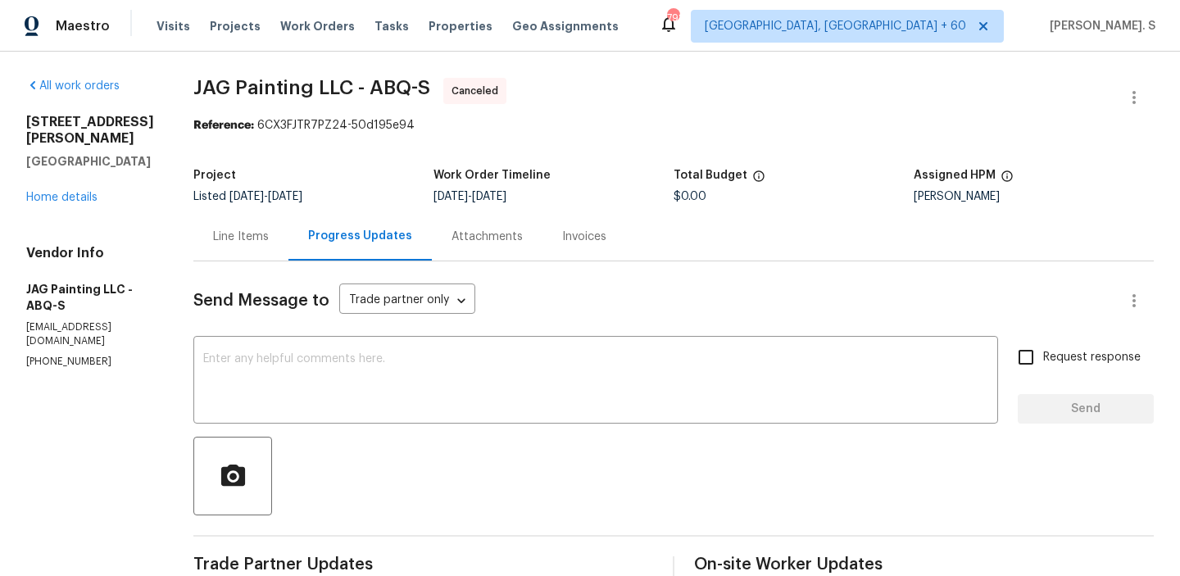
click at [73, 222] on div "All work orders [STREET_ADDRESS][PERSON_NAME] Home details Vendor Info JAG Pain…" at bounding box center [90, 223] width 128 height 291
click at [78, 203] on link "Home details" at bounding box center [61, 197] width 71 height 11
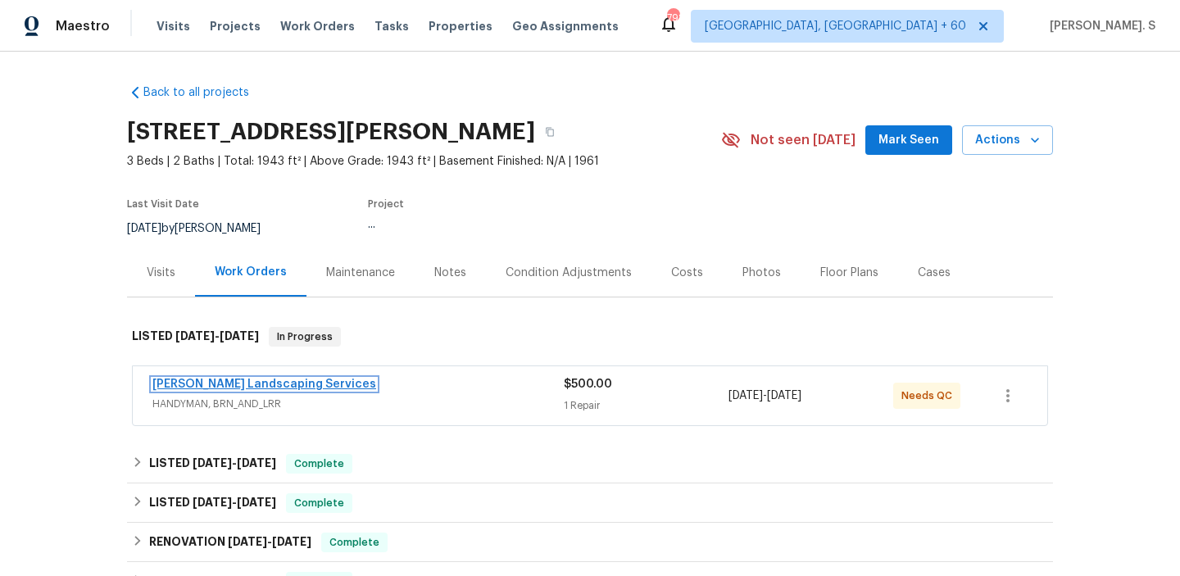
click at [232, 383] on link "Rodriguez Landscaping Services" at bounding box center [264, 384] width 224 height 11
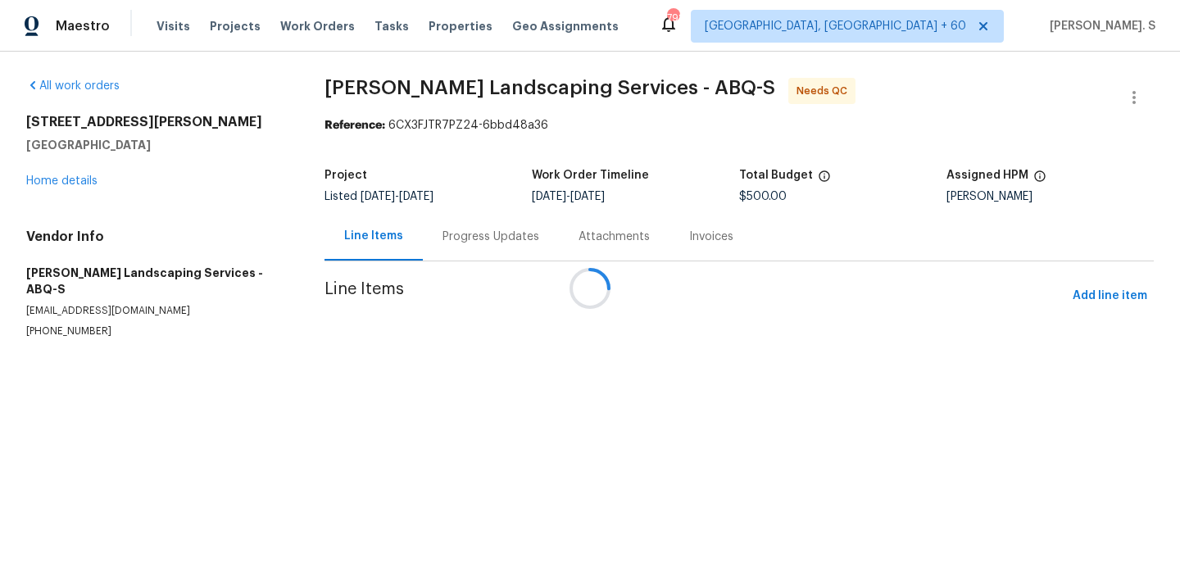
click at [428, 249] on div at bounding box center [590, 288] width 1180 height 576
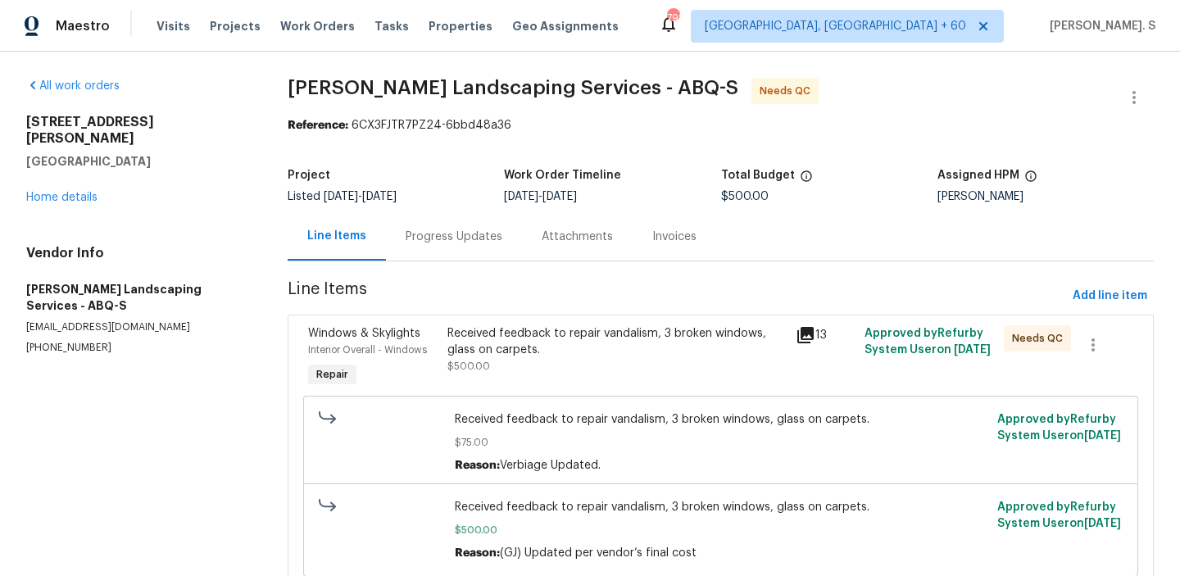
click at [428, 249] on div "Progress Updates" at bounding box center [454, 236] width 136 height 48
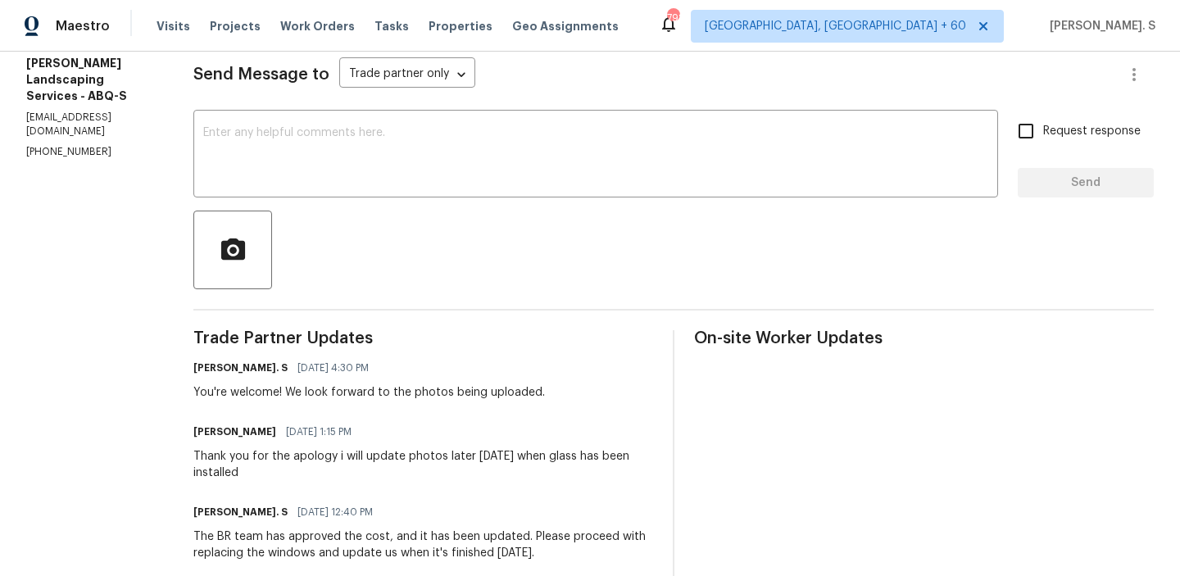
scroll to position [298, 0]
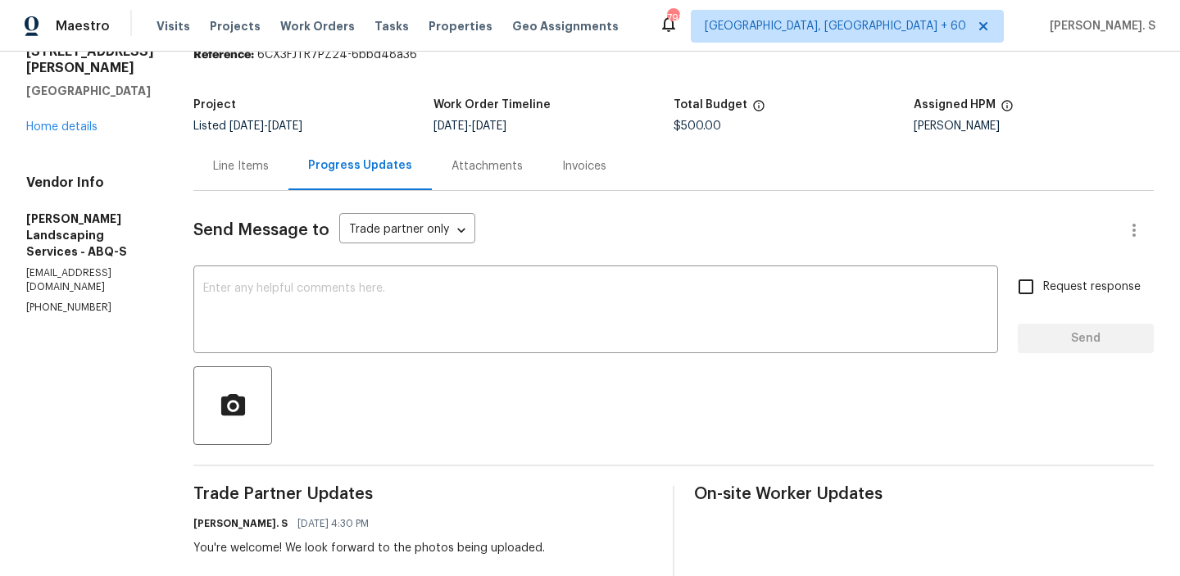
click at [265, 144] on div "Line Items" at bounding box center [240, 166] width 95 height 48
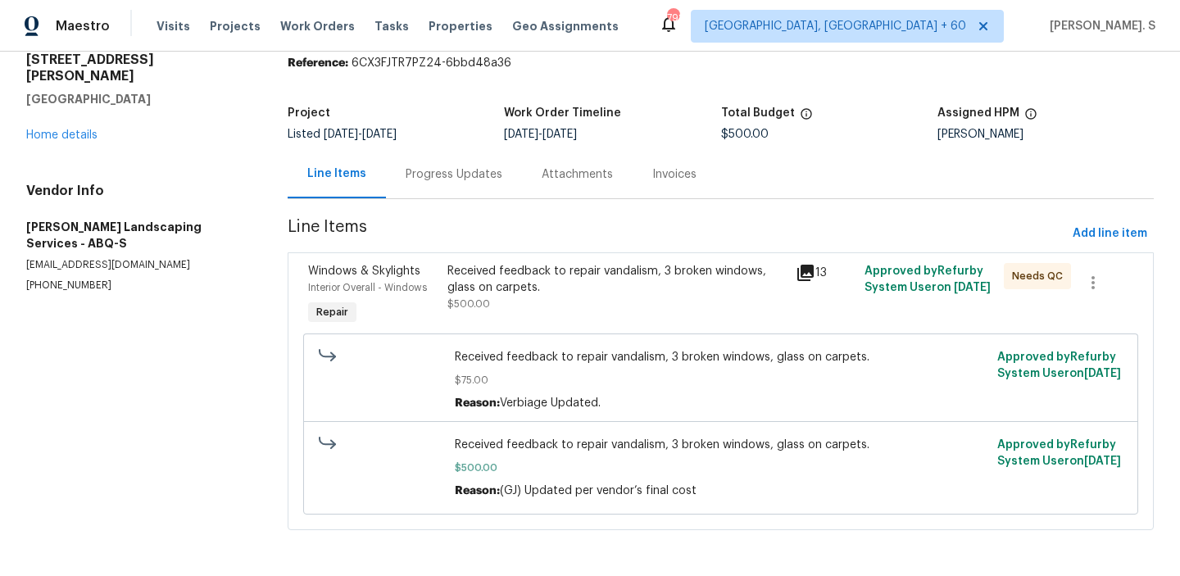
scroll to position [63, 0]
click at [512, 317] on div "Received feedback to repair vandalism, 3 broken windows, glass on carpets. $500…" at bounding box center [617, 295] width 348 height 75
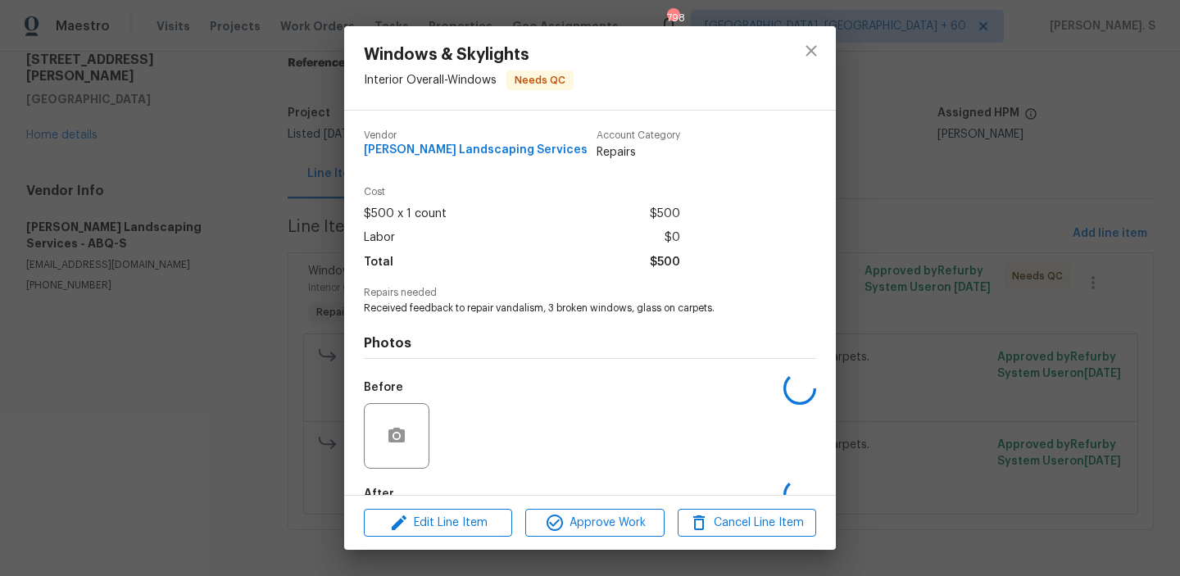
scroll to position [97, 0]
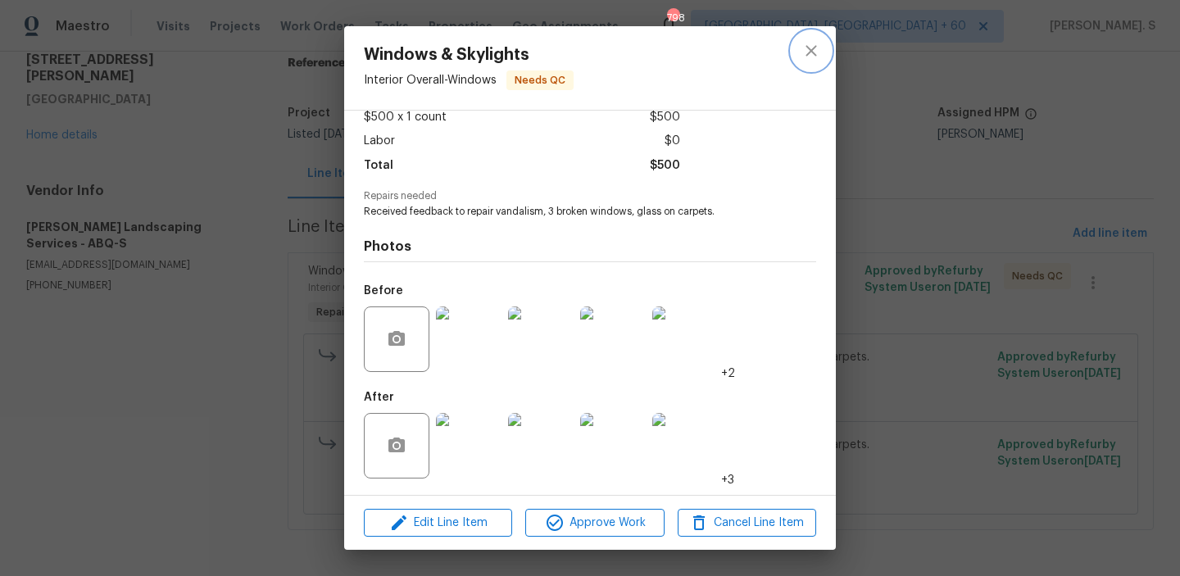
click at [808, 50] on icon "close" at bounding box center [812, 51] width 20 height 20
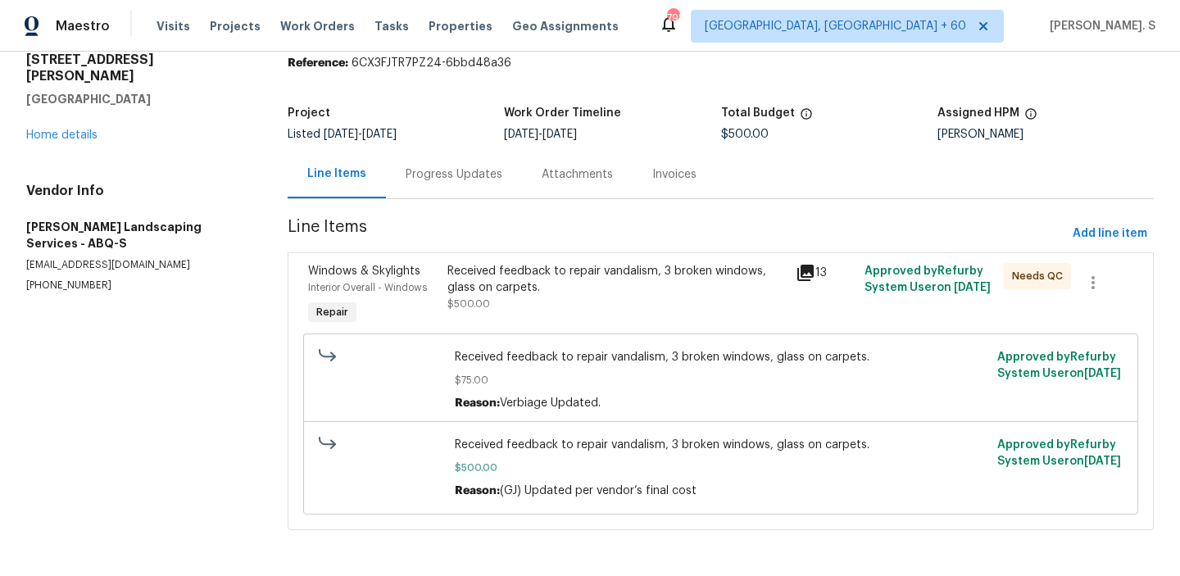
scroll to position [0, 0]
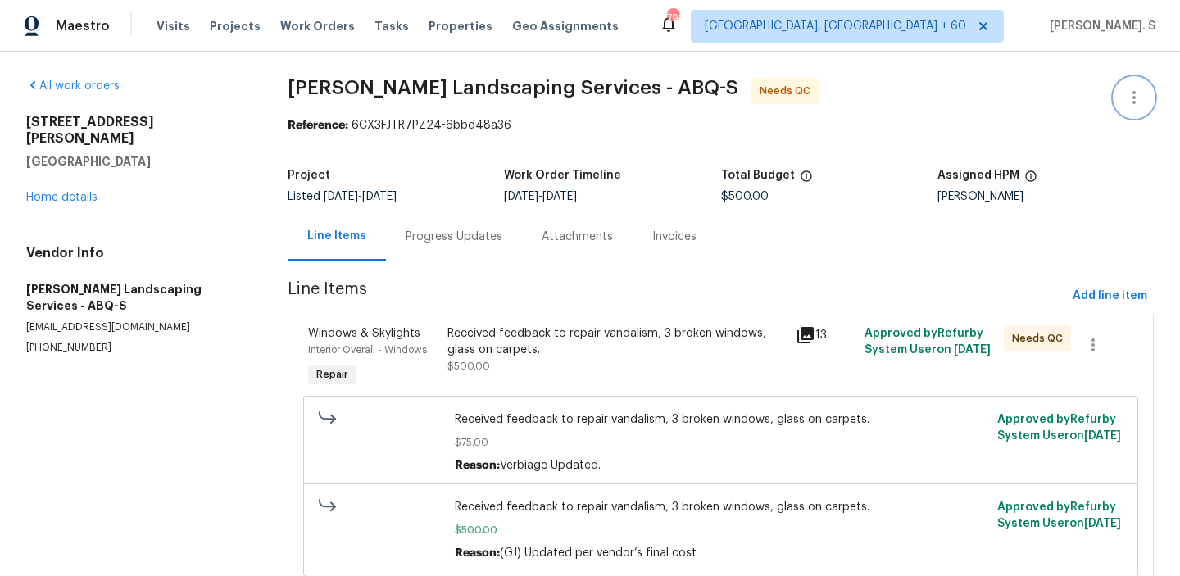
click at [1124, 107] on button "button" at bounding box center [1134, 97] width 39 height 39
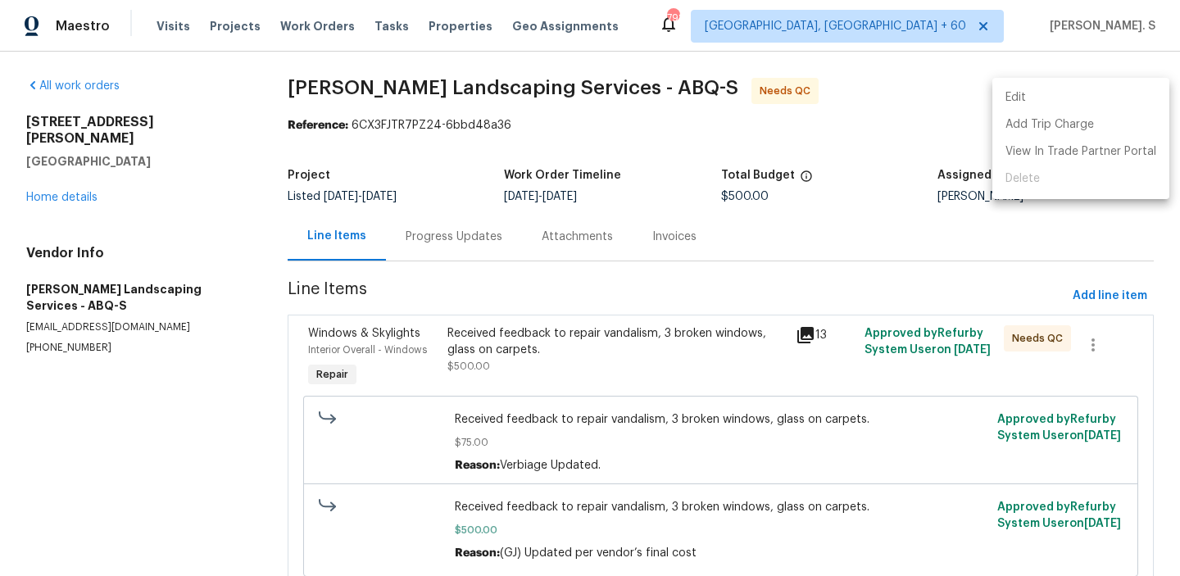
click at [1062, 96] on li "Edit" at bounding box center [1081, 97] width 177 height 27
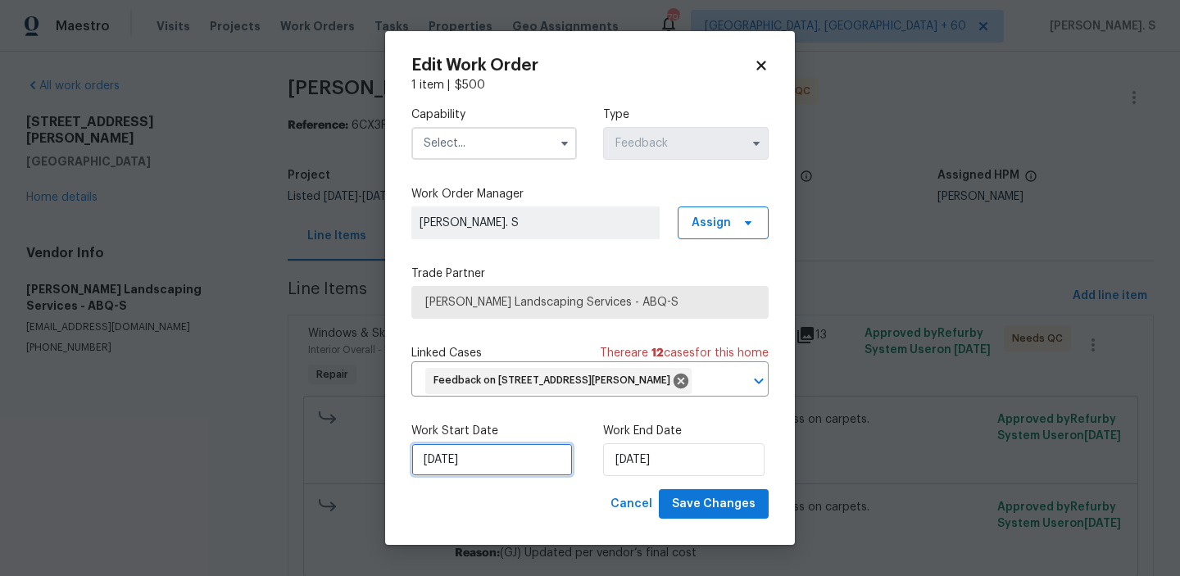
click at [501, 476] on input "8/20/2025" at bounding box center [491, 459] width 161 height 33
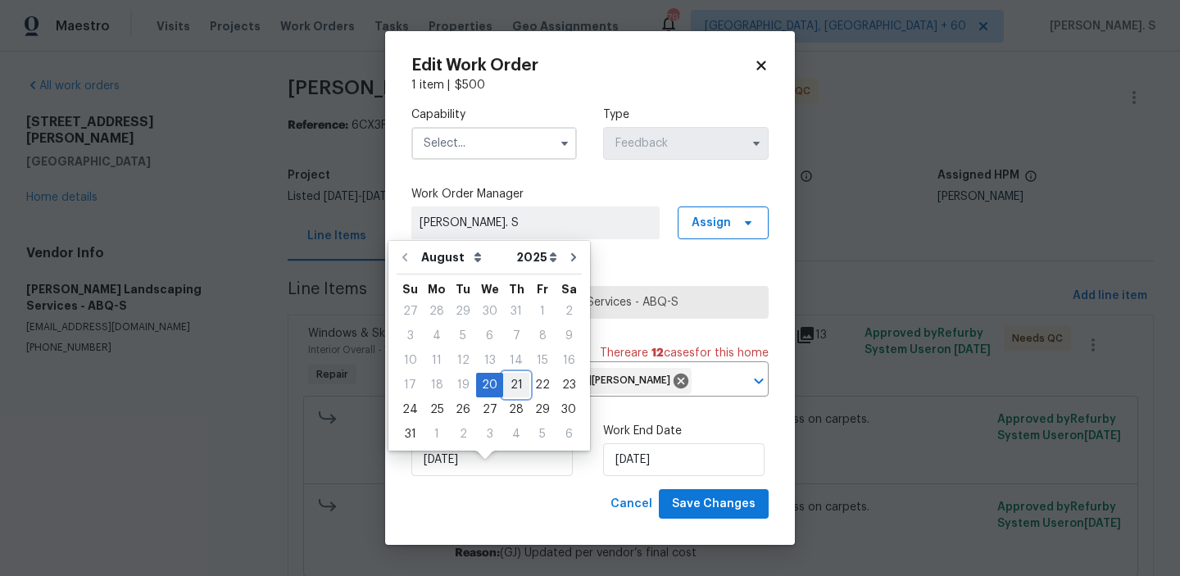
click at [512, 384] on div "21" at bounding box center [516, 385] width 26 height 23
type input "[DATE]"
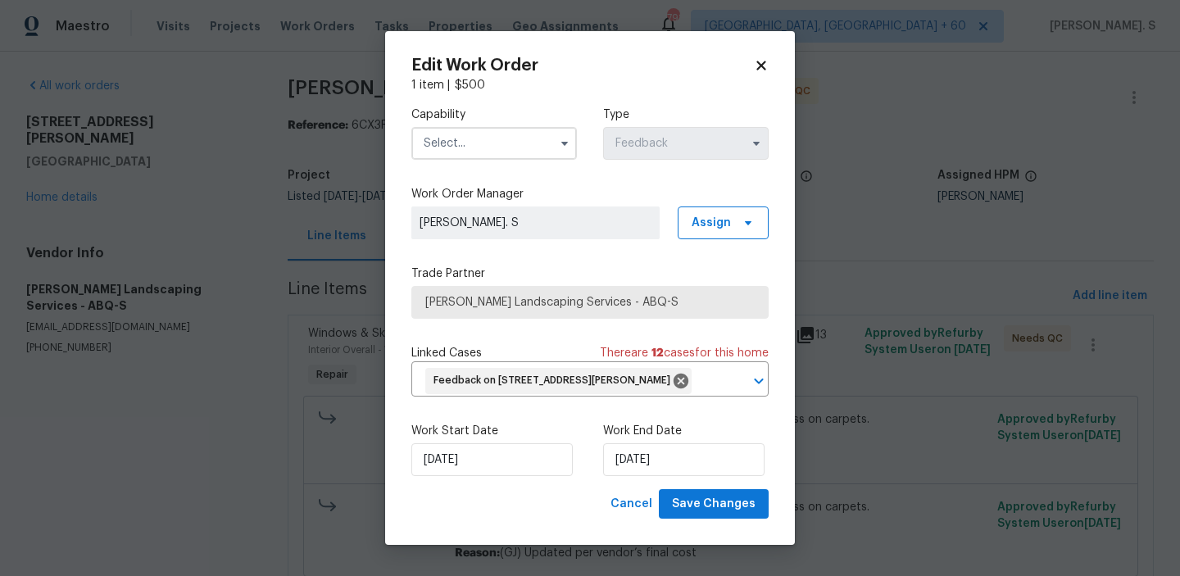
click at [486, 140] on input "text" at bounding box center [494, 143] width 166 height 33
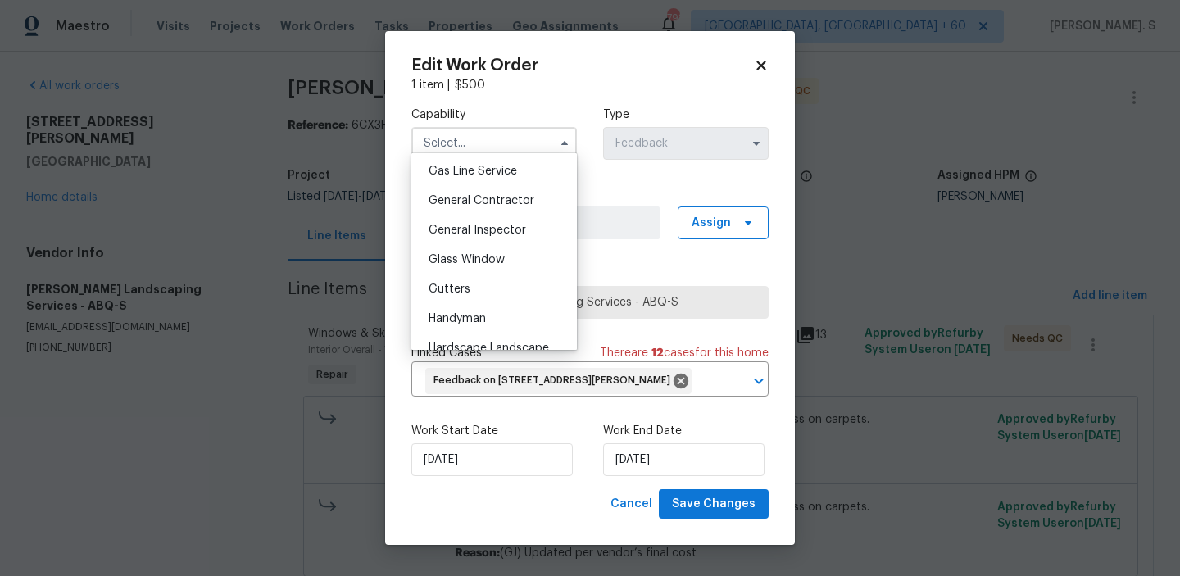
scroll to position [771, 0]
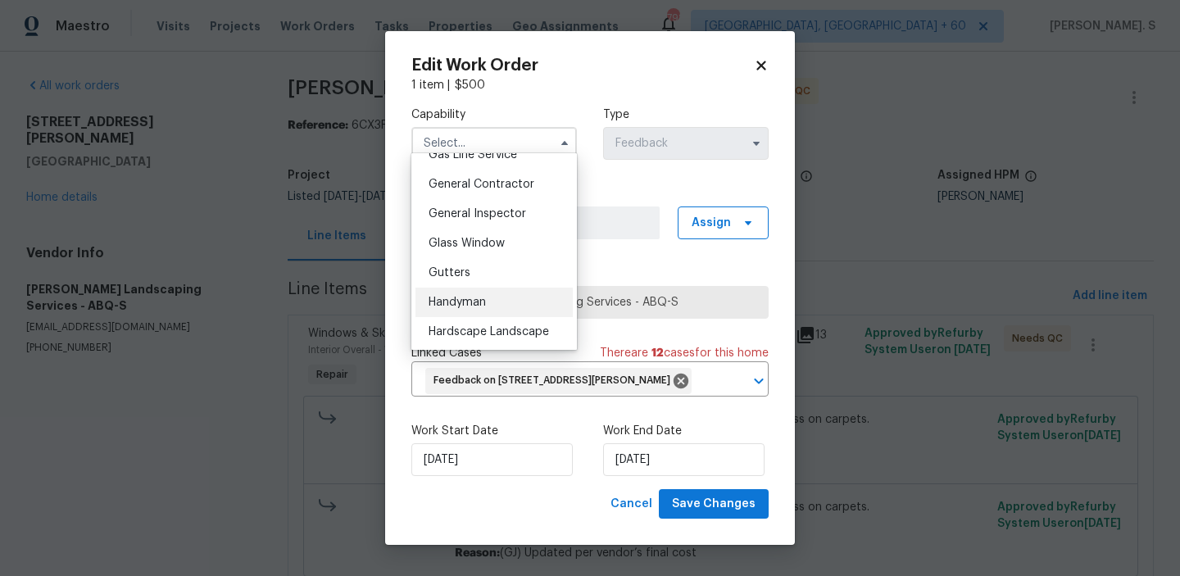
click at [485, 297] on span "Handyman" at bounding box center [457, 302] width 57 height 11
type input "Handyman"
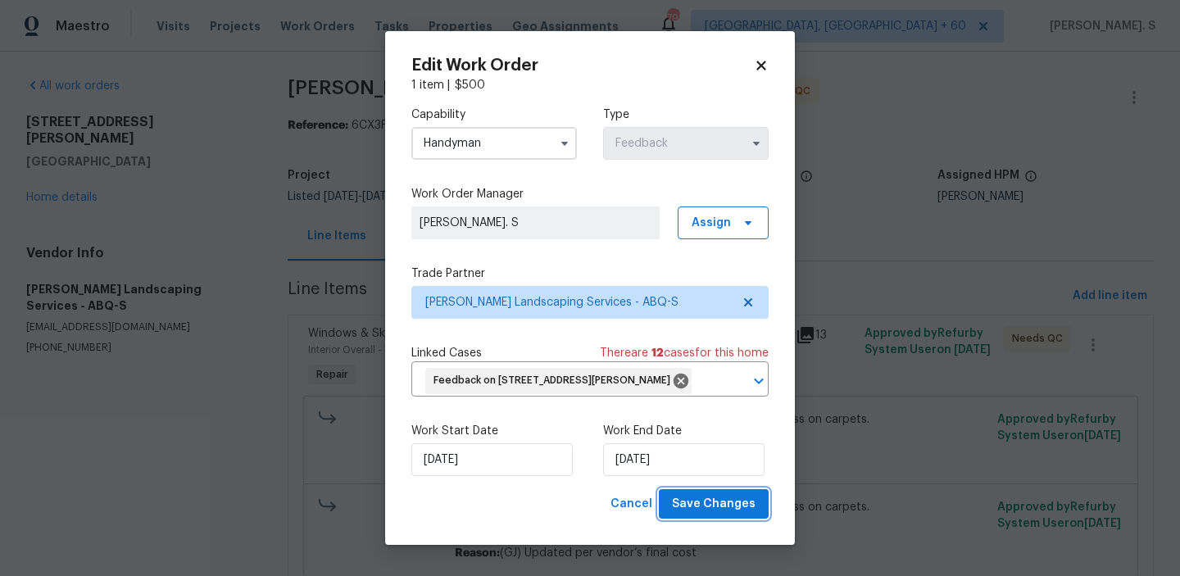
click at [717, 515] on span "Save Changes" at bounding box center [714, 504] width 84 height 20
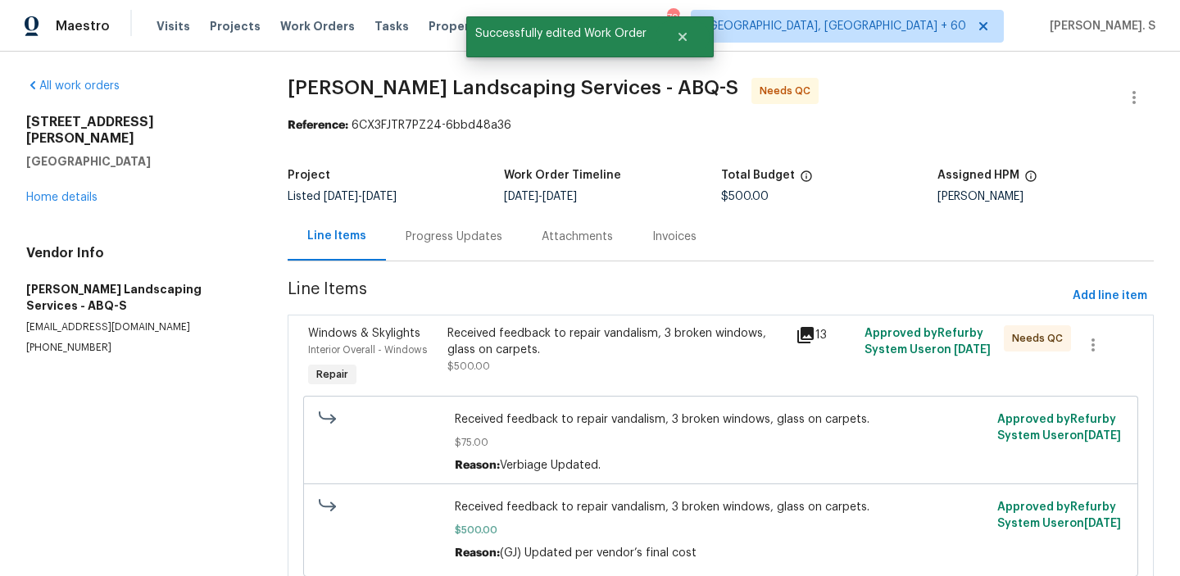
click at [484, 369] on span "$500.00" at bounding box center [469, 366] width 43 height 10
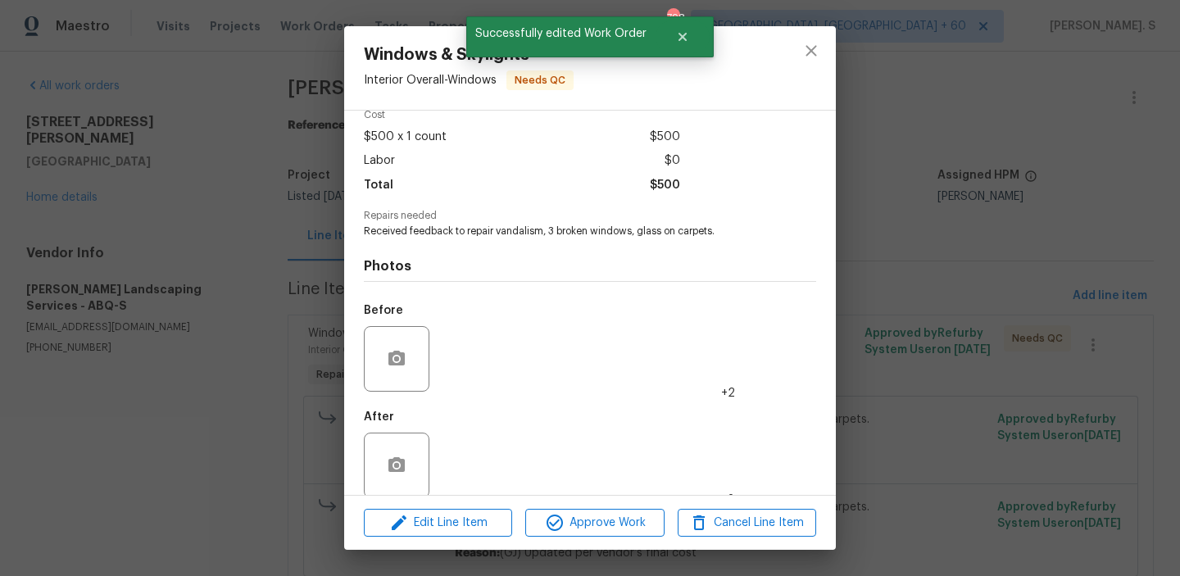
scroll to position [97, 0]
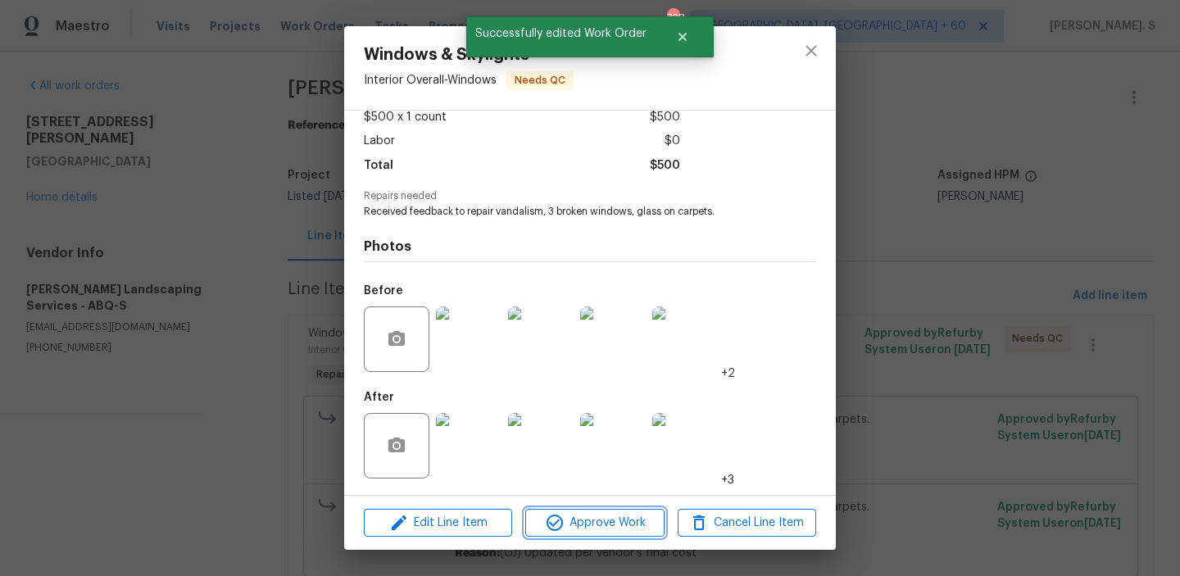
click at [577, 513] on span "Approve Work" at bounding box center [594, 523] width 129 height 20
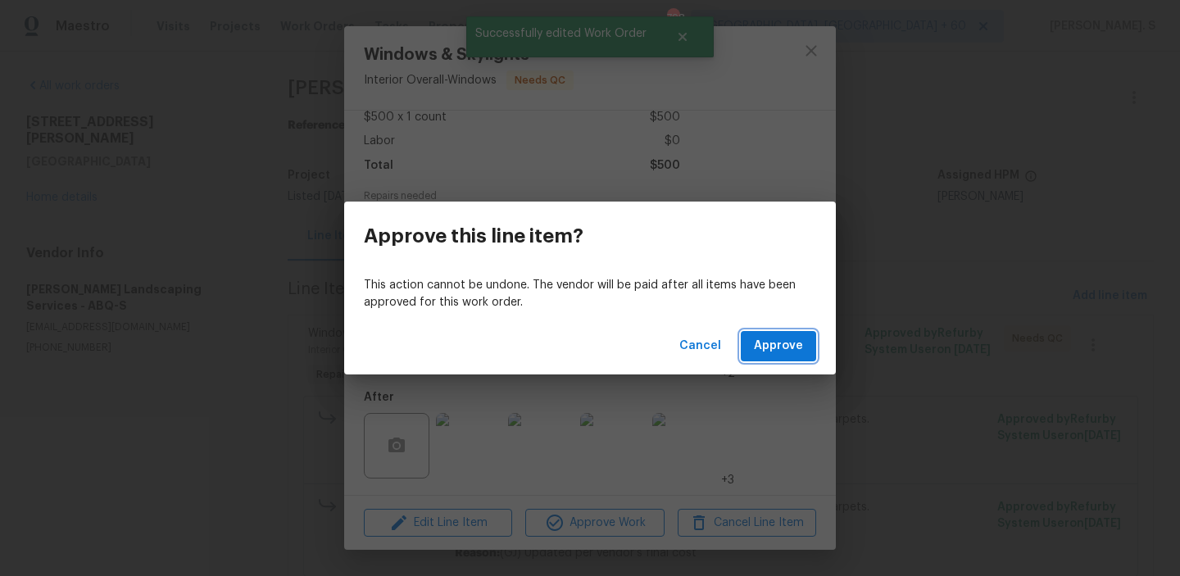
click at [770, 354] on span "Approve" at bounding box center [778, 346] width 49 height 20
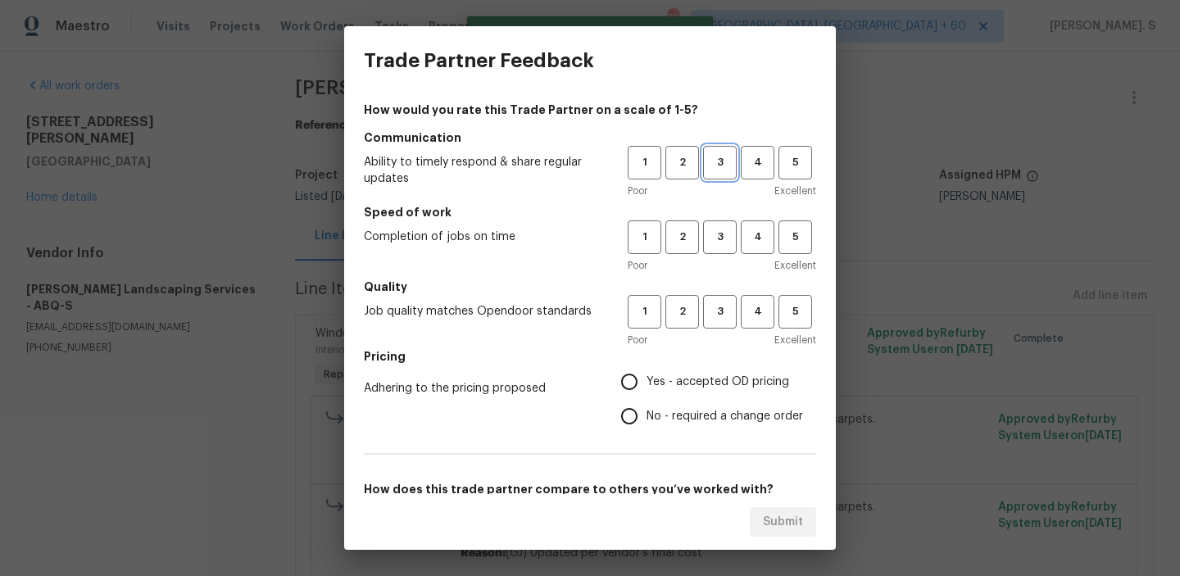
click at [720, 170] on span "3" at bounding box center [720, 162] width 30 height 19
click at [726, 233] on span "3" at bounding box center [720, 237] width 30 height 19
click at [722, 329] on div "1 2 3 4 5 Poor Excellent" at bounding box center [722, 321] width 189 height 53
click at [722, 315] on span "3" at bounding box center [720, 311] width 30 height 19
click at [697, 409] on span "No - required a change order" at bounding box center [725, 416] width 157 height 17
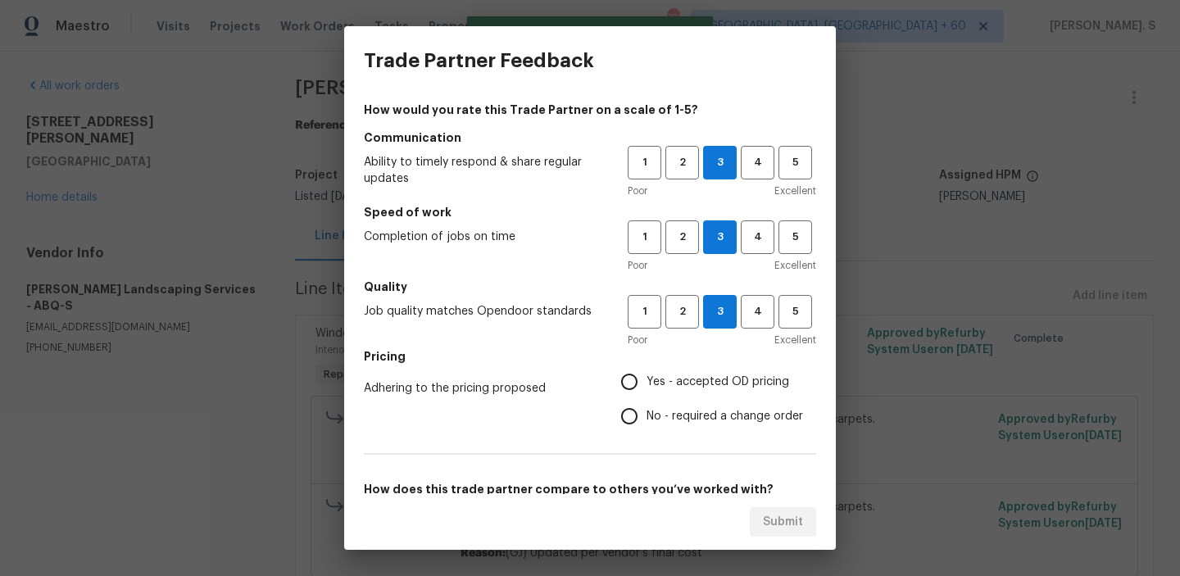
click at [647, 409] on input "No - required a change order" at bounding box center [629, 416] width 34 height 34
radio input "true"
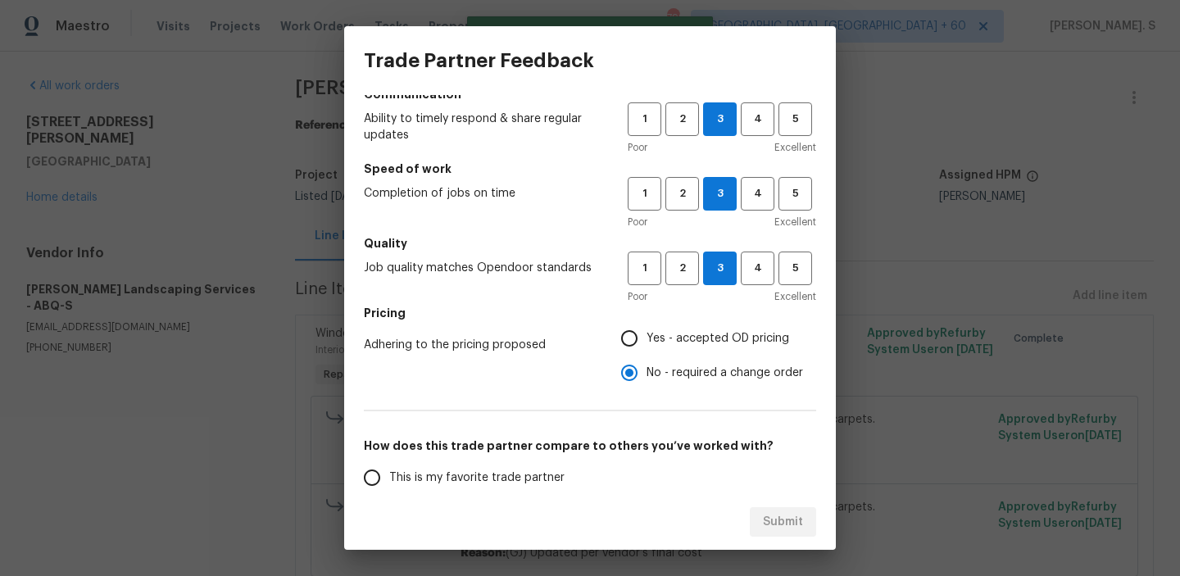
scroll to position [107, 0]
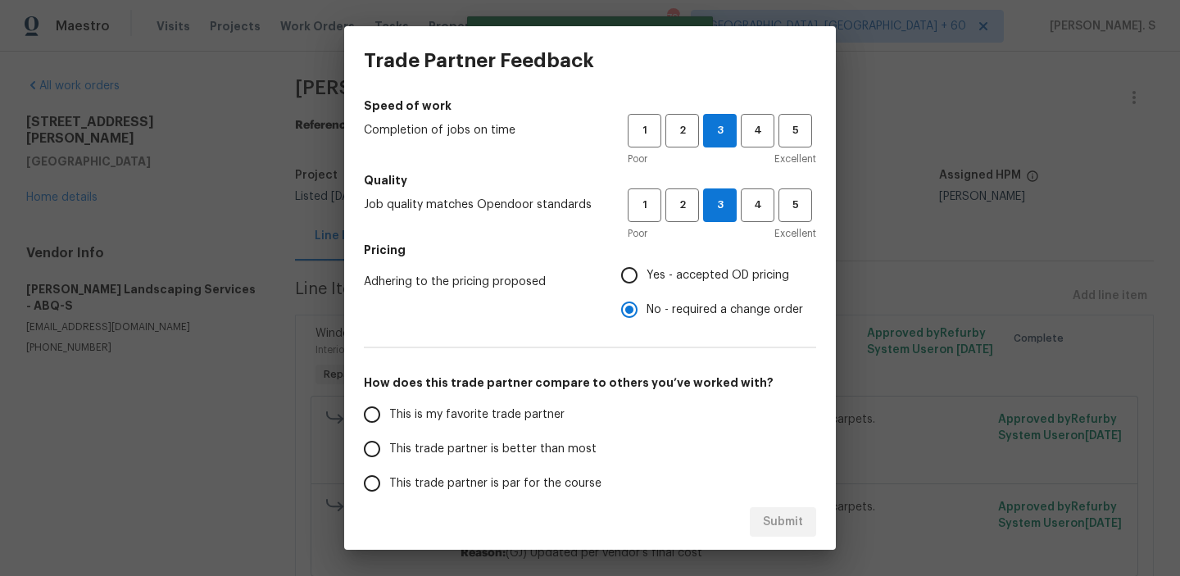
click at [594, 448] on label "This trade partner is better than most" at bounding box center [484, 449] width 259 height 34
click at [389, 448] on input "This trade partner is better than most" at bounding box center [372, 449] width 34 height 34
click at [805, 529] on button "Submit" at bounding box center [783, 522] width 66 height 30
radio input "true"
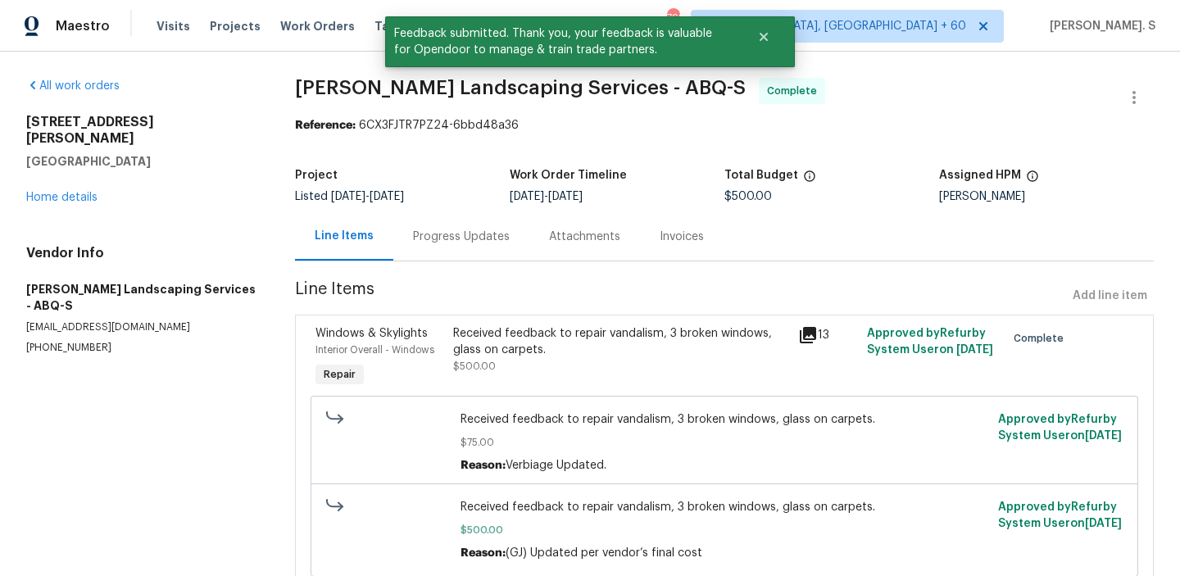
click at [492, 253] on div "Progress Updates" at bounding box center [461, 236] width 136 height 48
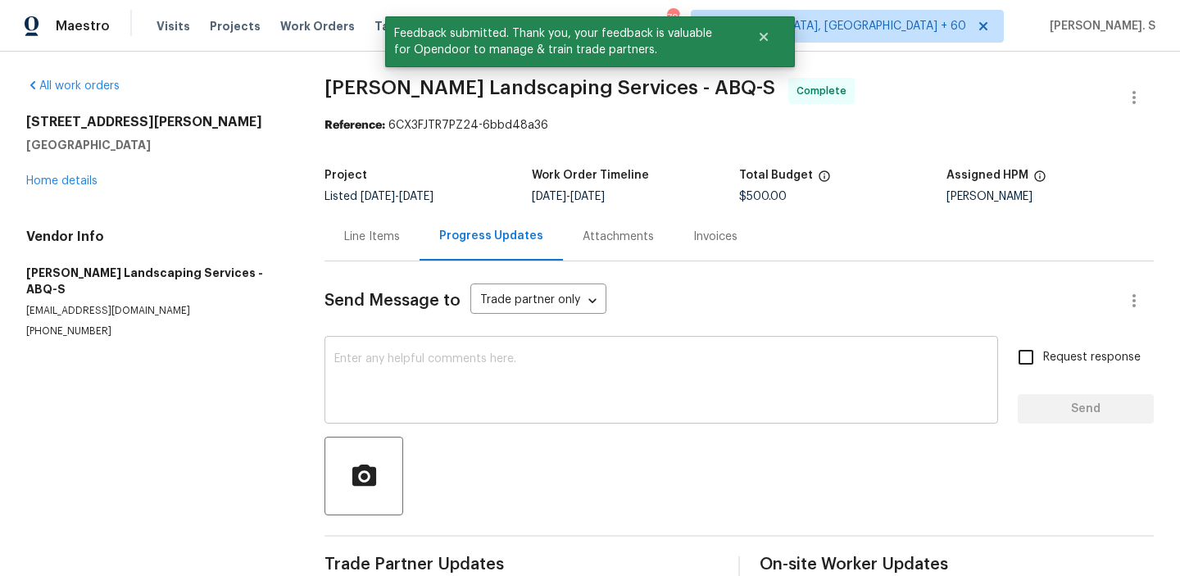
click at [491, 354] on textarea at bounding box center [661, 381] width 654 height 57
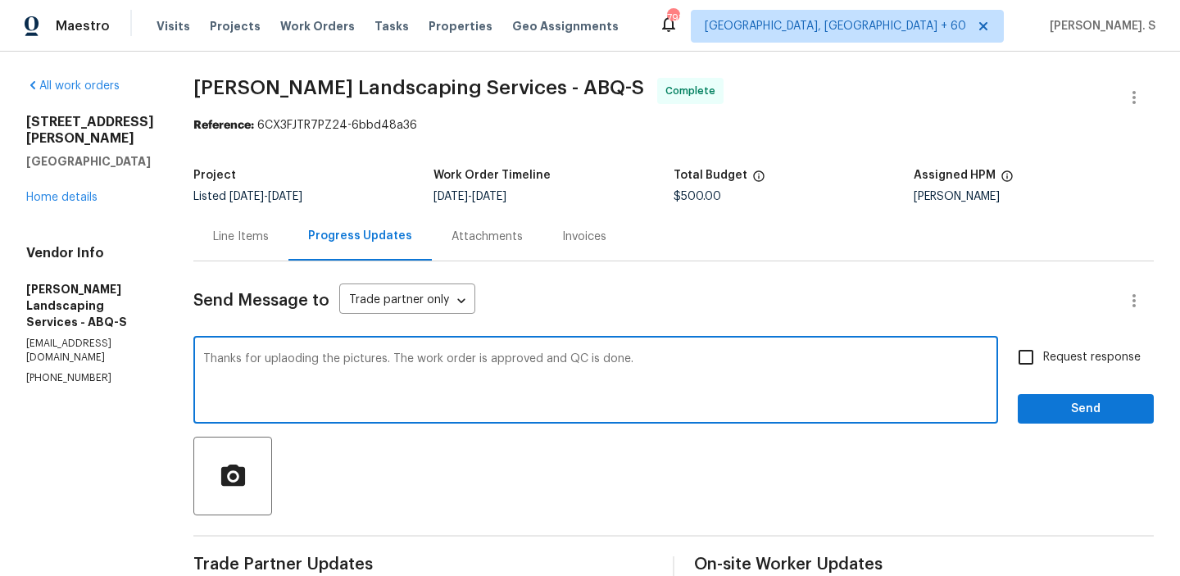
click at [0, 0] on div "uploading" at bounding box center [0, 0] width 0 height 0
click at [365, 402] on textarea "Thanks for uploading the pictures. The work order is approved and QC is done." at bounding box center [595, 381] width 785 height 57
type textarea "Thanks for uploading the pictures. The work order is approved and QC is done."
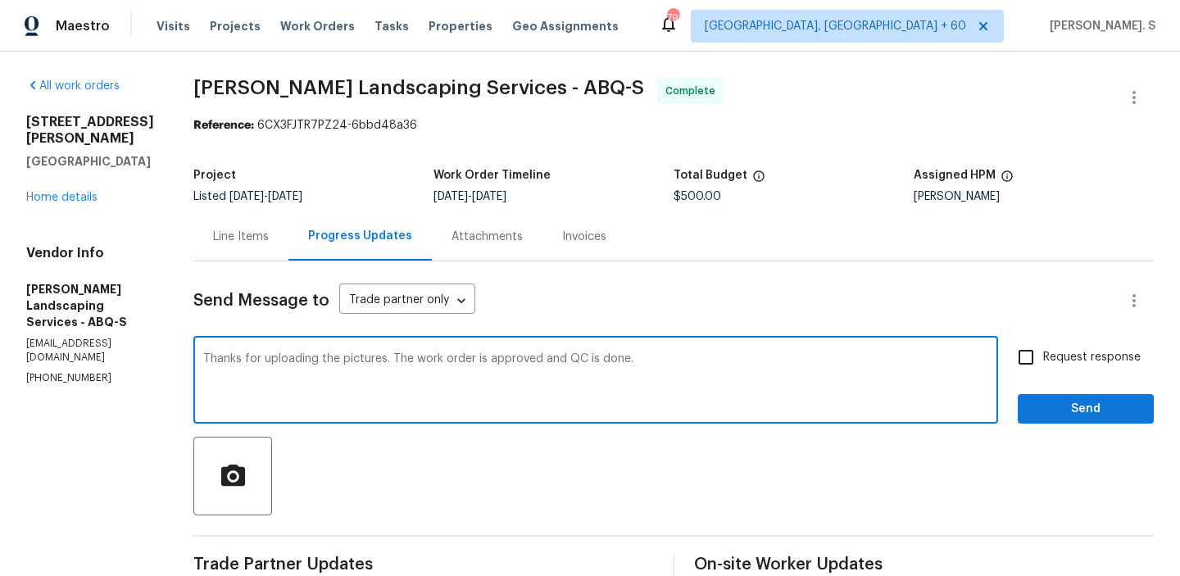
click at [450, 85] on span "[PERSON_NAME] Landscaping Services - ABQ-S" at bounding box center [418, 88] width 451 height 20
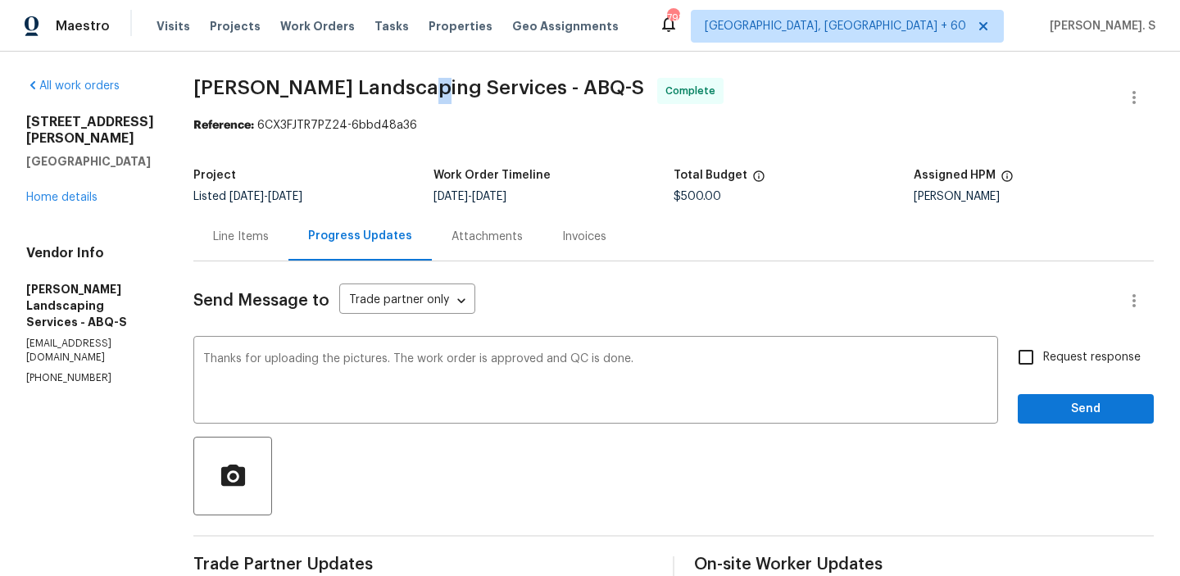
click at [450, 85] on span "[PERSON_NAME] Landscaping Services - ABQ-S" at bounding box center [418, 88] width 451 height 20
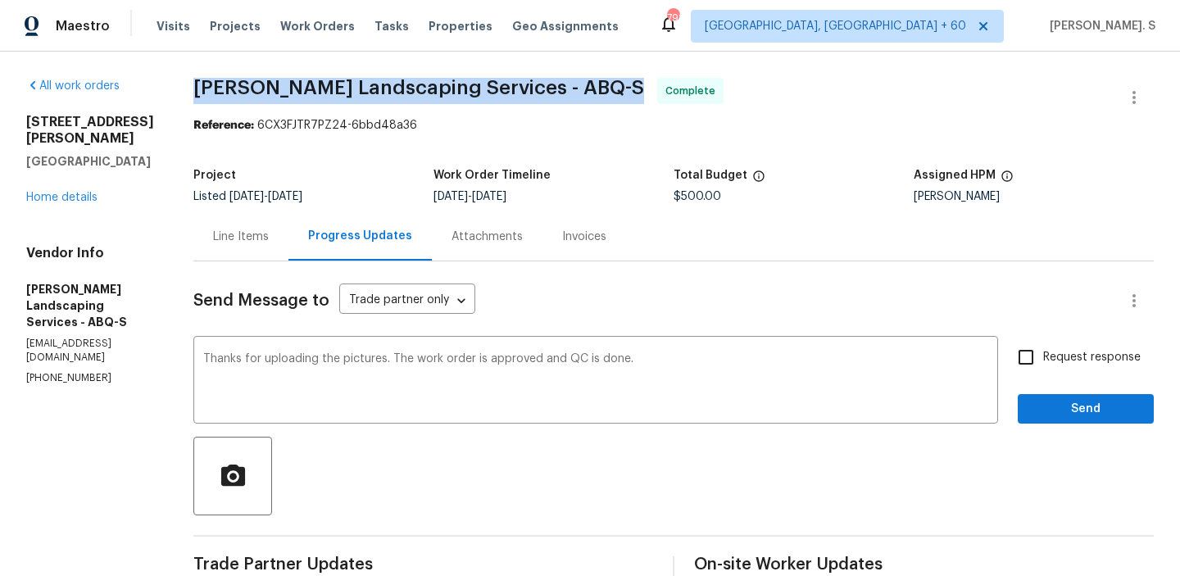
copy span "[PERSON_NAME] Landscaping Services - ABQ-S"
click at [1089, 356] on span "Request response" at bounding box center [1092, 357] width 98 height 17
click at [1043, 356] on input "Request response" at bounding box center [1026, 357] width 34 height 34
checkbox input "true"
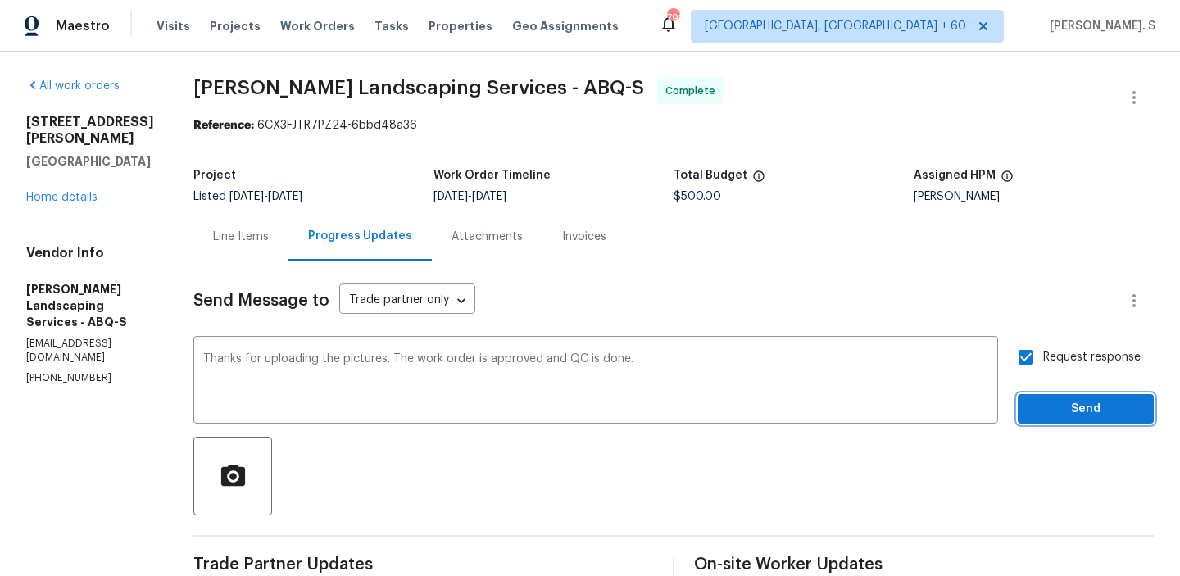
click at [1068, 407] on span "Send" at bounding box center [1086, 409] width 110 height 20
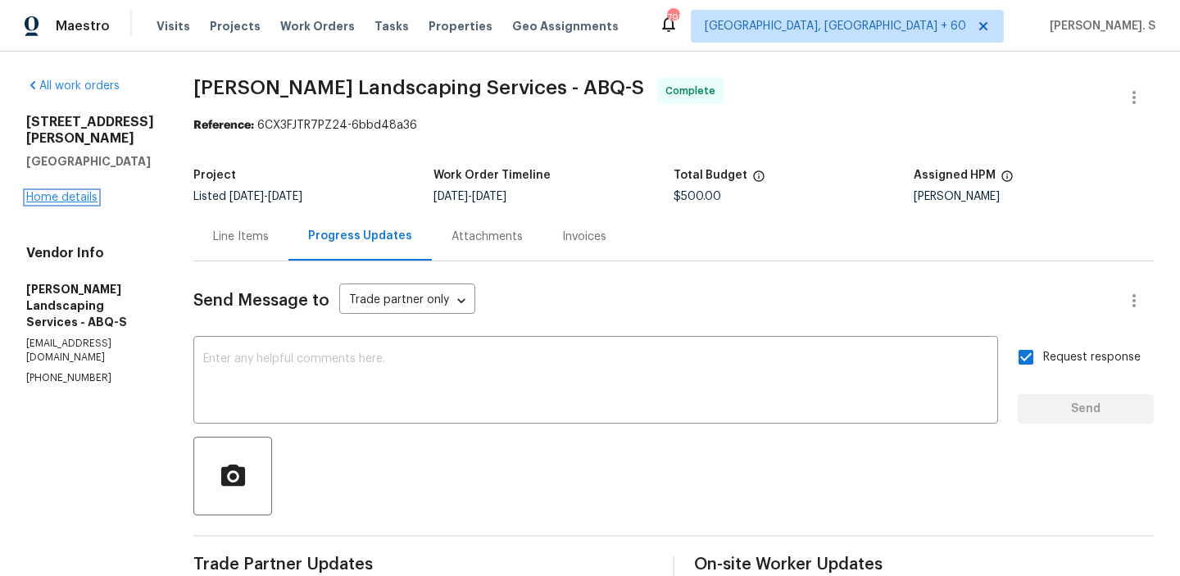
click at [65, 192] on link "Home details" at bounding box center [61, 197] width 71 height 11
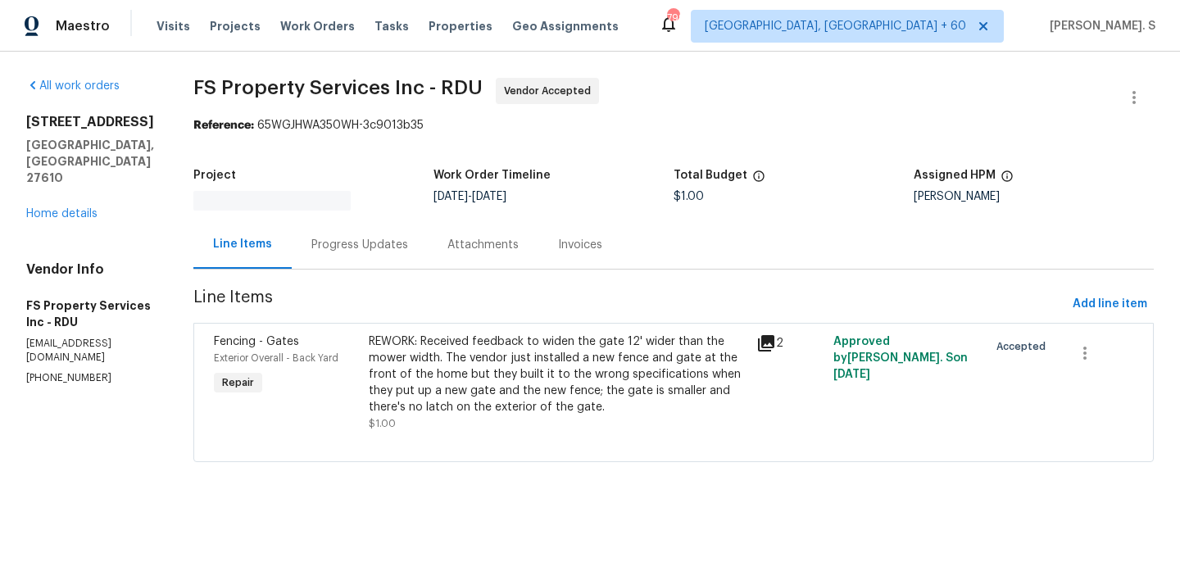
click at [428, 268] on div "Progress Updates" at bounding box center [360, 244] width 136 height 48
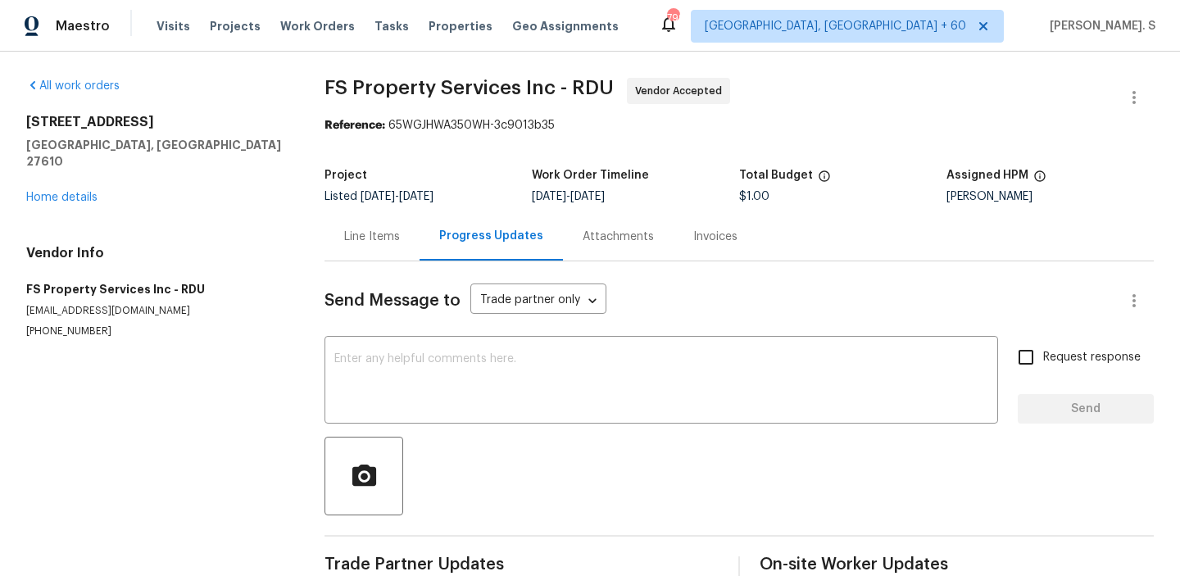
click at [447, 268] on div "Send Message to Trade partner only Trade partner only ​ x ​ Request response Se…" at bounding box center [739, 423] width 829 height 325
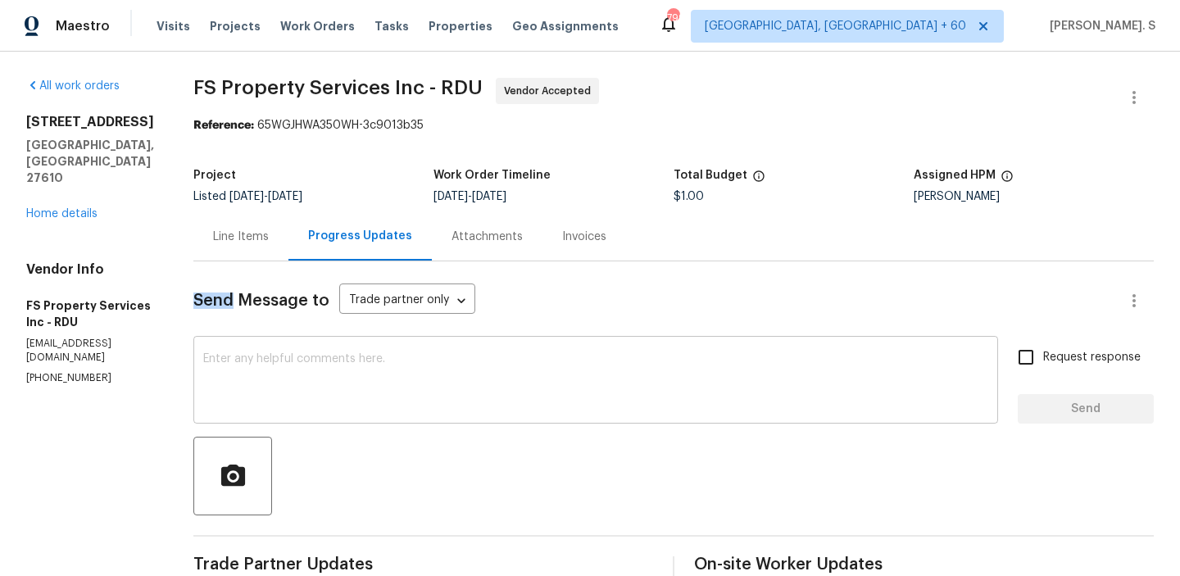
click at [405, 375] on textarea at bounding box center [595, 381] width 785 height 57
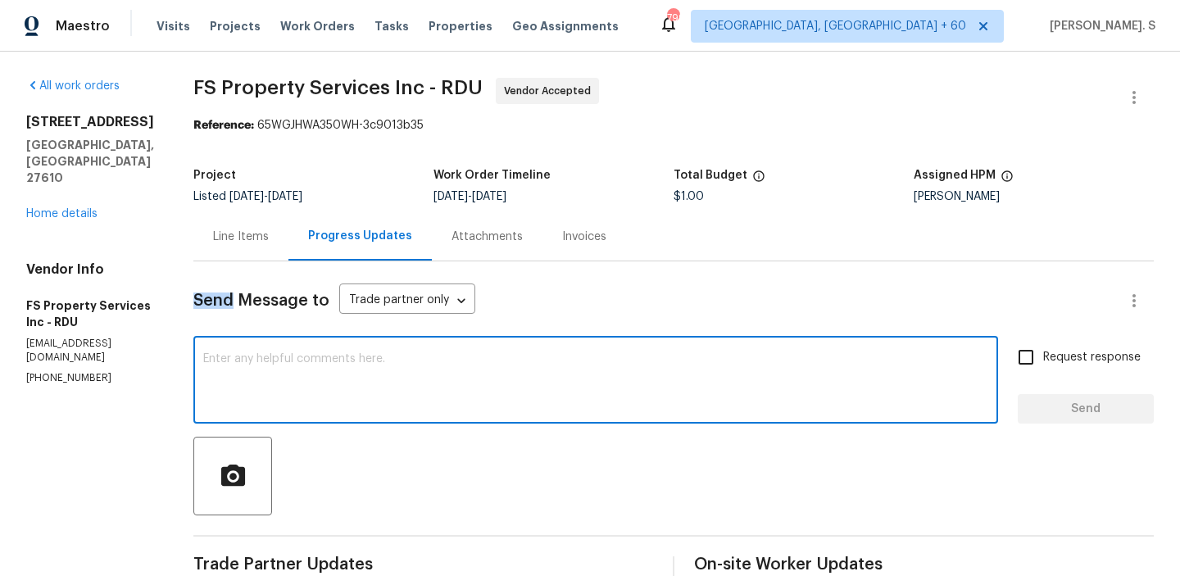
click at [405, 375] on textarea at bounding box center [595, 381] width 785 height 57
paste textarea "May we have an update on the progress of the work order?"
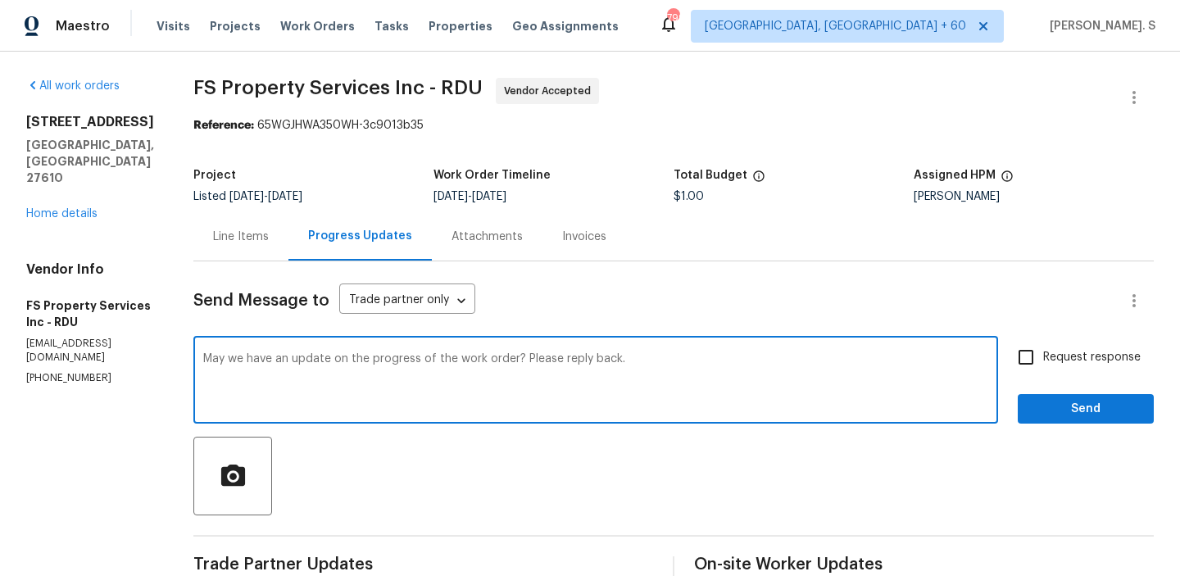
type textarea "May we have an update on the progress of the work order? Please reply back."
click at [1021, 366] on input "Request response" at bounding box center [1026, 357] width 34 height 34
checkbox input "true"
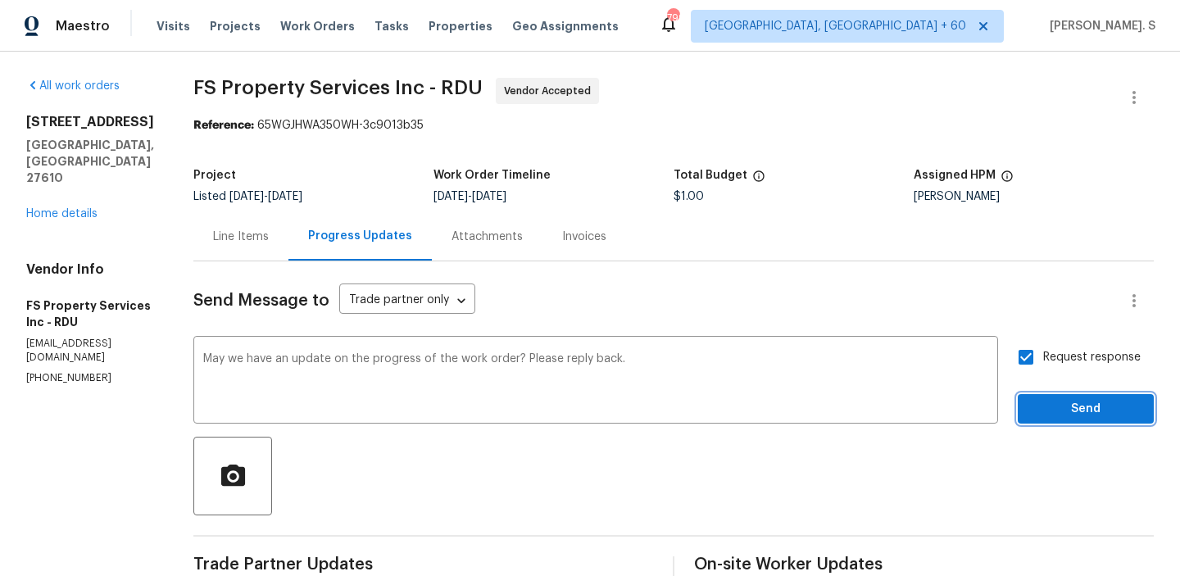
click at [1036, 407] on span "Send" at bounding box center [1086, 409] width 110 height 20
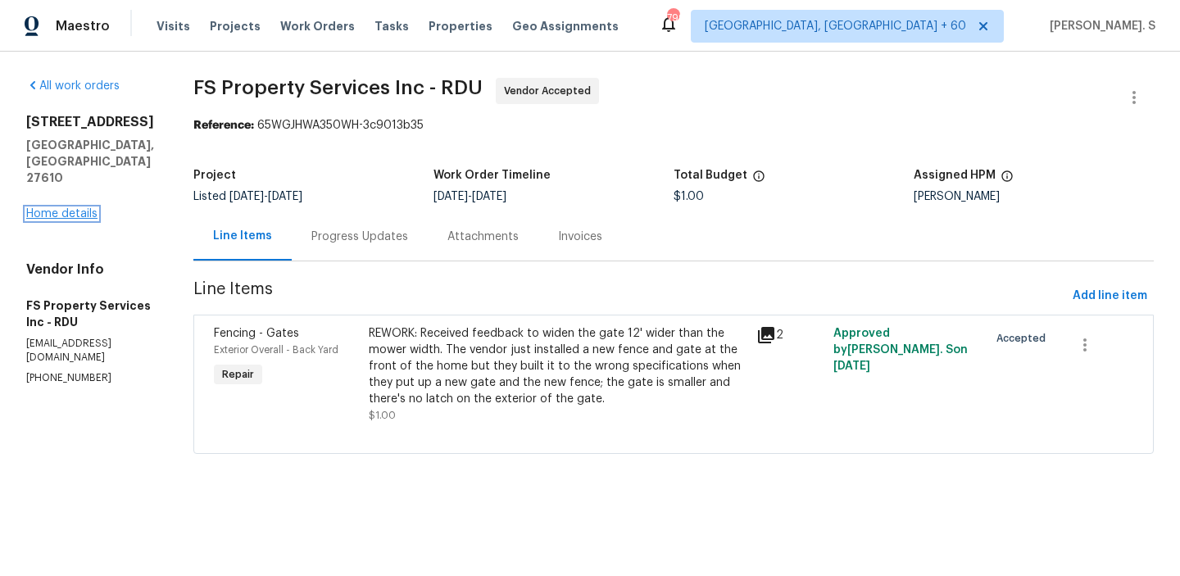
click at [71, 208] on link "Home details" at bounding box center [61, 213] width 71 height 11
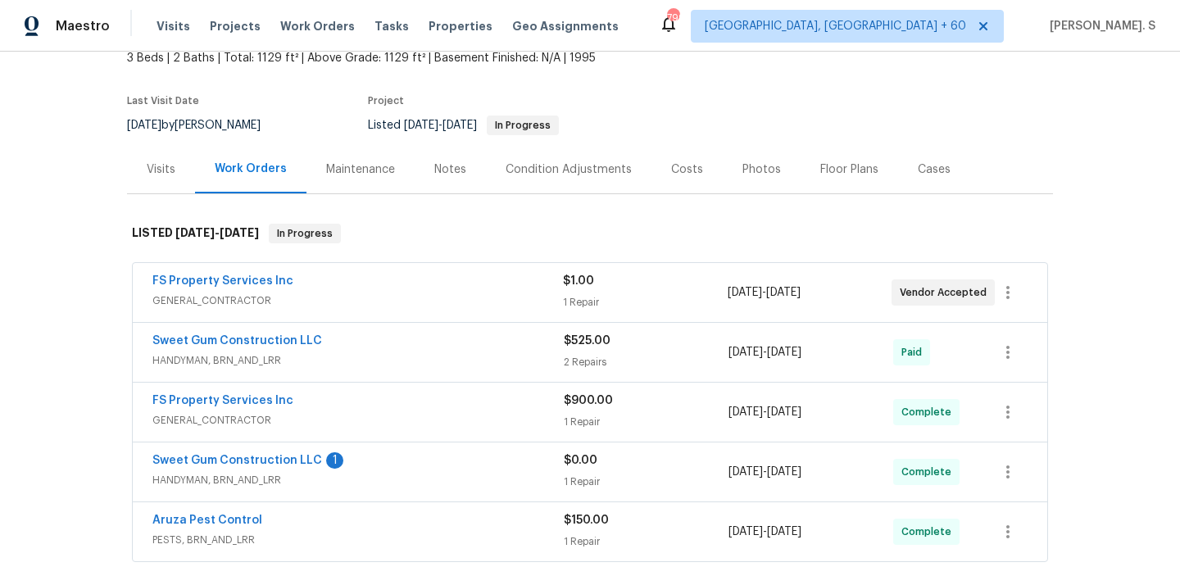
scroll to position [120, 0]
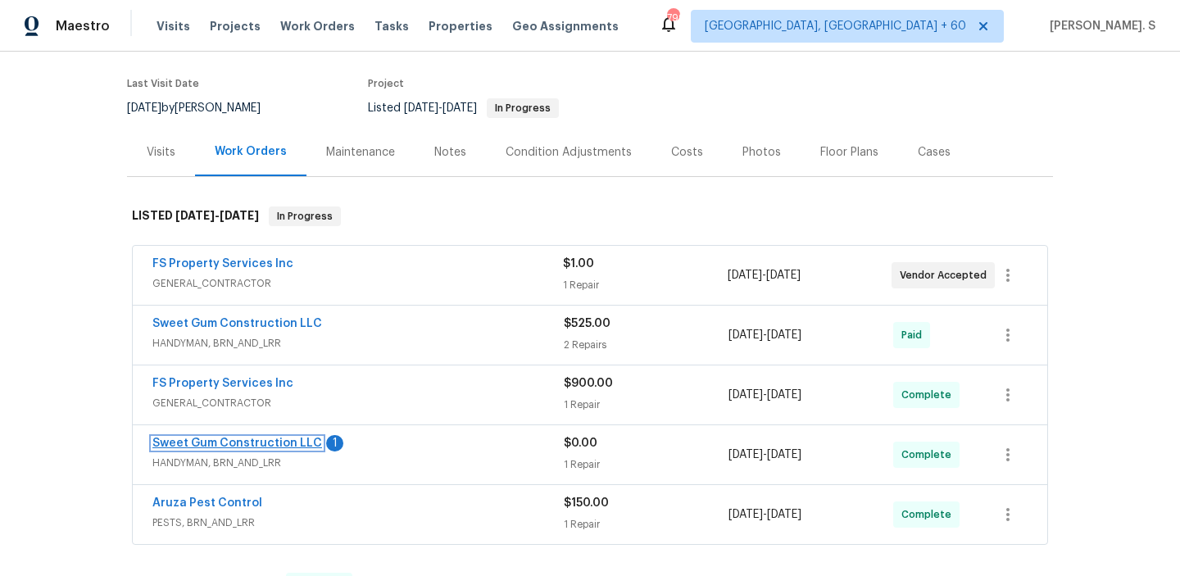
click at [286, 439] on link "Sweet Gum Construction LLC" at bounding box center [237, 443] width 170 height 11
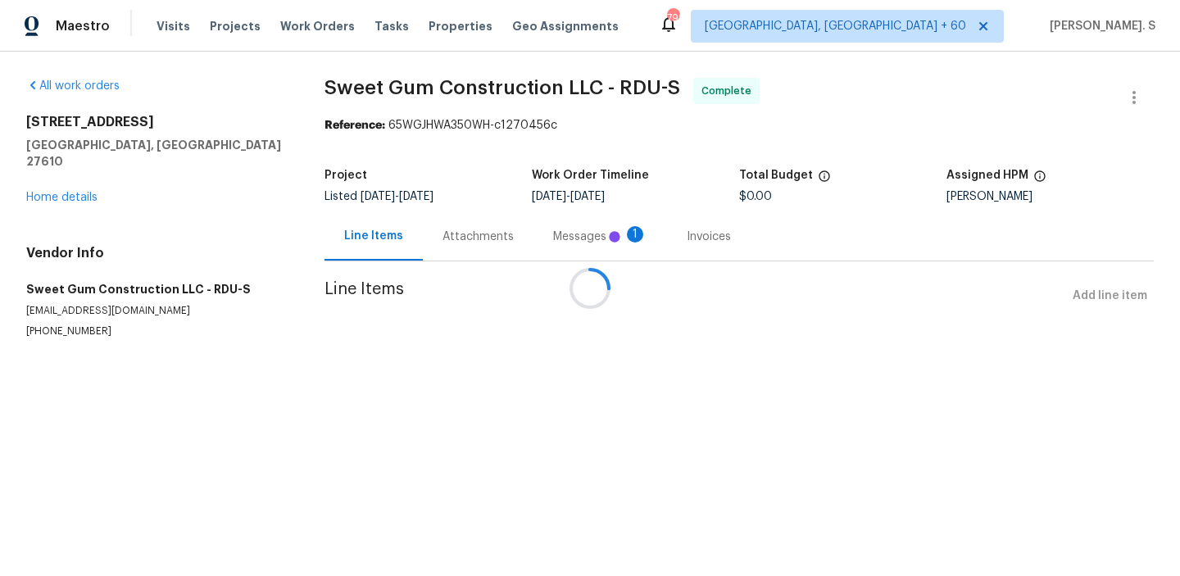
click at [553, 232] on div "Messages 1" at bounding box center [600, 237] width 94 height 16
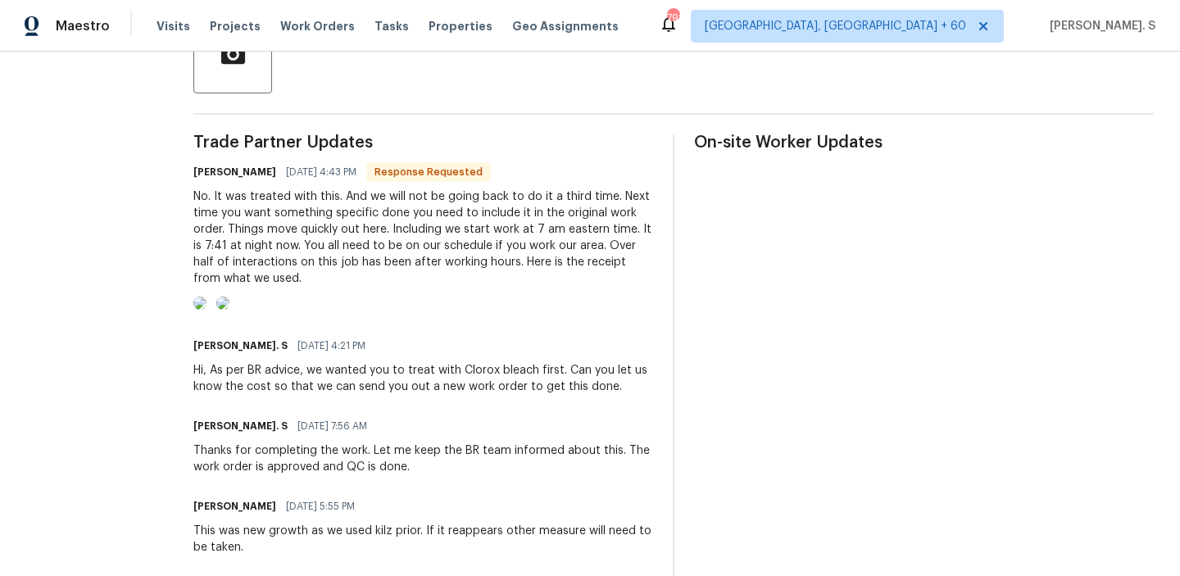
scroll to position [427, 0]
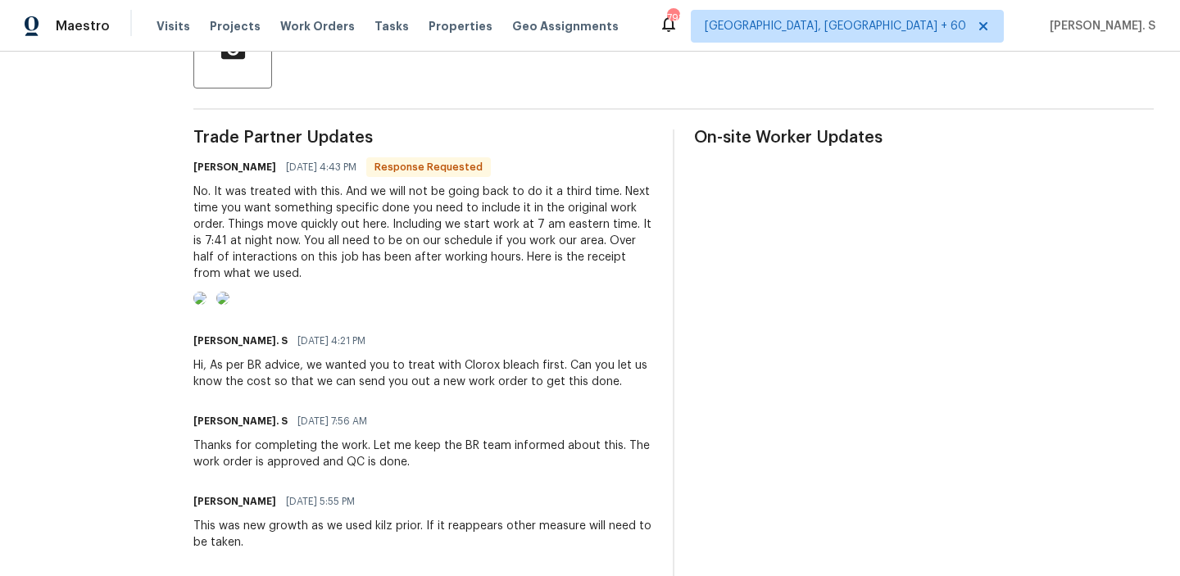
click at [400, 247] on div "No. It was treated with this. And we will not be going back to do it a third ti…" at bounding box center [423, 233] width 460 height 98
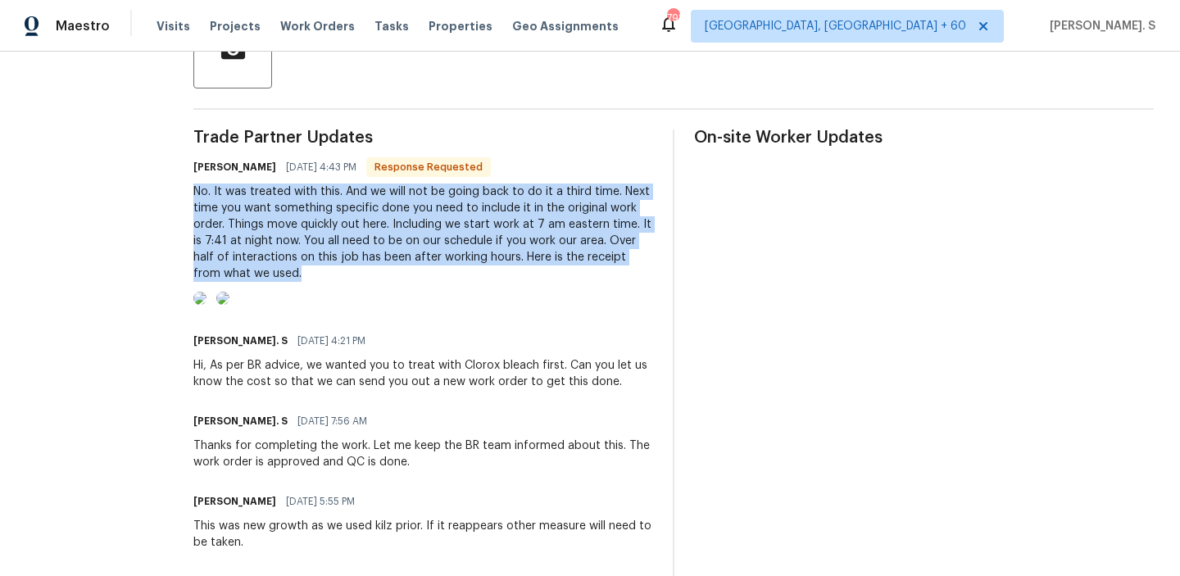
copy div "No. It was treated with this. And we will not be going back to do it a third ti…"
click at [207, 305] on img at bounding box center [199, 298] width 13 height 13
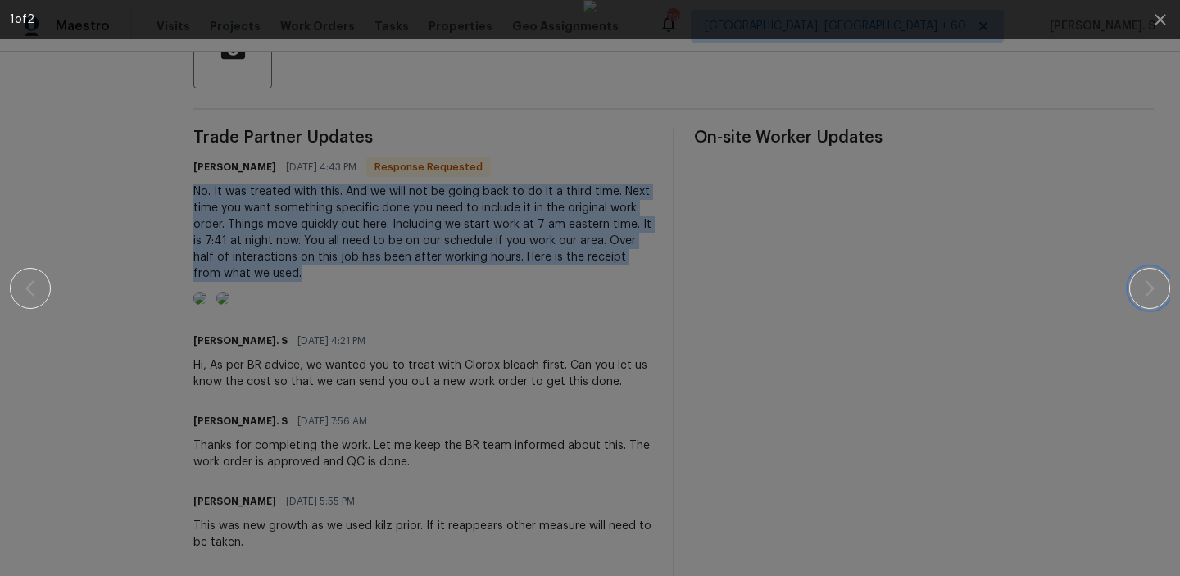
click at [1149, 282] on icon "button" at bounding box center [1150, 288] width 10 height 16
click at [1168, 28] on icon "button" at bounding box center [1161, 20] width 20 height 20
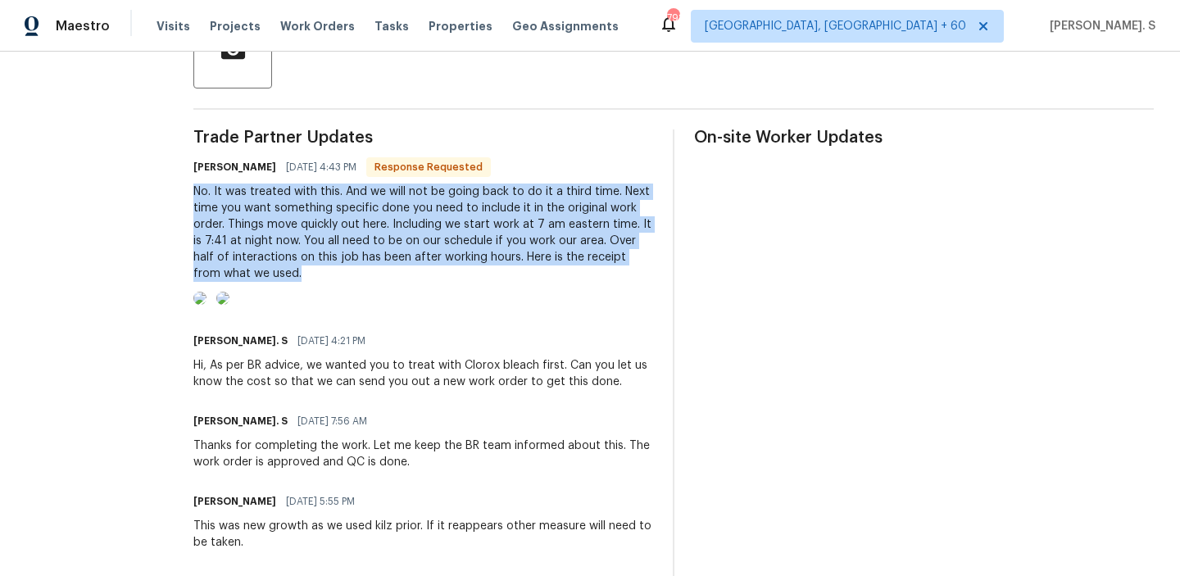
scroll to position [0, 0]
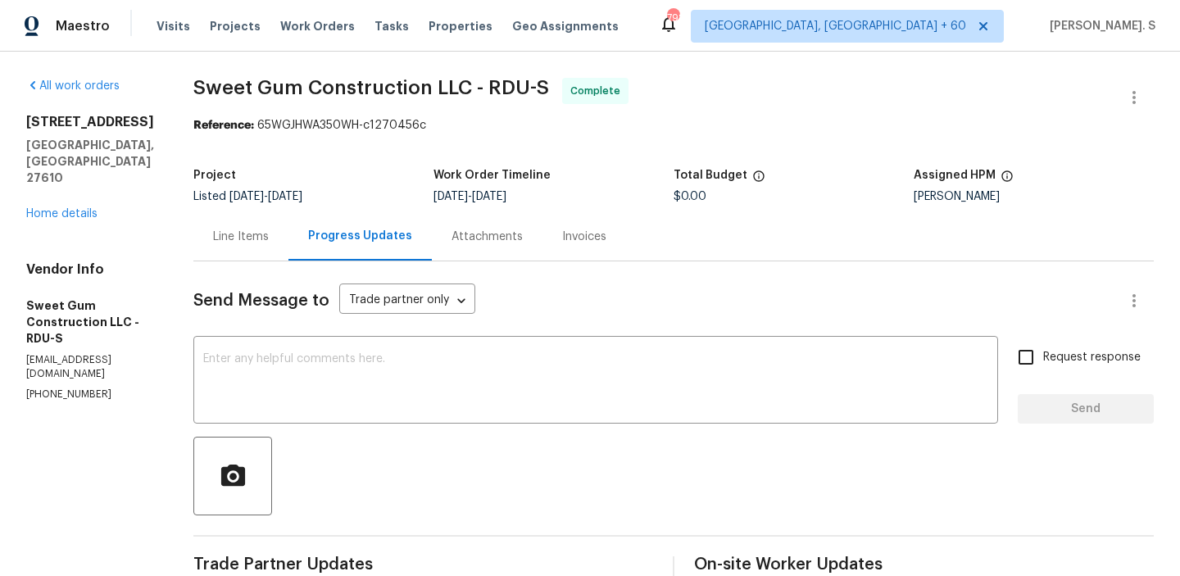
click at [266, 239] on div "Line Items" at bounding box center [241, 237] width 56 height 16
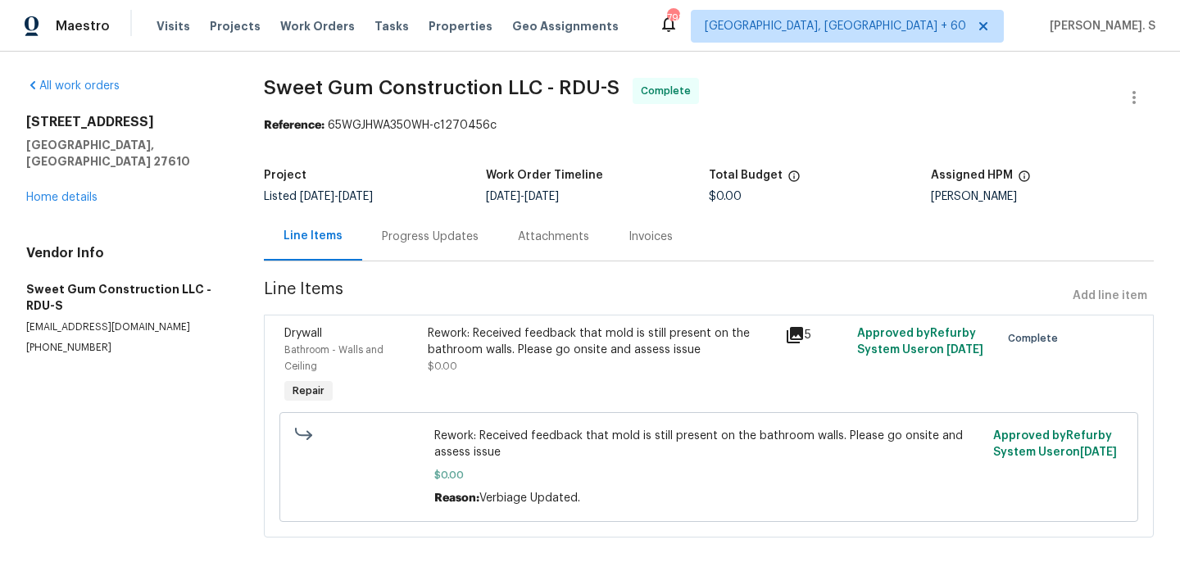
click at [434, 242] on div "Progress Updates" at bounding box center [430, 237] width 97 height 16
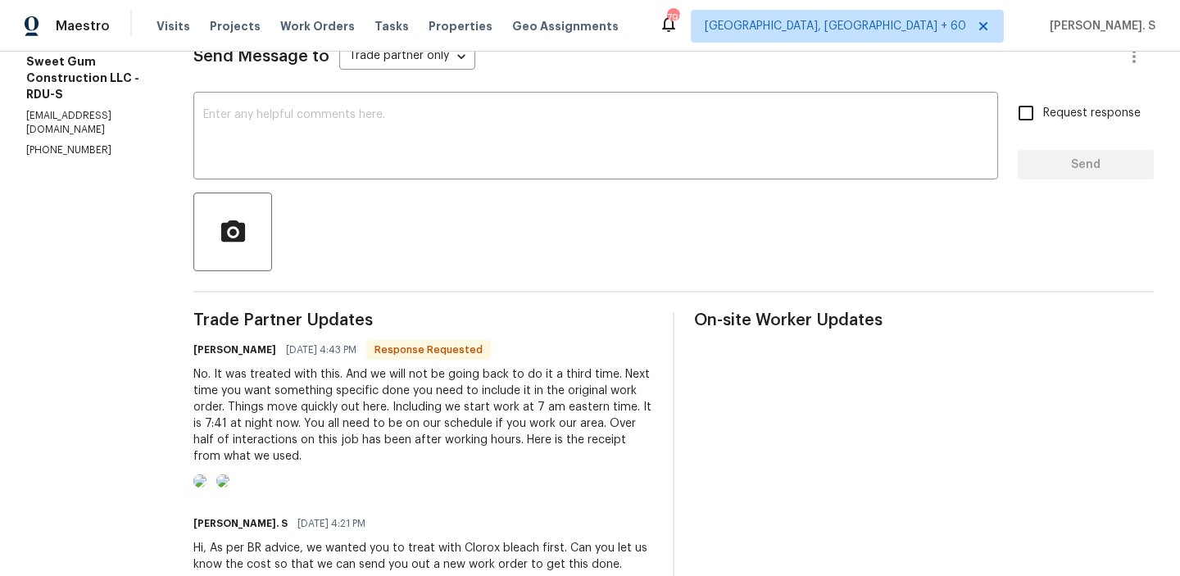
scroll to position [325, 0]
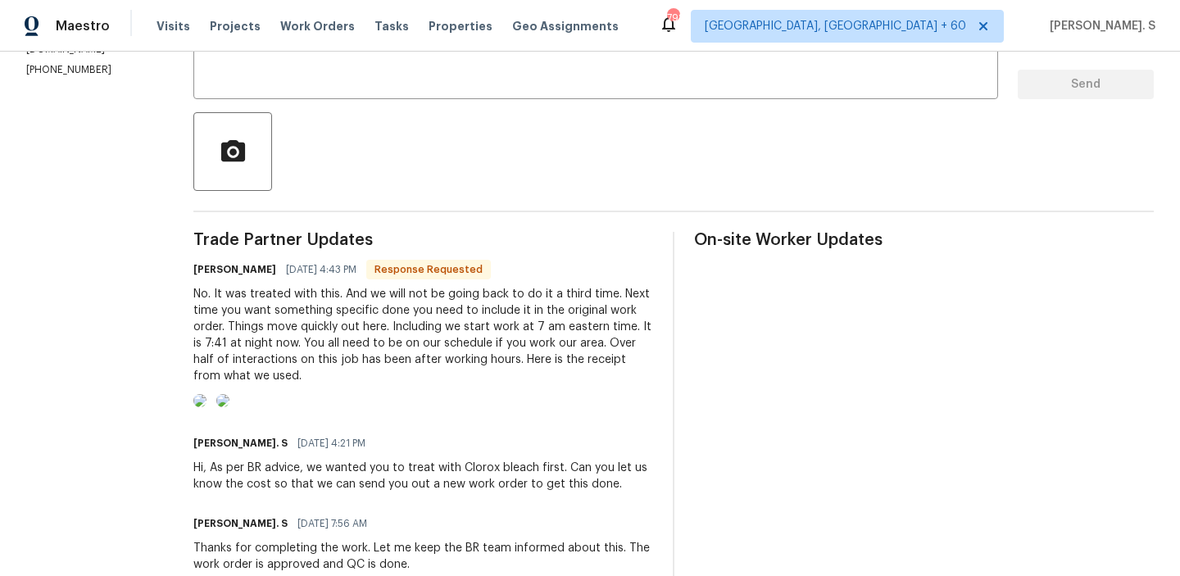
click at [410, 325] on div "No. It was treated with this. And we will not be going back to do it a third ti…" at bounding box center [423, 335] width 460 height 98
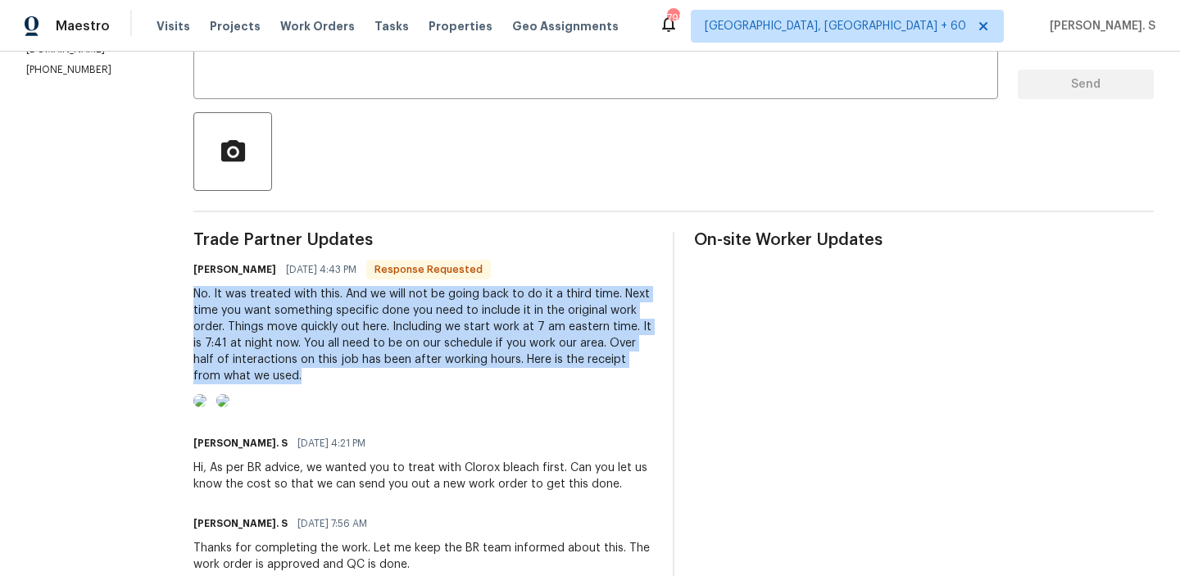
copy div "No. It was treated with this. And we will not be going back to do it a third ti…"
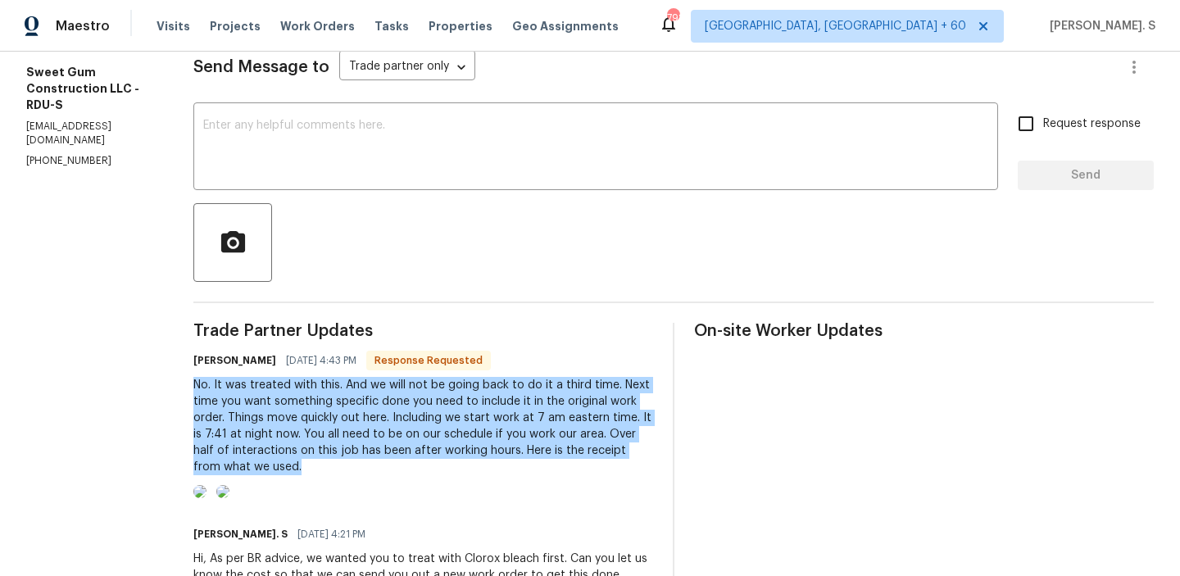
scroll to position [129, 0]
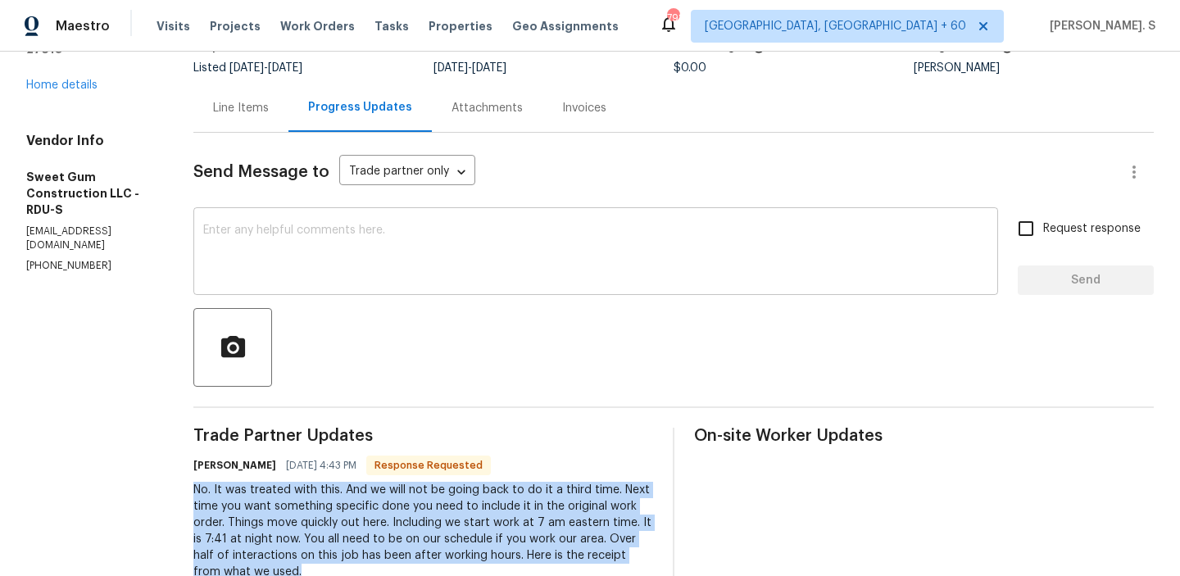
click at [439, 281] on textarea at bounding box center [595, 253] width 785 height 57
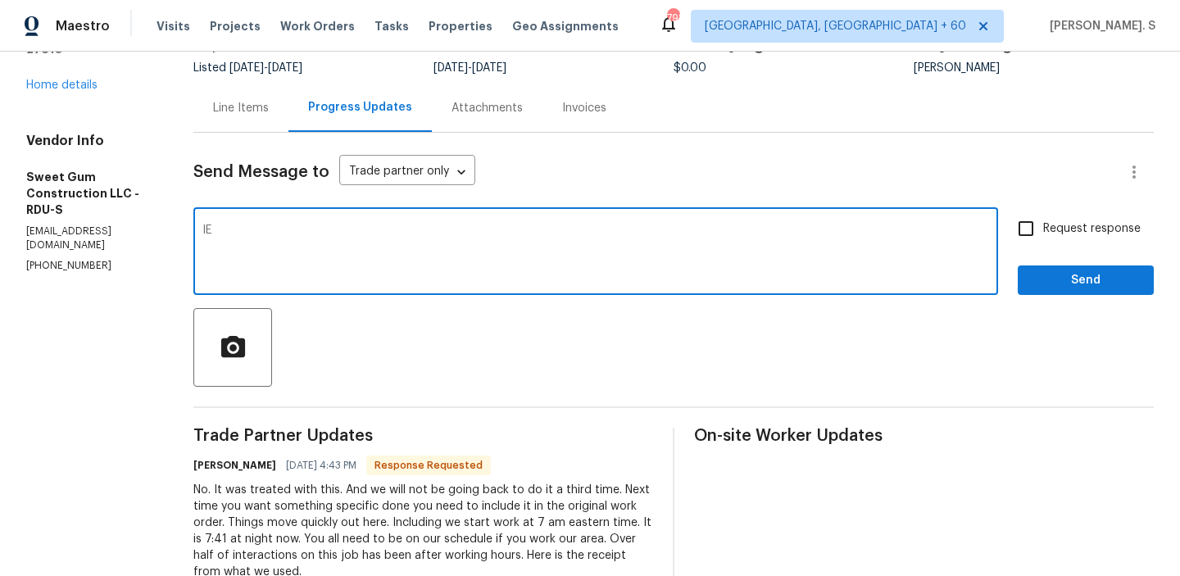
type textarea "l"
type textarea "Let me inform the BR team and will get back to you."
click at [1060, 235] on span "Request response" at bounding box center [1092, 228] width 98 height 17
click at [1043, 235] on input "Request response" at bounding box center [1026, 228] width 34 height 34
checkbox input "true"
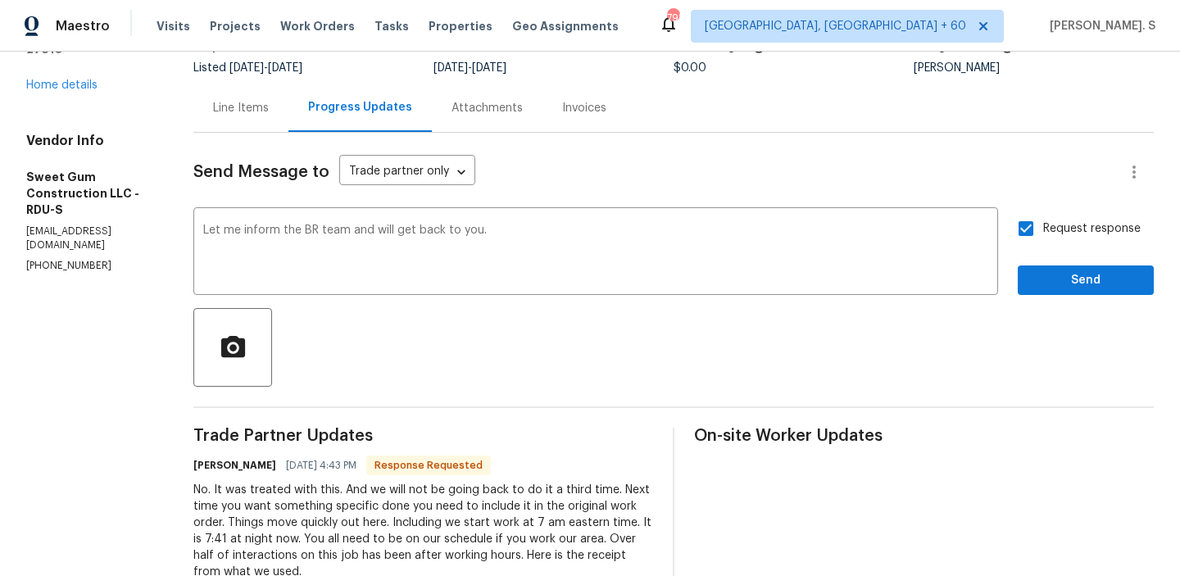
click at [460, 506] on div "No. It was treated with this. And we will not be going back to do it a third ti…" at bounding box center [423, 531] width 460 height 98
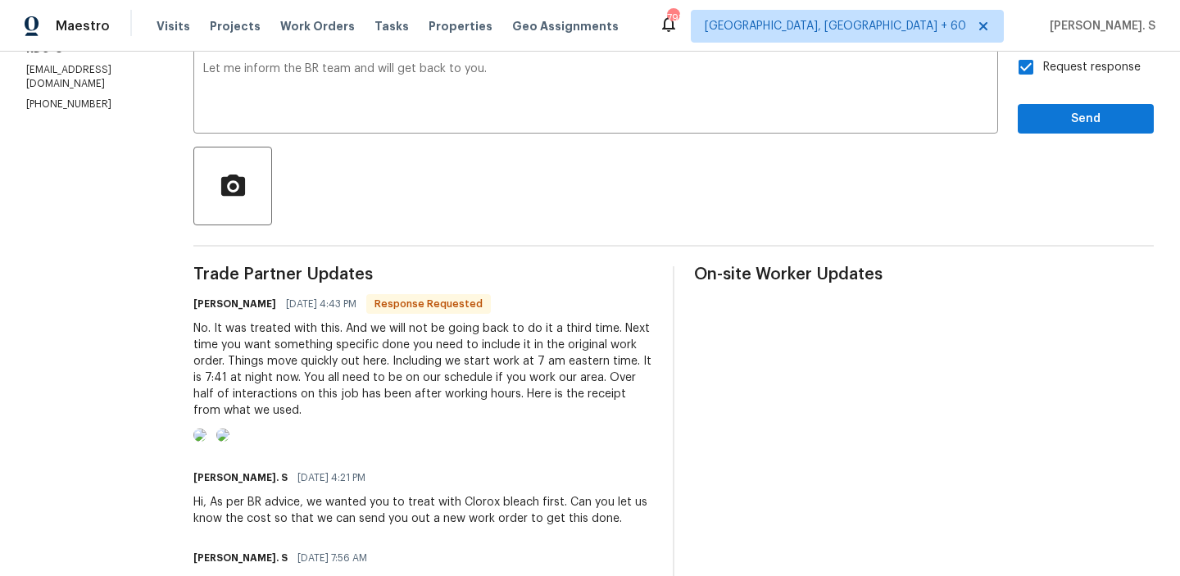
scroll to position [303, 0]
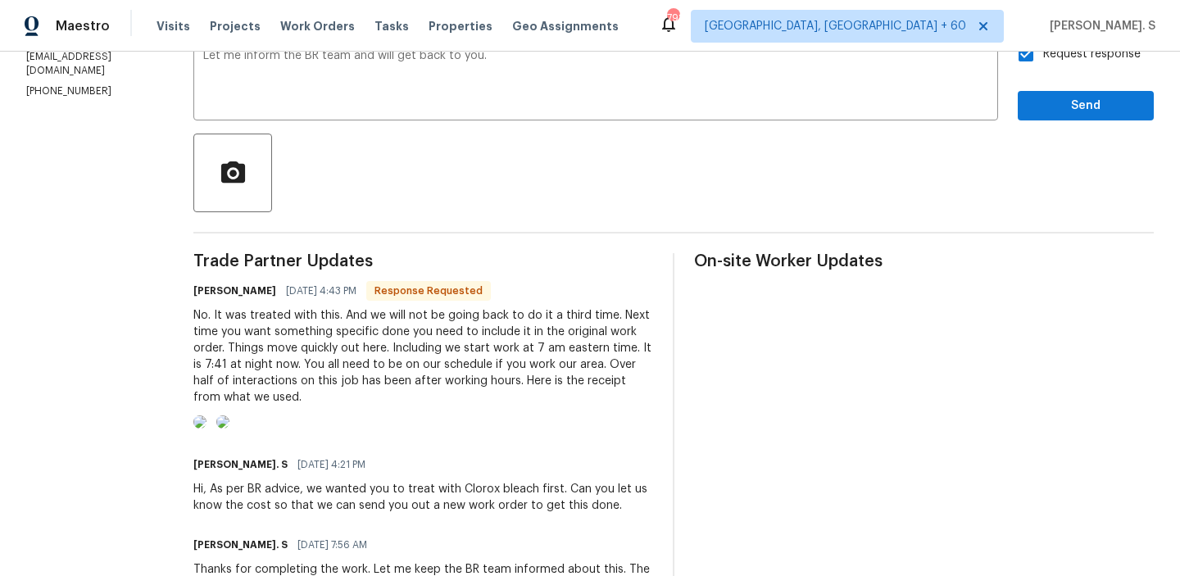
click at [351, 366] on div "No. It was treated with this. And we will not be going back to do it a third ti…" at bounding box center [423, 356] width 460 height 98
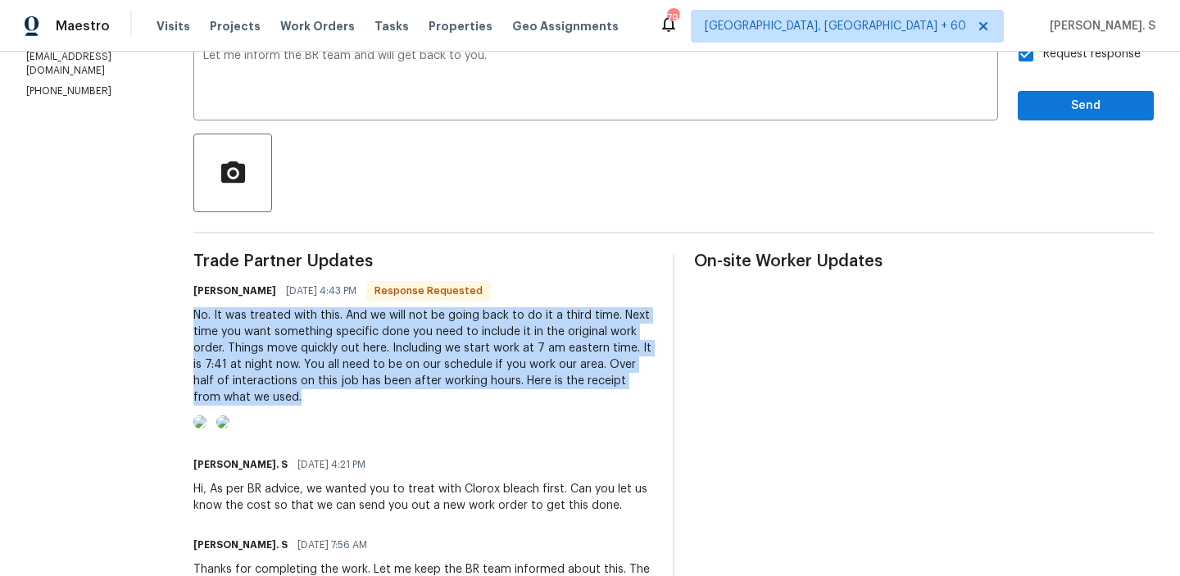
copy div "No. It was treated with this. And we will not be going back to do it a third ti…"
click at [1086, 122] on div "Send Message to Trade partner only Trade partner only ​ Let me inform the BR te…" at bounding box center [673, 527] width 961 height 1138
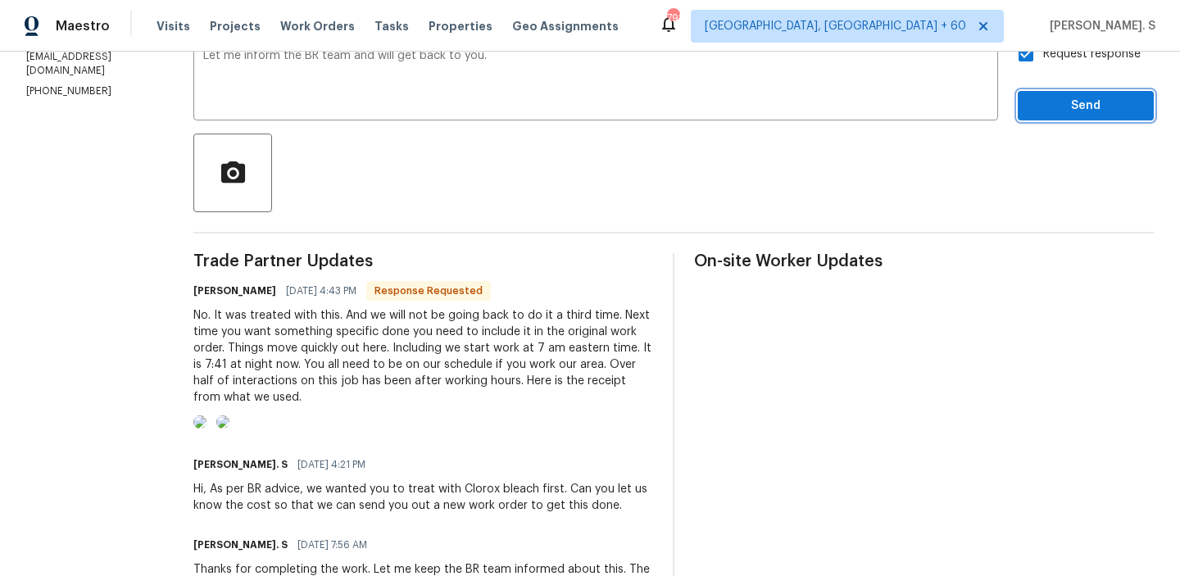
click at [1086, 101] on span "Send" at bounding box center [1086, 106] width 110 height 20
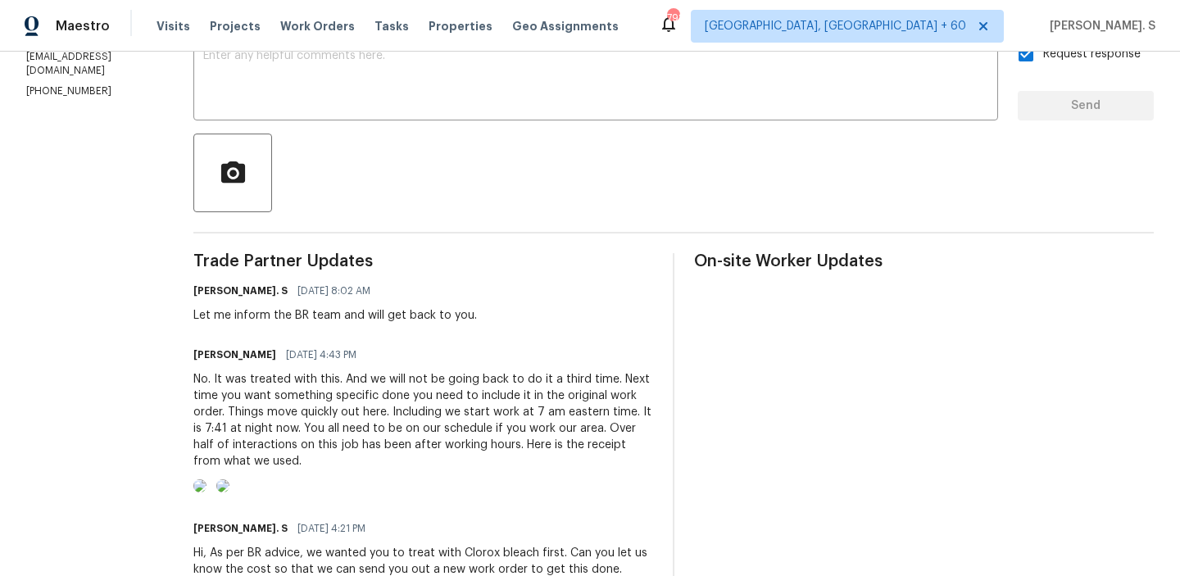
scroll to position [0, 0]
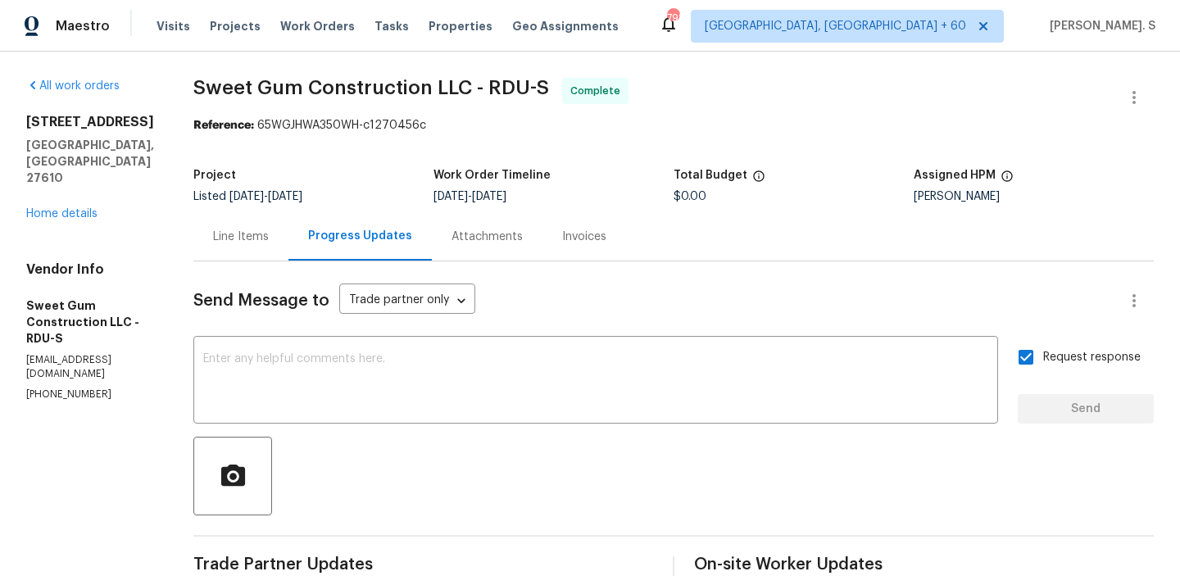
click at [87, 174] on div "1405 Cross Link Rd Raleigh, NC 27610 Home details" at bounding box center [90, 168] width 128 height 108
click at [80, 208] on link "Home details" at bounding box center [61, 213] width 71 height 11
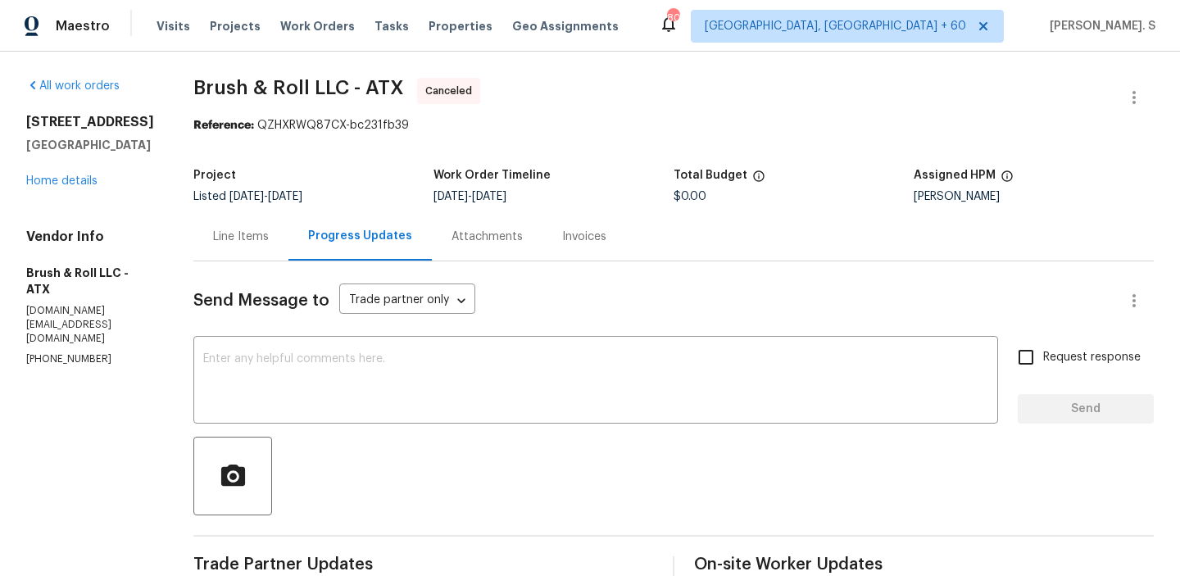
click at [69, 186] on div "[STREET_ADDRESS] Home details" at bounding box center [90, 151] width 128 height 75
click at [68, 187] on link "Home details" at bounding box center [61, 180] width 71 height 11
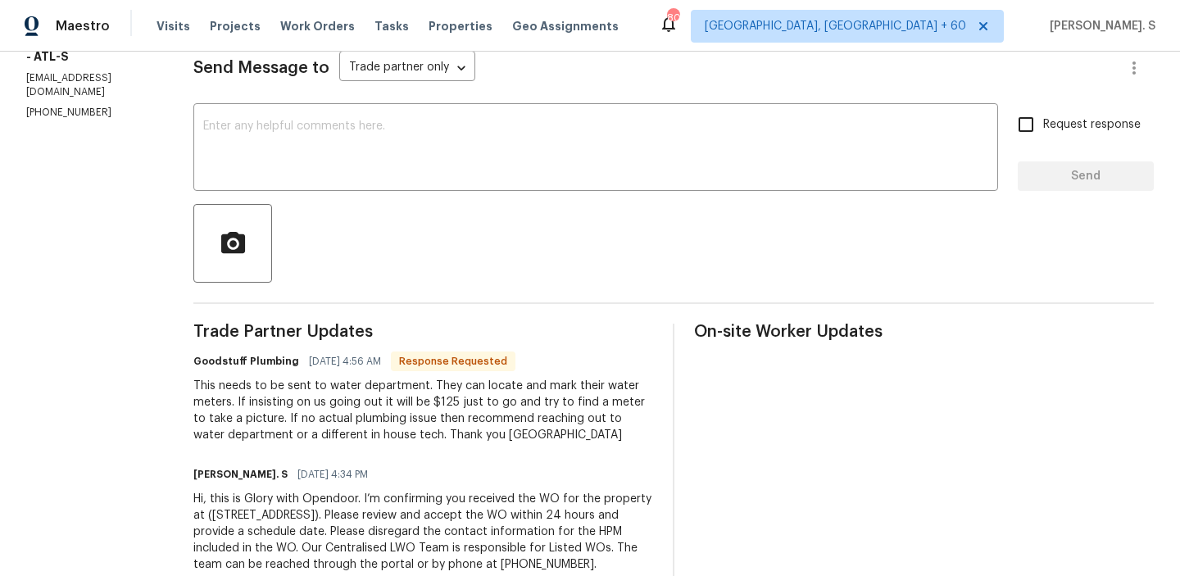
scroll to position [234, 0]
click at [434, 414] on div "This needs to be sent to water department. They can locate and mark their water…" at bounding box center [423, 409] width 460 height 66
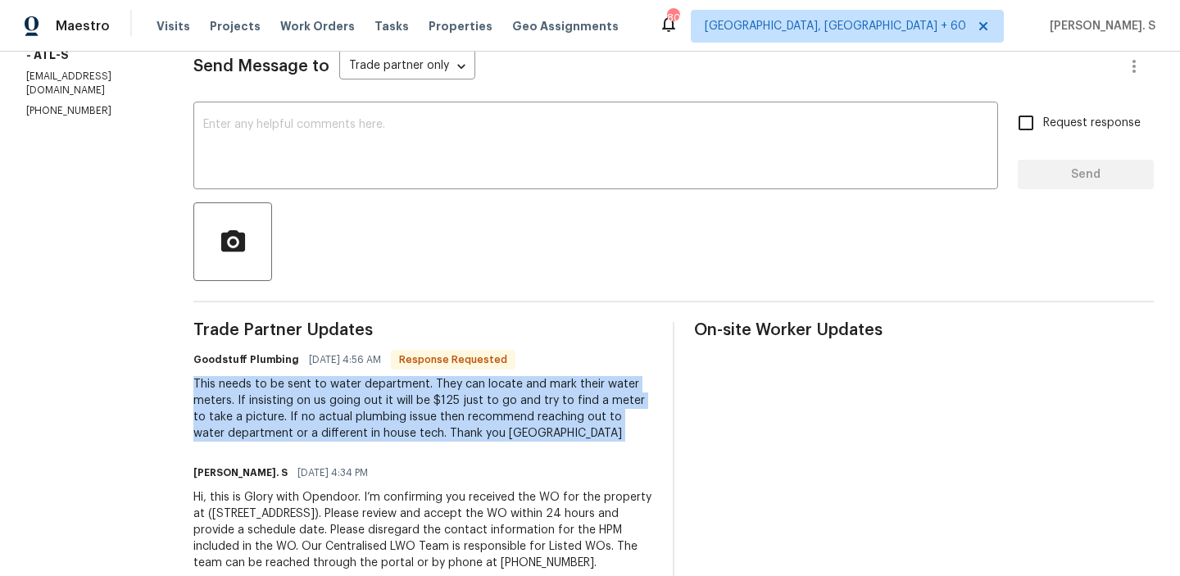
copy div "This needs to be sent to water department. They can locate and mark their water…"
click at [414, 143] on textarea at bounding box center [595, 147] width 785 height 57
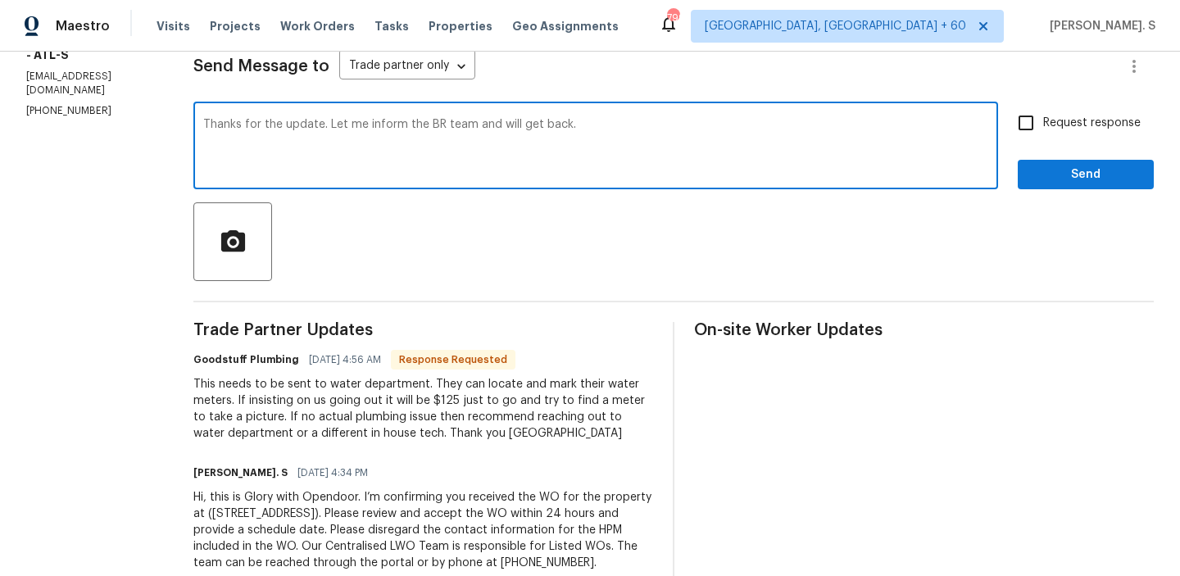
type textarea "Thanks for the update. Let me inform the BR team and will get back."
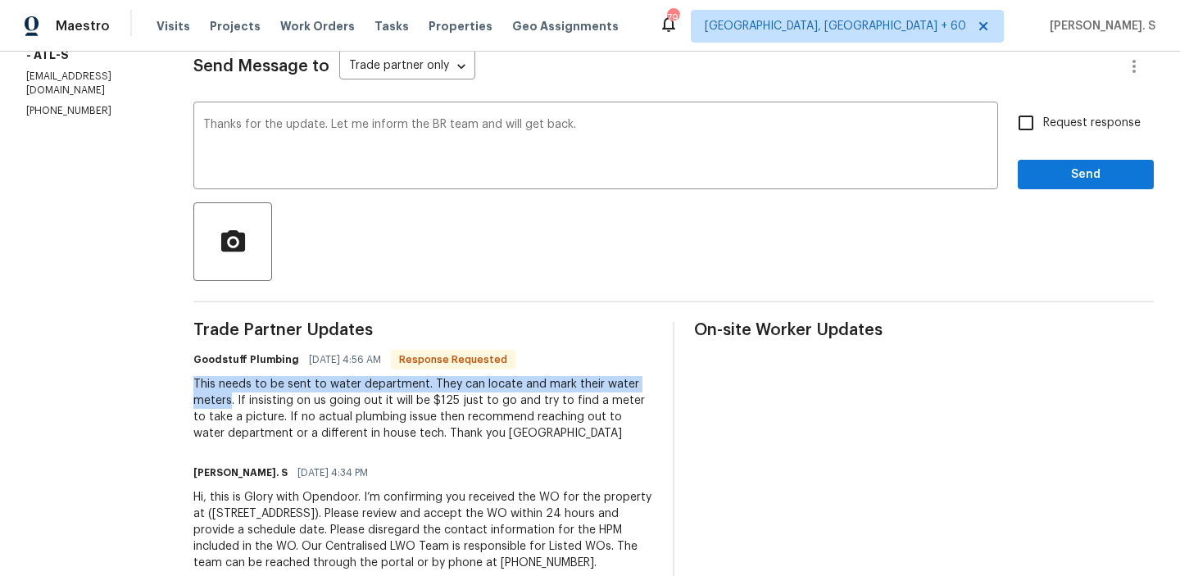
copy div "This needs to be sent to water department. They can locate and mark their water…"
drag, startPoint x: 234, startPoint y: 377, endPoint x: 271, endPoint y: 395, distance: 41.8
click at [271, 395] on div "This needs to be sent to water department. They can locate and mark their water…" at bounding box center [423, 409] width 460 height 66
click at [1059, 119] on span "Request response" at bounding box center [1092, 123] width 98 height 17
click at [1043, 119] on input "Request response" at bounding box center [1026, 123] width 34 height 34
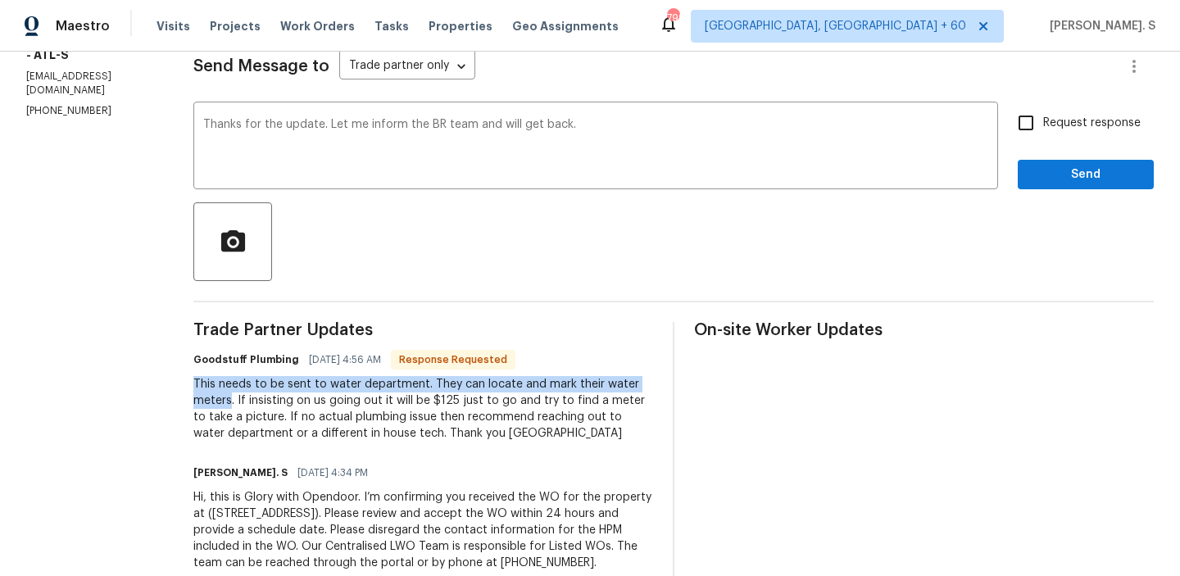
checkbox input "true"
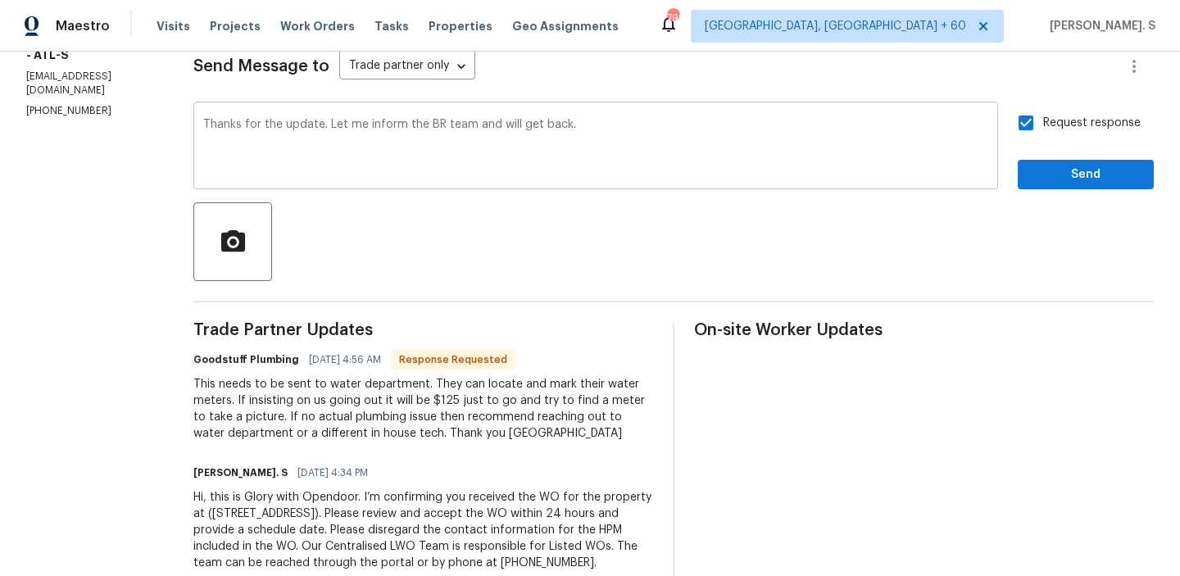
click at [0, 0] on span "to you" at bounding box center [0, 0] width 0 height 0
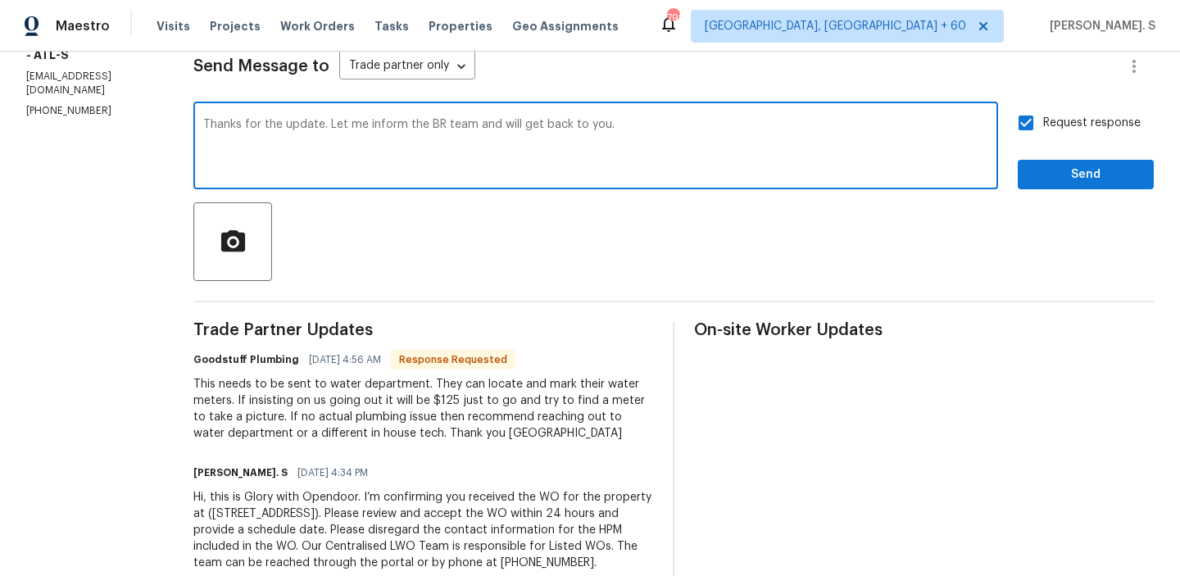
type textarea "Thanks for the update. Let me inform the BR team and will get back to you."
click at [1081, 179] on span "Send" at bounding box center [1086, 175] width 110 height 20
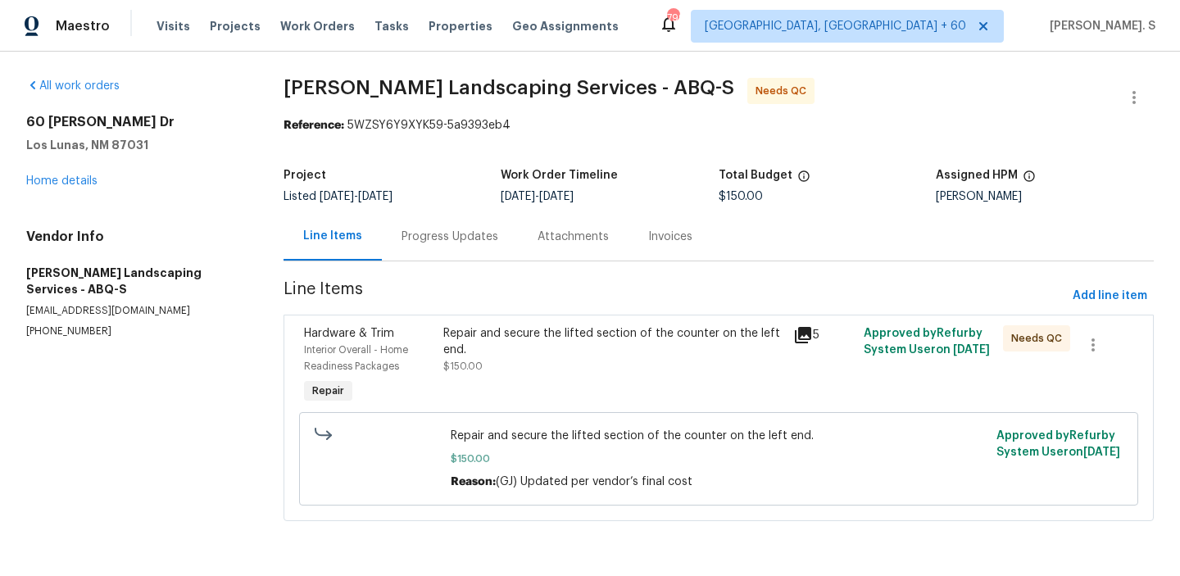
click at [464, 336] on div "Repair and secure the lifted section of the counter on the left end." at bounding box center [613, 341] width 340 height 33
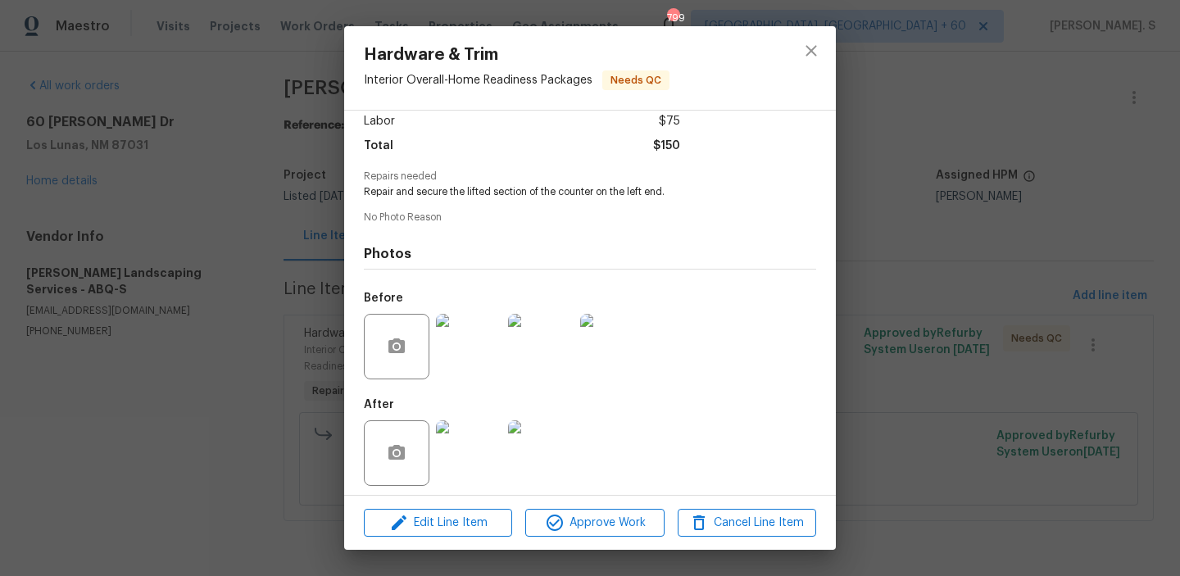
scroll to position [123, 0]
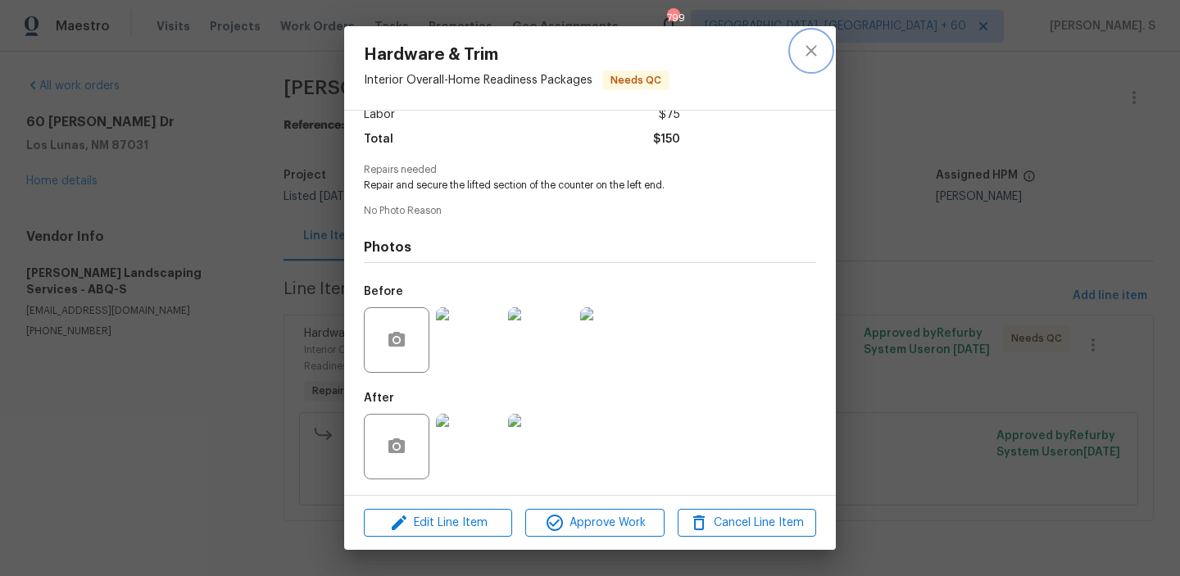
click at [803, 43] on icon "close" at bounding box center [812, 51] width 20 height 20
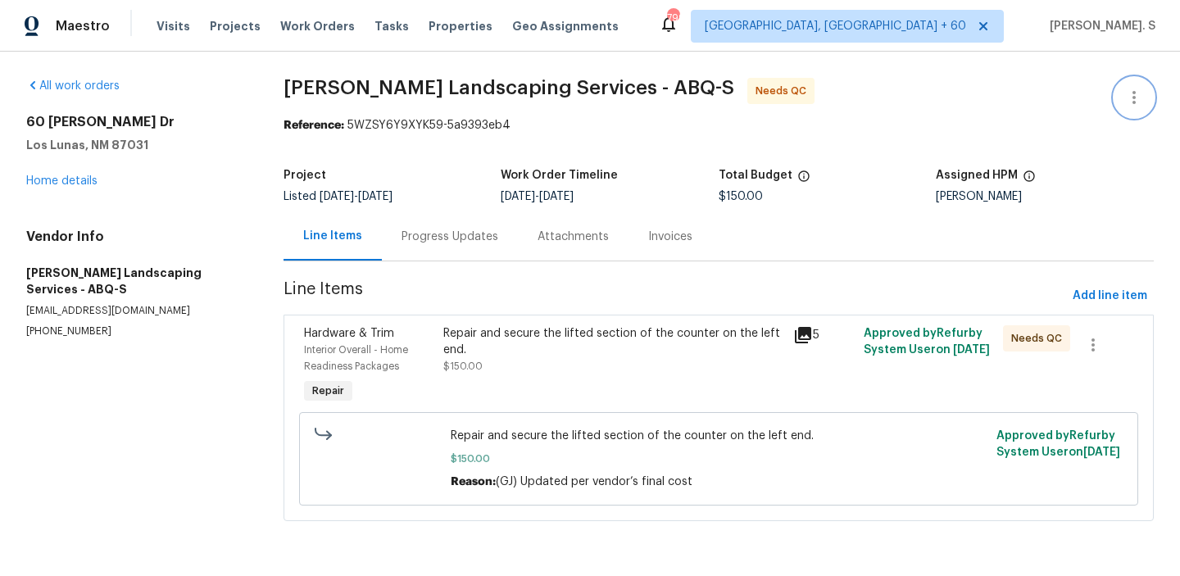
click at [1147, 100] on button "button" at bounding box center [1134, 97] width 39 height 39
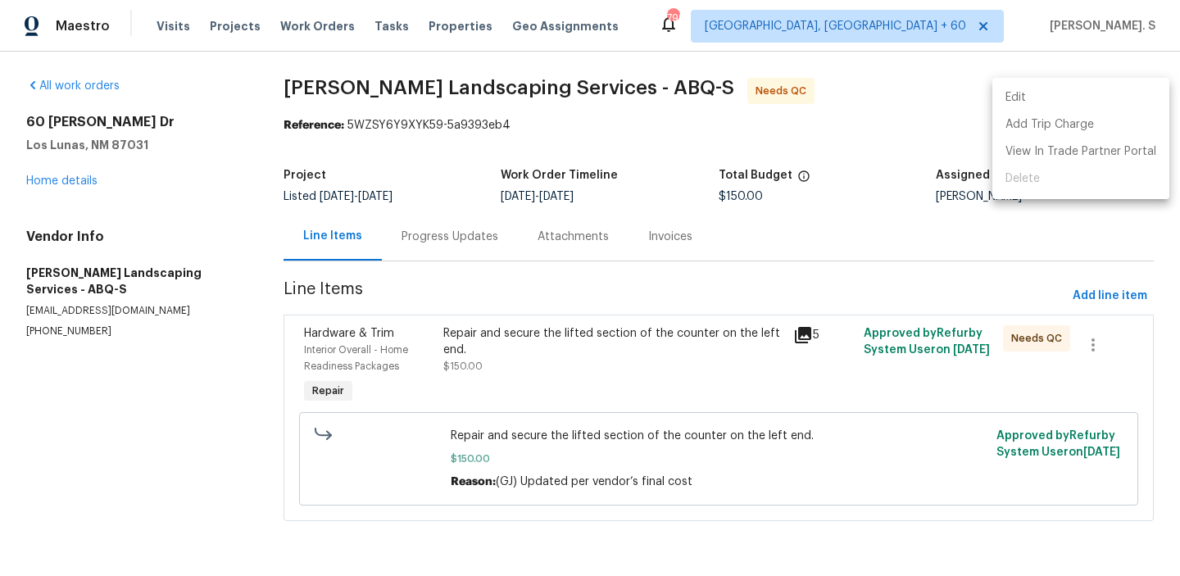
click at [1033, 84] on li "Edit" at bounding box center [1081, 97] width 177 height 27
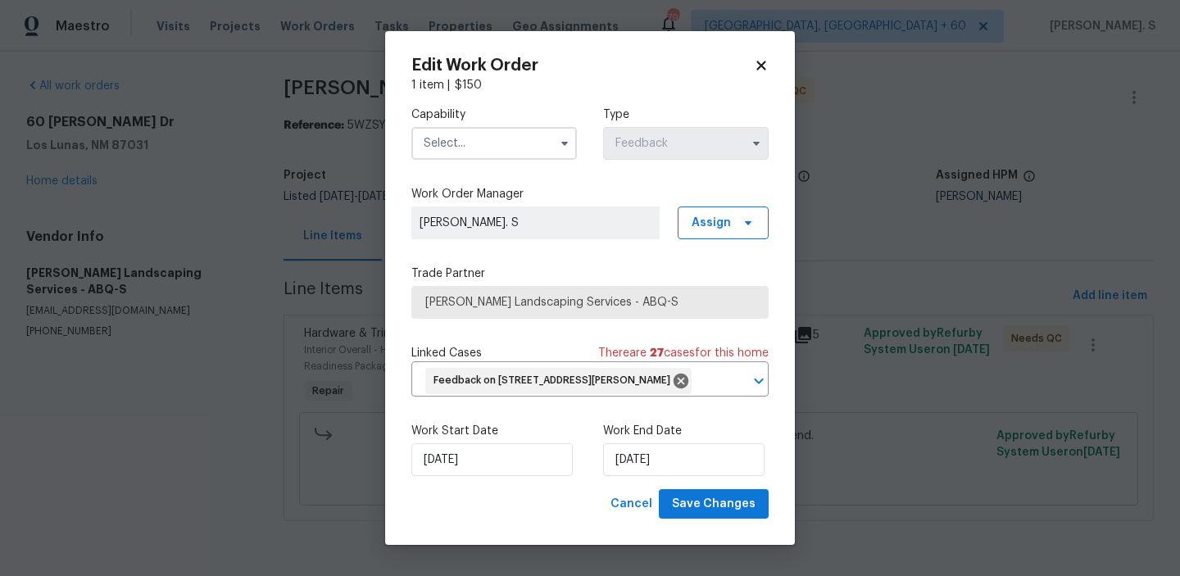
click at [481, 476] on div "Work Start Date [DATE] Work End Date [DATE]" at bounding box center [589, 450] width 357 height 80
click at [481, 443] on div "Work Start Date [DATE]" at bounding box center [494, 449] width 166 height 53
click at [481, 461] on input "[DATE]" at bounding box center [491, 459] width 161 height 33
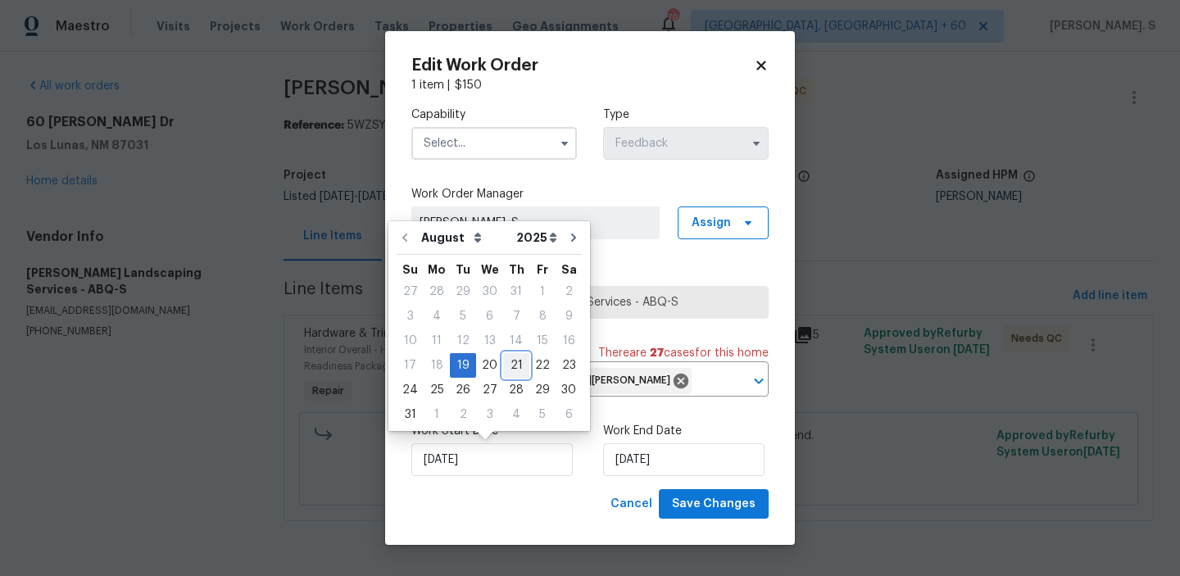
click at [503, 368] on div "21" at bounding box center [516, 365] width 26 height 23
type input "[DATE]"
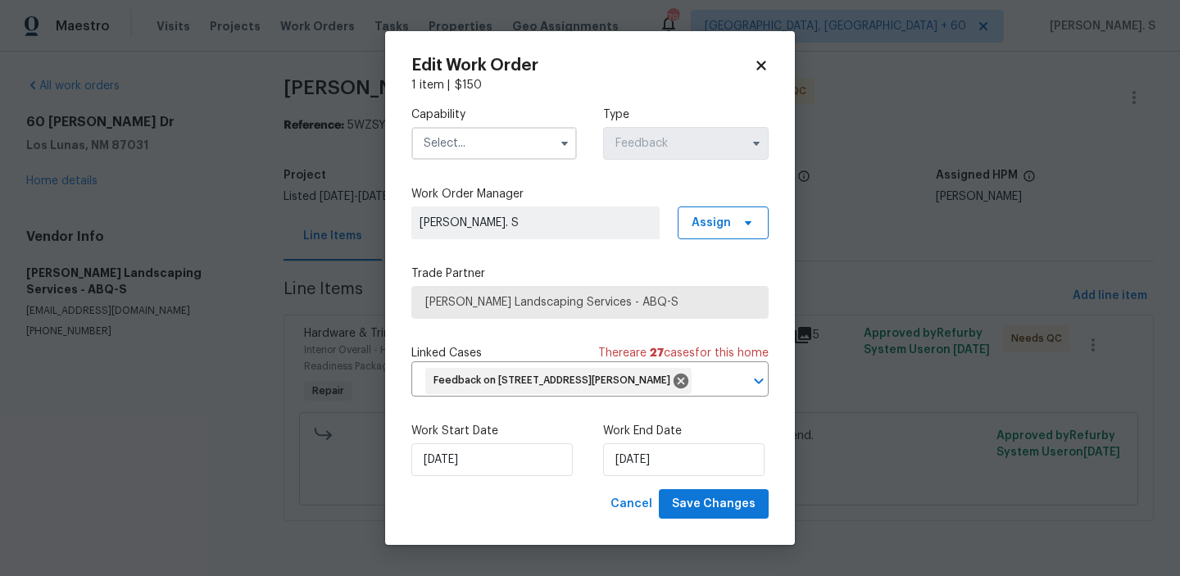
click at [488, 152] on input "text" at bounding box center [494, 143] width 166 height 33
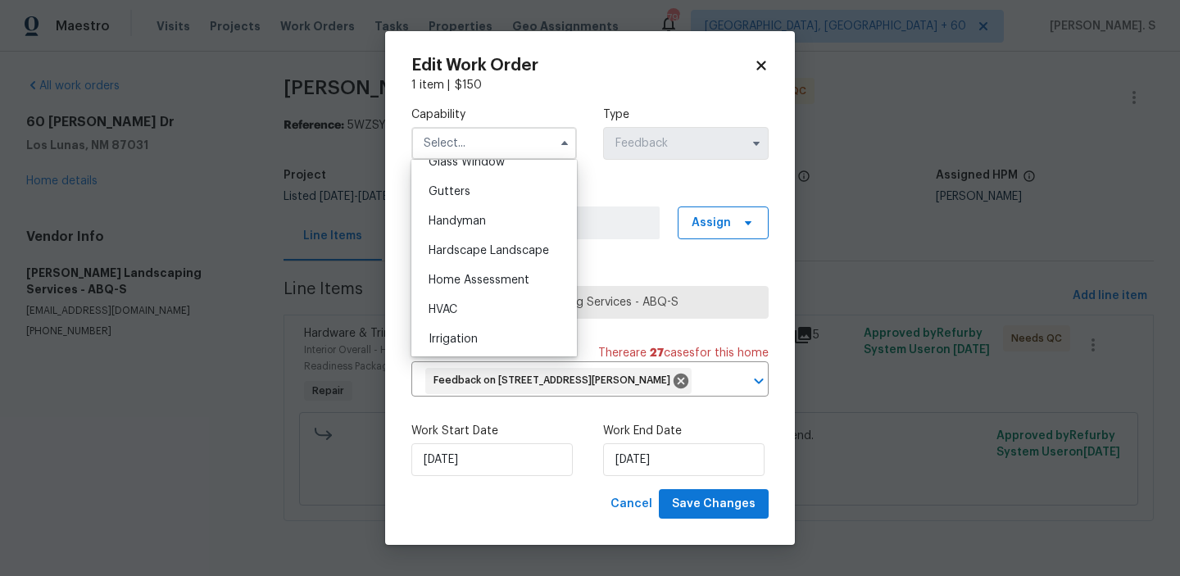
scroll to position [870, 0]
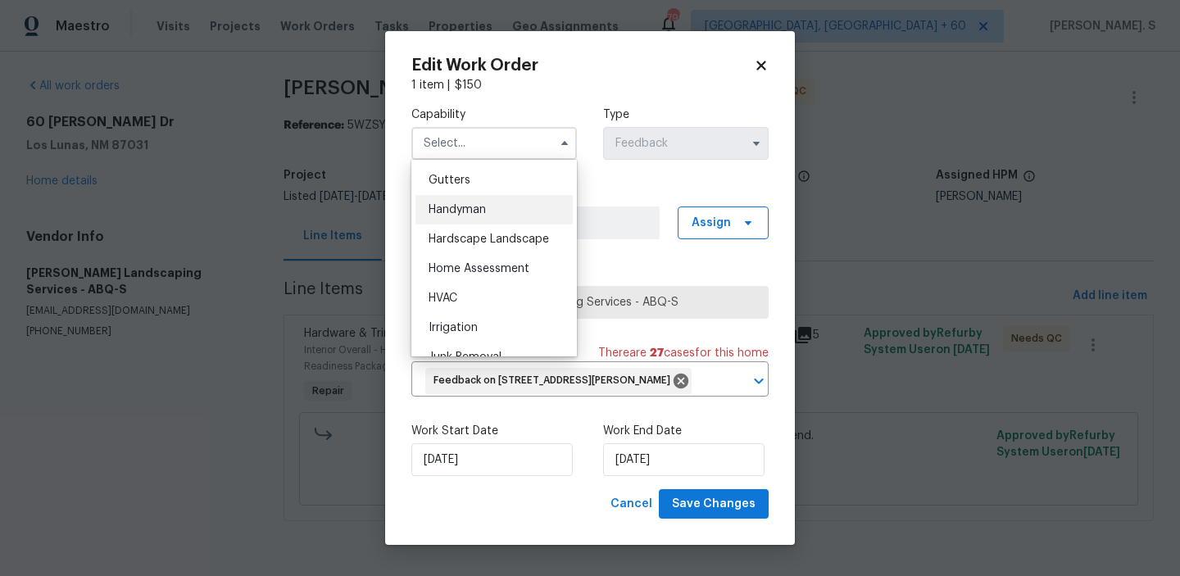
click at [467, 203] on div "Handyman" at bounding box center [494, 210] width 157 height 30
type input "Handyman"
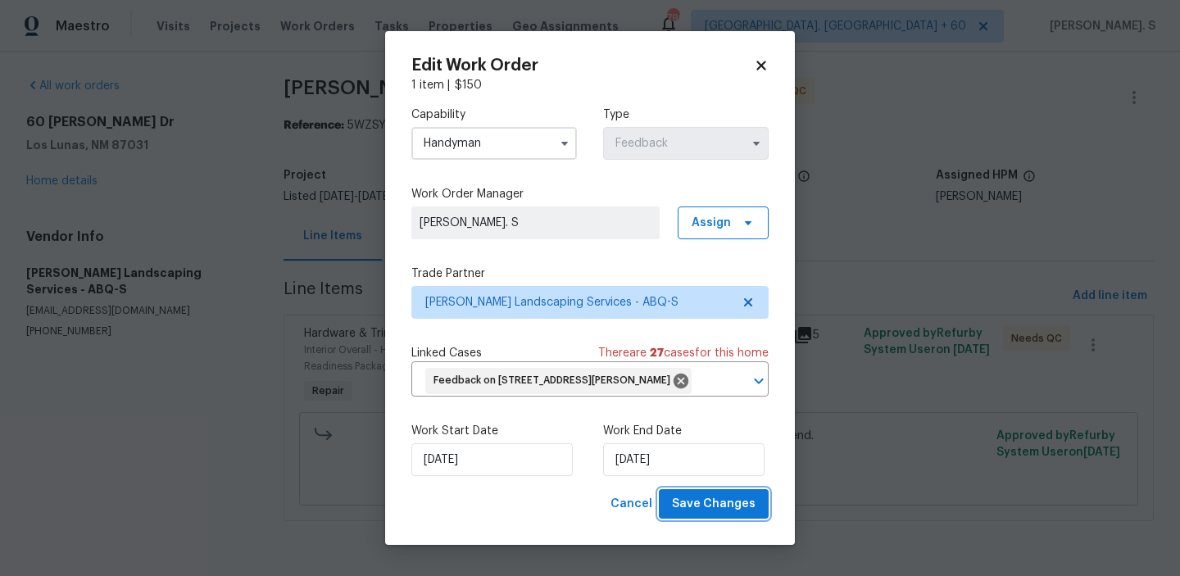
click at [734, 501] on span "Save Changes" at bounding box center [714, 504] width 84 height 20
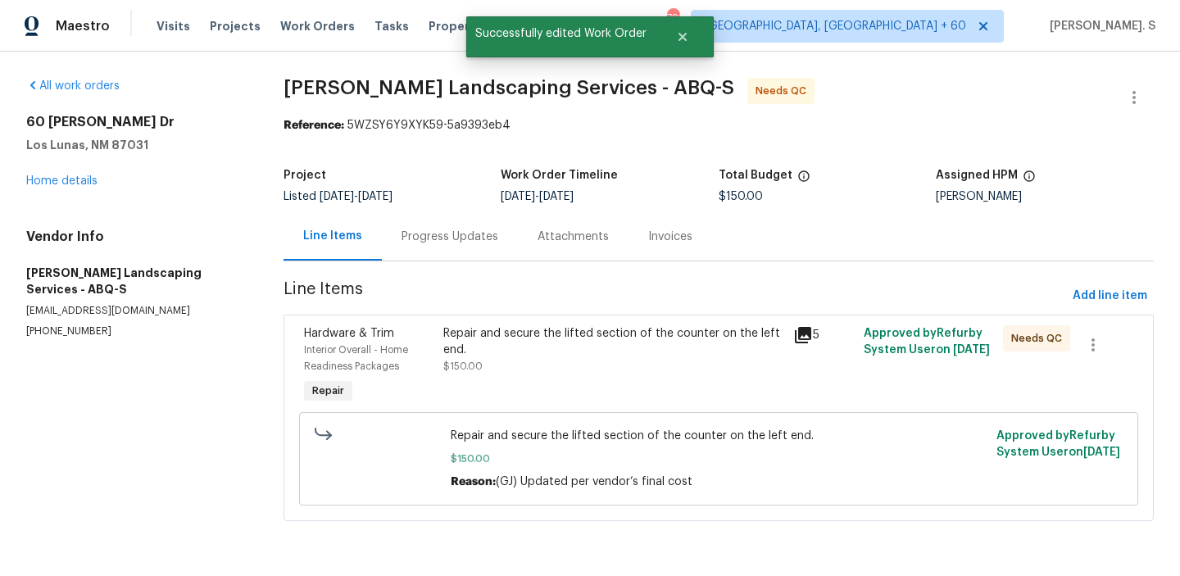
click at [411, 232] on div "Progress Updates" at bounding box center [450, 237] width 97 height 16
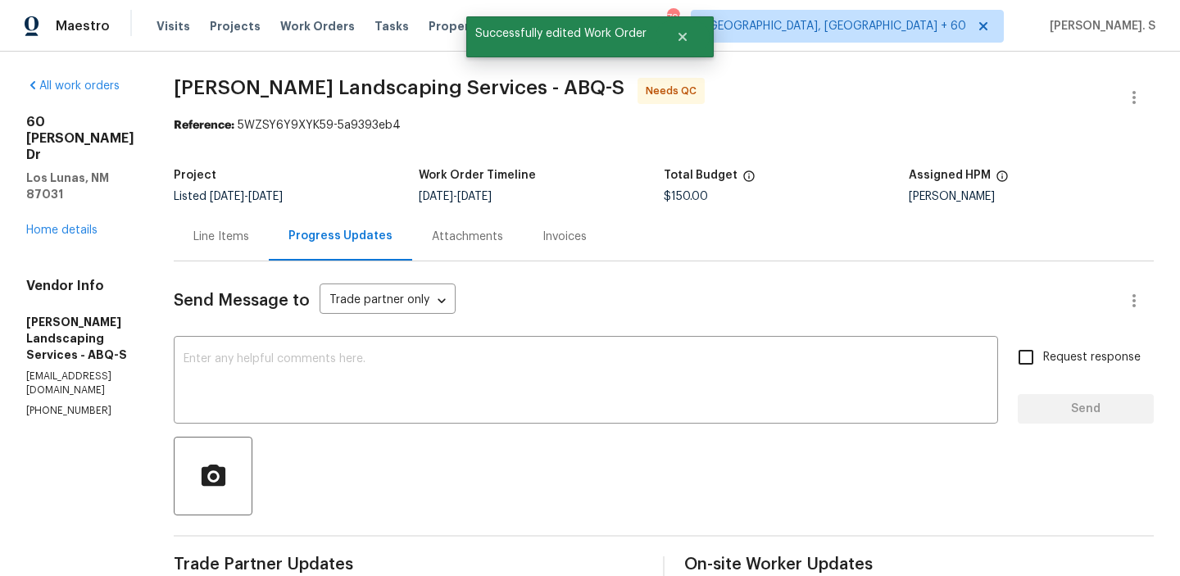
click at [269, 247] on div "Line Items" at bounding box center [221, 236] width 95 height 48
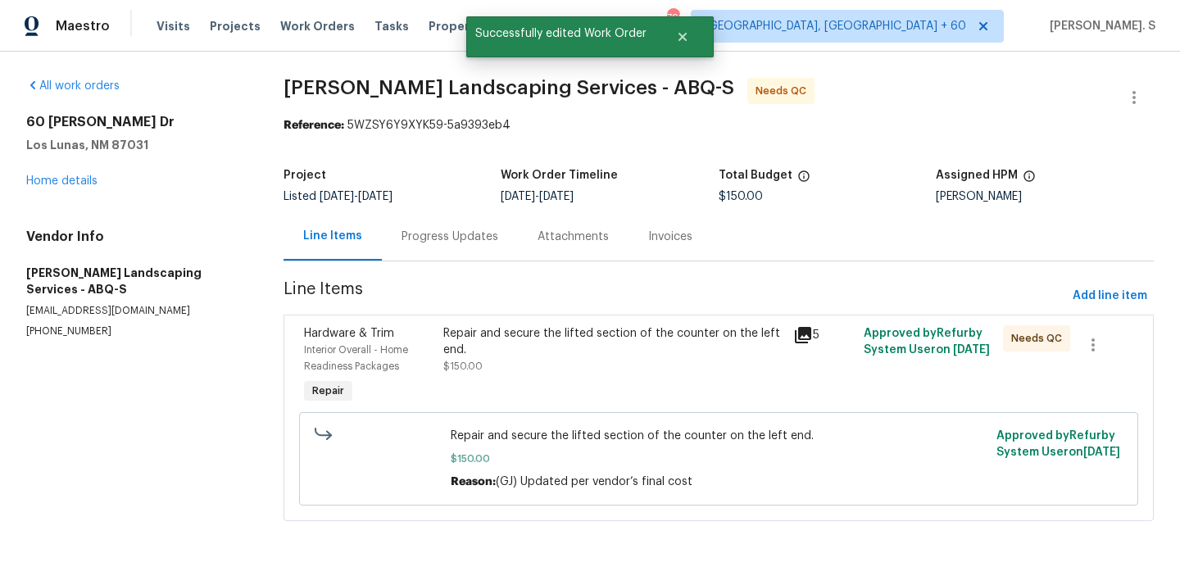
click at [559, 357] on div "Repair and secure the lifted section of the counter on the left end." at bounding box center [613, 341] width 340 height 33
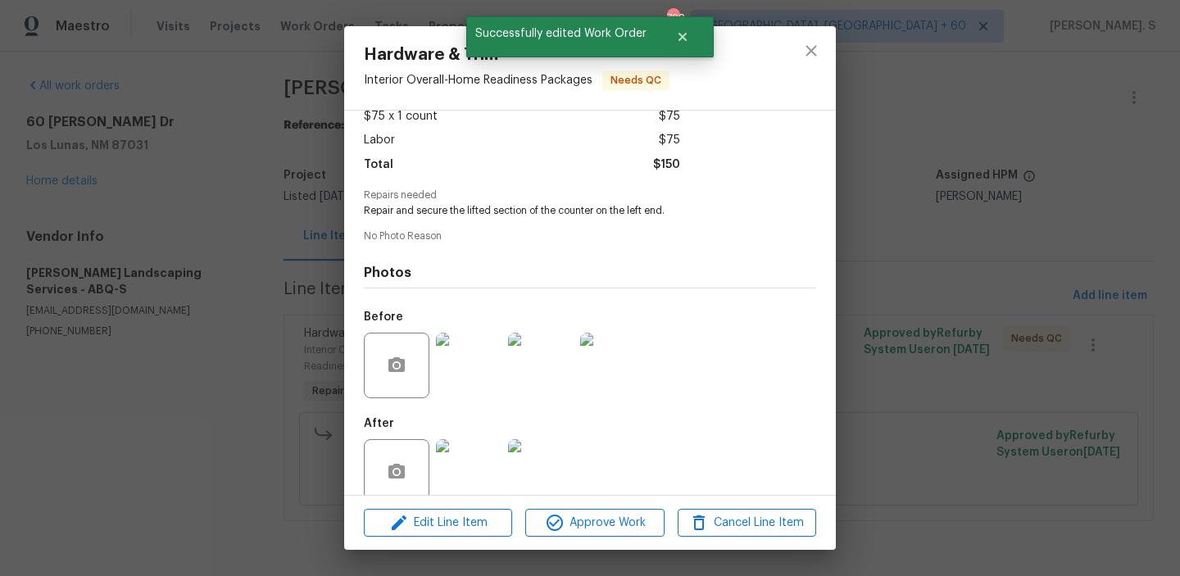
scroll to position [123, 0]
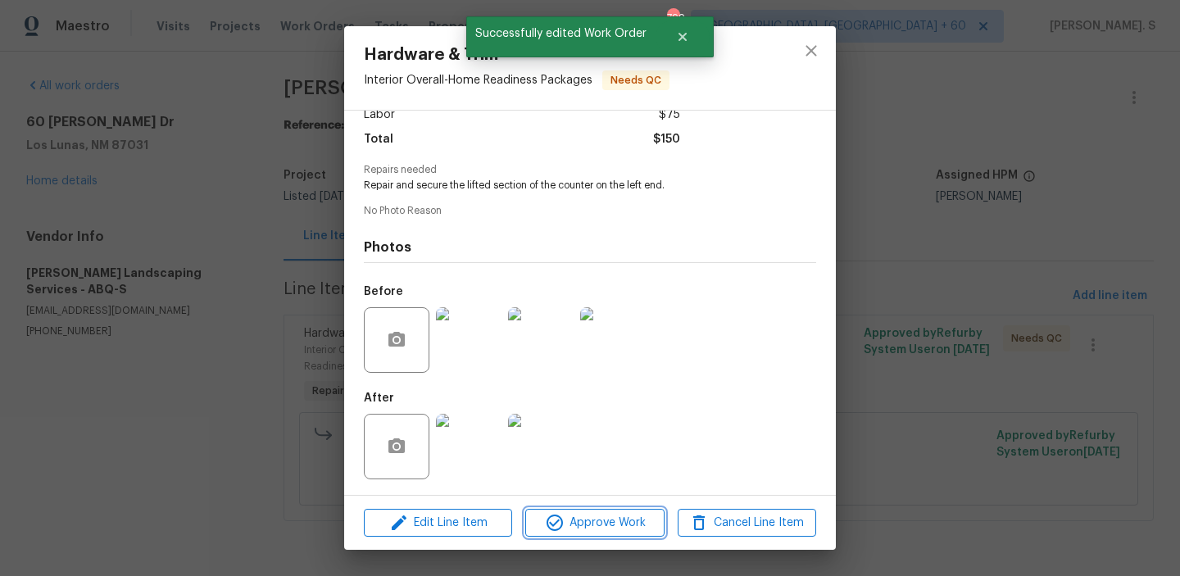
click at [580, 515] on span "Approve Work" at bounding box center [594, 523] width 129 height 20
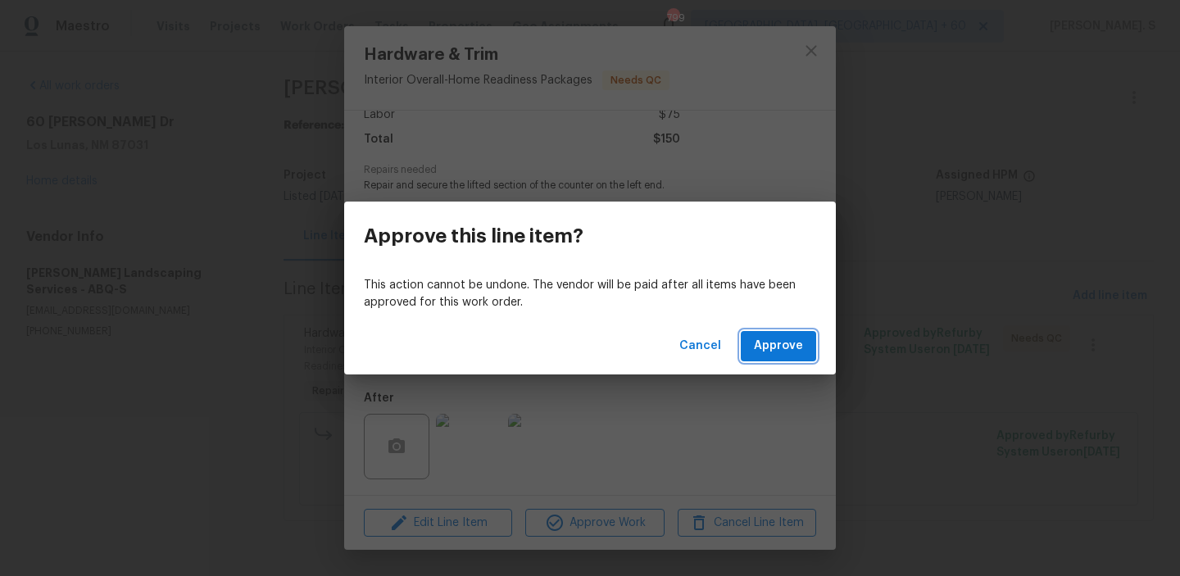
click at [786, 349] on span "Approve" at bounding box center [778, 346] width 49 height 20
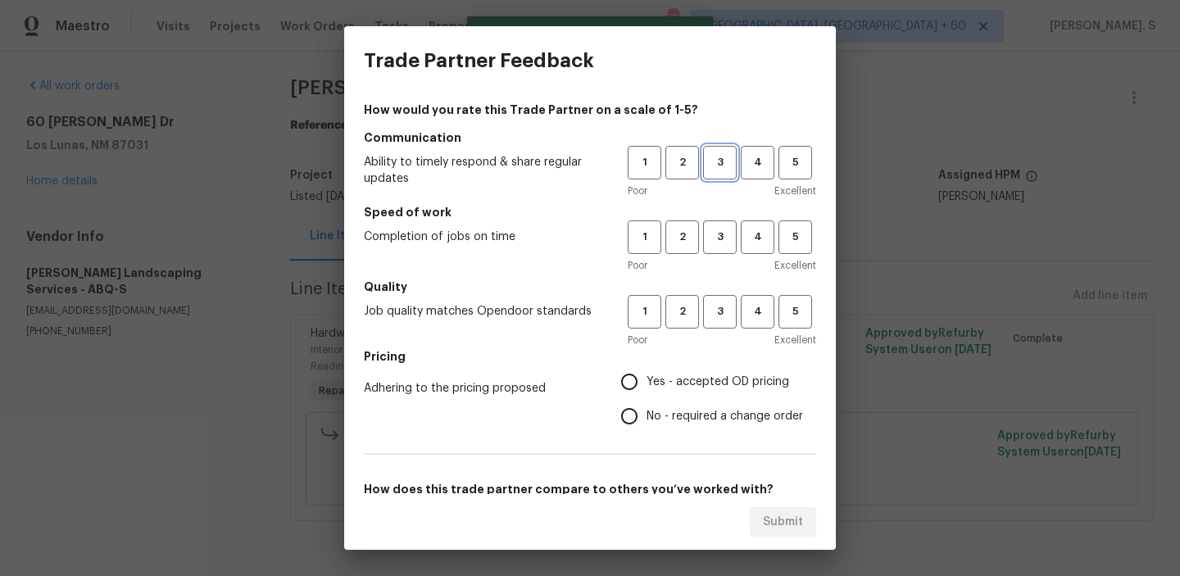
click at [723, 170] on span "3" at bounding box center [720, 162] width 30 height 19
click at [723, 239] on span "3" at bounding box center [720, 237] width 30 height 19
click at [717, 320] on span "3" at bounding box center [720, 311] width 30 height 19
click at [704, 425] on span "No - required a change order" at bounding box center [725, 416] width 157 height 17
click at [647, 425] on input "No - required a change order" at bounding box center [629, 416] width 34 height 34
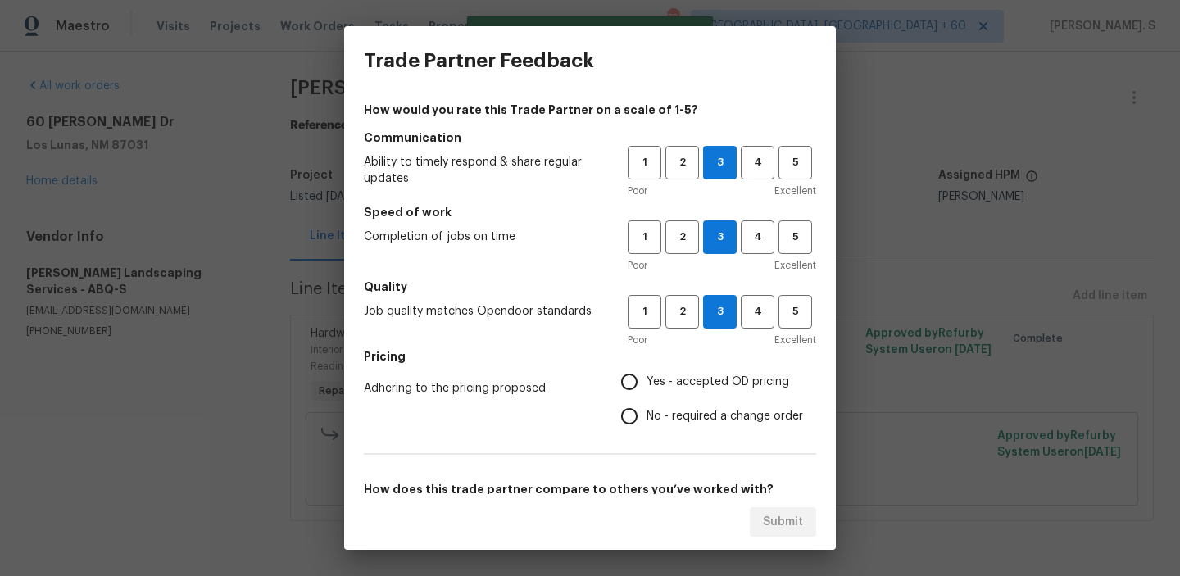
radio input "true"
click at [694, 385] on span "Yes - accepted OD pricing" at bounding box center [718, 382] width 143 height 17
click at [647, 385] on input "Yes - accepted OD pricing" at bounding box center [629, 382] width 34 height 34
radio input "true"
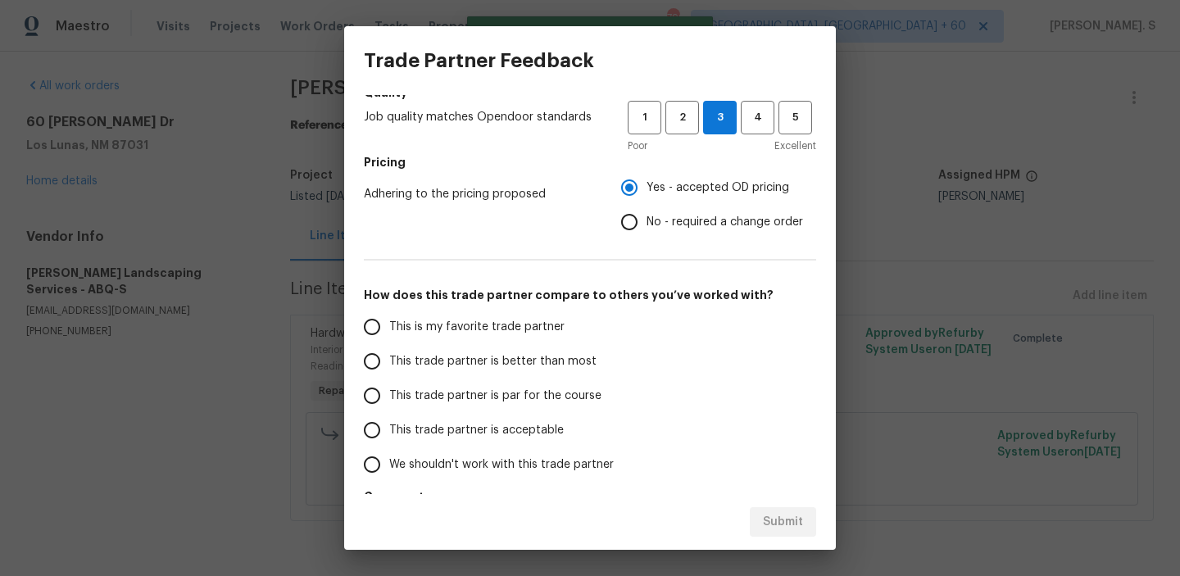
click at [549, 380] on label "This trade partner is par for the course" at bounding box center [484, 396] width 259 height 34
click at [389, 380] on input "This trade partner is par for the course" at bounding box center [372, 396] width 34 height 34
click at [774, 519] on span "Submit" at bounding box center [783, 522] width 40 height 20
radio input "true"
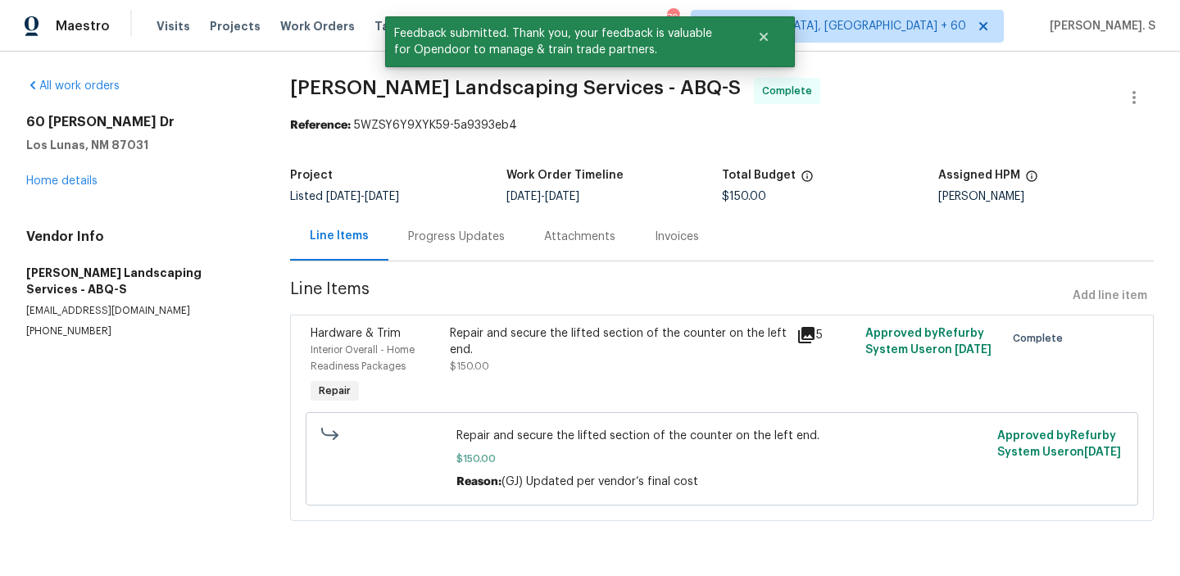
click at [455, 193] on div "Listed [DATE] - [DATE]" at bounding box center [398, 196] width 216 height 11
click at [443, 255] on div "Progress Updates" at bounding box center [457, 236] width 136 height 48
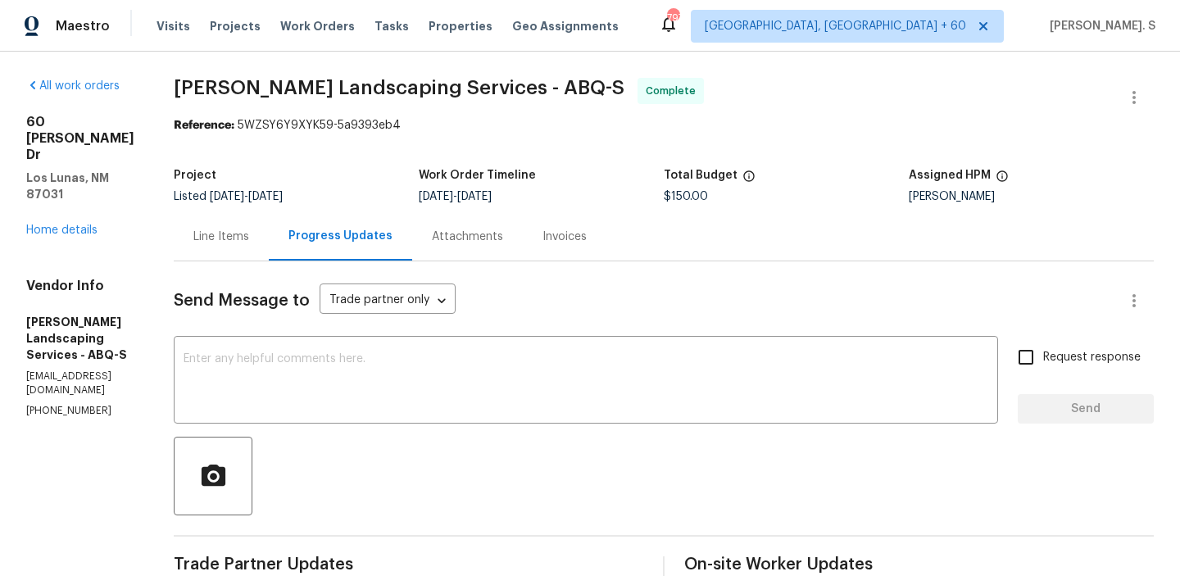
click at [269, 252] on div "Line Items" at bounding box center [221, 236] width 95 height 48
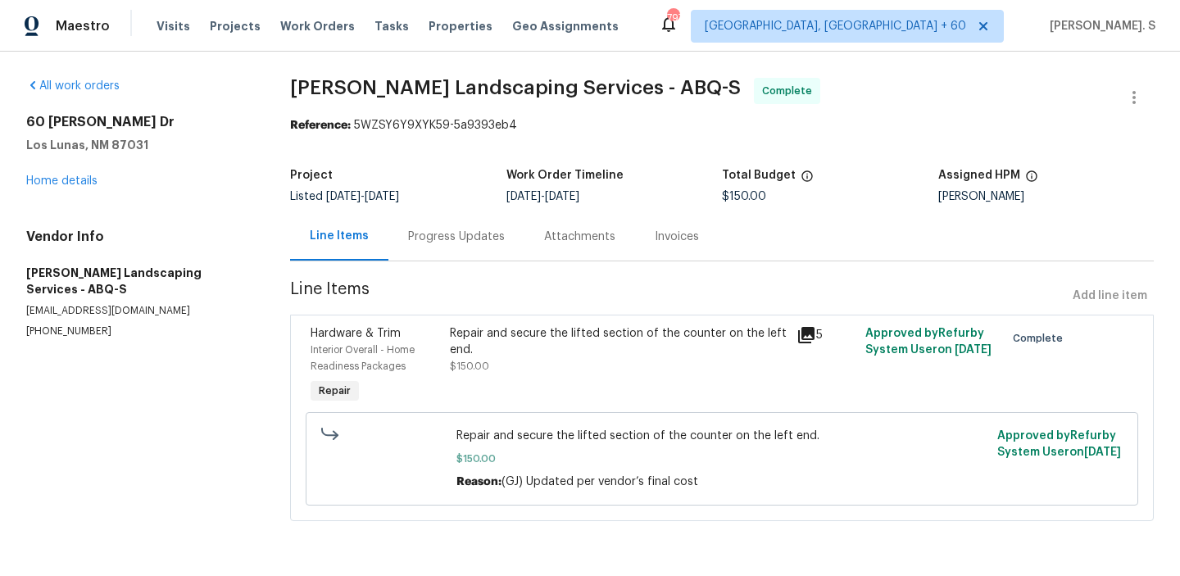
click at [477, 270] on section "[PERSON_NAME] Landscaping Services - ABQ-S Complete Reference: 5WZSY6Y9XYK59-5a…" at bounding box center [722, 309] width 864 height 463
click at [74, 180] on link "Home details" at bounding box center [61, 180] width 71 height 11
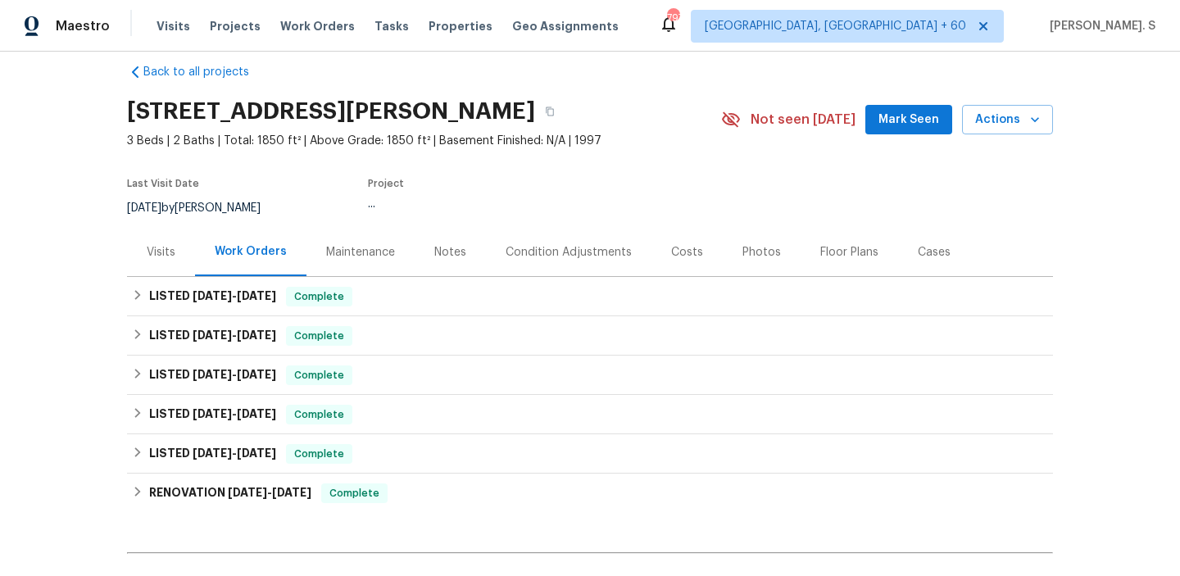
scroll to position [43, 0]
